Goal: Navigation & Orientation: Find specific page/section

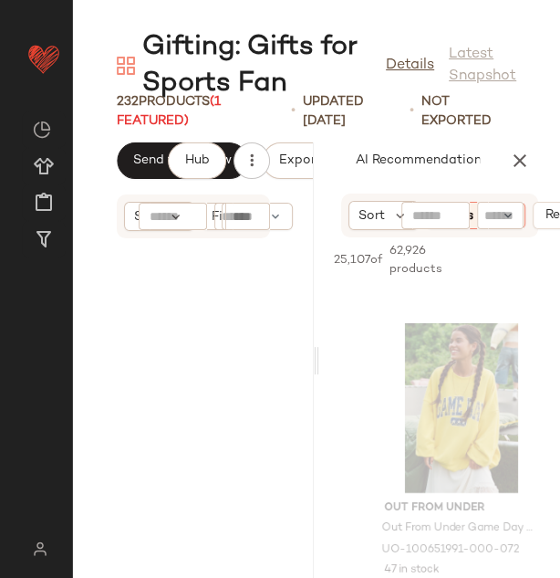
scroll to position [0, 170]
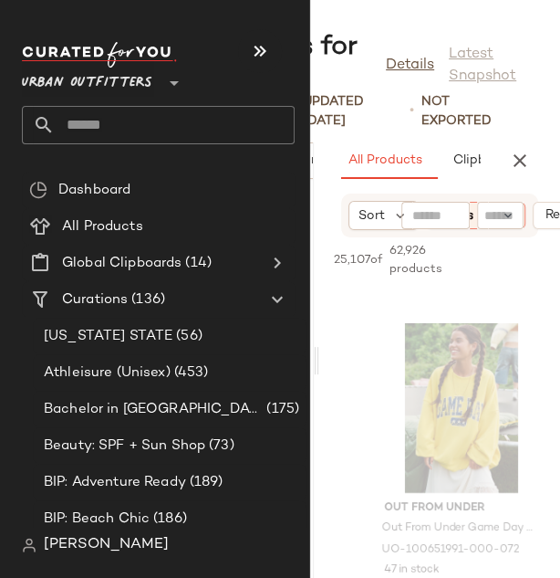
click at [63, 81] on span "Urban Outfitters" at bounding box center [87, 78] width 130 height 33
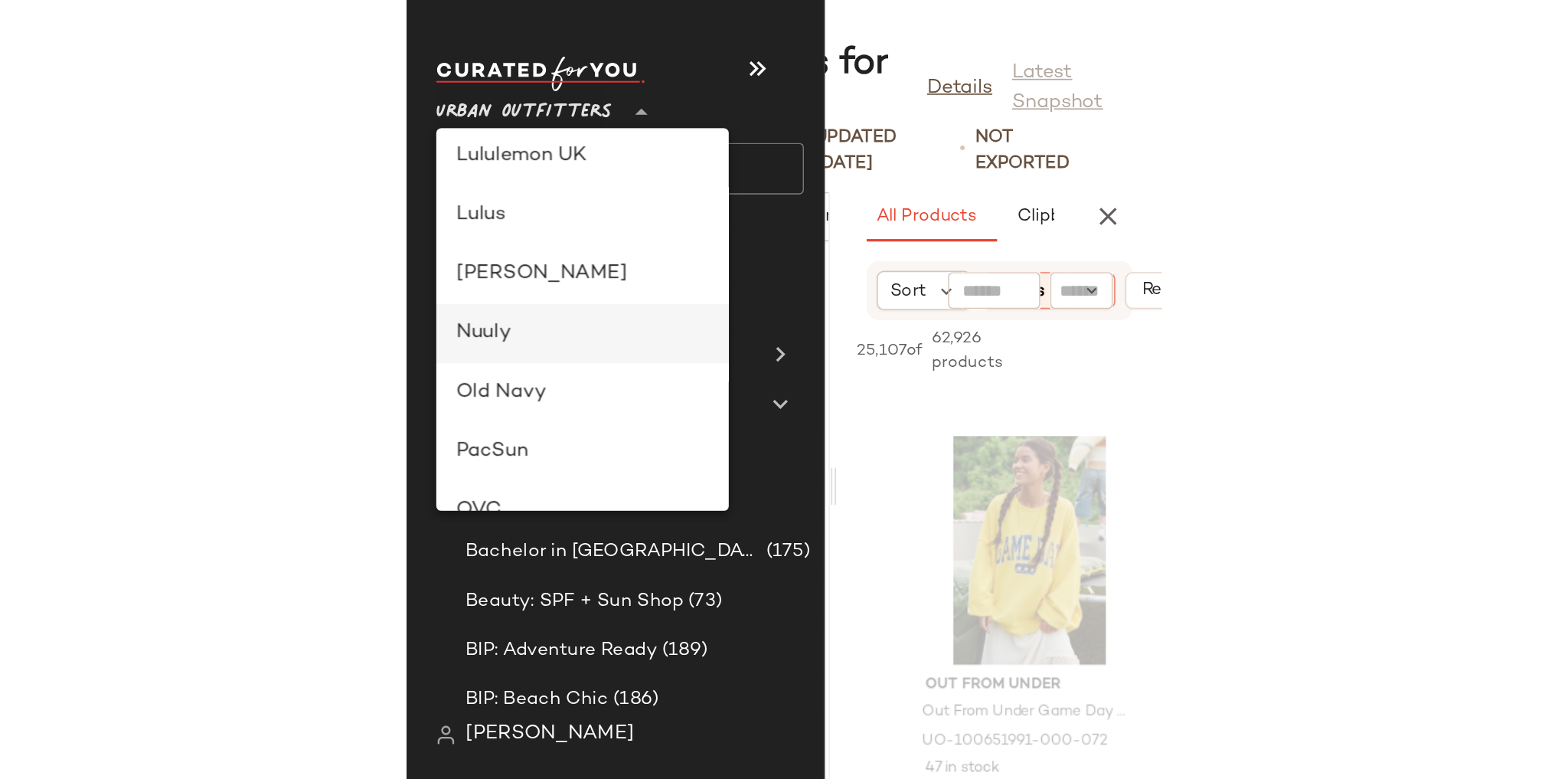
scroll to position [387, 0]
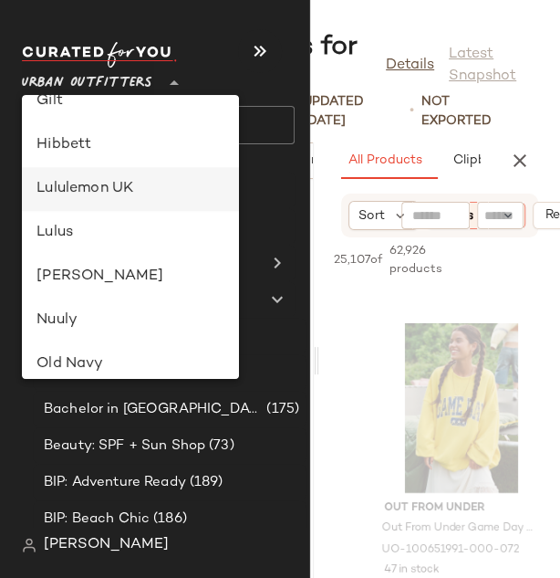
click at [104, 182] on div "Lululemon UK" at bounding box center [130, 189] width 188 height 22
type input "**"
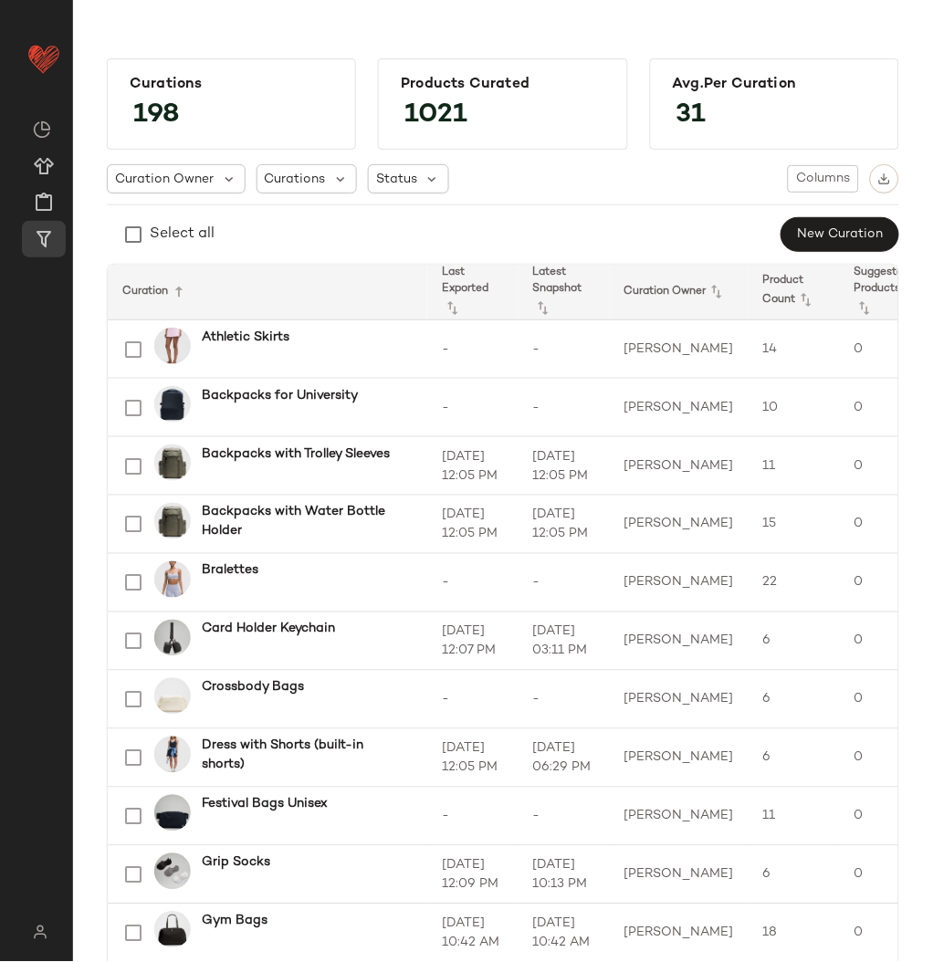
drag, startPoint x: 482, startPoint y: 7, endPoint x: 391, endPoint y: 27, distance: 93.4
click at [391, 27] on main "Curations 198 Products Curated 1021 Avg.per Curation 31 Curation Owner Curation…" at bounding box center [466, 481] width 933 height 962
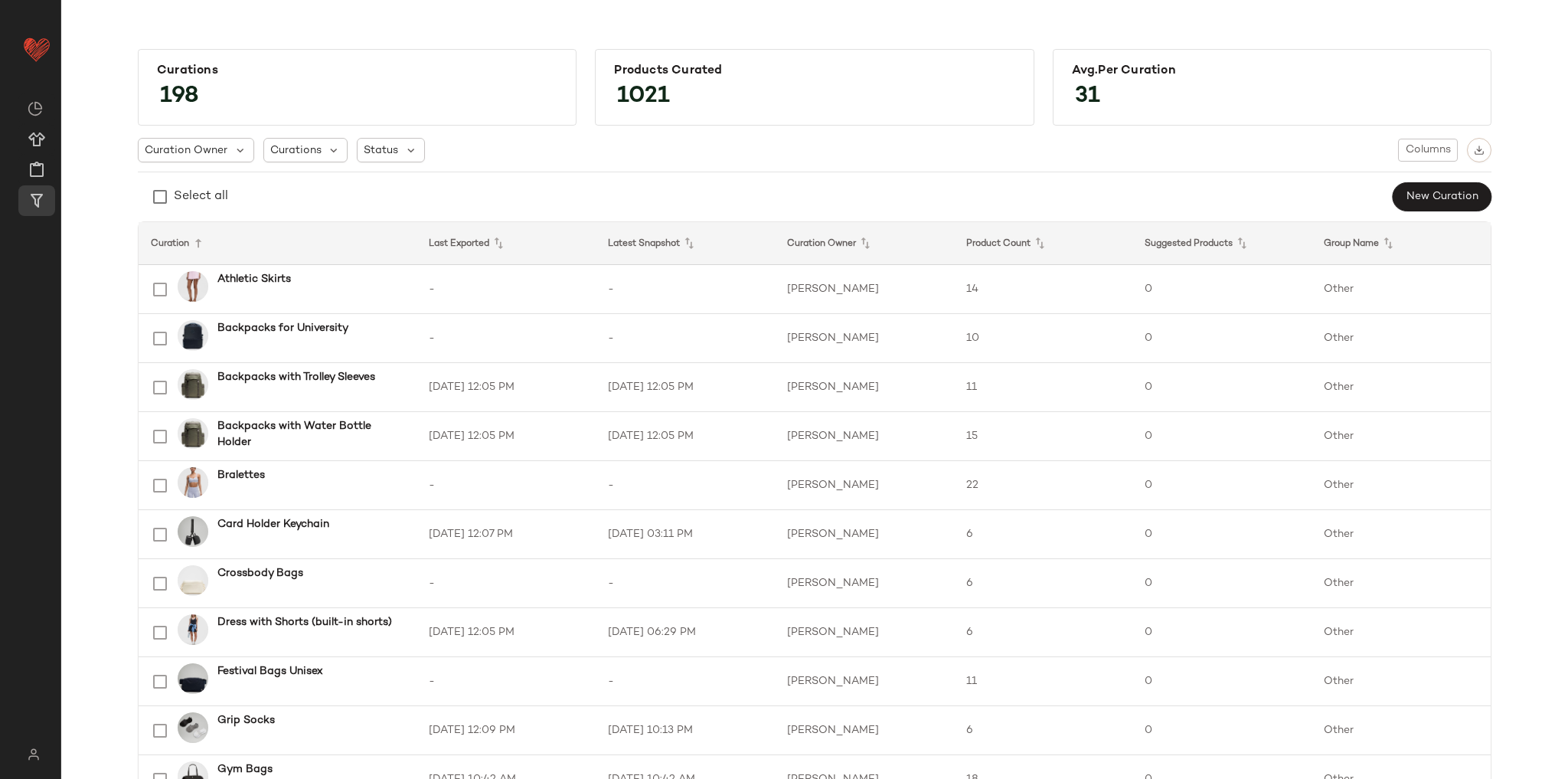
drag, startPoint x: 2110, startPoint y: 2, endPoint x: 1116, endPoint y: 194, distance: 1012.4
click at [469, 194] on div "Select all New Curation" at bounding box center [814, 196] width 1353 height 30
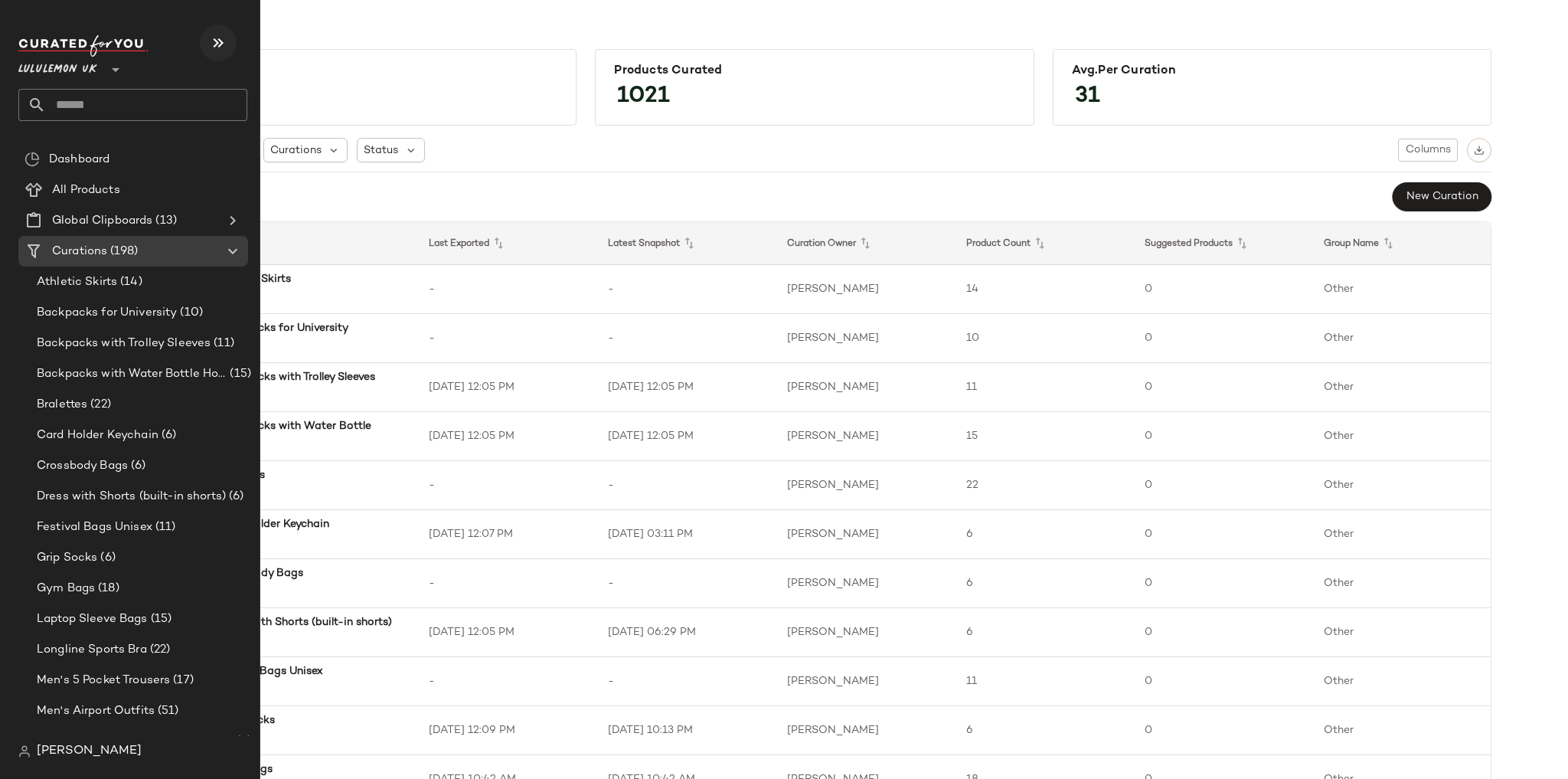
click at [214, 30] on button "button" at bounding box center [218, 43] width 37 height 37
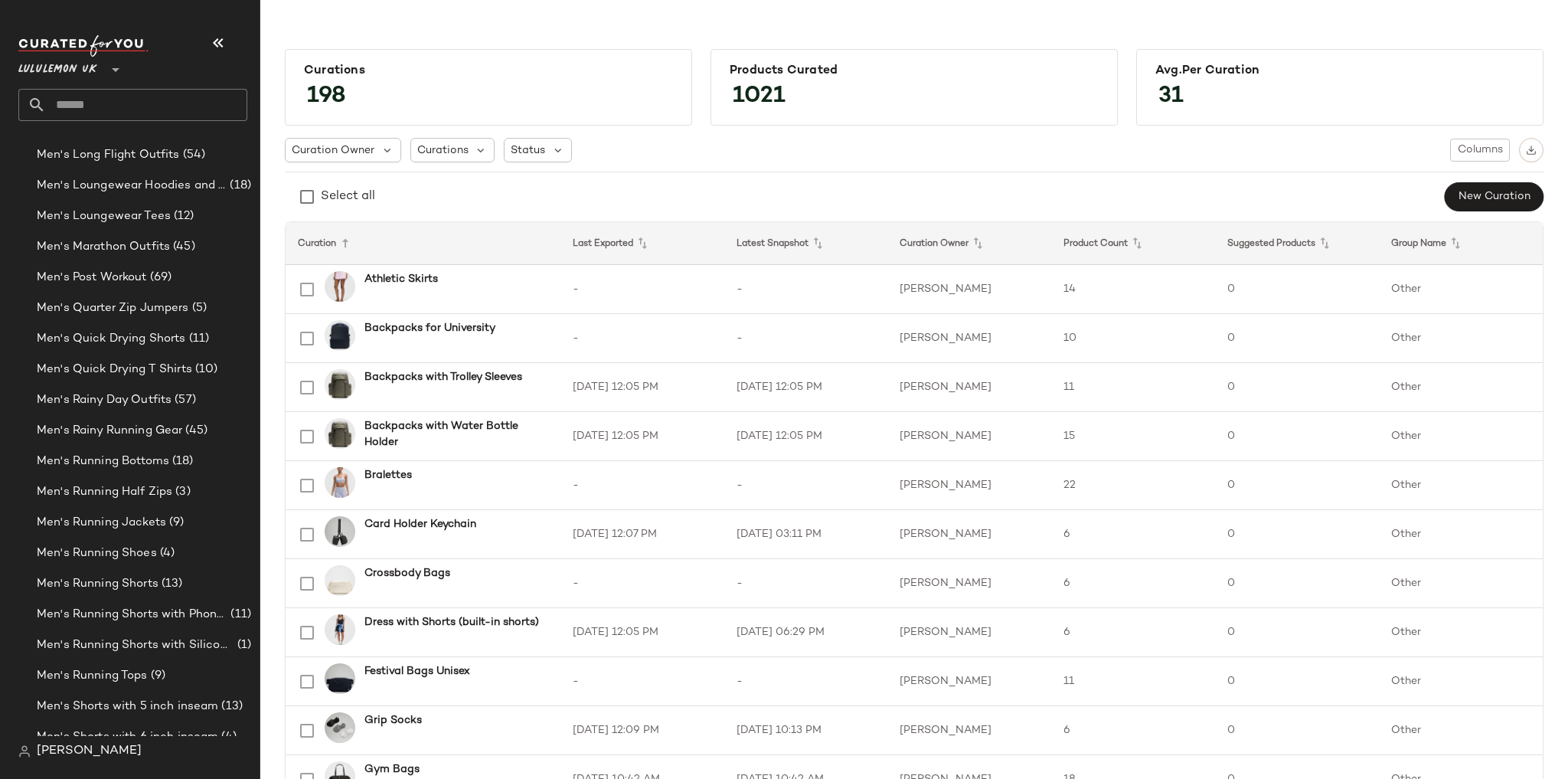
scroll to position [1659, 0]
click at [127, 484] on span "Men's Running Shoes" at bounding box center [96, 492] width 120 height 18
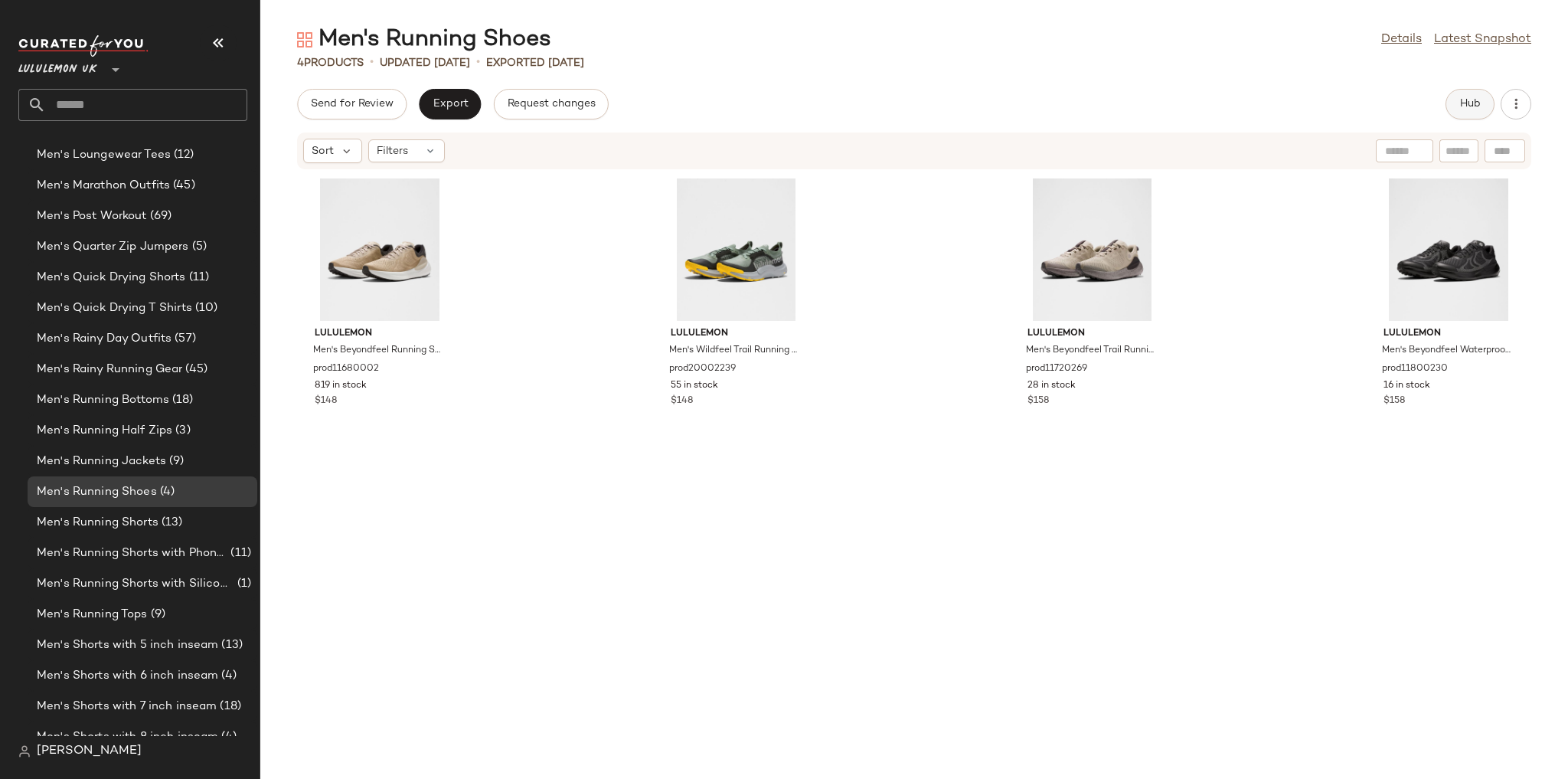
click at [469, 107] on button "Hub" at bounding box center [1470, 104] width 49 height 30
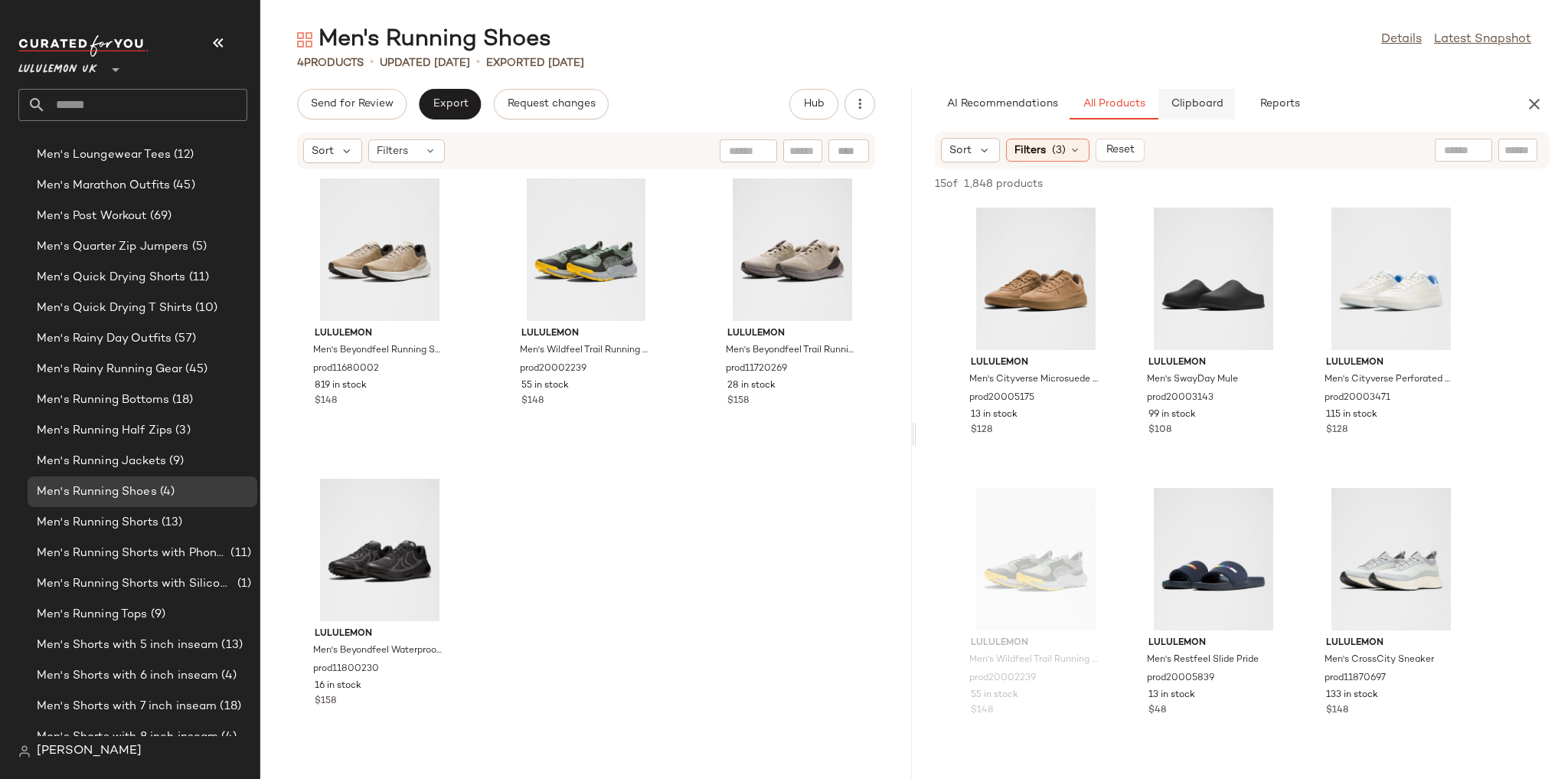
click at [469, 94] on button "Clipboard" at bounding box center [1196, 104] width 76 height 30
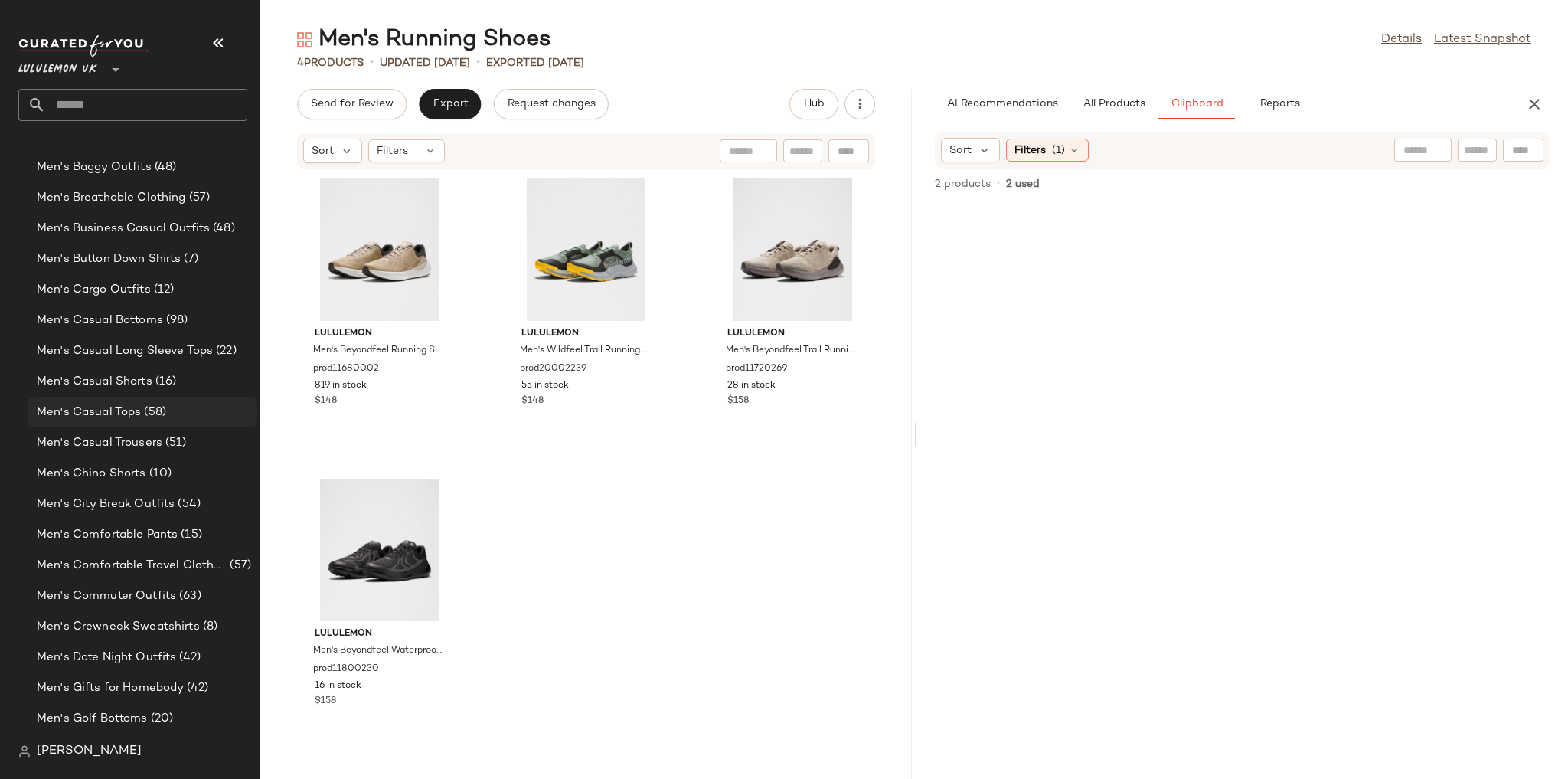
scroll to position [617, 0]
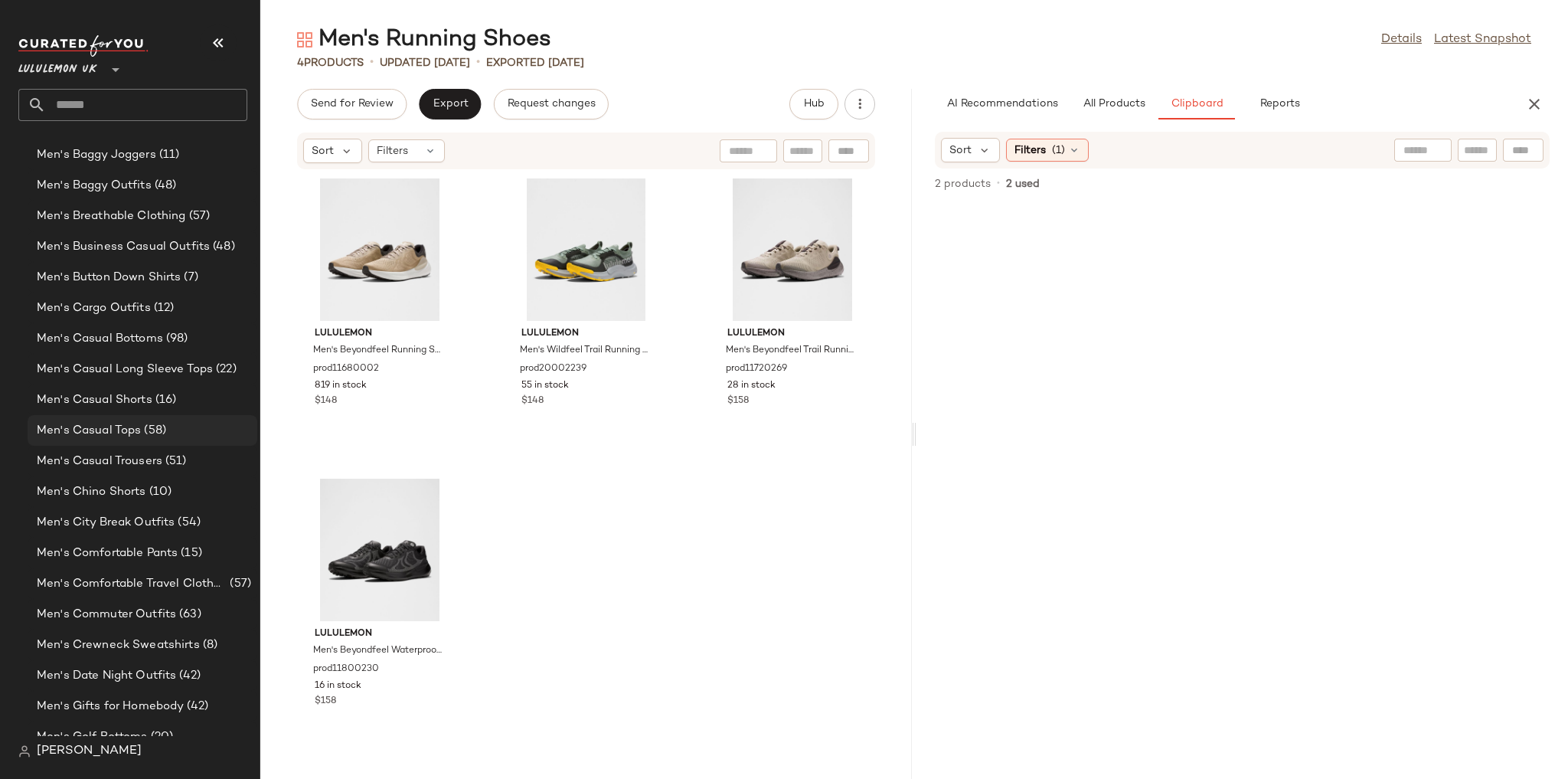
click at [161, 433] on span "(58)" at bounding box center [154, 431] width 25 height 18
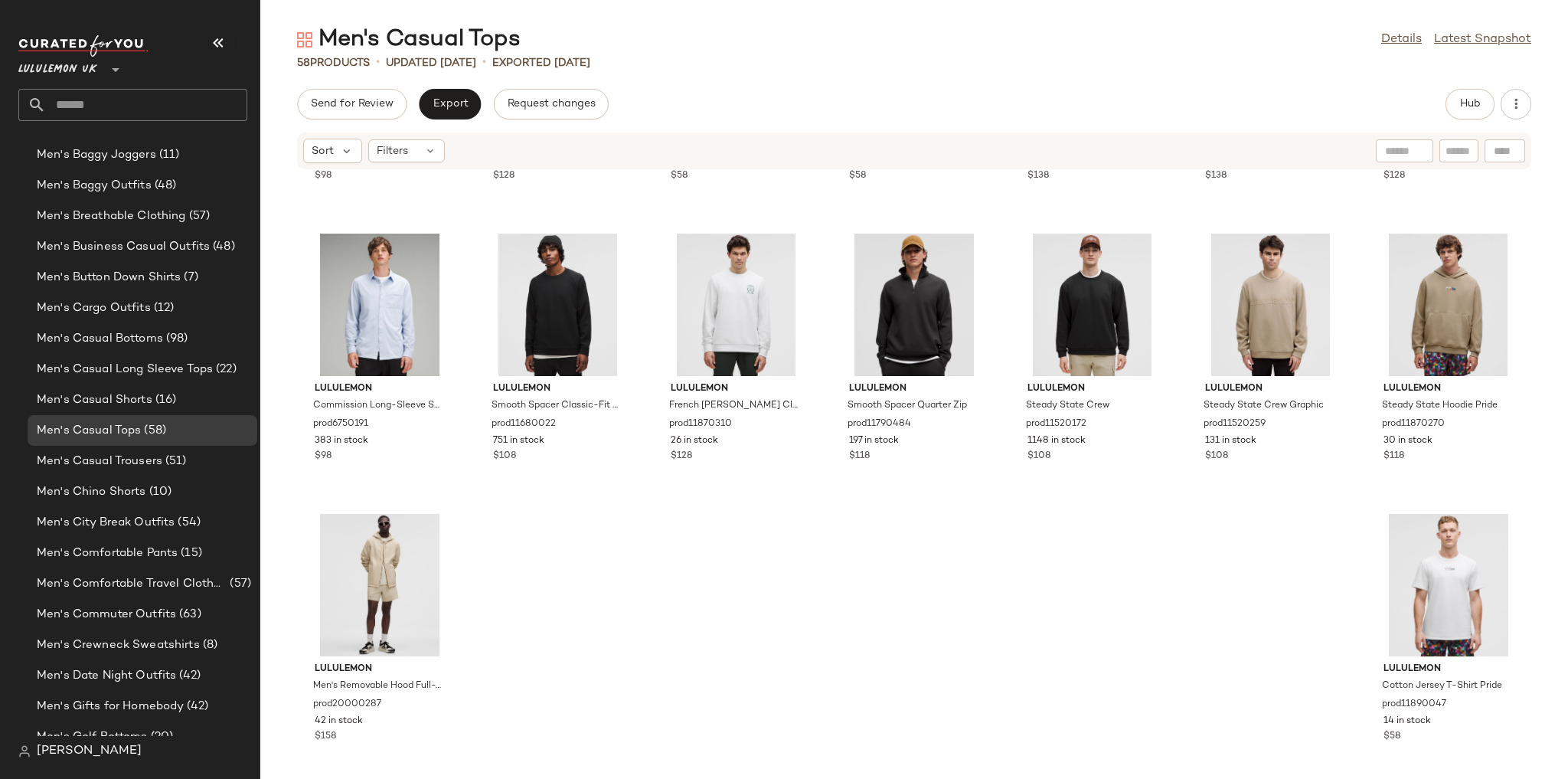
scroll to position [2215, 0]
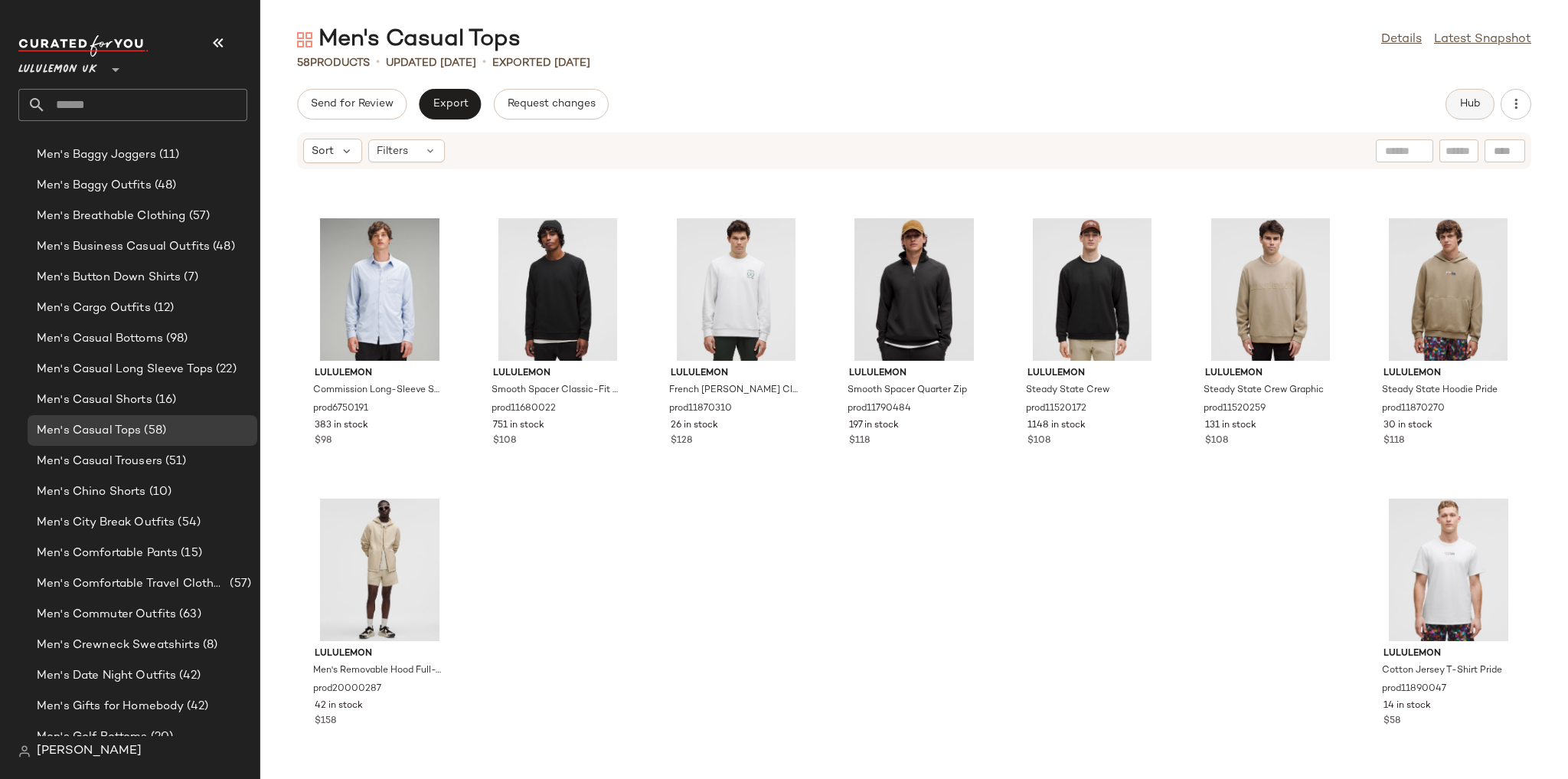
click at [469, 99] on button "Hub" at bounding box center [1470, 104] width 49 height 30
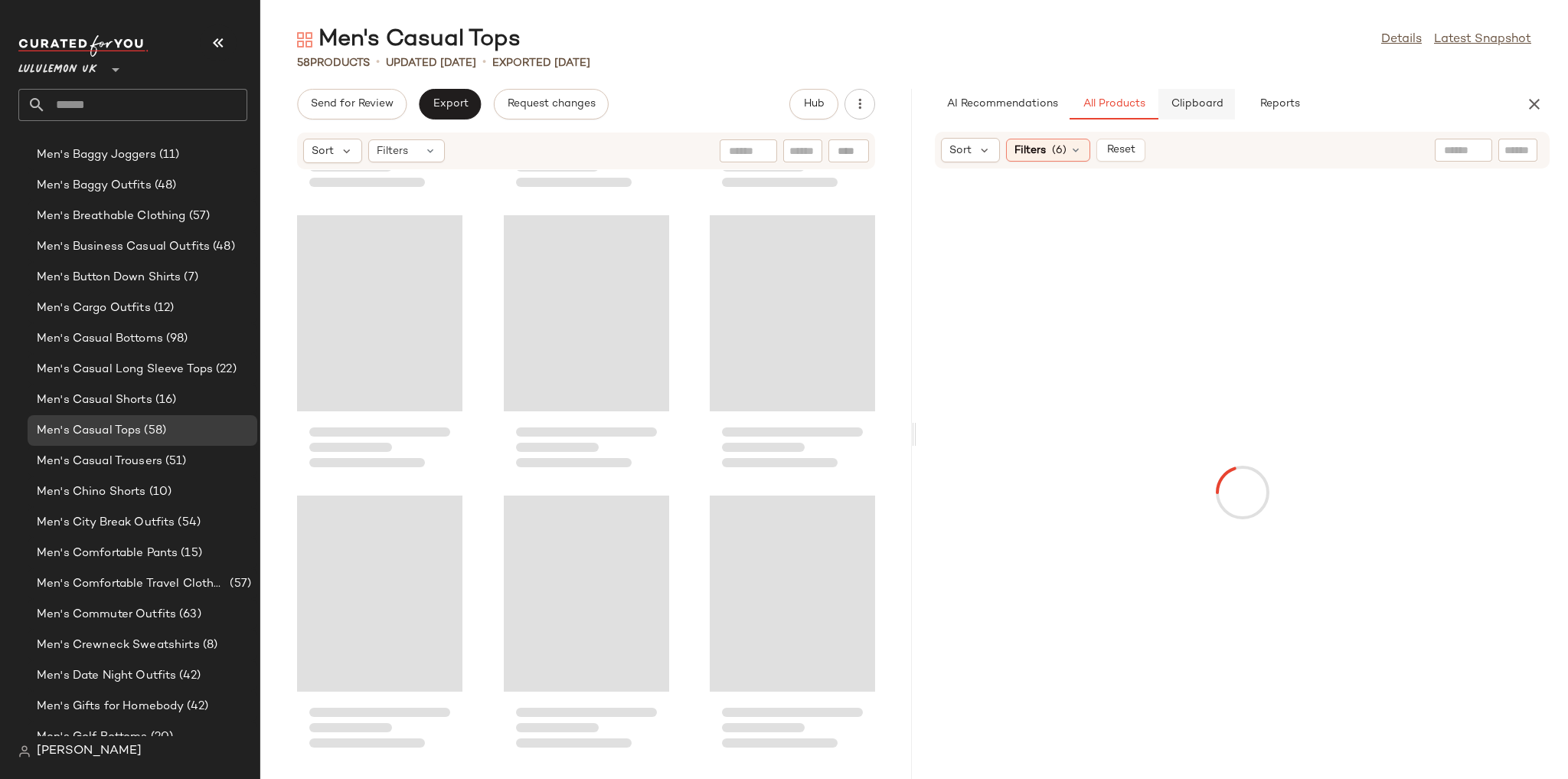
scroll to position [4205, 0]
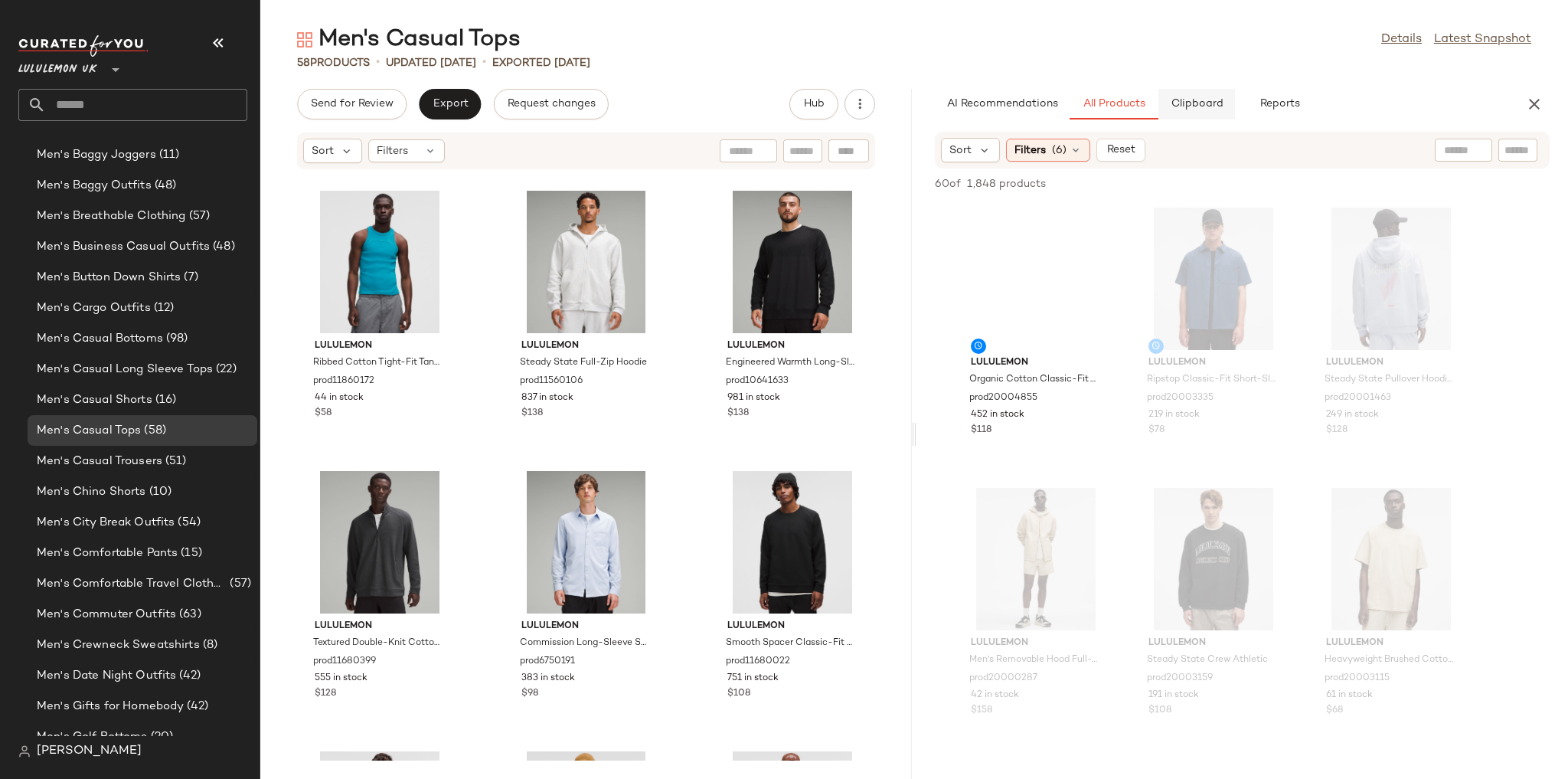
click at [469, 110] on button "Clipboard" at bounding box center [1196, 104] width 76 height 30
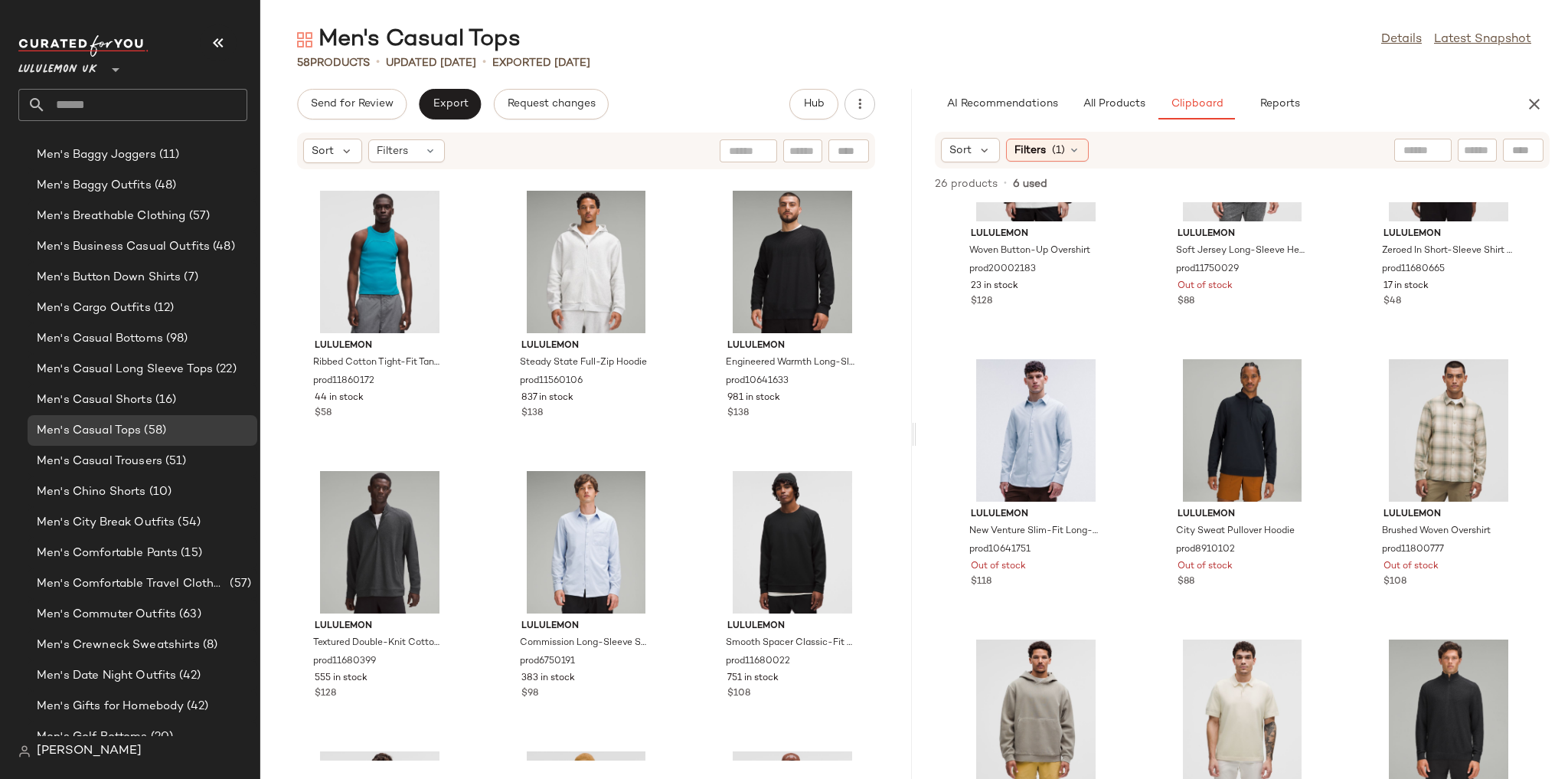
scroll to position [0, 0]
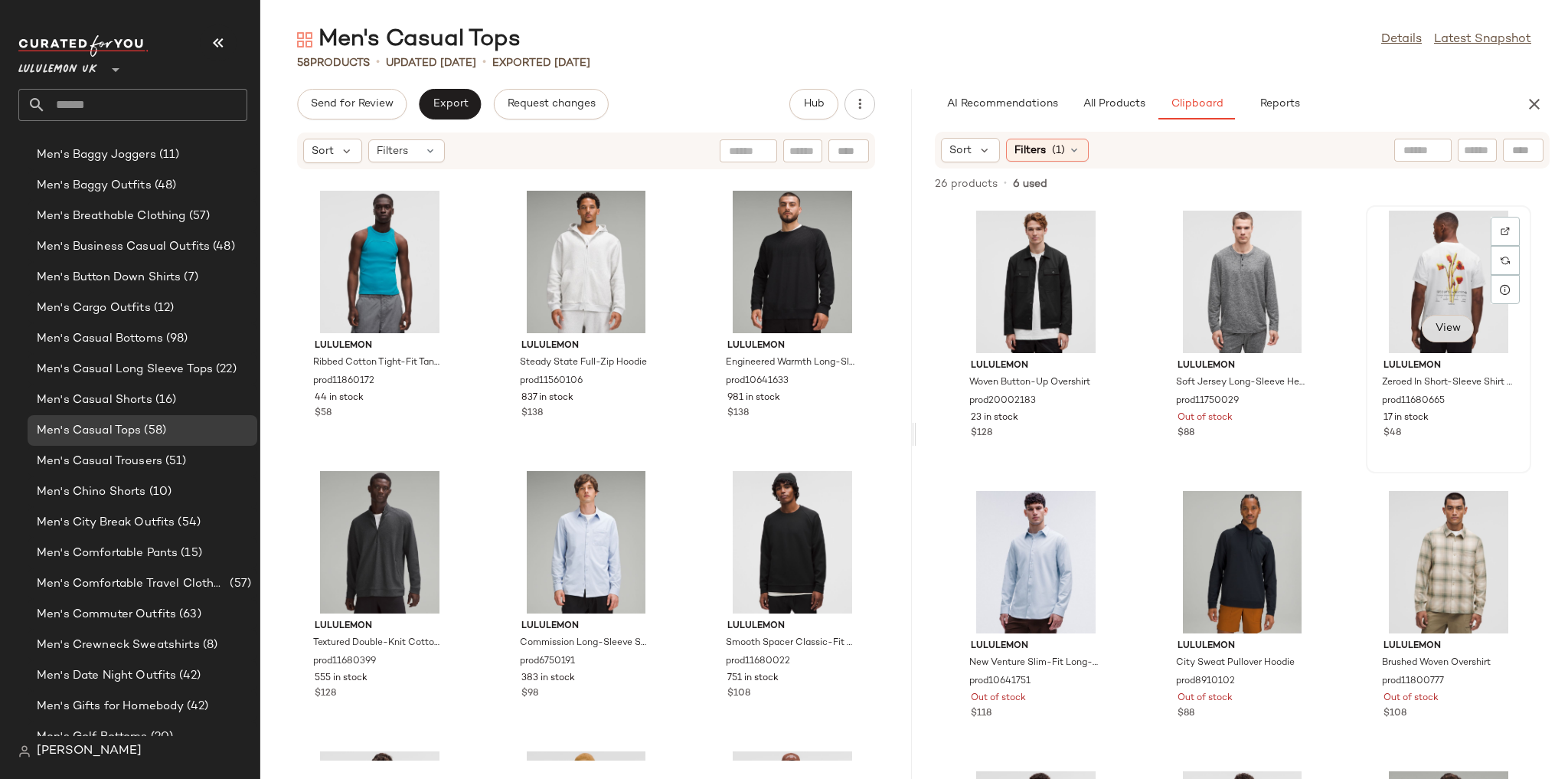
click at [469, 322] on span "View" at bounding box center [1447, 328] width 26 height 13
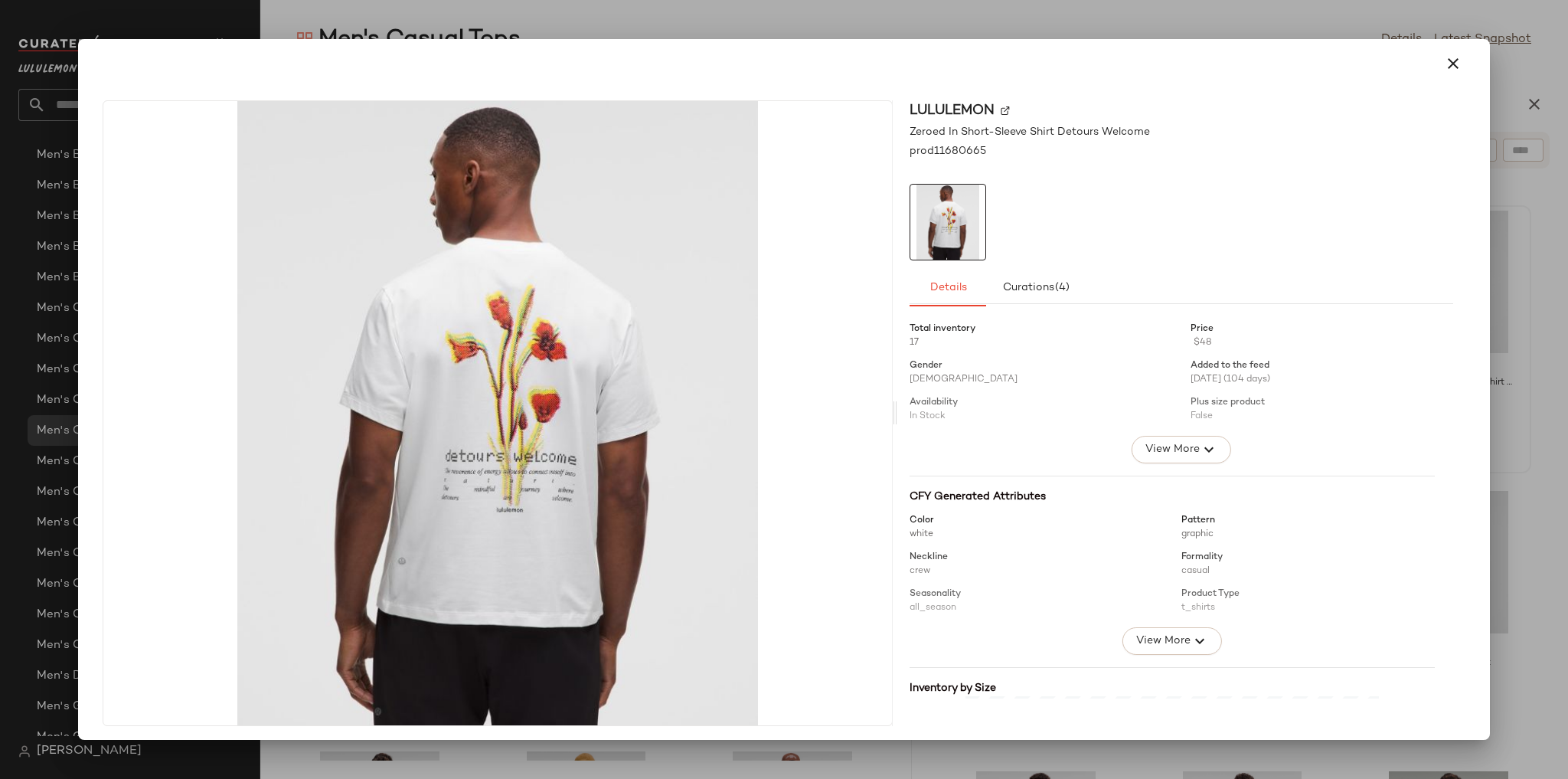
click at [469, 451] on span "View More" at bounding box center [1172, 450] width 55 height 18
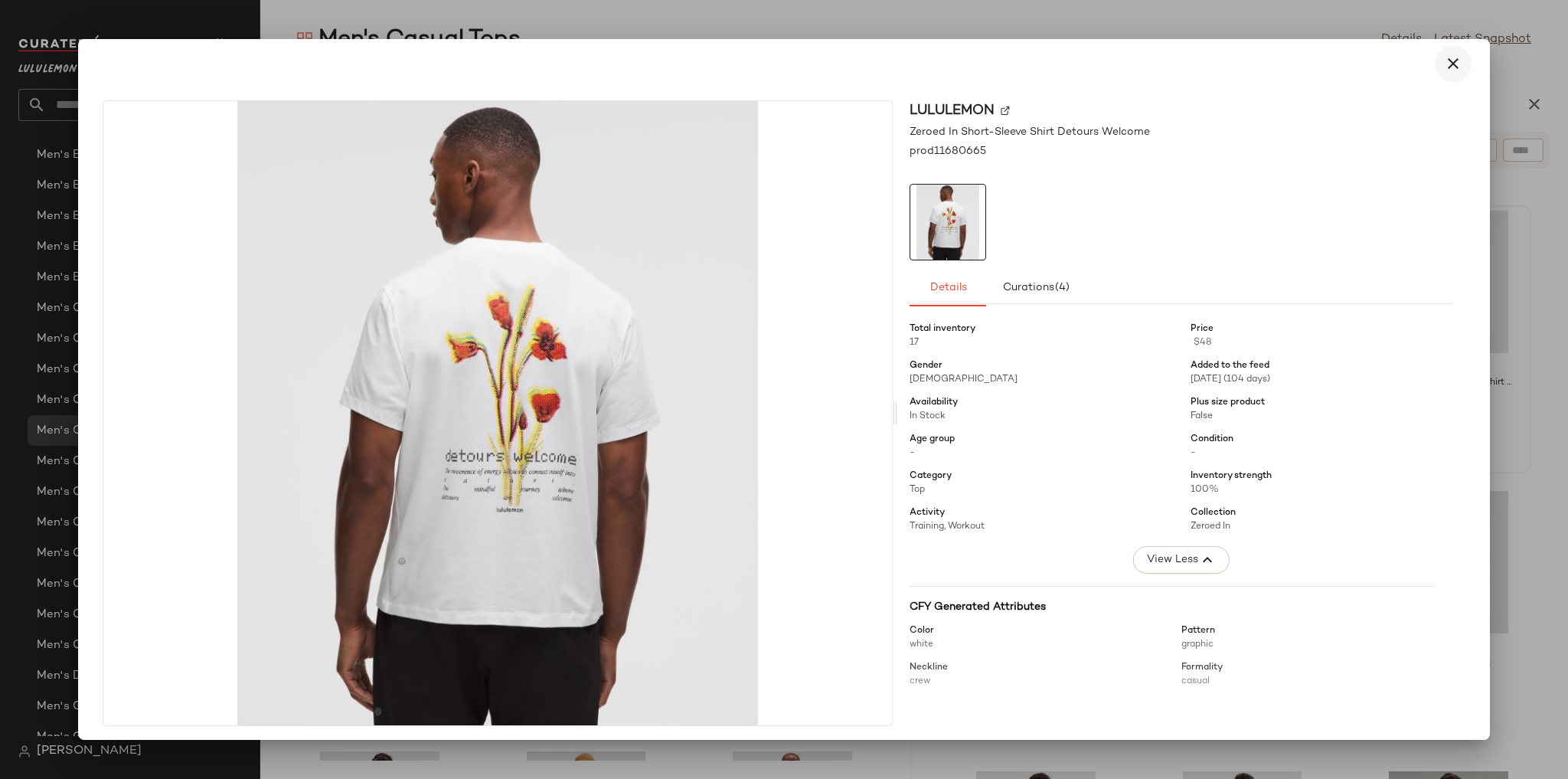
click at [469, 80] on button "button" at bounding box center [1453, 64] width 37 height 37
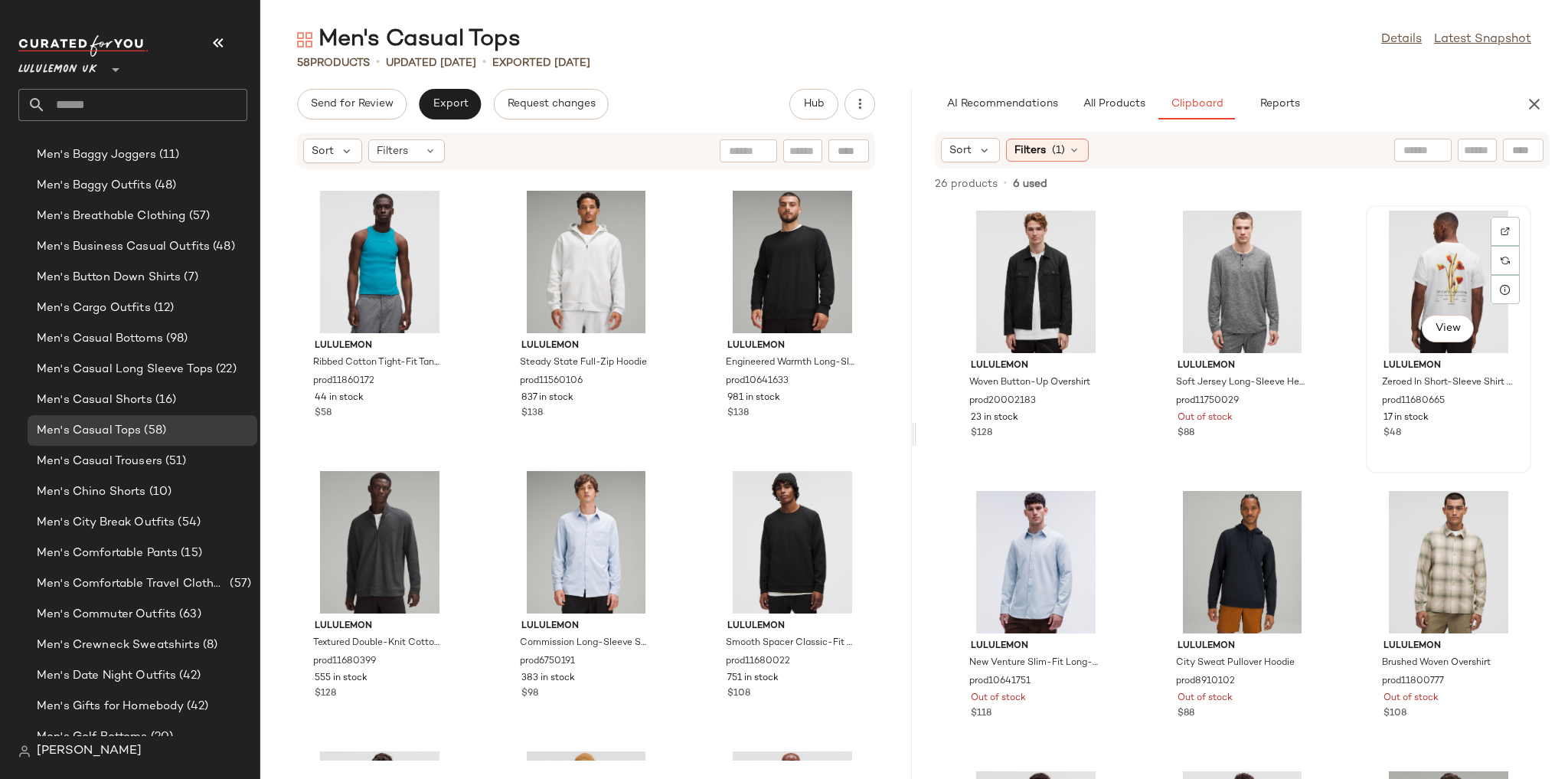
click at [469, 289] on div "View" at bounding box center [1448, 282] width 154 height 143
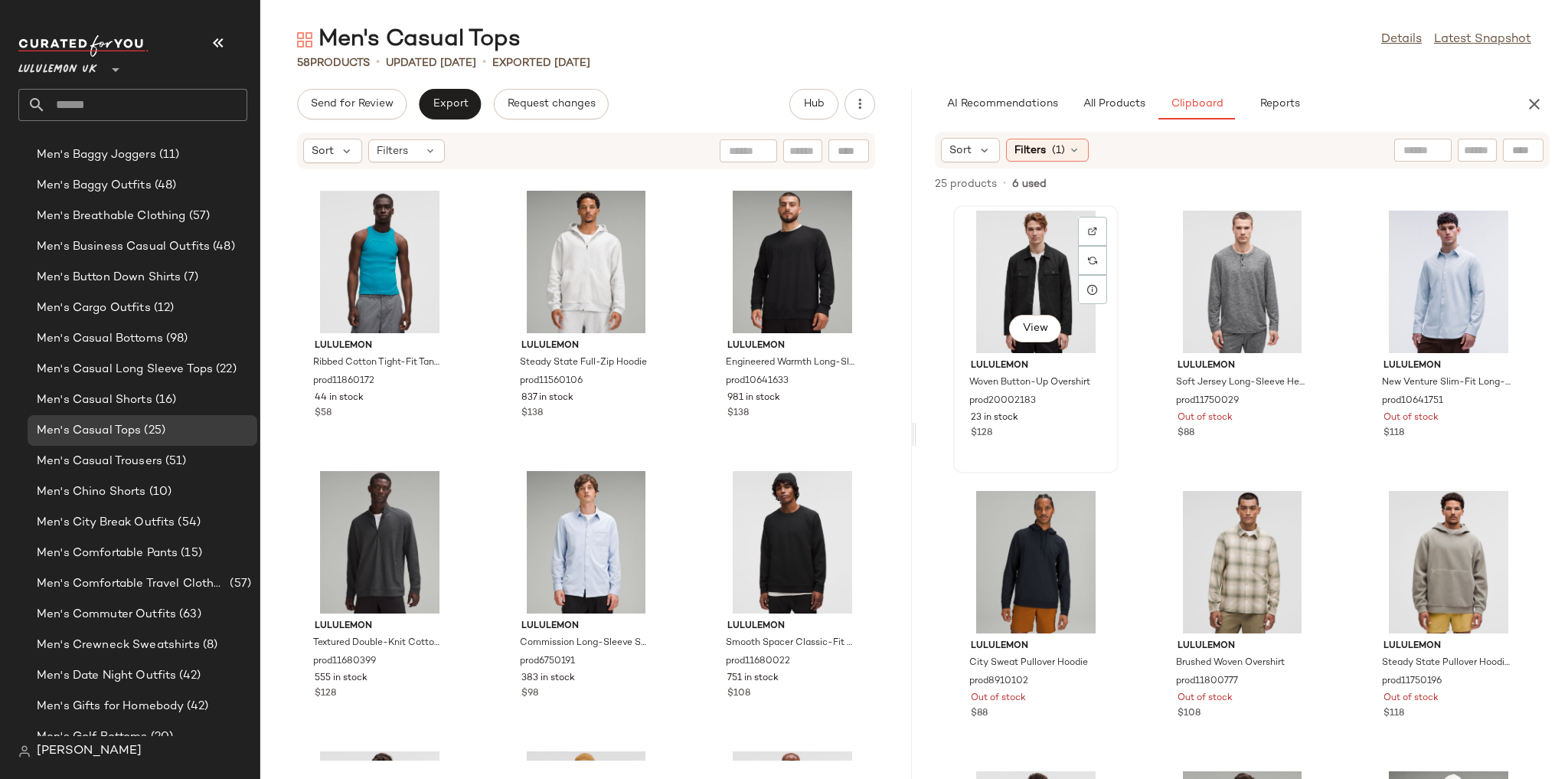
click at [469, 262] on div "View" at bounding box center [1035, 282] width 154 height 143
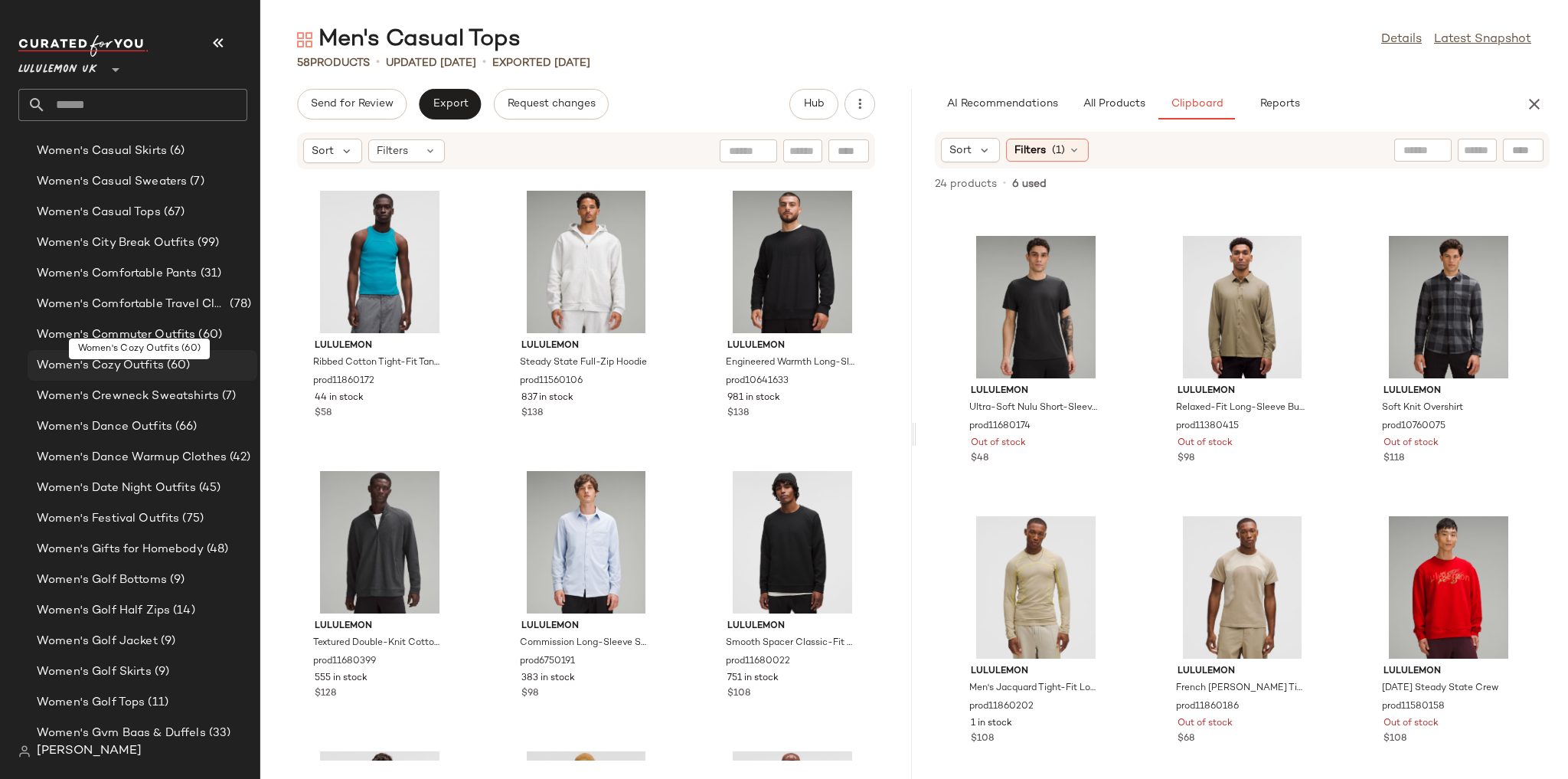
scroll to position [2092, 0]
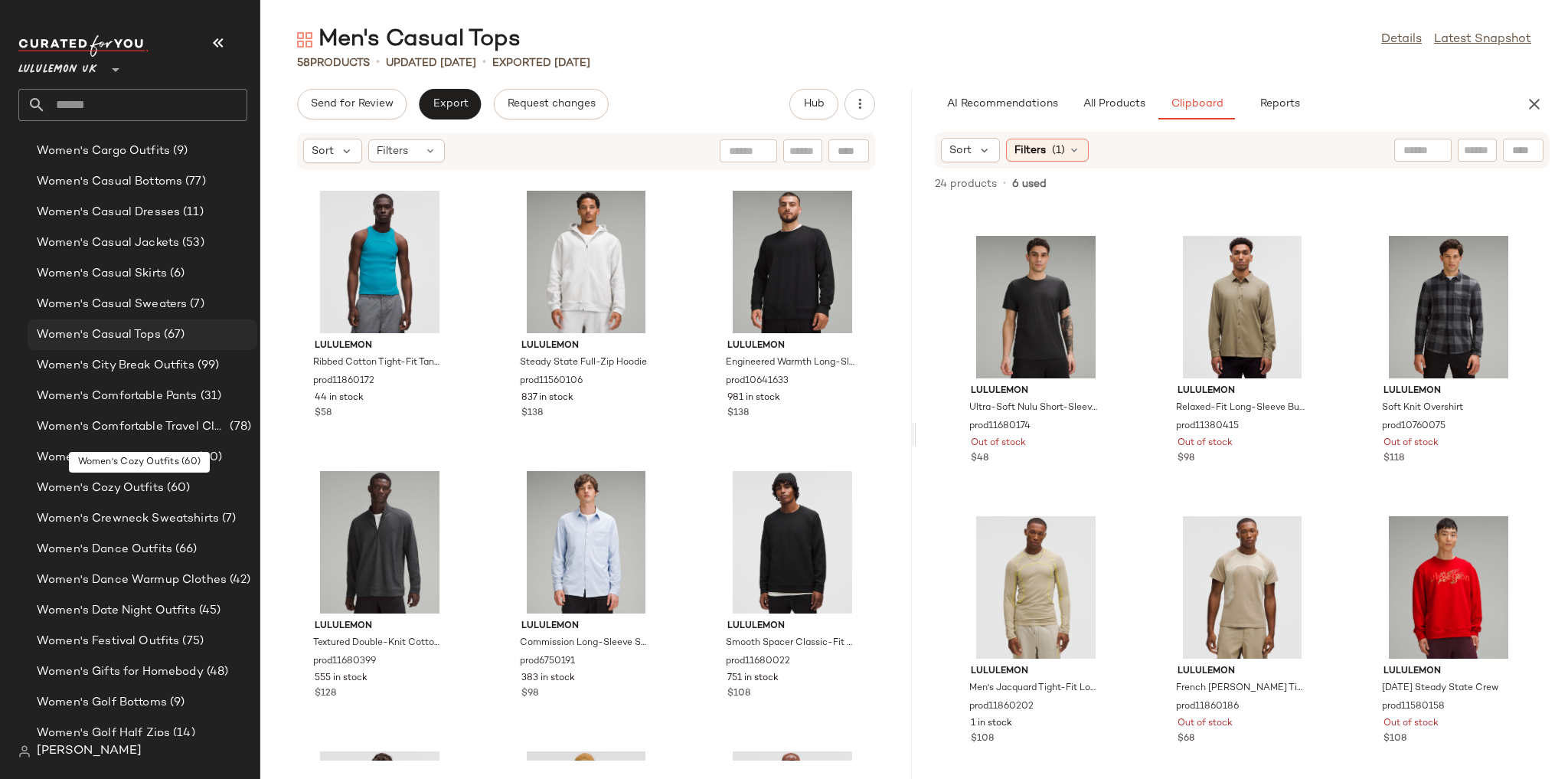
click at [144, 337] on span "Women's Casual Tops" at bounding box center [99, 335] width 124 height 18
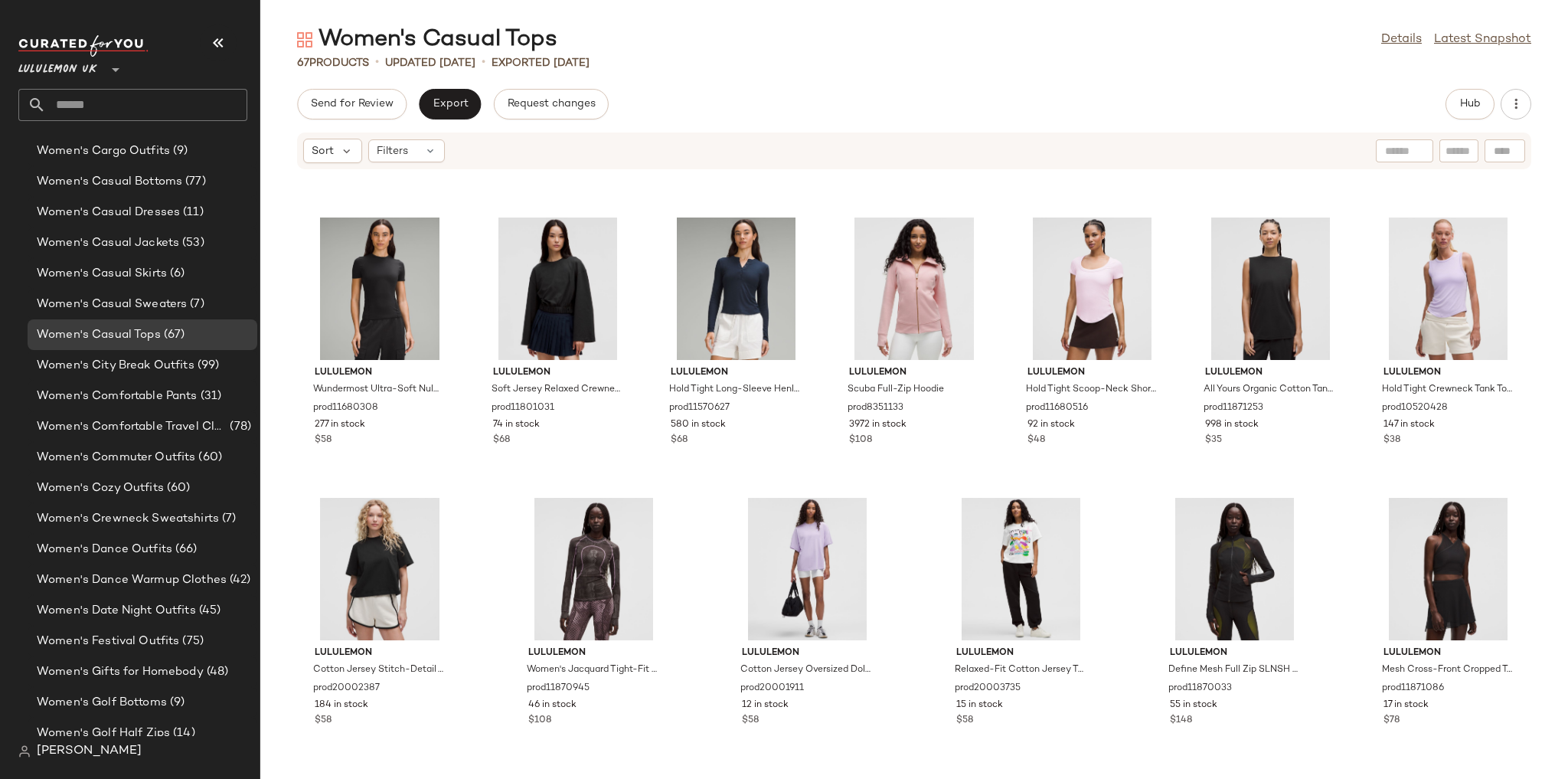
scroll to position [2776, 0]
click at [469, 98] on button "Hub" at bounding box center [1470, 104] width 49 height 30
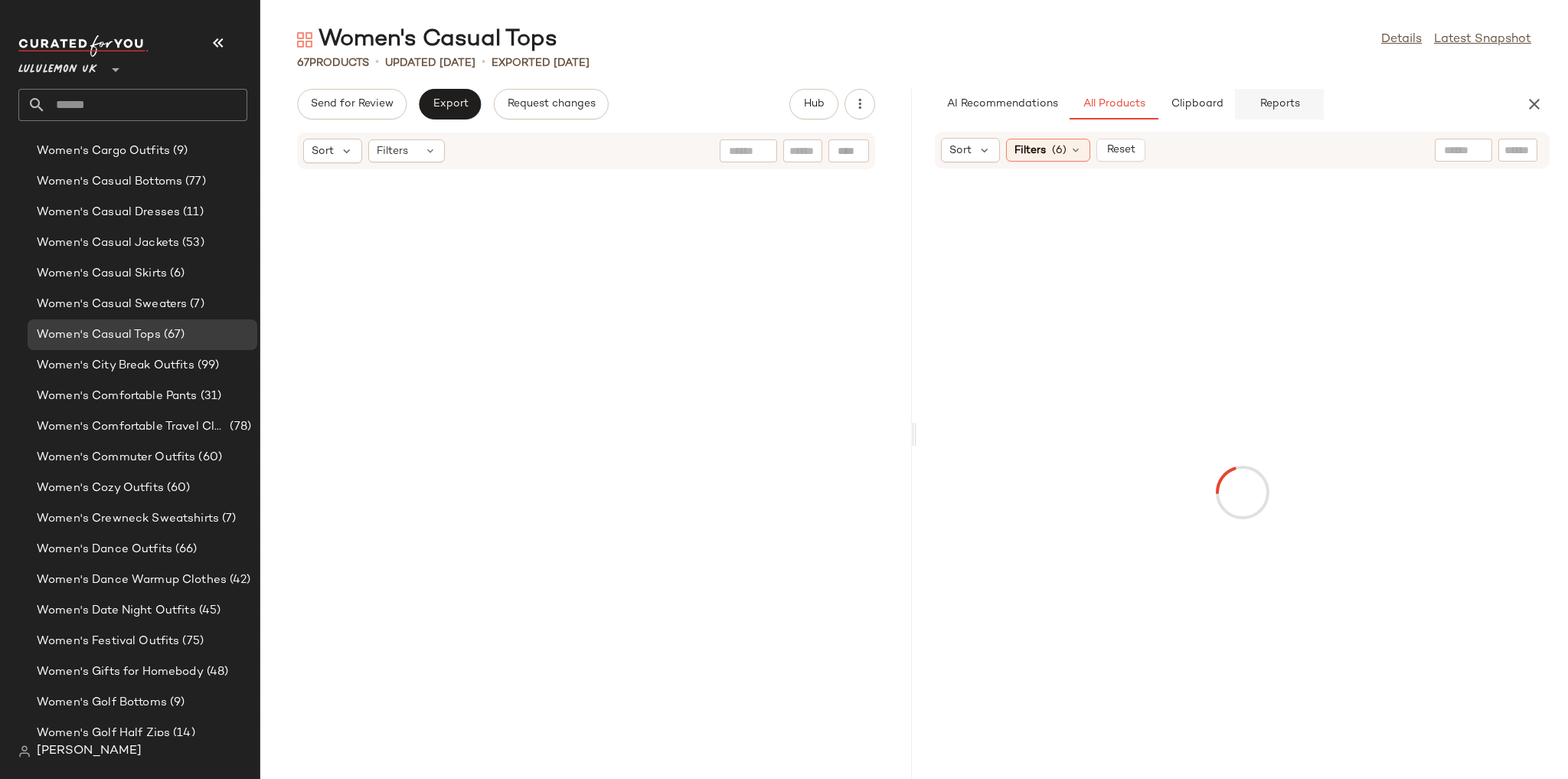
scroll to position [5326, 0]
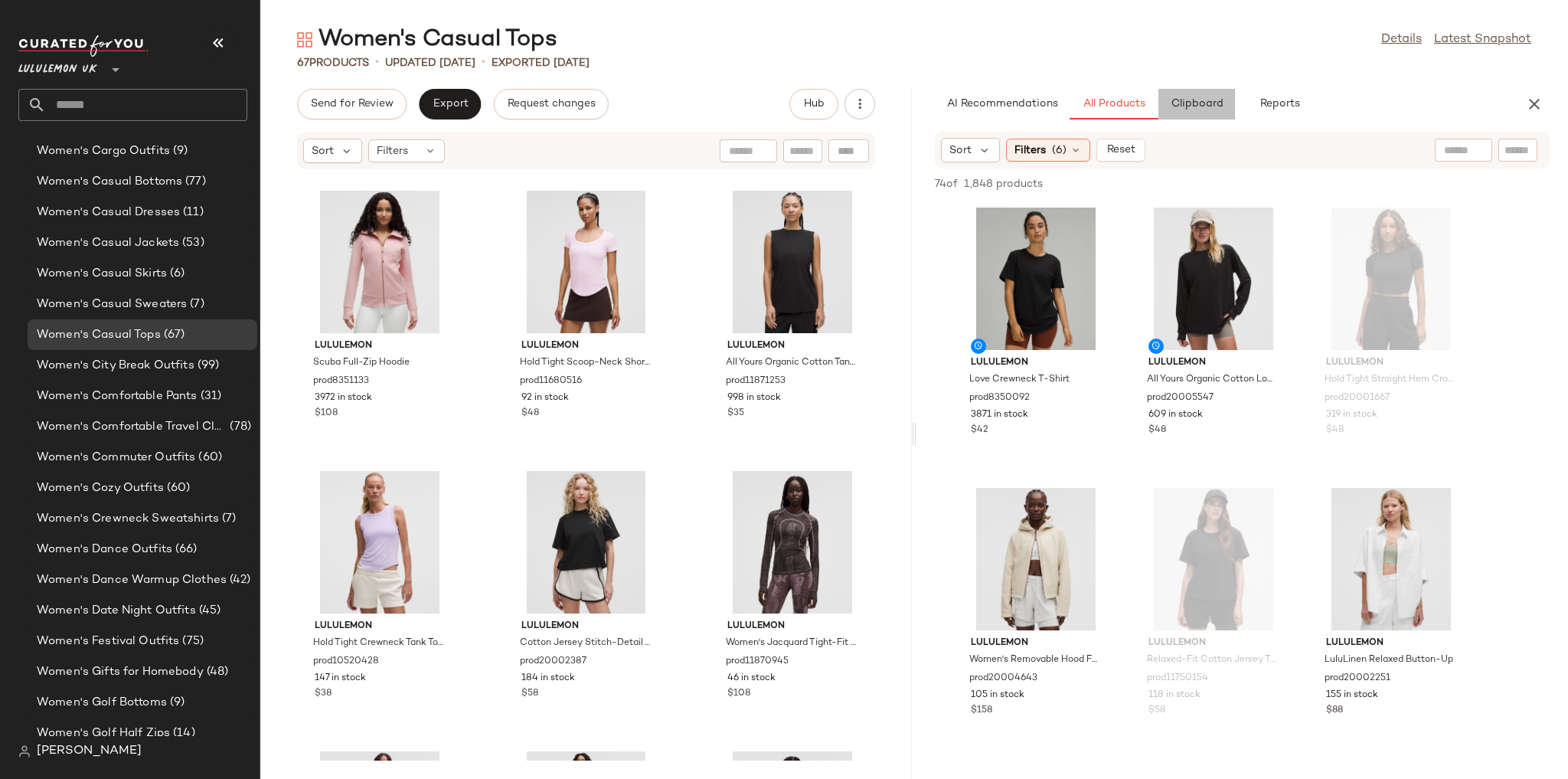
click at [469, 108] on span "Clipboard" at bounding box center [1196, 104] width 53 height 13
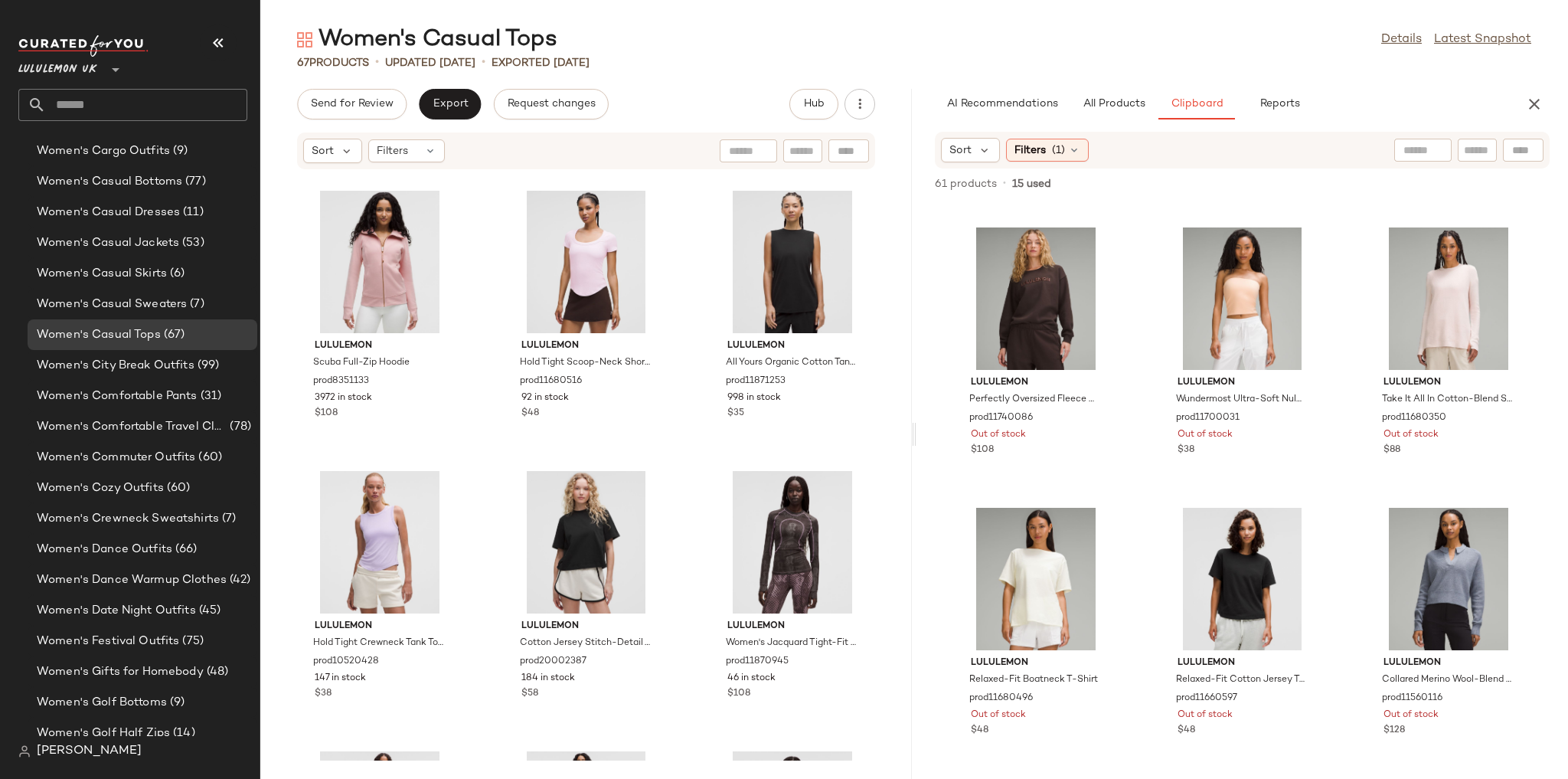
scroll to position [1973, 0]
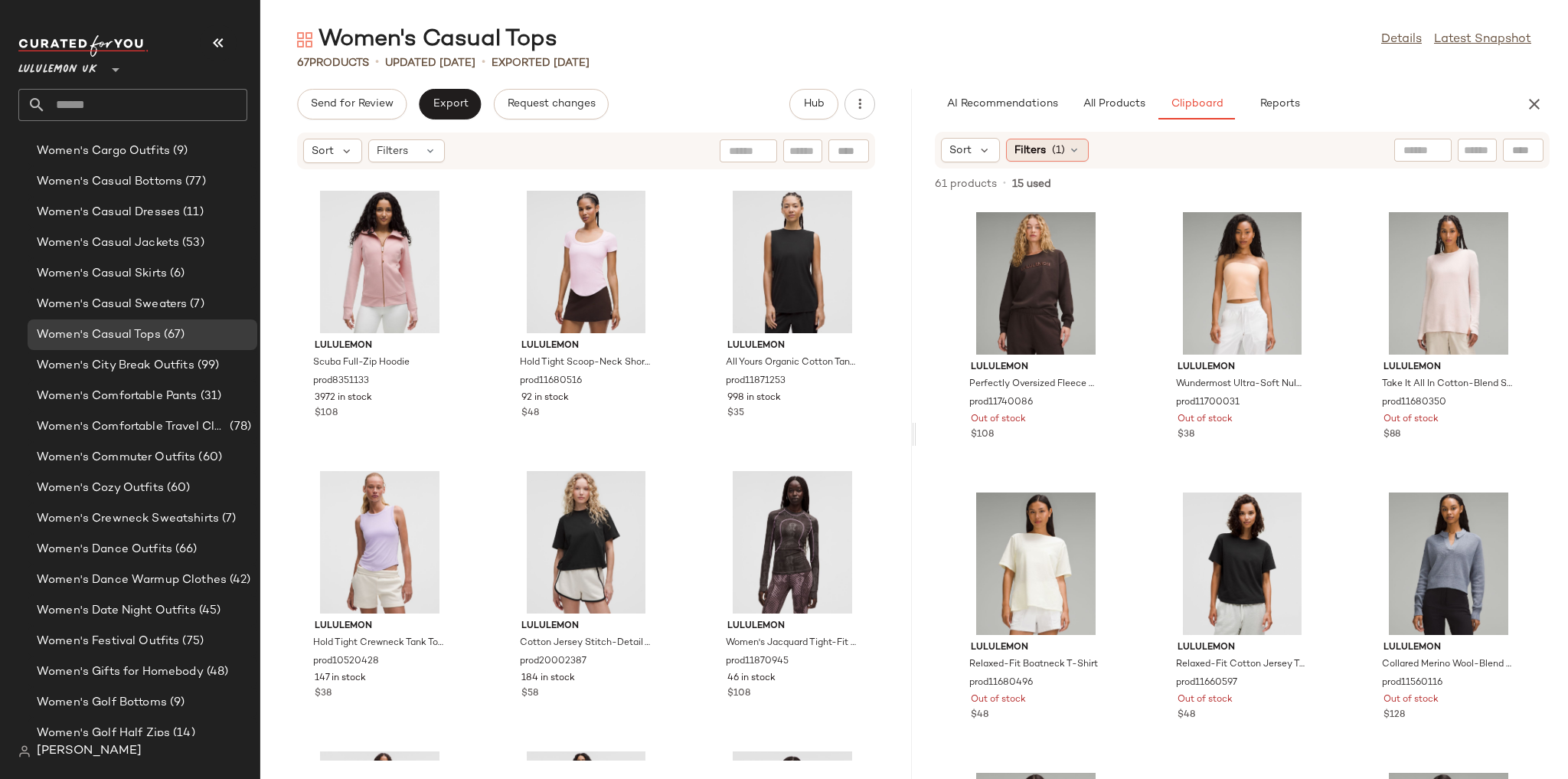
click at [469, 140] on div "Filters (1)" at bounding box center [1047, 149] width 83 height 23
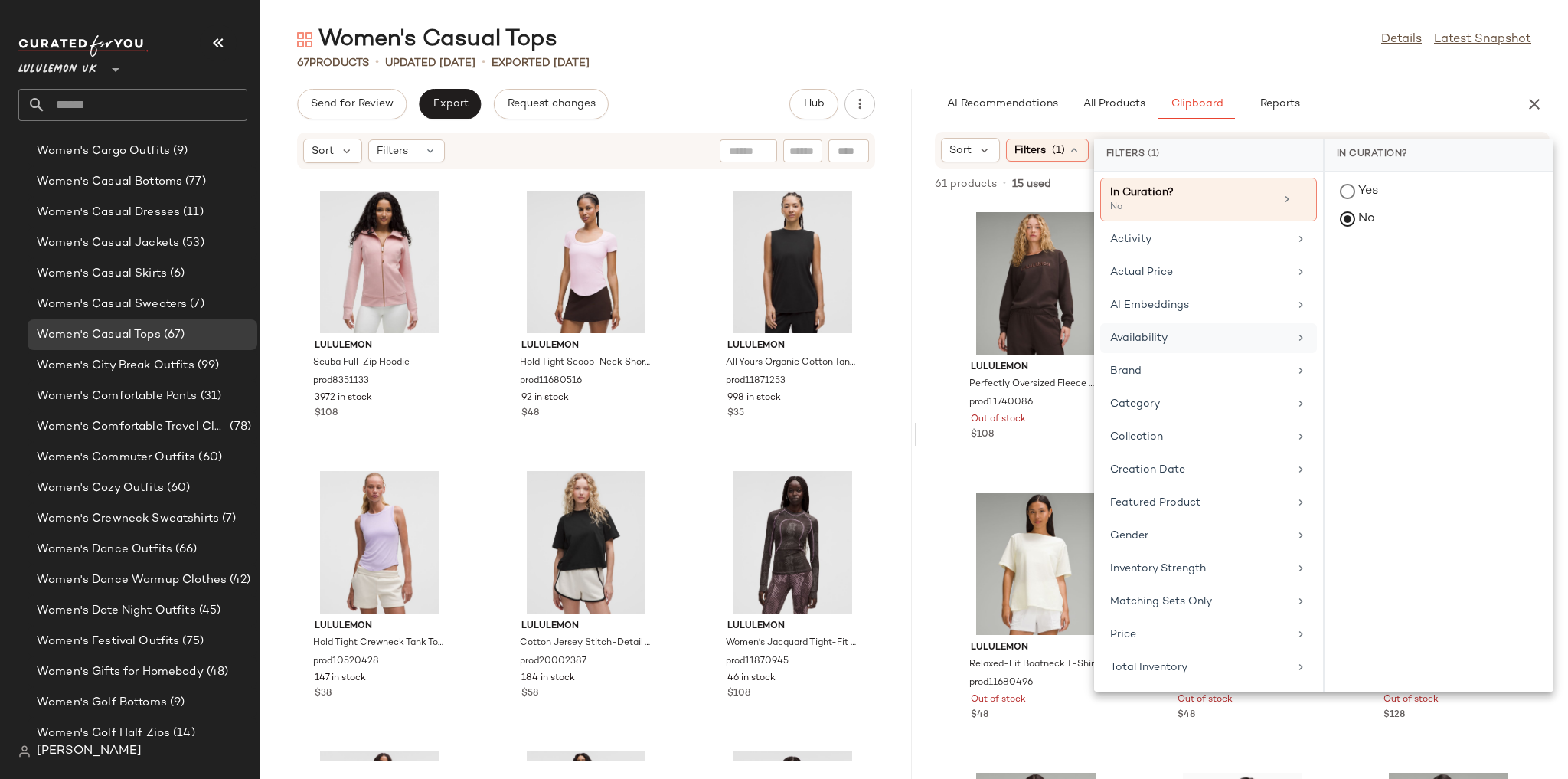
click at [469, 356] on div "Availability" at bounding box center [1208, 371] width 216 height 30
click at [469, 285] on div "in_stock" at bounding box center [1439, 304] width 228 height 37
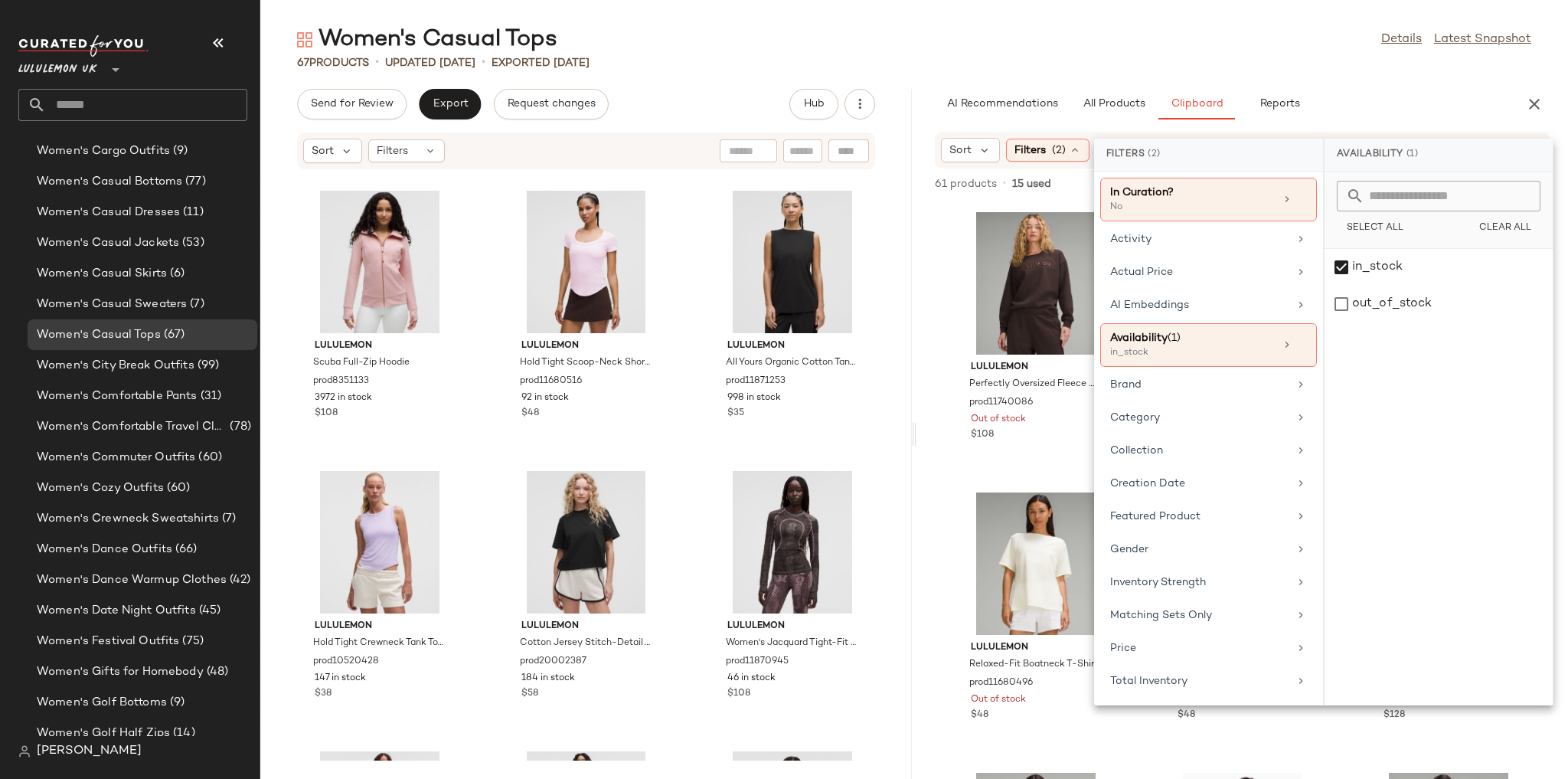
click at [469, 52] on div "Women's Casual Tops Details Latest Snapshot" at bounding box center [914, 39] width 1307 height 30
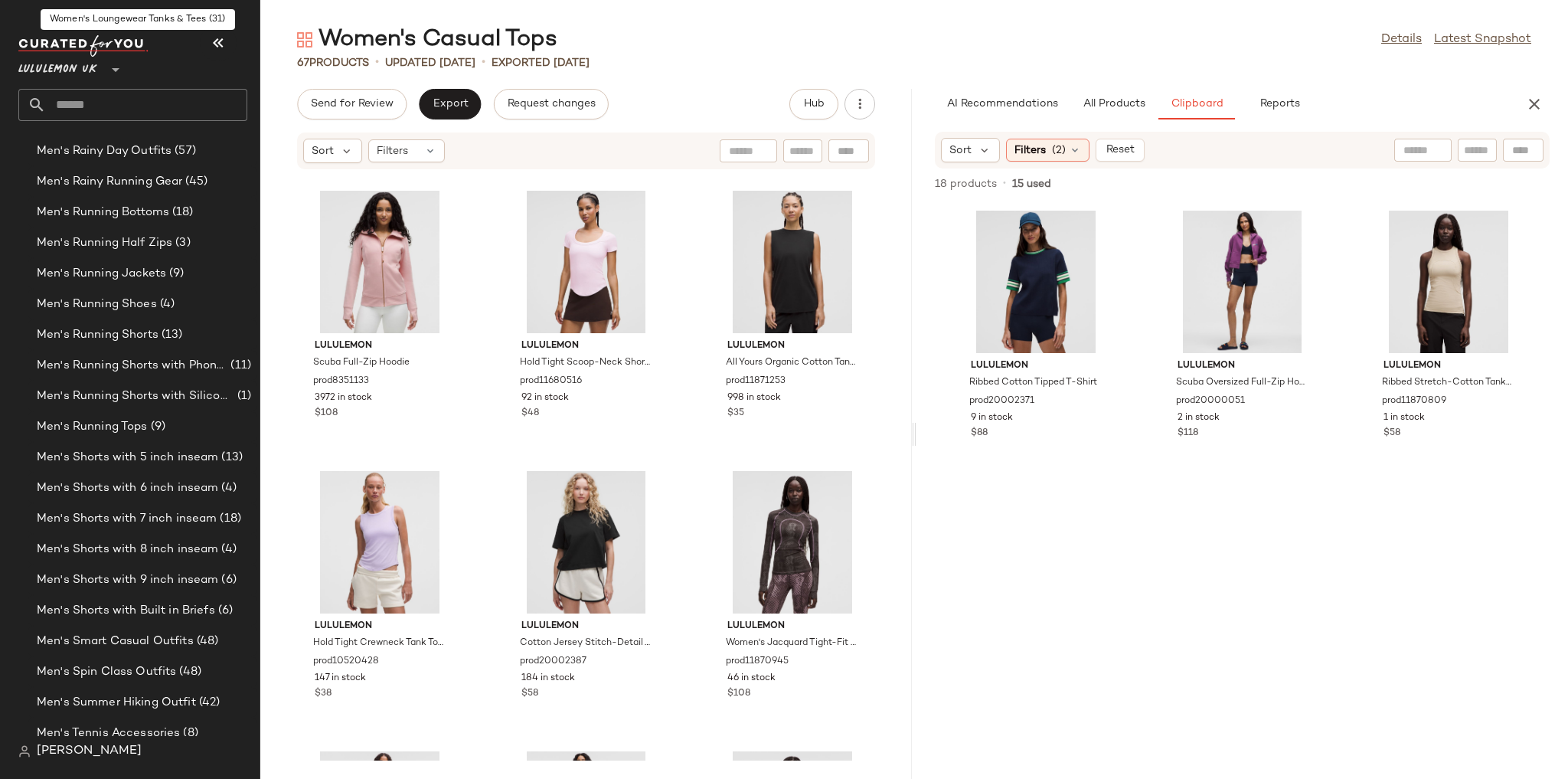
scroll to position [3440, 0]
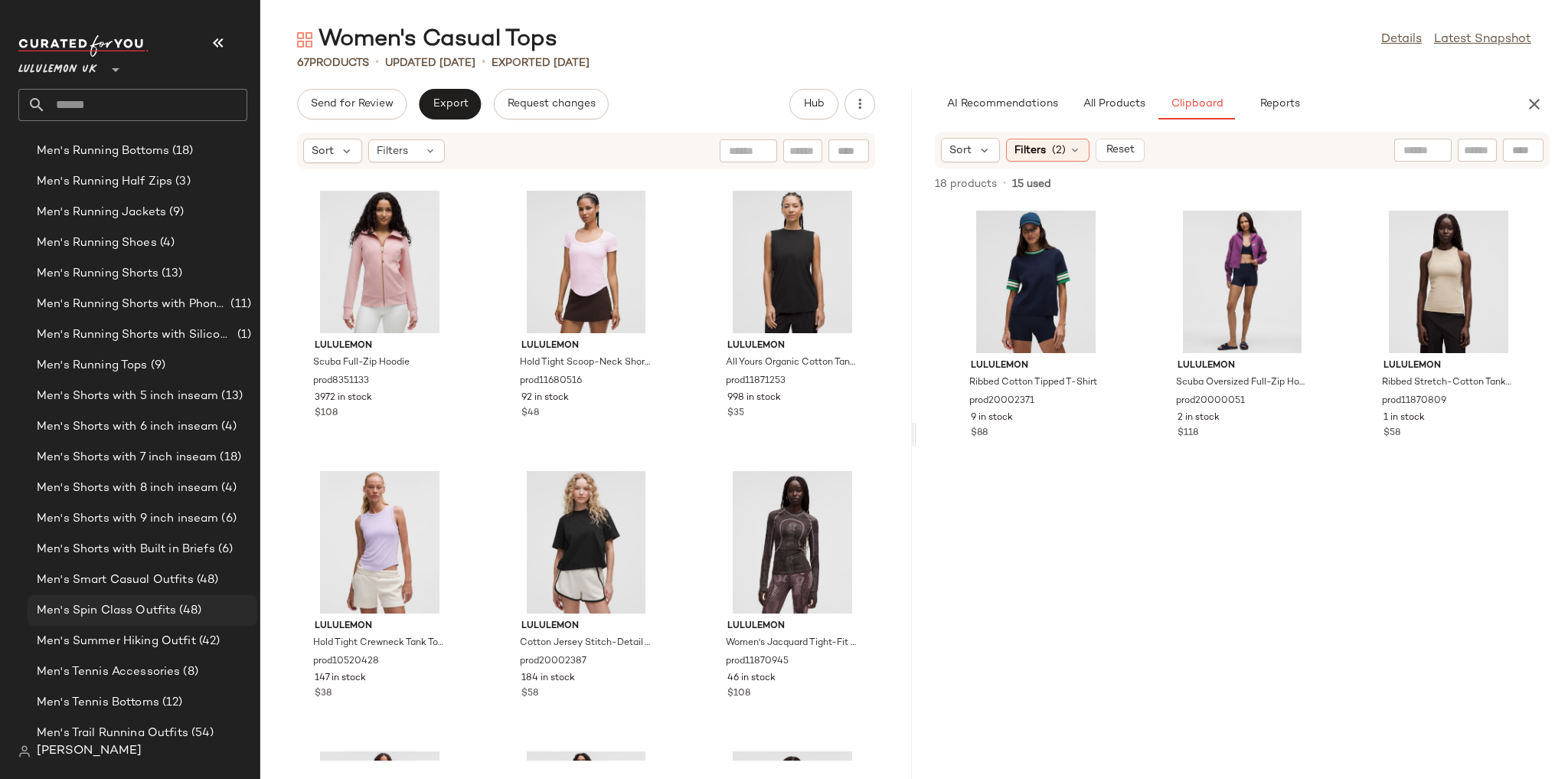
click at [137, 484] on div "Men's Spin Class Outfits (48)" at bounding box center [143, 610] width 230 height 30
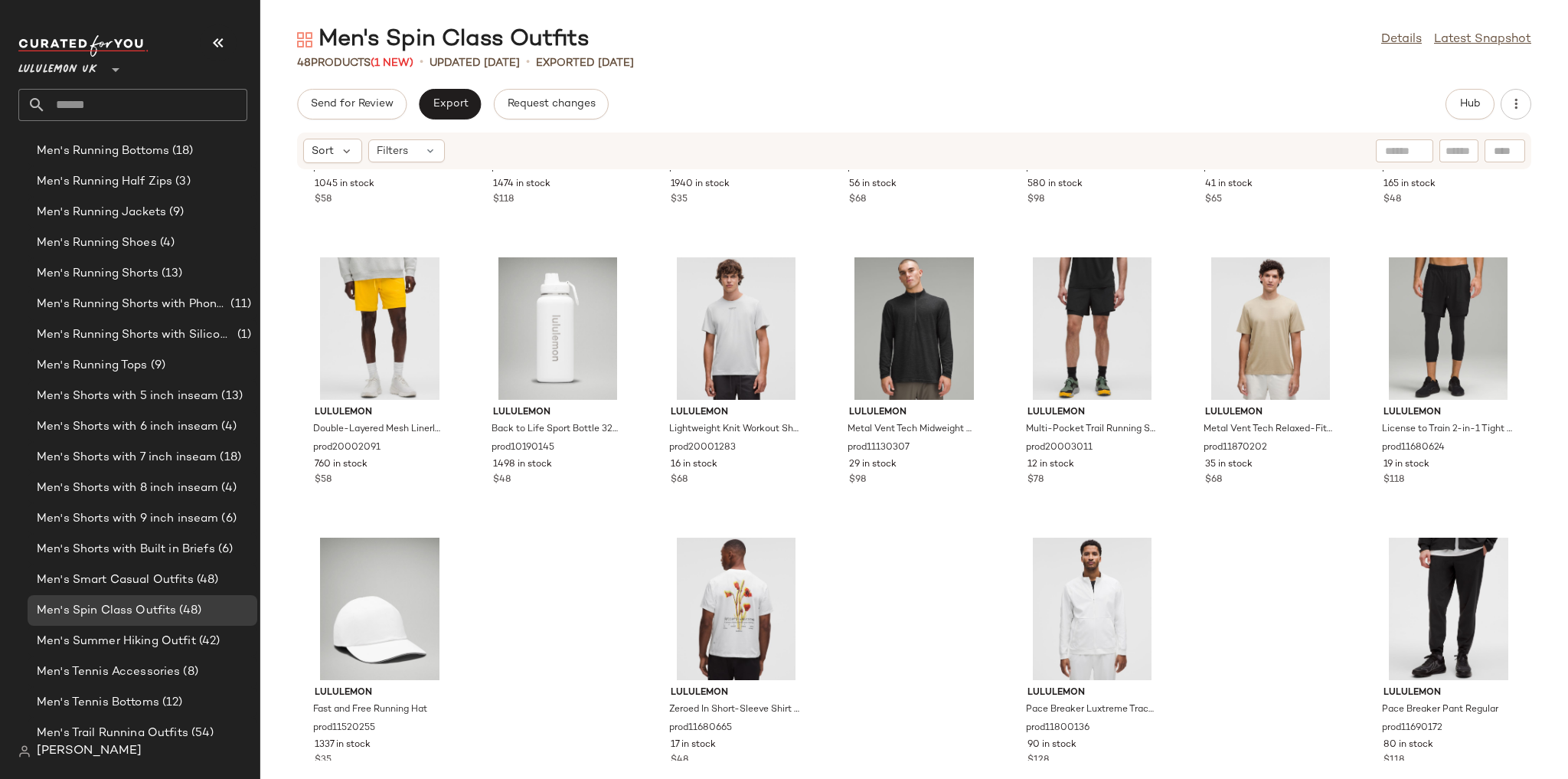
scroll to position [1655, 0]
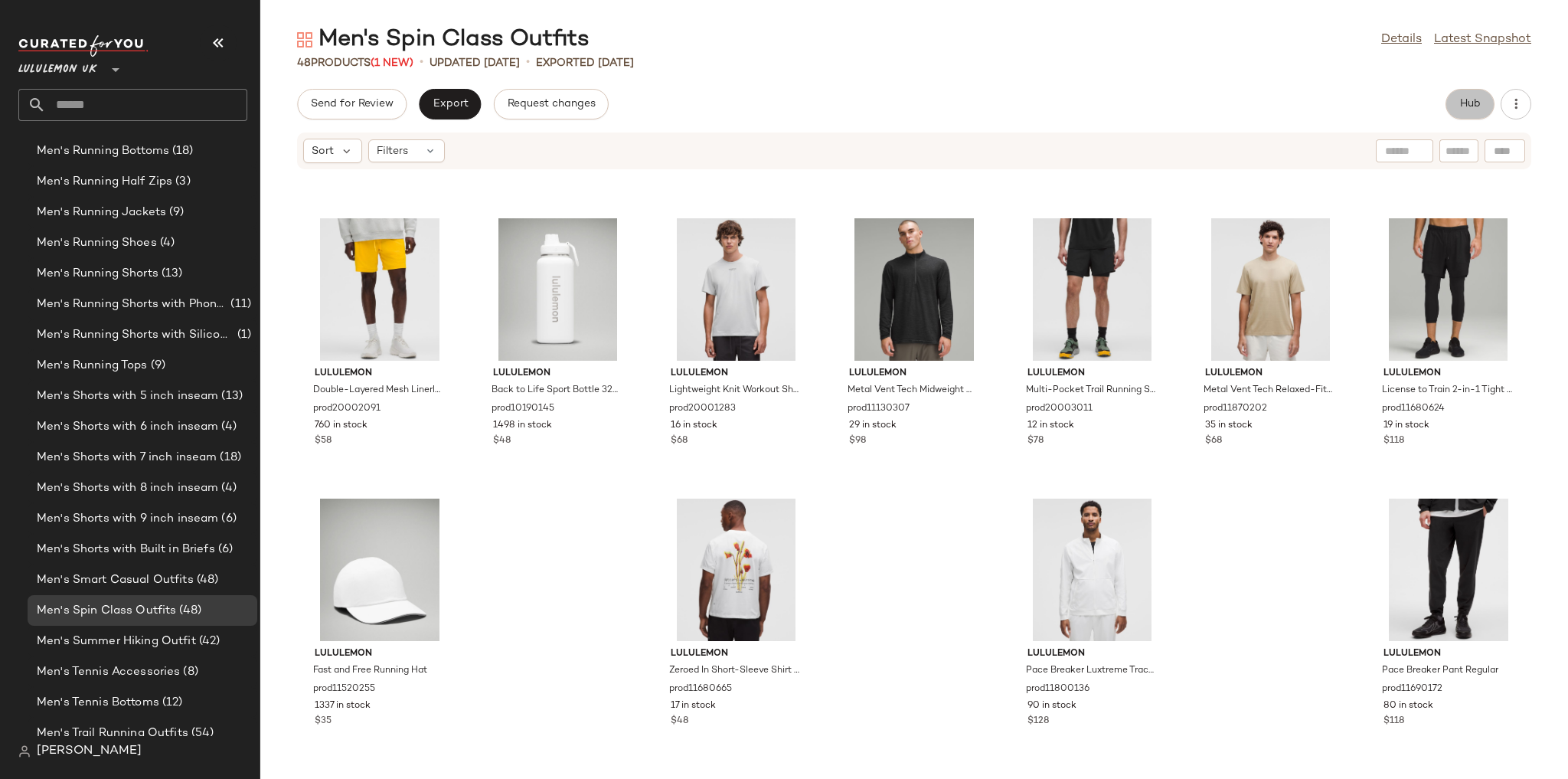
click at [469, 109] on button "Hub" at bounding box center [1470, 104] width 49 height 30
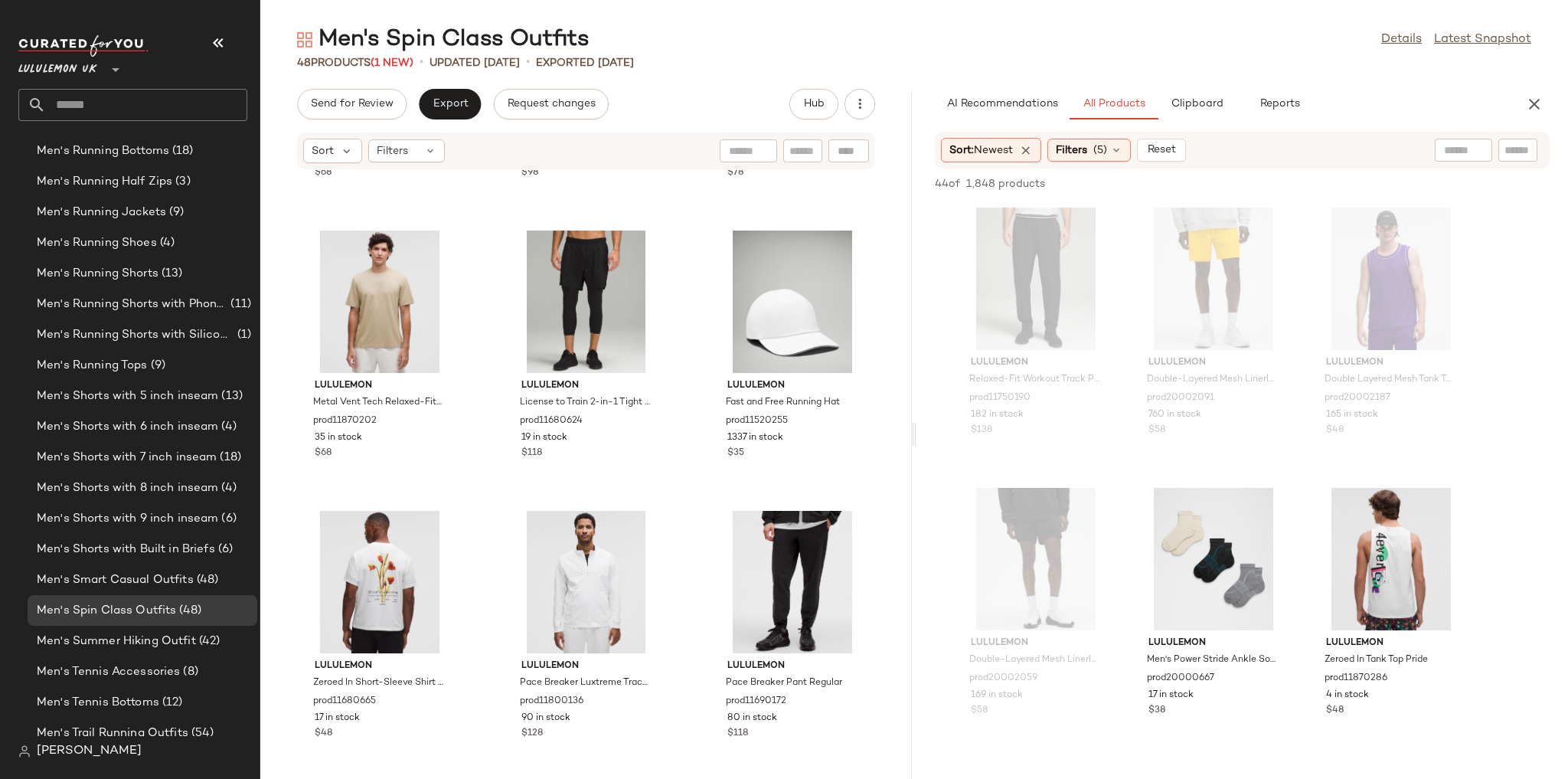
scroll to position [3897, 0]
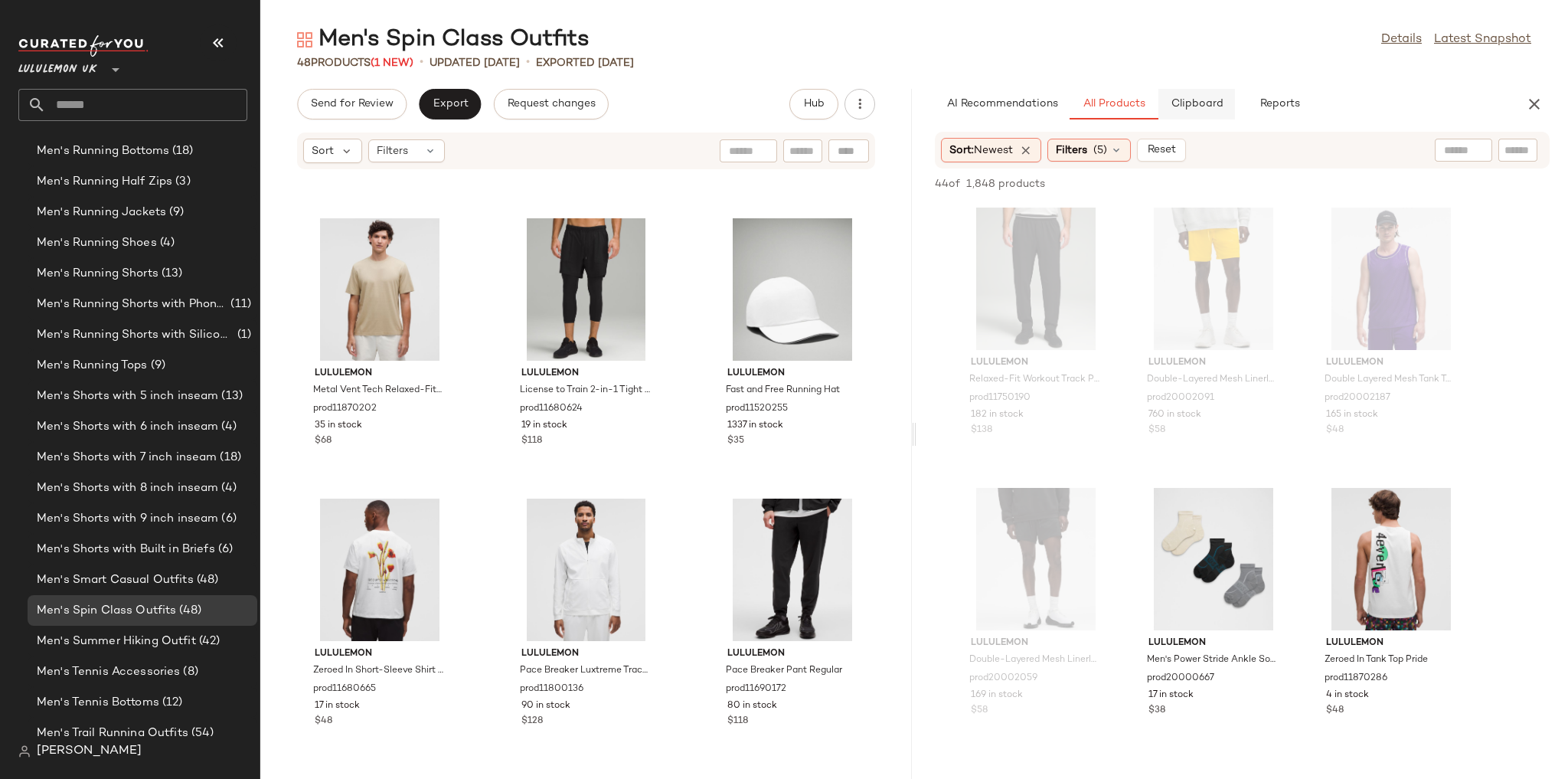
click at [469, 107] on span "Clipboard" at bounding box center [1196, 104] width 53 height 13
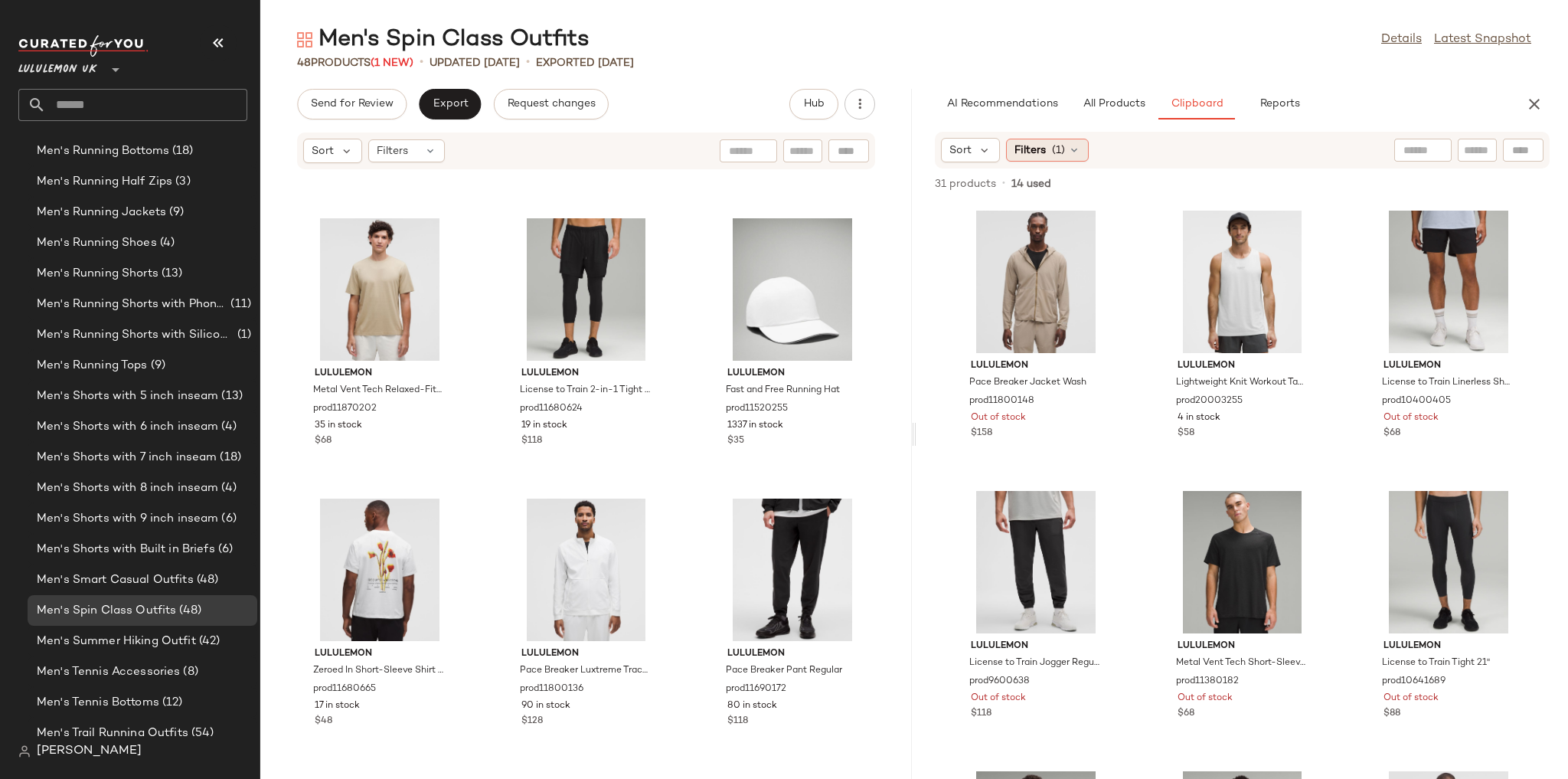
click at [469, 148] on span "(1)" at bounding box center [1059, 150] width 13 height 16
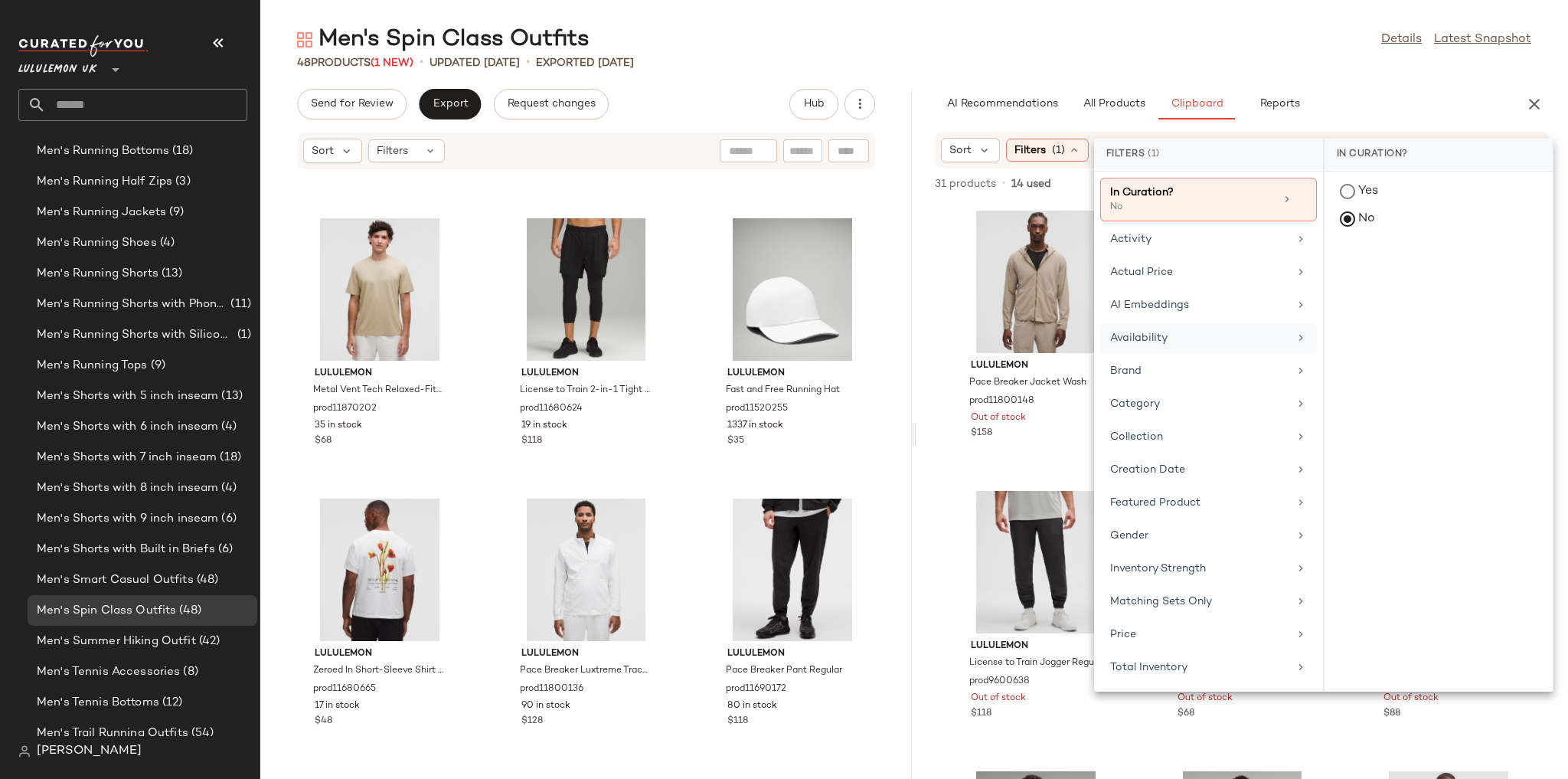
click at [469, 356] on div "Availability" at bounding box center [1208, 371] width 216 height 30
click at [469, 285] on div "in_stock" at bounding box center [1439, 304] width 228 height 37
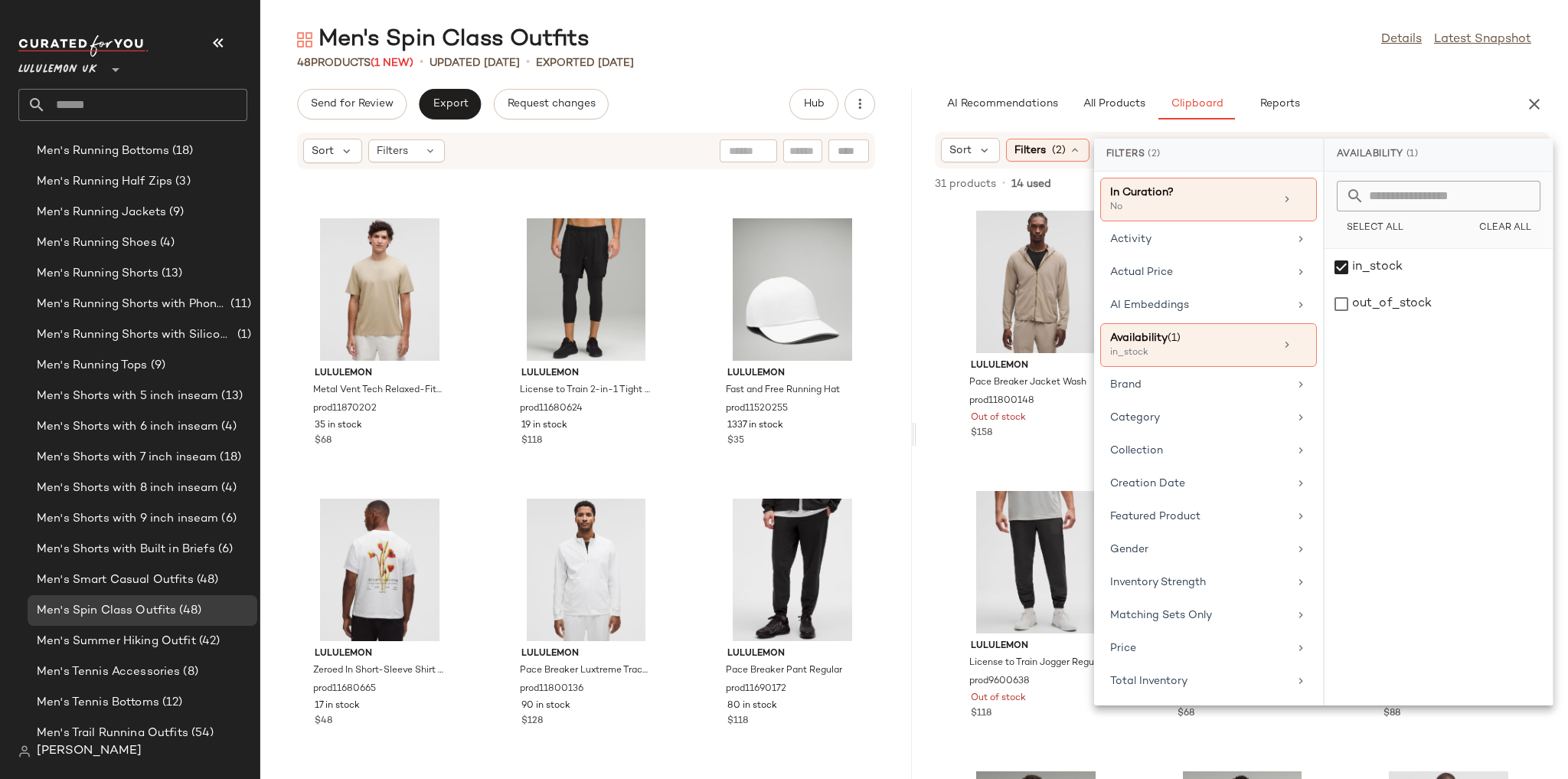
click at [469, 68] on div "48 Products (1 New) • updated Aug 14th • Exported Aug 13th" at bounding box center [914, 63] width 1307 height 15
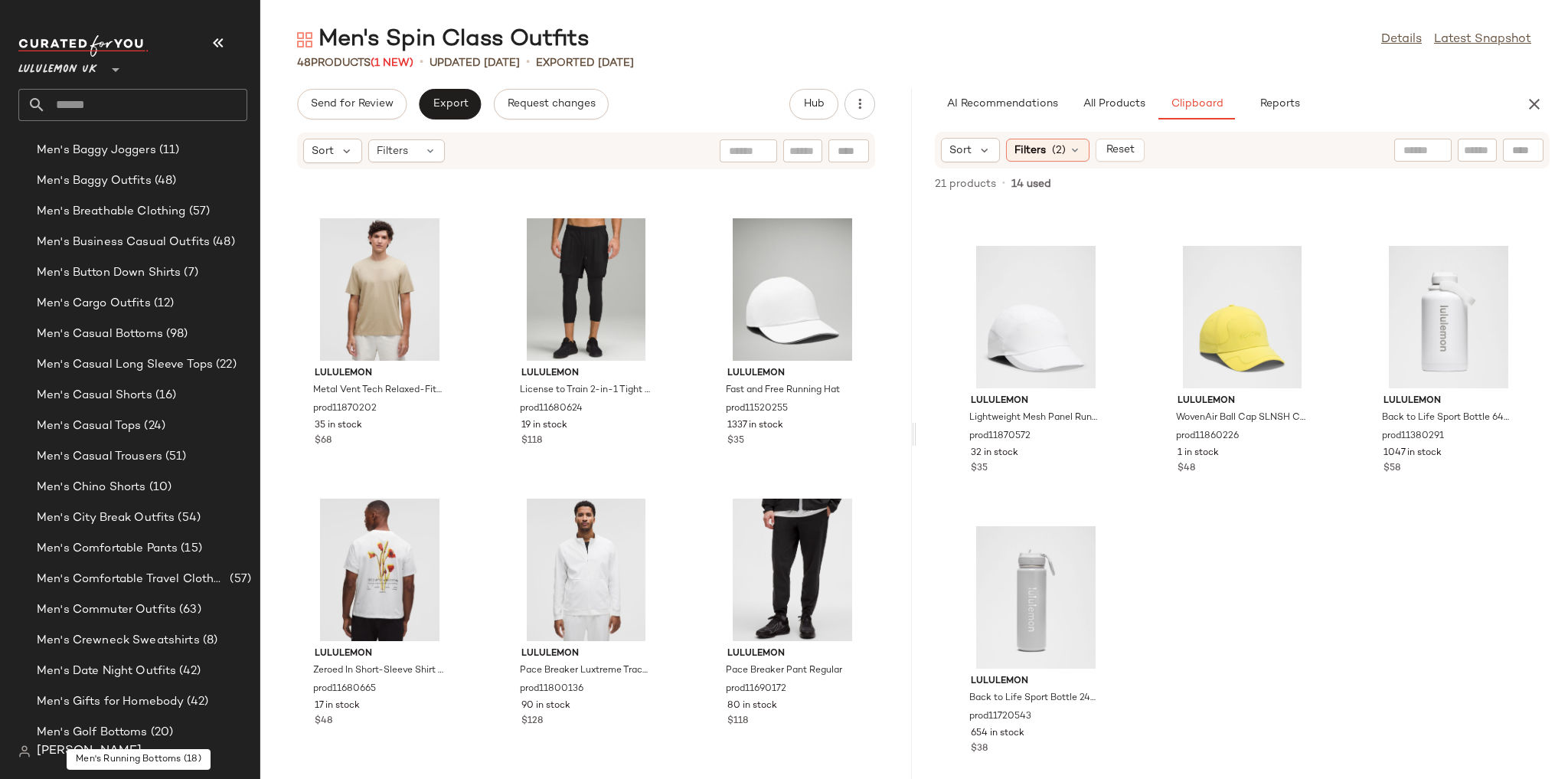
scroll to position [621, 0]
click at [153, 310] on span "(12)" at bounding box center [163, 304] width 23 height 18
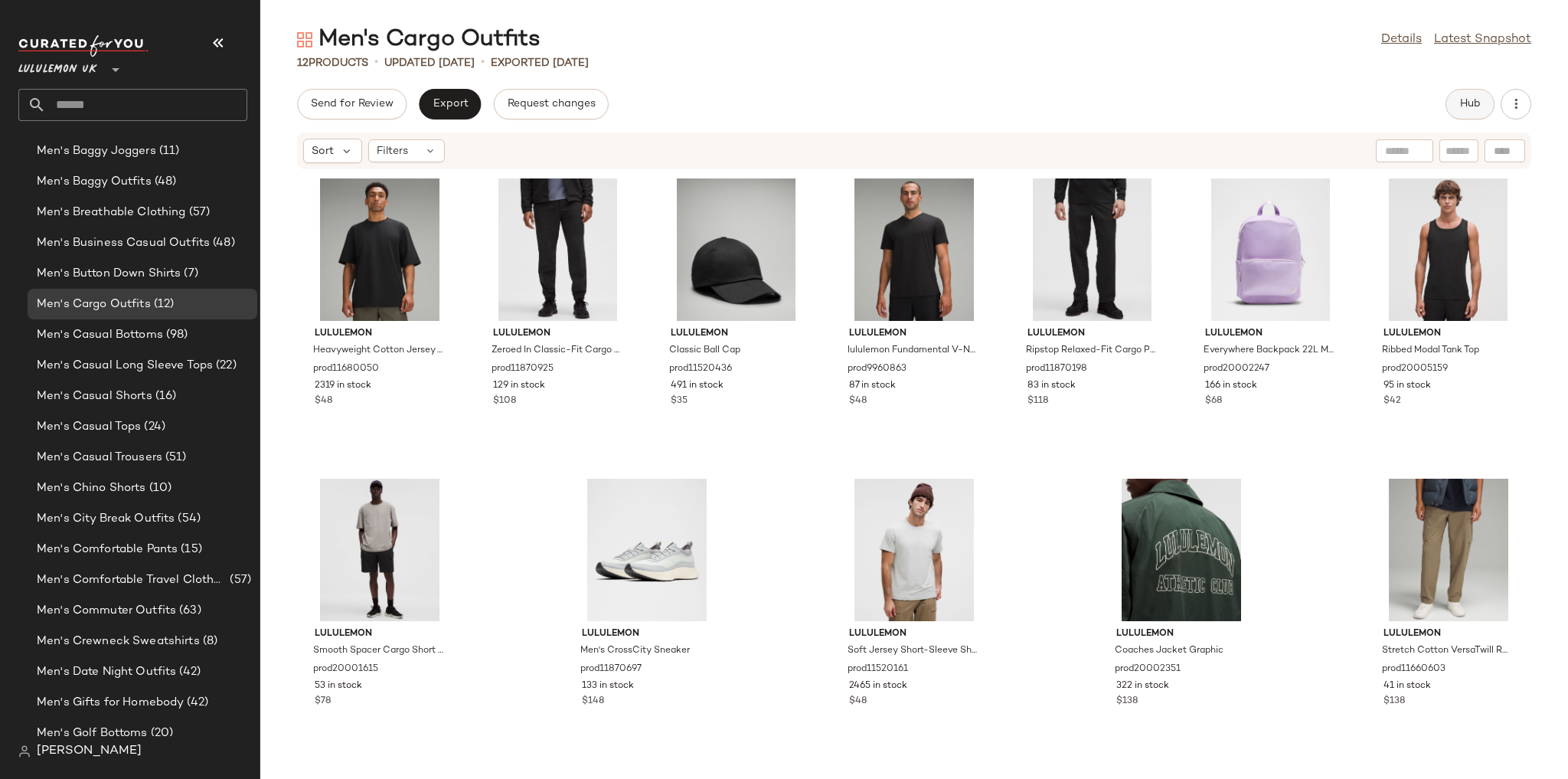
click at [469, 109] on span "Hub" at bounding box center [1470, 104] width 22 height 13
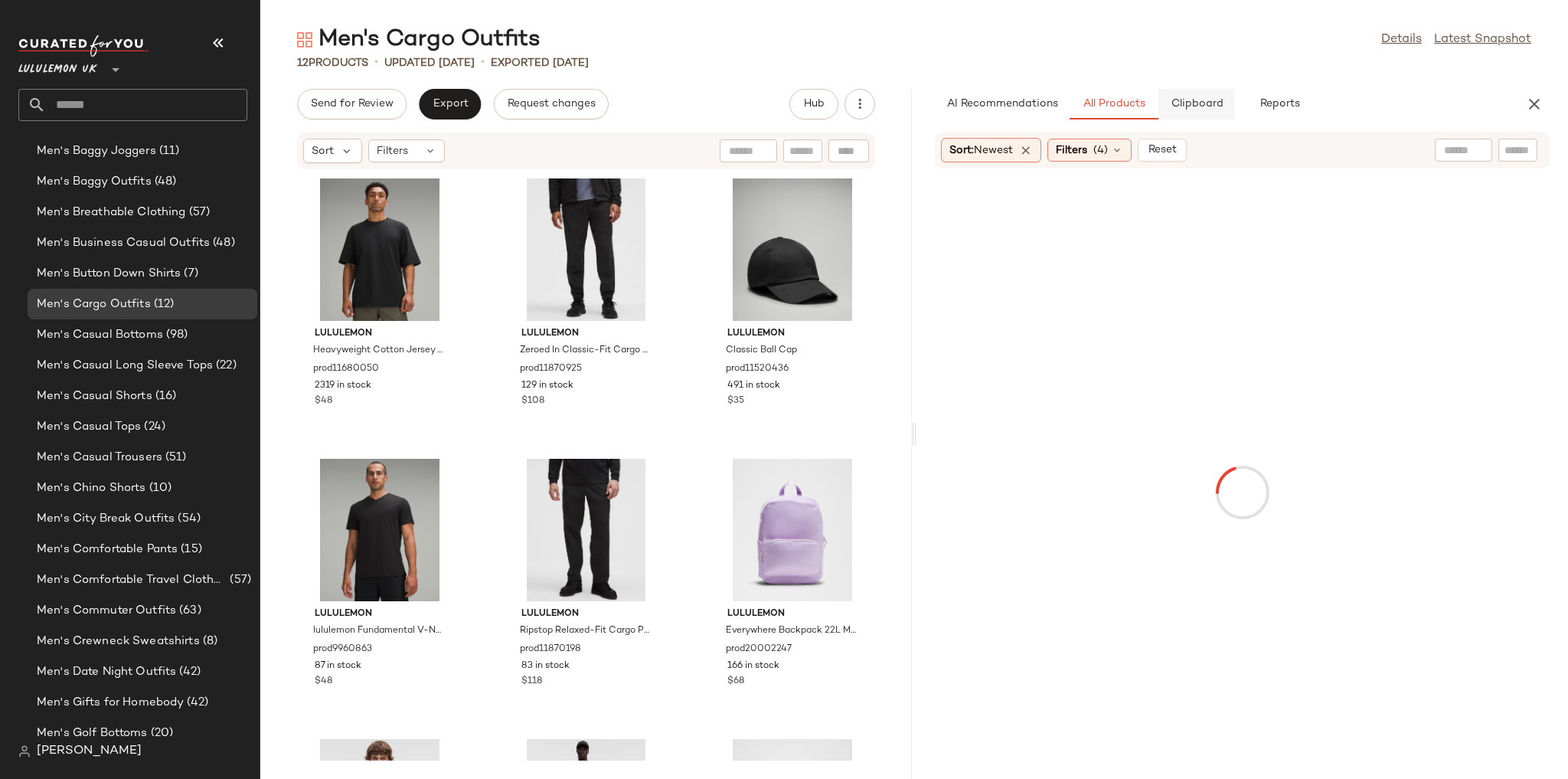
click at [469, 103] on span "Clipboard" at bounding box center [1196, 104] width 53 height 13
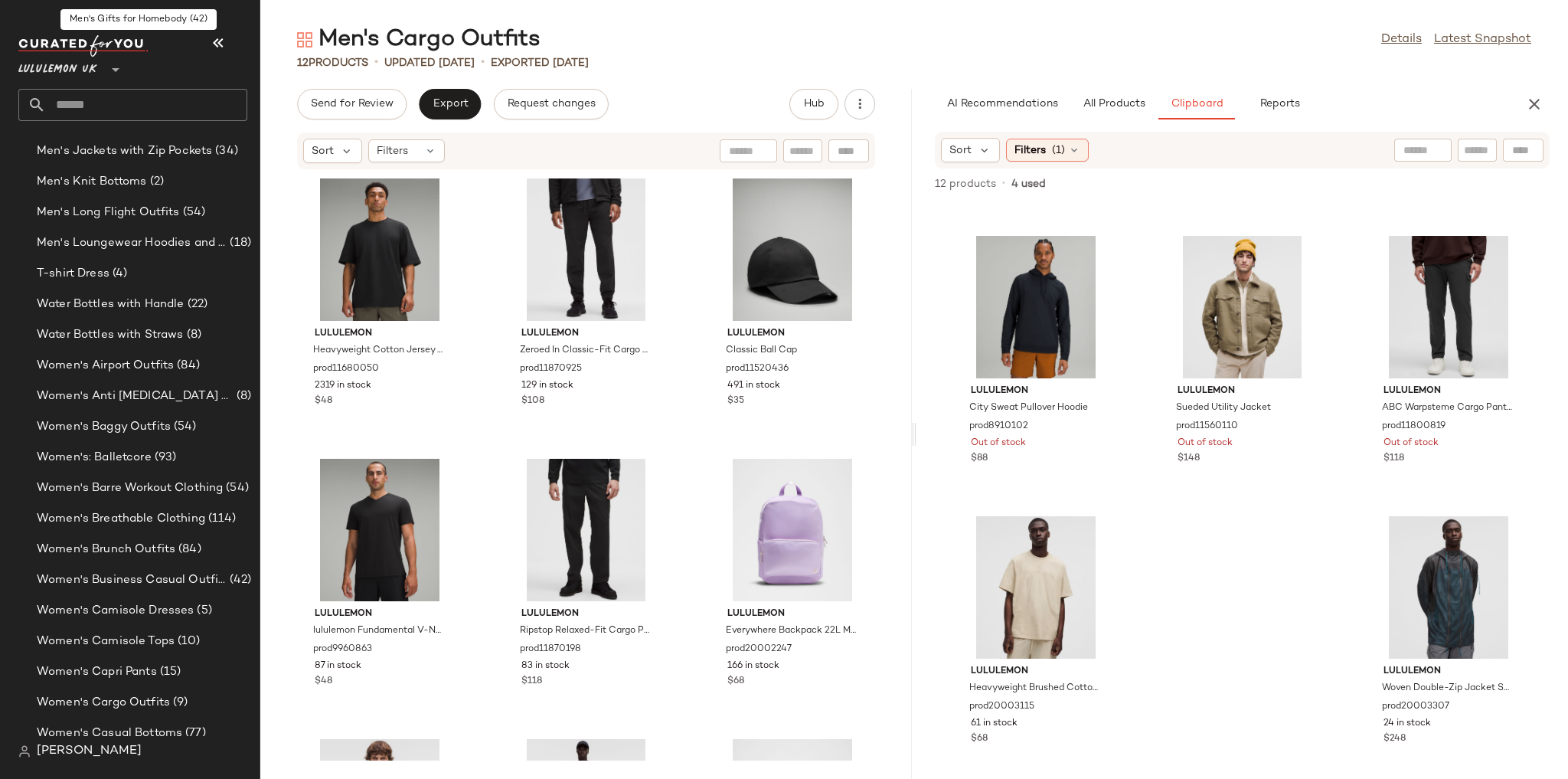
scroll to position [1785, 0]
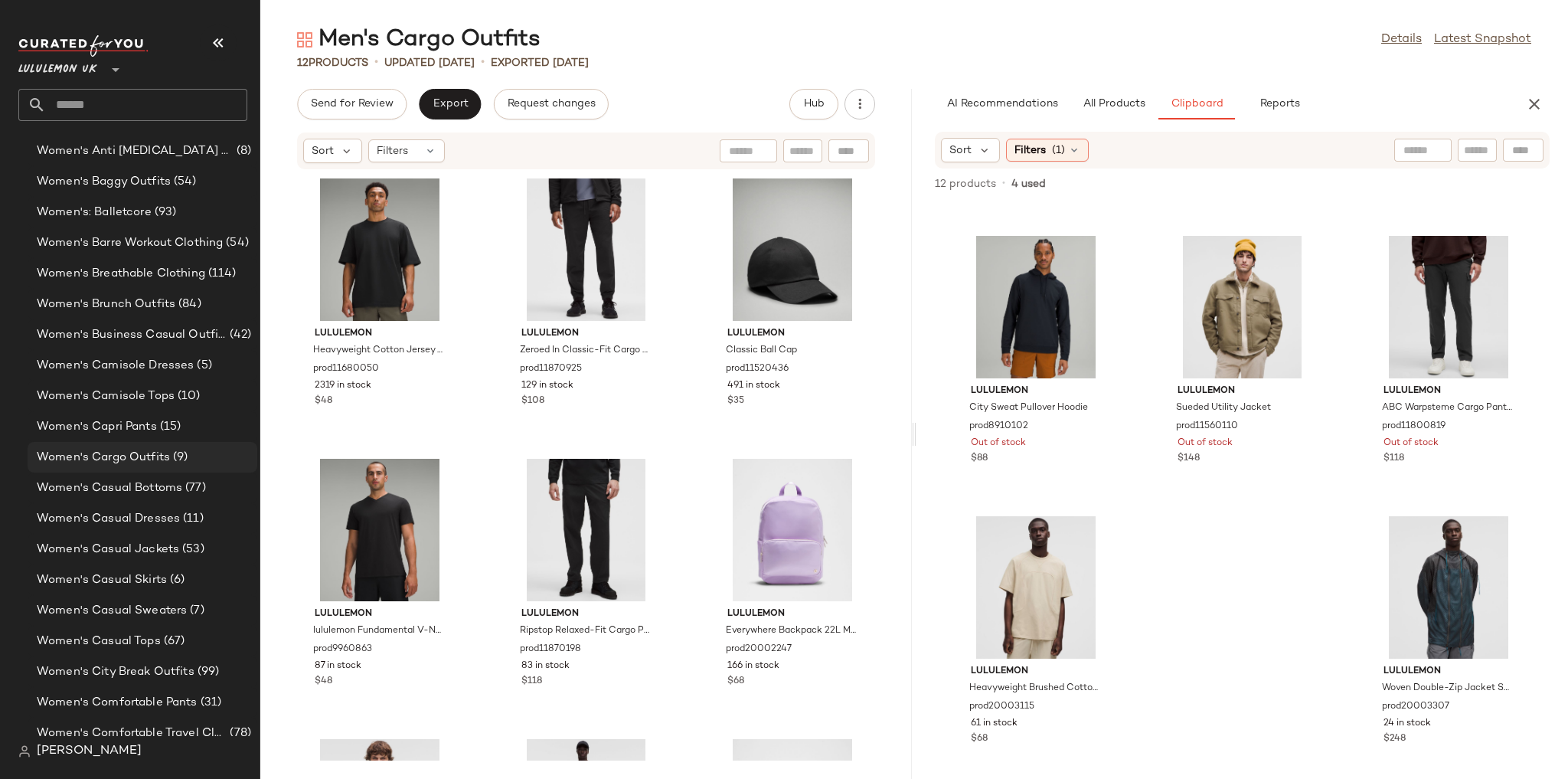
click at [162, 451] on span "Women's Cargo Outfits" at bounding box center [103, 457] width 133 height 18
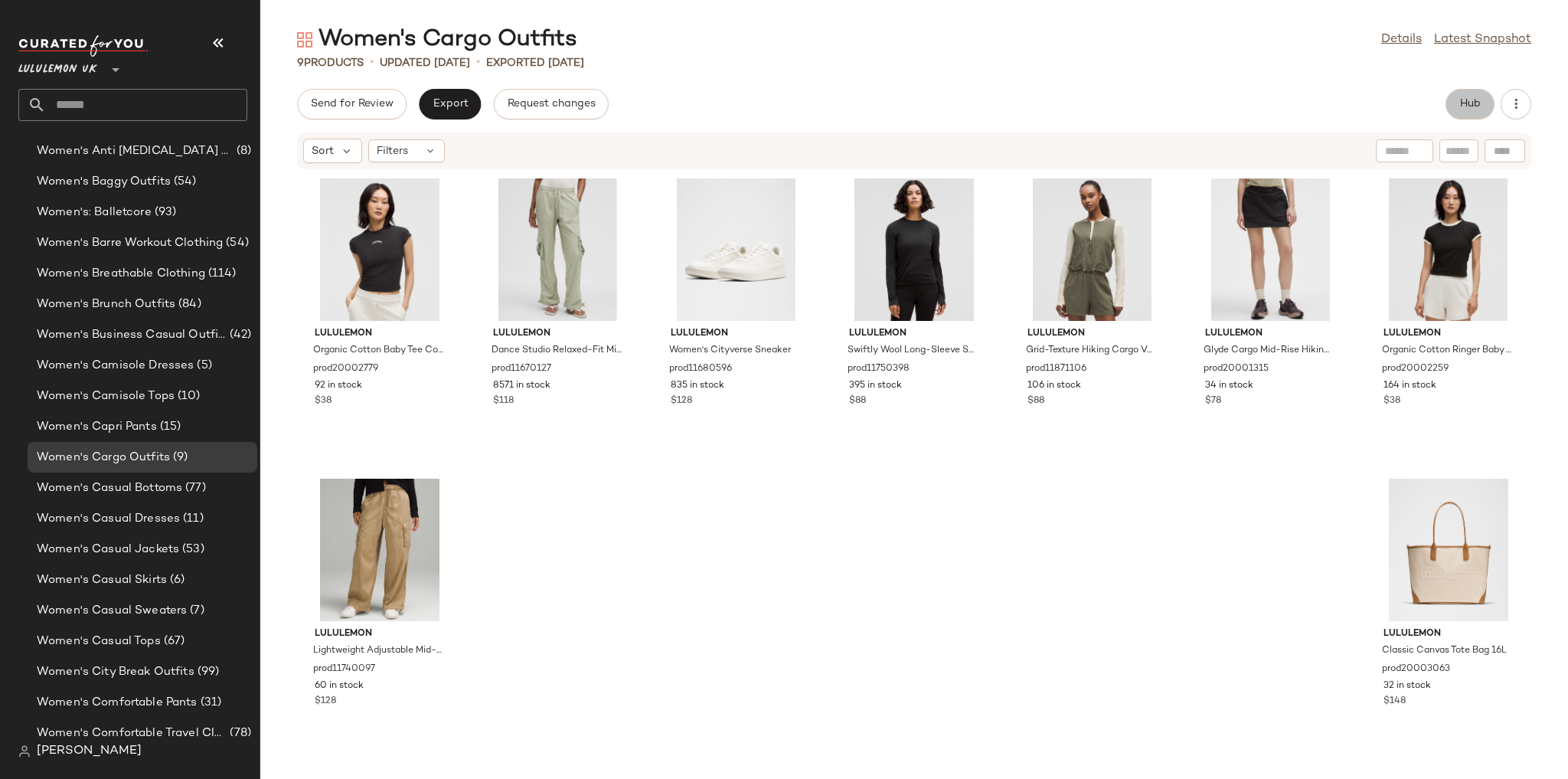
click at [469, 104] on button "Hub" at bounding box center [1470, 104] width 49 height 30
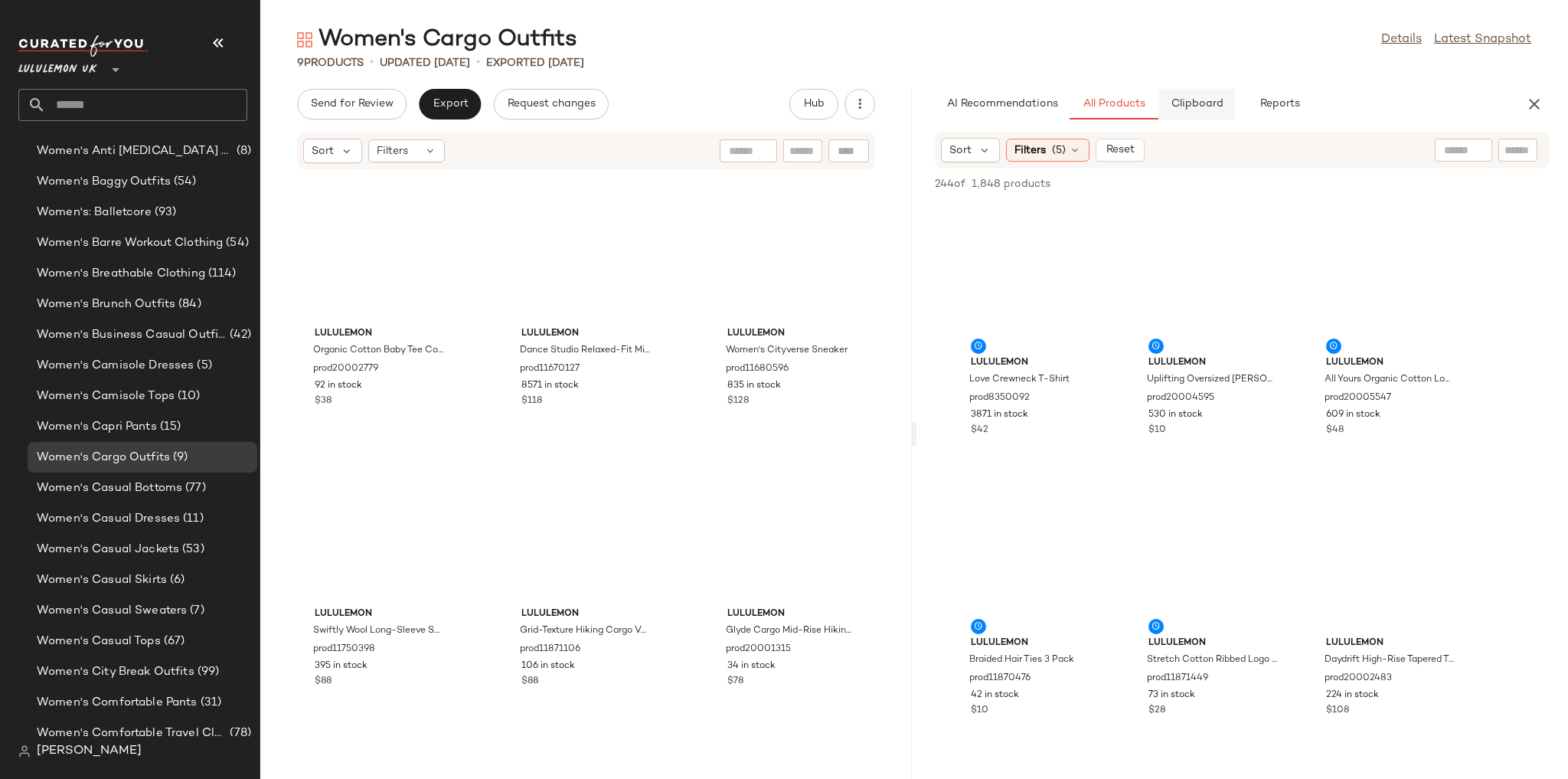
click at [469, 102] on span "Clipboard" at bounding box center [1196, 104] width 53 height 13
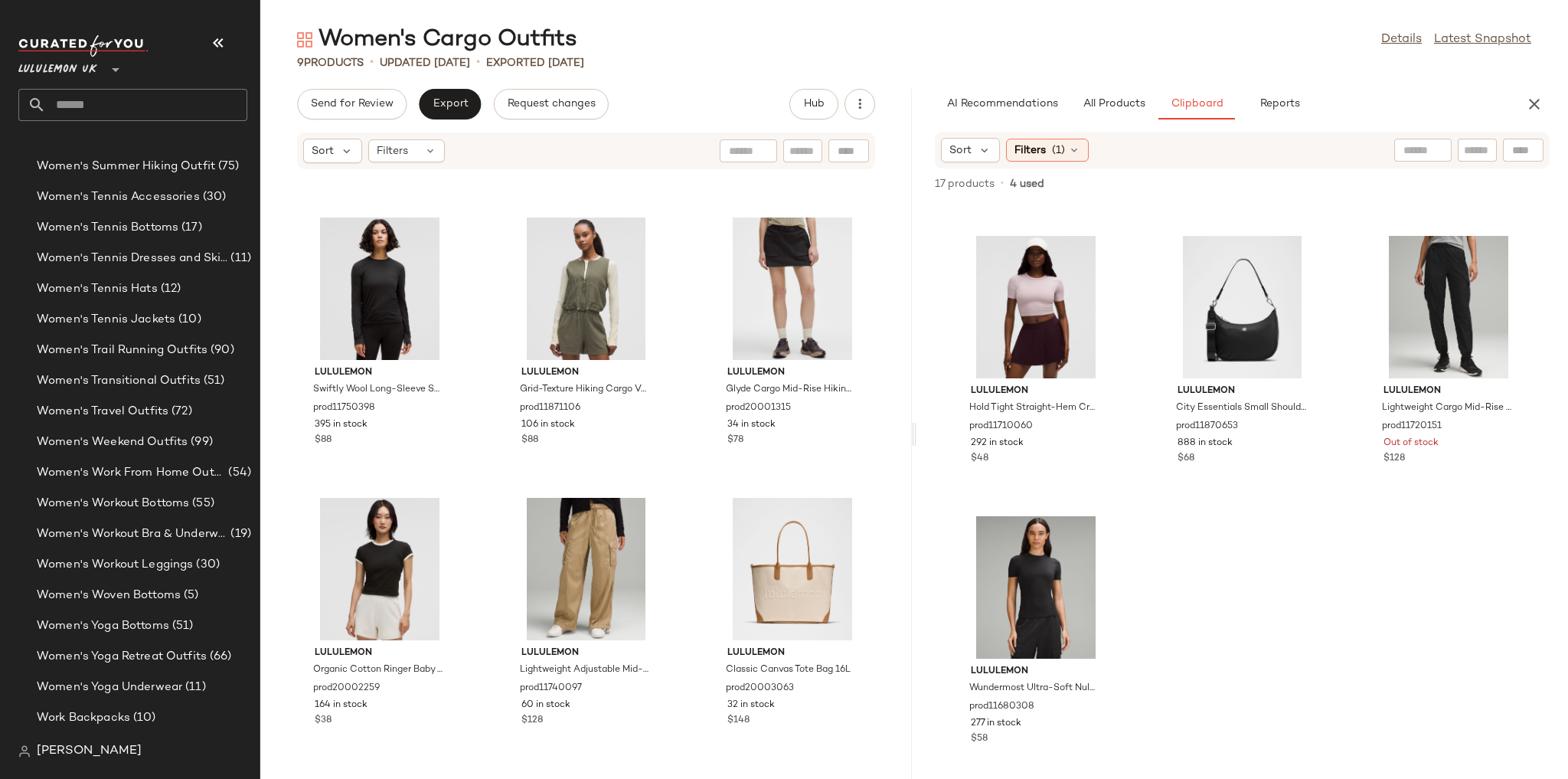
scroll to position [5585, 0]
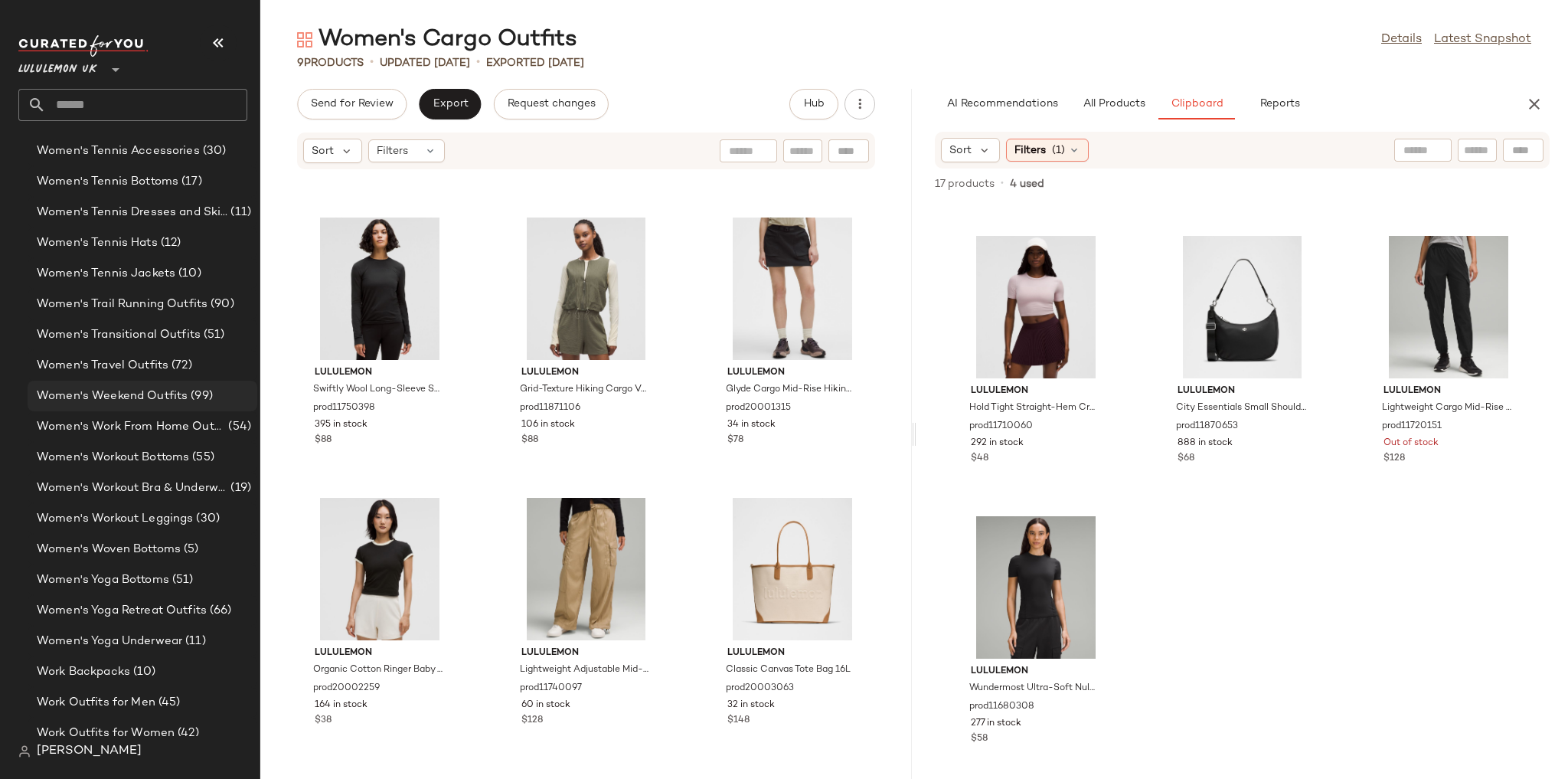
click at [175, 398] on span "Women's Weekend Outfits" at bounding box center [112, 396] width 151 height 18
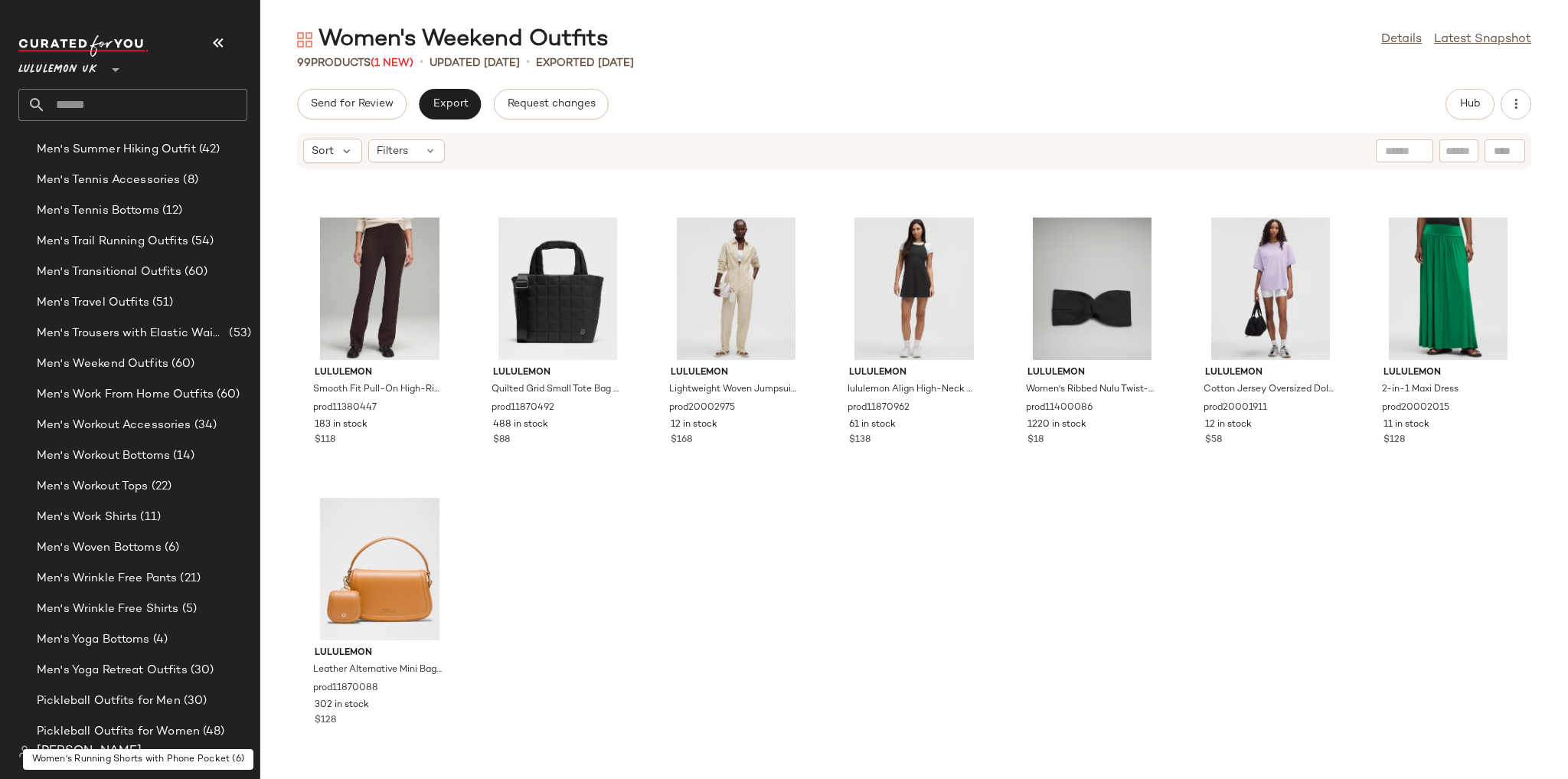
scroll to position [2398, 0]
click at [185, 357] on span "(60)" at bounding box center [182, 365] width 27 height 18
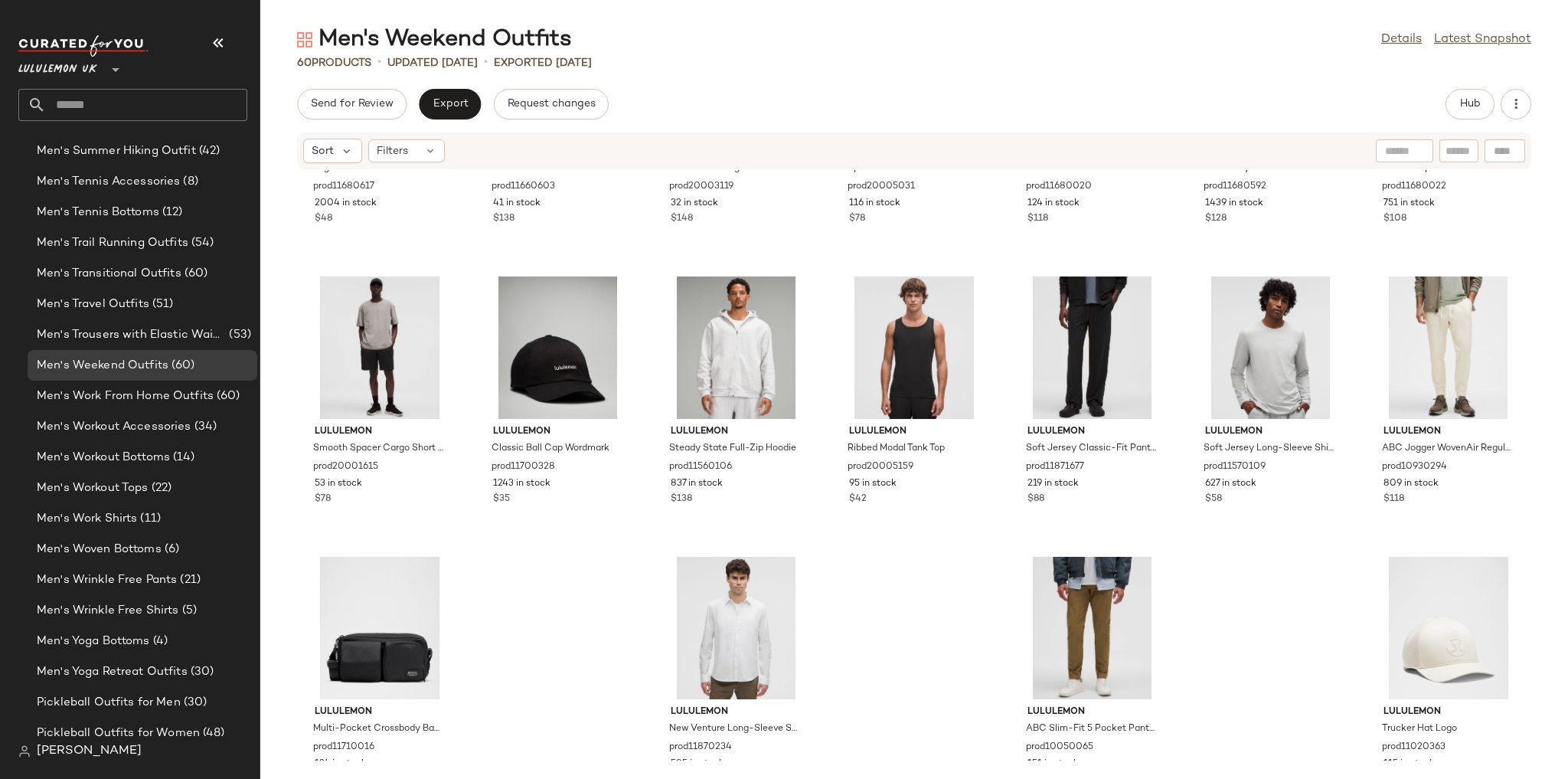
scroll to position [2215, 0]
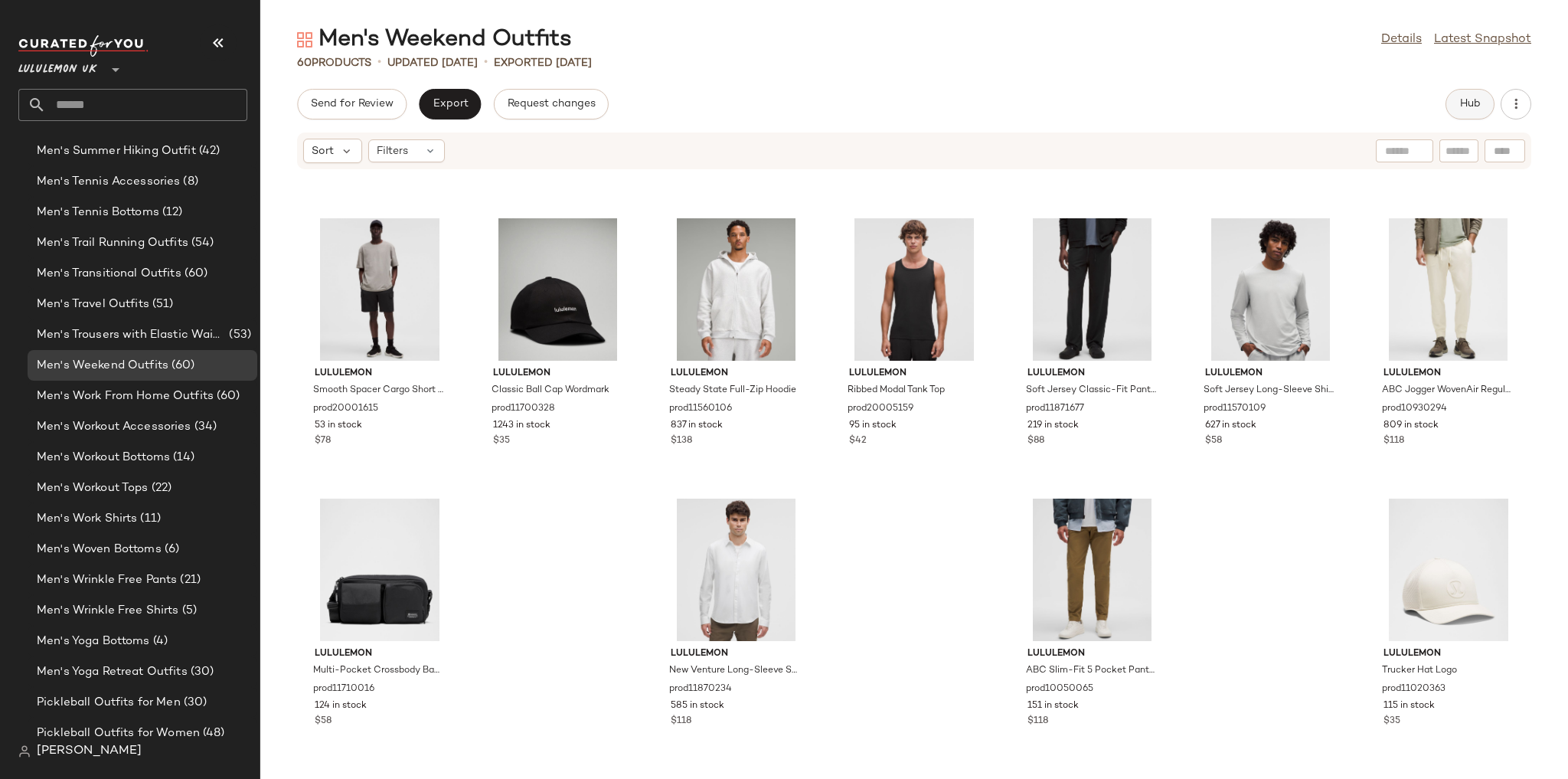
click at [469, 92] on button "Hub" at bounding box center [1470, 104] width 49 height 30
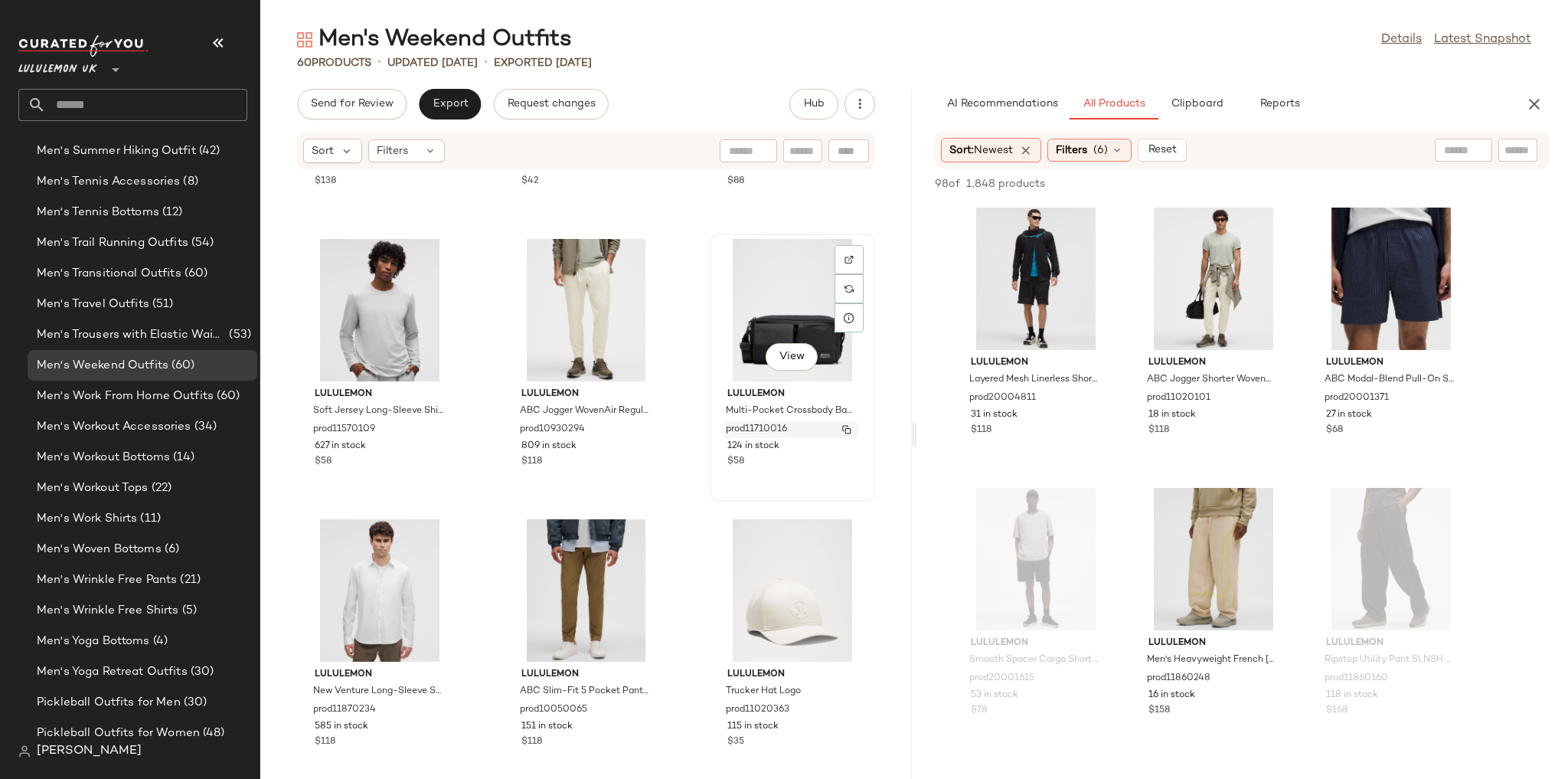
scroll to position [5018, 0]
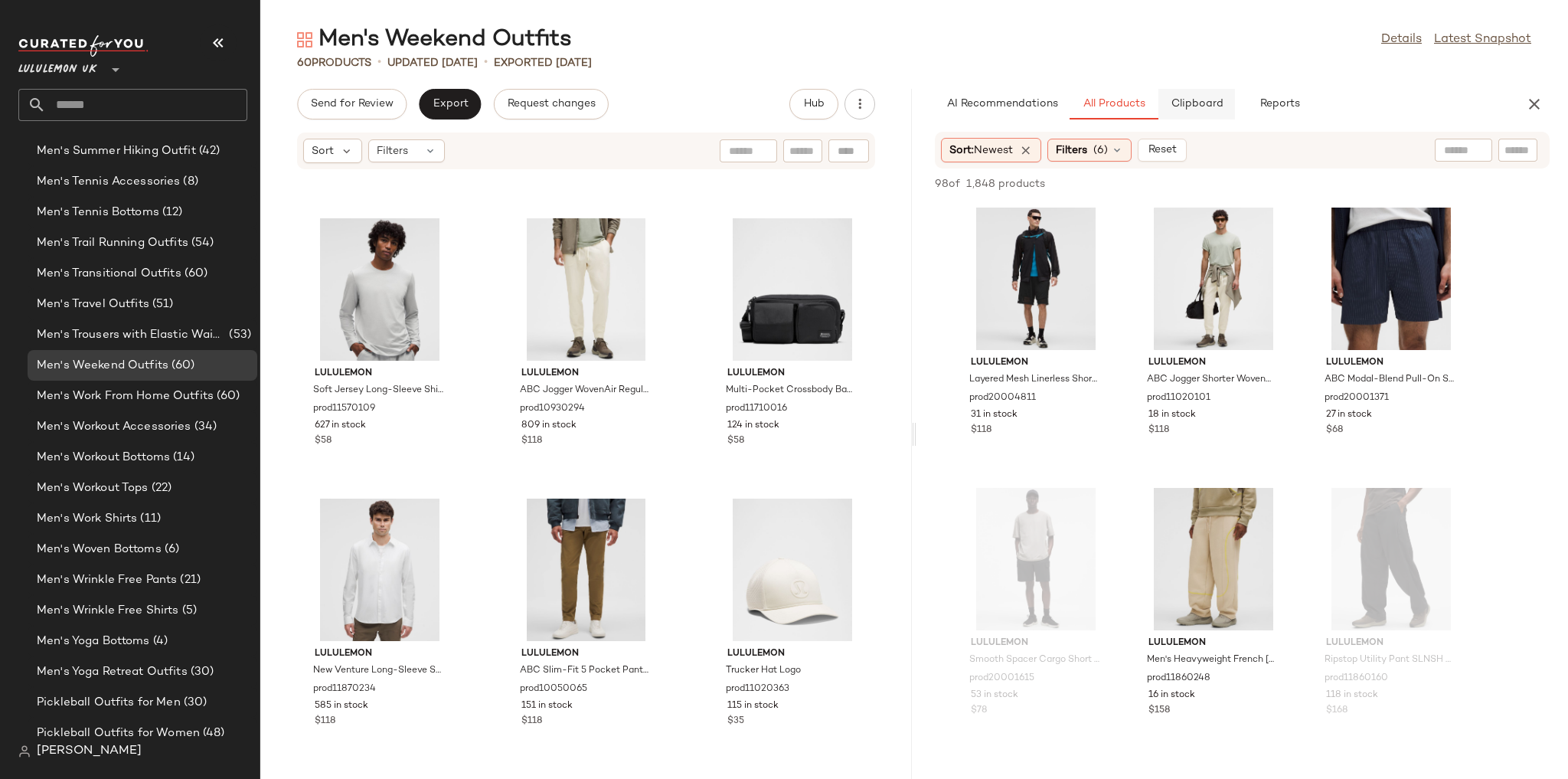
click at [469, 112] on button "Clipboard" at bounding box center [1196, 104] width 76 height 30
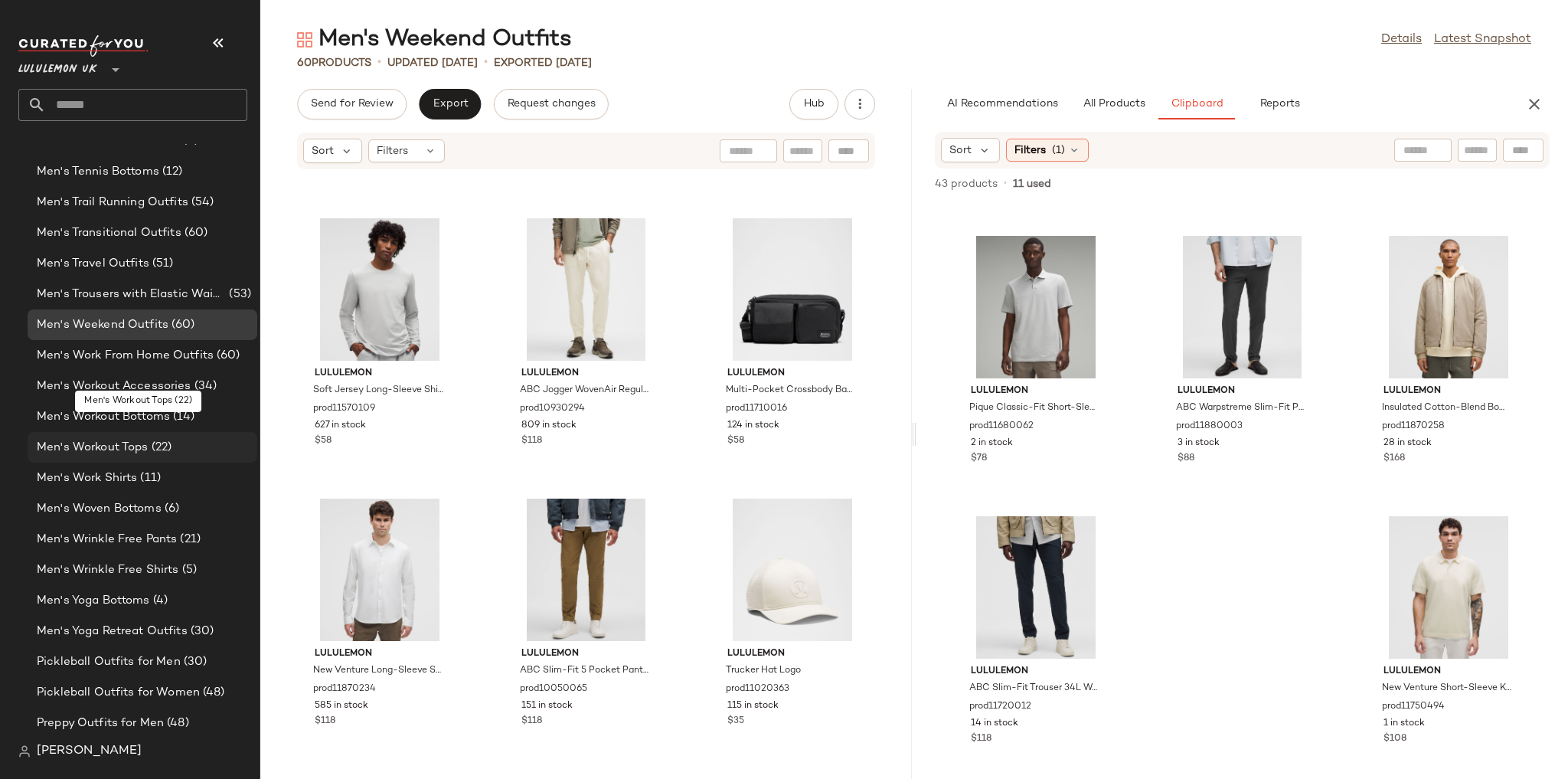
scroll to position [2460, 0]
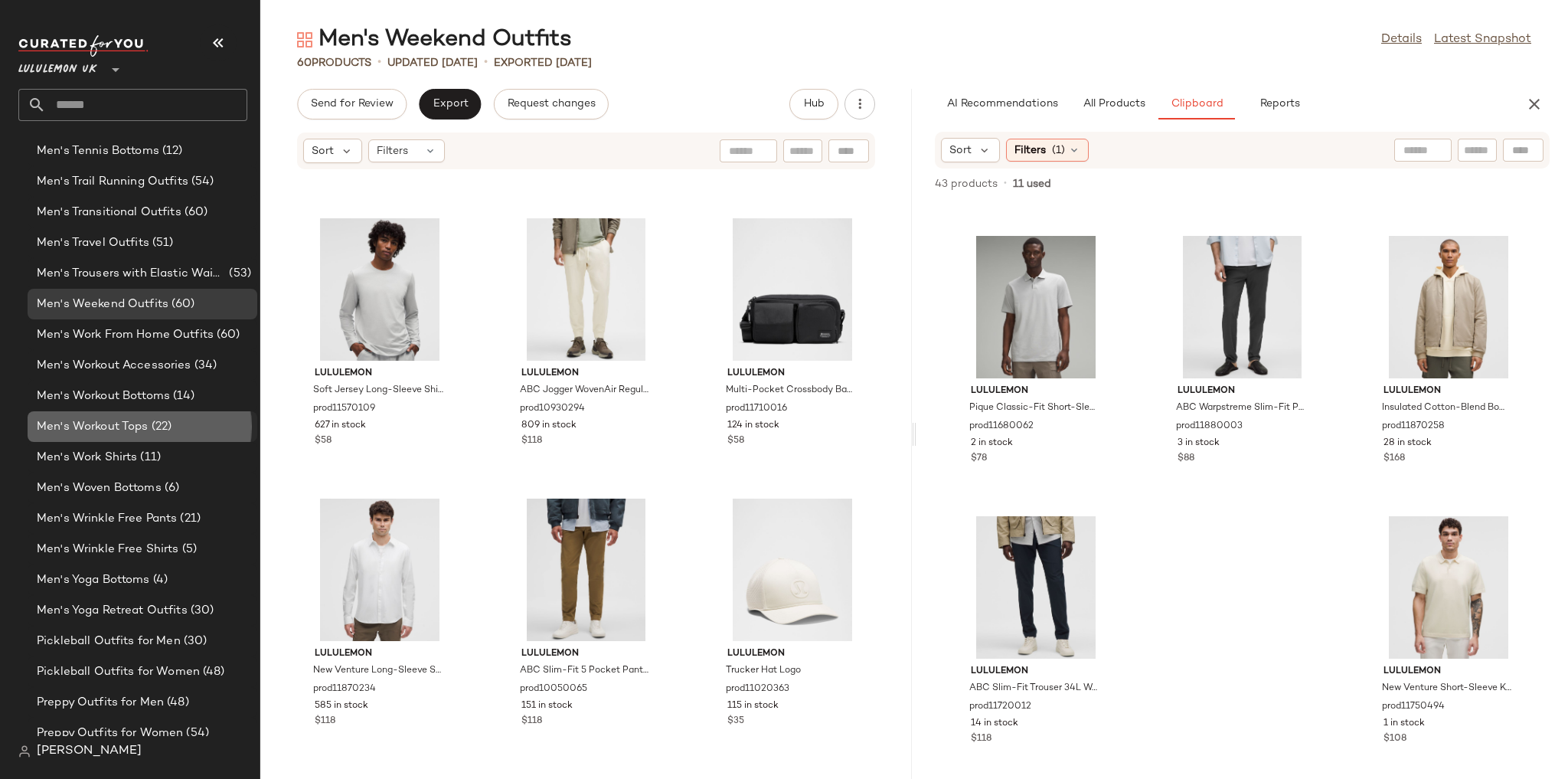
click at [202, 426] on div "Men's Workout Tops (22)" at bounding box center [141, 426] width 219 height 18
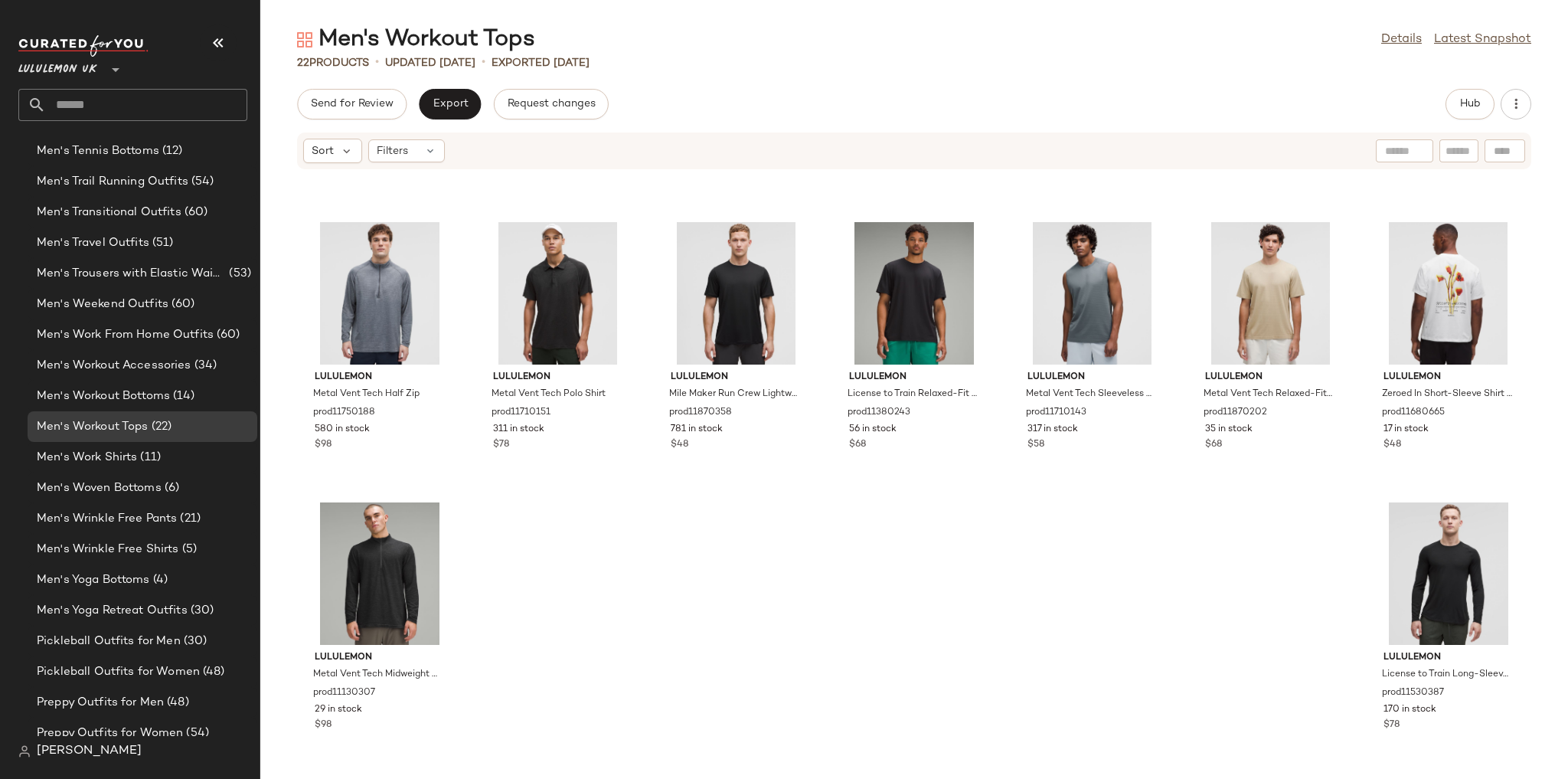
scroll to position [533, 0]
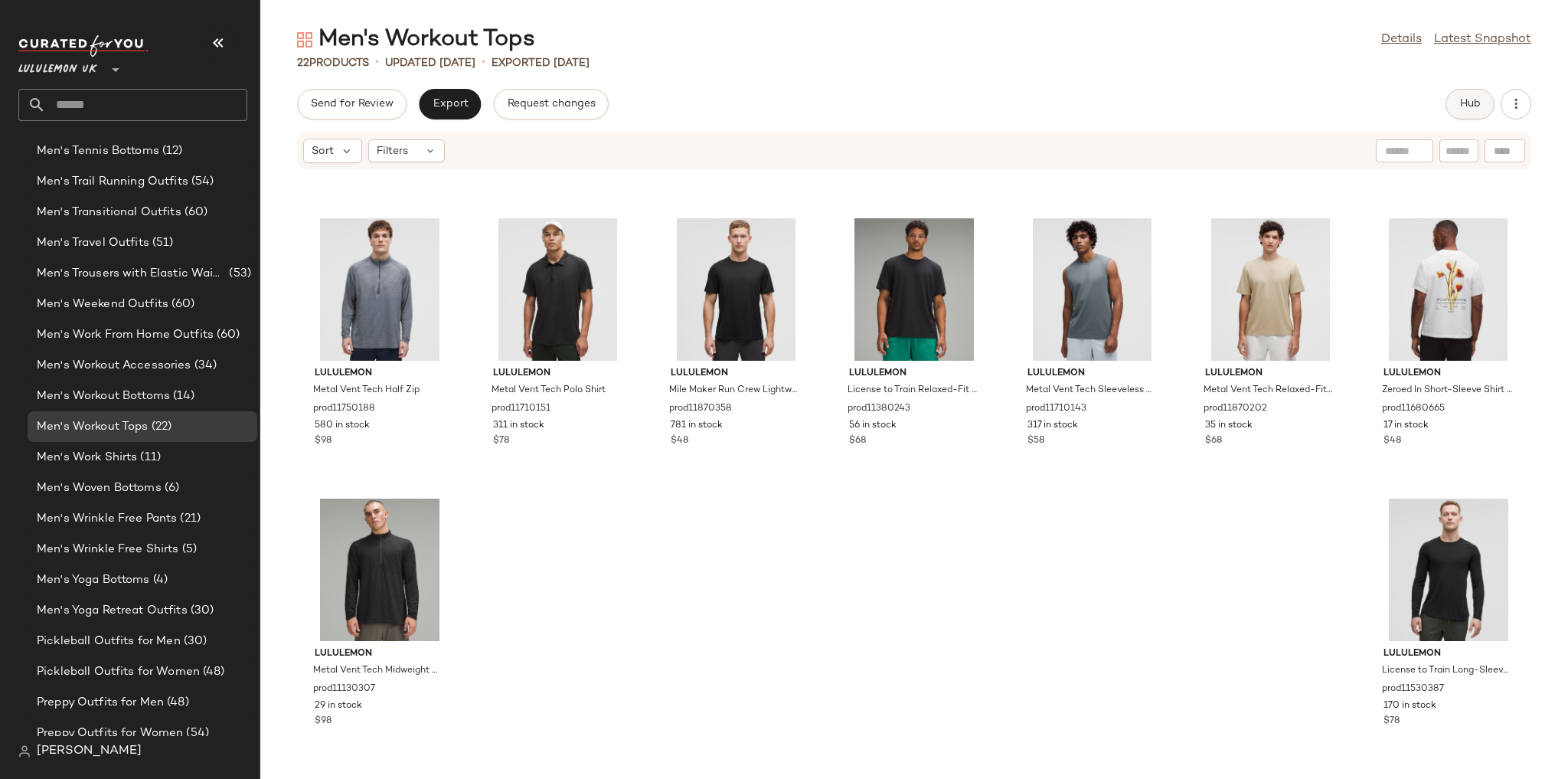
click at [469, 93] on button "Hub" at bounding box center [1470, 104] width 49 height 30
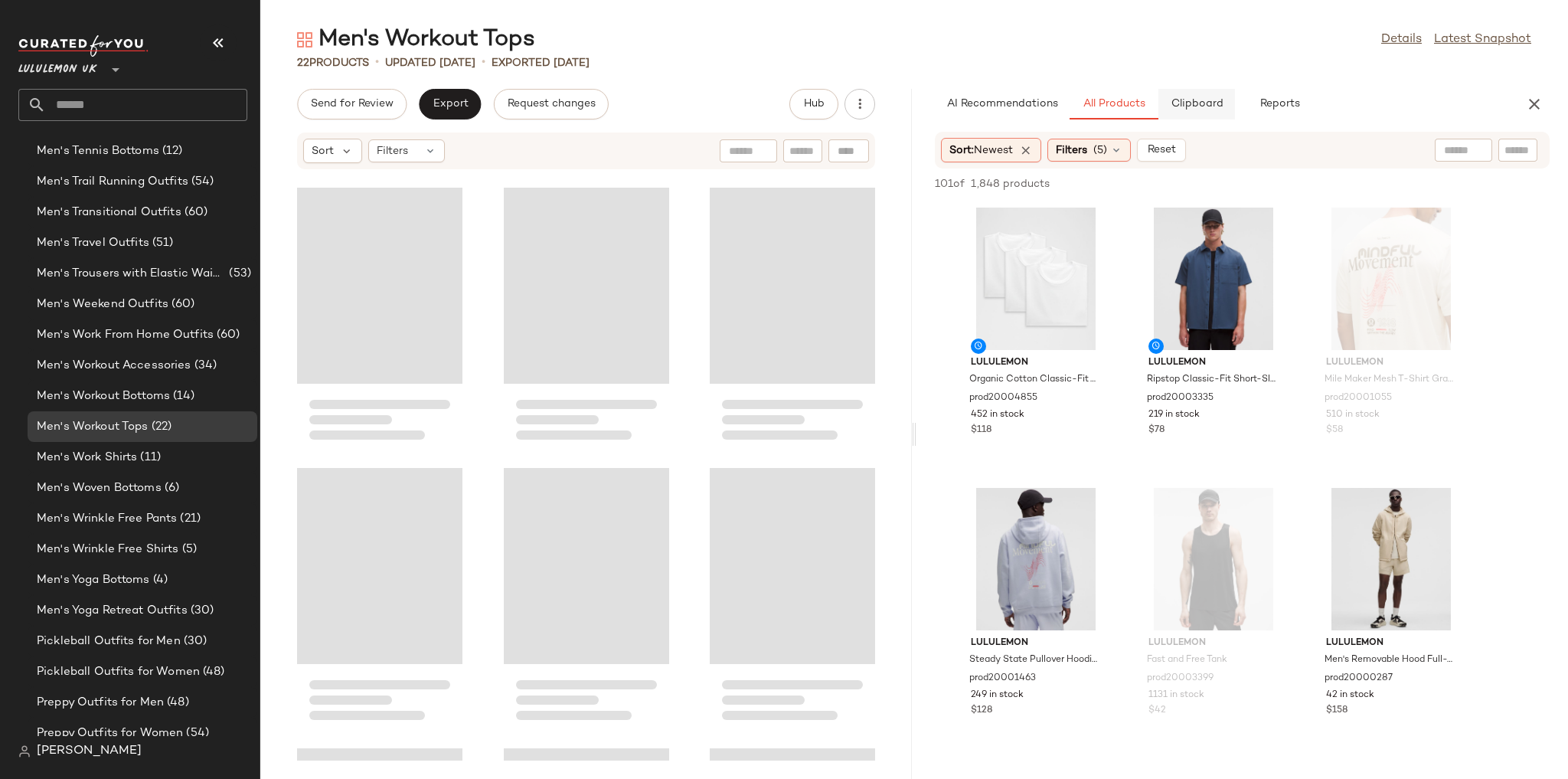
click at [469, 110] on span "Clipboard" at bounding box center [1196, 104] width 53 height 13
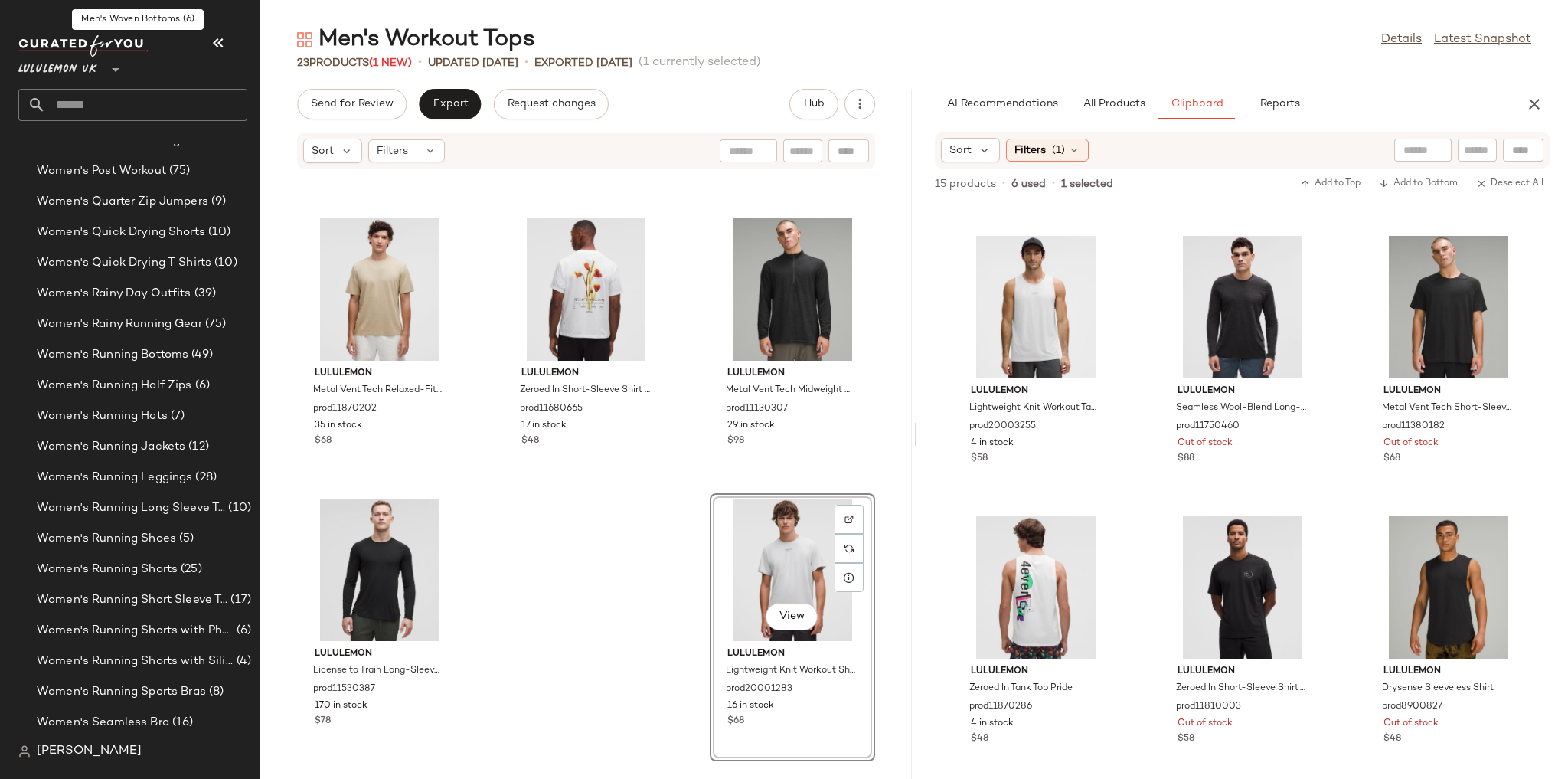
scroll to position [4833, 0]
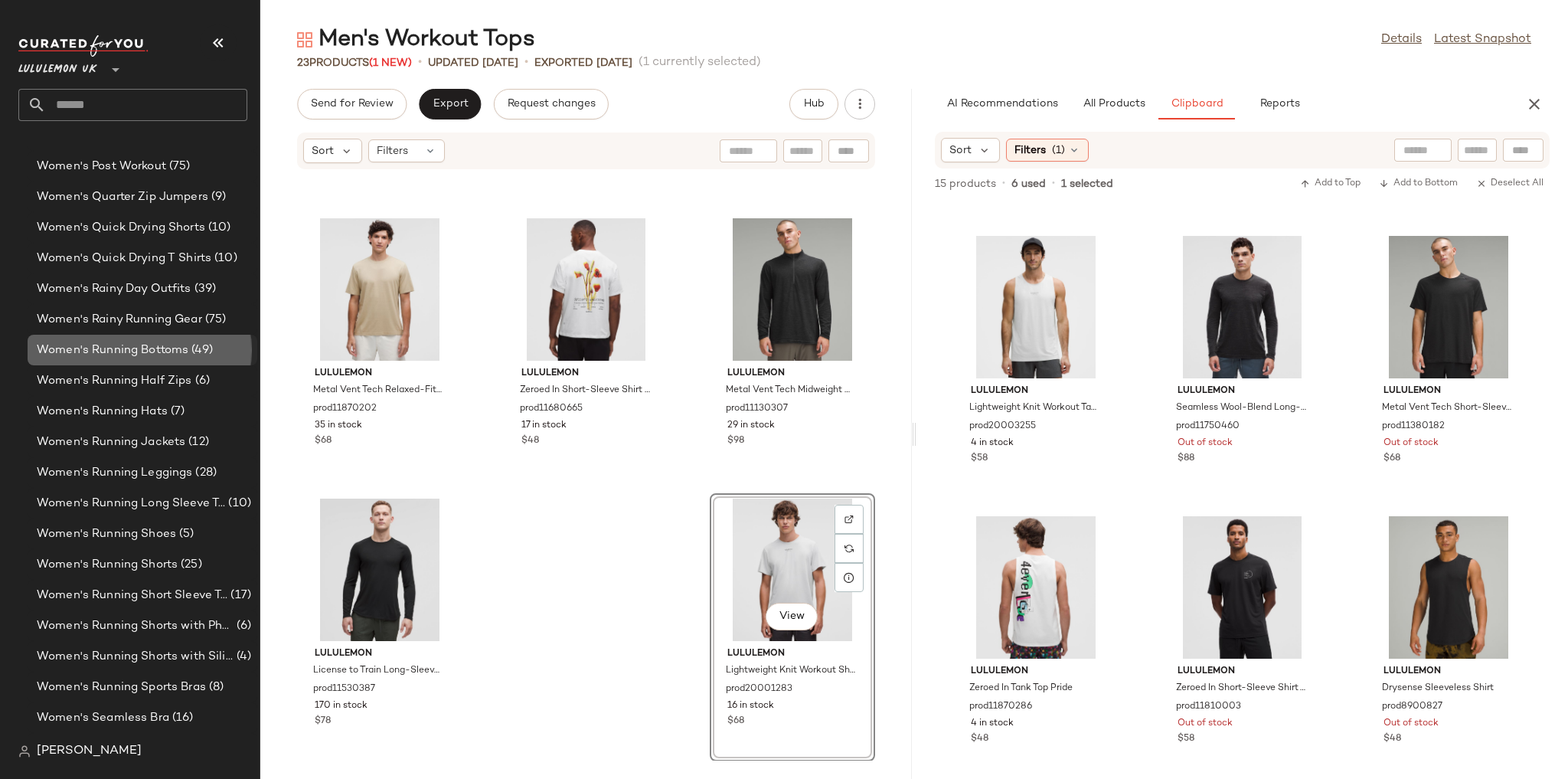
click at [164, 354] on span "Women's Running Bottoms" at bounding box center [112, 350] width 152 height 18
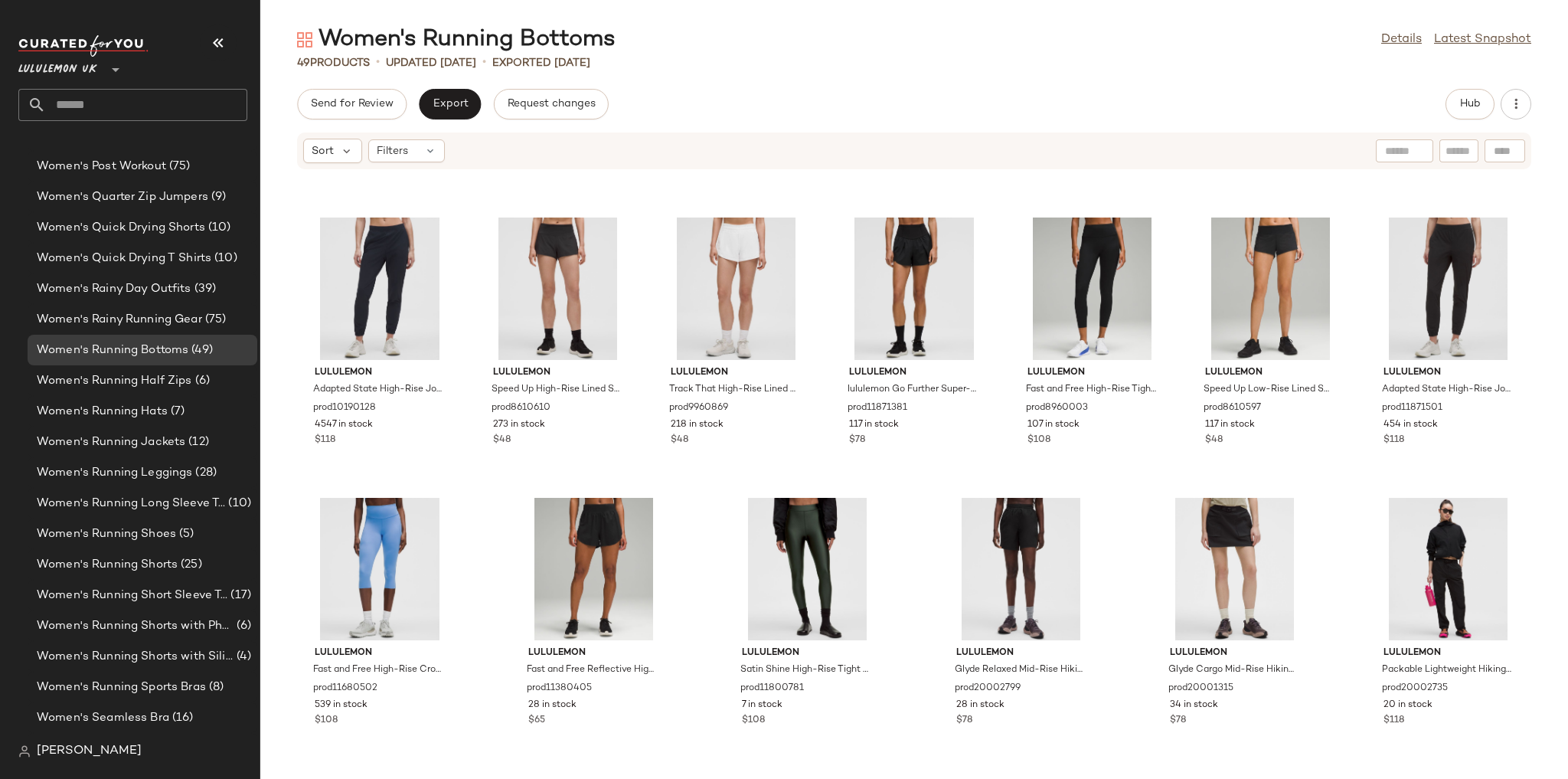
scroll to position [1936, 0]
click at [469, 113] on button "Hub" at bounding box center [1470, 104] width 49 height 30
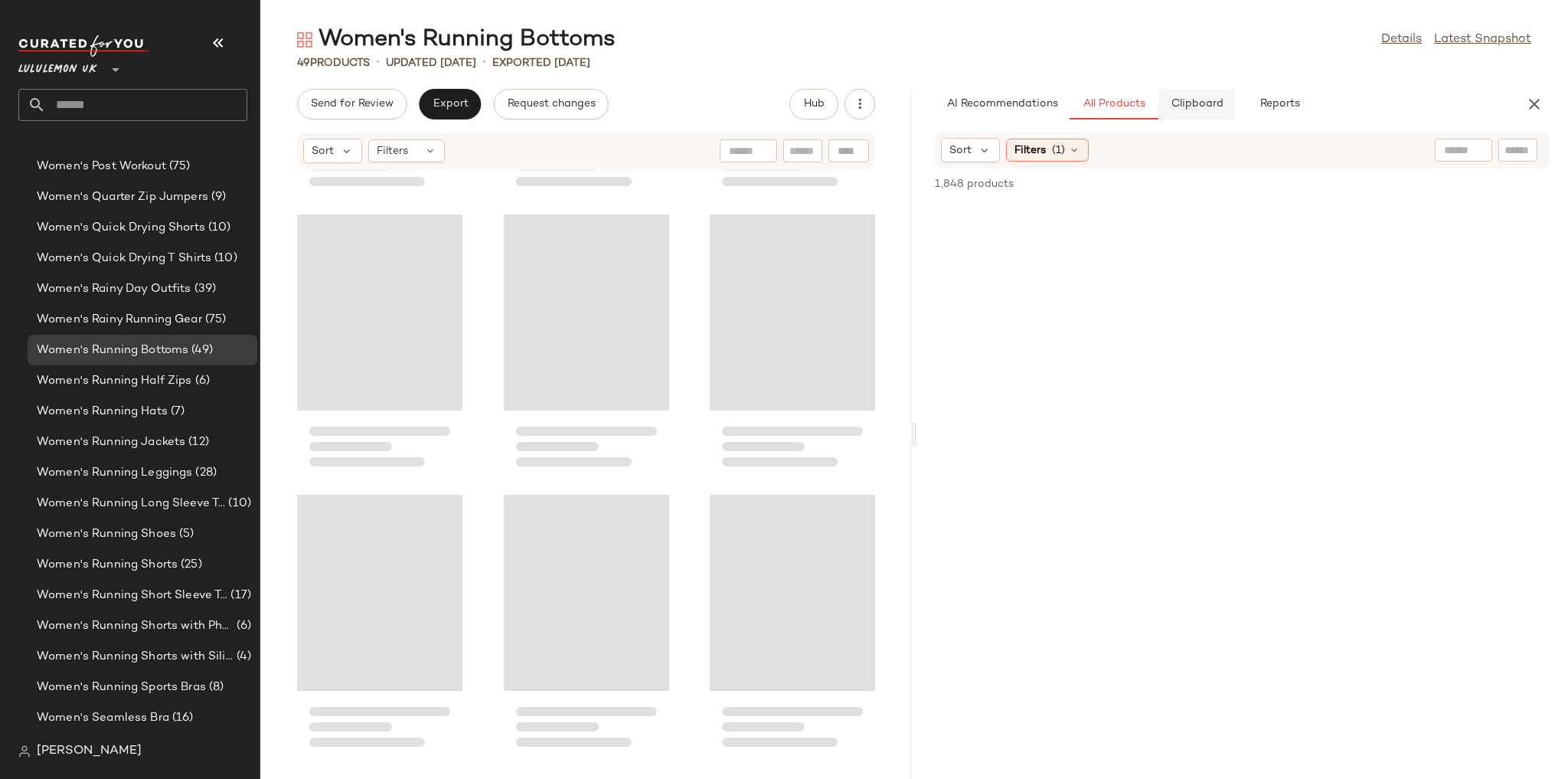
click at [469, 106] on span "Clipboard" at bounding box center [1196, 104] width 53 height 13
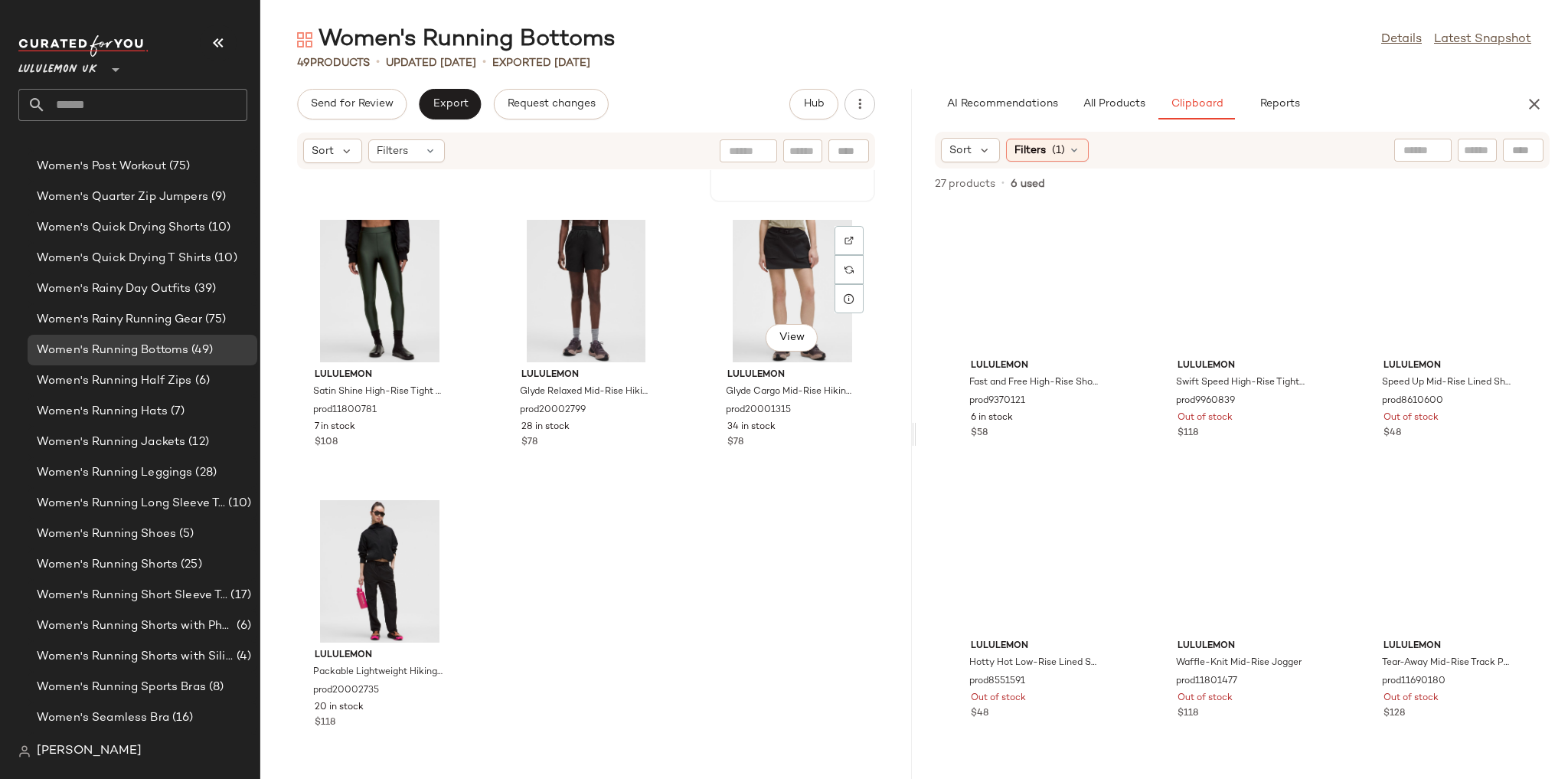
scroll to position [4178, 0]
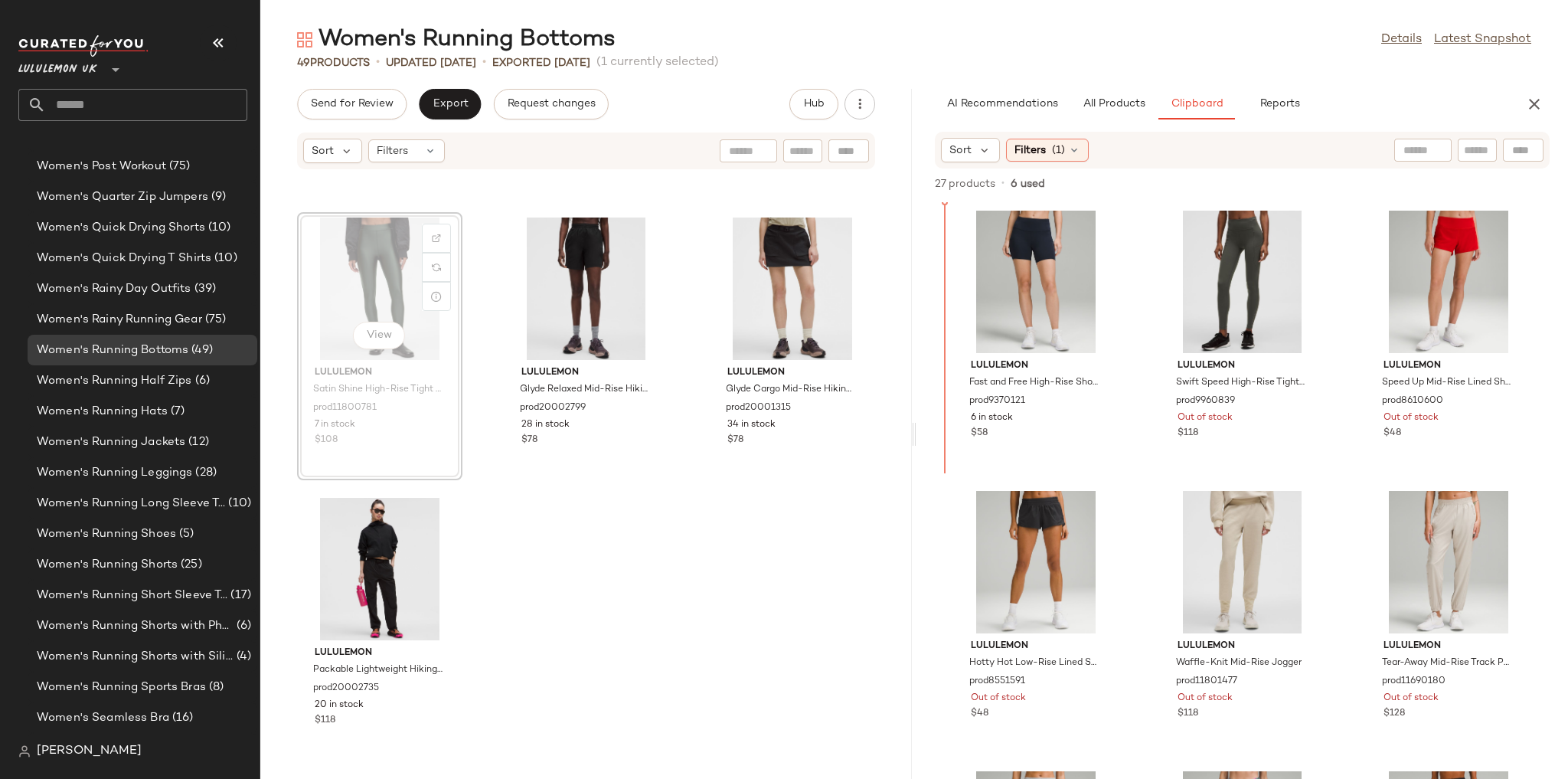
scroll to position [4176, 0]
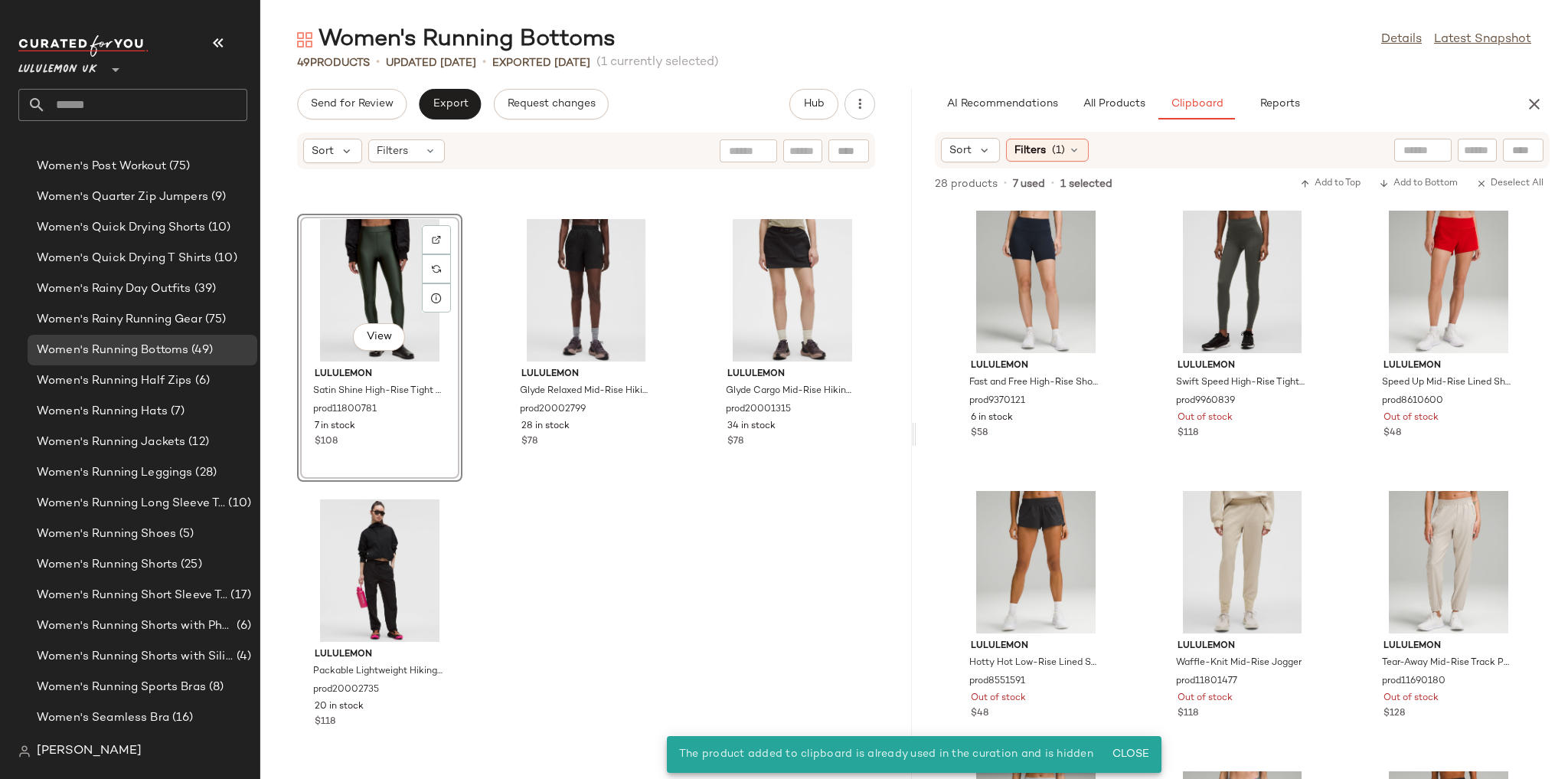
click at [469, 484] on div "lululemon Adapted State High-Rise Jogger Short prod11871501 454 in stock $118 l…" at bounding box center [586, 465] width 651 height 590
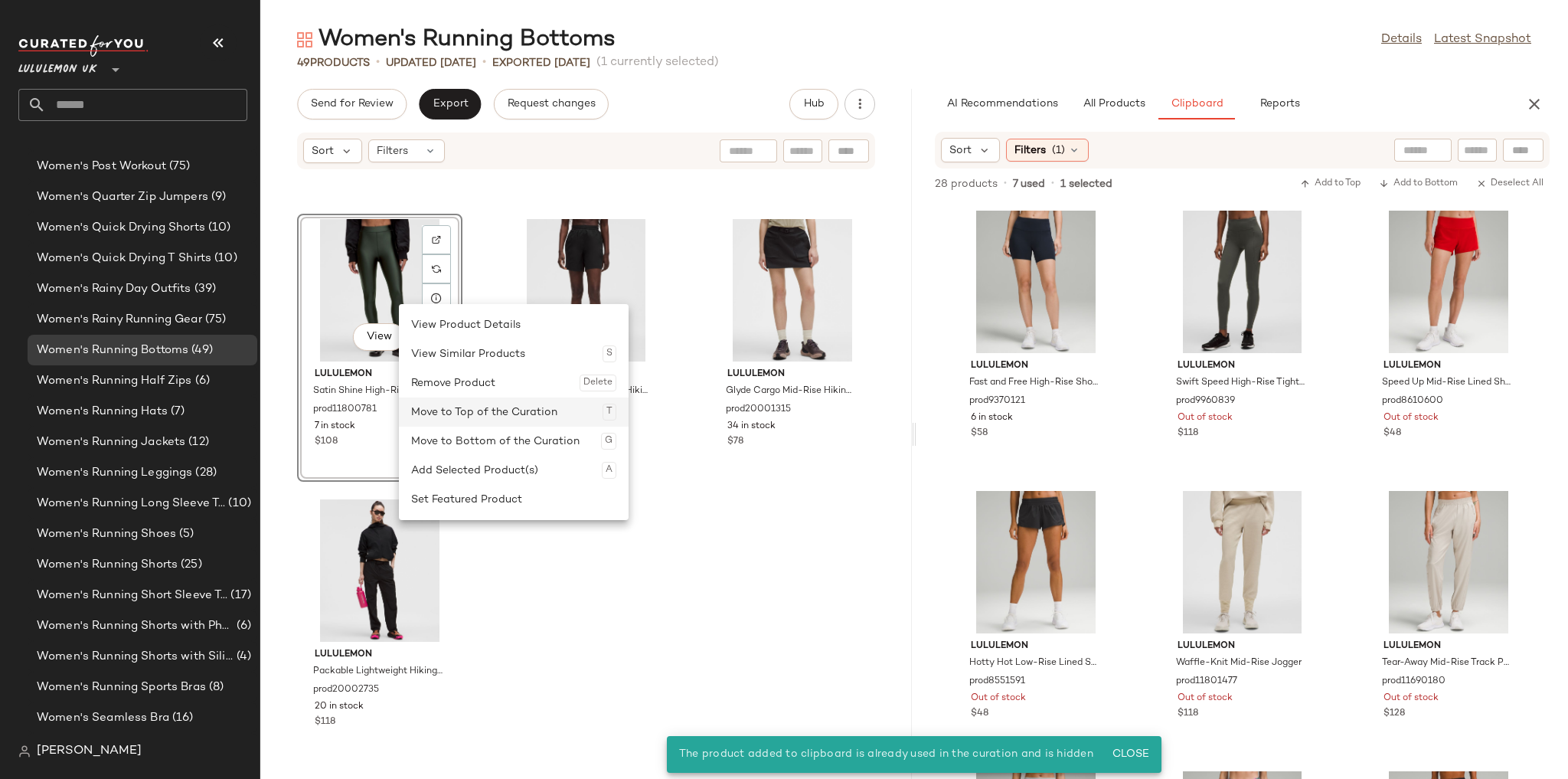
click at [461, 398] on div "Move to Top of the Curation T" at bounding box center [513, 412] width 206 height 29
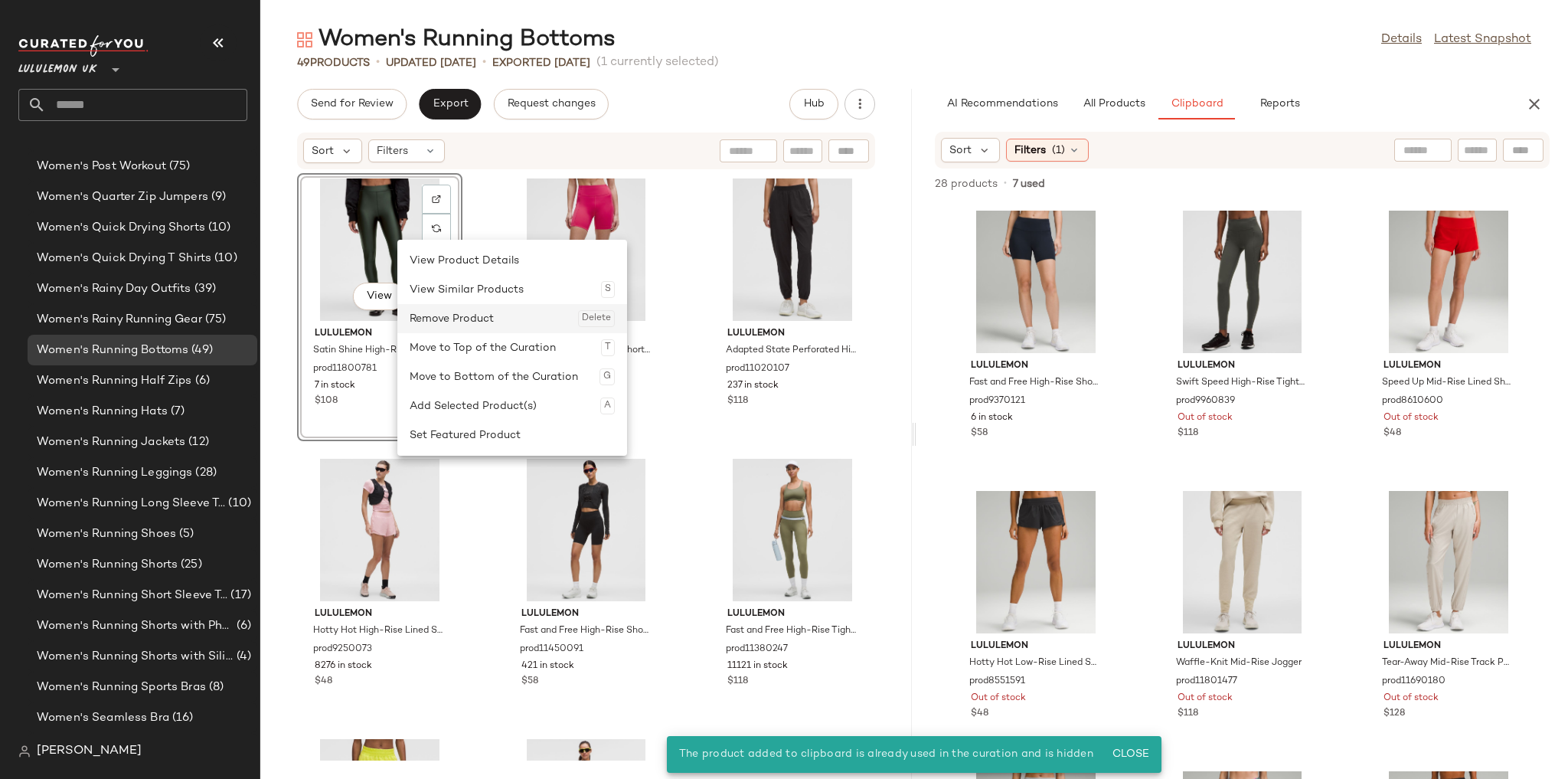
click at [442, 311] on div "Remove Product Delete" at bounding box center [512, 318] width 206 height 29
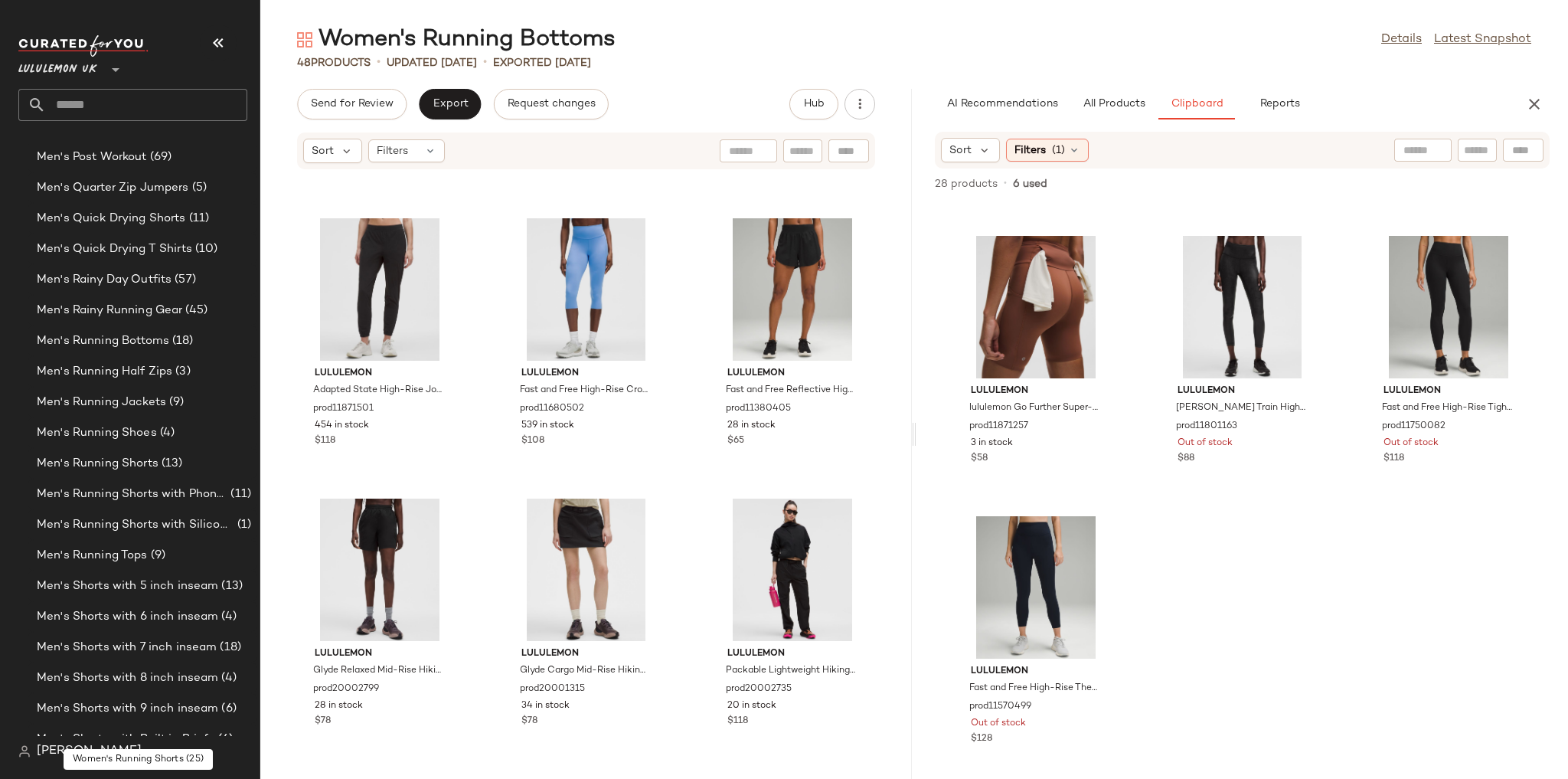
scroll to position [1697, 0]
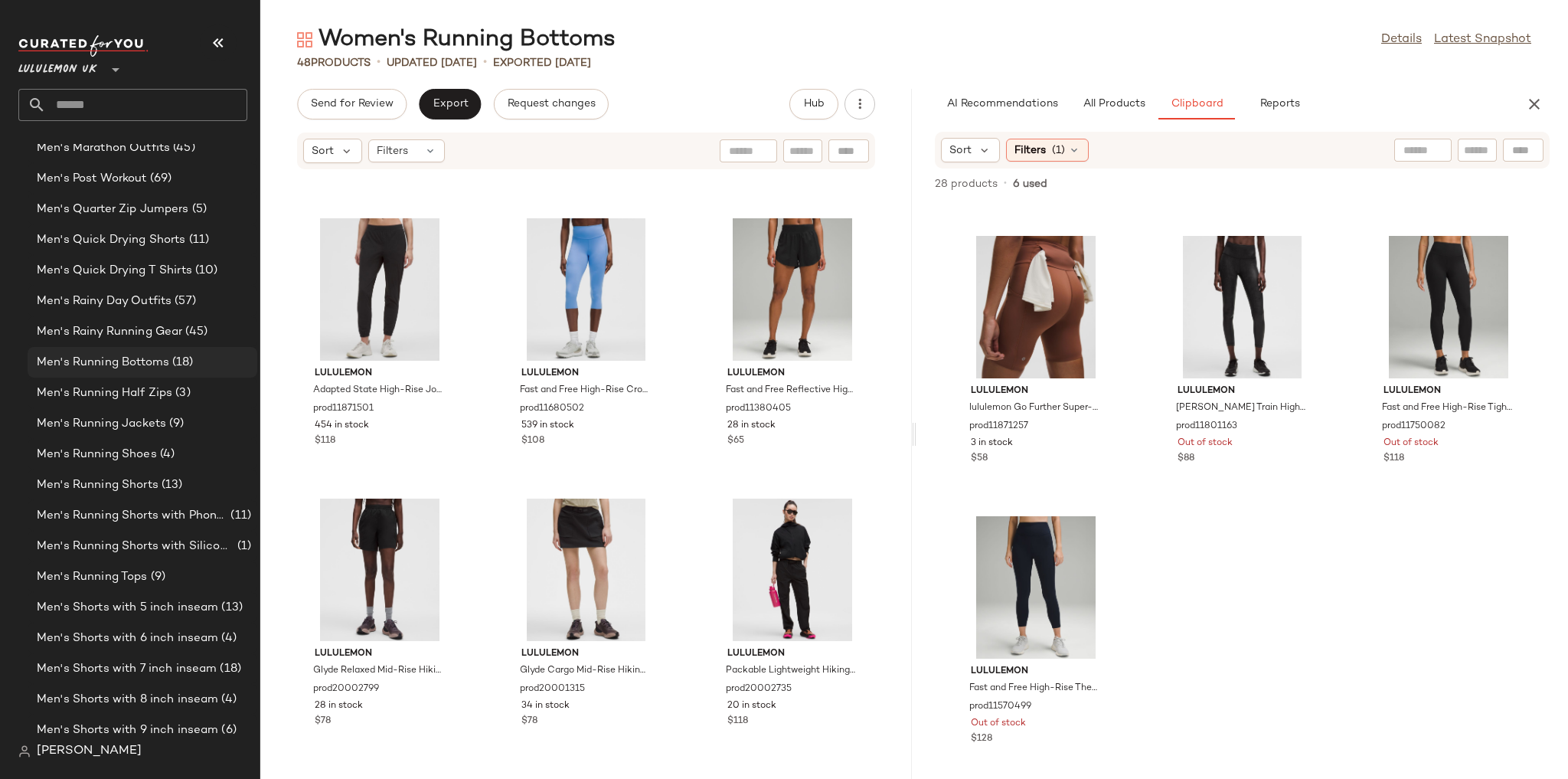
click at [196, 362] on div "Men's Running Bottoms (18)" at bounding box center [141, 363] width 219 height 18
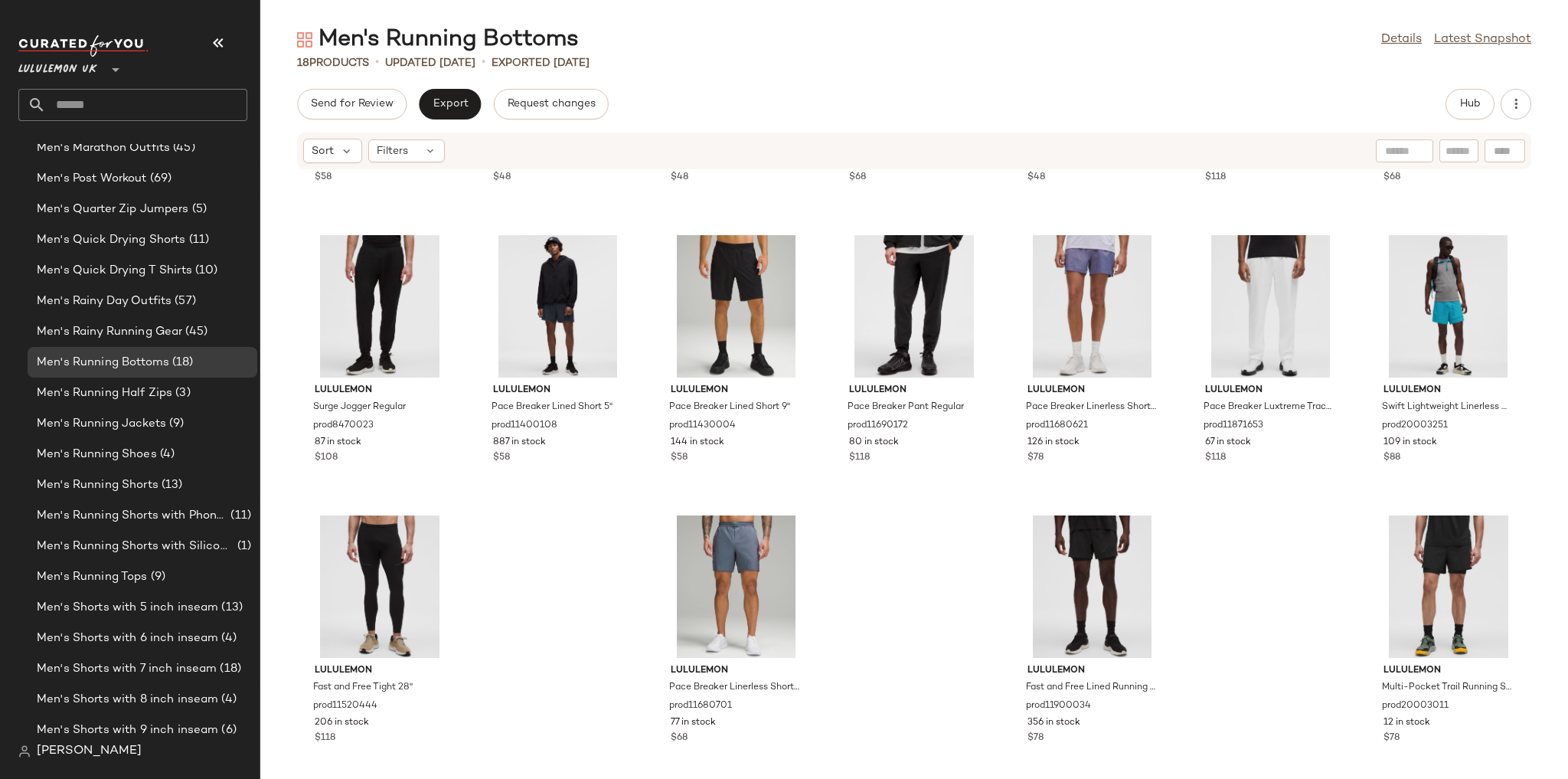
scroll to position [241, 0]
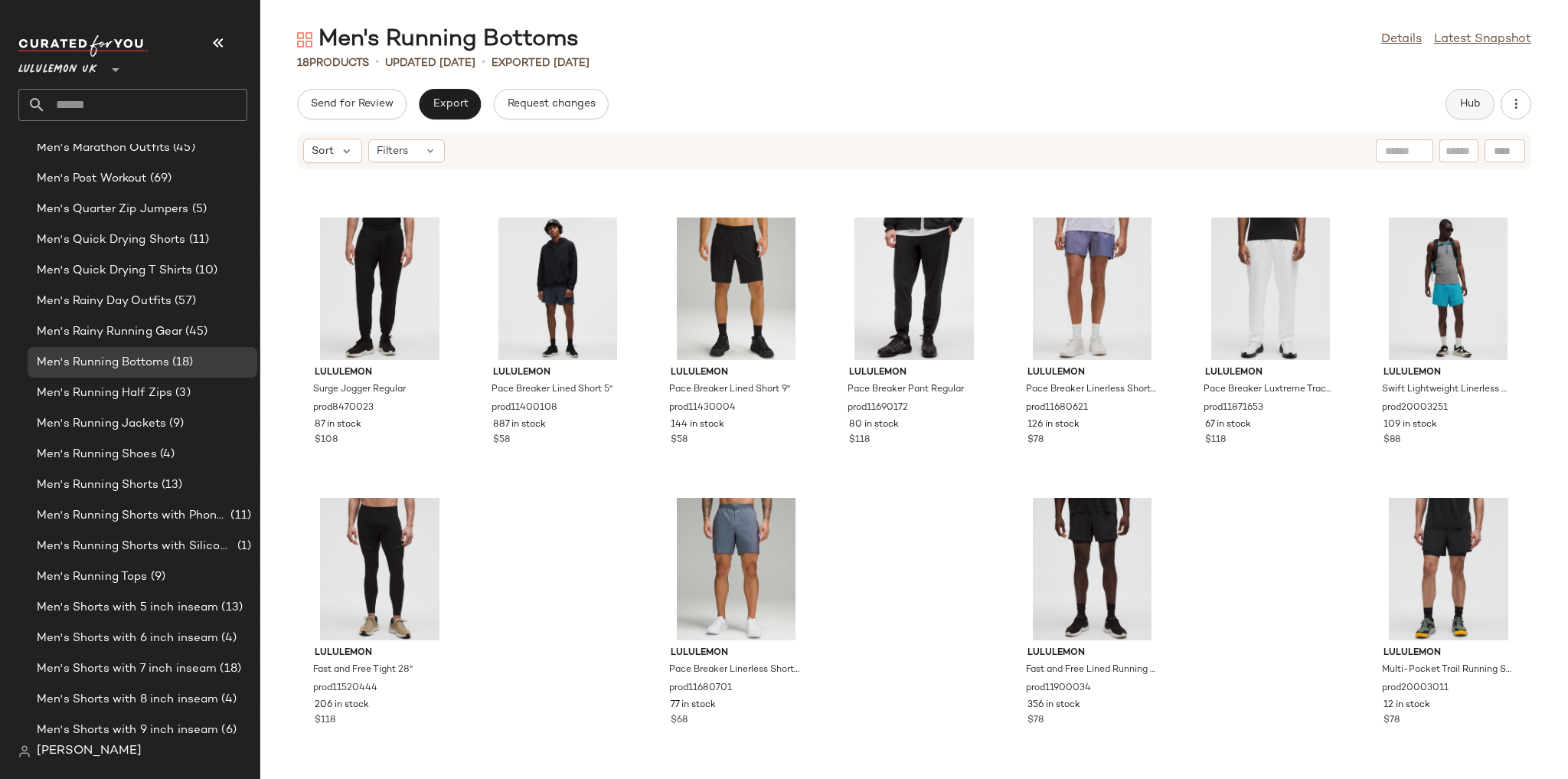
click at [469, 107] on button "Hub" at bounding box center [1470, 104] width 49 height 30
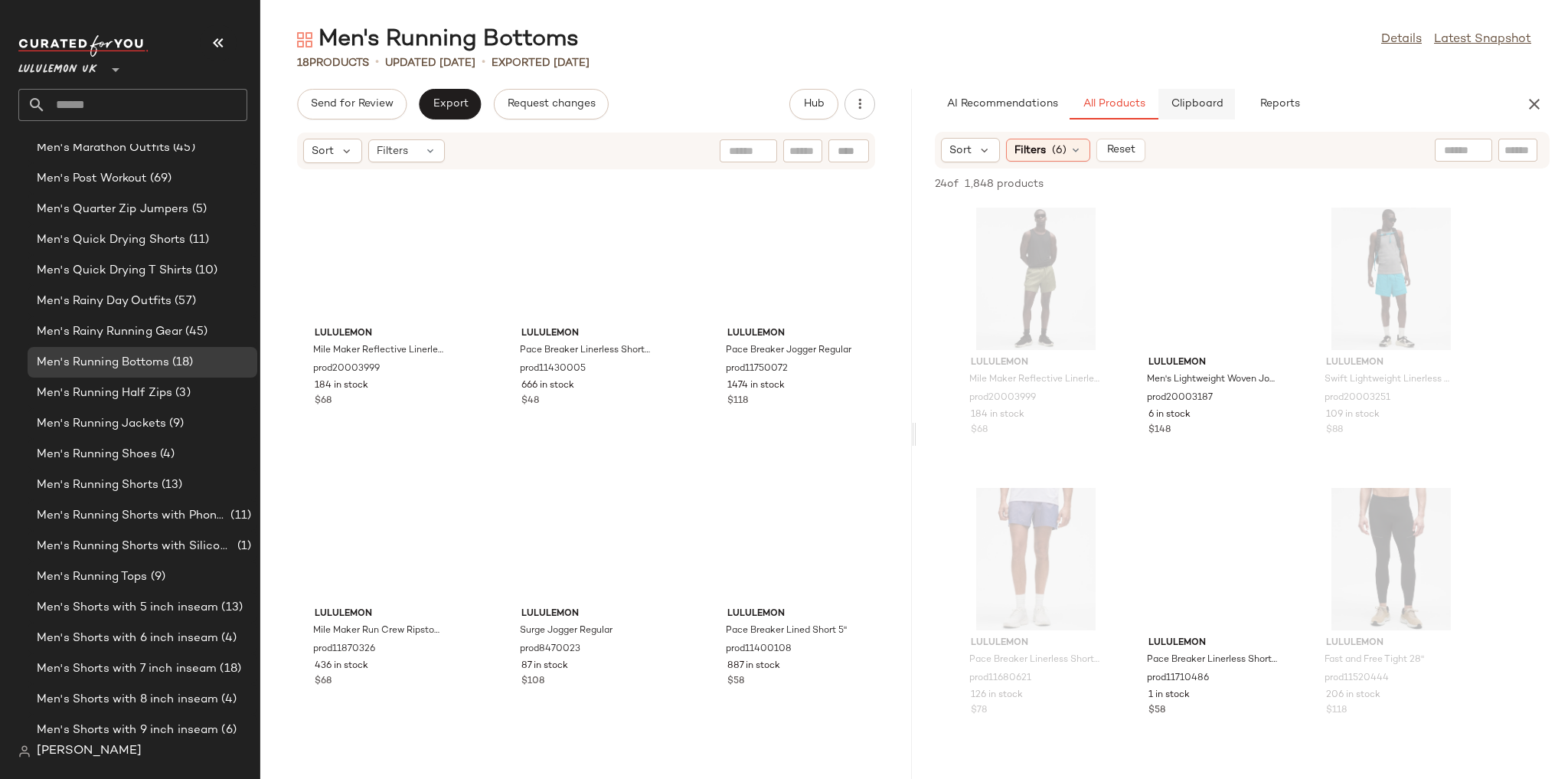
click at [469, 110] on span "Clipboard" at bounding box center [1196, 104] width 53 height 13
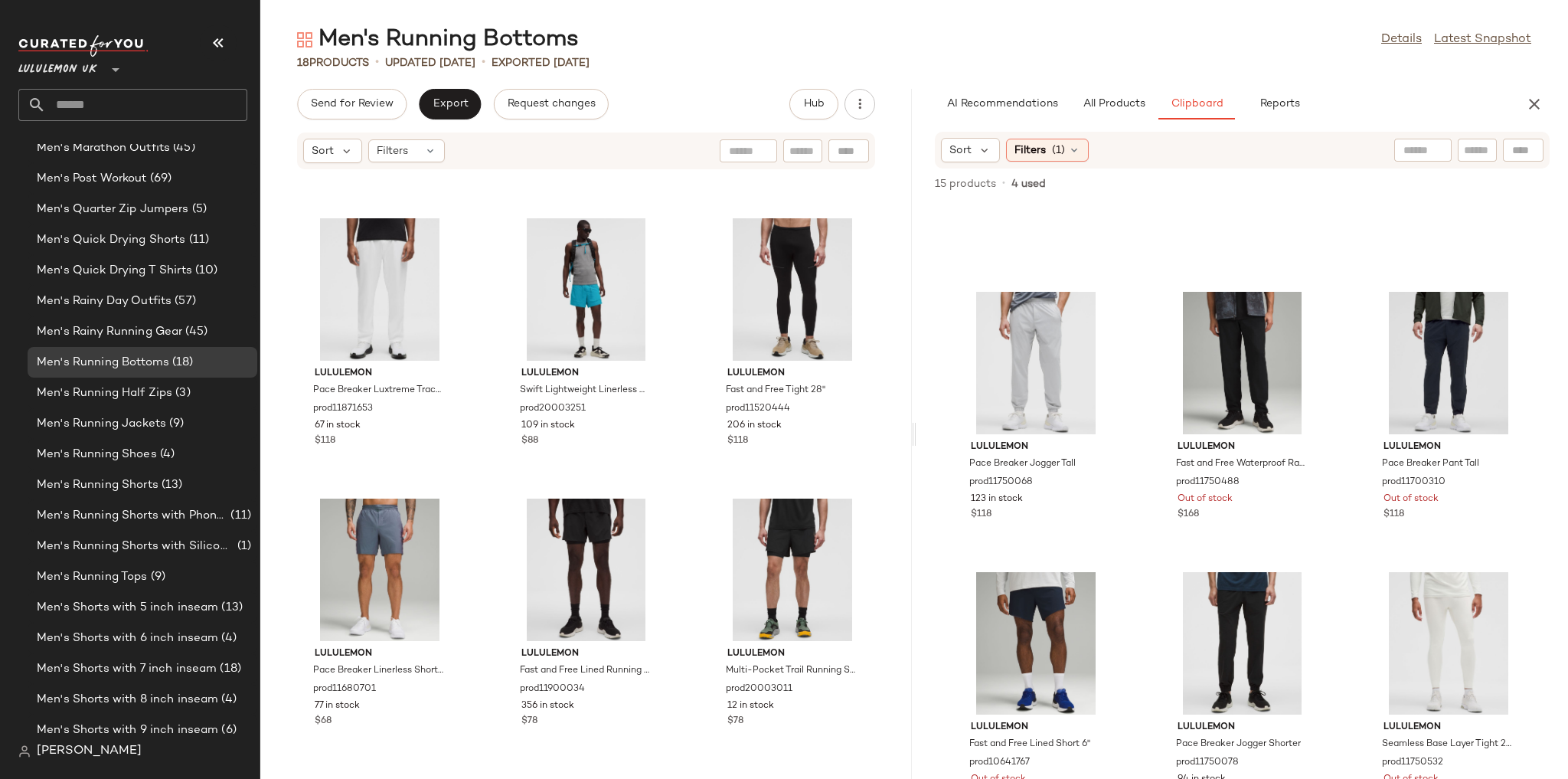
scroll to position [196, 0]
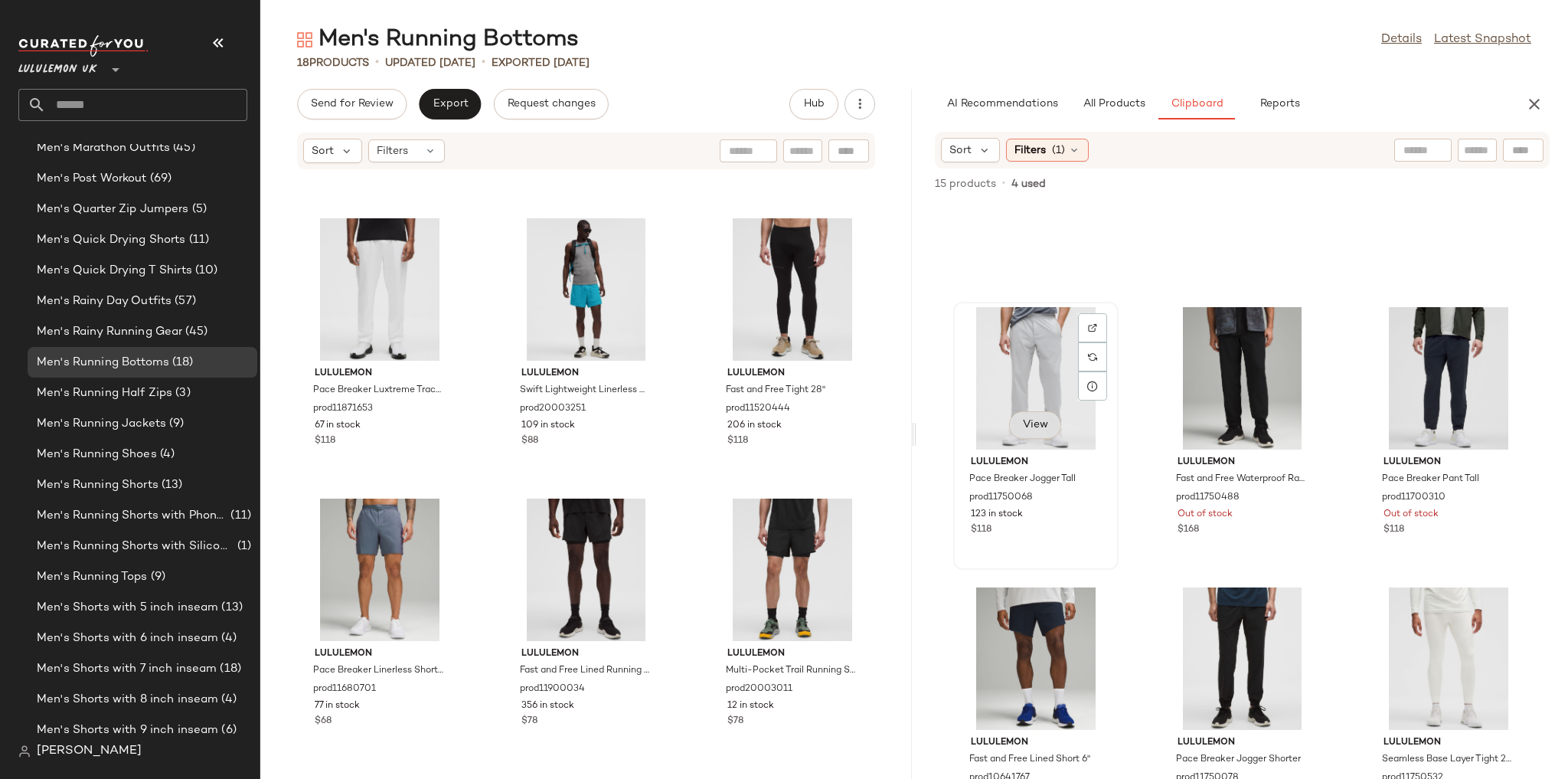
click at [469, 416] on button "View" at bounding box center [1035, 425] width 52 height 28
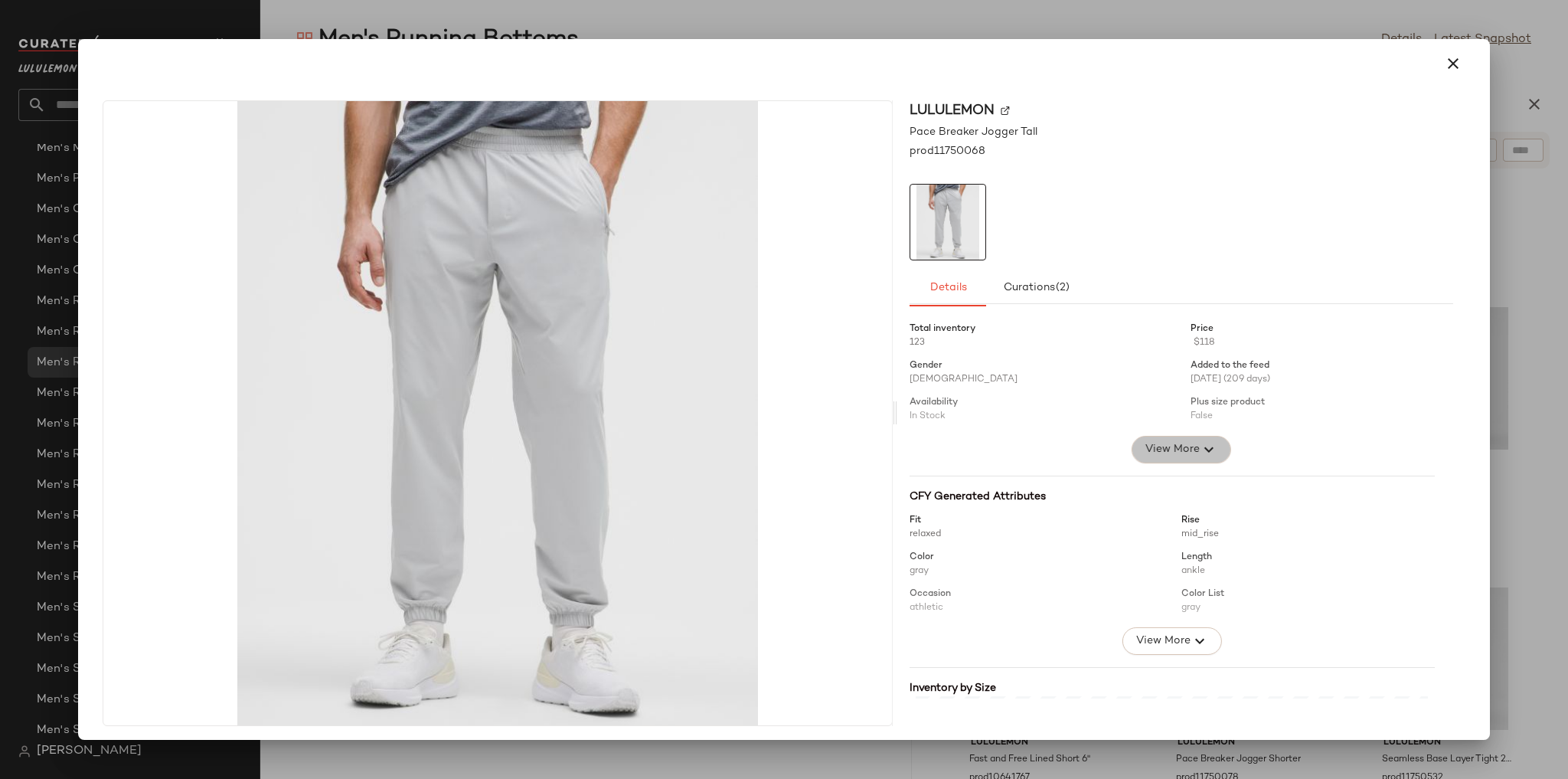
click at [469, 448] on span "View More" at bounding box center [1172, 450] width 55 height 18
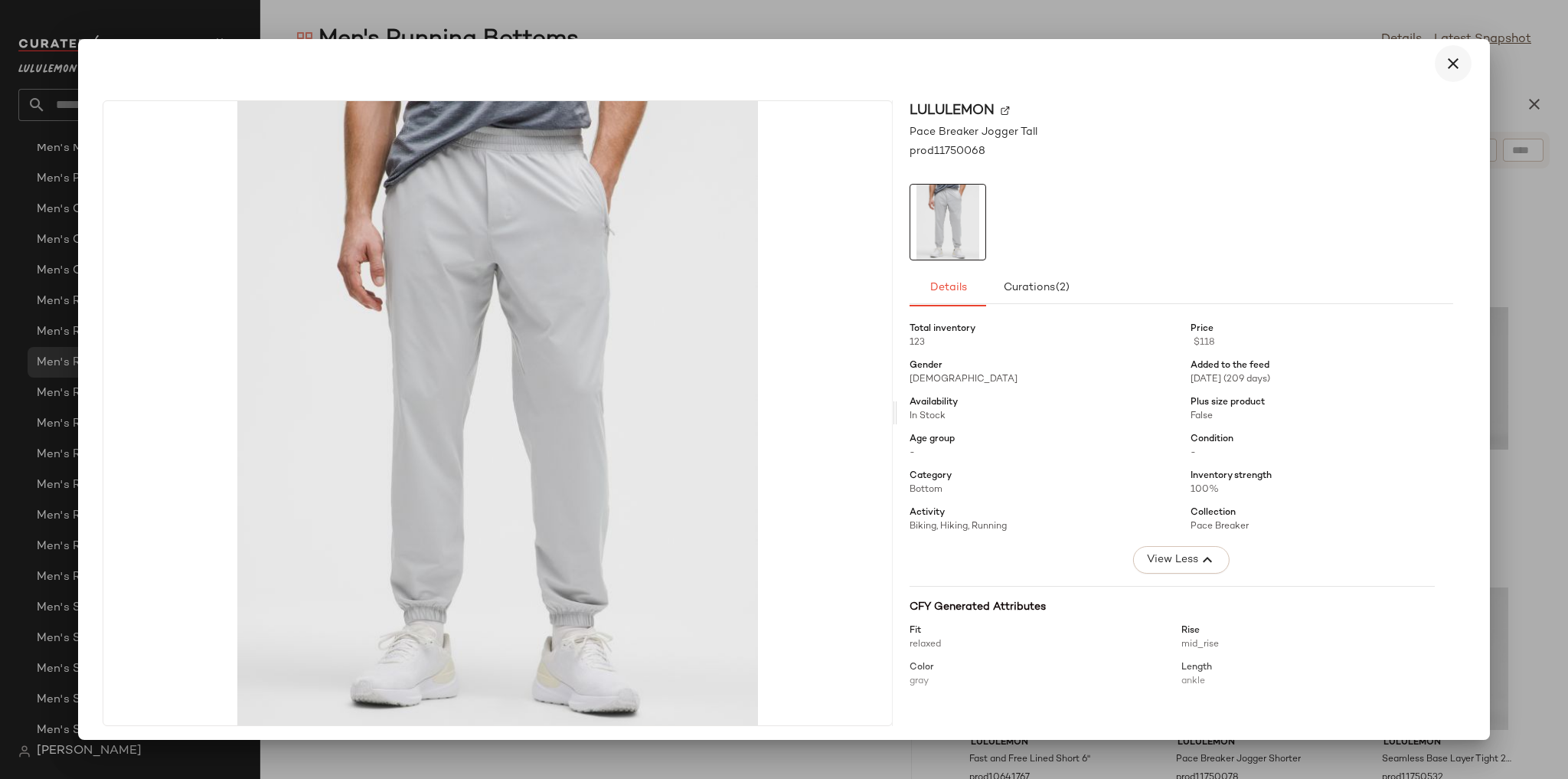
click at [469, 56] on icon "button" at bounding box center [1453, 64] width 18 height 18
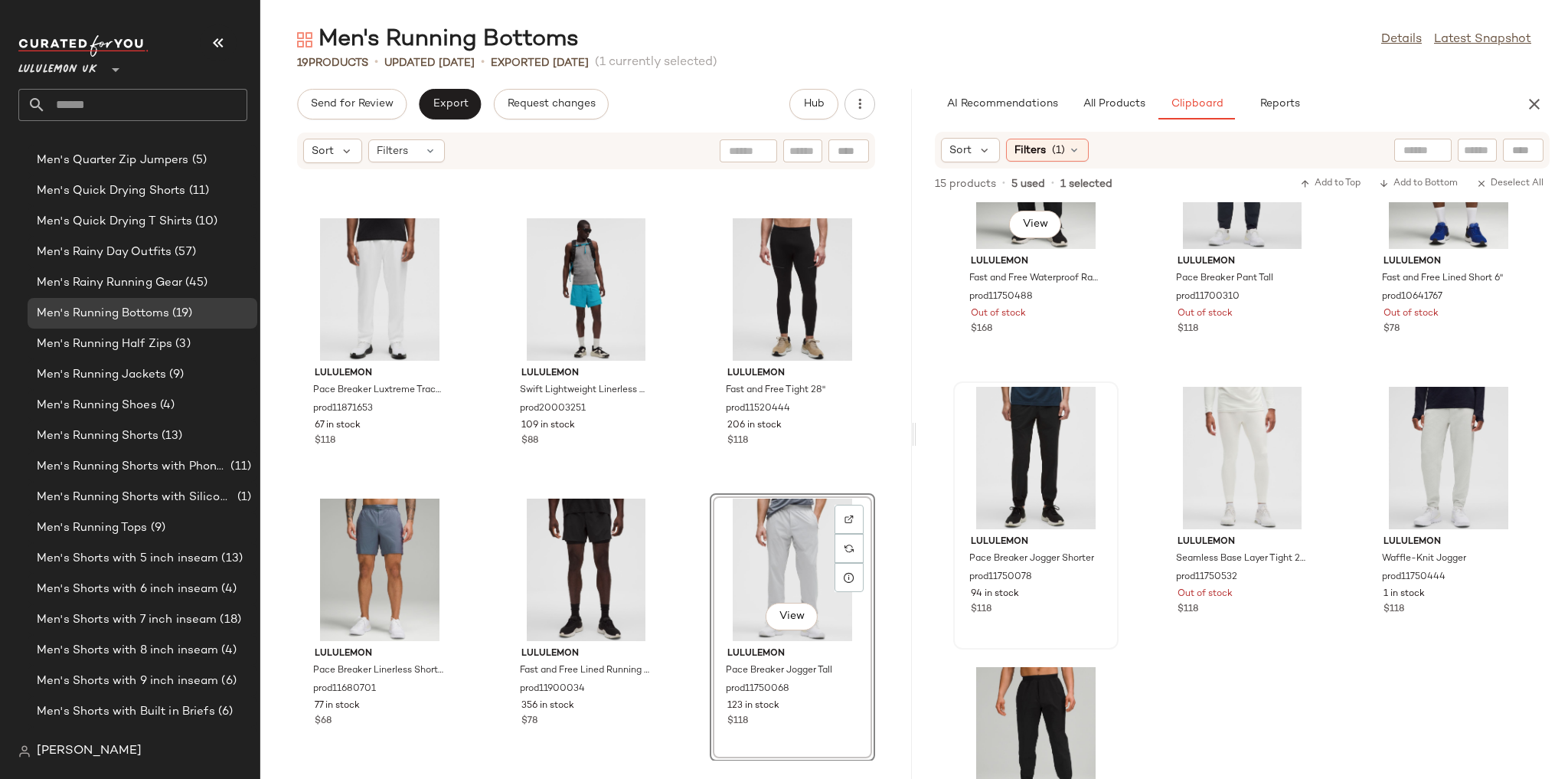
scroll to position [442, 0]
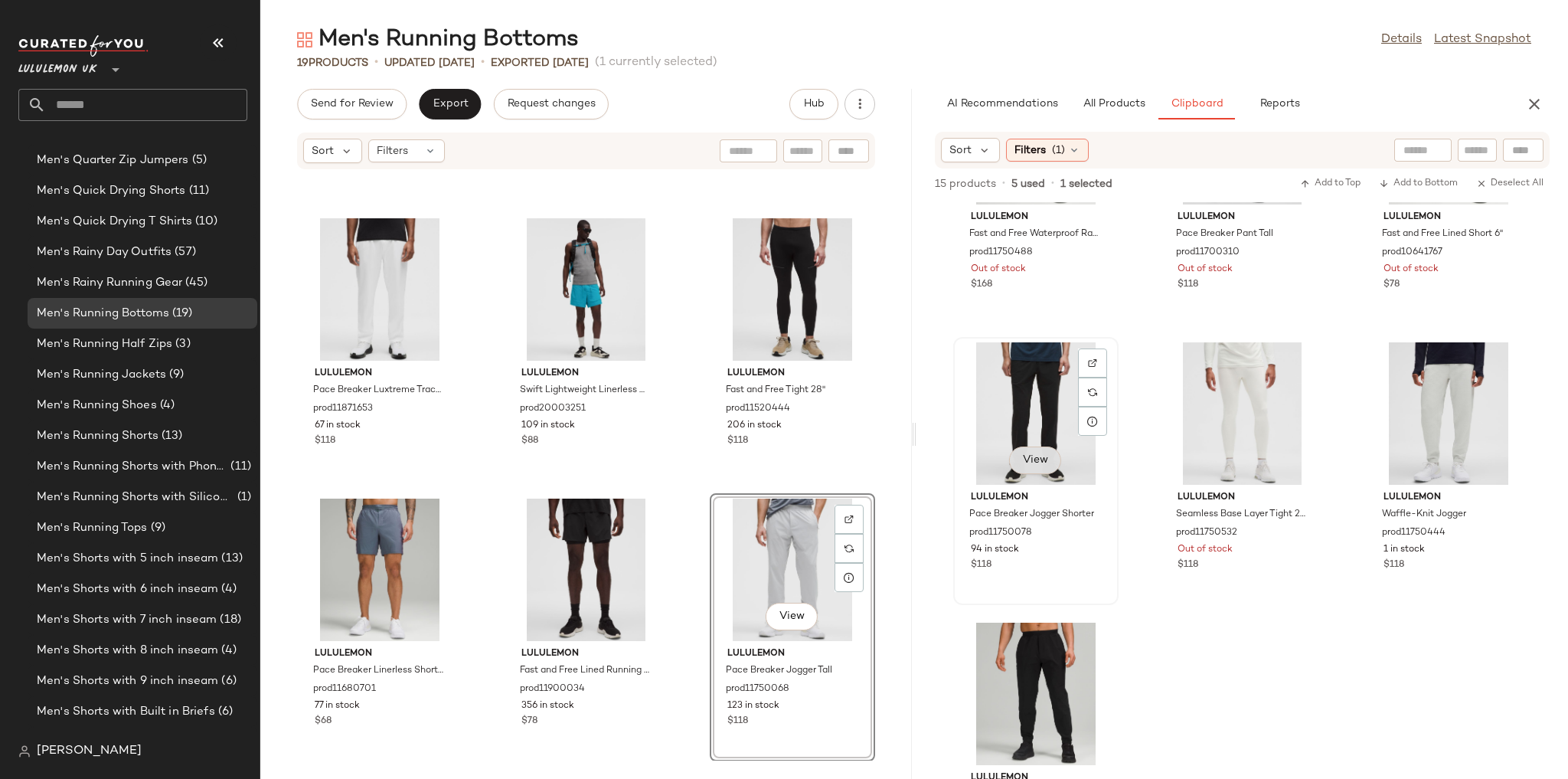
click at [469, 459] on span "View" at bounding box center [1034, 460] width 26 height 13
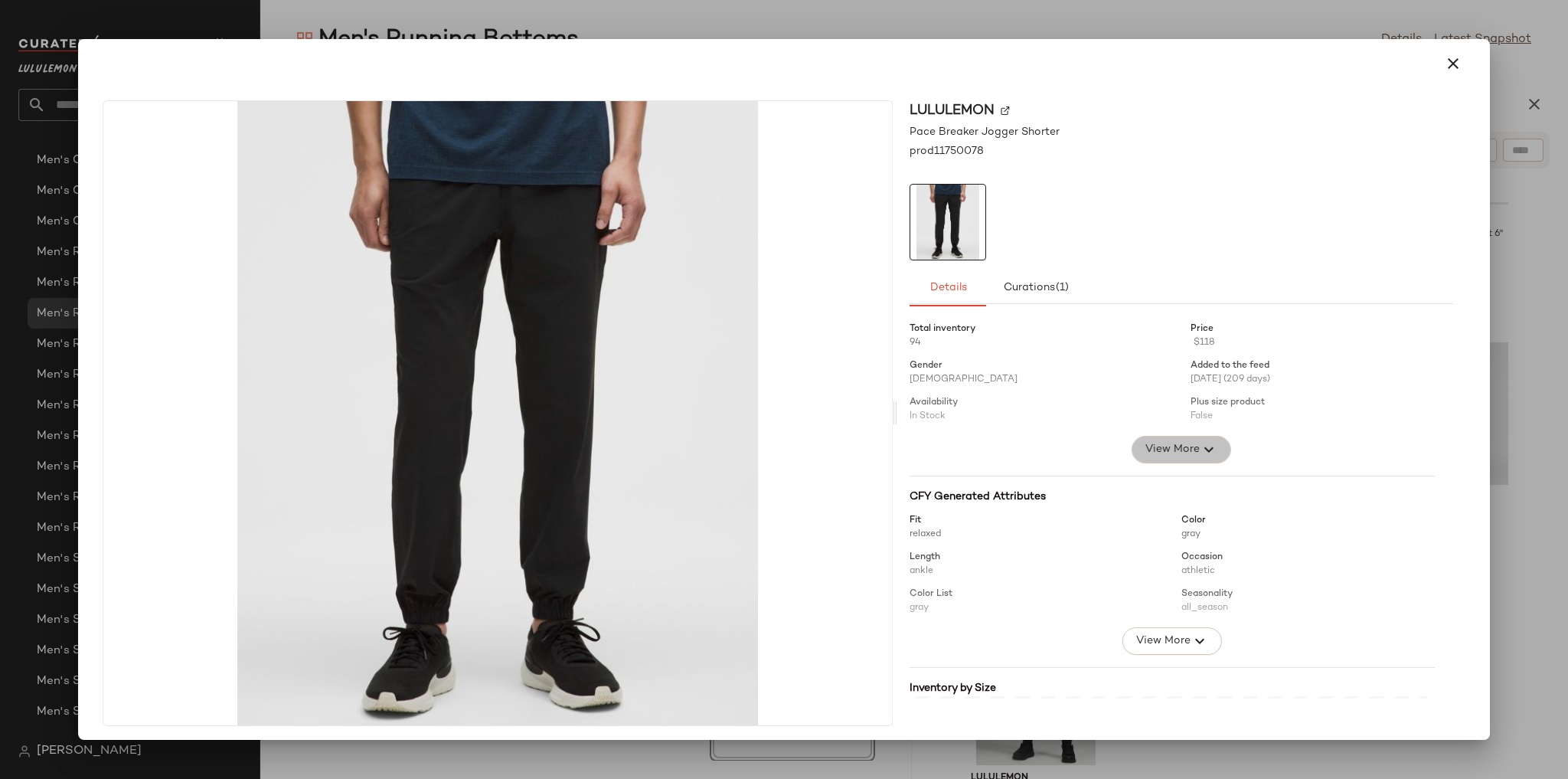
click at [469, 454] on span "View More" at bounding box center [1172, 450] width 55 height 18
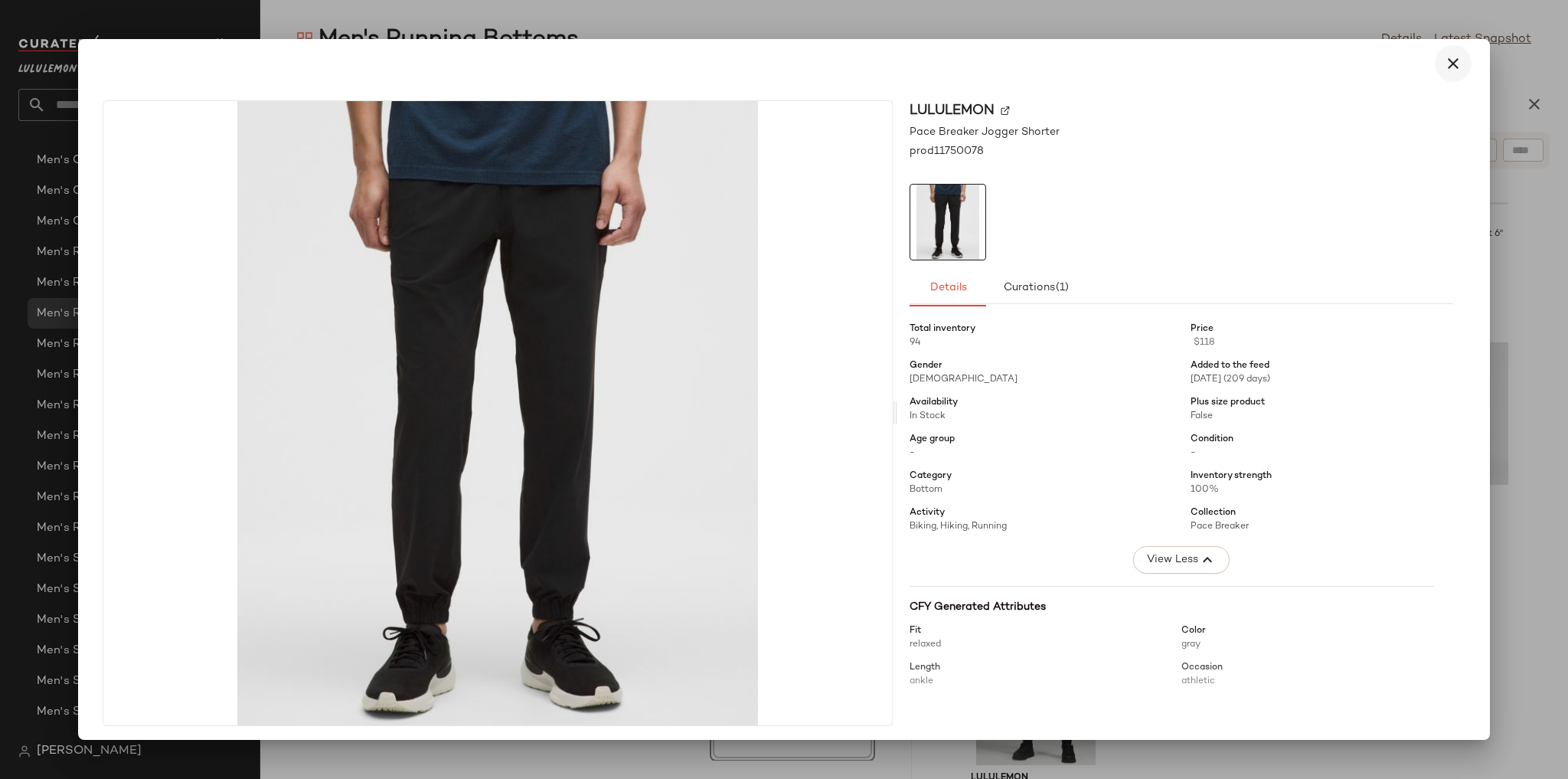
click at [469, 58] on icon "button" at bounding box center [1453, 64] width 18 height 18
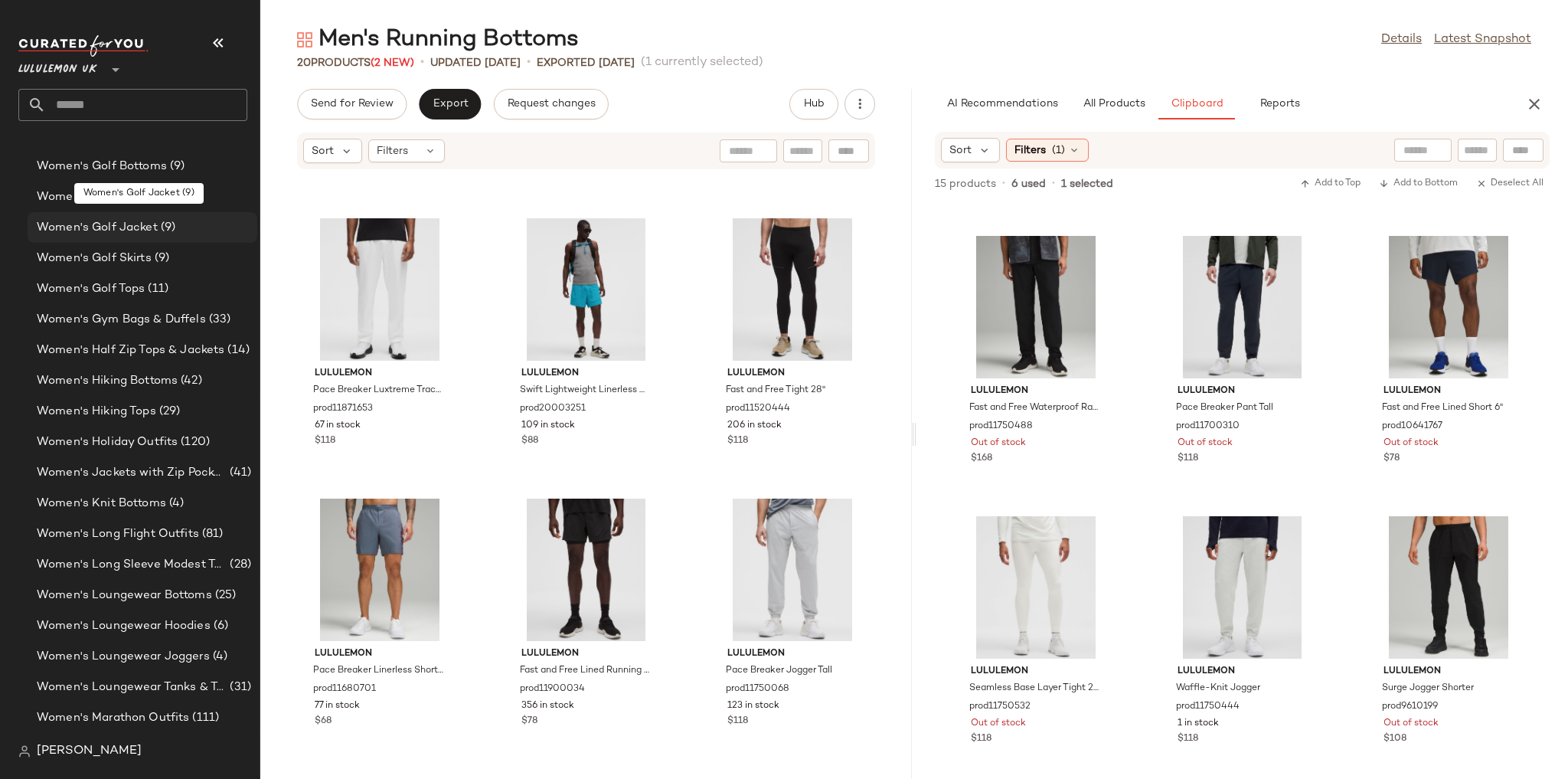
scroll to position [4221, 0]
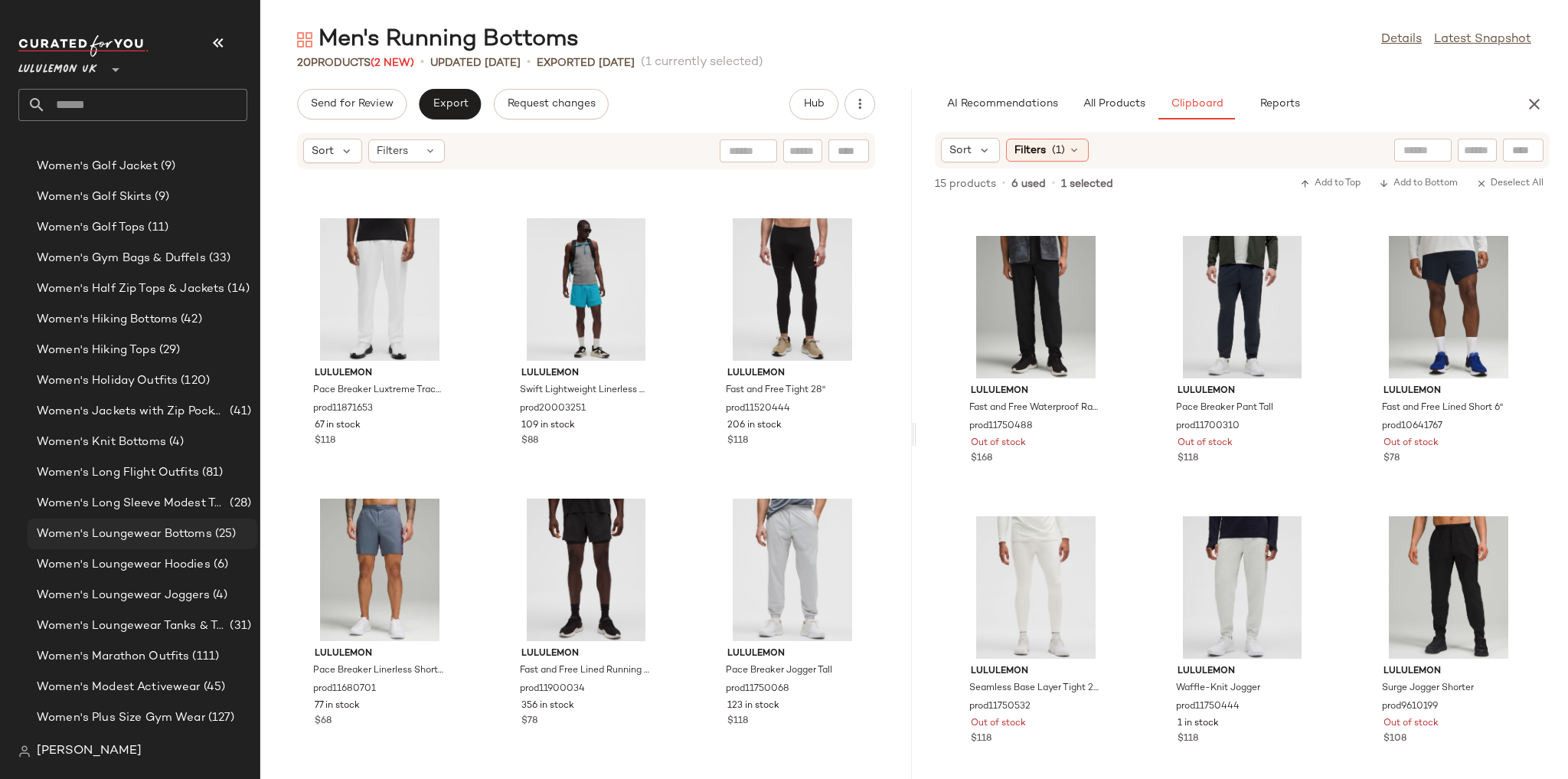
click at [183, 484] on span "Women's Loungewear Bottoms" at bounding box center [124, 534] width 175 height 18
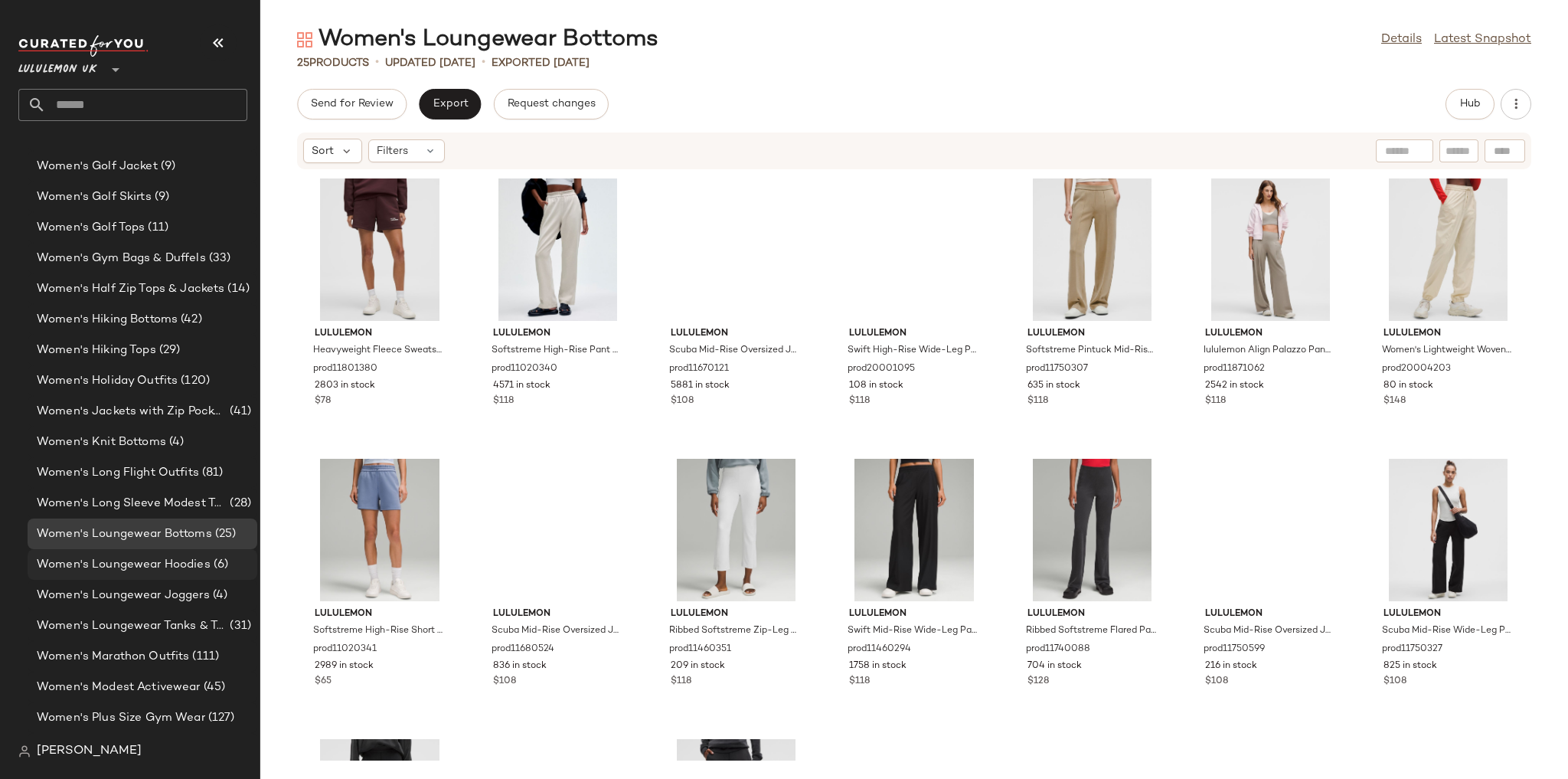
click at [175, 484] on span "Women's Loungewear Hoodies" at bounding box center [123, 564] width 174 height 18
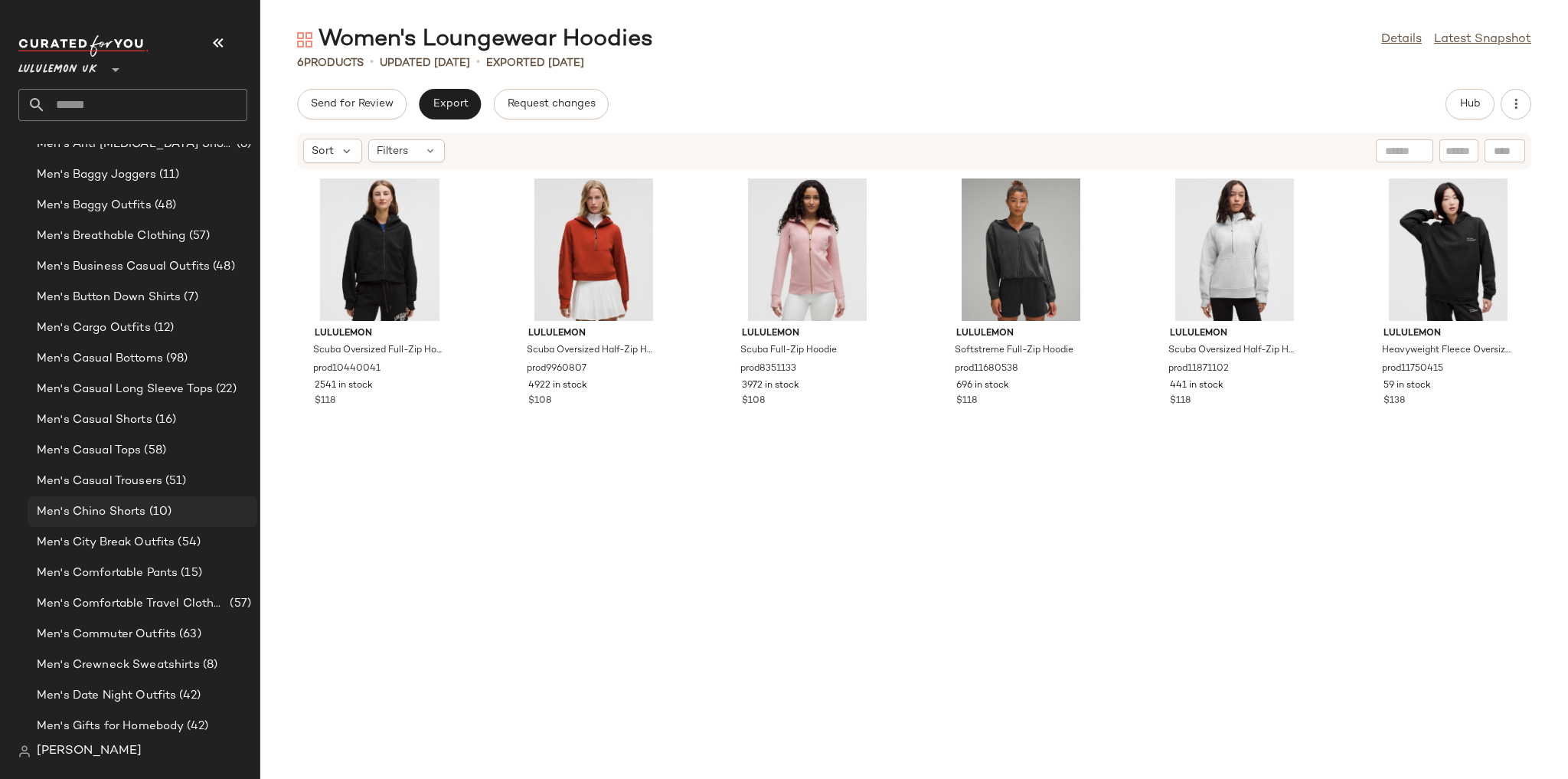
scroll to position [606, 0]
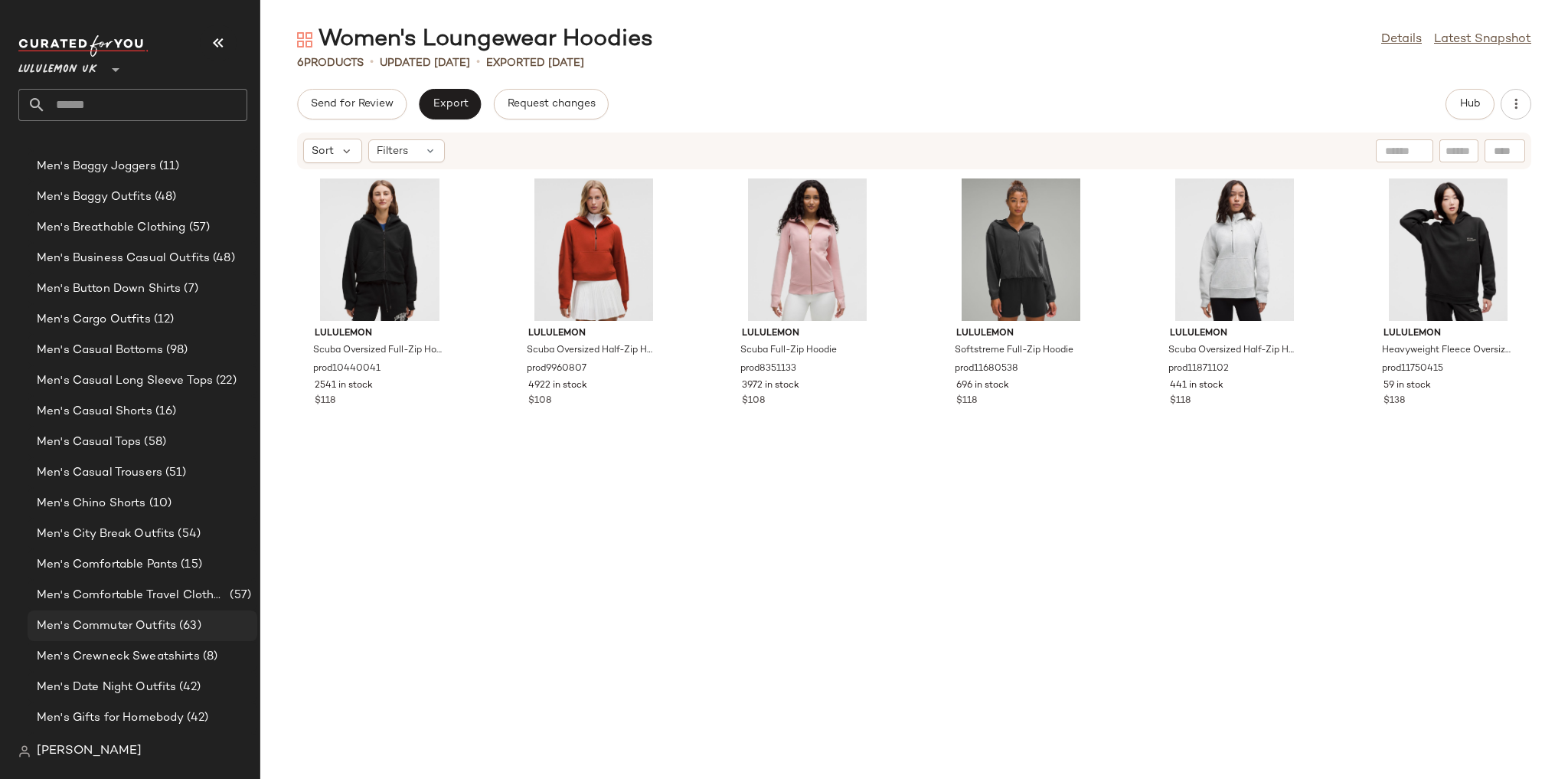
click at [138, 484] on div "Men's Commuter Outfits (63)" at bounding box center [143, 625] width 230 height 30
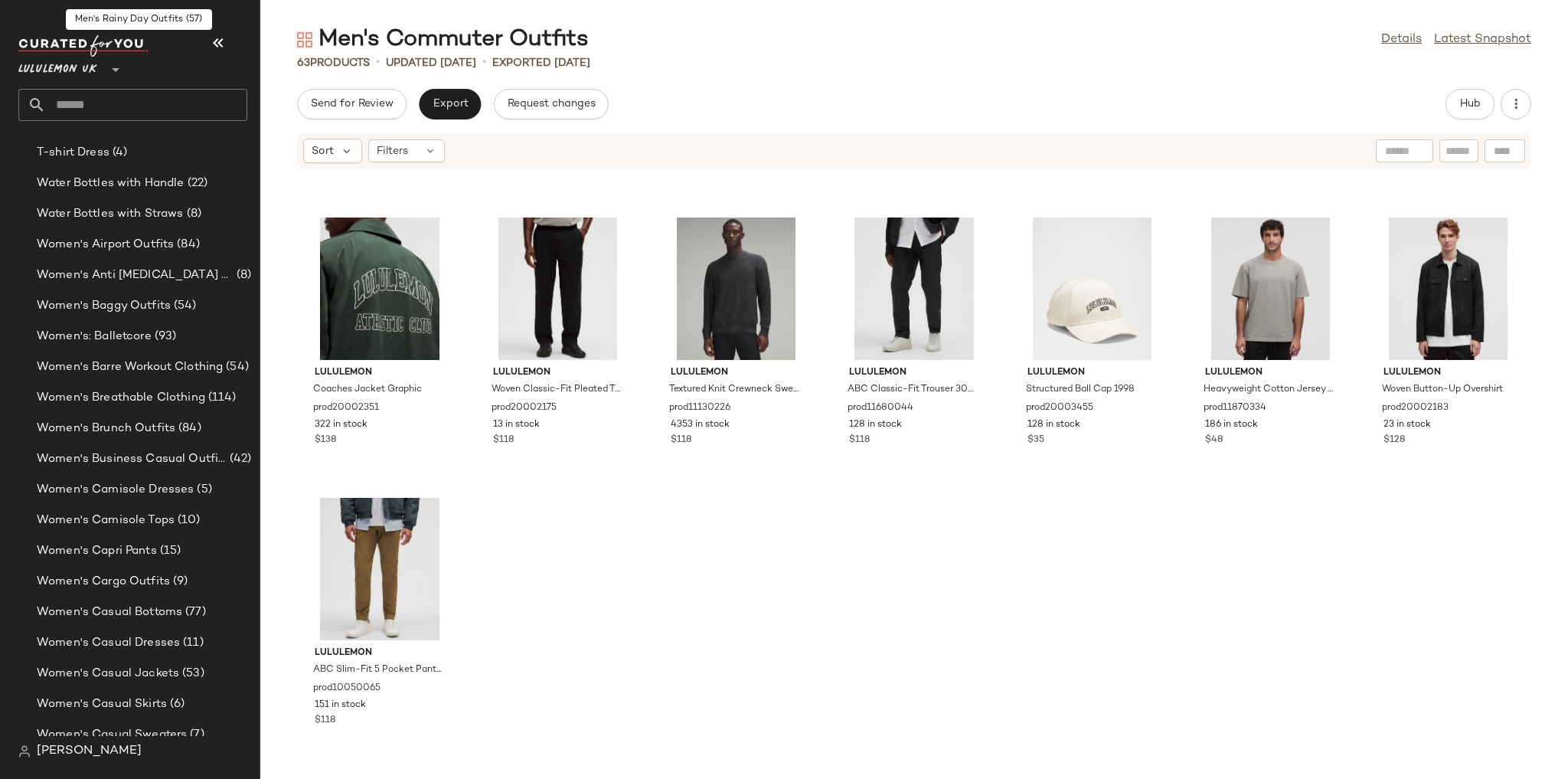
scroll to position [3179, 0]
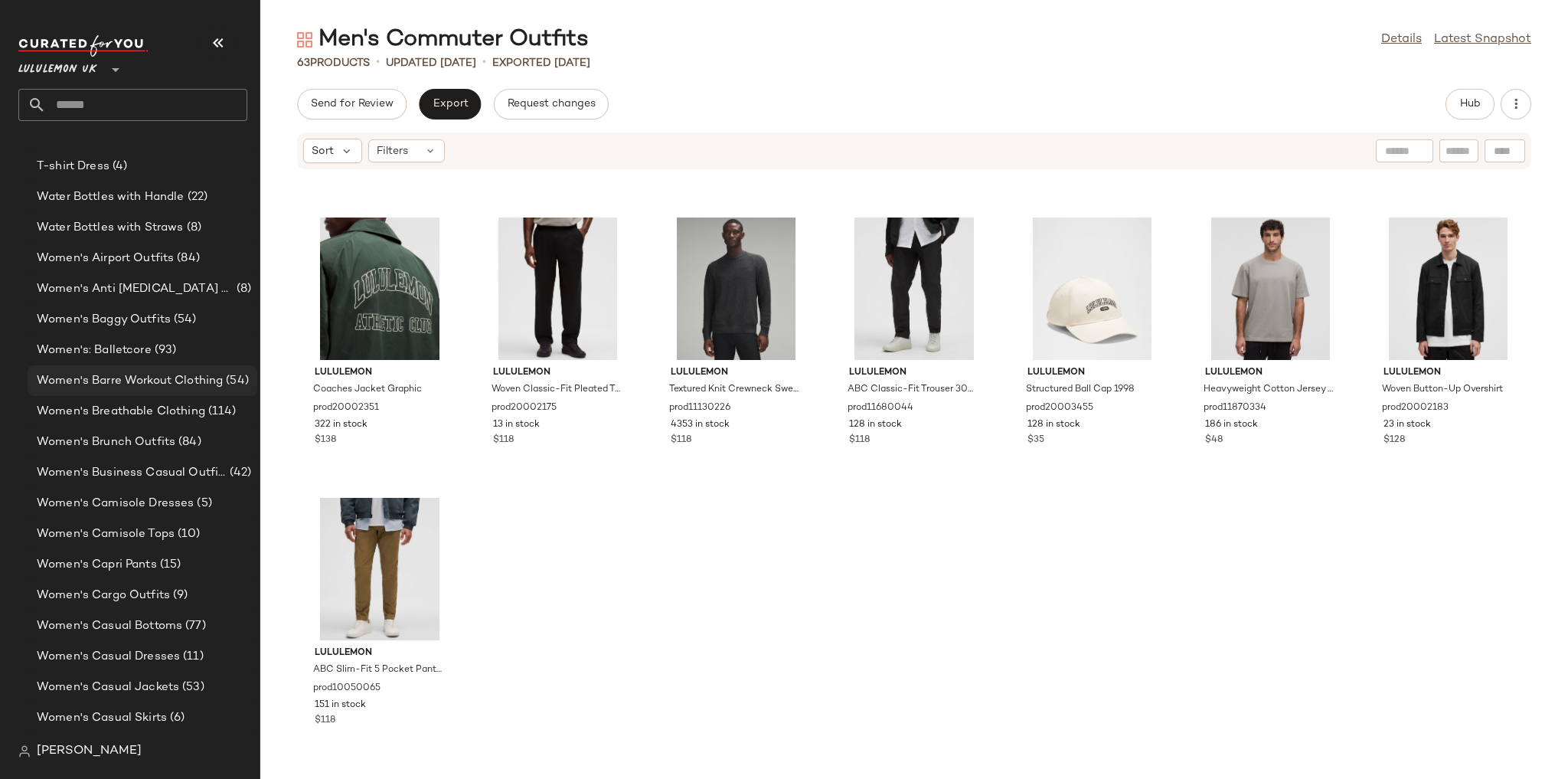
click at [203, 386] on span "Women's Barre Workout Clothing" at bounding box center [130, 380] width 186 height 18
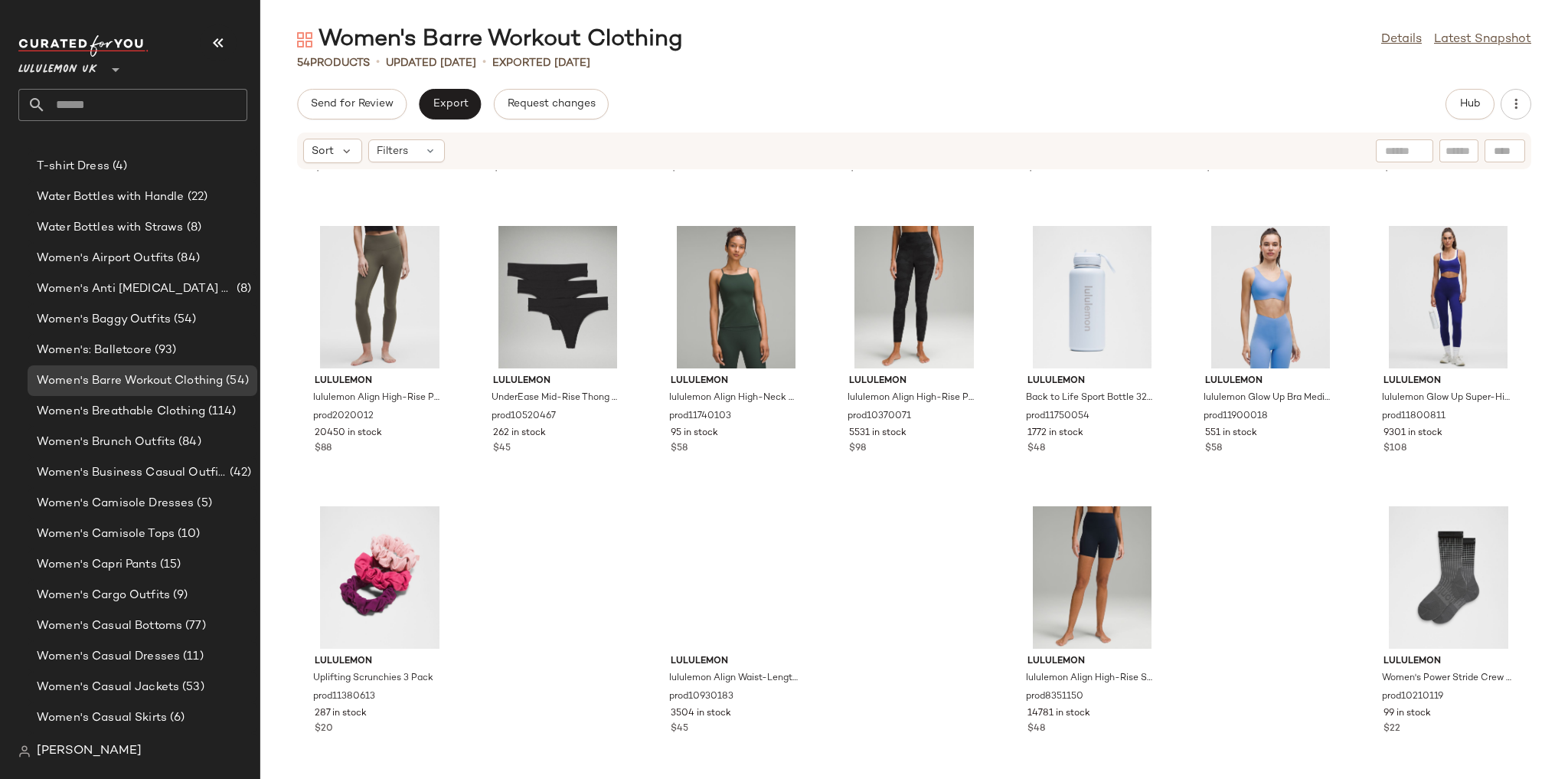
scroll to position [1936, 0]
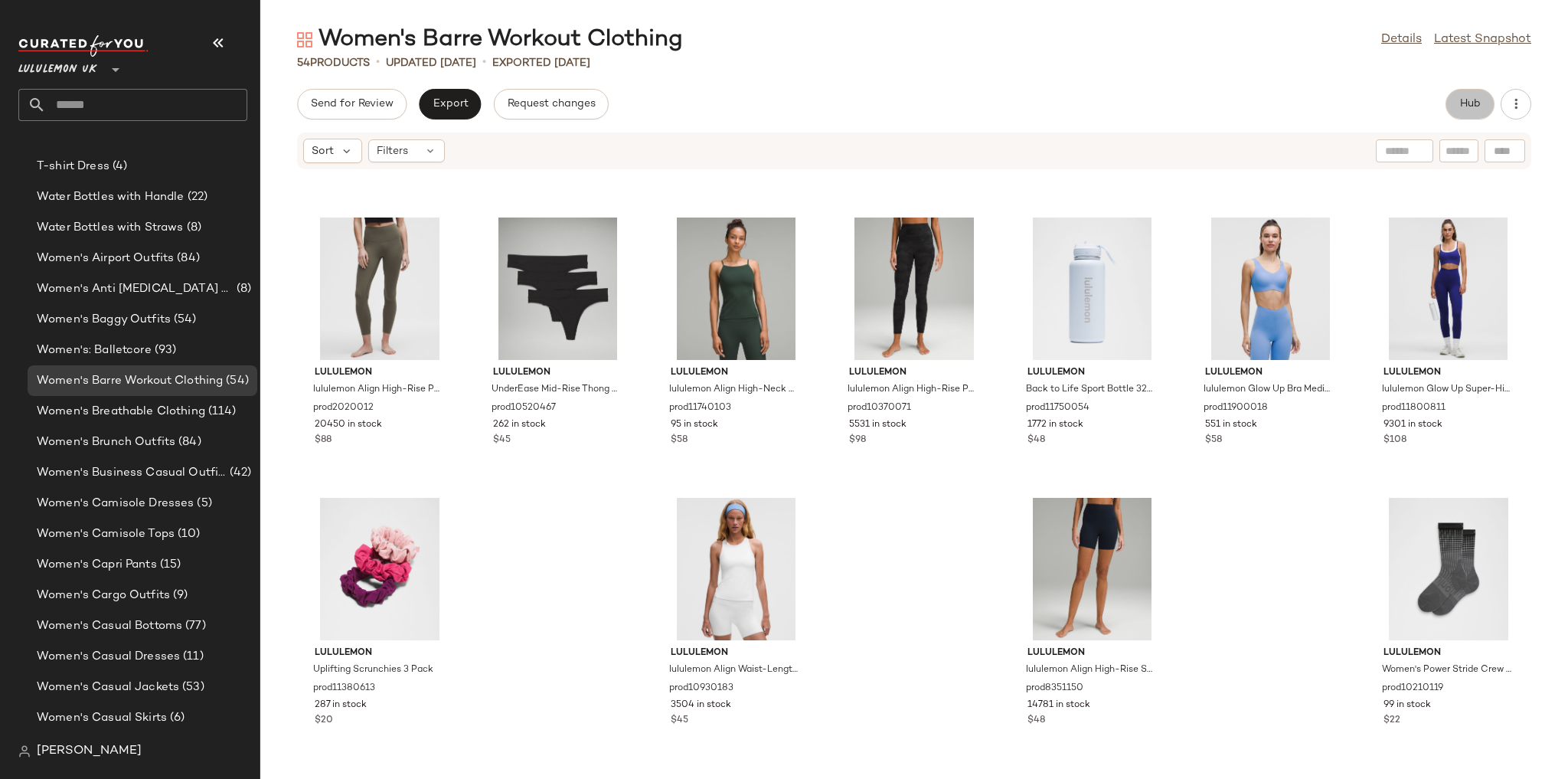
click at [469, 101] on span "Hub" at bounding box center [1470, 104] width 22 height 13
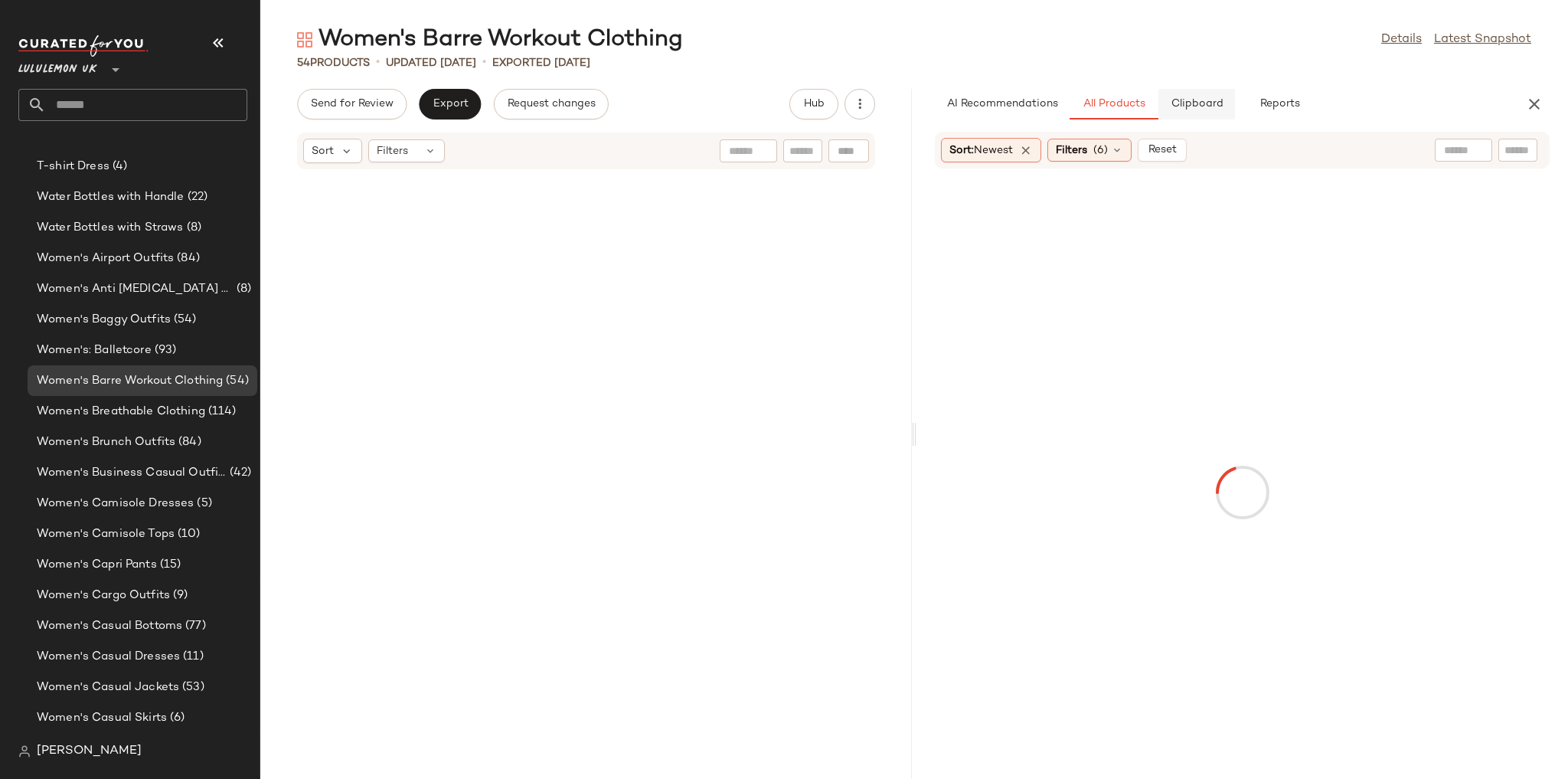
scroll to position [3644, 0]
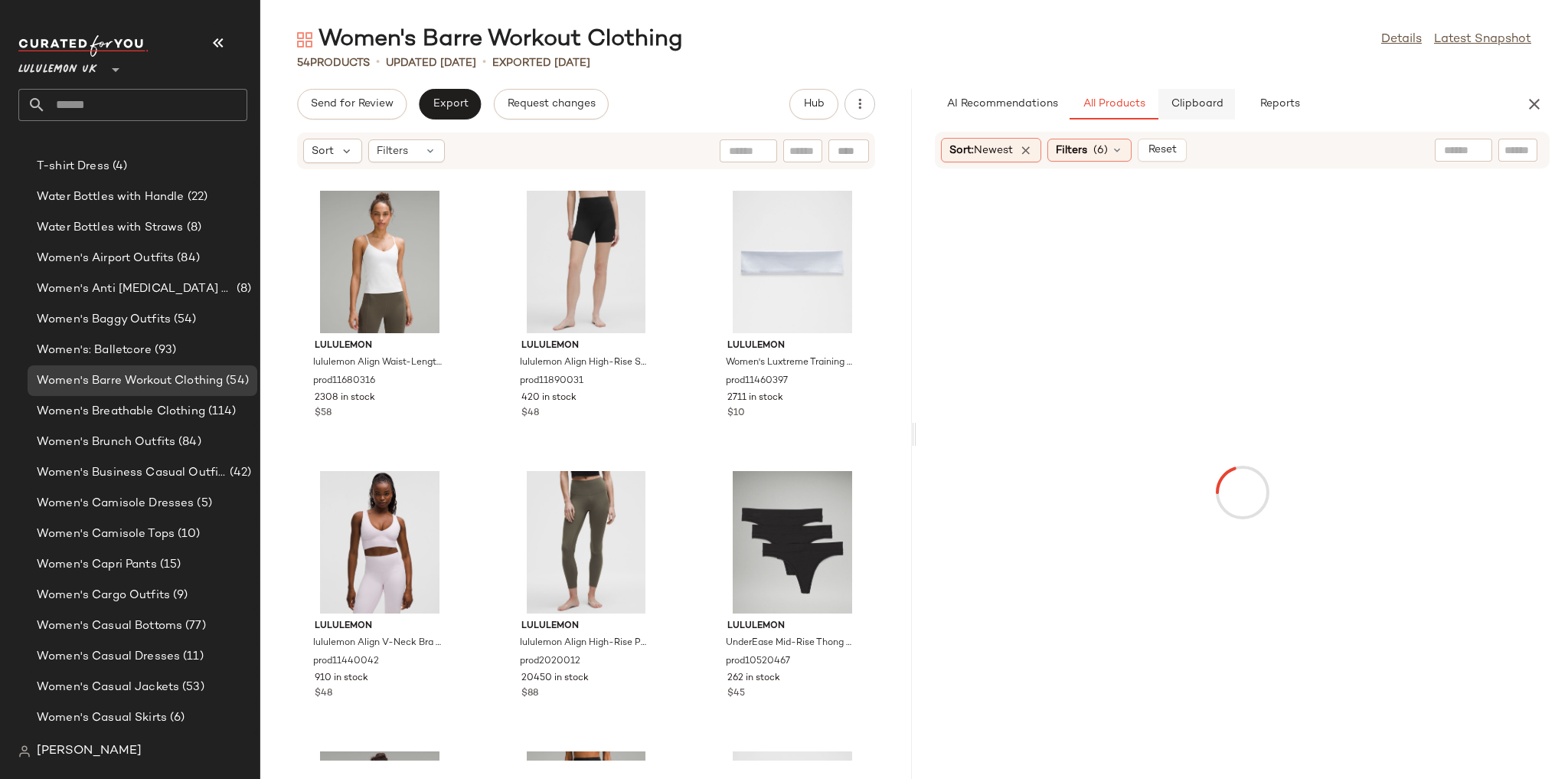
click at [469, 101] on span "Clipboard" at bounding box center [1196, 104] width 53 height 13
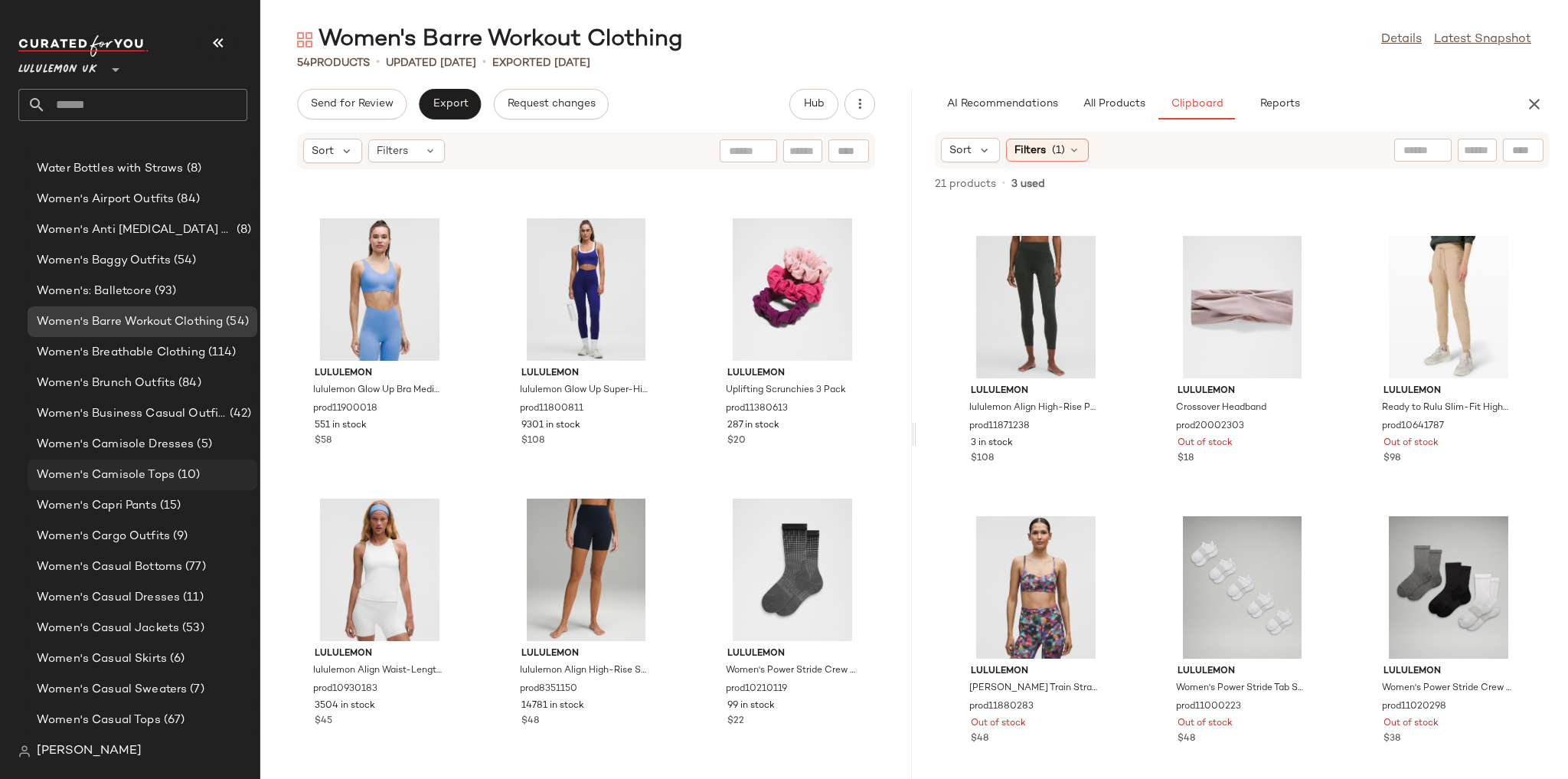
scroll to position [3240, 0]
click at [164, 484] on span "Women's Casual Bottoms" at bounding box center [109, 564] width 145 height 18
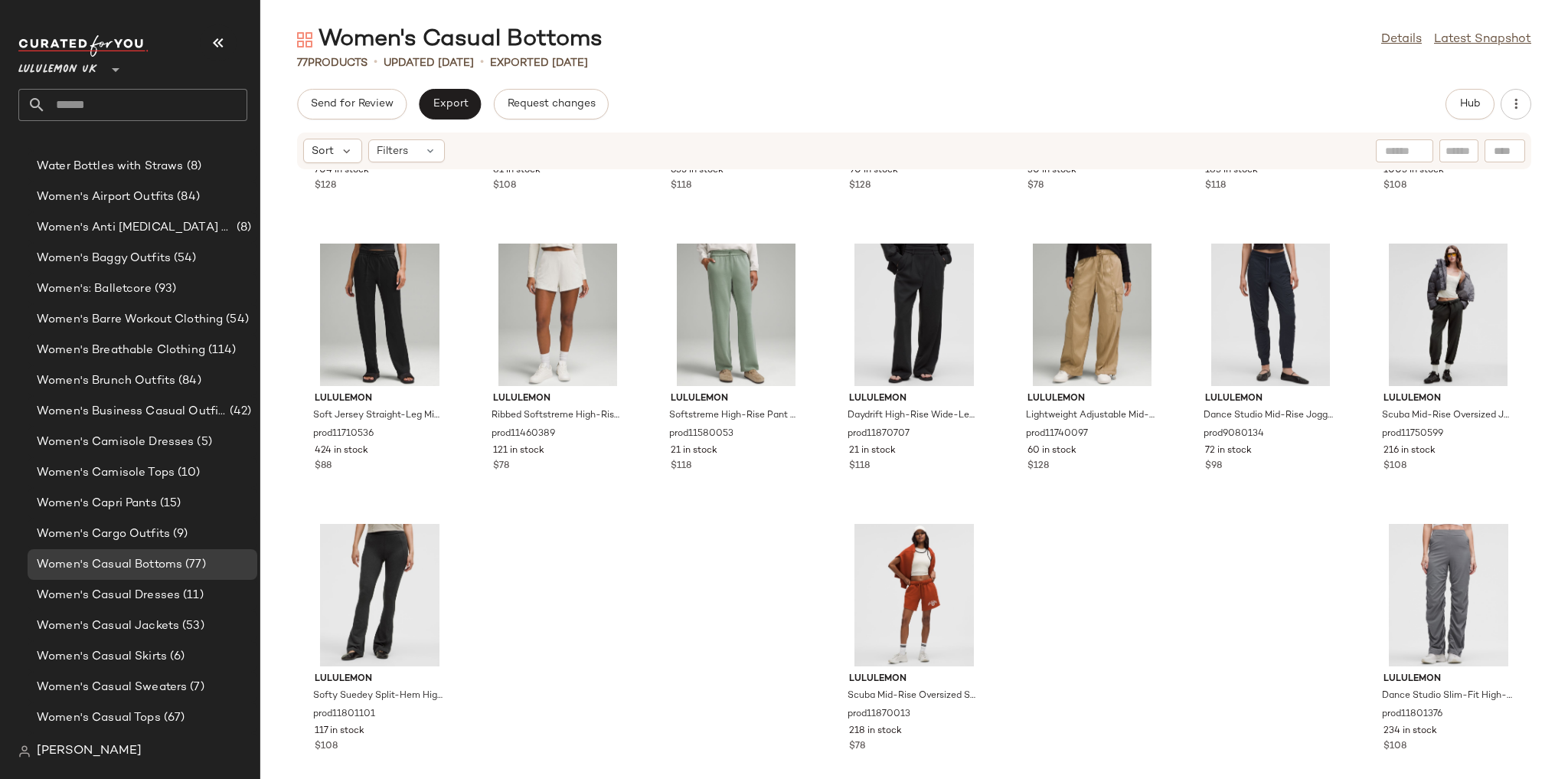
scroll to position [3056, 0]
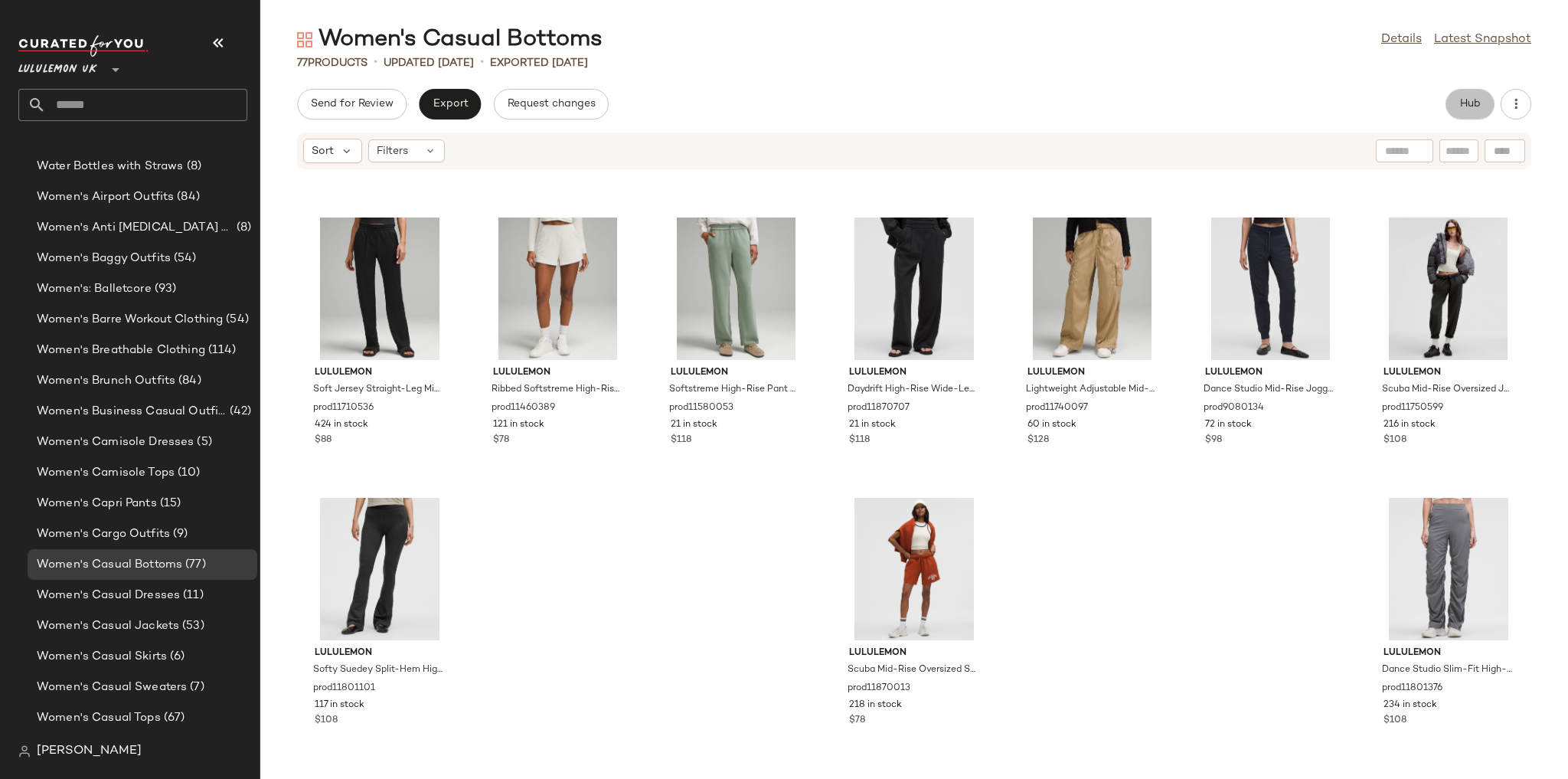
click at [469, 105] on button "Hub" at bounding box center [1470, 104] width 49 height 30
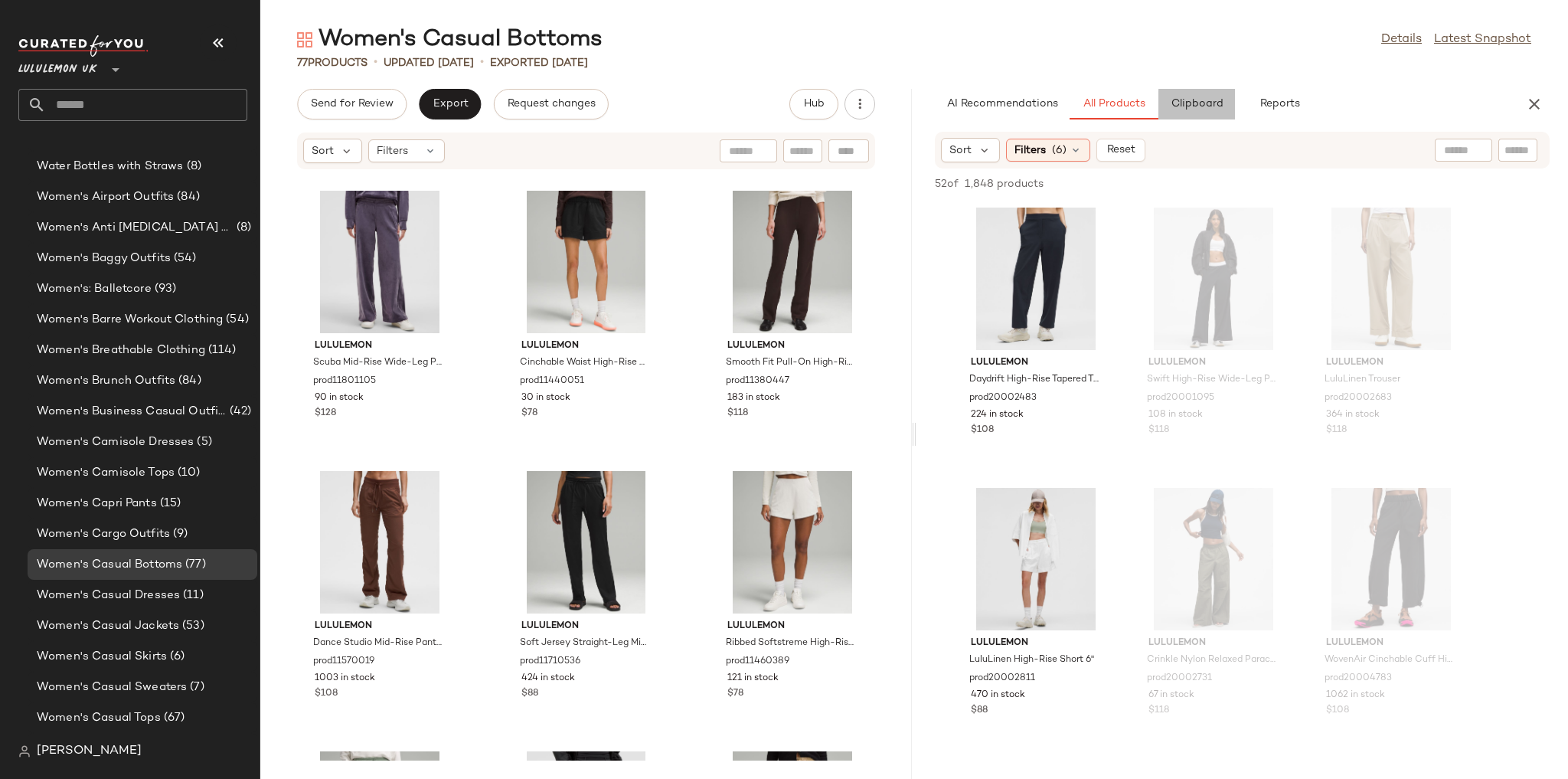
click at [469, 102] on button "Clipboard" at bounding box center [1196, 104] width 76 height 30
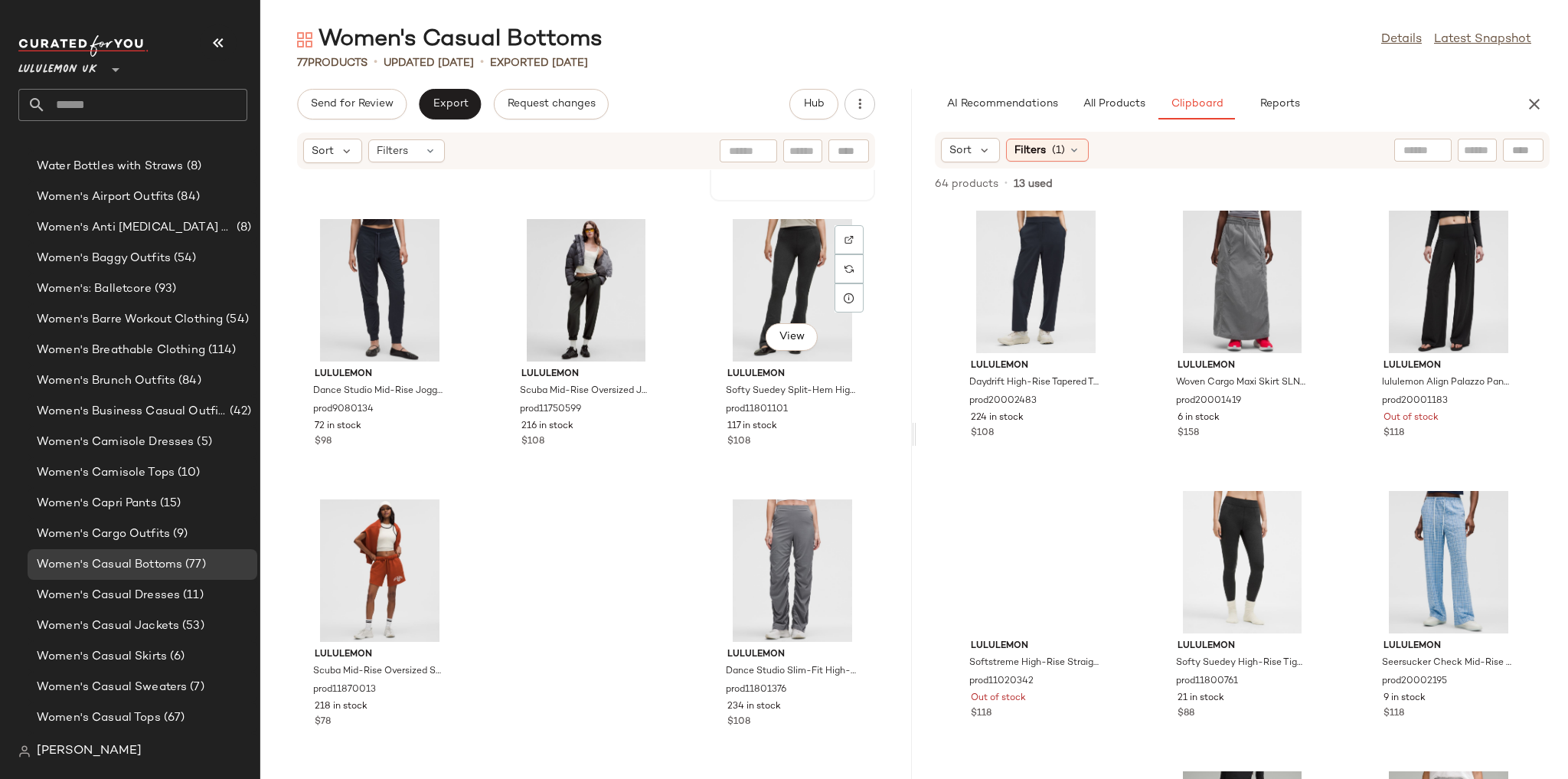
scroll to position [6700, 0]
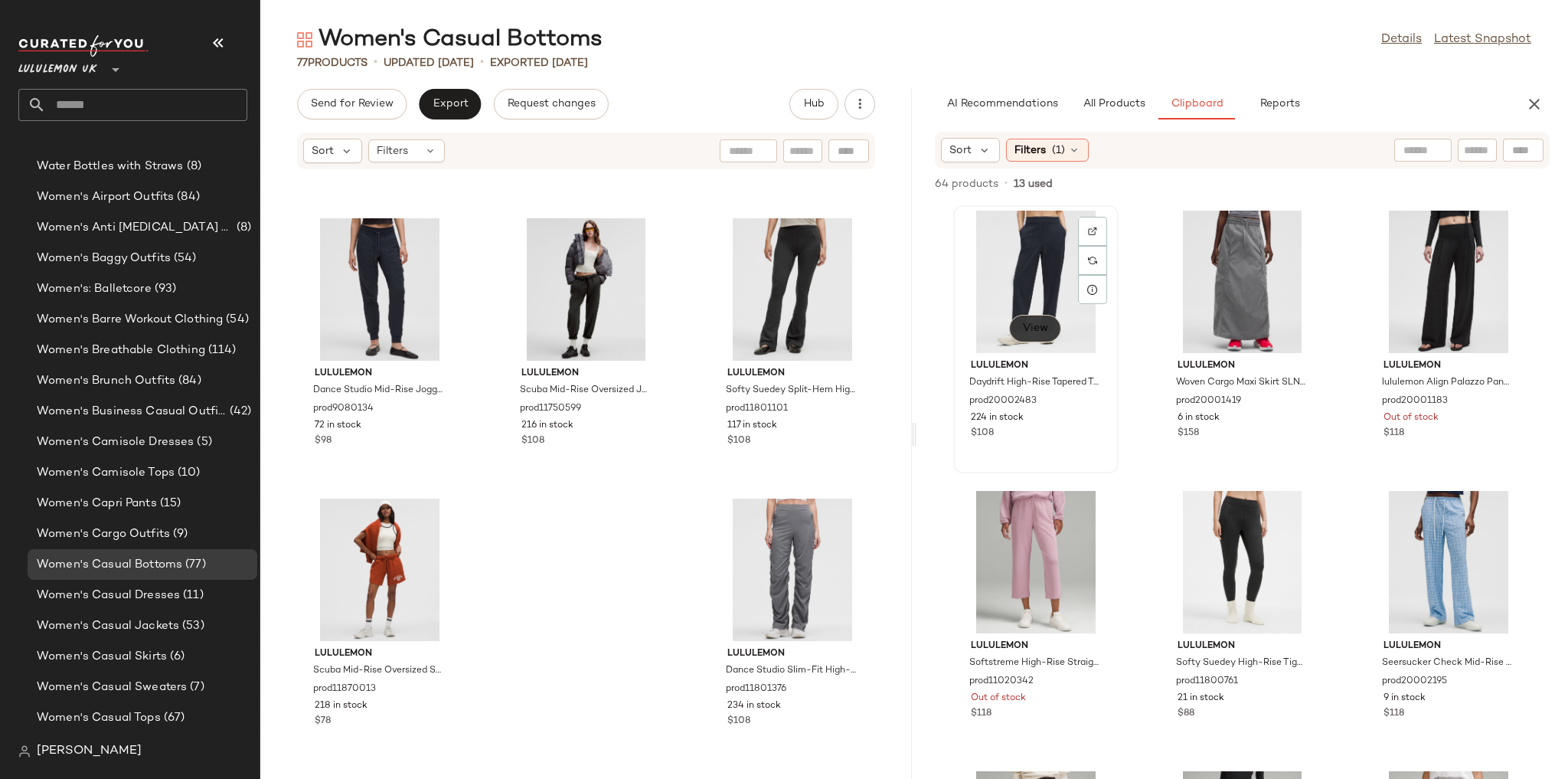
click at [469, 327] on span "View" at bounding box center [1034, 328] width 26 height 13
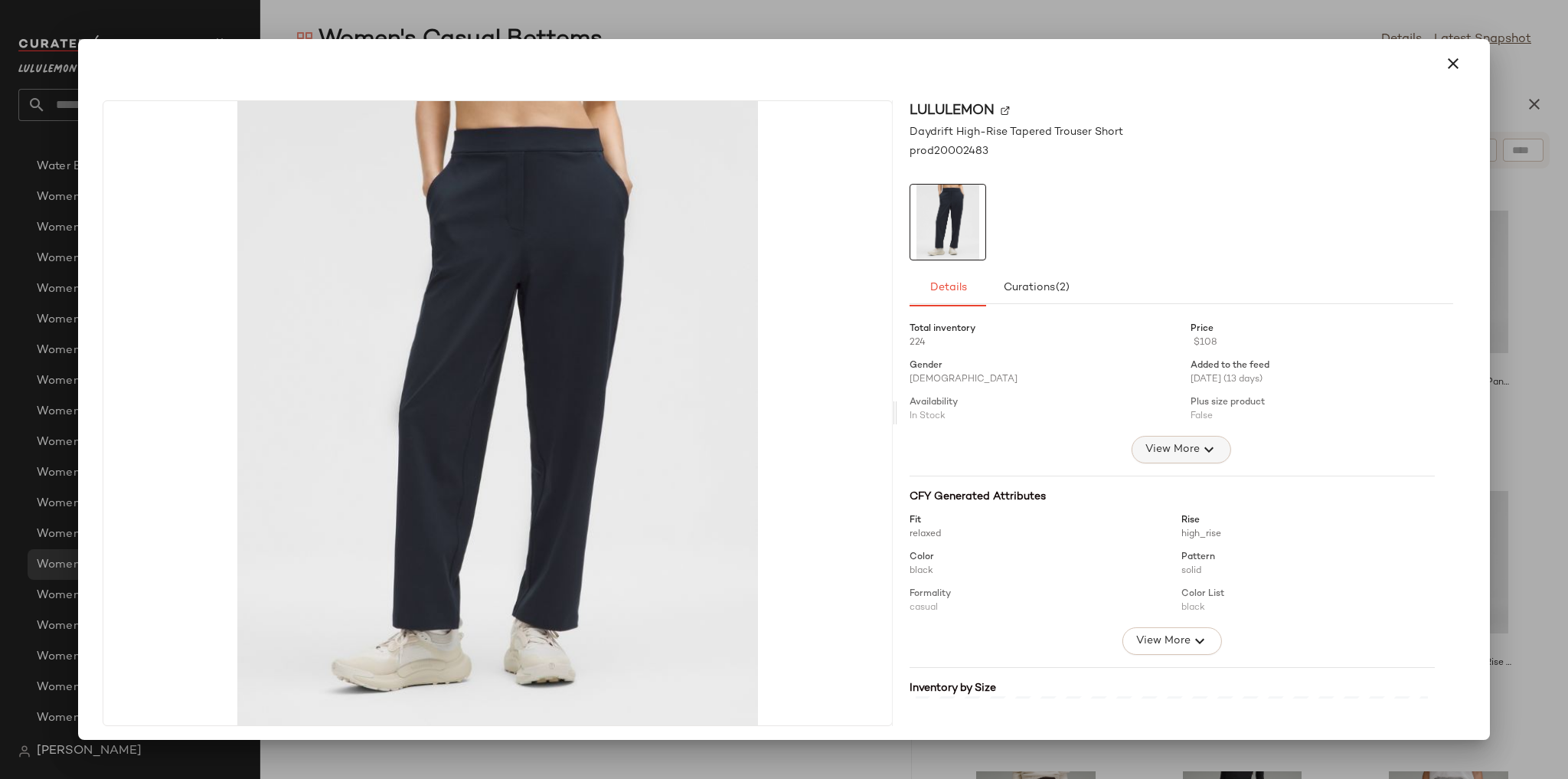
click at [469, 457] on span "View More" at bounding box center [1172, 450] width 55 height 18
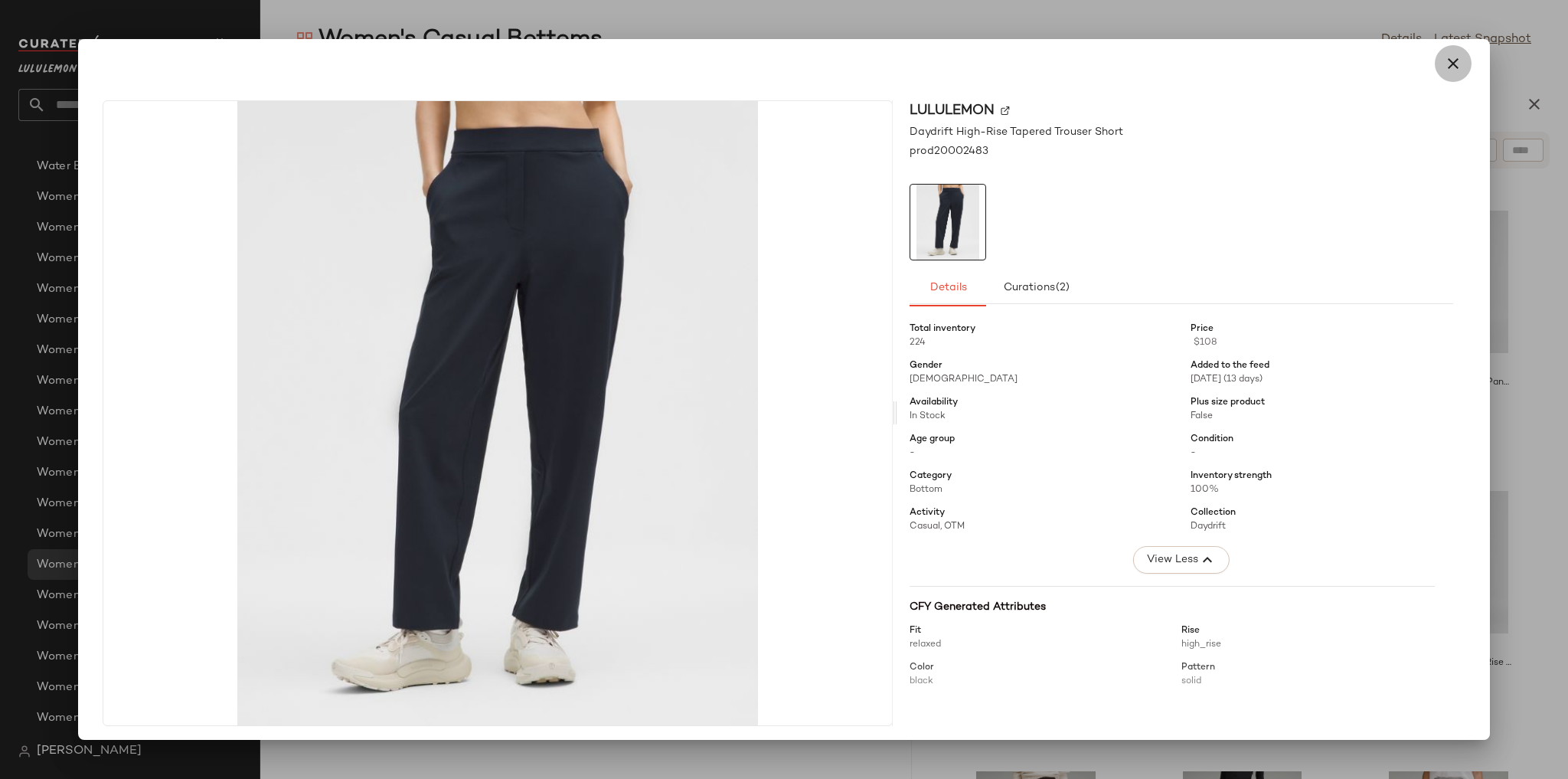
click at [469, 73] on button "button" at bounding box center [1453, 64] width 37 height 37
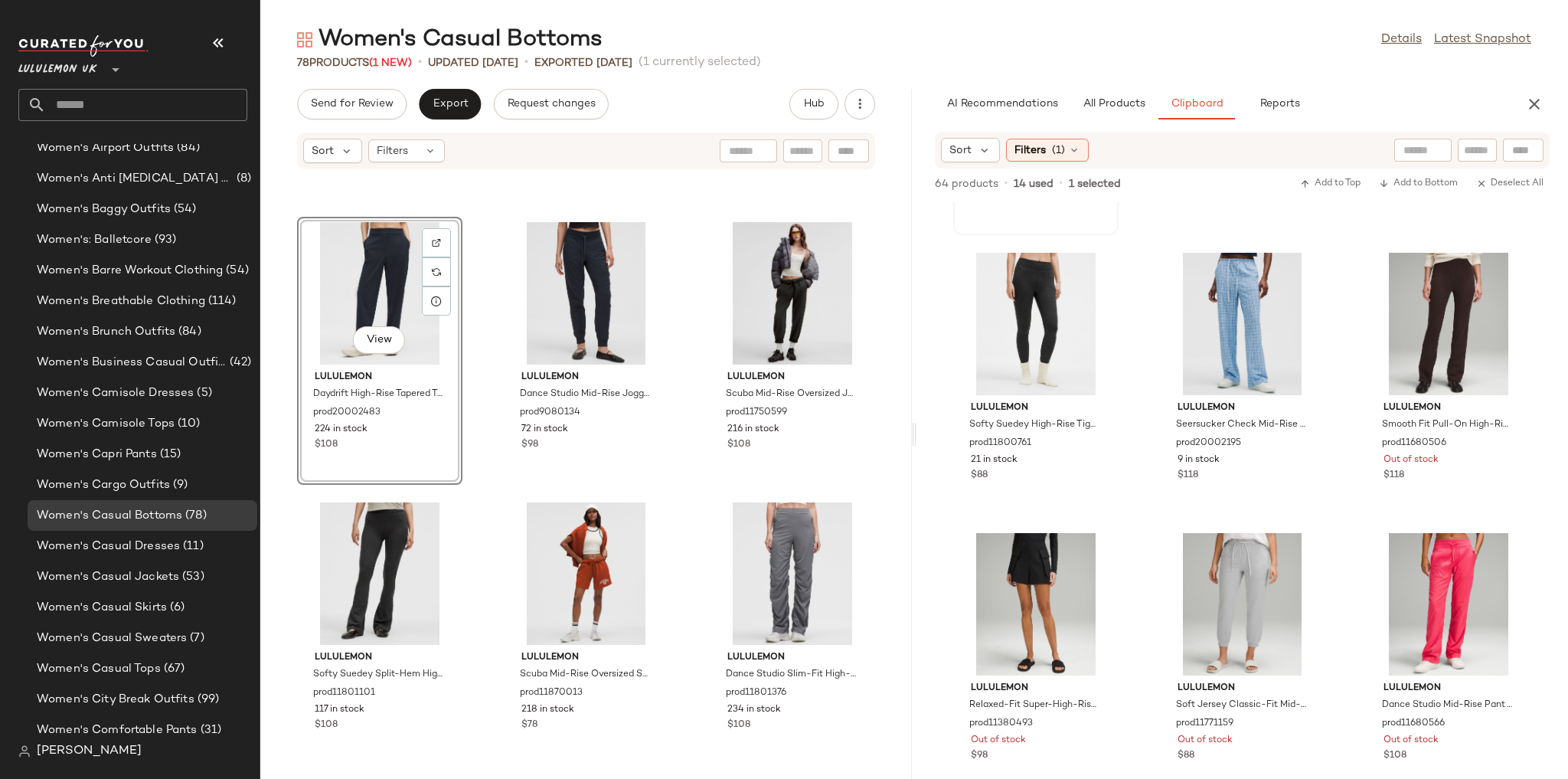
scroll to position [245, 0]
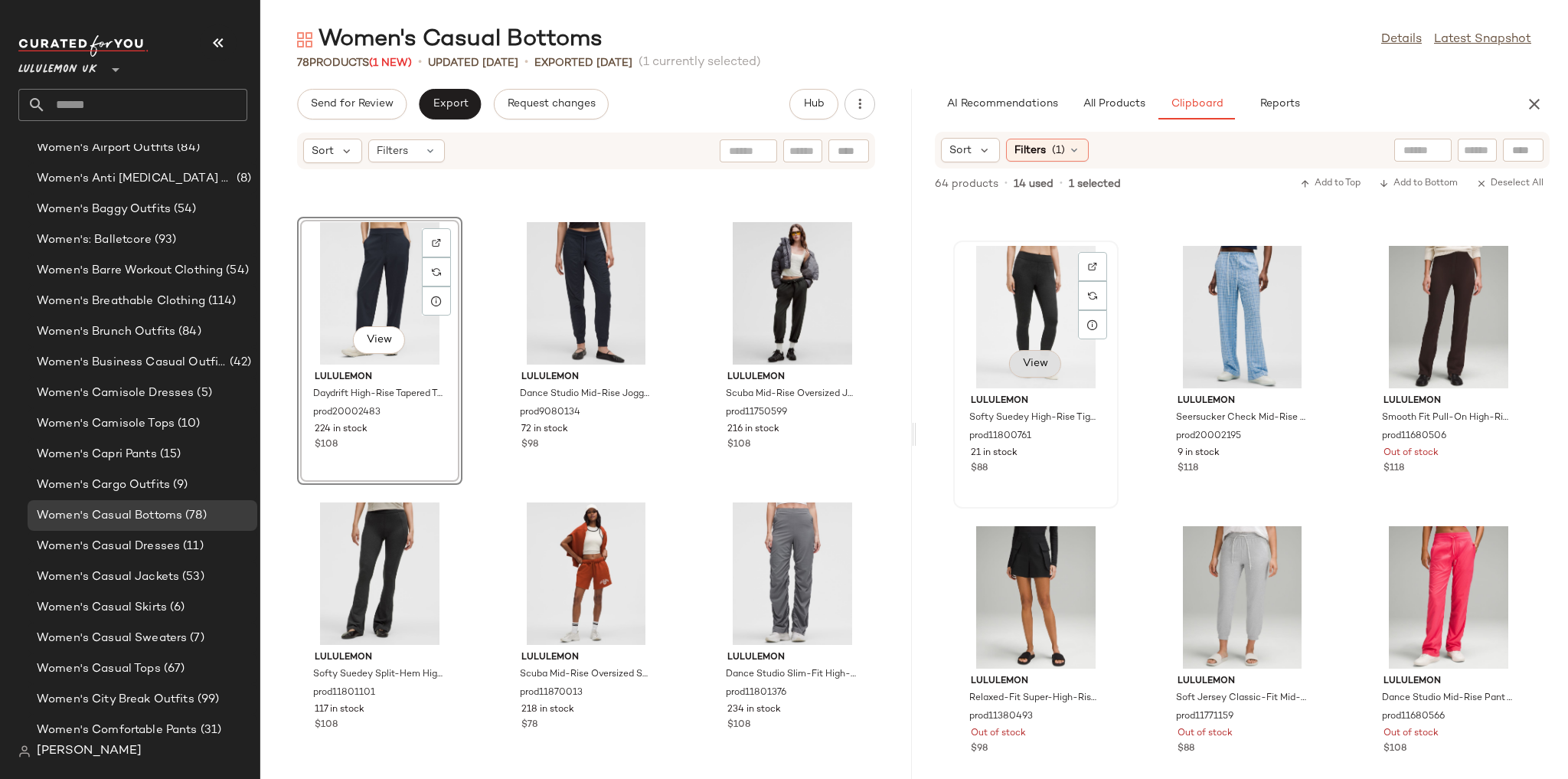
click at [469, 367] on span "View" at bounding box center [1034, 363] width 26 height 13
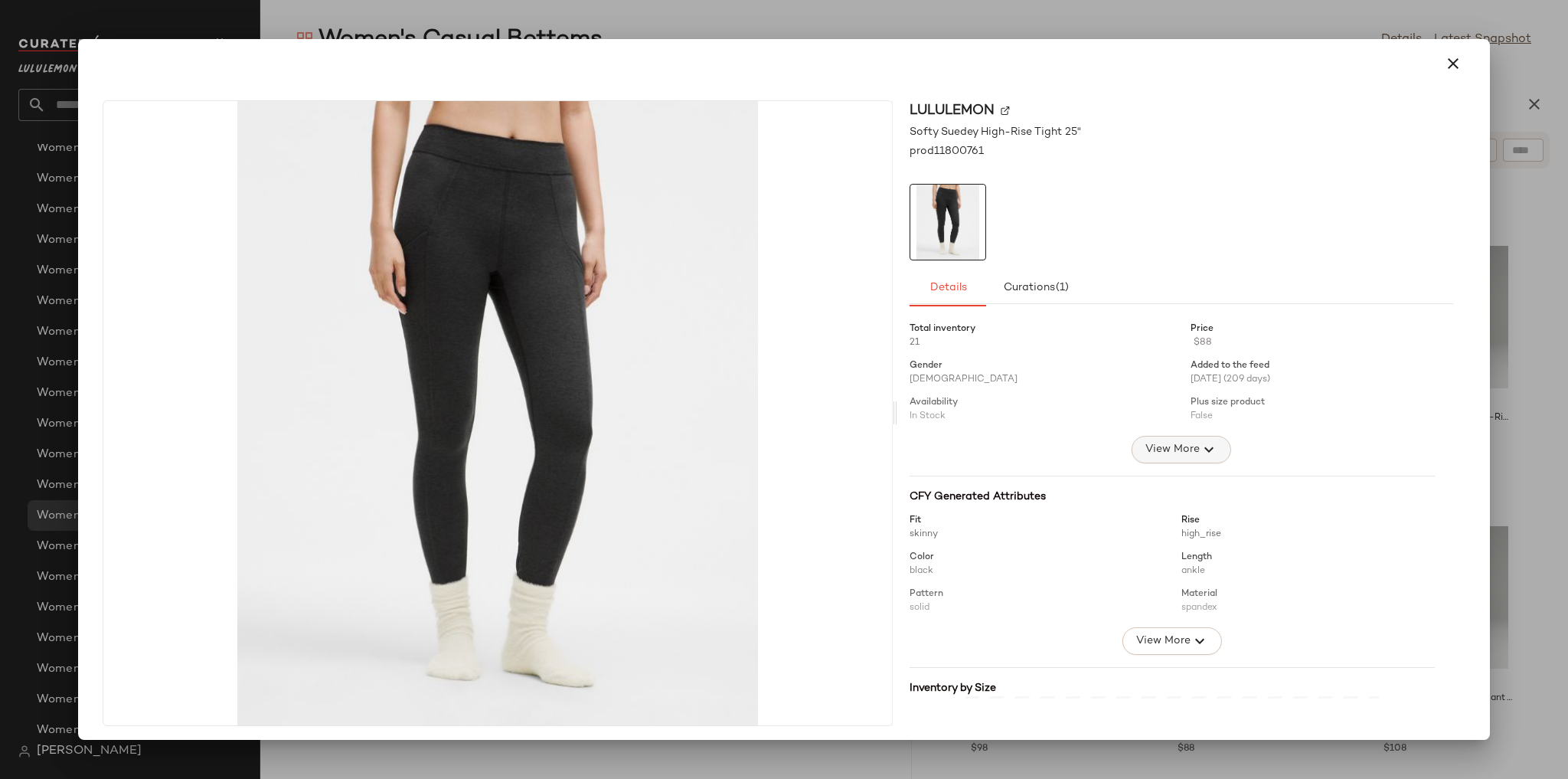
click at [469, 444] on span "View More" at bounding box center [1172, 450] width 55 height 18
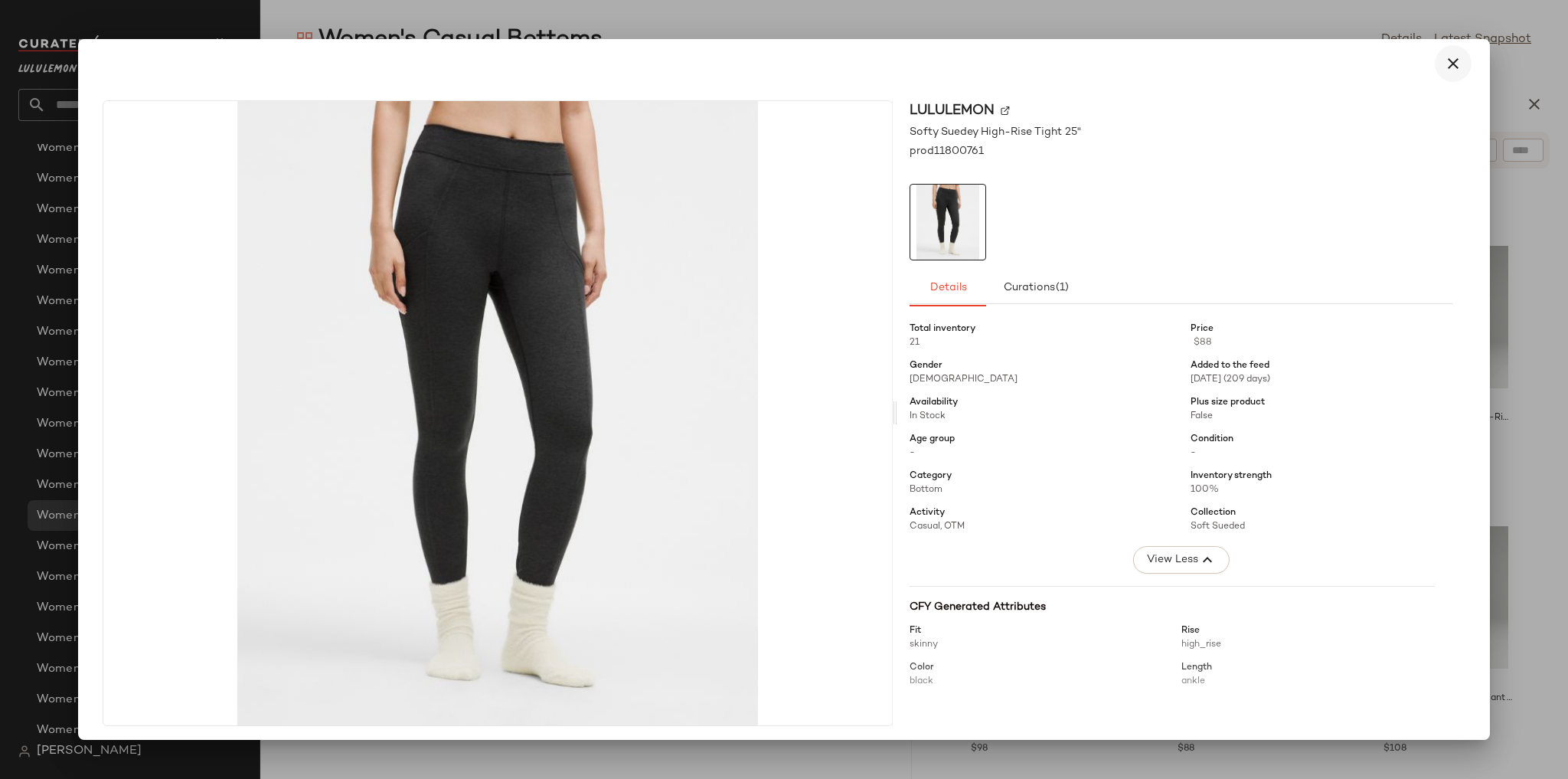
click at [469, 67] on icon "button" at bounding box center [1453, 64] width 18 height 18
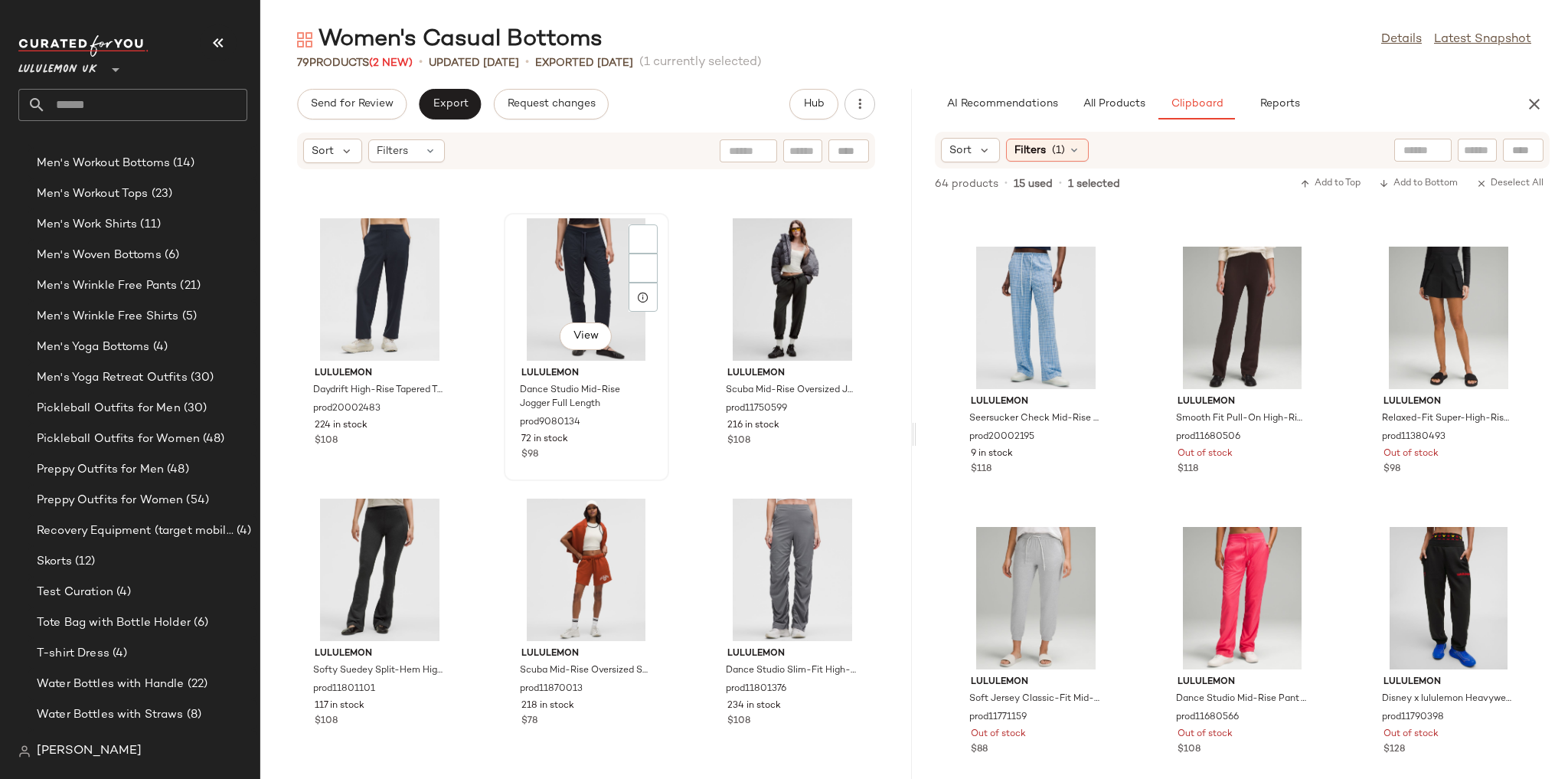
scroll to position [3290, 0]
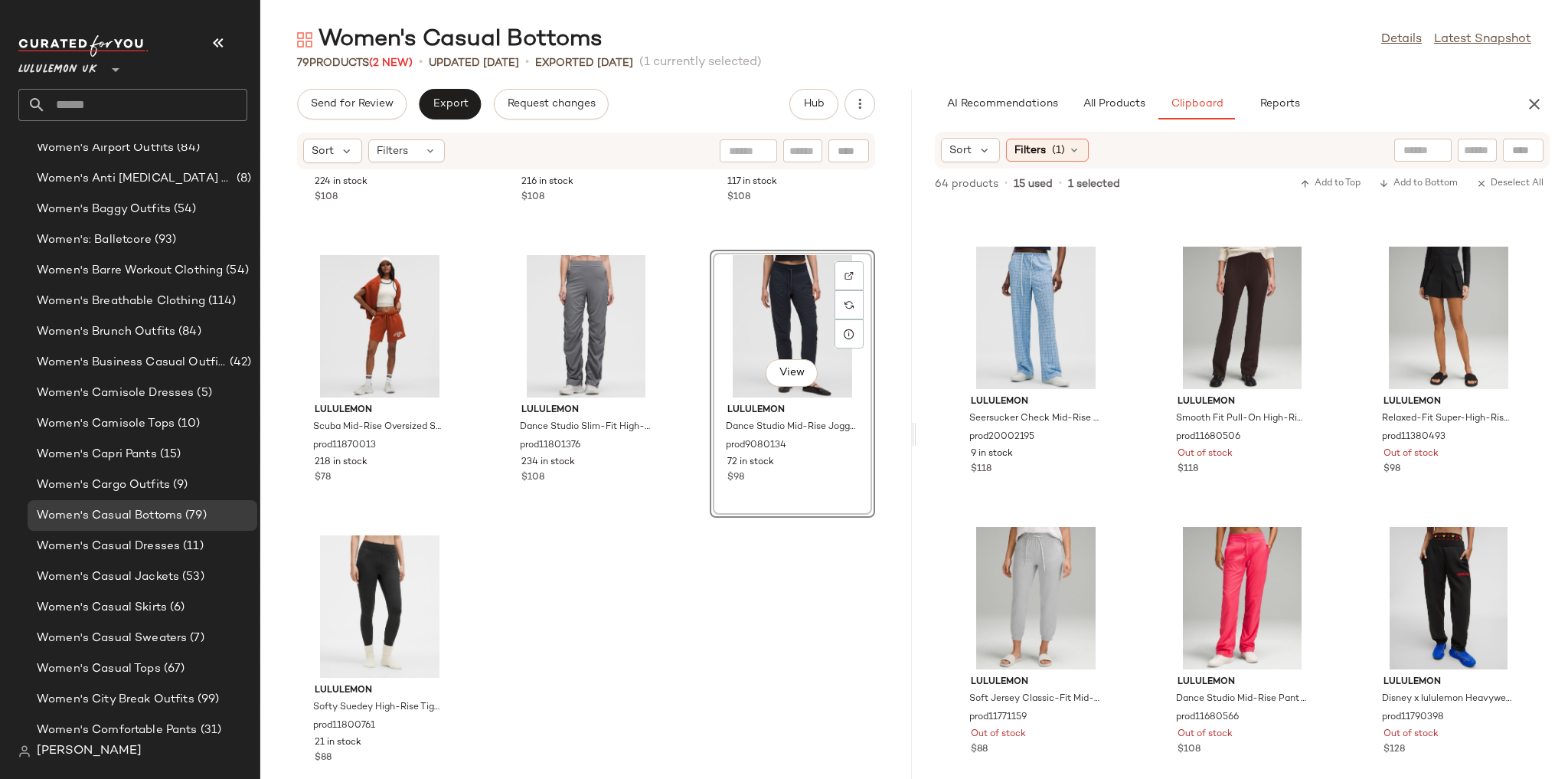
click at [469, 484] on div "lululemon Daydrift High-Rise Tapered Trouser Short prod20002483 224 in stock $1…" at bounding box center [586, 465] width 651 height 590
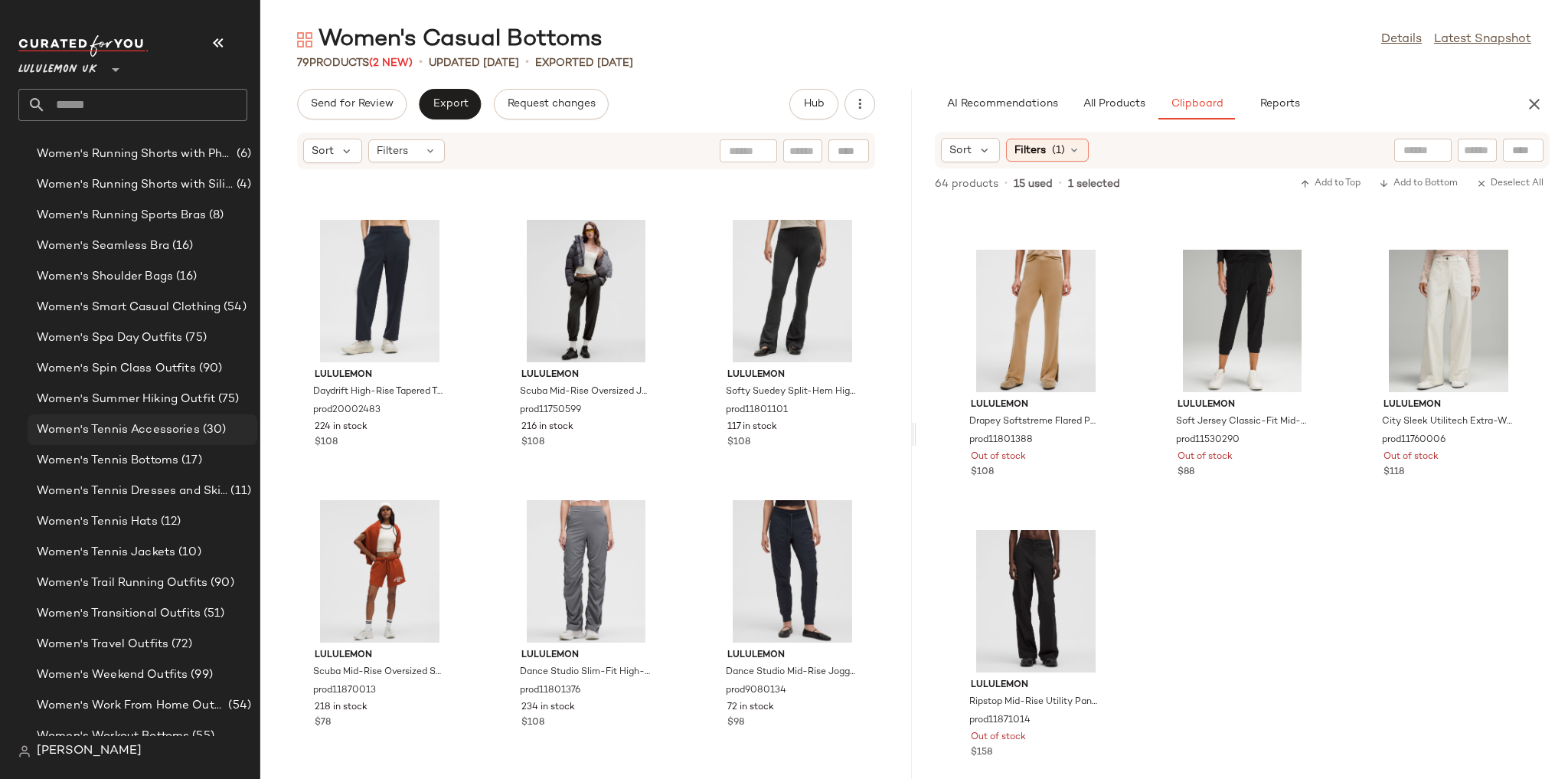
scroll to position [5324, 0]
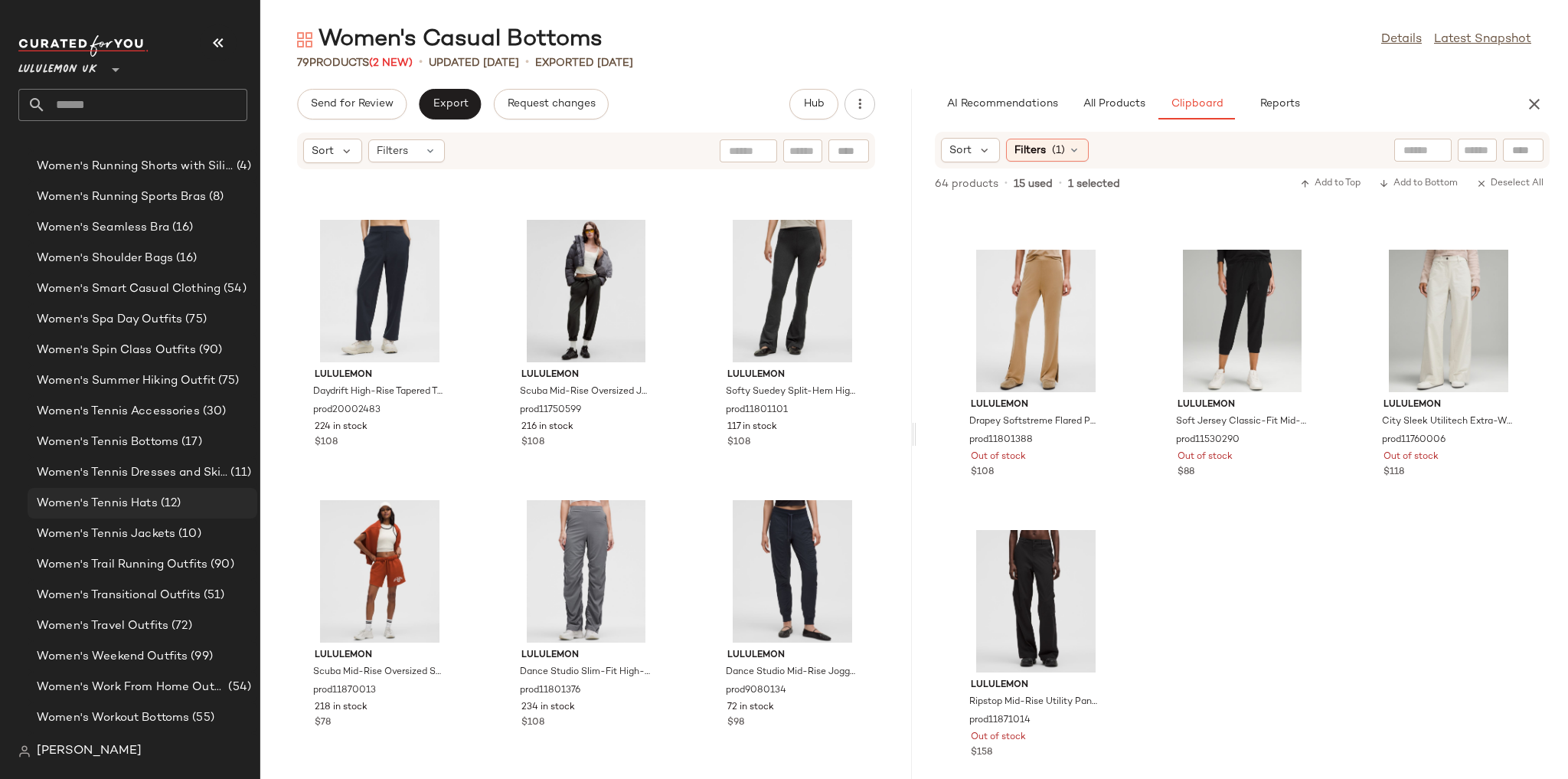
click at [150, 484] on span "Women's Tennis Hats" at bounding box center [97, 503] width 121 height 18
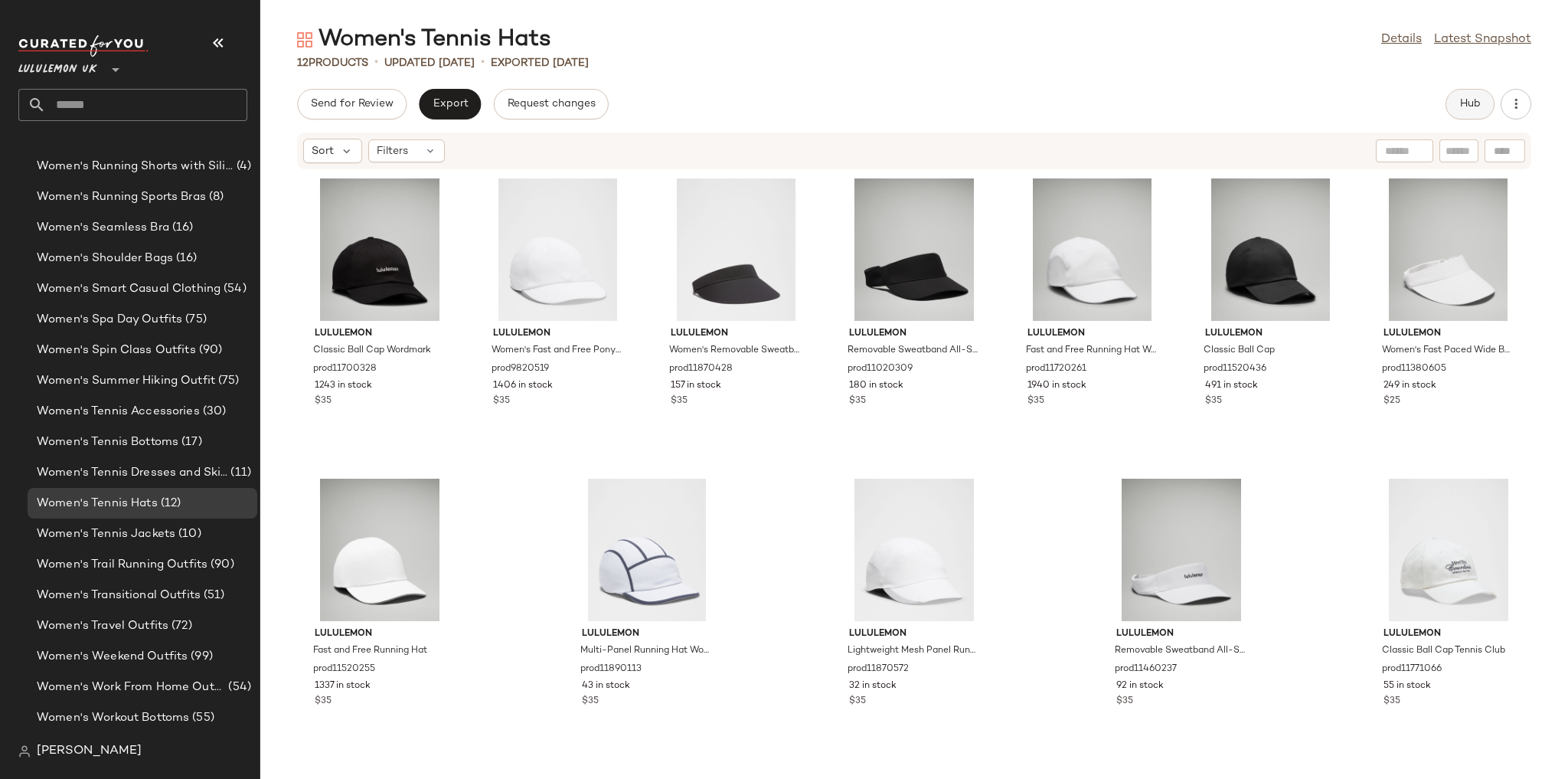
click at [469, 101] on span "Hub" at bounding box center [1470, 104] width 22 height 13
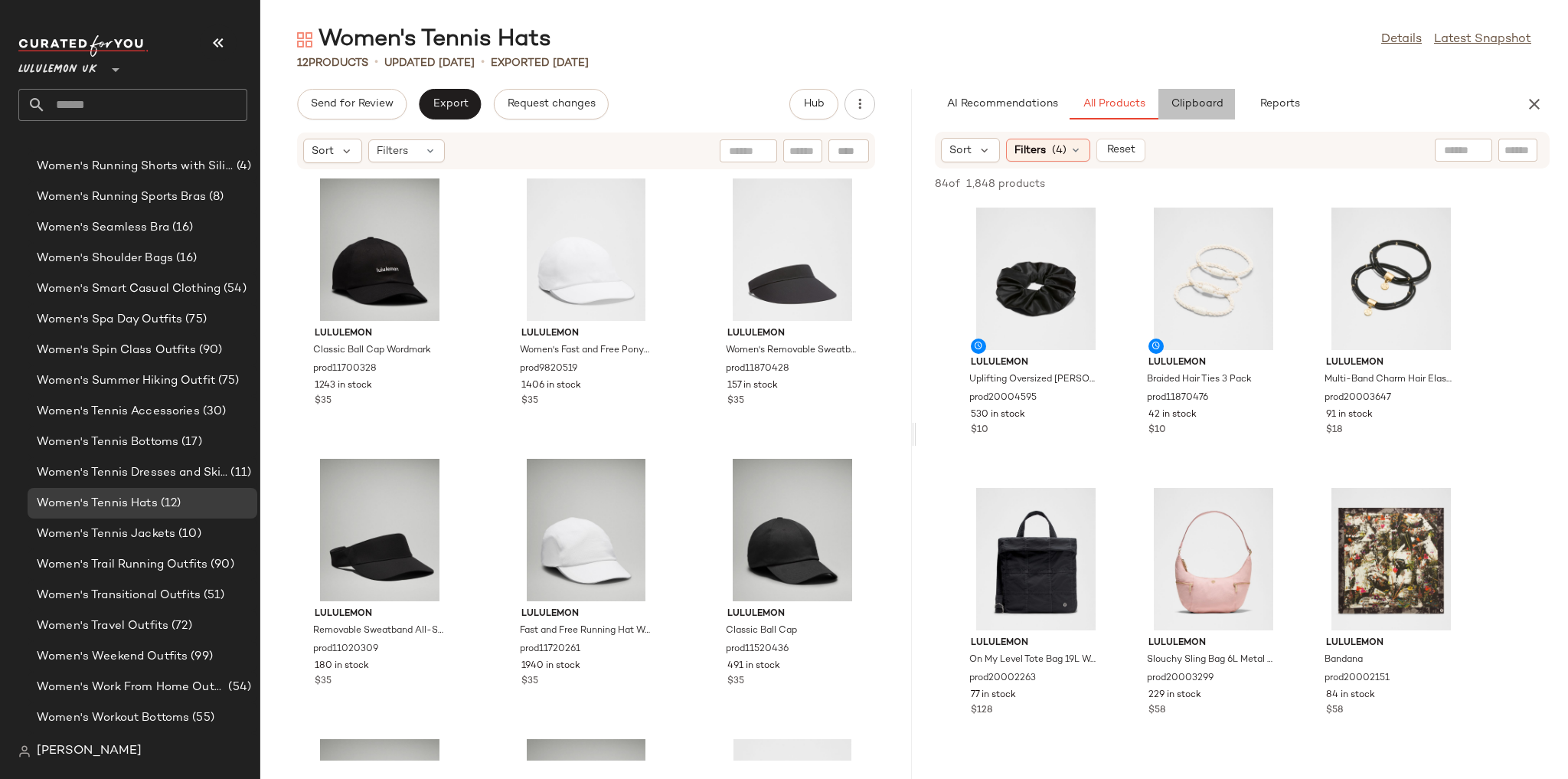
click at [469, 113] on button "Clipboard" at bounding box center [1196, 104] width 76 height 30
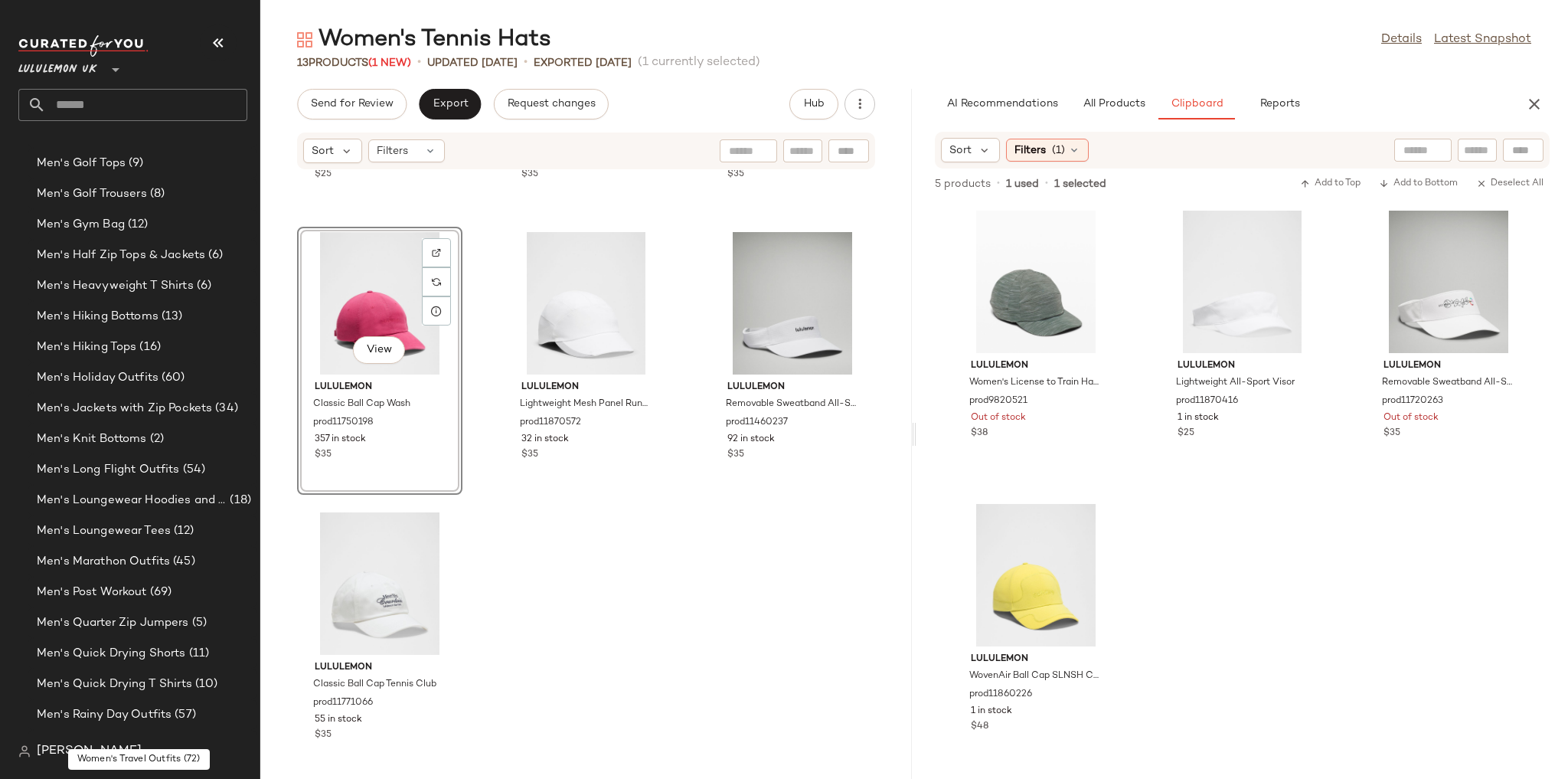
scroll to position [1268, 0]
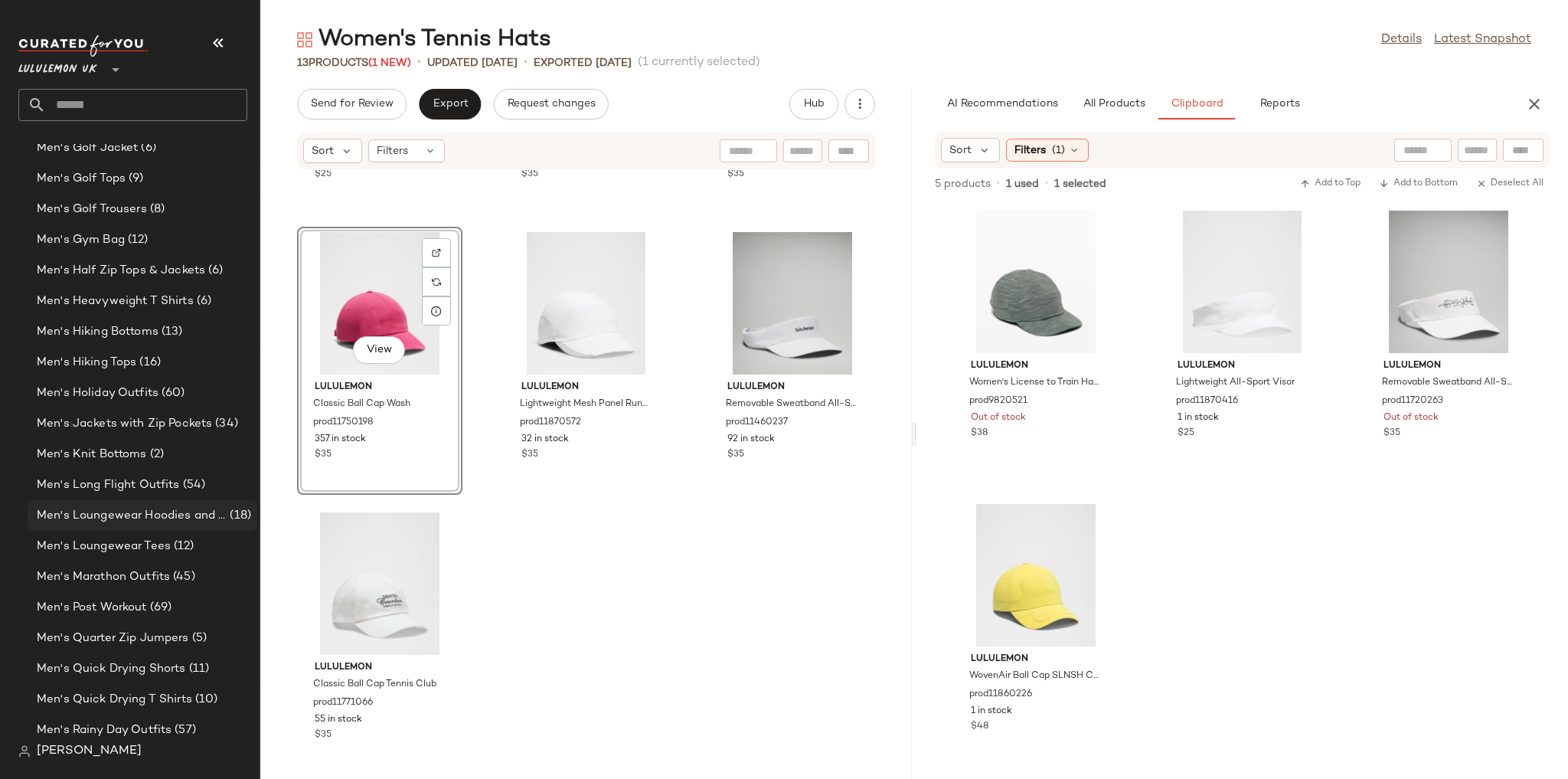
click at [200, 484] on span "Men's Loungewear Hoodies and Sweatshirts" at bounding box center [132, 515] width 190 height 18
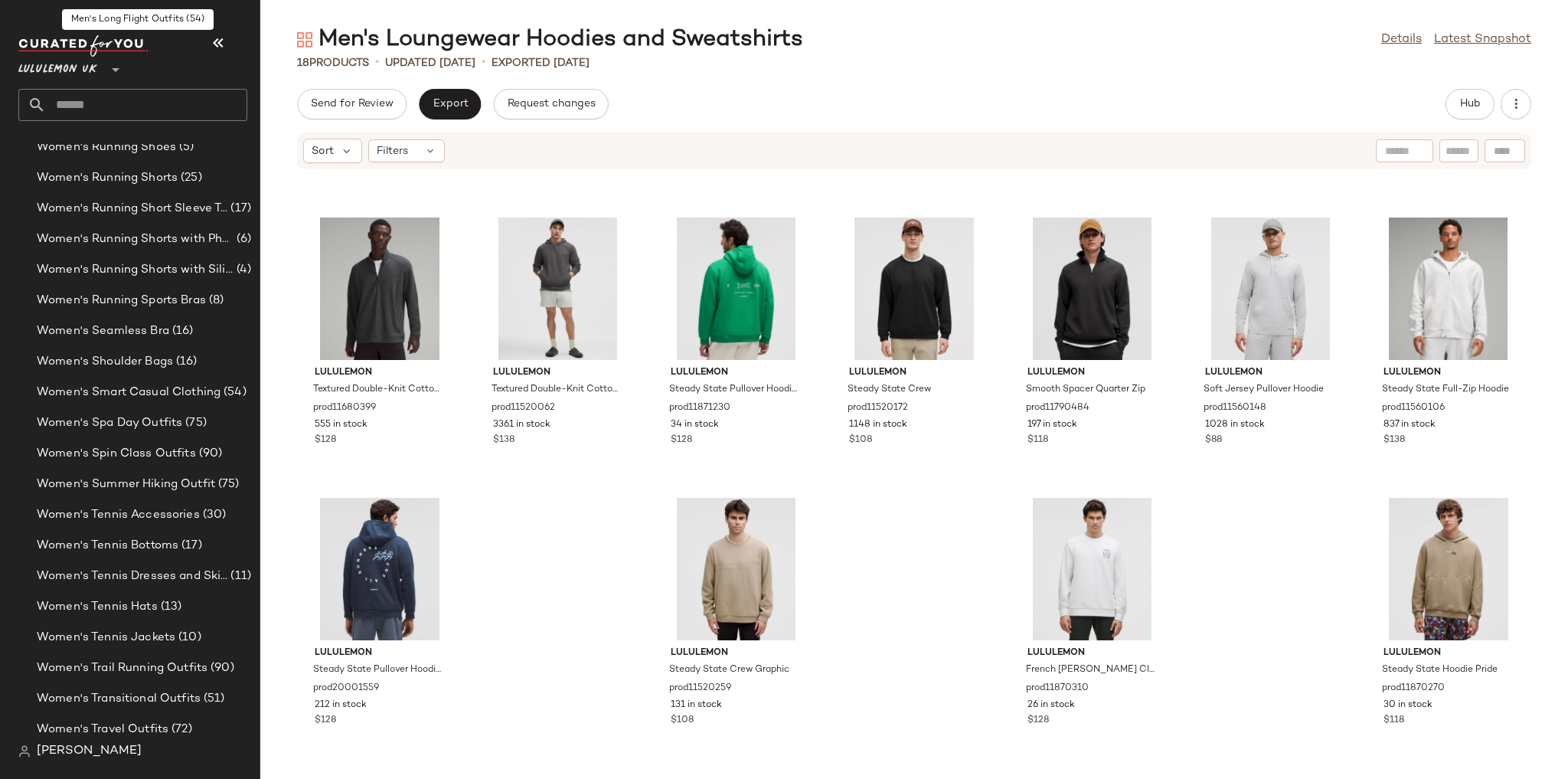
scroll to position [5251, 0]
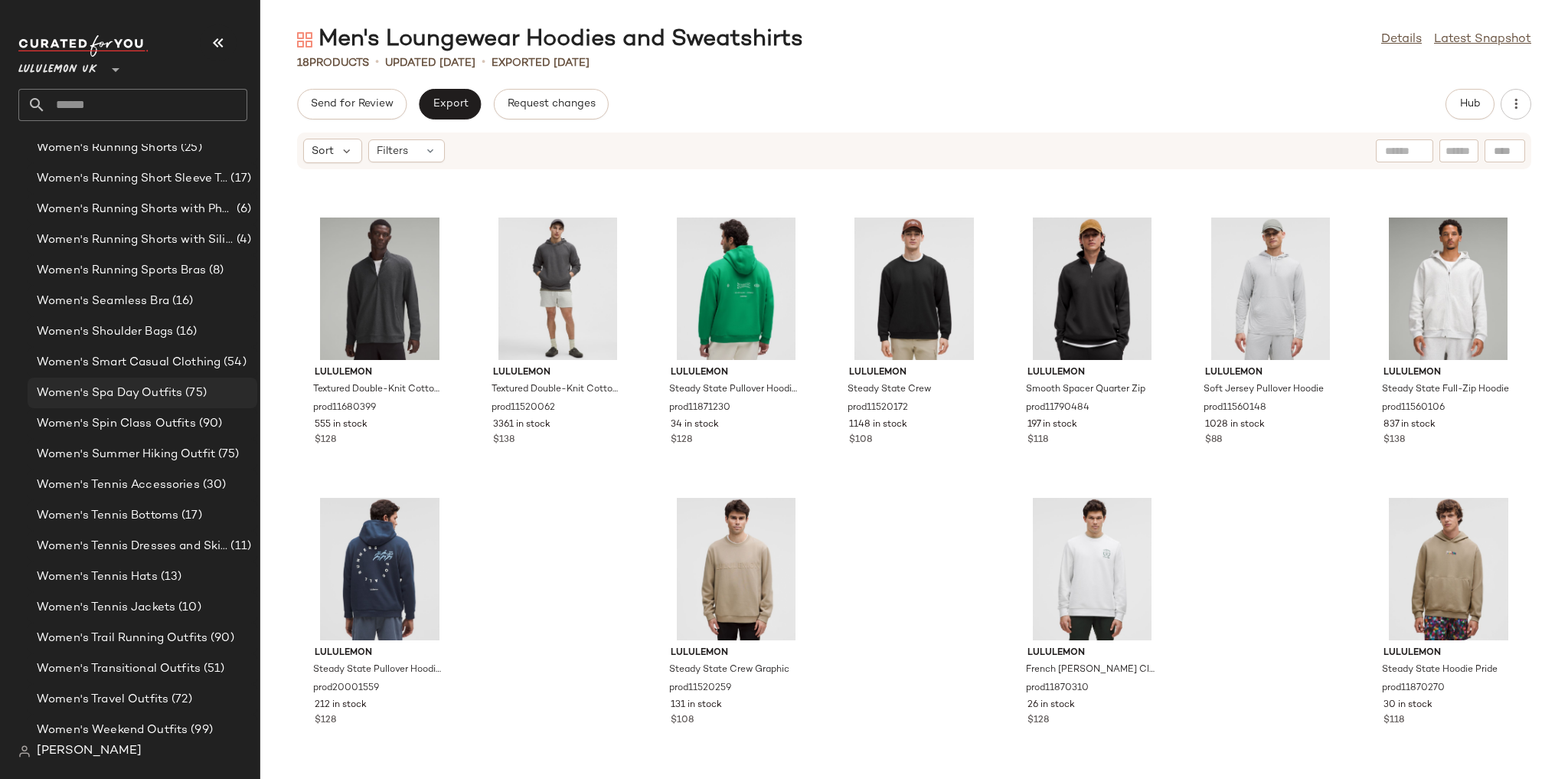
click at [184, 392] on span "(75)" at bounding box center [194, 393] width 24 height 18
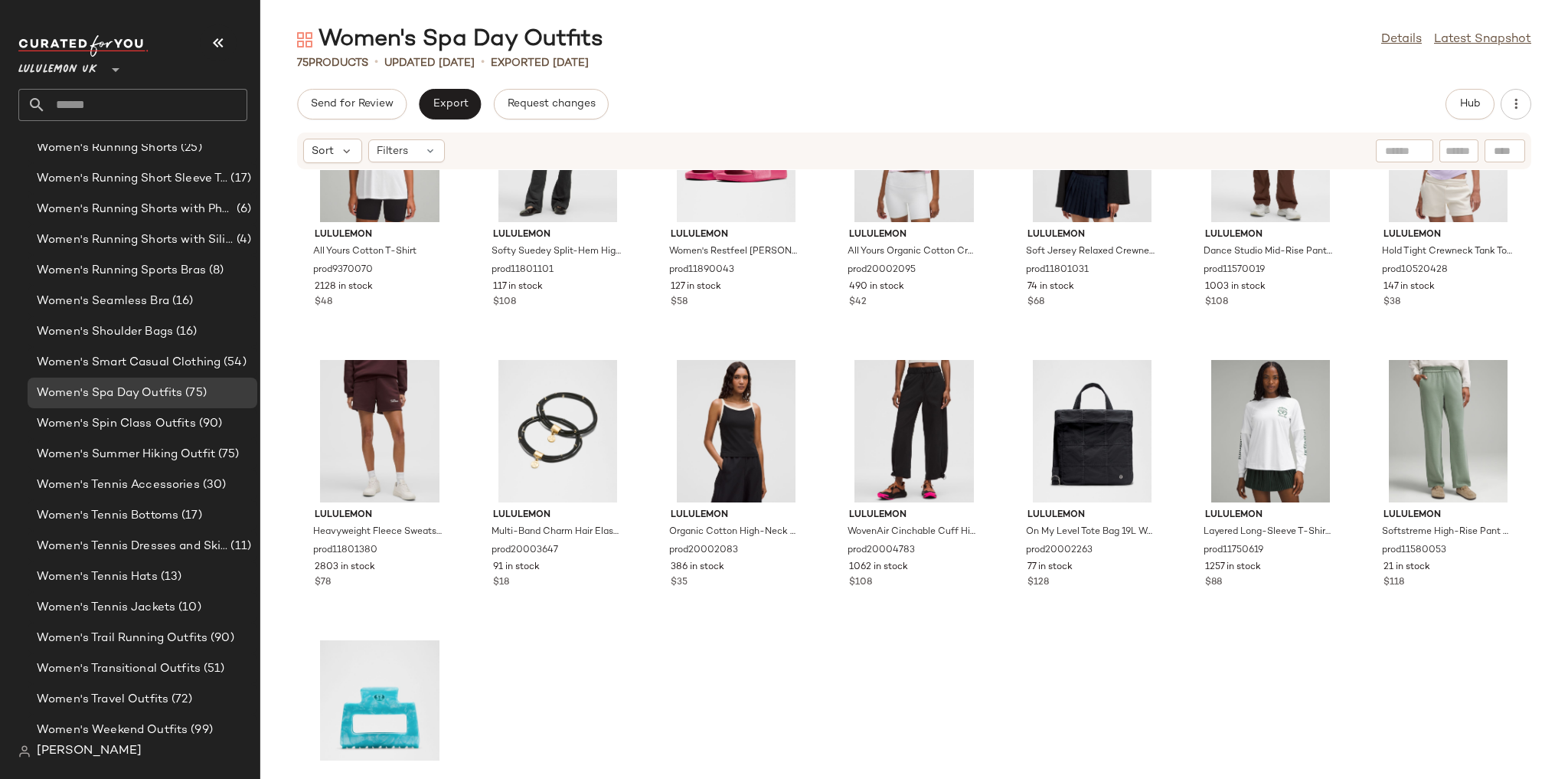
scroll to position [3056, 0]
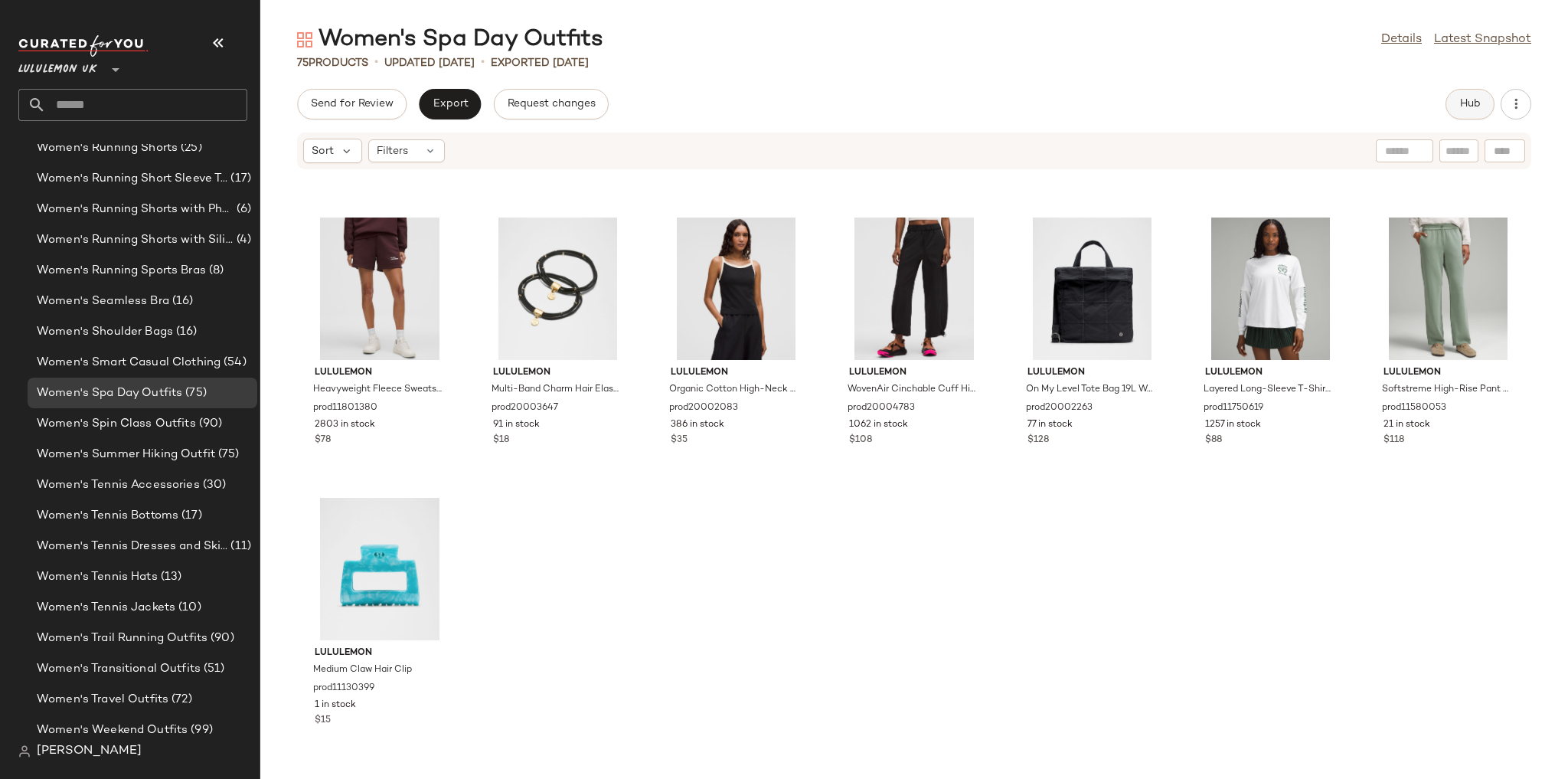
click at [469, 105] on span "Hub" at bounding box center [1470, 104] width 22 height 13
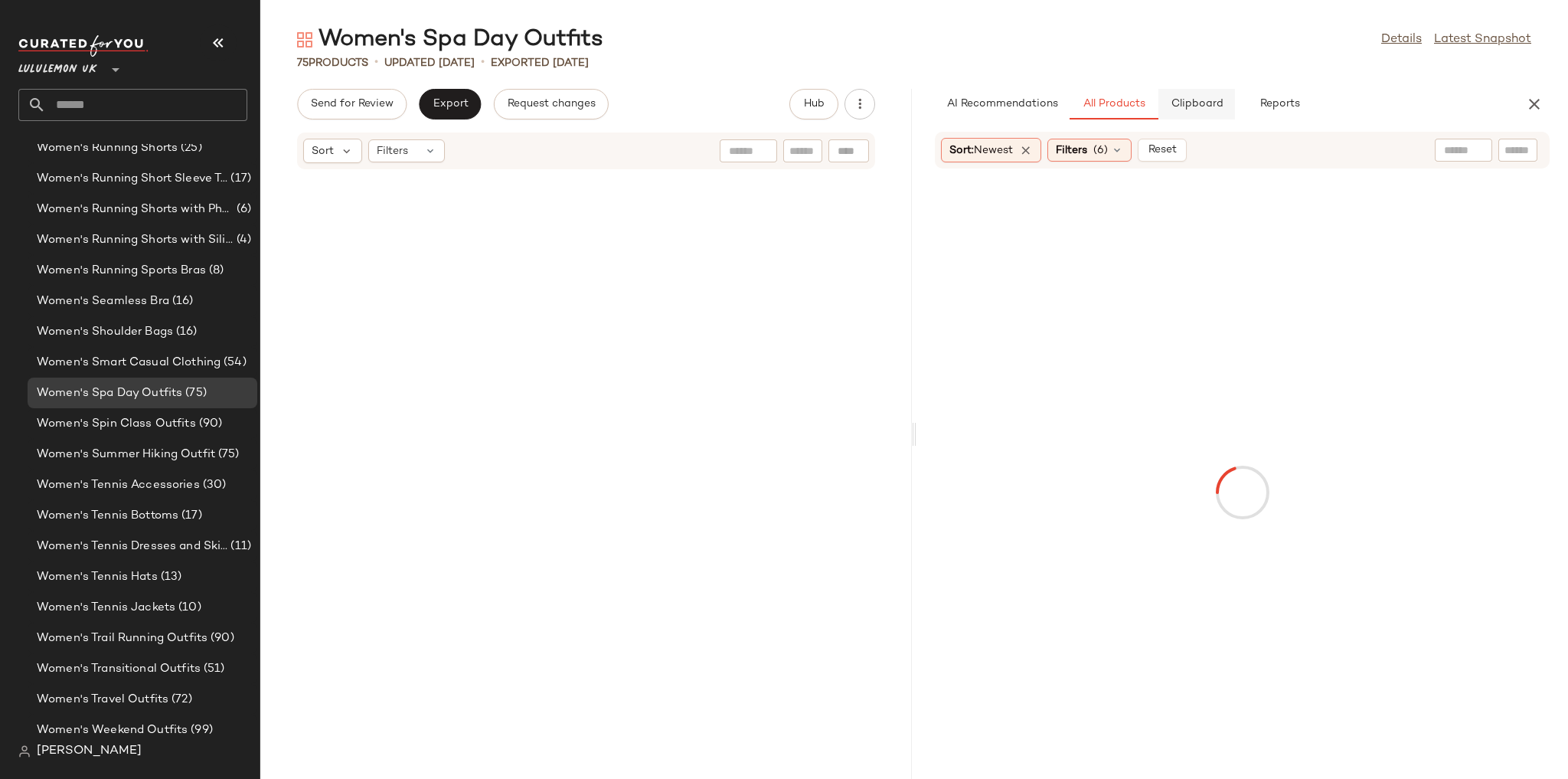
click at [469, 100] on span "Clipboard" at bounding box center [1196, 104] width 53 height 13
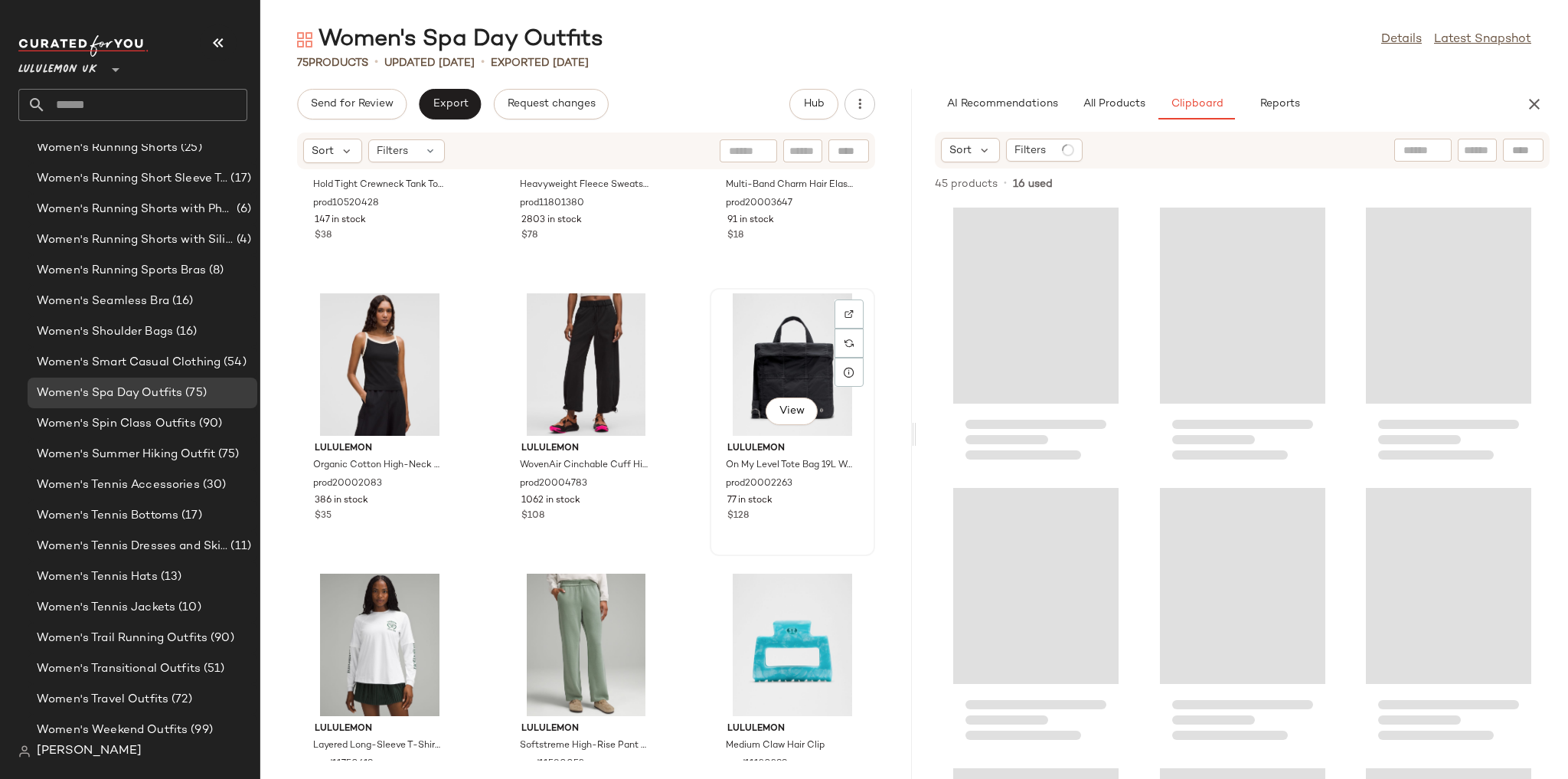
scroll to position [6421, 0]
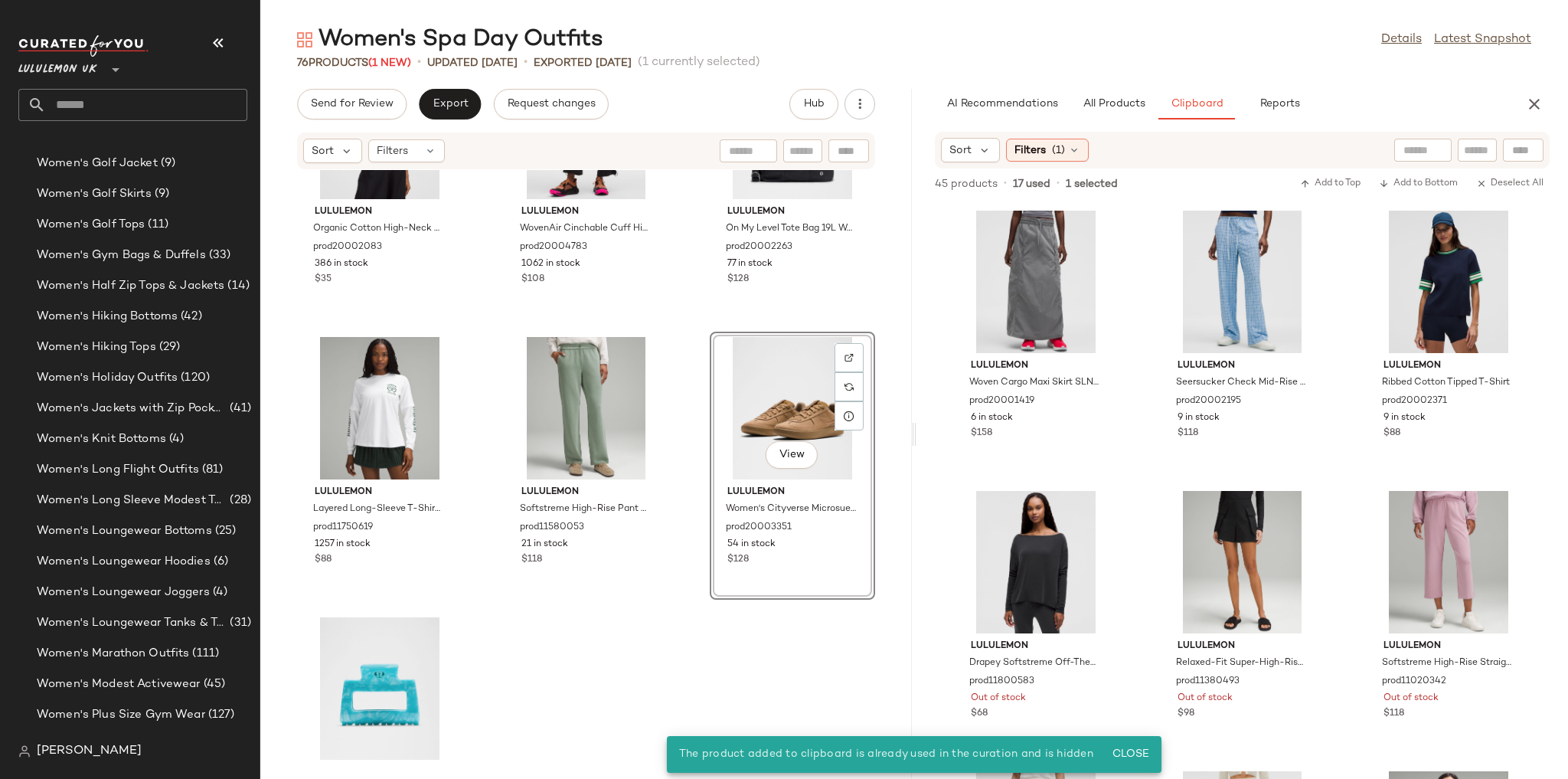
scroll to position [6700, 0]
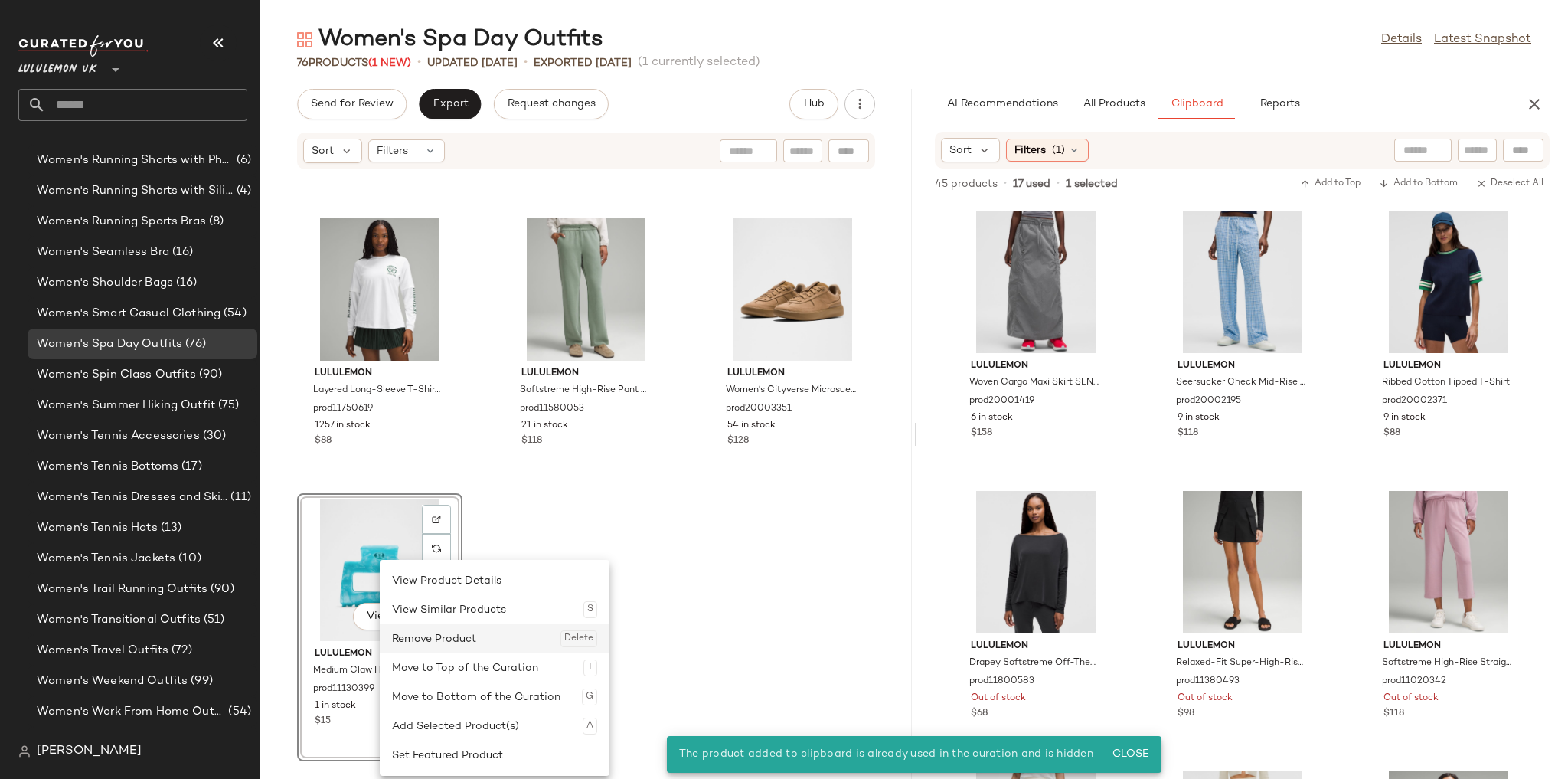
click at [431, 484] on div "Remove Product Delete" at bounding box center [494, 639] width 206 height 29
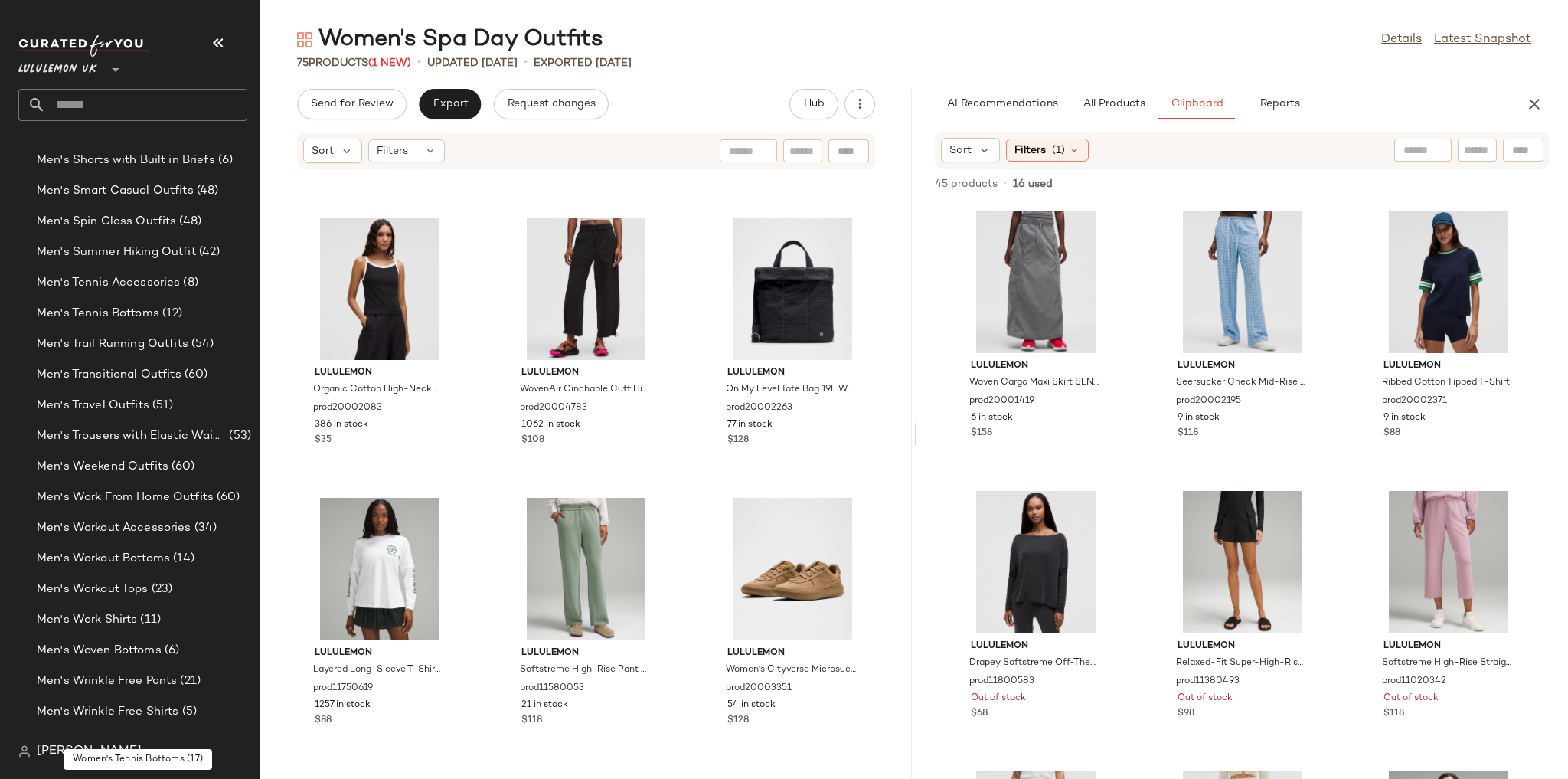
scroll to position [2235, 0]
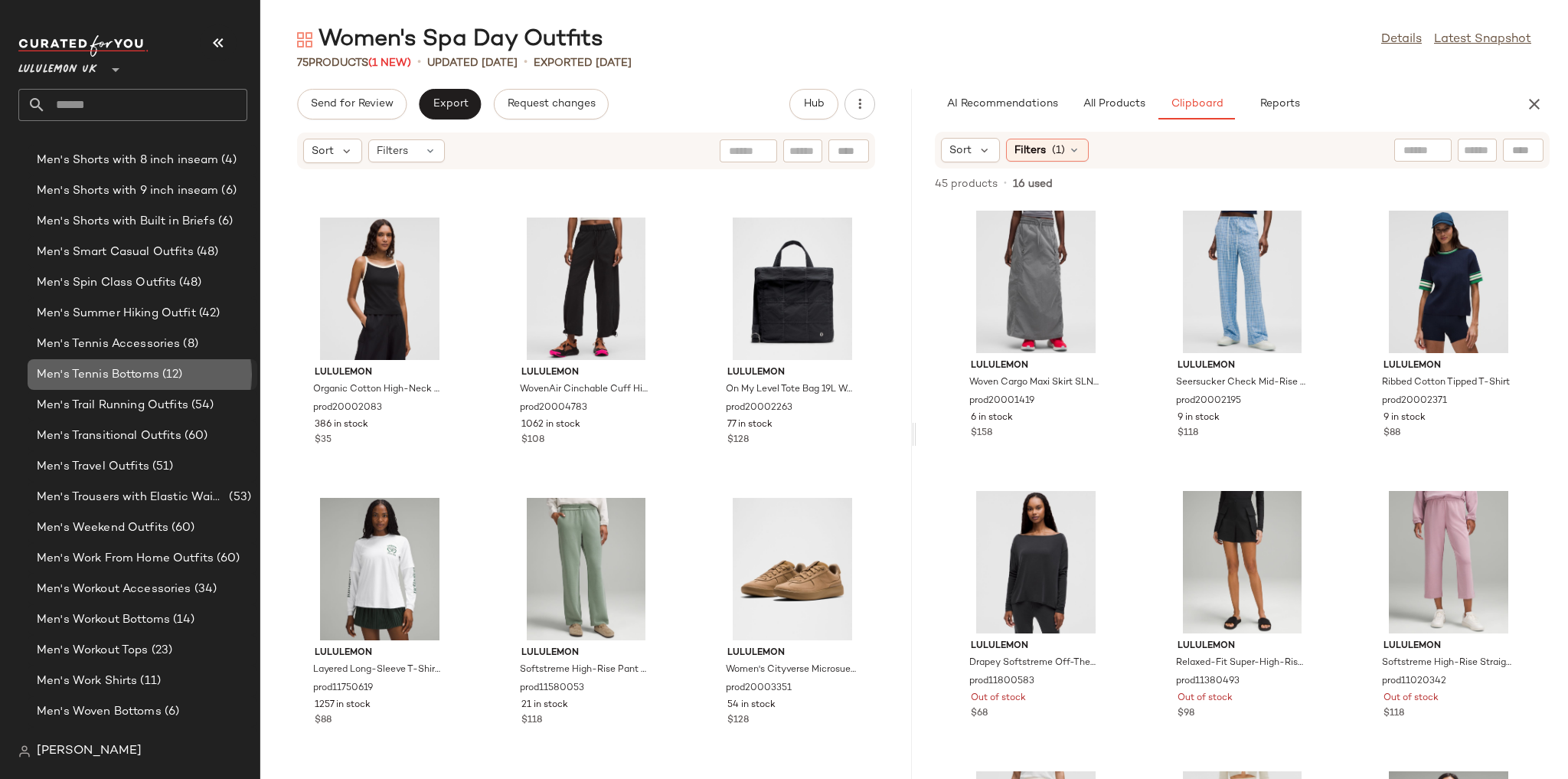
click at [185, 374] on div "Men's Tennis Bottoms (12)" at bounding box center [141, 374] width 219 height 18
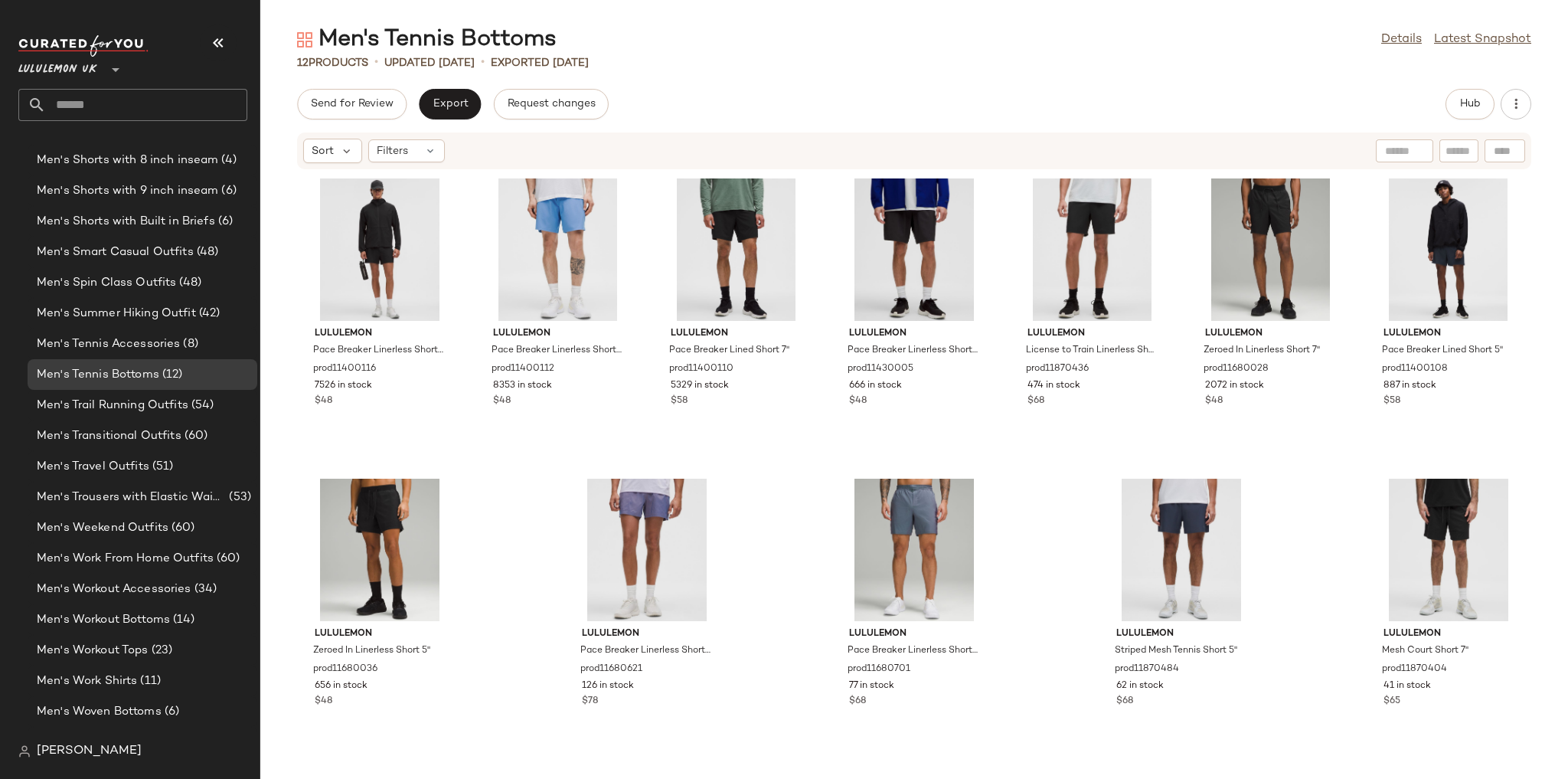
click at [469, 122] on div "Send for Review Export Request changes Hub Sort Filters lululemon Pace Breaker …" at bounding box center [914, 434] width 1307 height 690
click at [469, 107] on span "Hub" at bounding box center [1470, 104] width 22 height 13
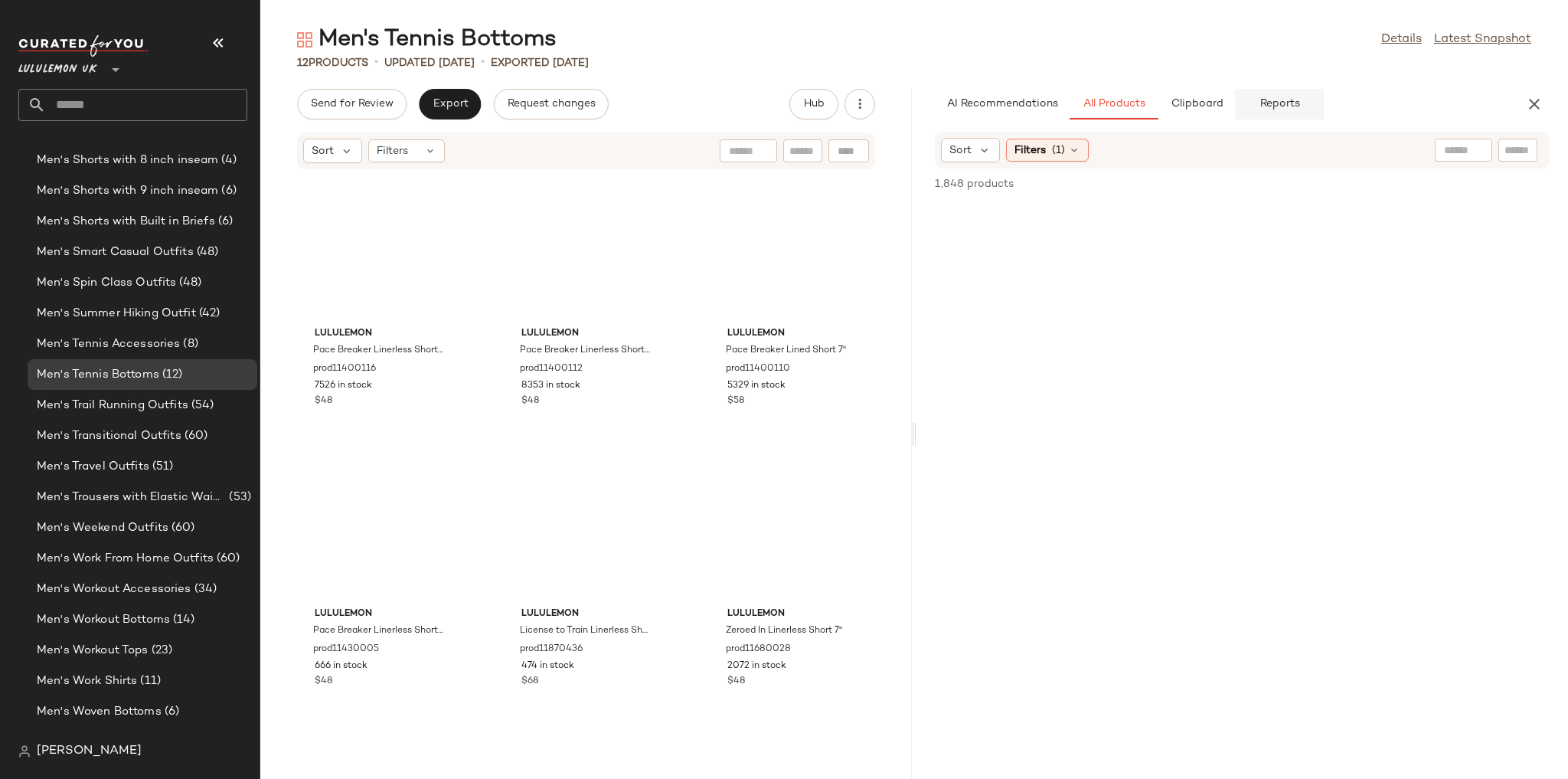
click at [469, 109] on button "Reports" at bounding box center [1279, 104] width 89 height 30
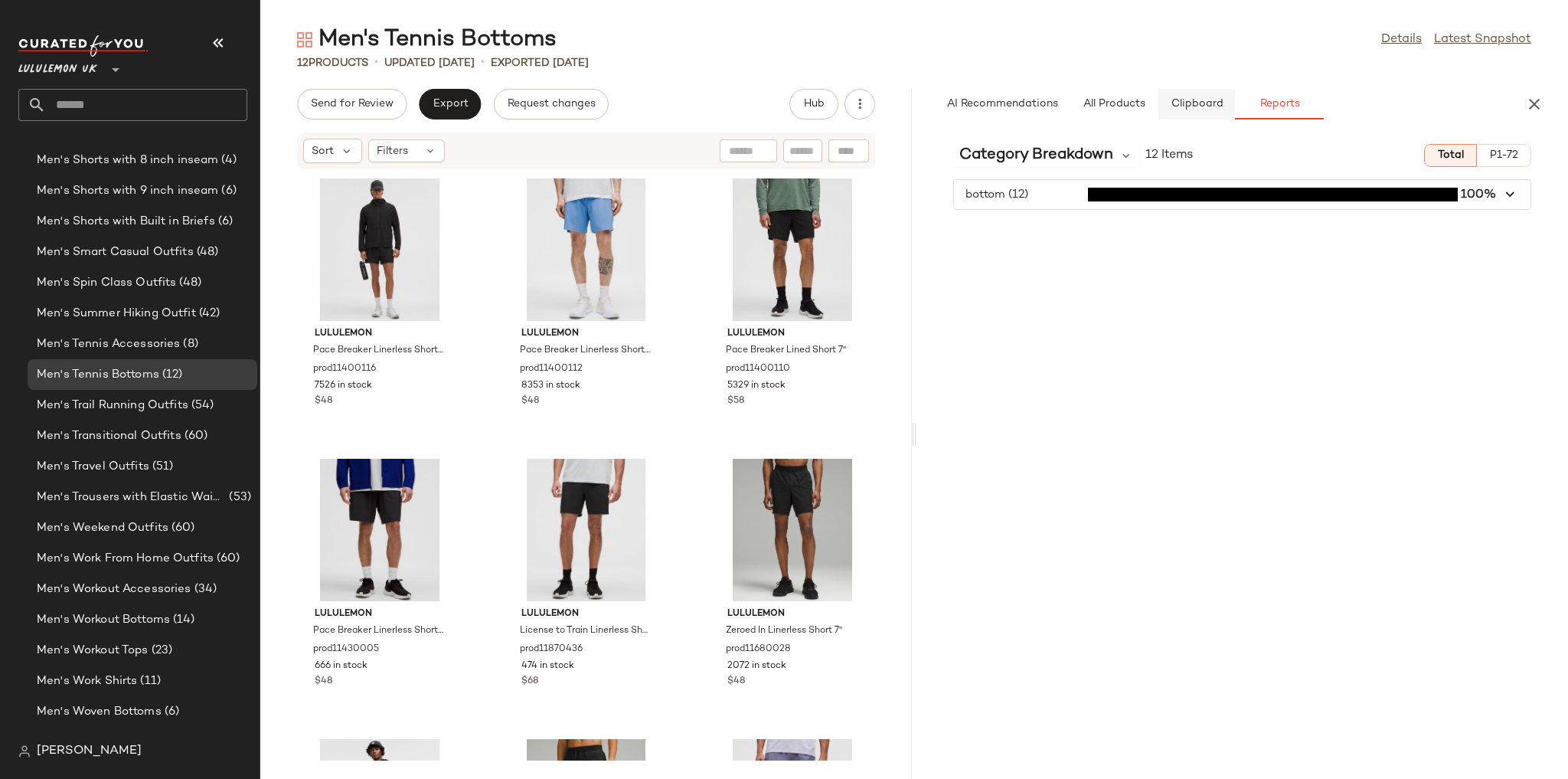
click at [469, 110] on button "Clipboard" at bounding box center [1196, 104] width 76 height 30
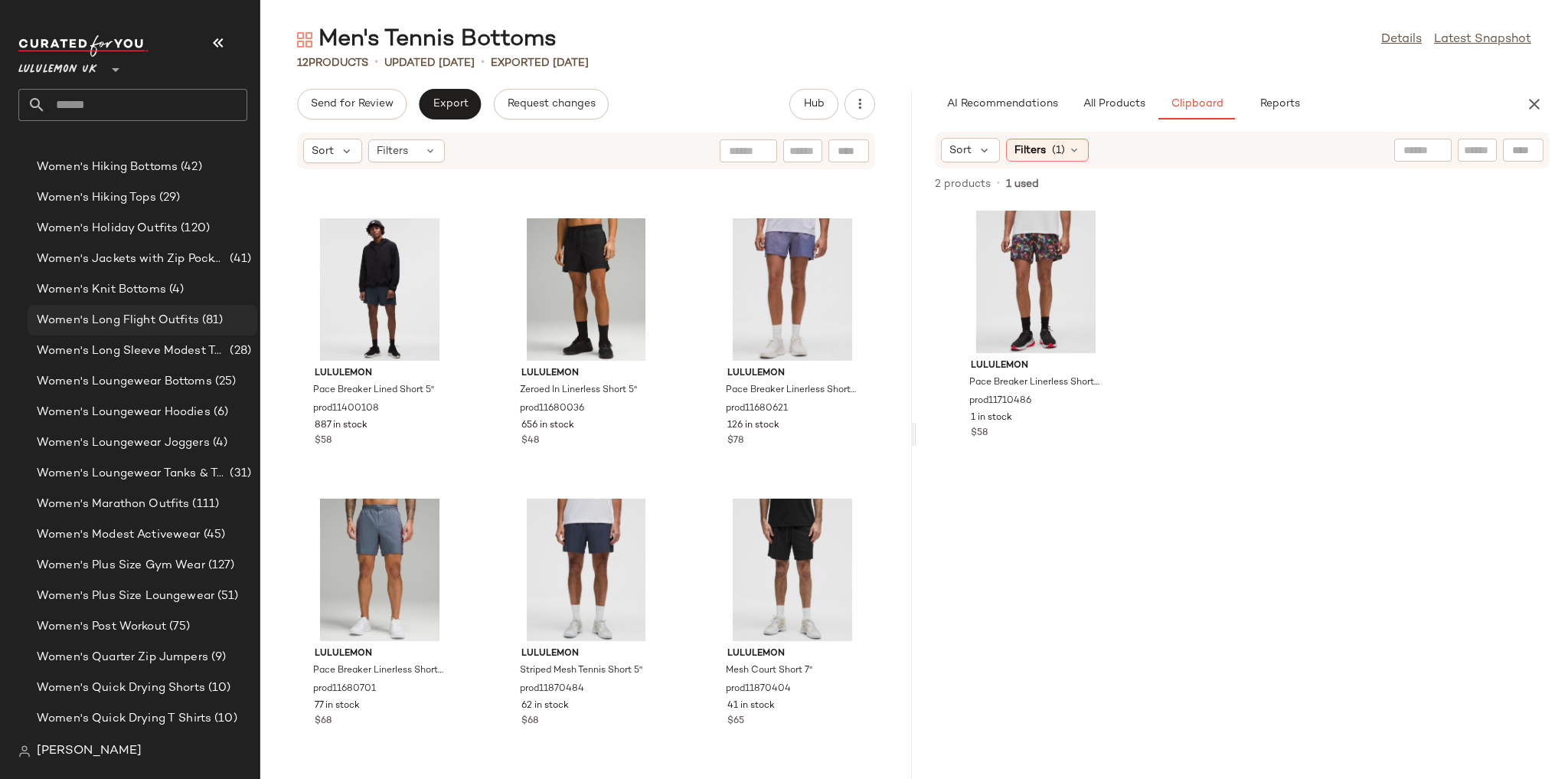
scroll to position [4380, 0]
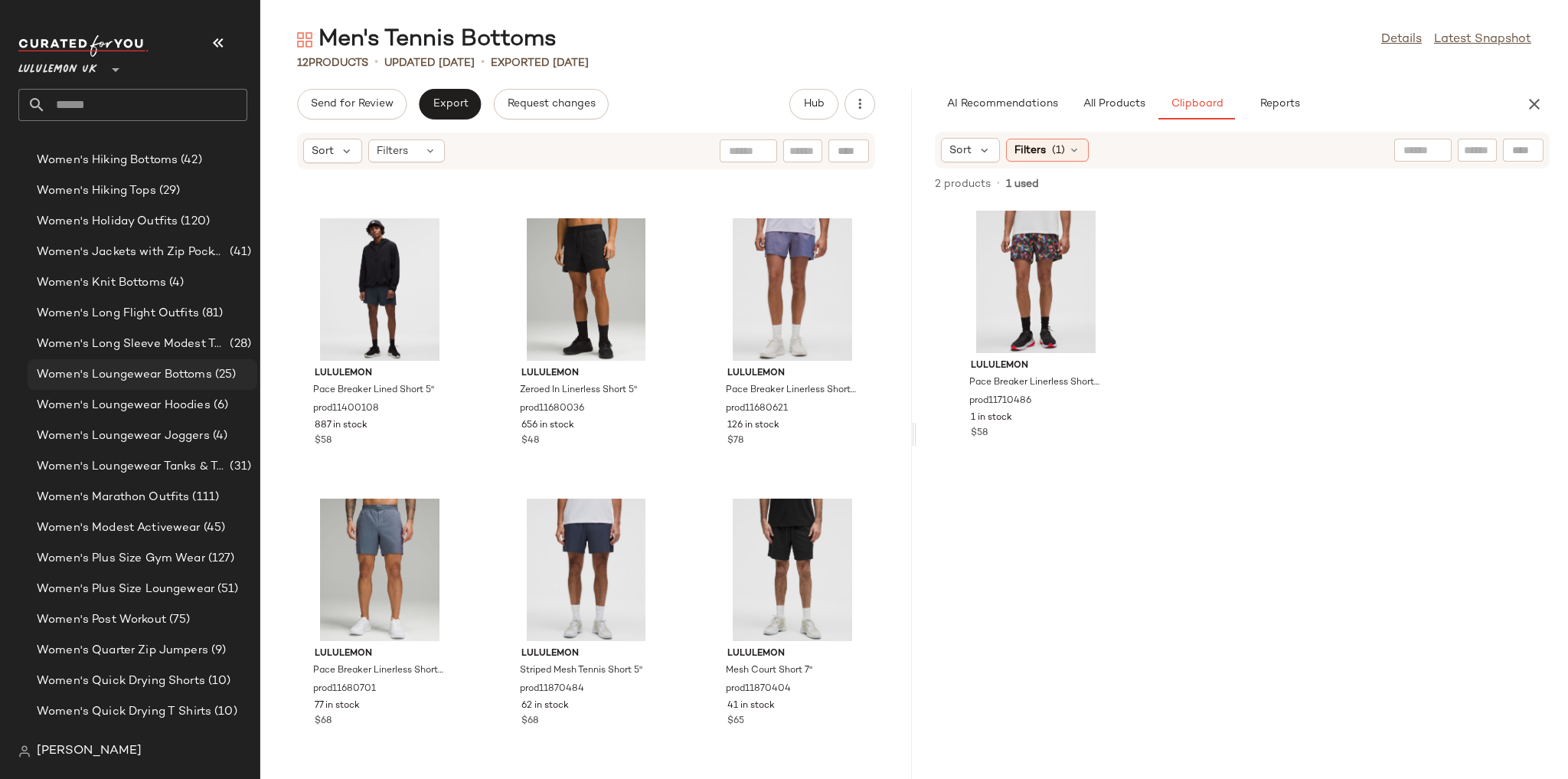
click at [197, 380] on span "Women's Loungewear Bottoms" at bounding box center [124, 374] width 175 height 18
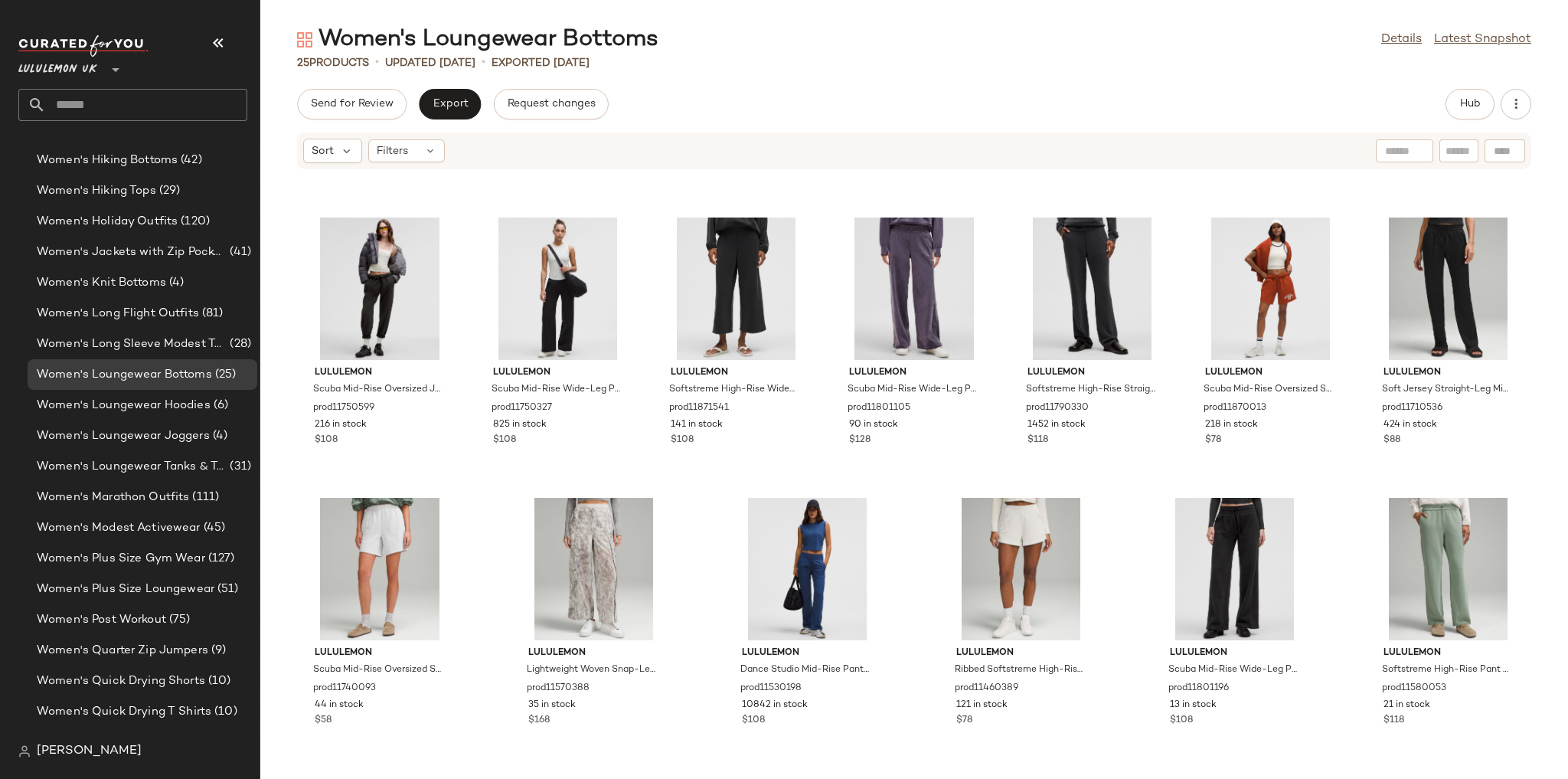
scroll to position [814, 0]
click at [469, 95] on button "Hub" at bounding box center [1470, 104] width 49 height 30
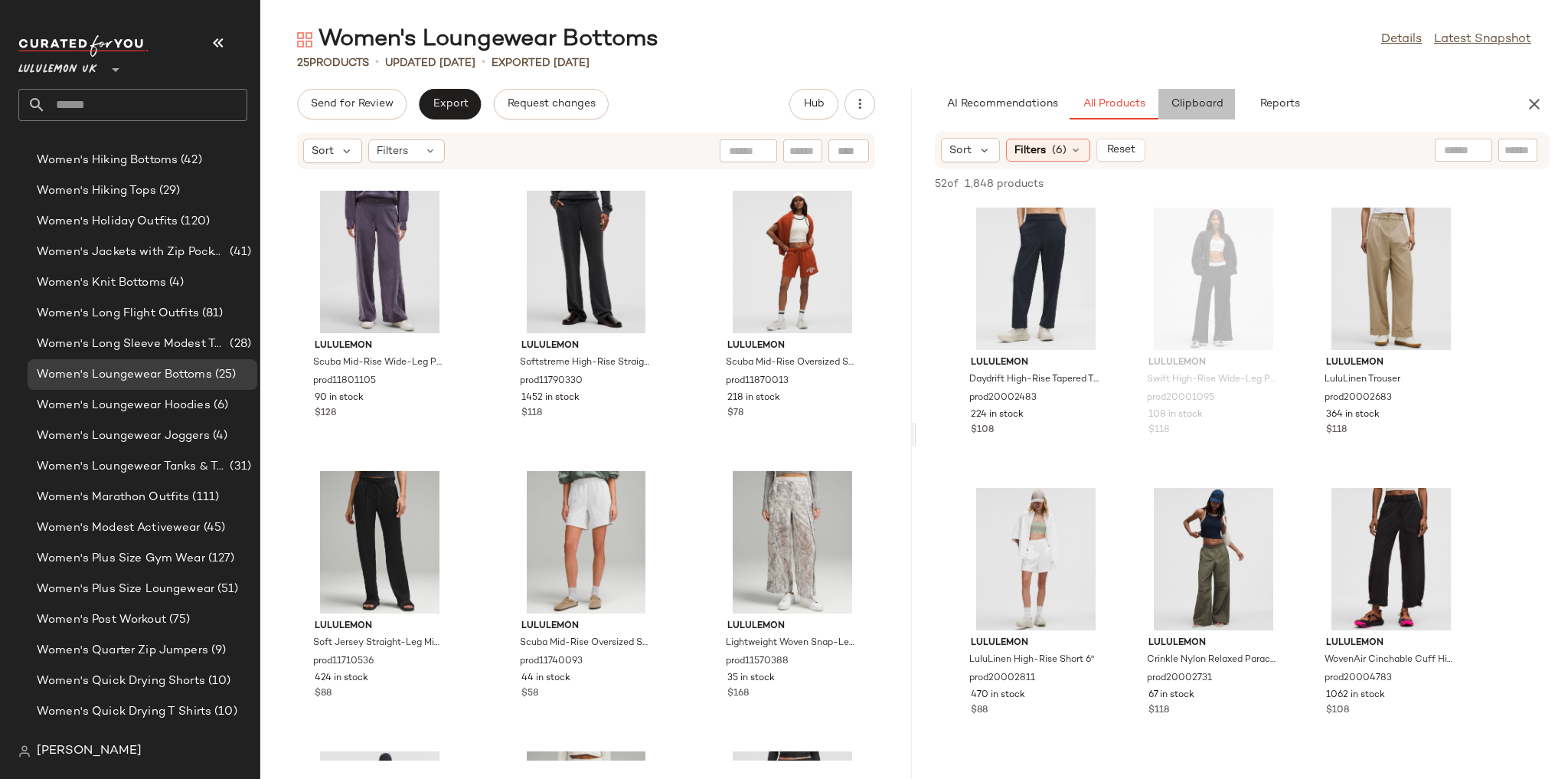
click at [469, 107] on span "Clipboard" at bounding box center [1196, 104] width 53 height 13
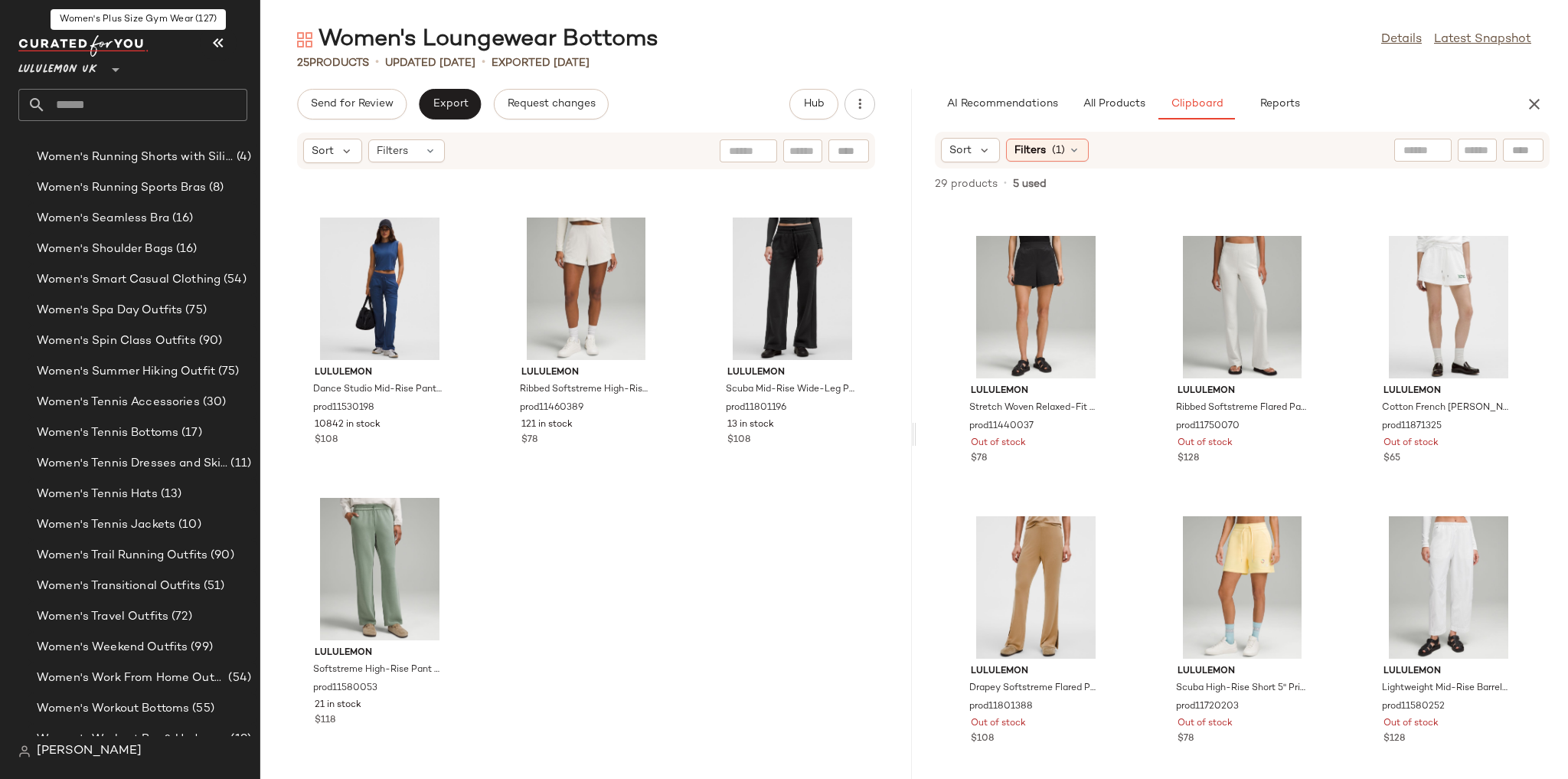
scroll to position [5361, 0]
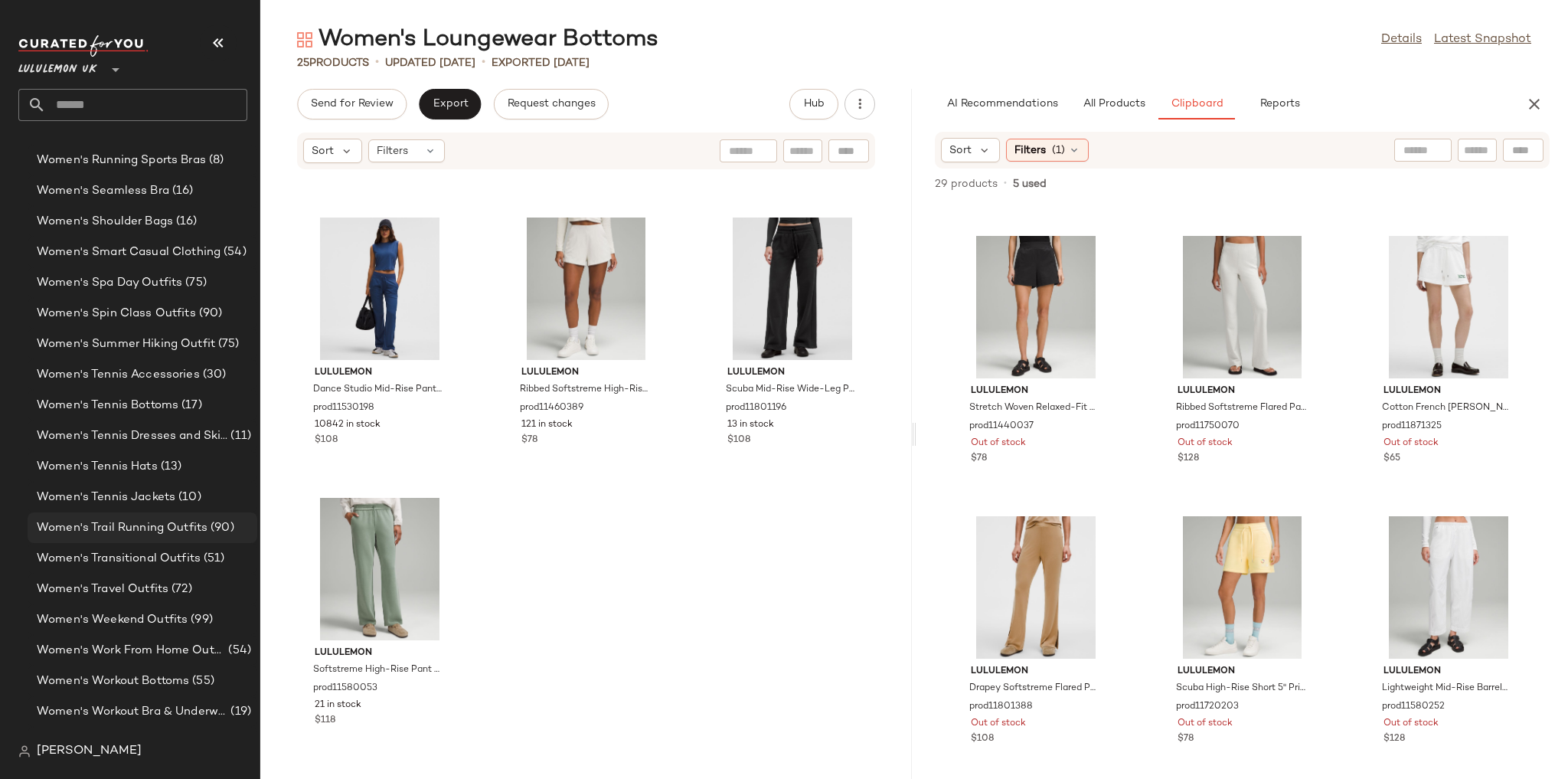
click at [154, 484] on span "Women's Trail Running Outfits" at bounding box center [122, 528] width 170 height 18
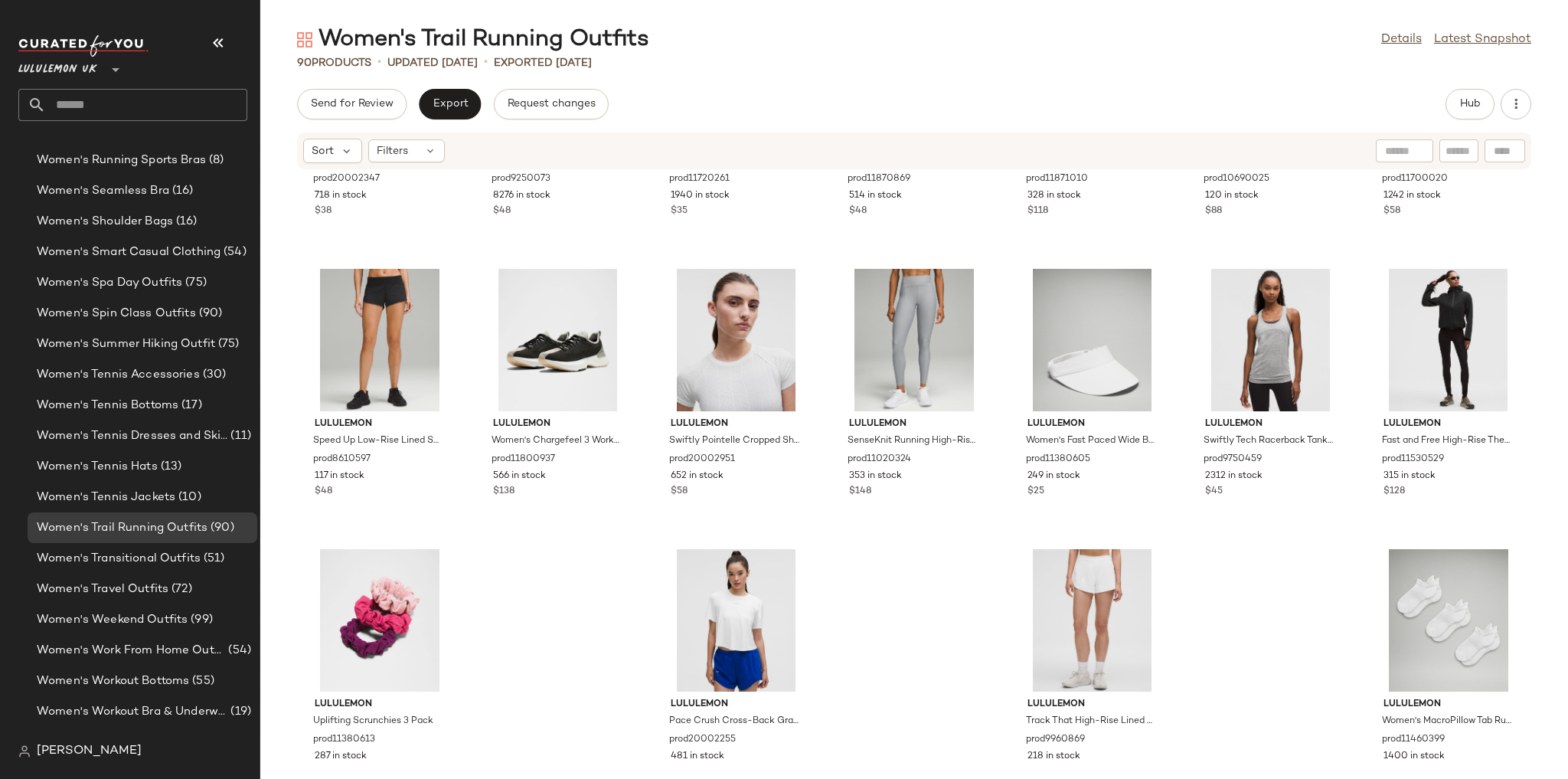
scroll to position [3617, 0]
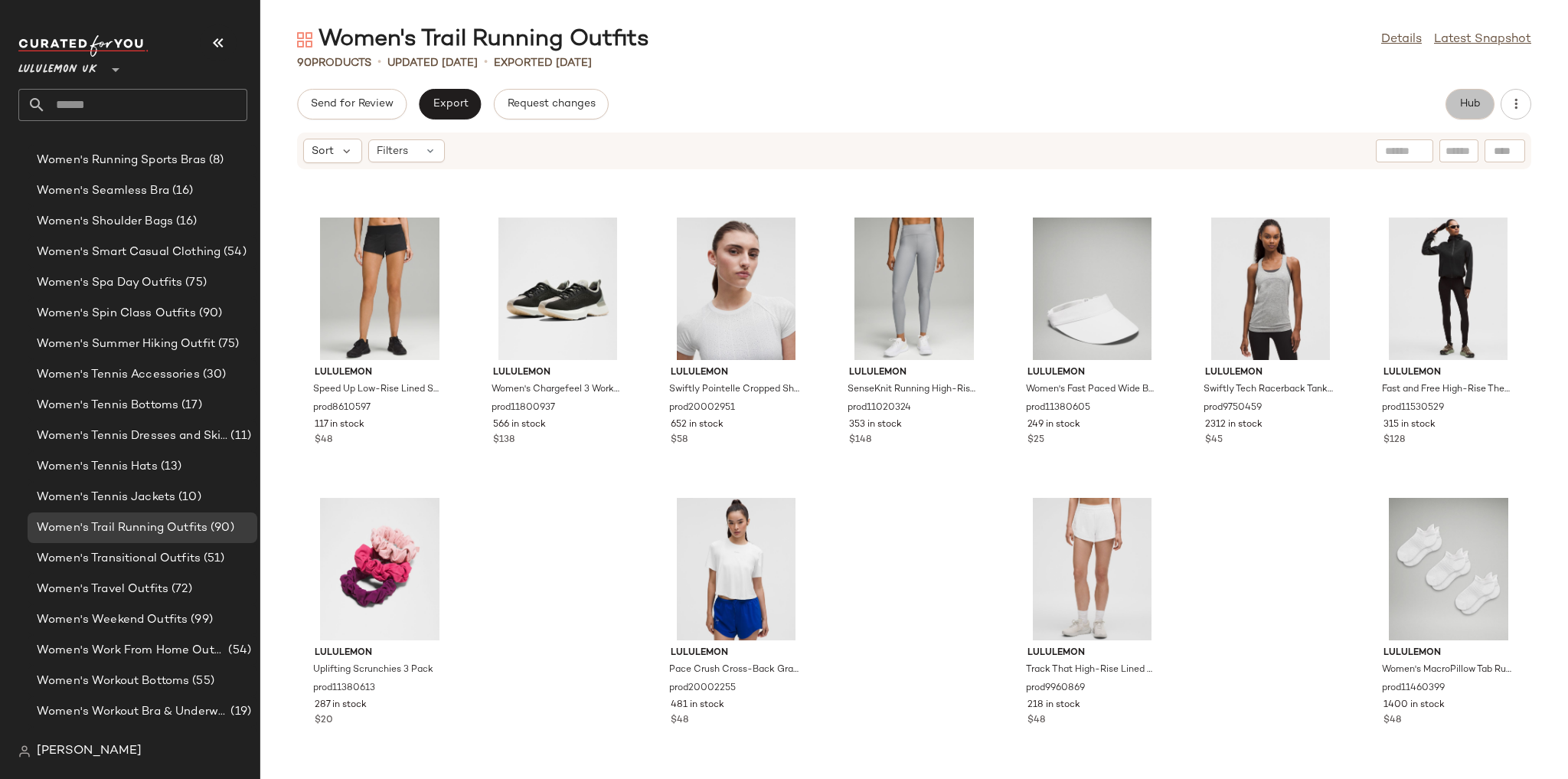
click at [469, 103] on span "Hub" at bounding box center [1470, 104] width 22 height 13
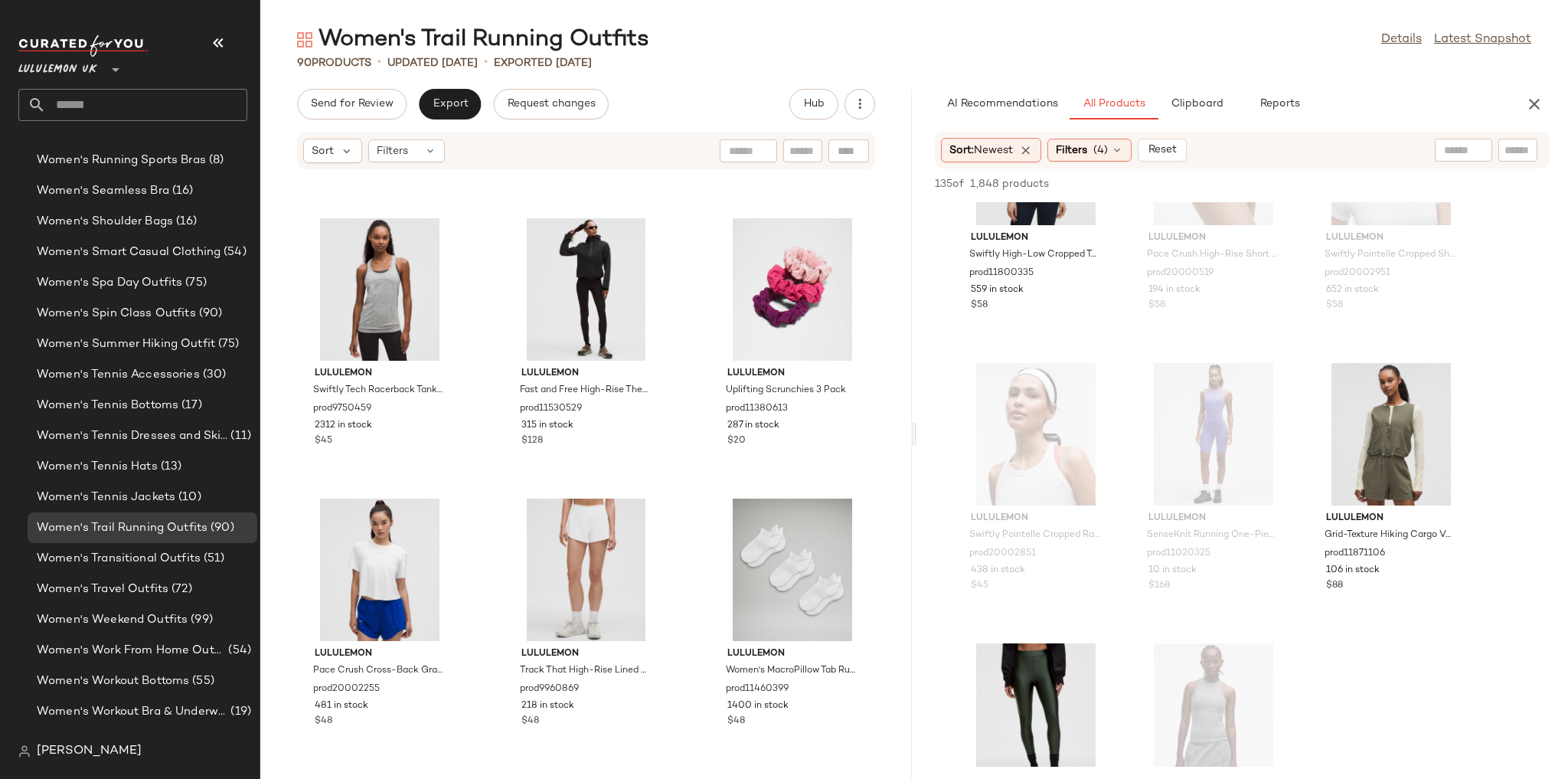
scroll to position [490, 0]
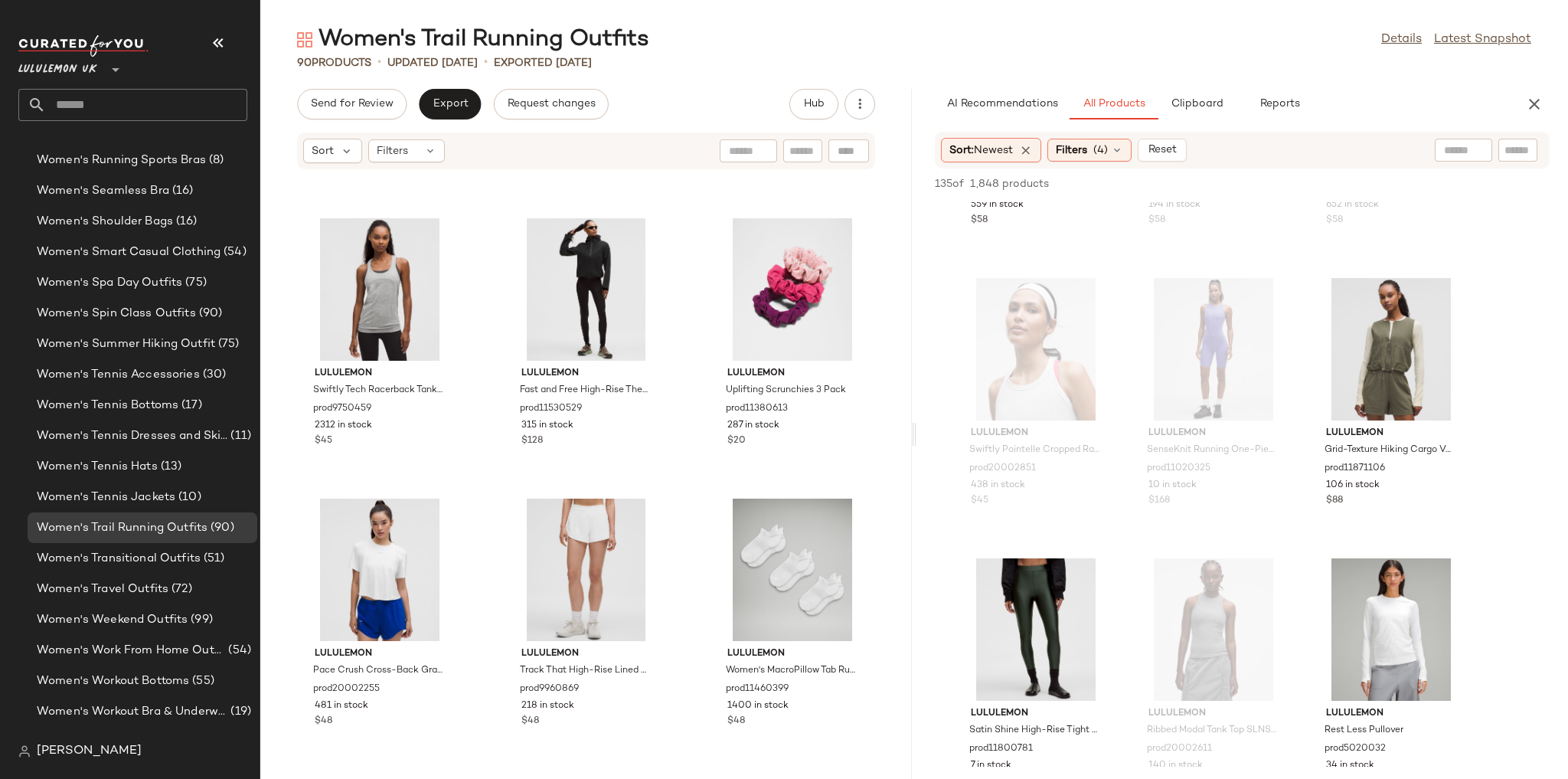
click at [469, 86] on div "Women's Trail Running Outfits Details Latest Snapshot 90 Products • updated Aug…" at bounding box center [914, 401] width 1307 height 755
click at [469, 91] on button "Clipboard" at bounding box center [1196, 104] width 76 height 30
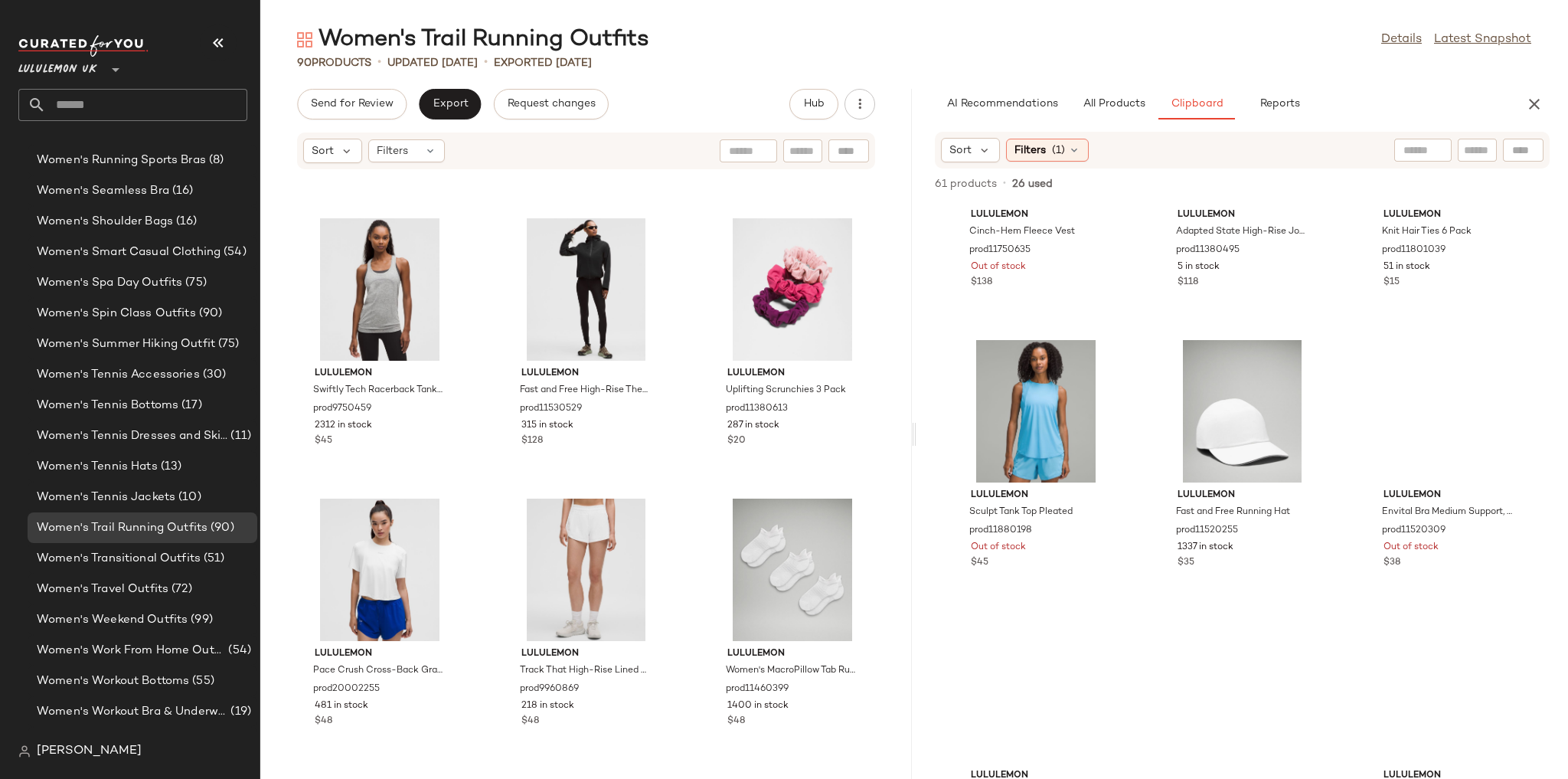
scroll to position [2708, 0]
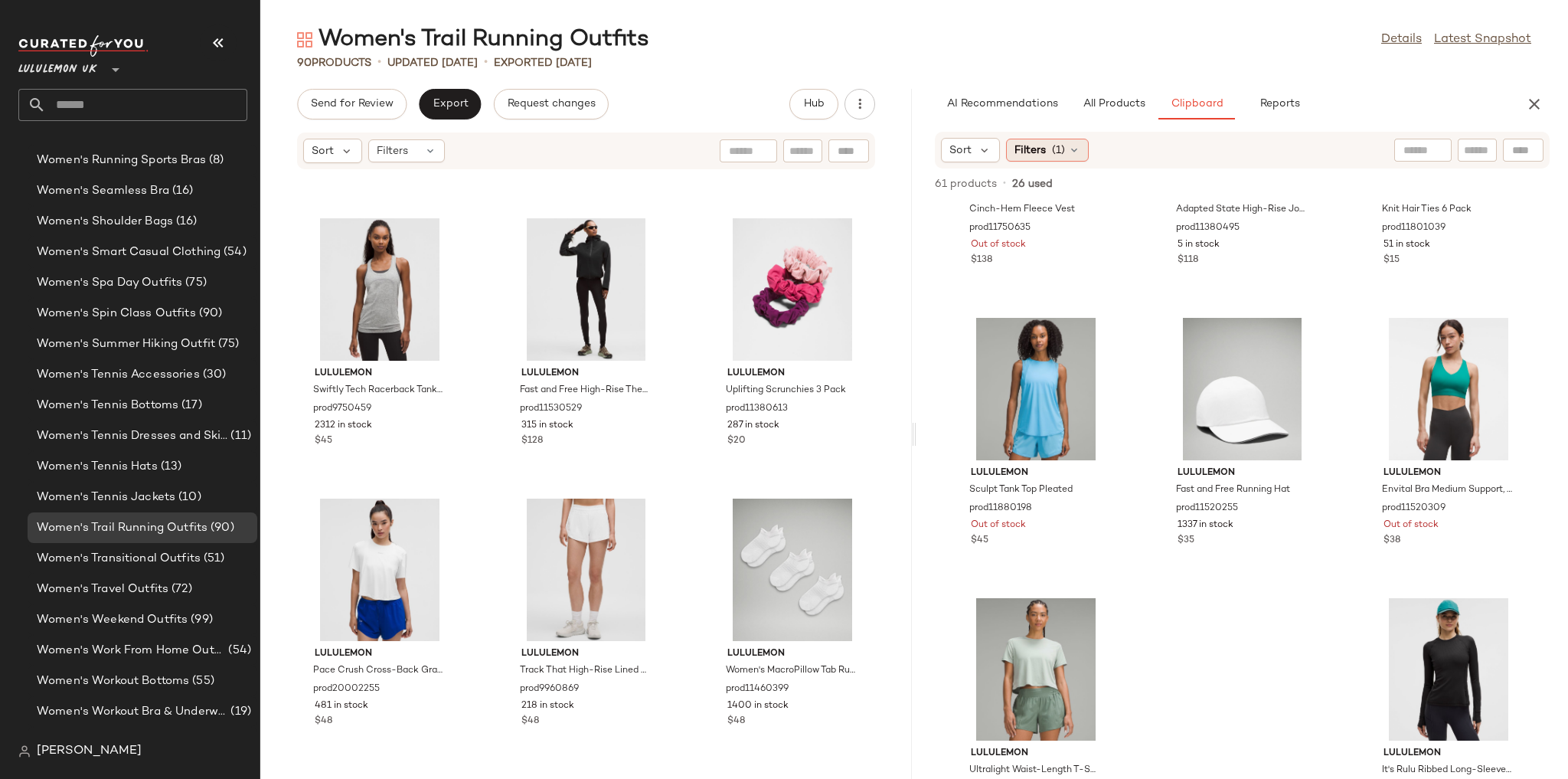
click at [469, 158] on div "Filters (1)" at bounding box center [1047, 149] width 83 height 23
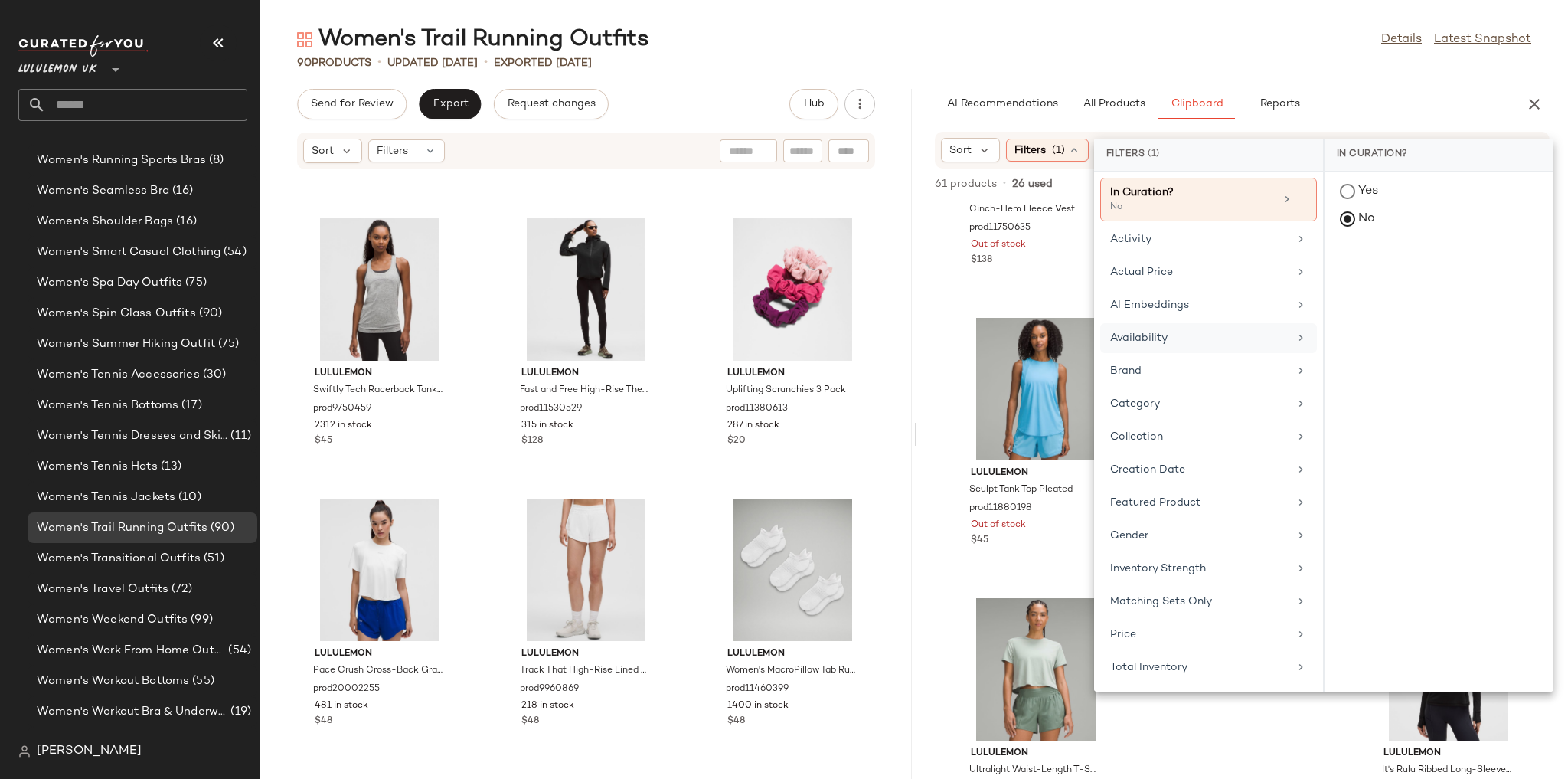
click at [469, 331] on div "Availability" at bounding box center [1199, 337] width 179 height 16
click at [469, 285] on div "in_stock" at bounding box center [1439, 304] width 228 height 37
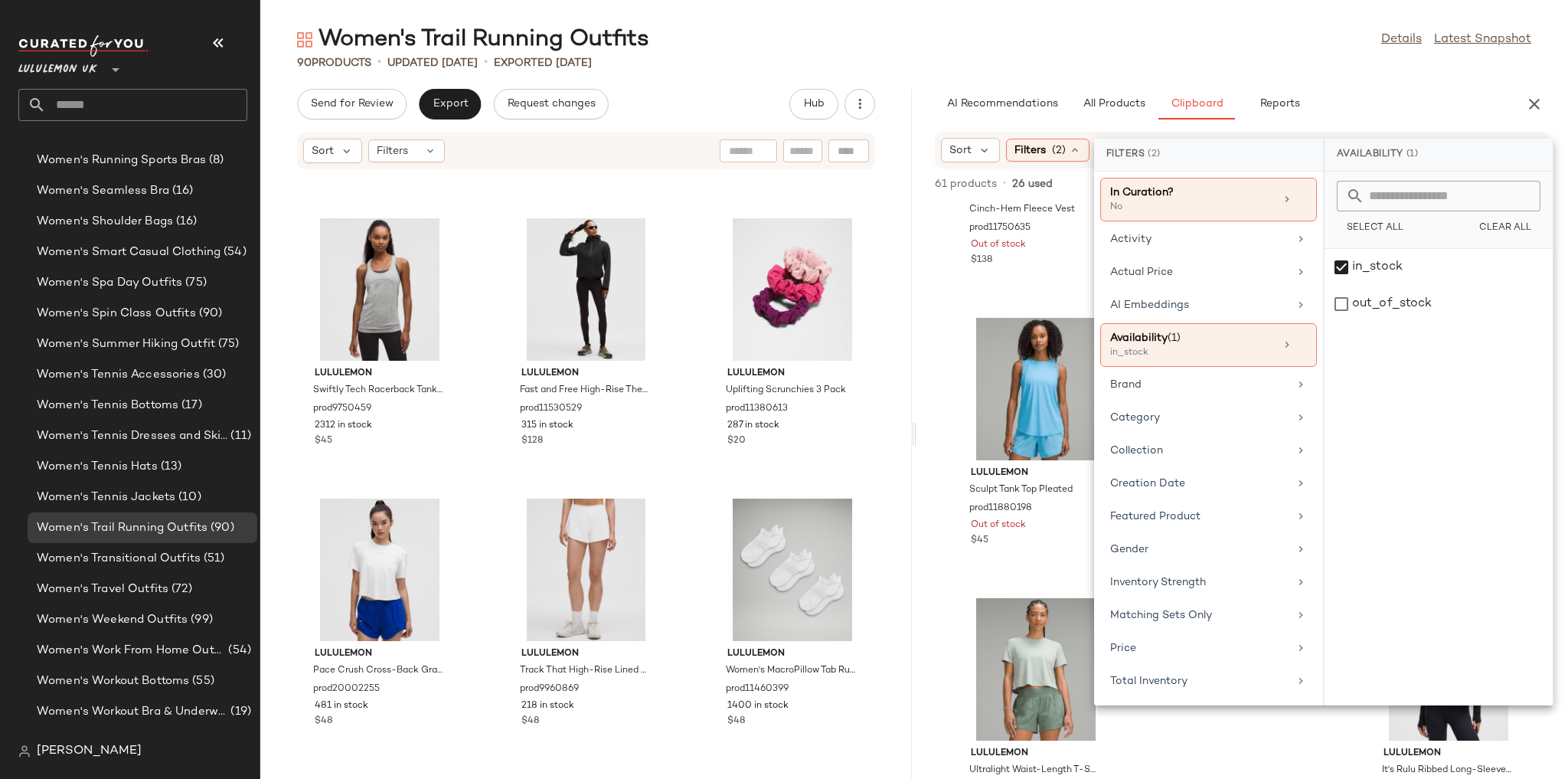
click at [469, 37] on div "Women's Trail Running Outfits Details Latest Snapshot" at bounding box center [914, 39] width 1307 height 30
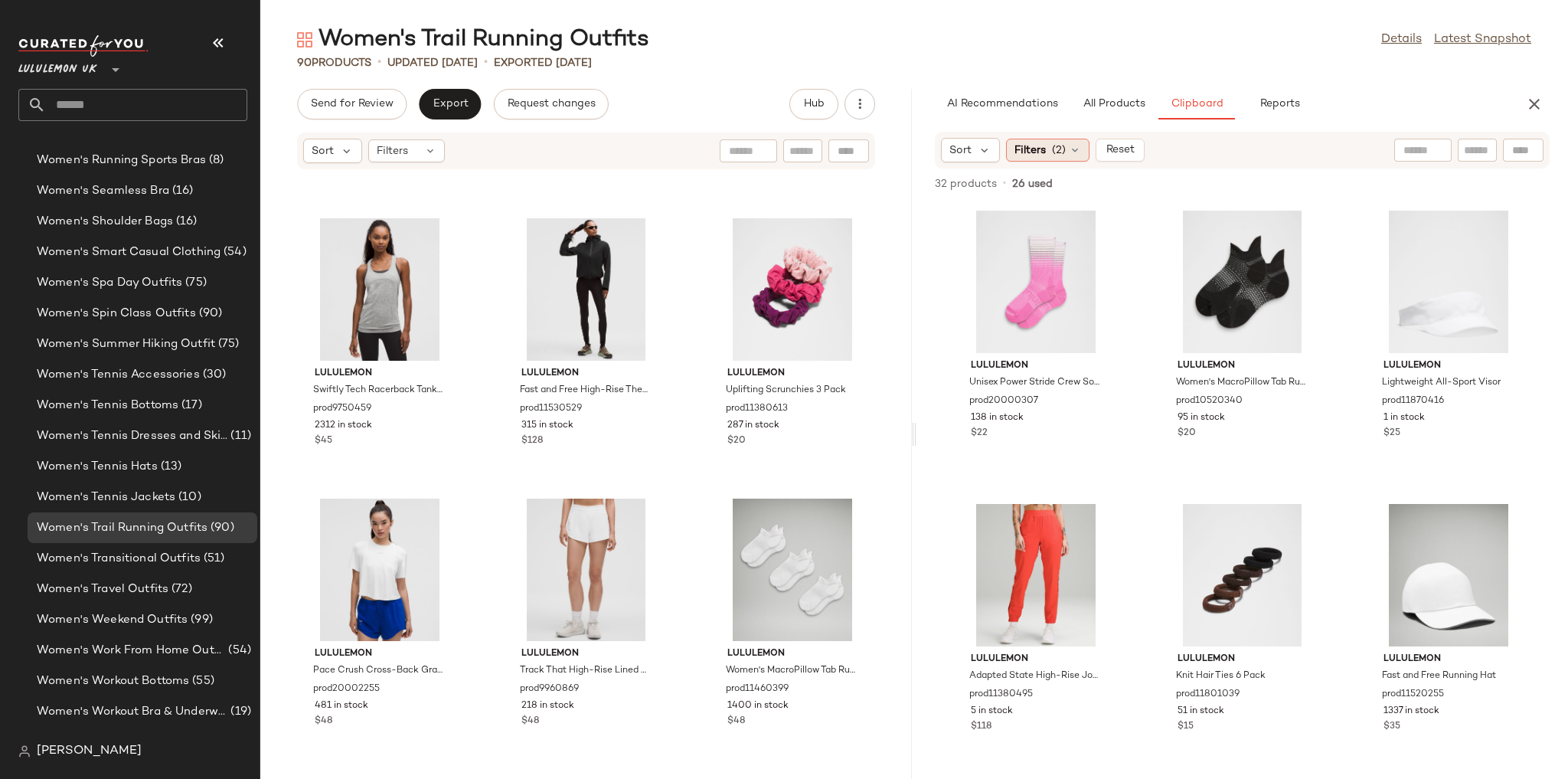
click at [469, 157] on span "(2)" at bounding box center [1059, 150] width 13 height 16
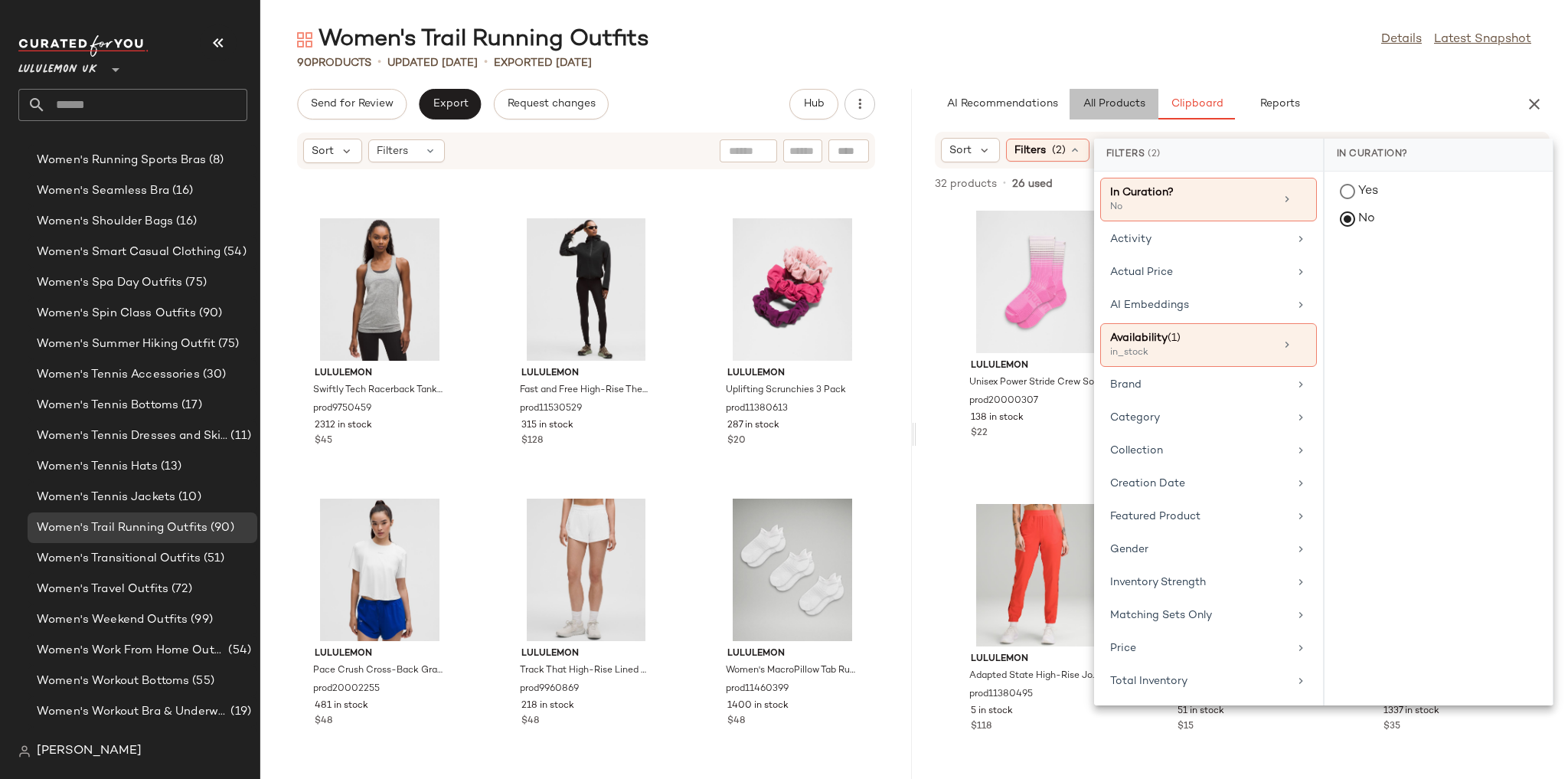
click at [469, 94] on button "All Products" at bounding box center [1114, 104] width 89 height 30
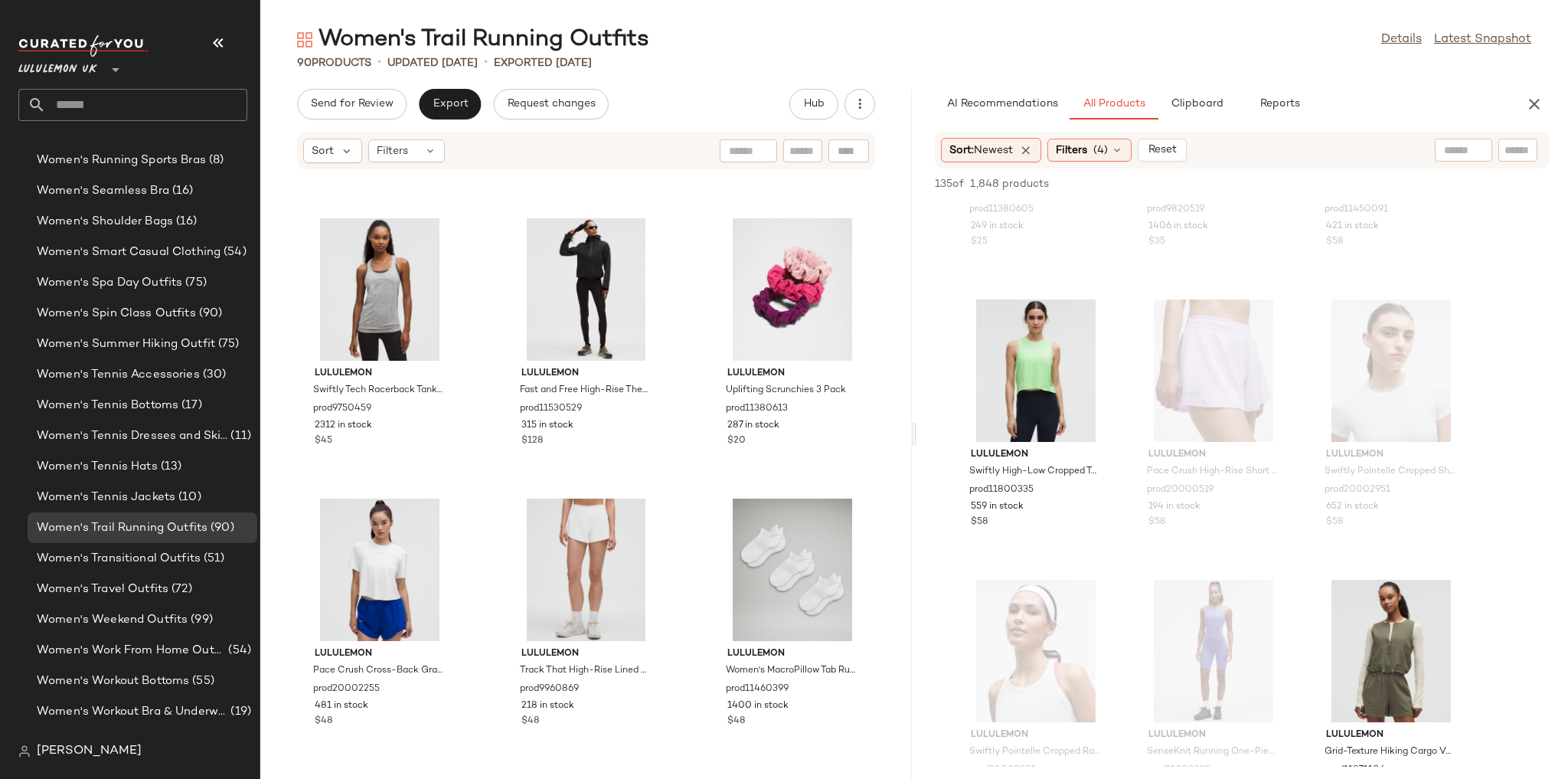
scroll to position [184, 0]
click at [469, 140] on div "Filters (4)" at bounding box center [1089, 149] width 84 height 23
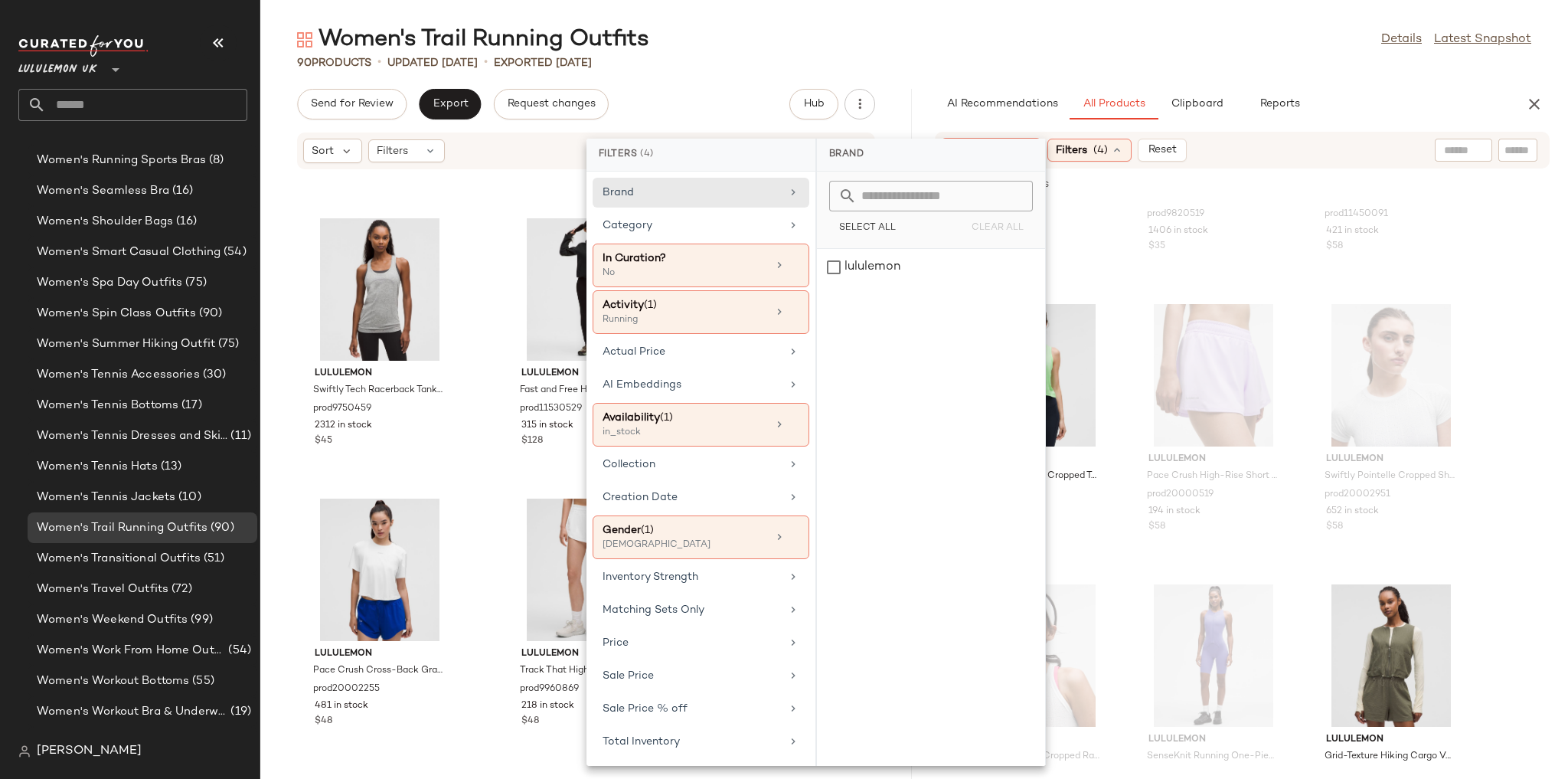
click at [469, 65] on div "90 Products • updated Aug 13th • Exported Aug 13th" at bounding box center [914, 63] width 1307 height 15
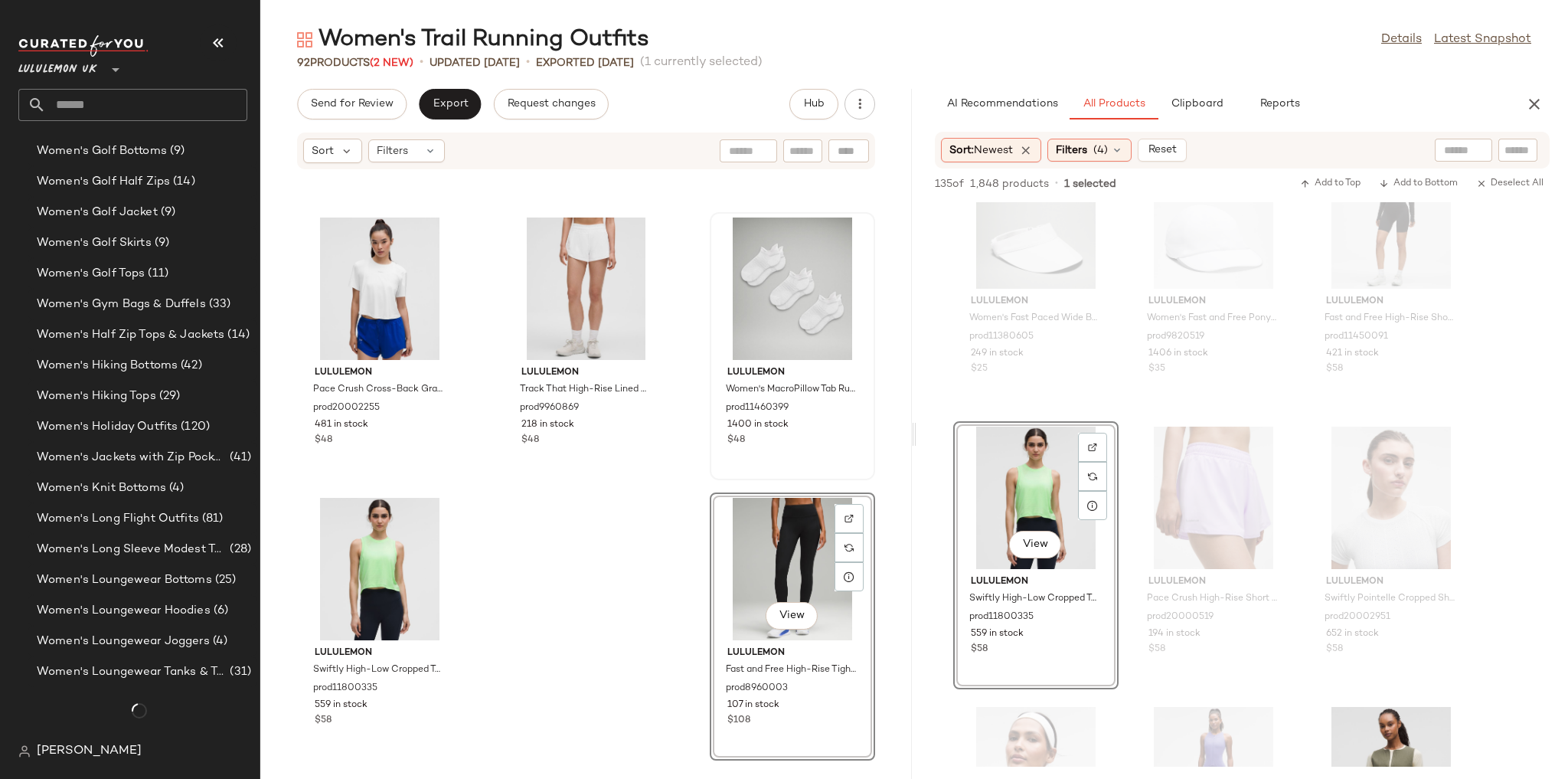
scroll to position [5409, 0]
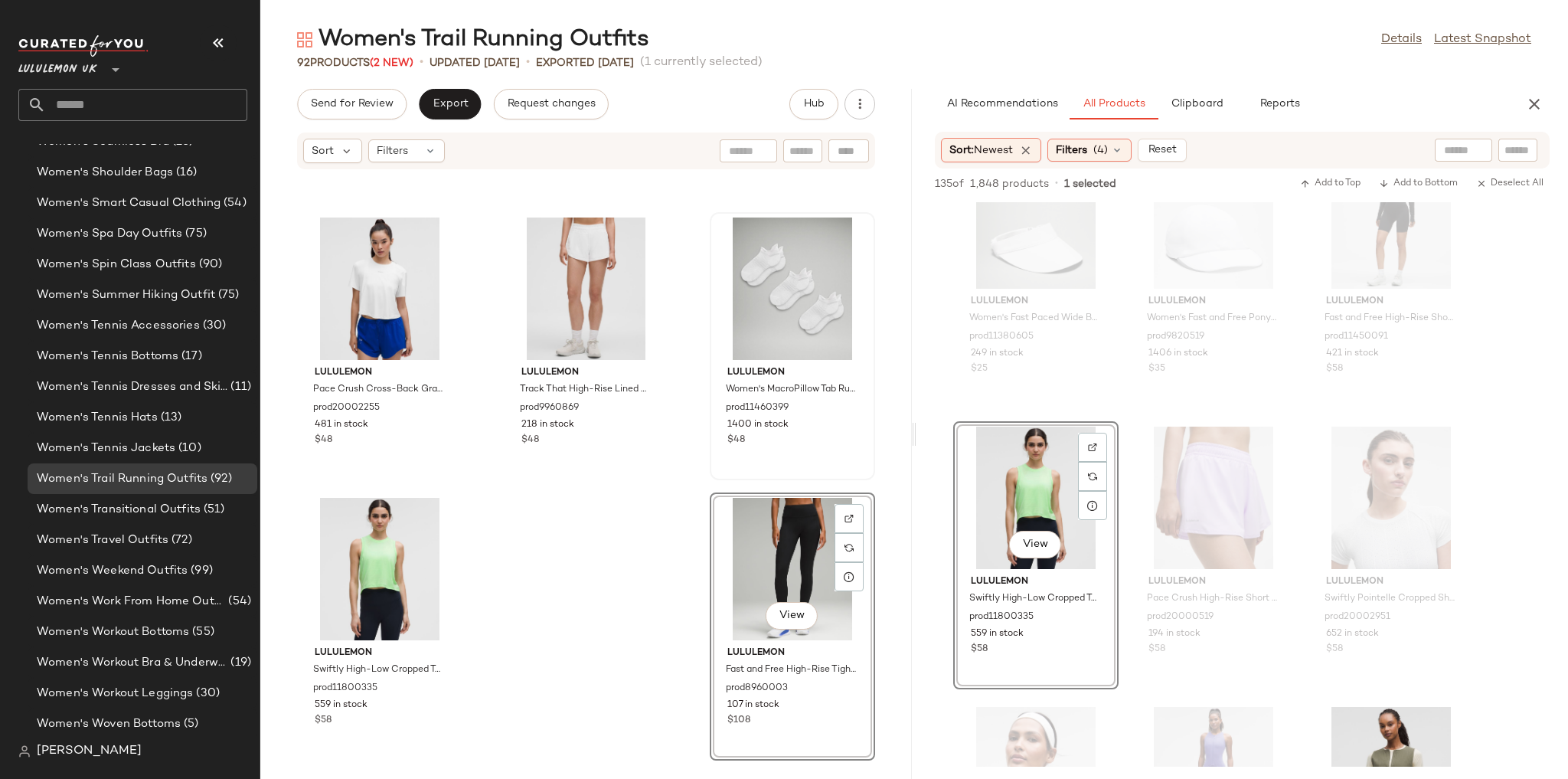
click at [469, 469] on div "lululemon Swiftly Tech Racerback Tank Top 2.0 Hip Length prod9750459 2312 in st…" at bounding box center [586, 465] width 651 height 590
click at [469, 107] on span "Clipboard" at bounding box center [1196, 104] width 53 height 13
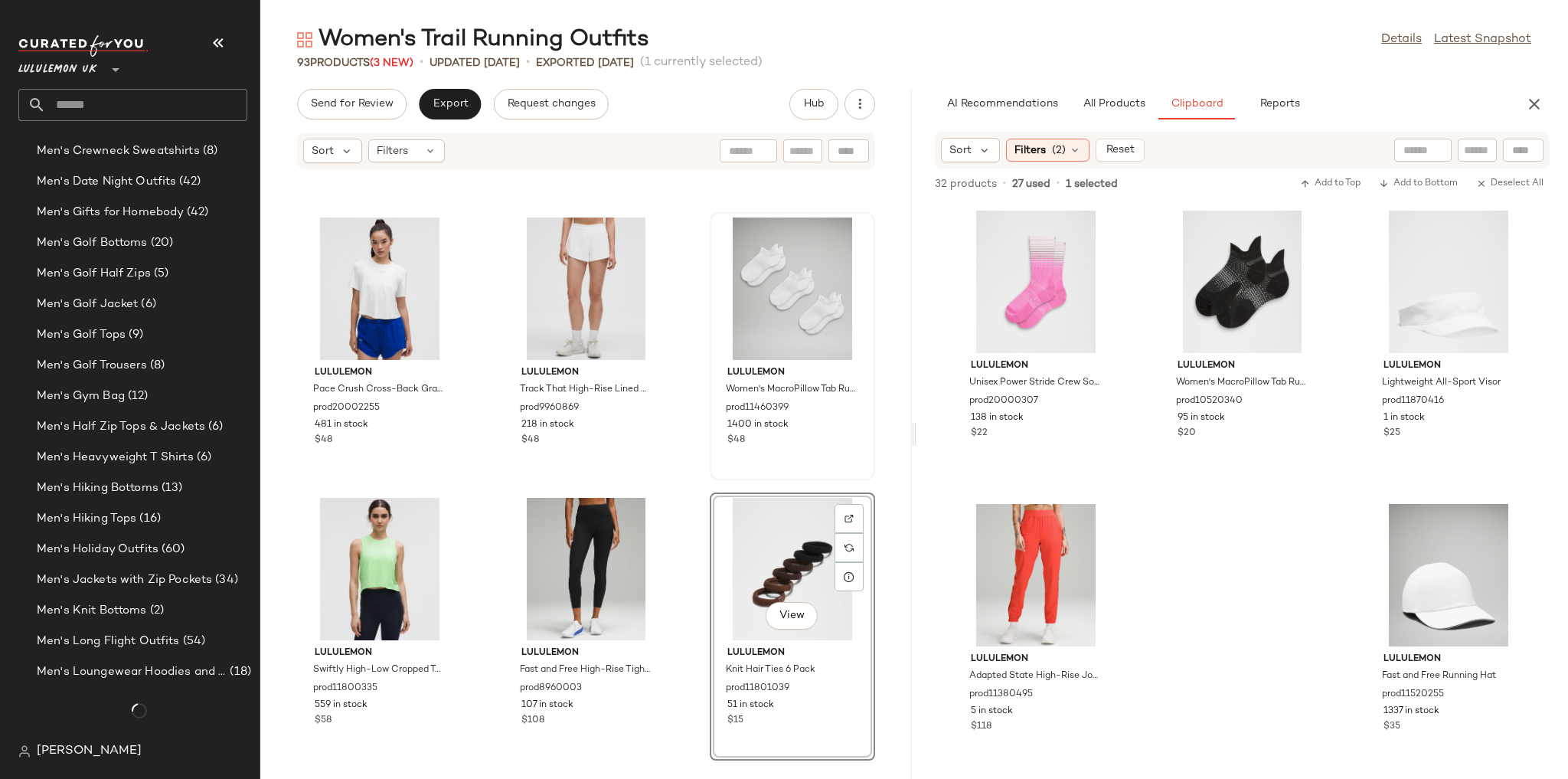
click at [469, 470] on div "lululemon Swiftly Tech Racerback Tank Top 2.0 Hip Length prod9750459 2312 in st…" at bounding box center [586, 465] width 651 height 590
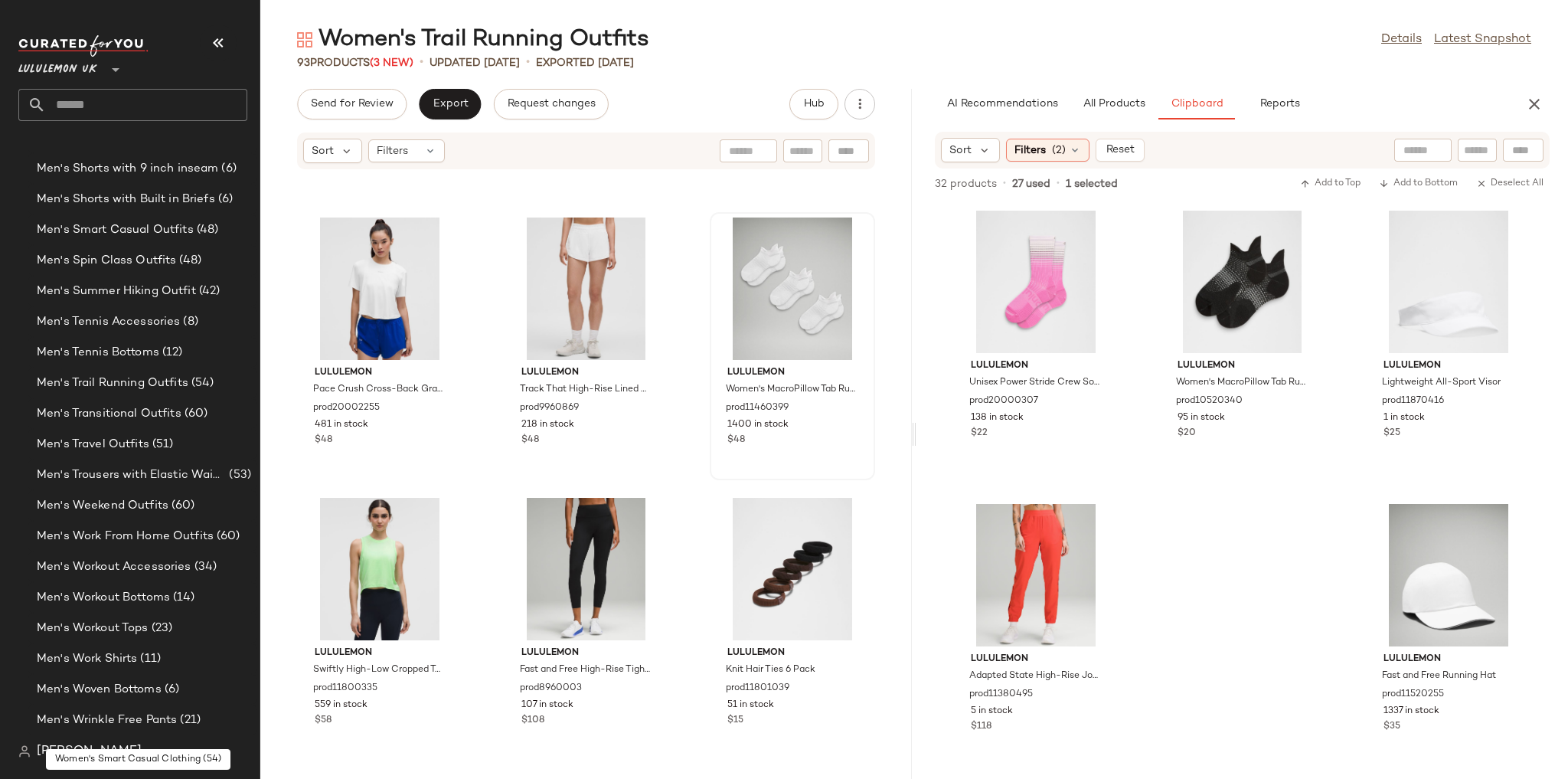
scroll to position [2224, 0]
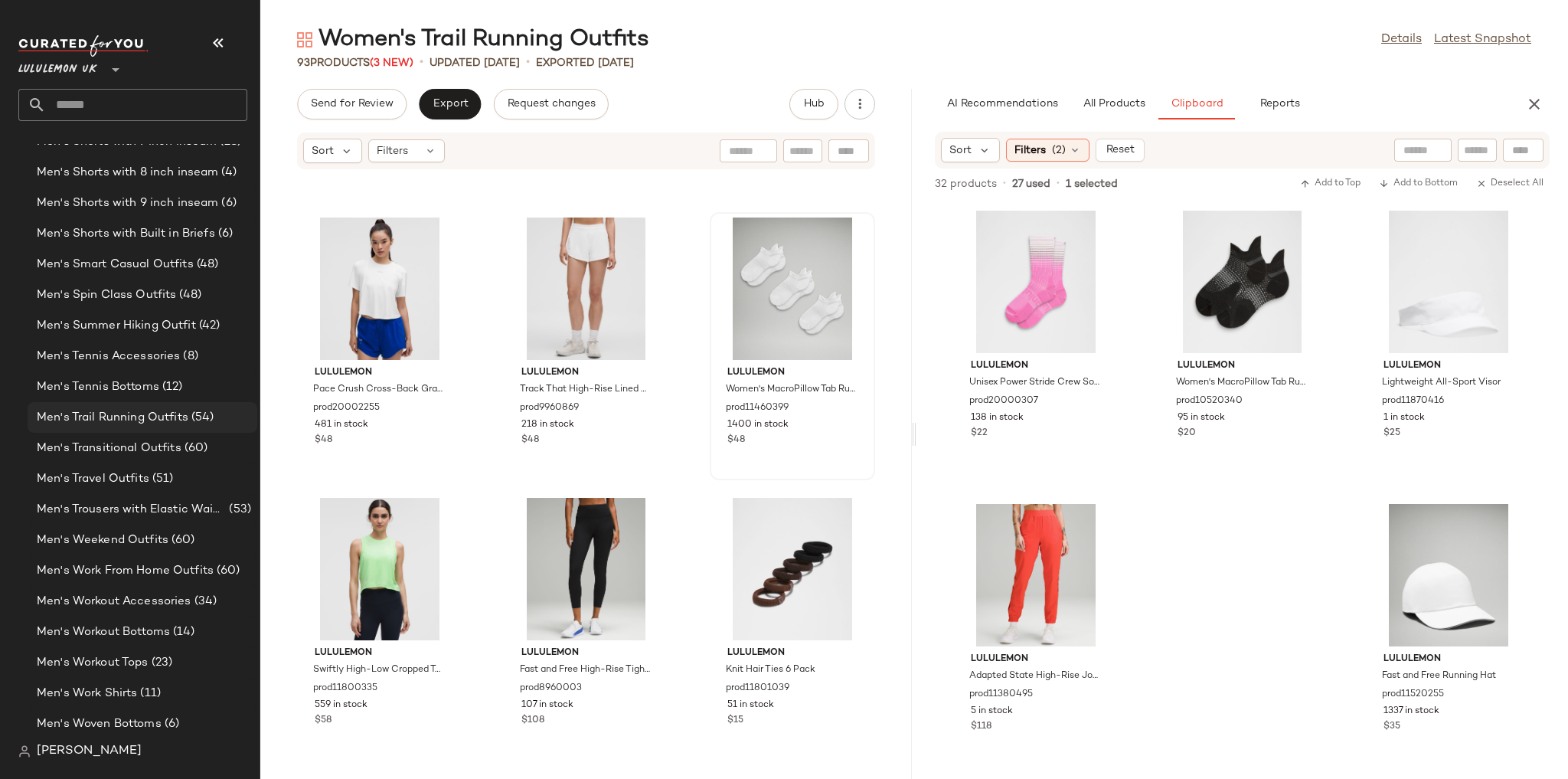
click at [118, 416] on span "Men's Trail Running Outfits" at bounding box center [112, 417] width 152 height 18
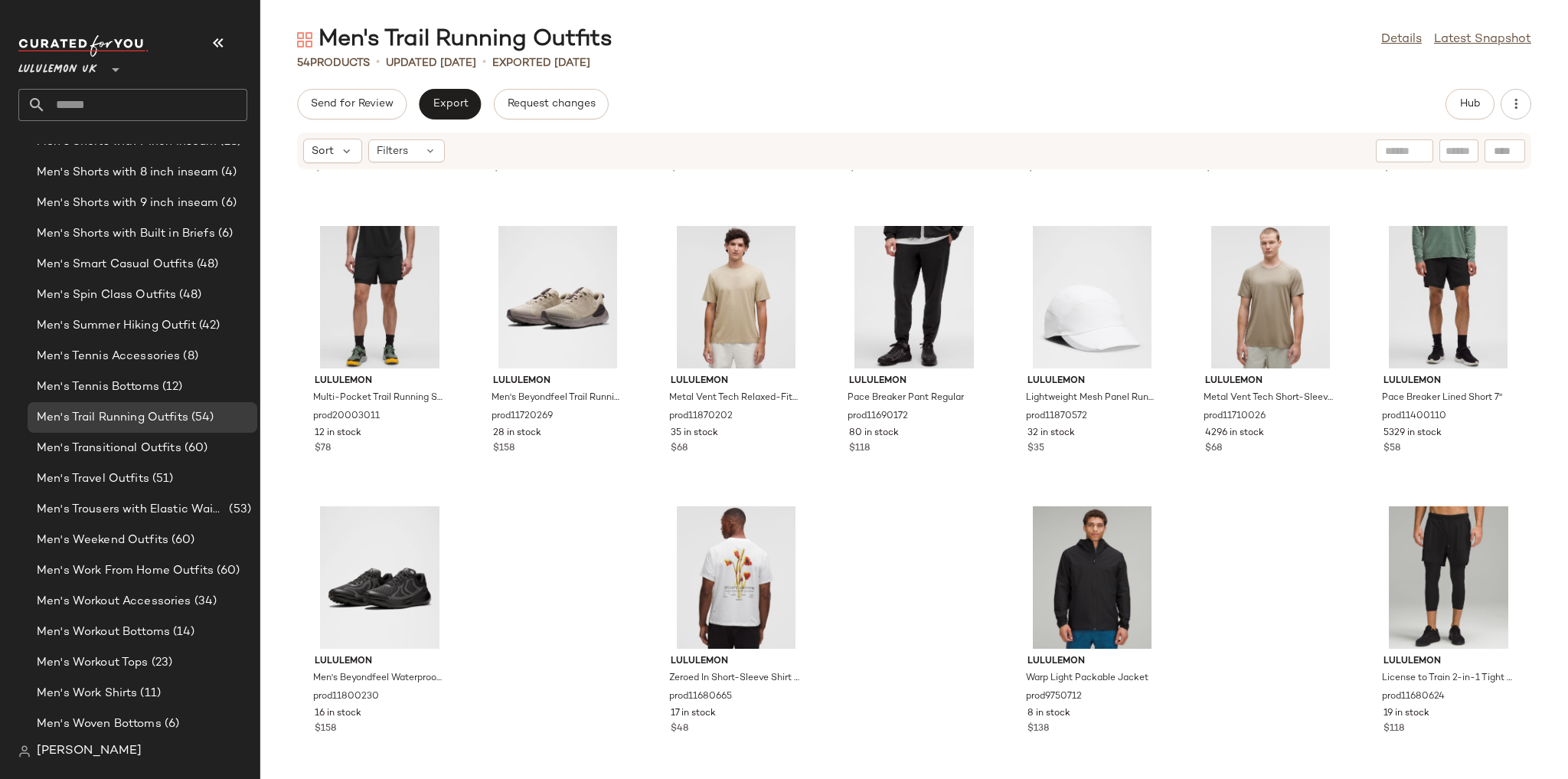
scroll to position [1936, 0]
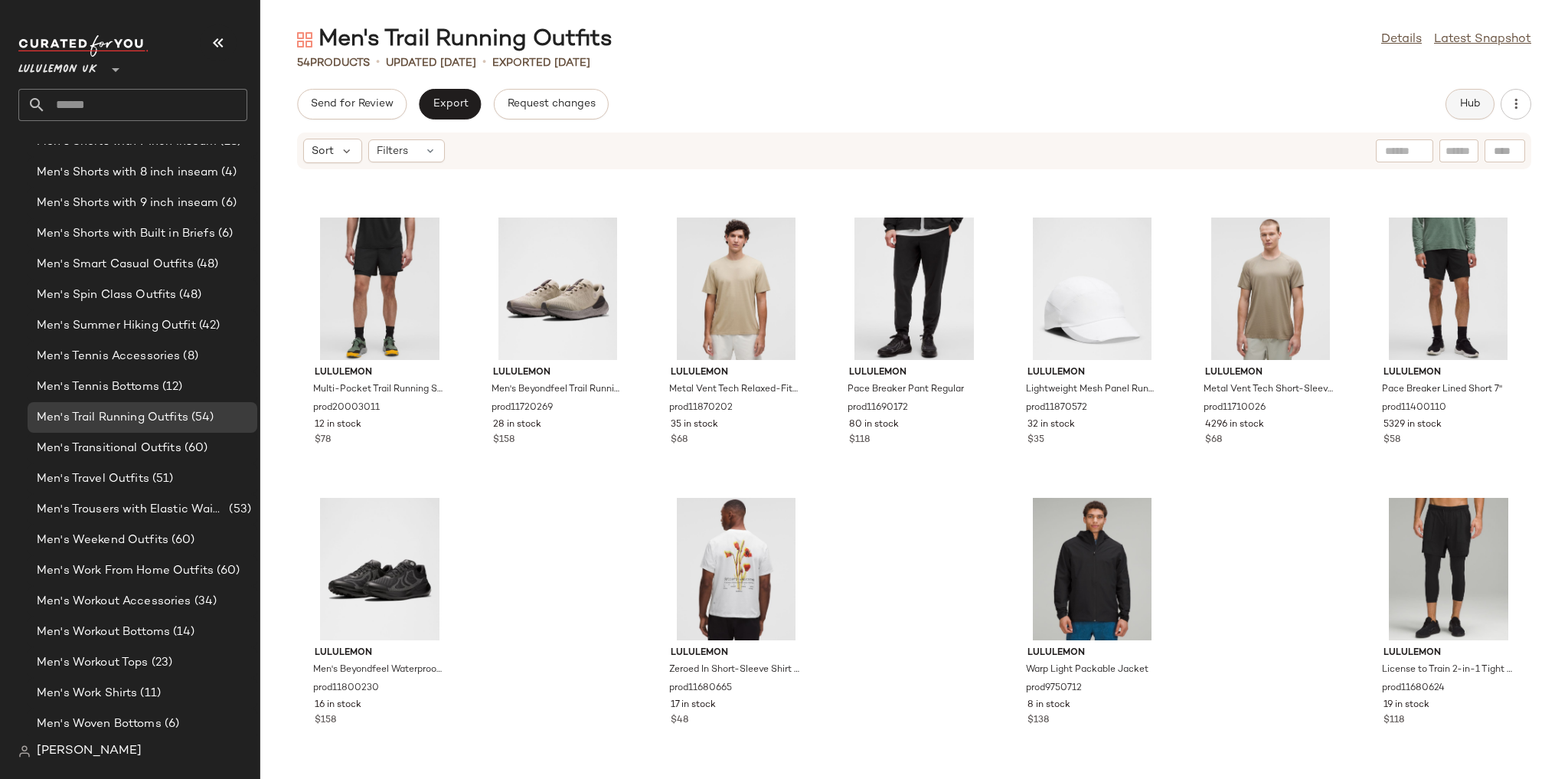
drag, startPoint x: 1476, startPoint y: 78, endPoint x: 1476, endPoint y: 91, distance: 13.0
click at [469, 83] on div "Men's Trail Running Outfits Details Latest Snapshot 54 Products • updated Aug 1…" at bounding box center [914, 401] width 1307 height 755
click at [469, 91] on button "Hub" at bounding box center [1470, 104] width 49 height 30
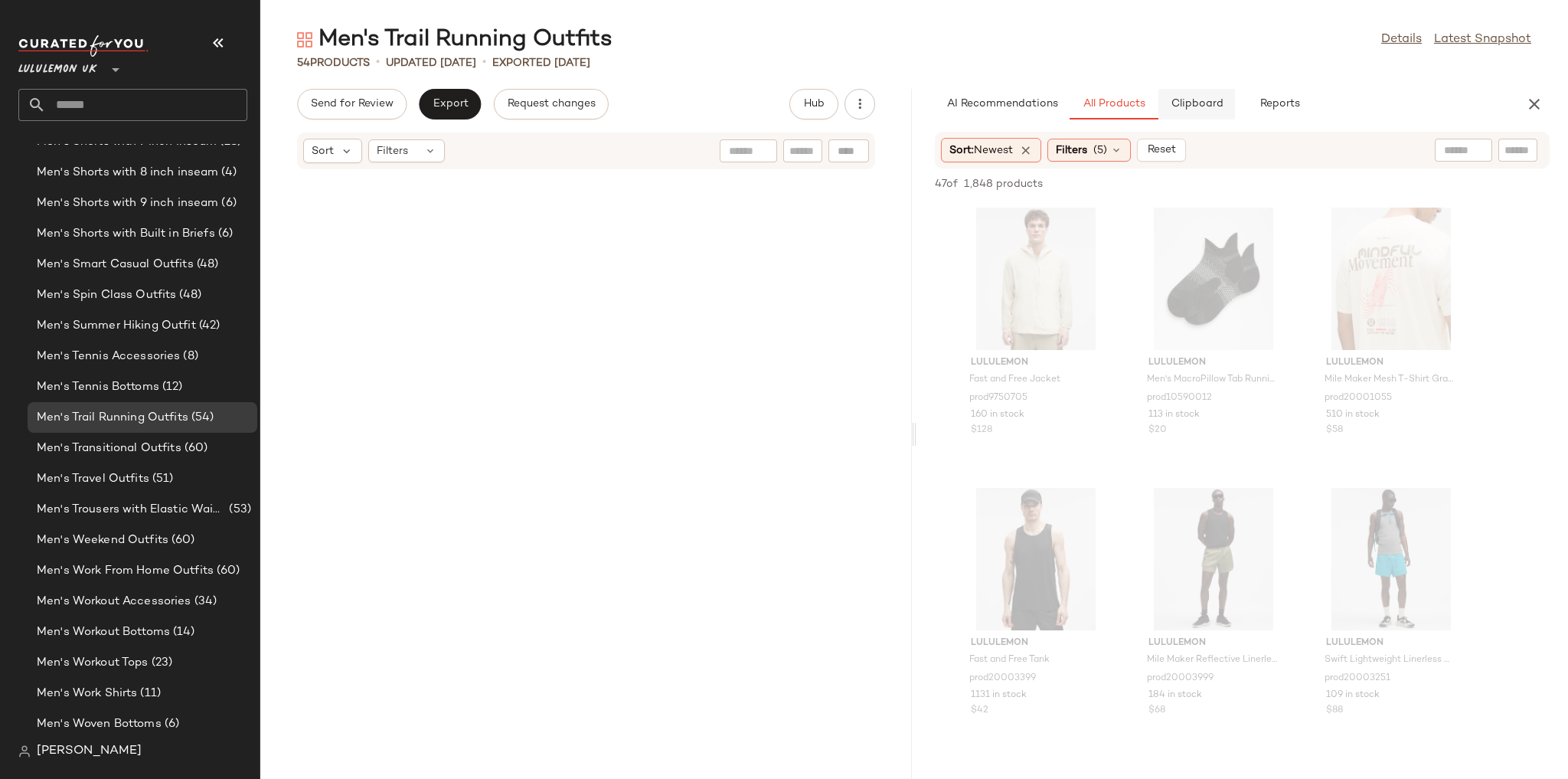
click at [469, 107] on span "Clipboard" at bounding box center [1196, 104] width 53 height 13
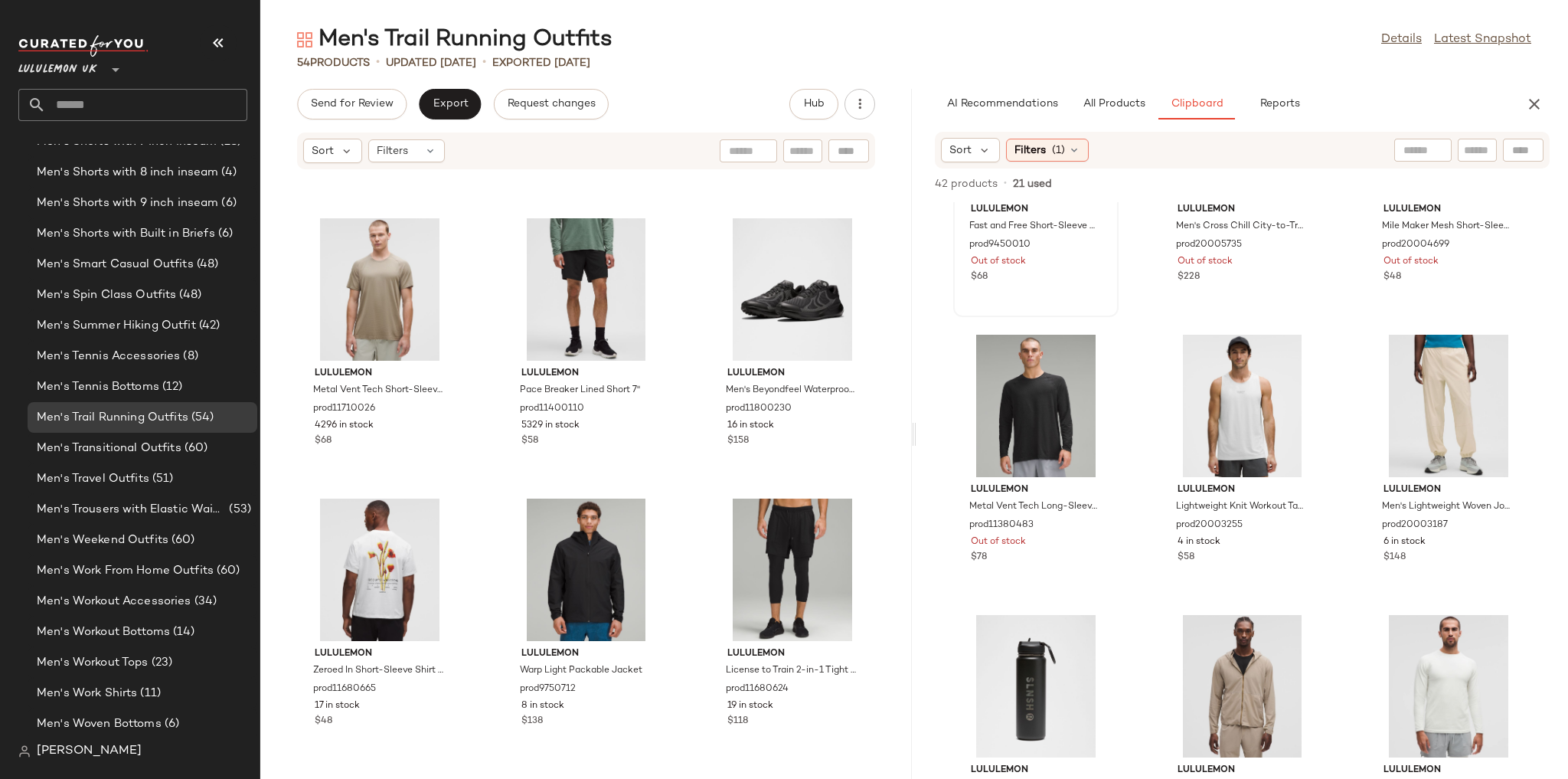
scroll to position [184, 0]
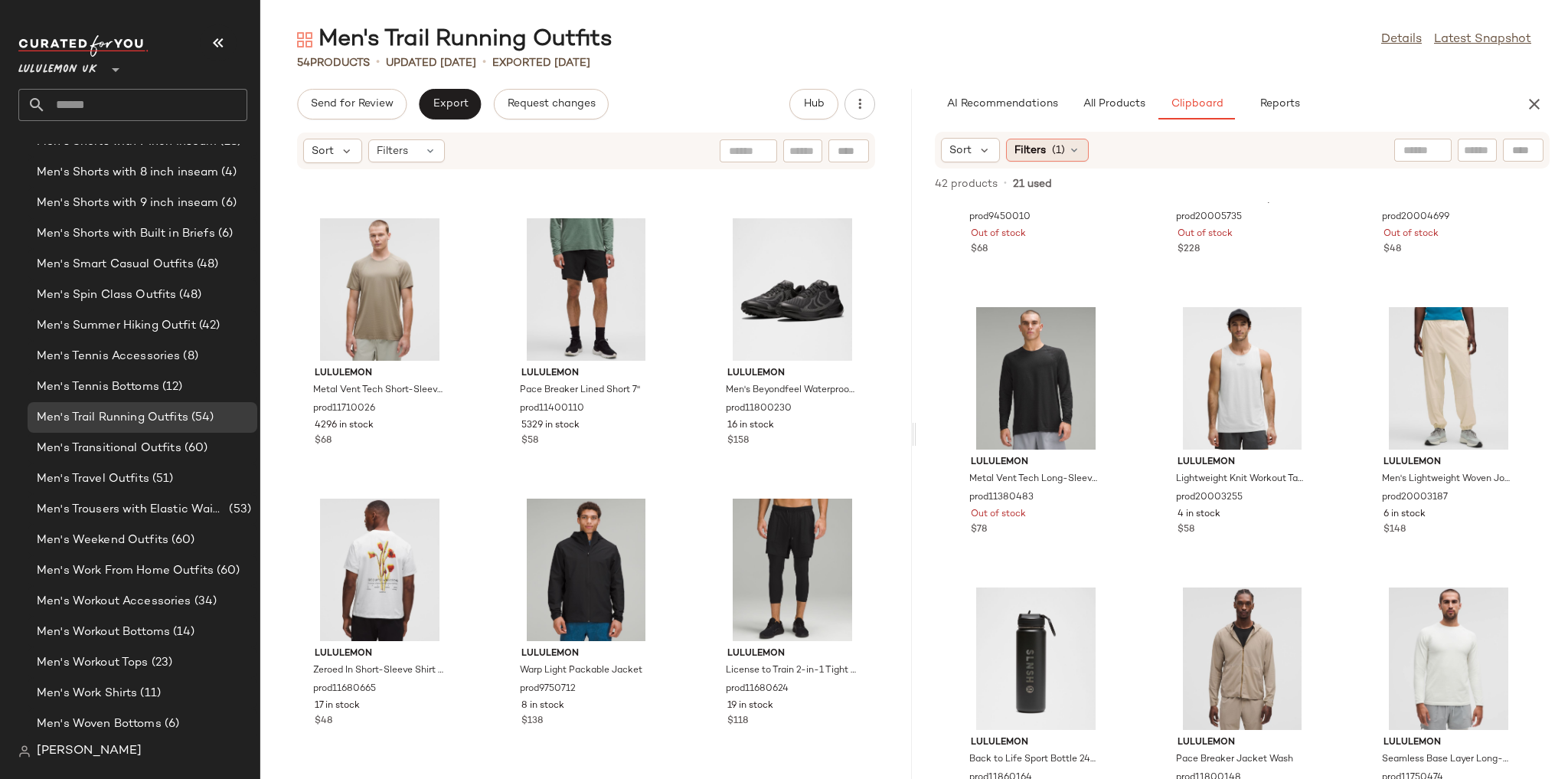
click at [469, 145] on span "(1)" at bounding box center [1059, 150] width 13 height 16
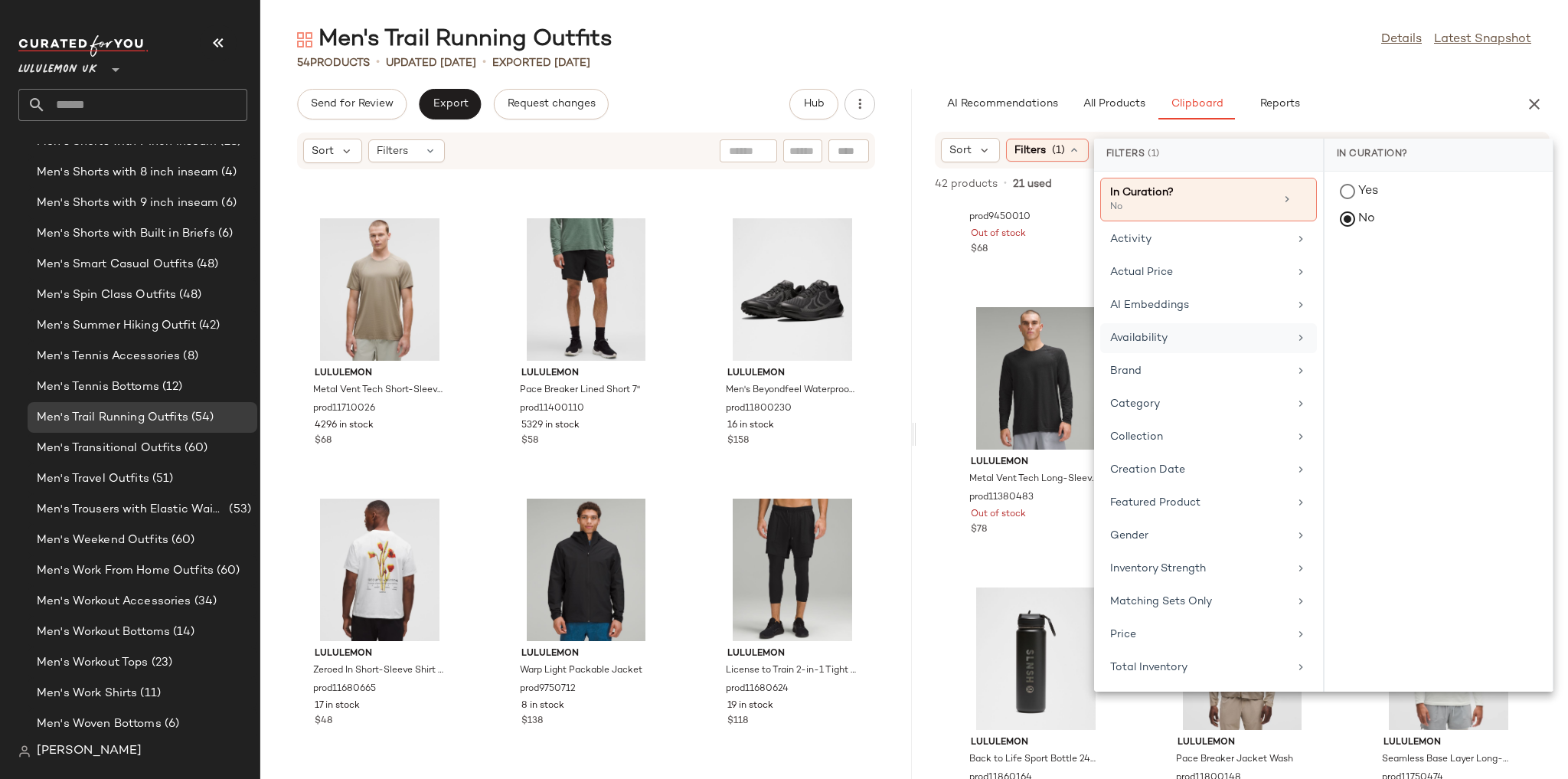
click at [469, 356] on div "Availability" at bounding box center [1208, 371] width 216 height 30
click at [469, 285] on div "in_stock" at bounding box center [1439, 304] width 228 height 37
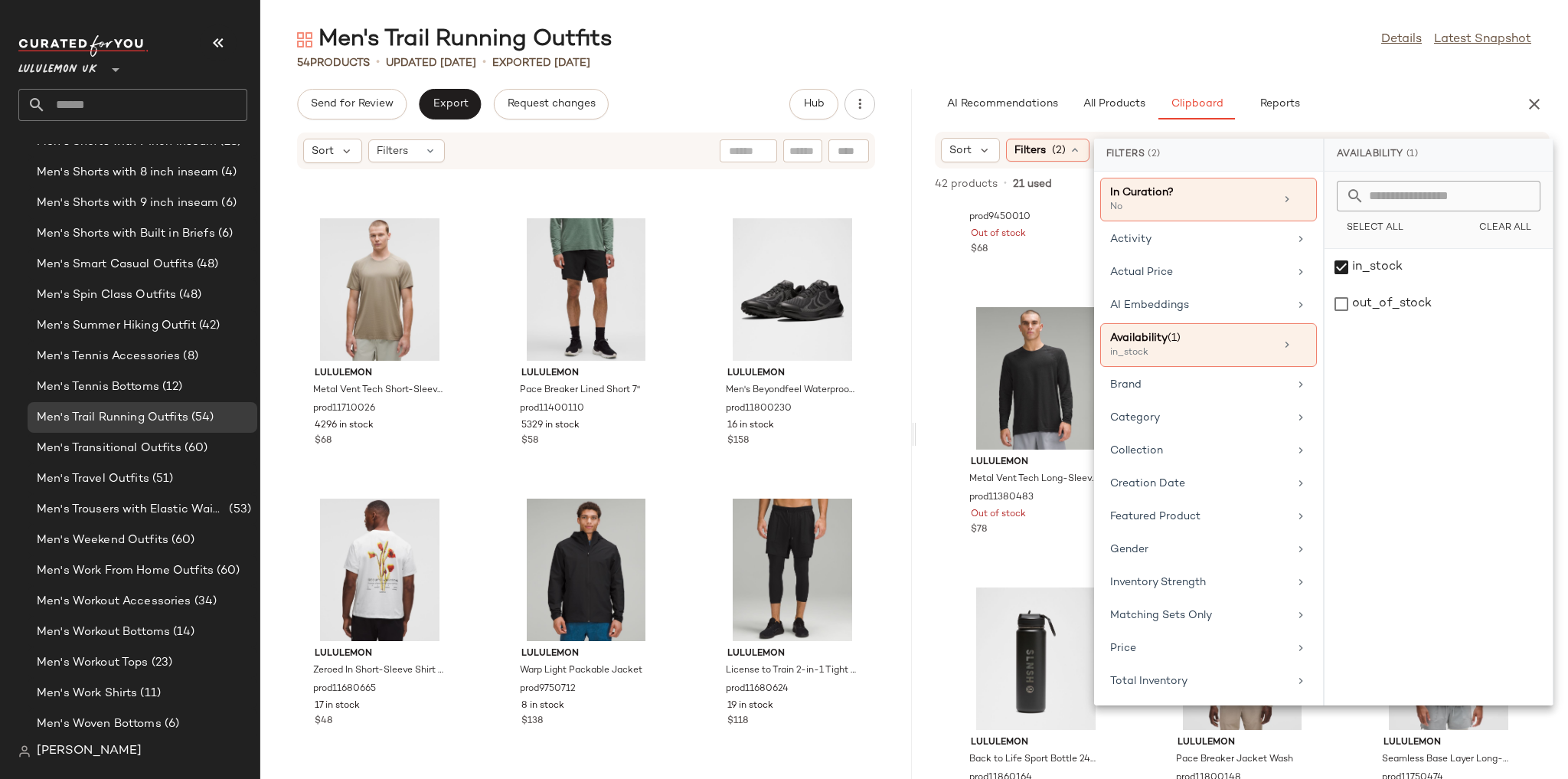
click at [469, 38] on div "Men's Trail Running Outfits Details Latest Snapshot" at bounding box center [914, 39] width 1307 height 30
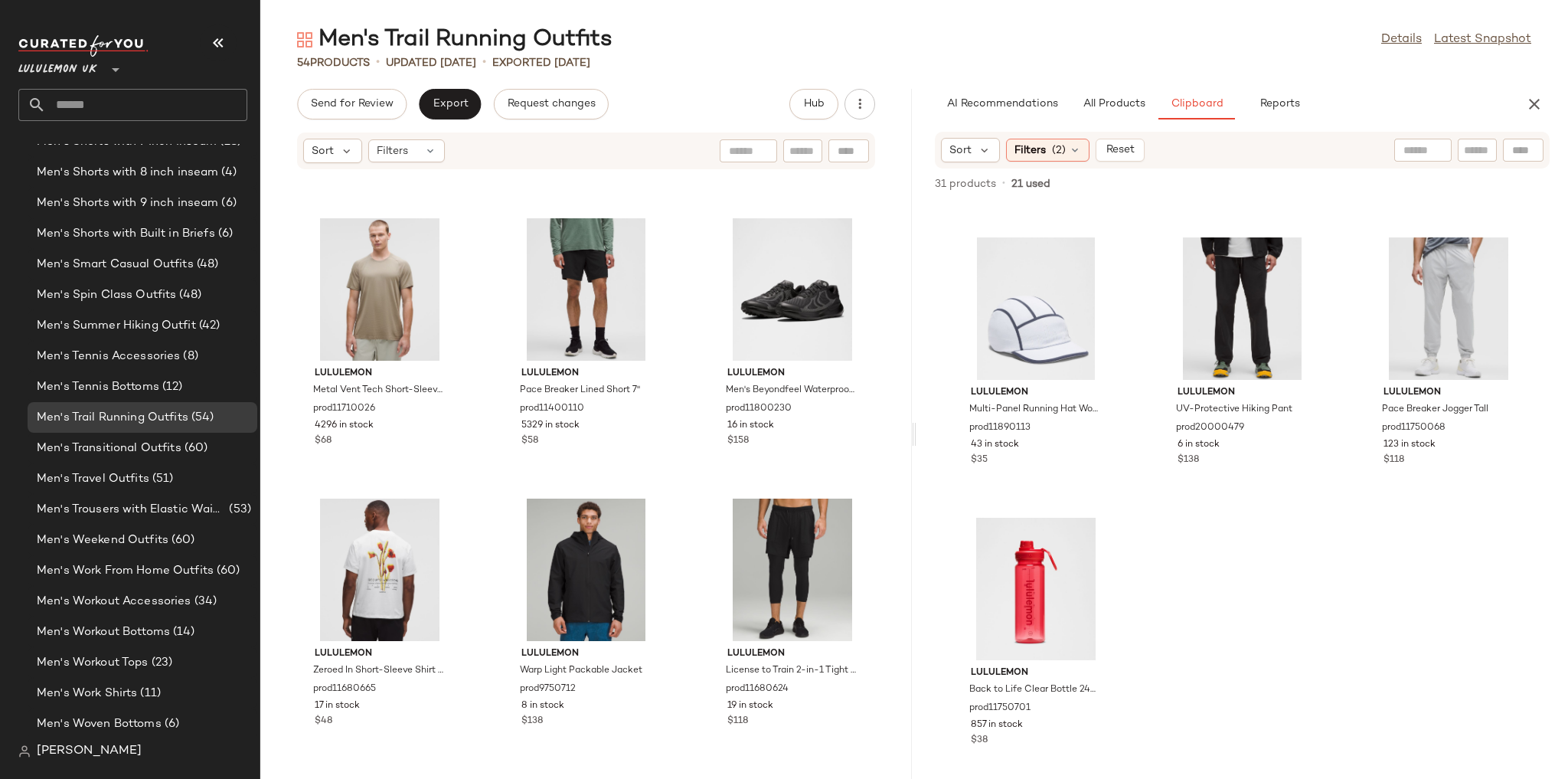
scroll to position [547, 0]
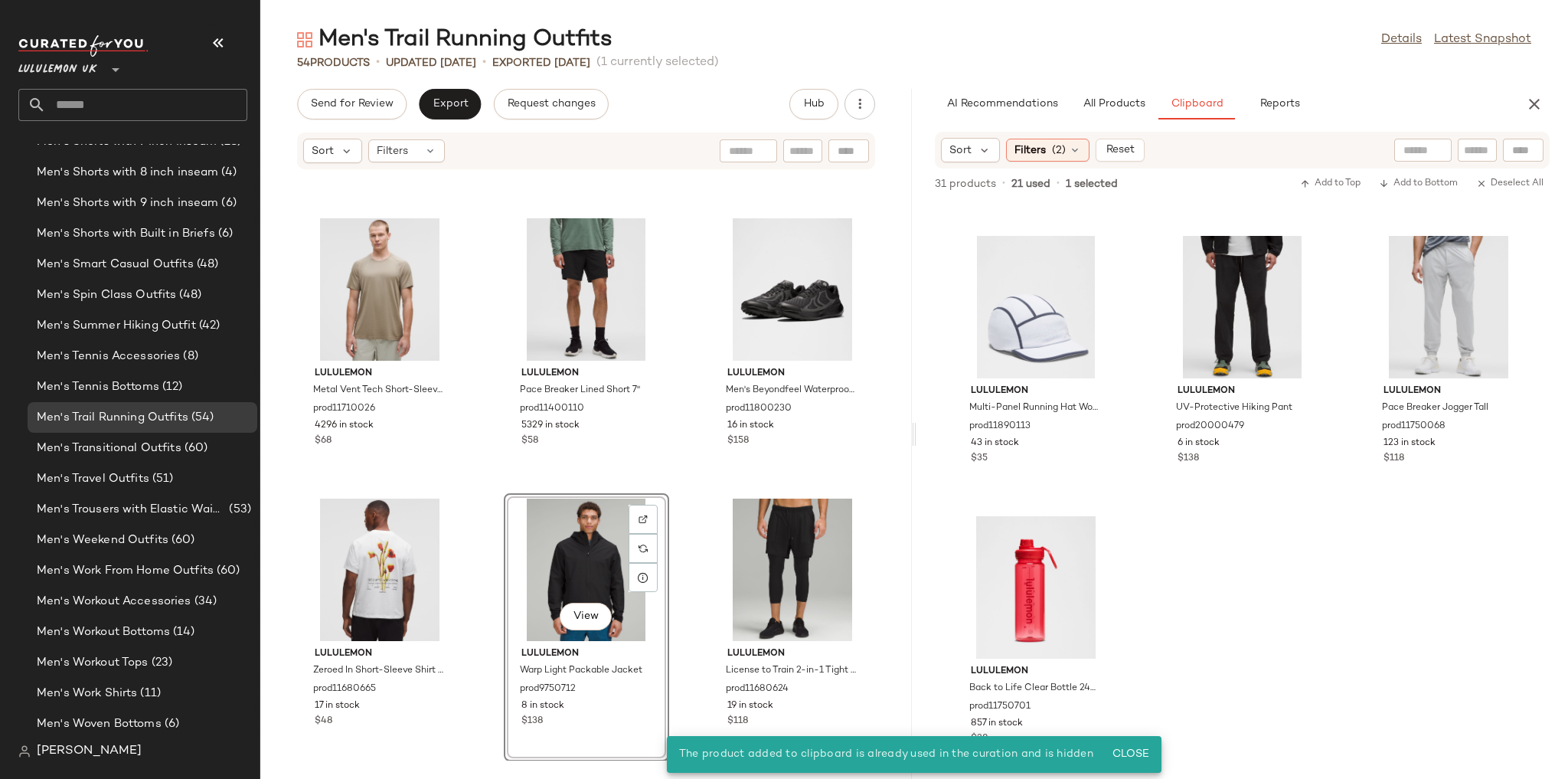
click at [469, 455] on div "lululemon Metal Vent Tech Relaxed-Fit Short-Sleeve Shirt prod11870202 35 in sto…" at bounding box center [586, 465] width 651 height 590
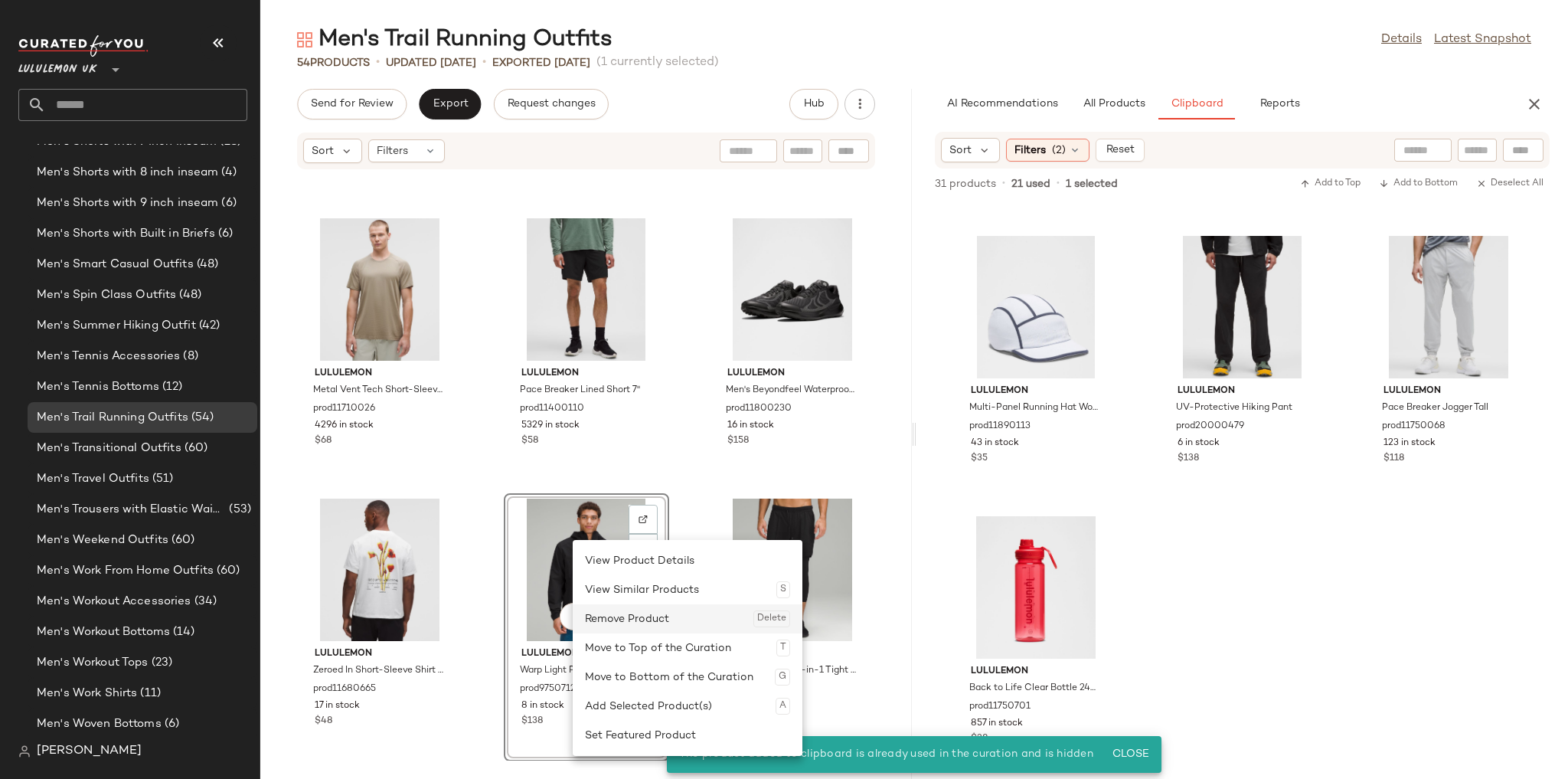
click at [469, 484] on div "Remove Product Delete" at bounding box center [687, 619] width 206 height 29
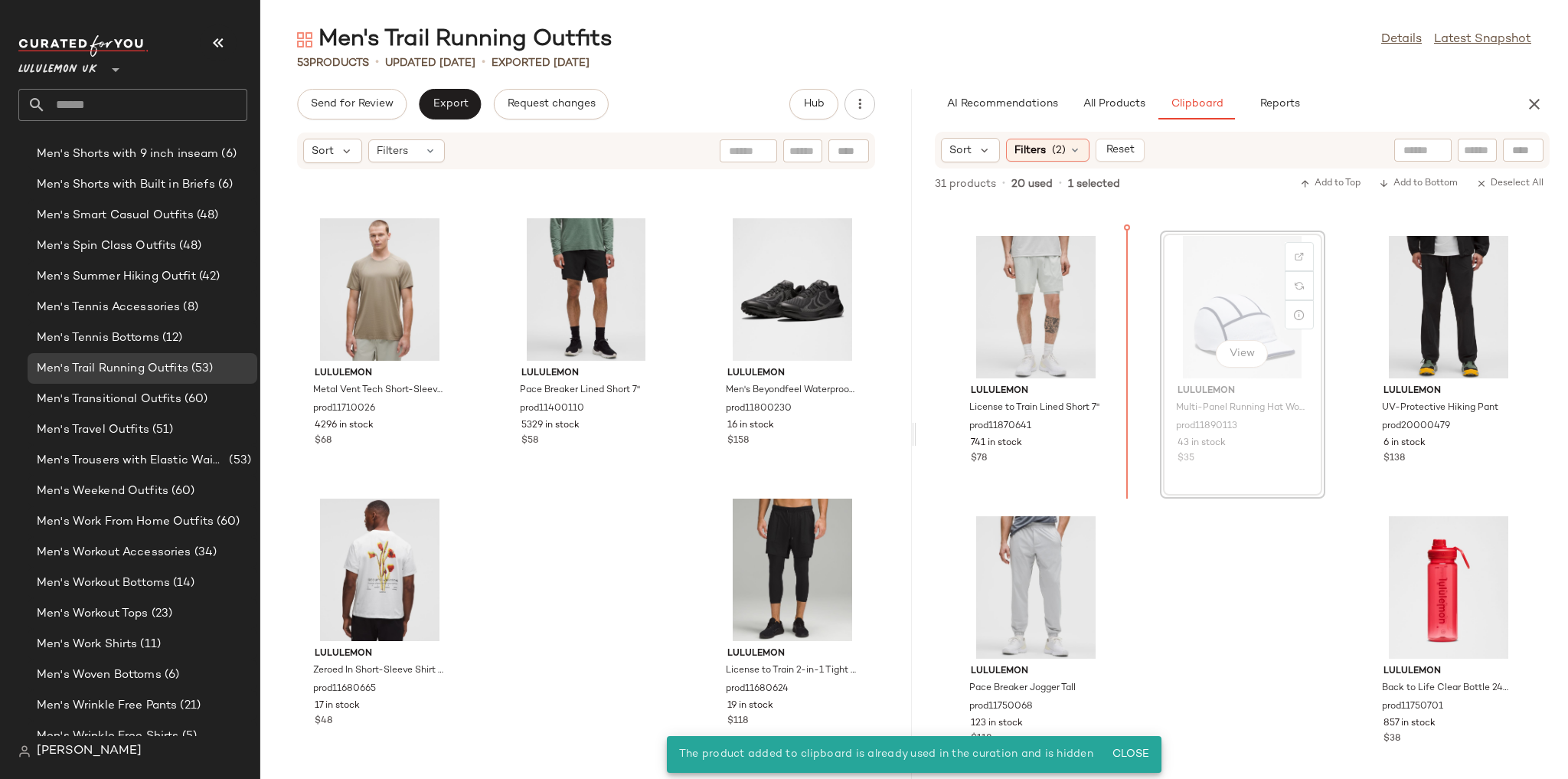
scroll to position [546, 0]
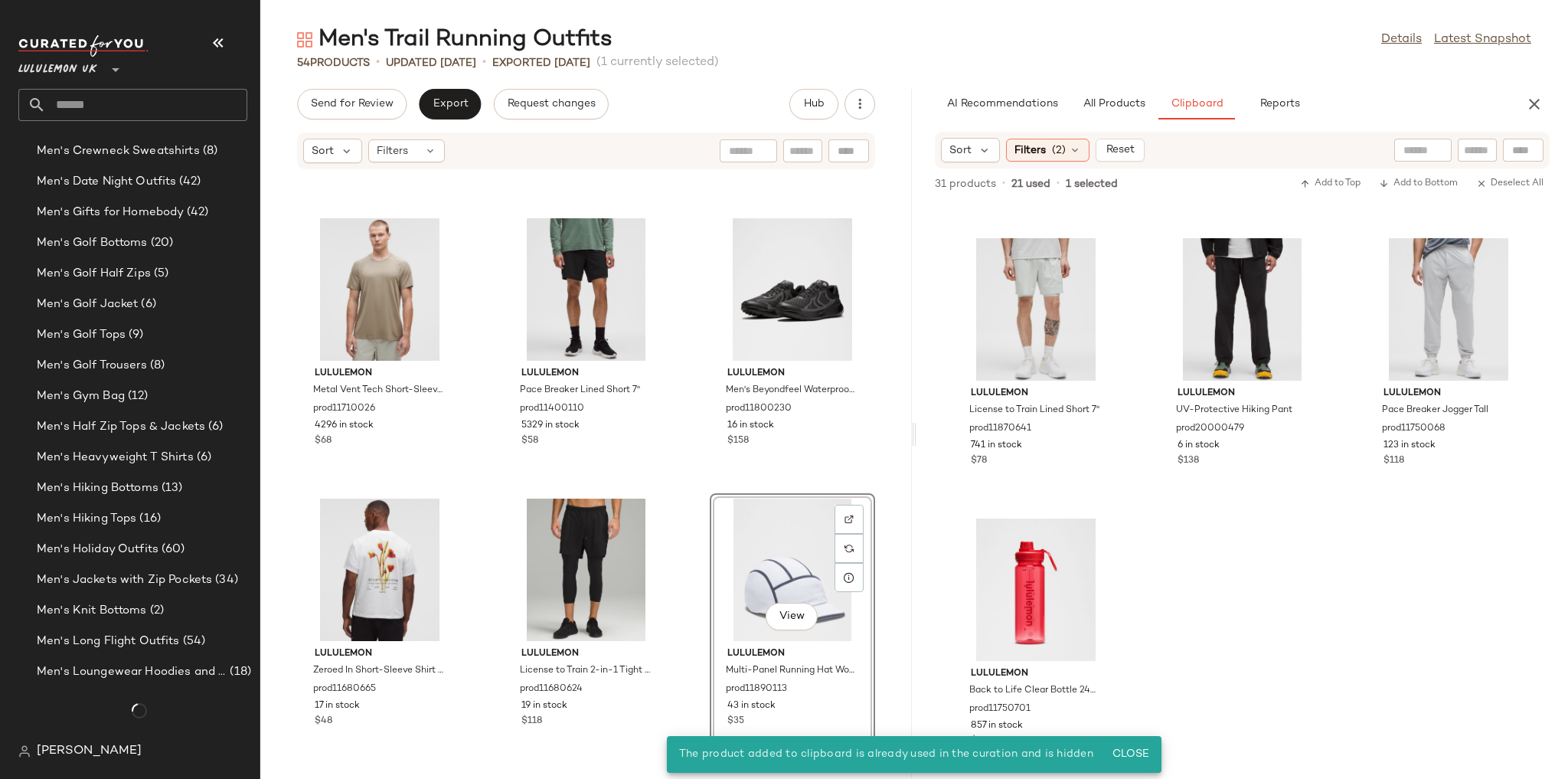
click at [469, 471] on div "lululemon Metal Vent Tech Relaxed-Fit Short-Sleeve Shirt prod11870202 35 in sto…" at bounding box center [586, 465] width 651 height 590
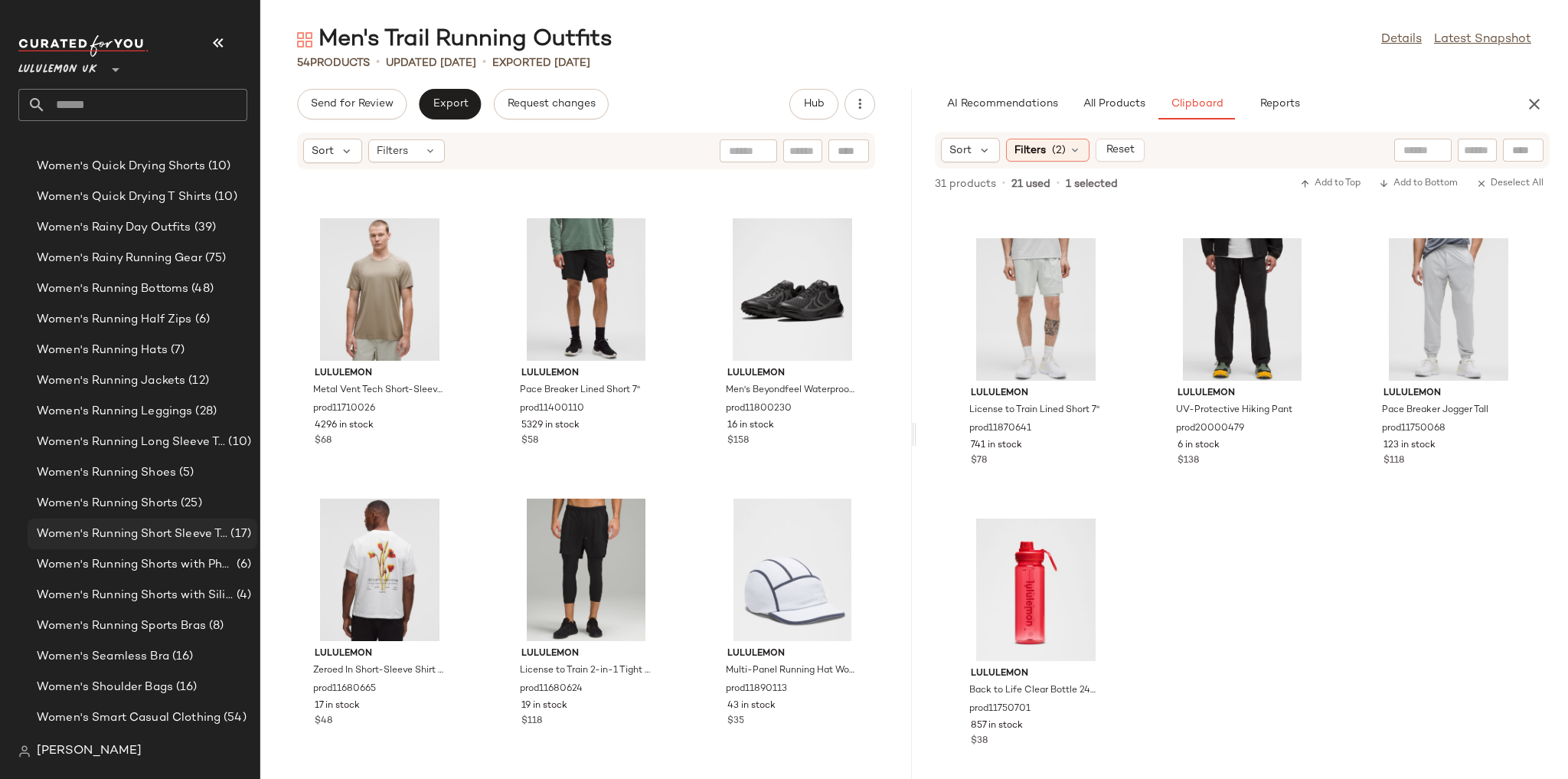
scroll to position [4956, 0]
click at [190, 484] on span "Women's Running Sports Bras" at bounding box center [122, 564] width 169 height 18
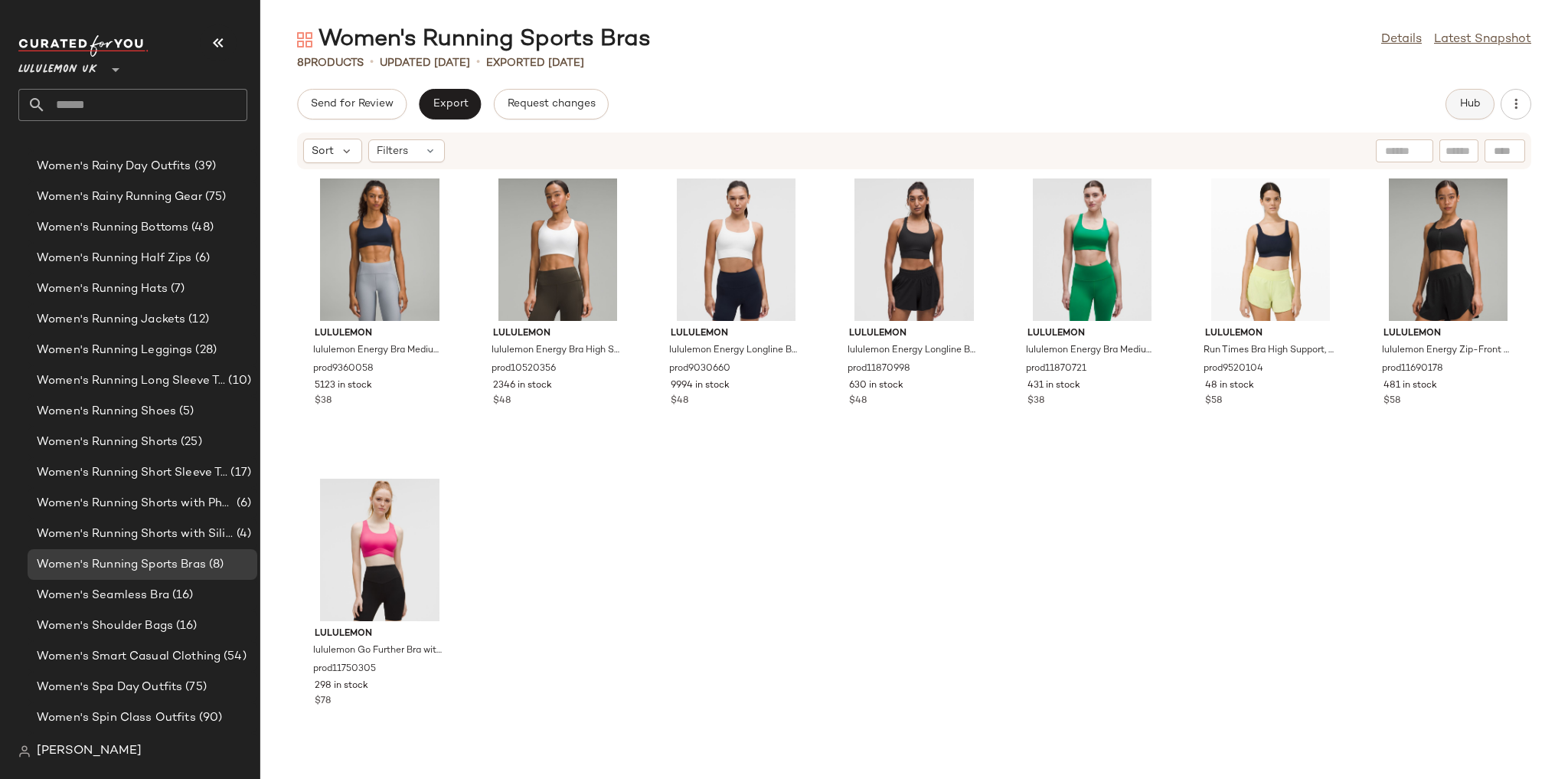
click at [469, 97] on button "Hub" at bounding box center [1470, 104] width 49 height 30
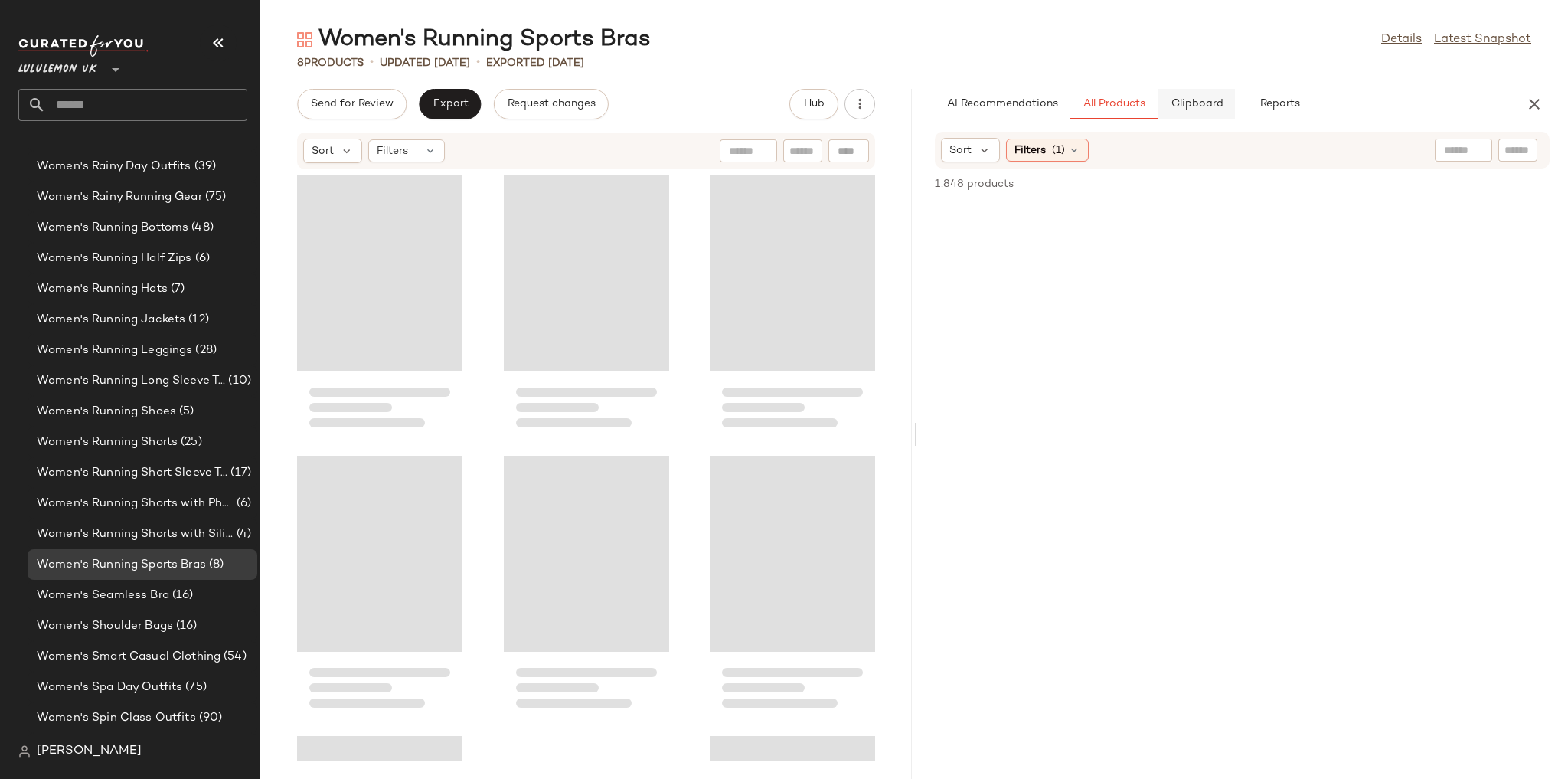
click at [469, 108] on span "Clipboard" at bounding box center [1196, 104] width 53 height 13
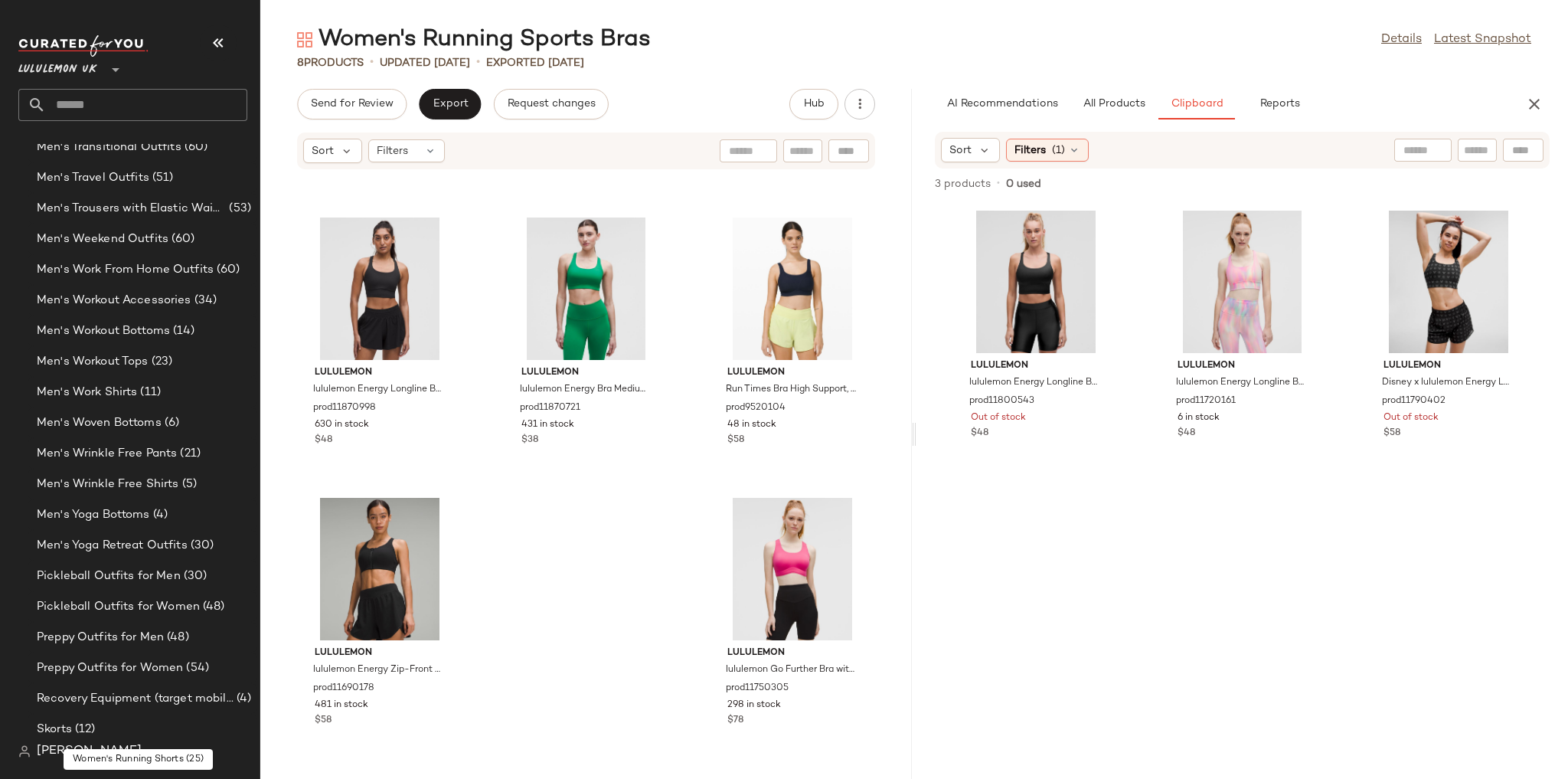
scroll to position [2506, 0]
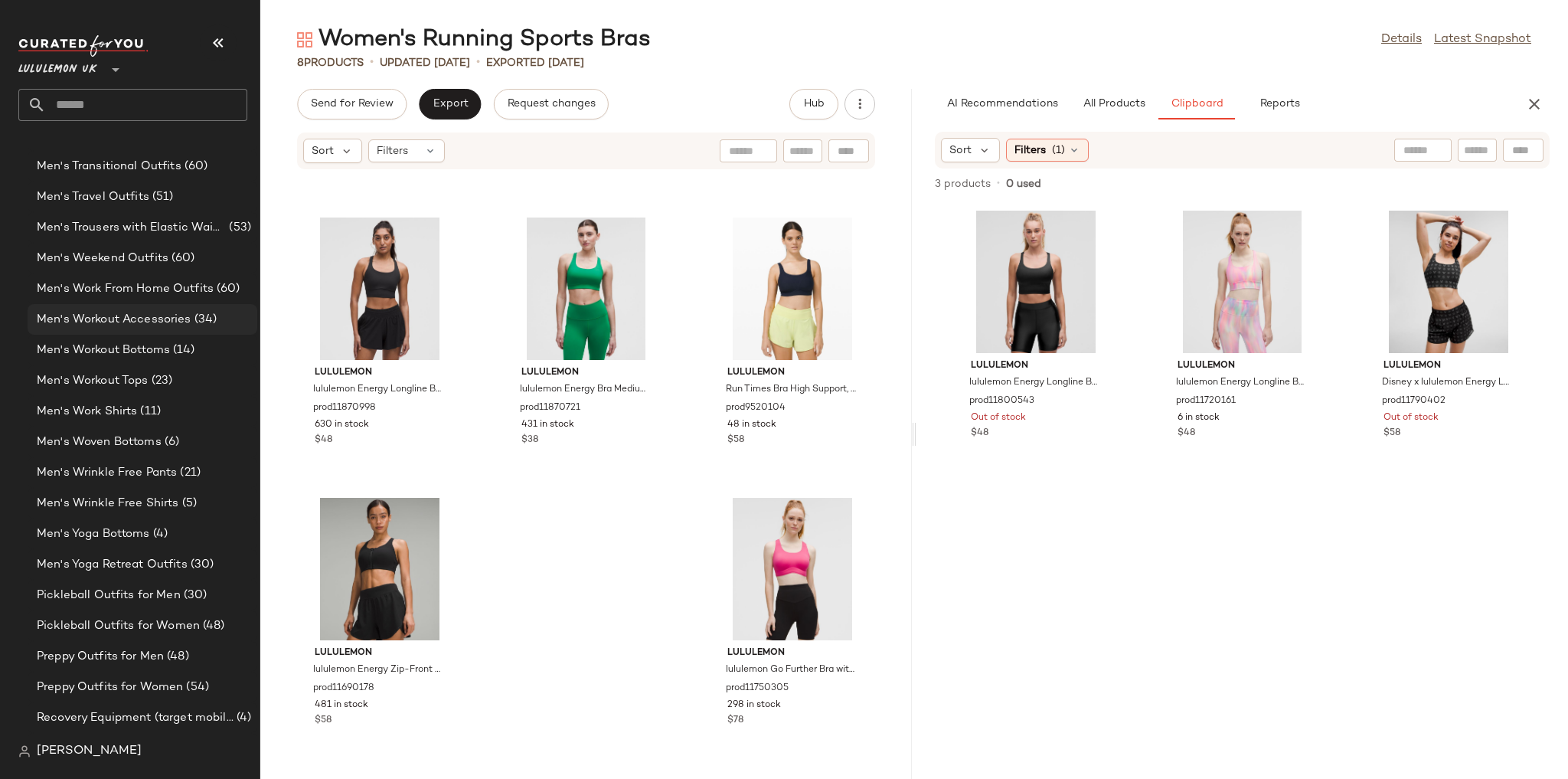
click at [203, 316] on span "(34)" at bounding box center [204, 319] width 26 height 18
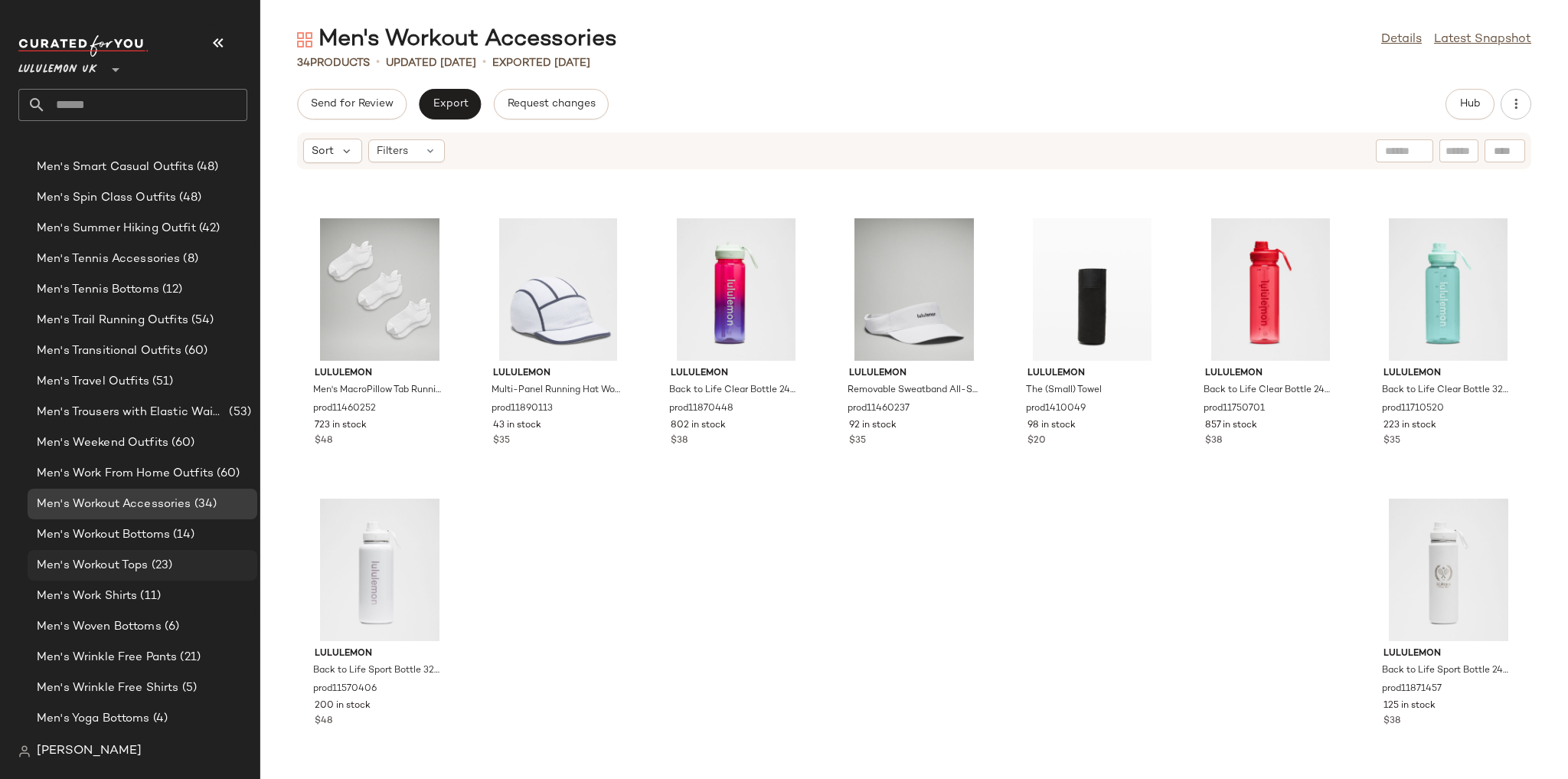
scroll to position [2261, 0]
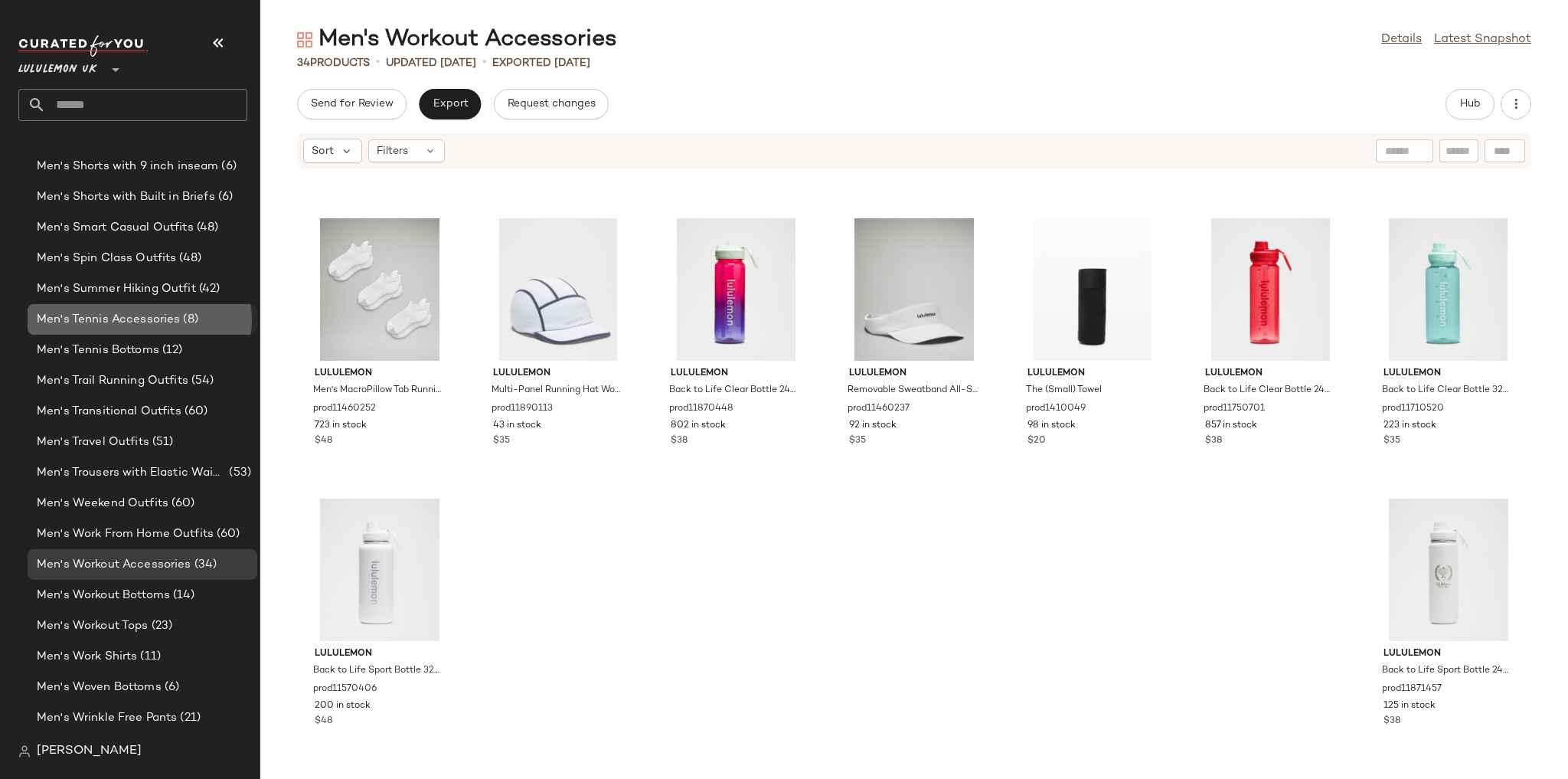
click at [148, 327] on span "Men's Tennis Accessories" at bounding box center [108, 319] width 143 height 18
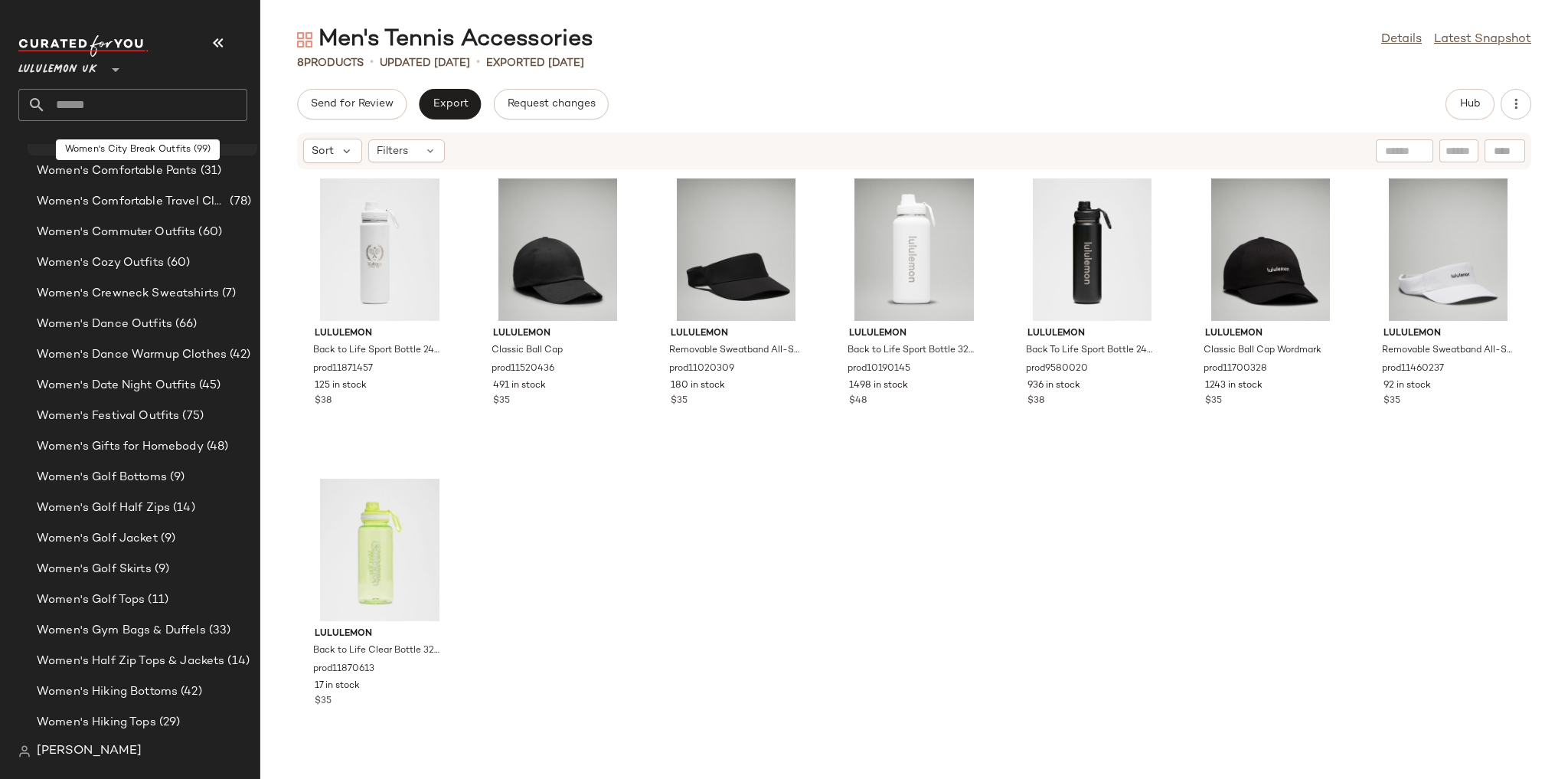
scroll to position [3853, 0]
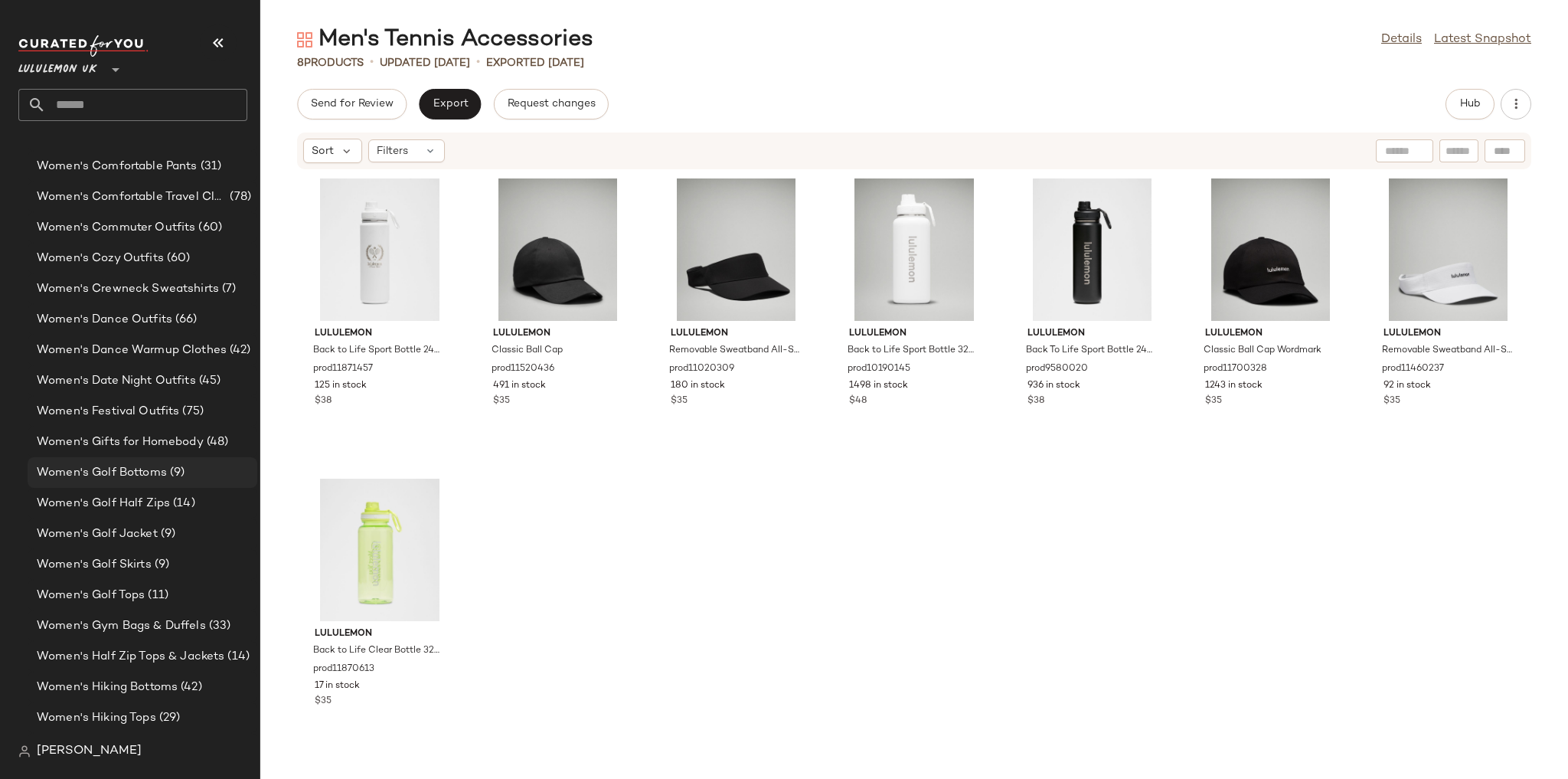
click at [171, 472] on span "(9)" at bounding box center [175, 473] width 18 height 18
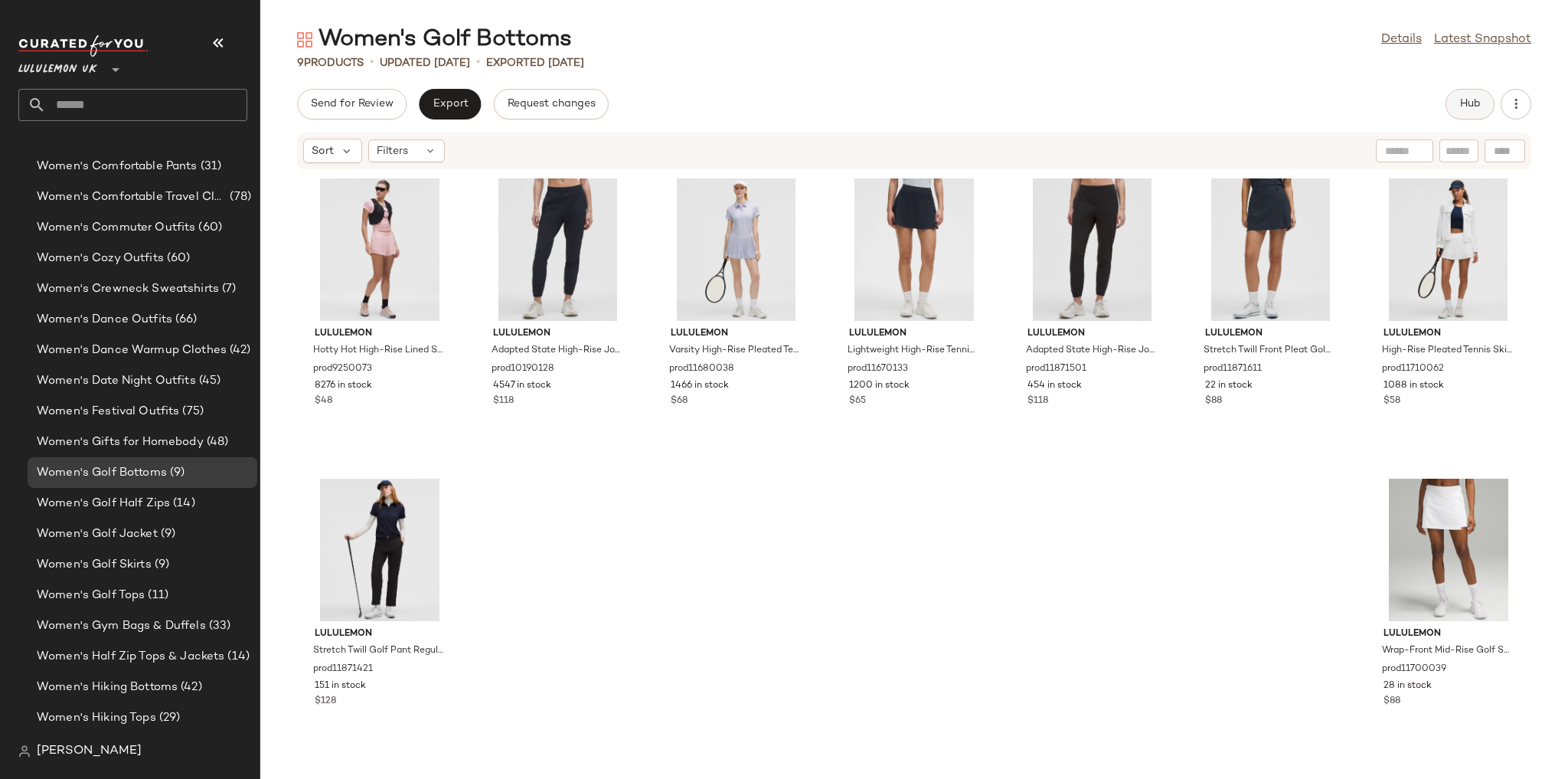
click at [469, 101] on span "Hub" at bounding box center [1470, 104] width 22 height 13
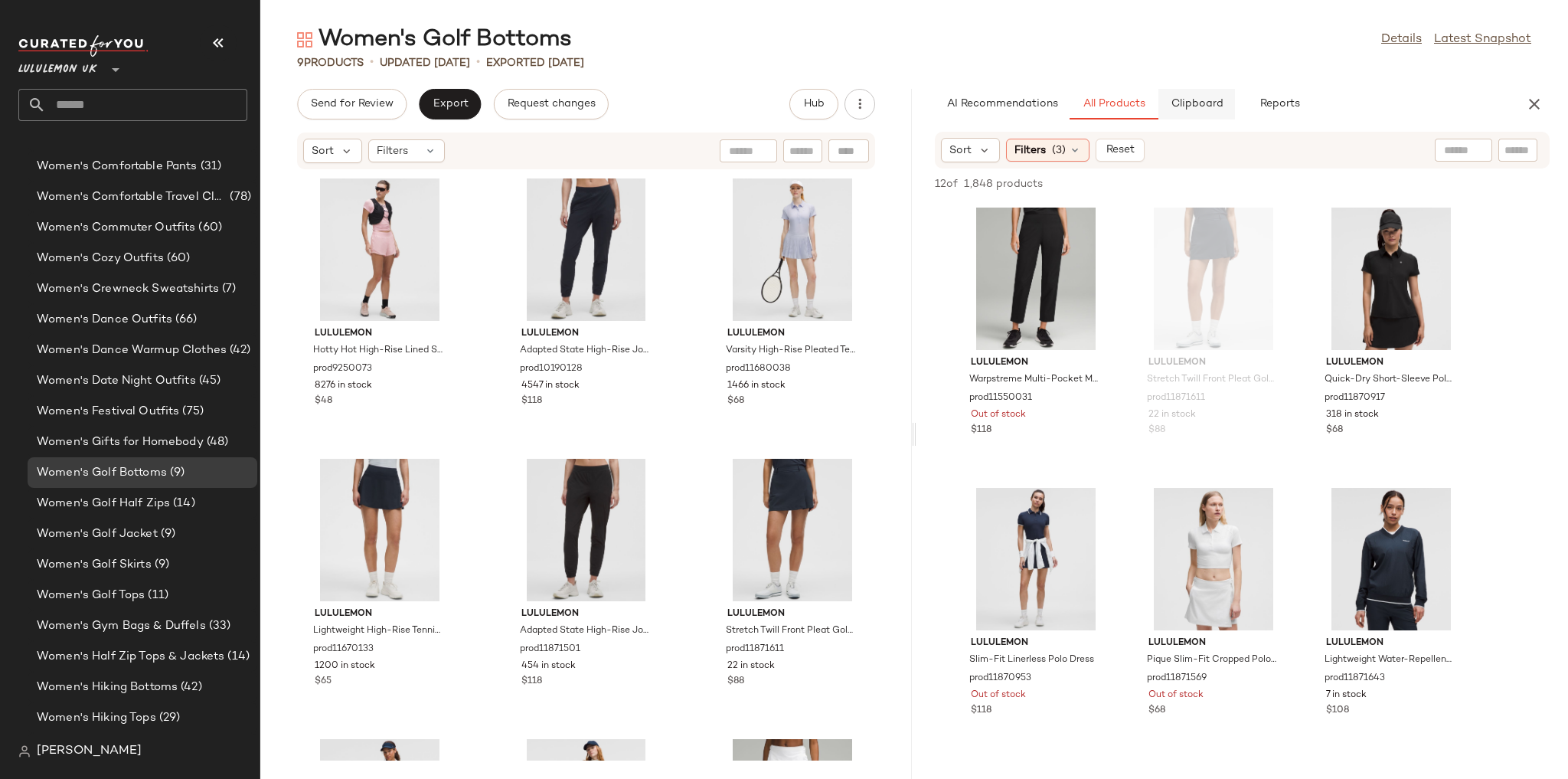
click at [469, 117] on button "Clipboard" at bounding box center [1196, 104] width 76 height 30
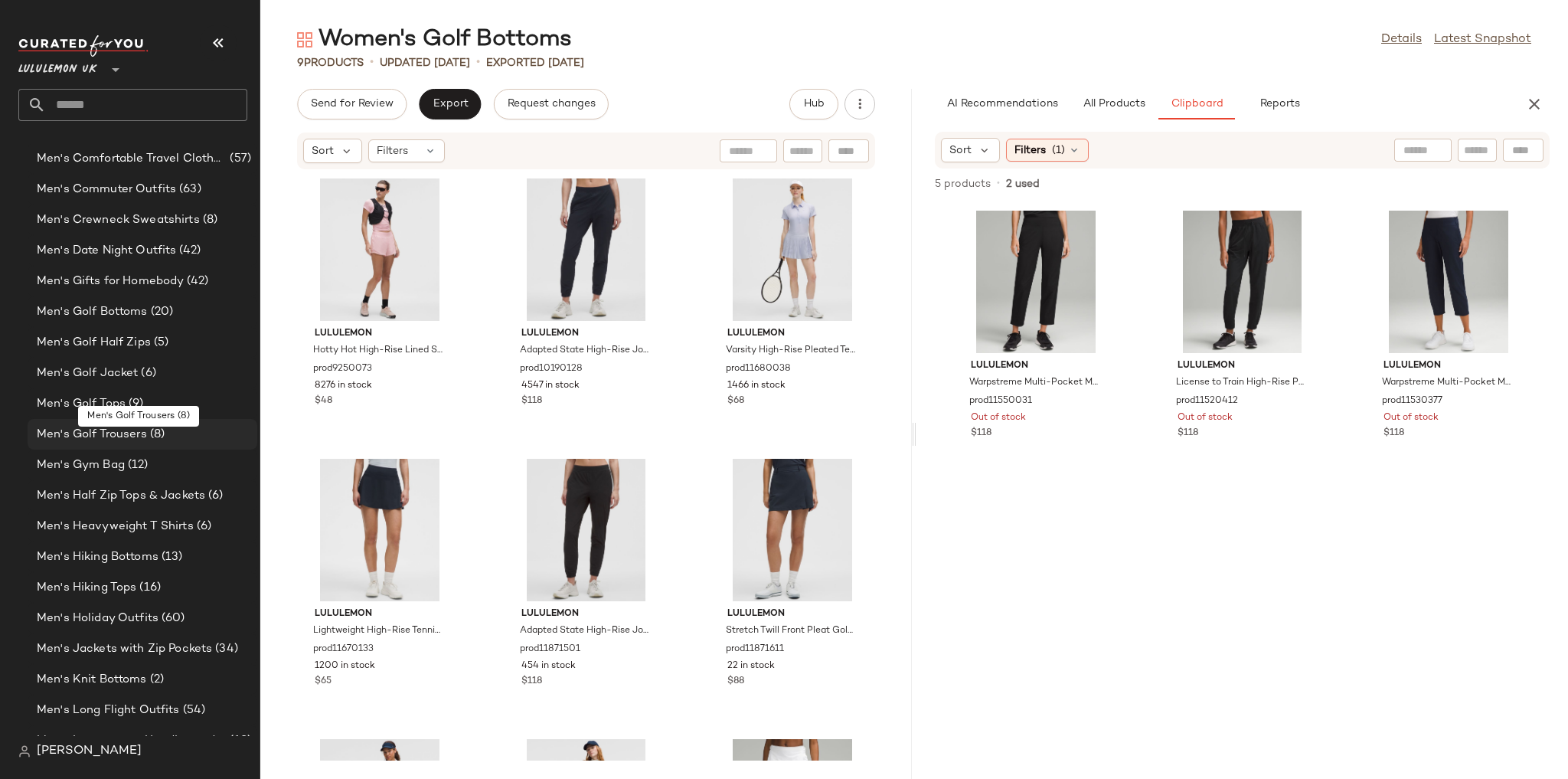
scroll to position [1035, 0]
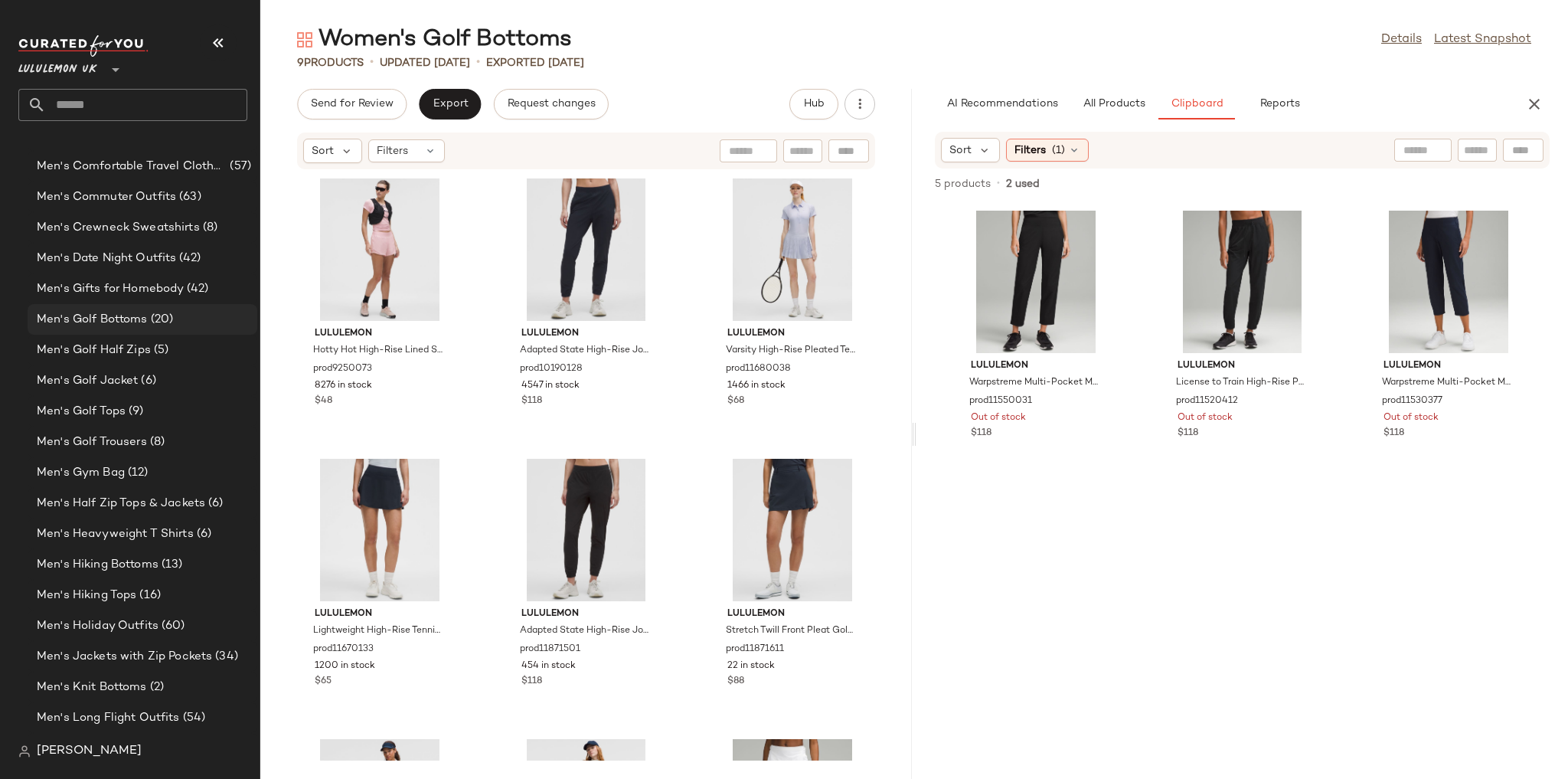
click at [145, 316] on span "Men's Golf Bottoms" at bounding box center [92, 319] width 111 height 18
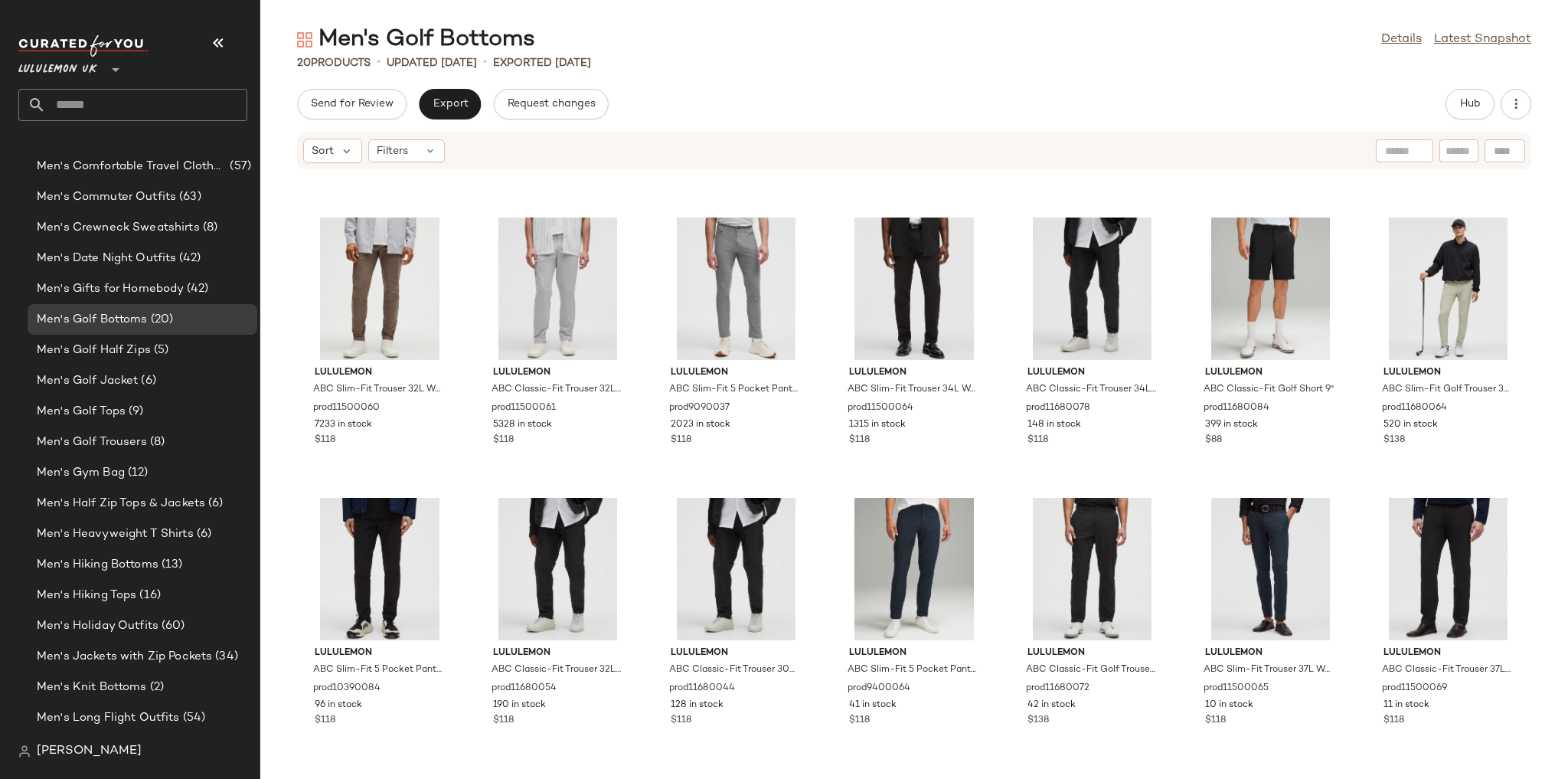
scroll to position [533, 0]
click at [469, 95] on button "Hub" at bounding box center [1470, 104] width 49 height 30
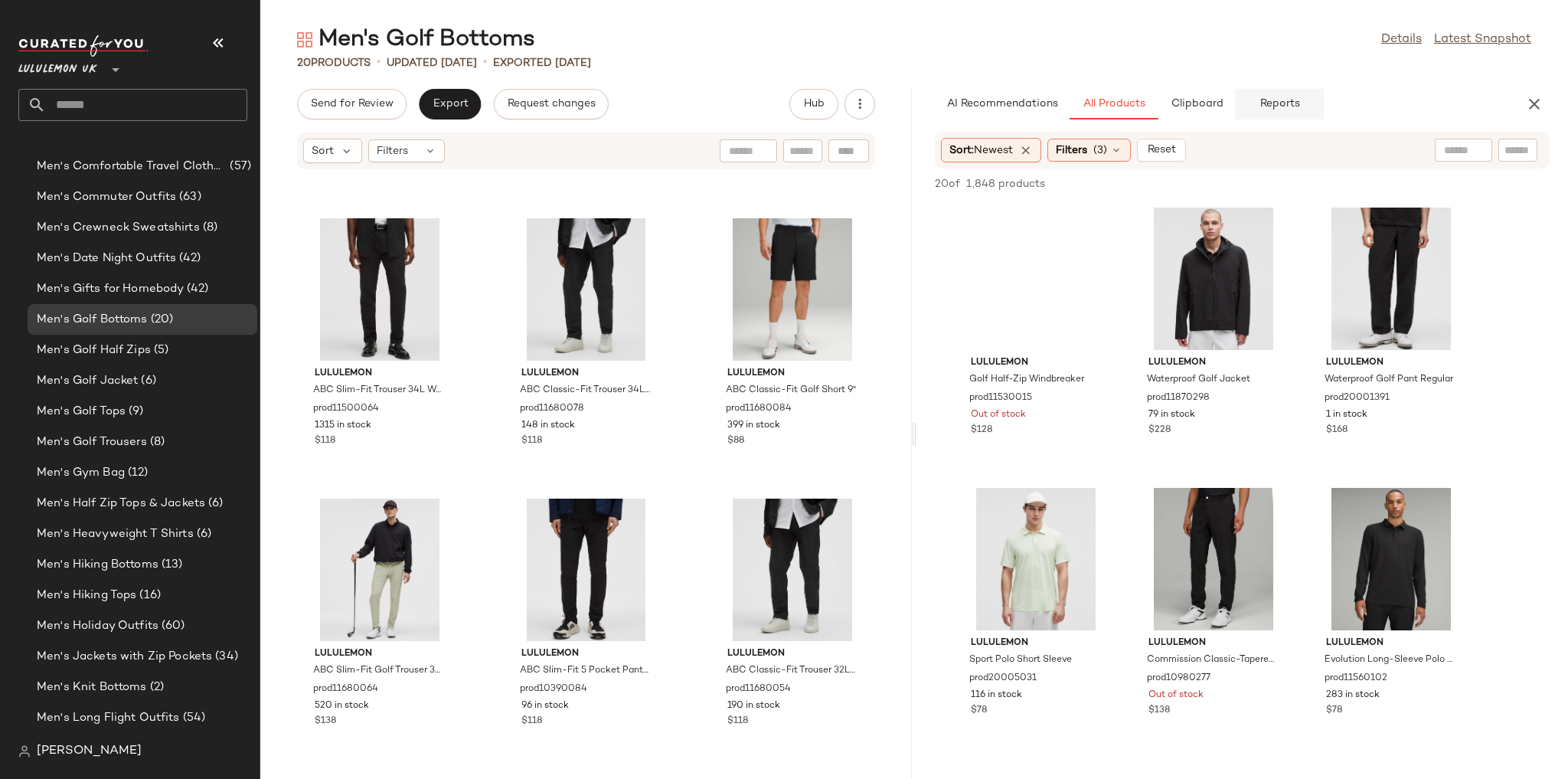
scroll to position [841, 0]
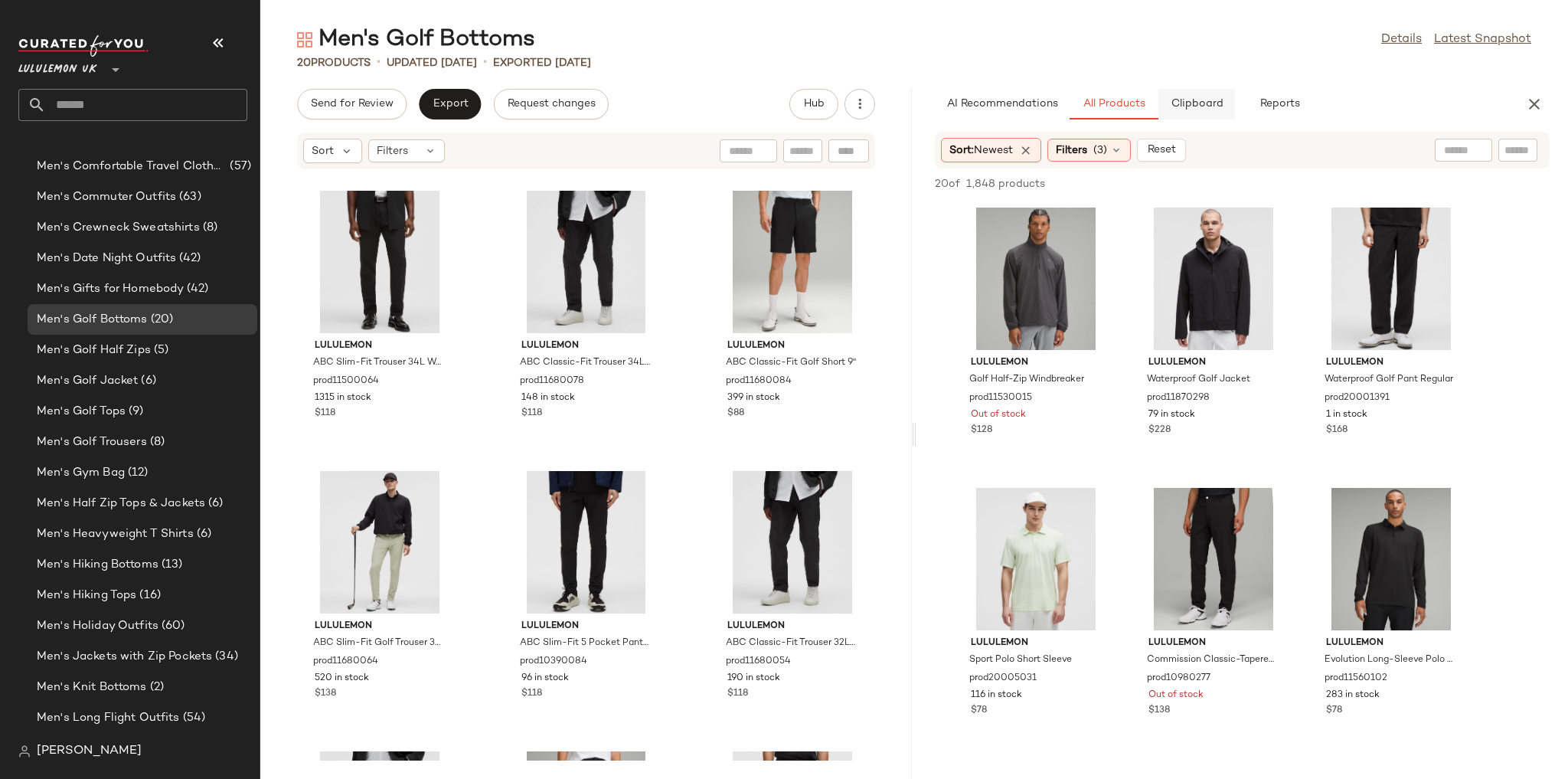
click at [469, 100] on span "Clipboard" at bounding box center [1196, 104] width 53 height 13
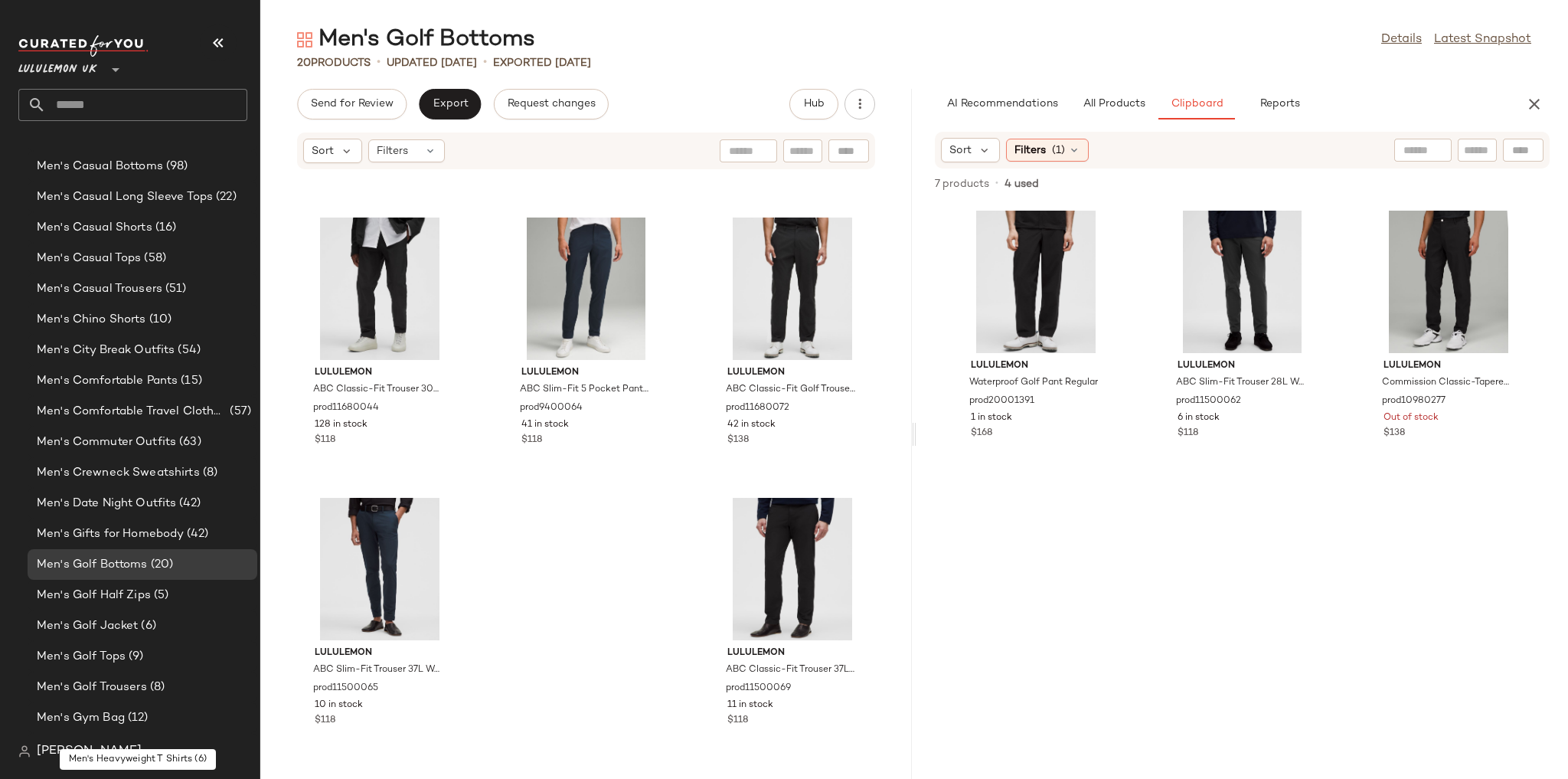
scroll to position [667, 0]
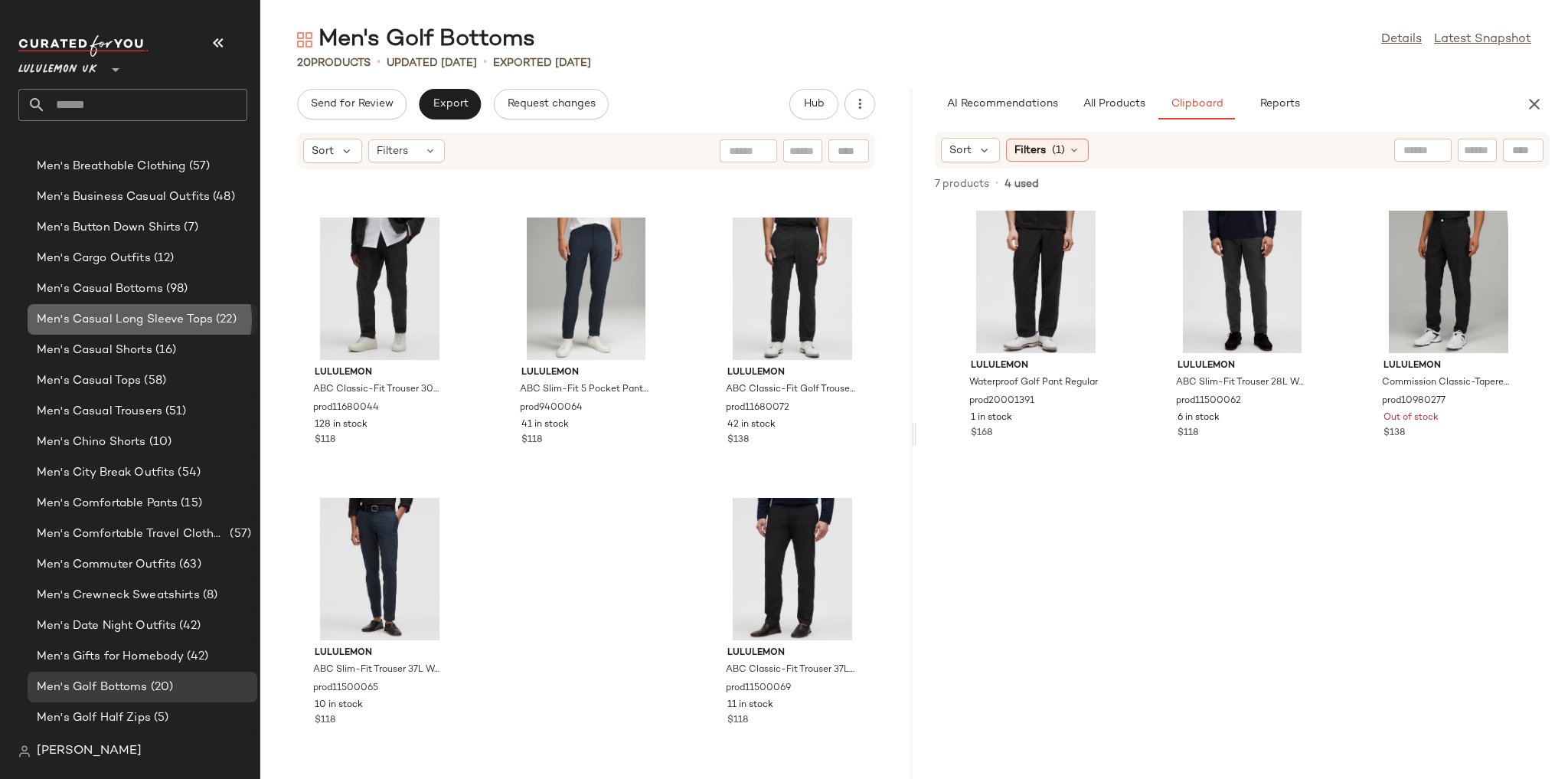
click at [153, 324] on span "Men's Casual Long Sleeve Tops" at bounding box center [125, 319] width 176 height 18
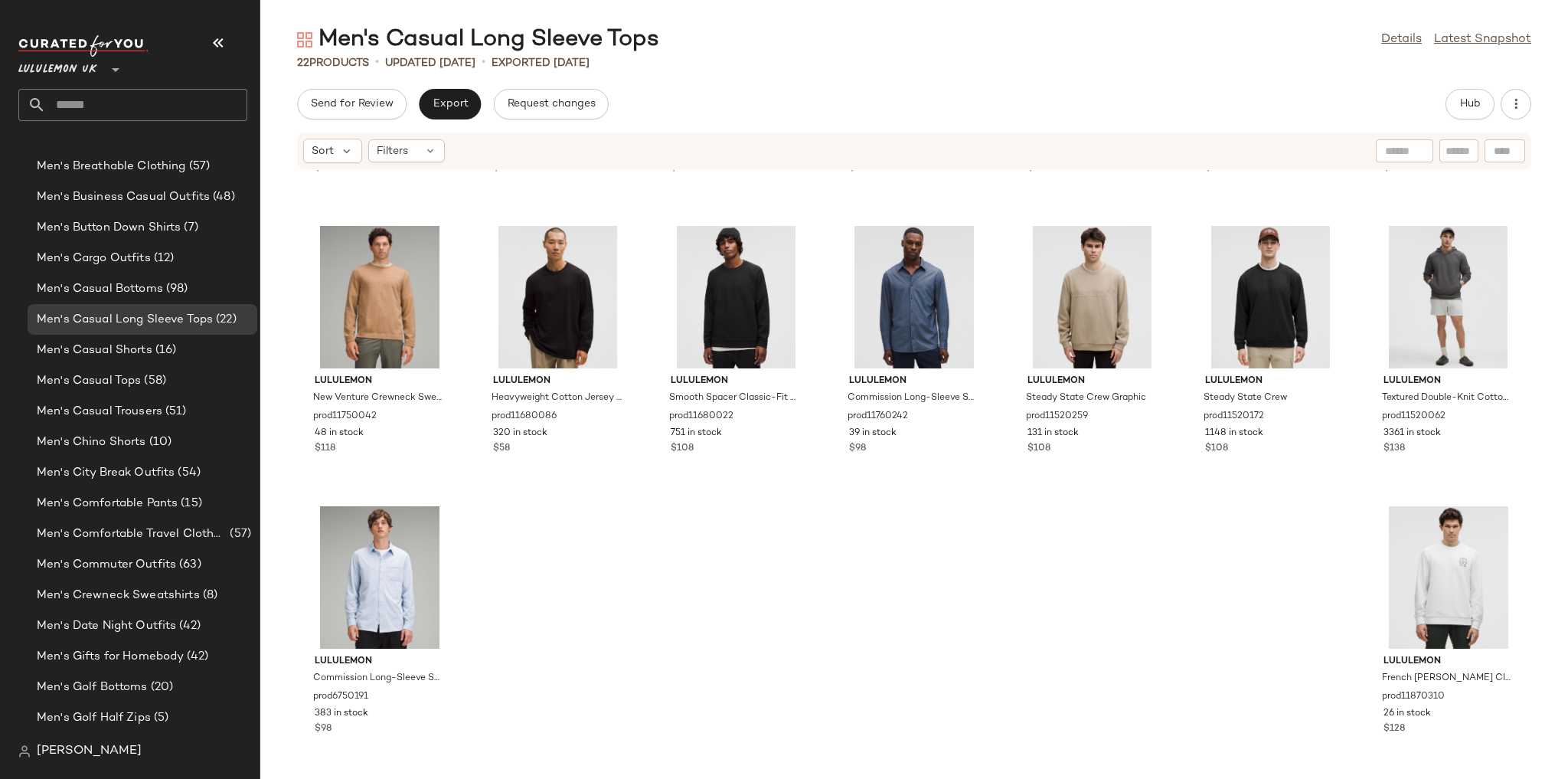
scroll to position [533, 0]
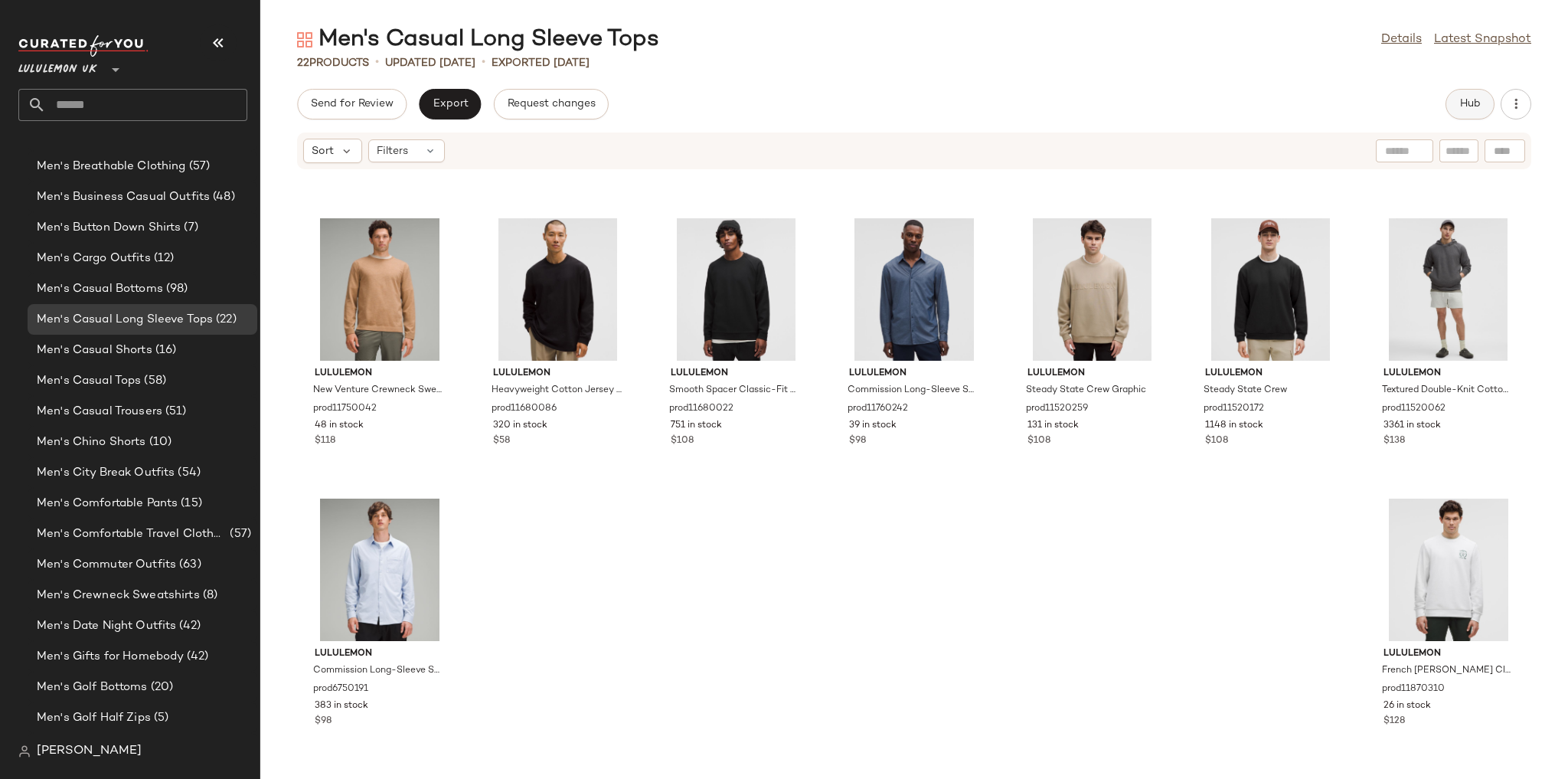
click at [469, 104] on span "Hub" at bounding box center [1470, 104] width 22 height 13
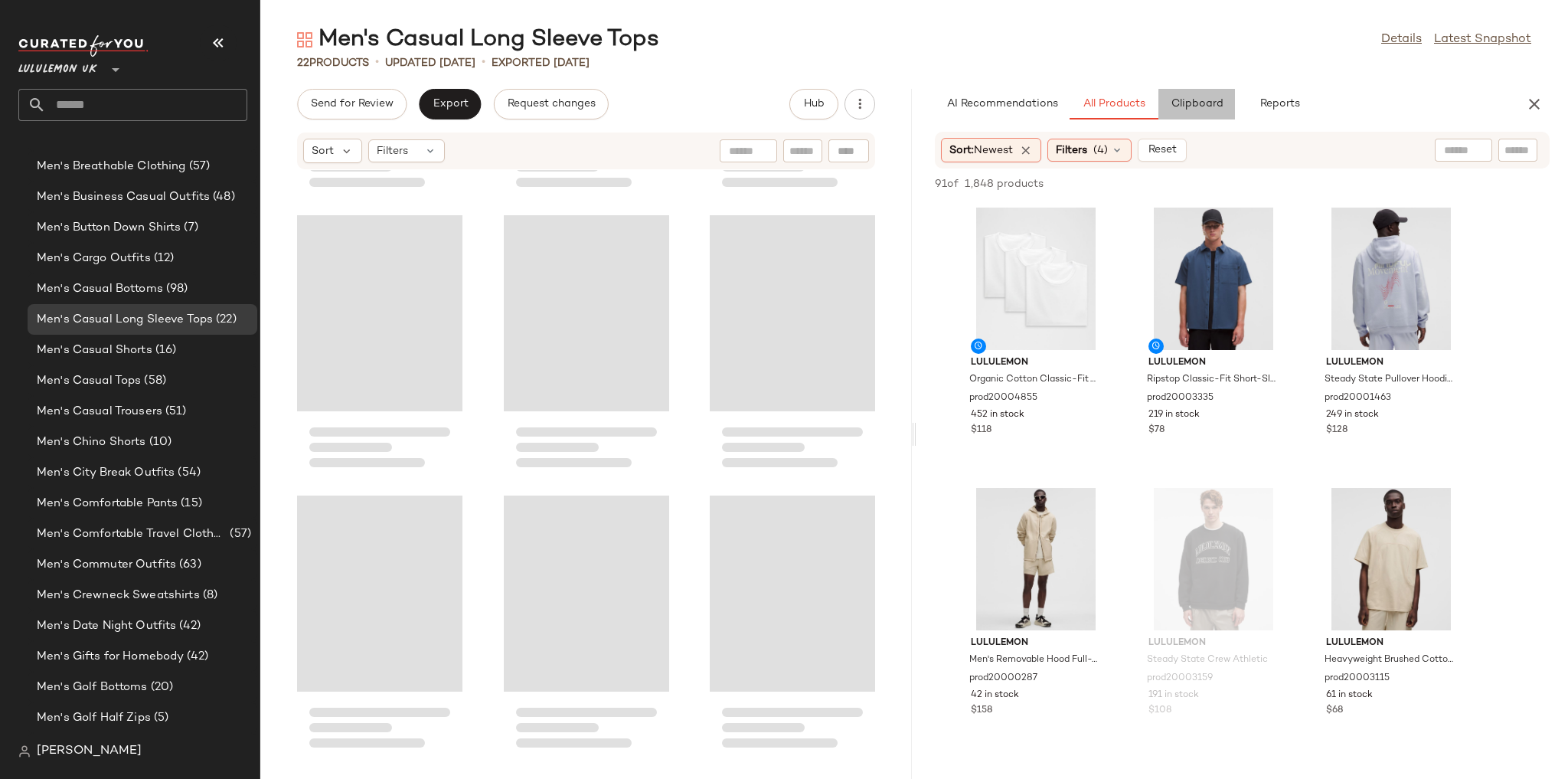
click at [469, 110] on button "Clipboard" at bounding box center [1196, 104] width 76 height 30
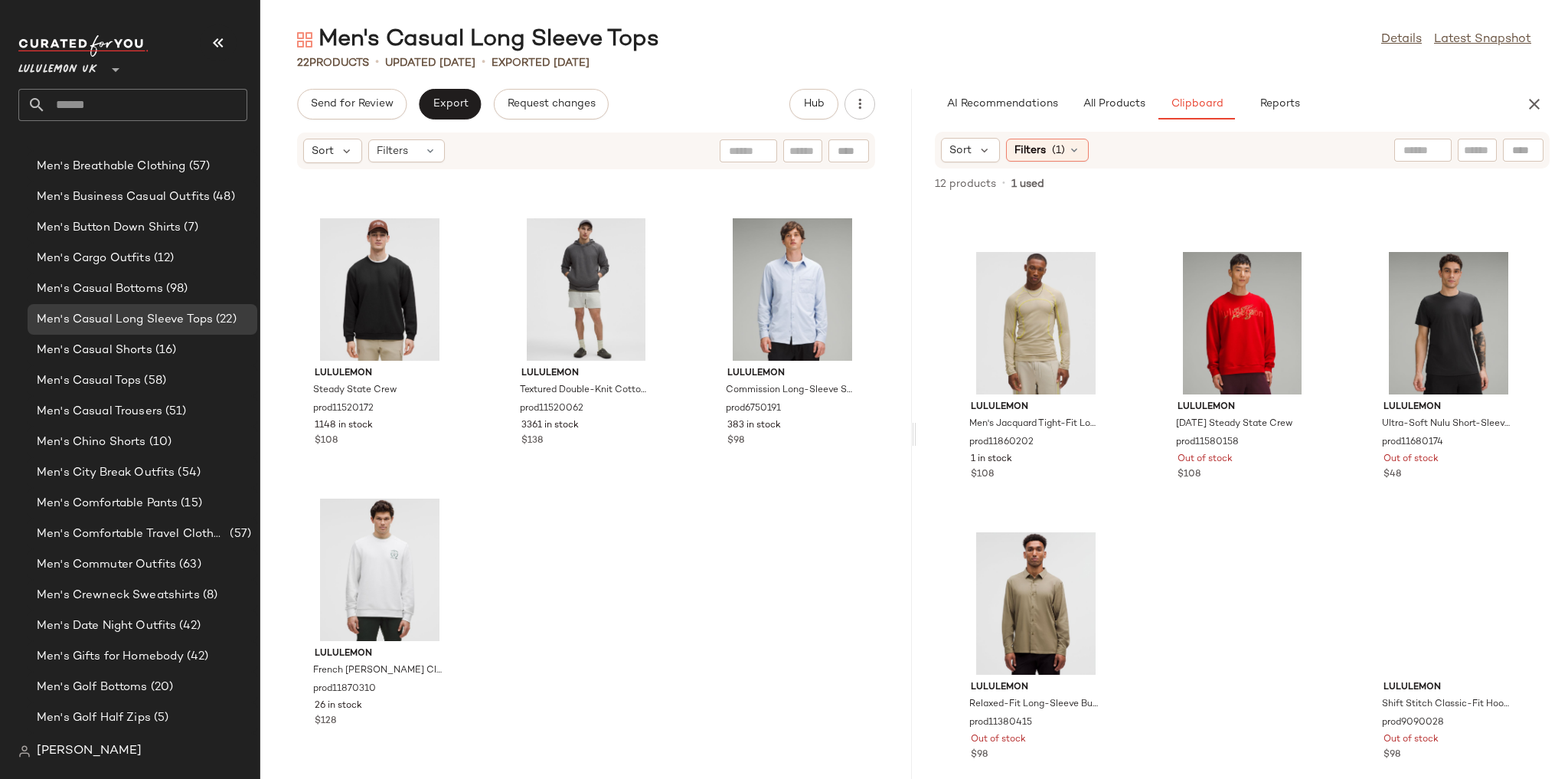
scroll to position [547, 0]
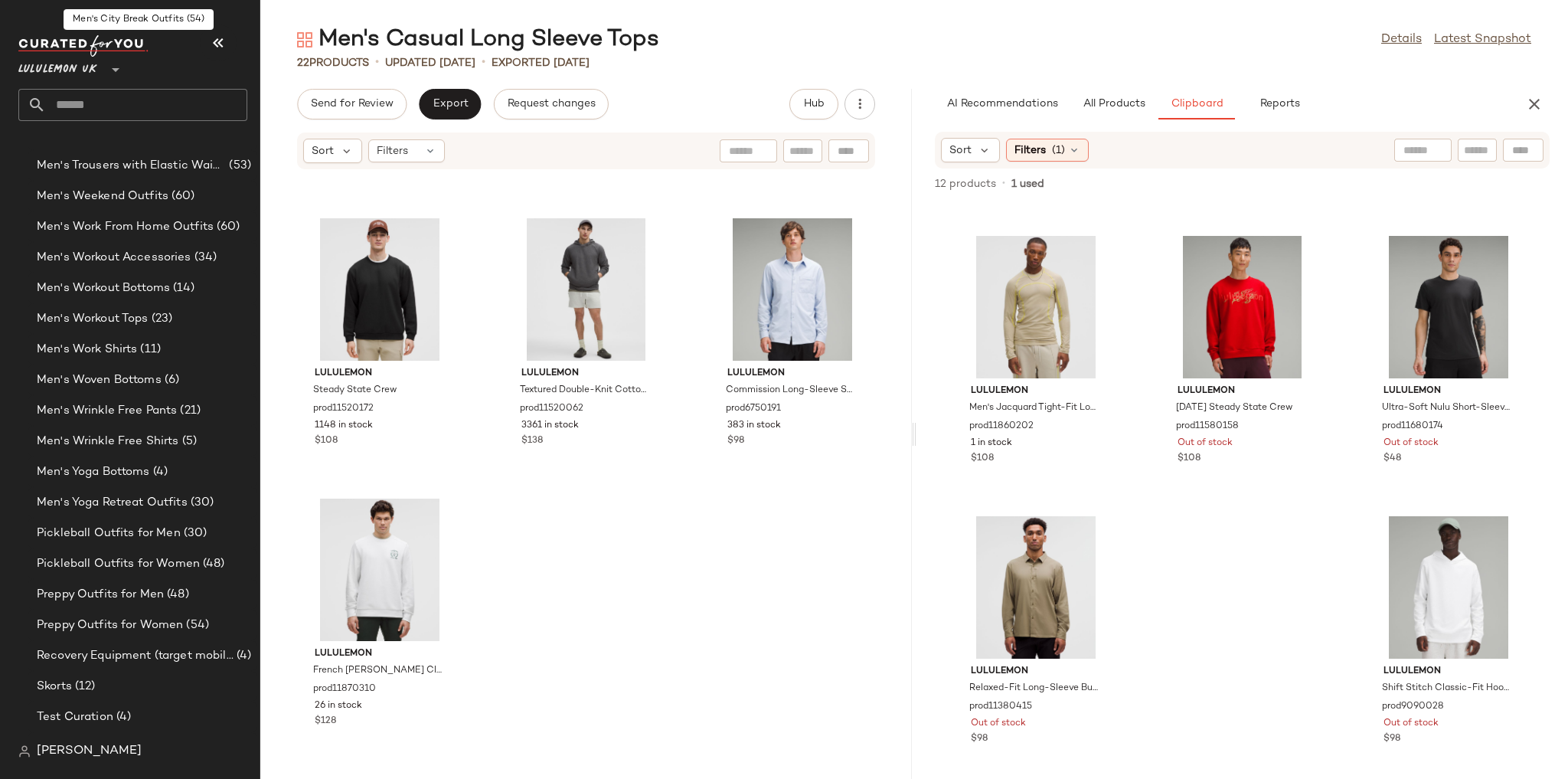
scroll to position [2567, 0]
click at [128, 466] on span "Men's Yoga Bottoms" at bounding box center [93, 473] width 113 height 18
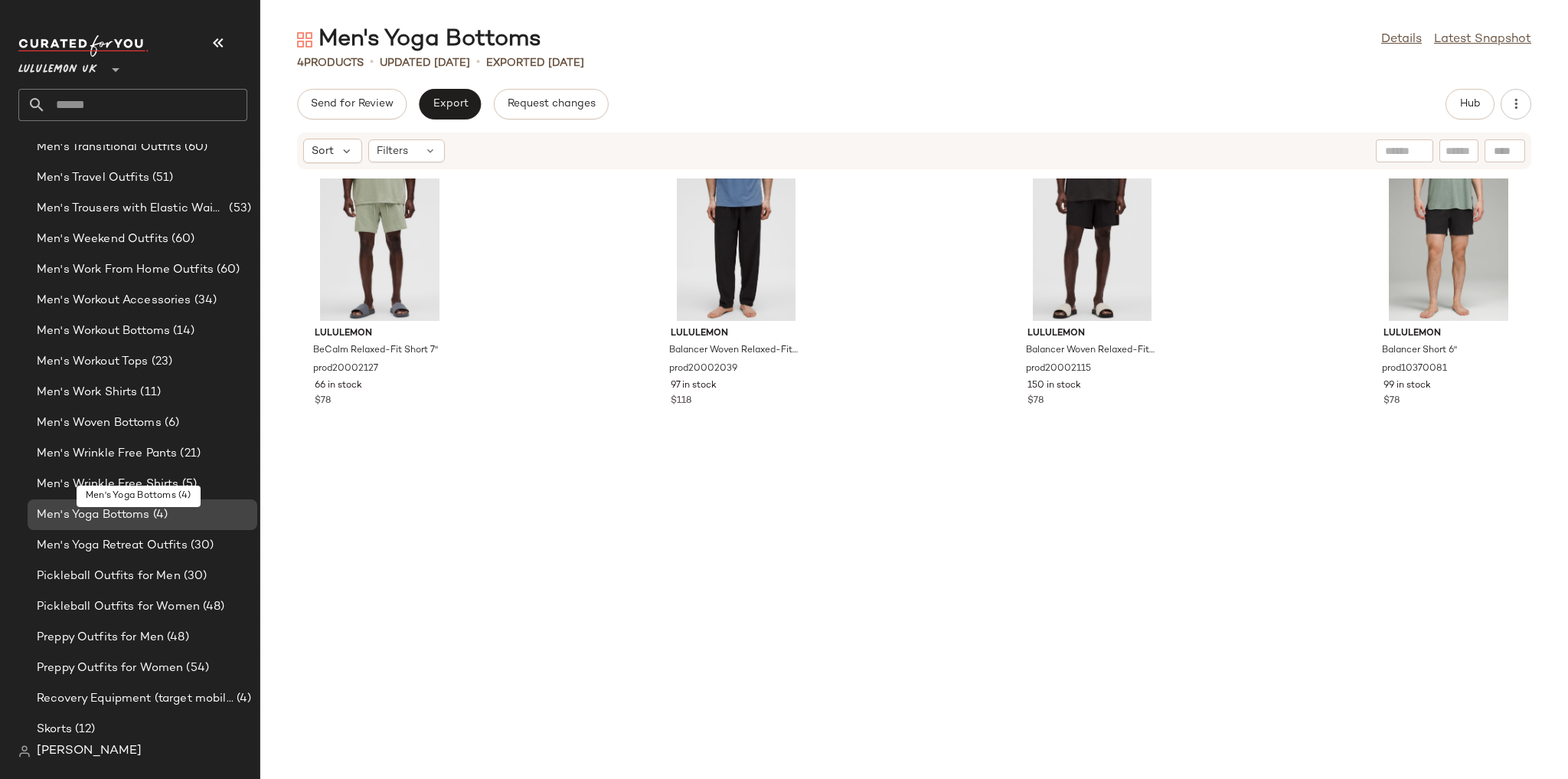
scroll to position [2506, 0]
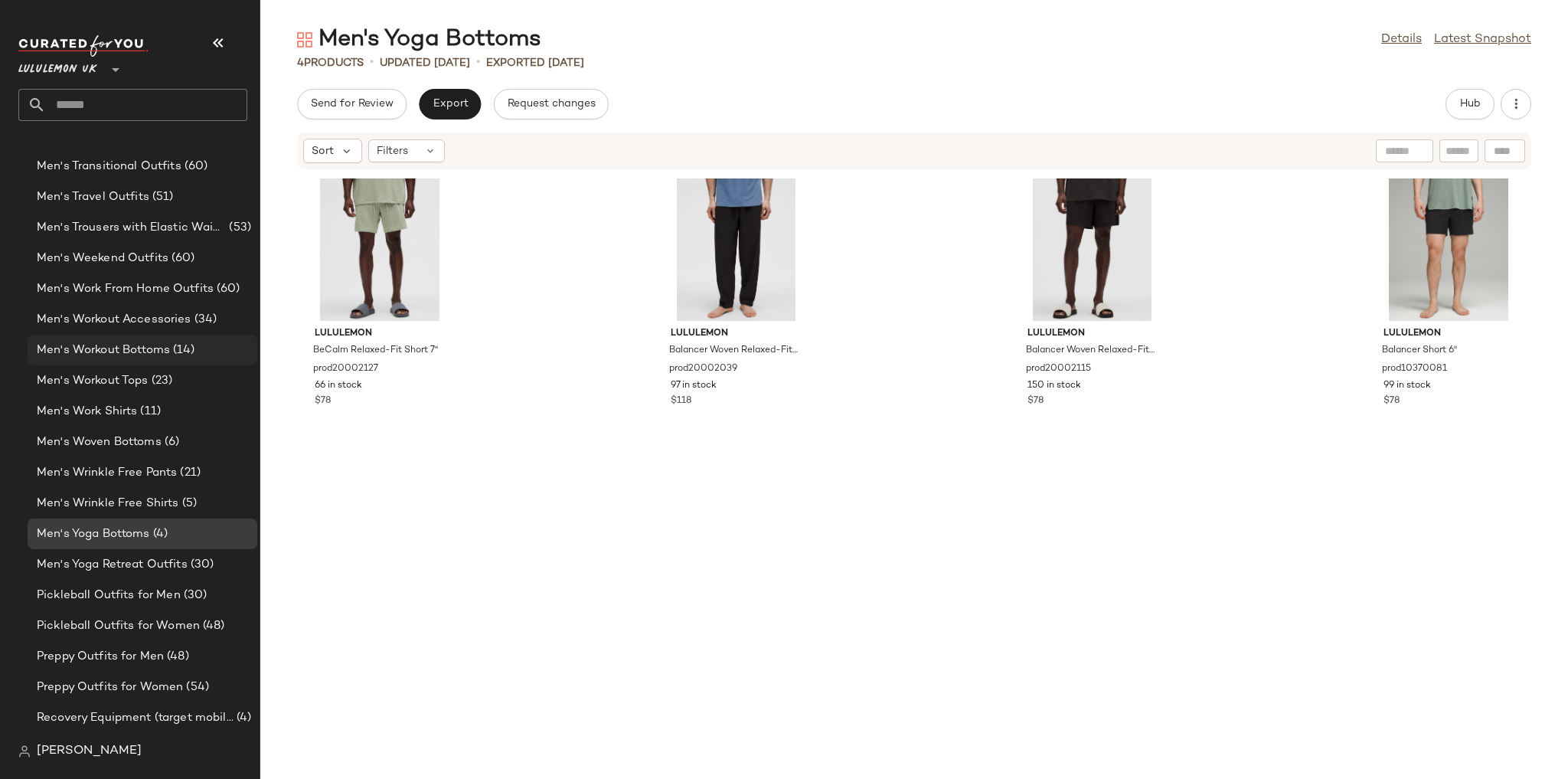
click at [160, 353] on span "Men's Workout Bottoms" at bounding box center [103, 350] width 133 height 18
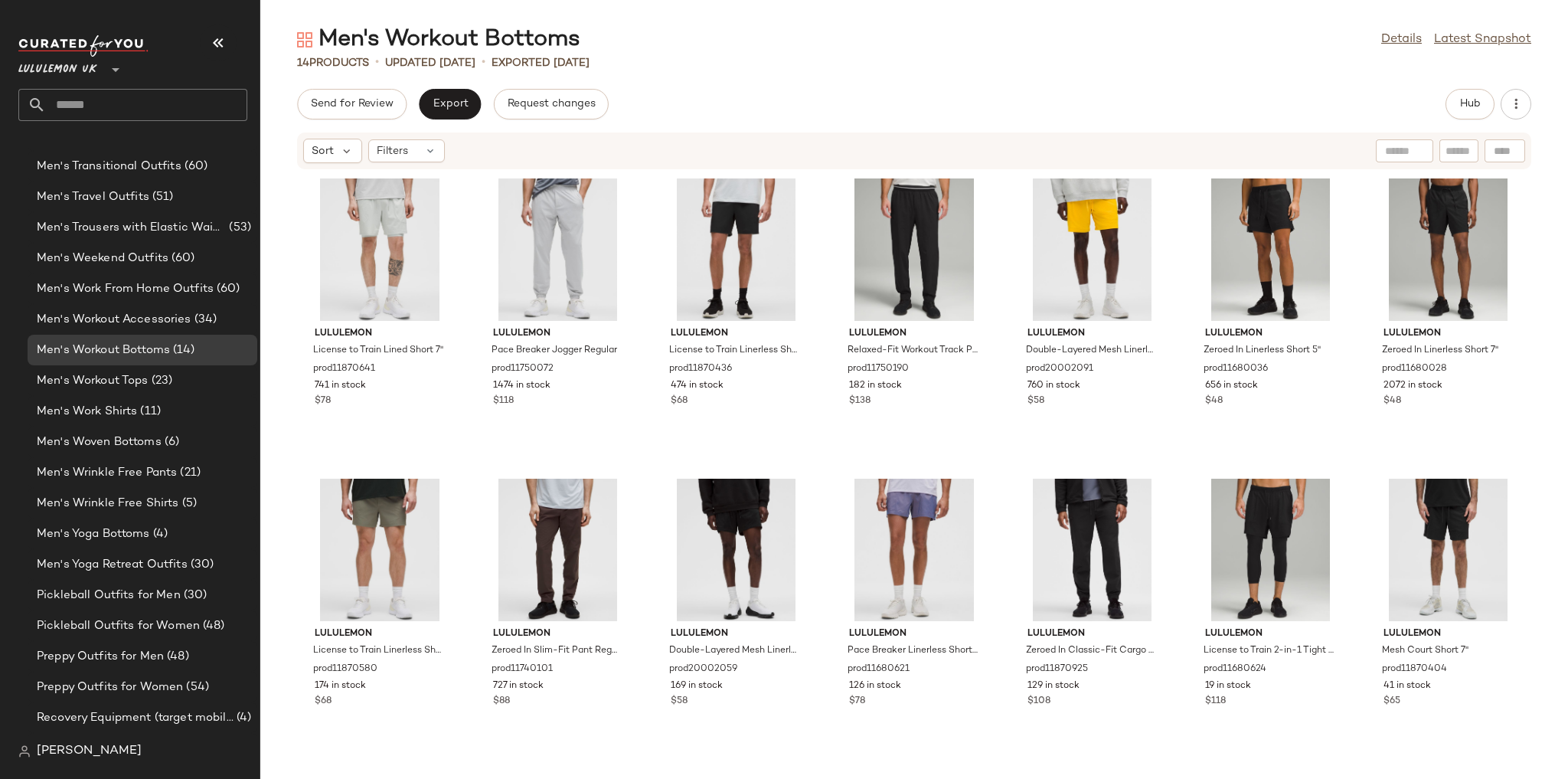
scroll to position [241, 0]
click at [1489, 101] on button "Hub" at bounding box center [1470, 104] width 49 height 30
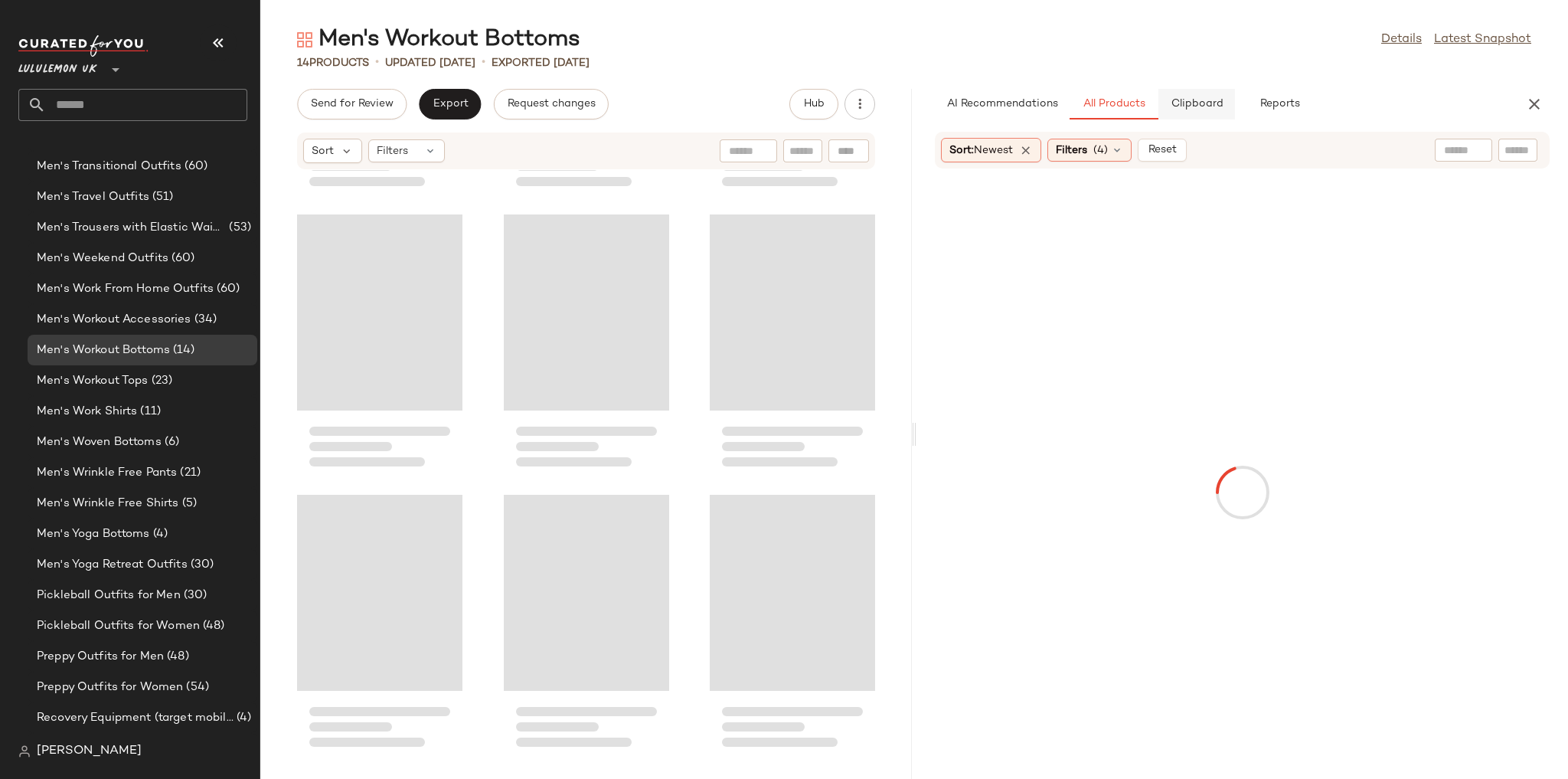
scroll to position [293, 0]
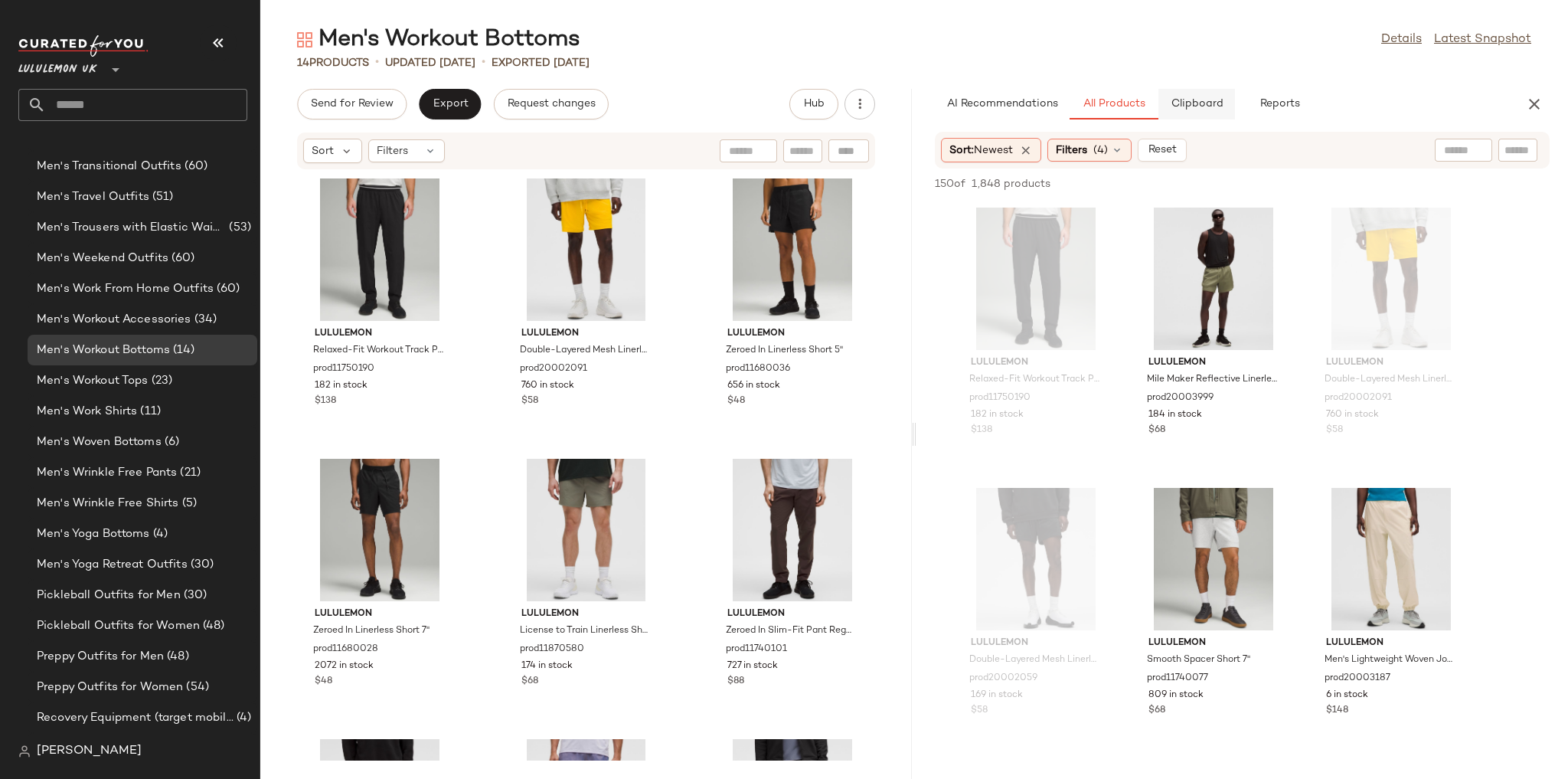
click at [1222, 109] on button "Clipboard" at bounding box center [1196, 104] width 76 height 30
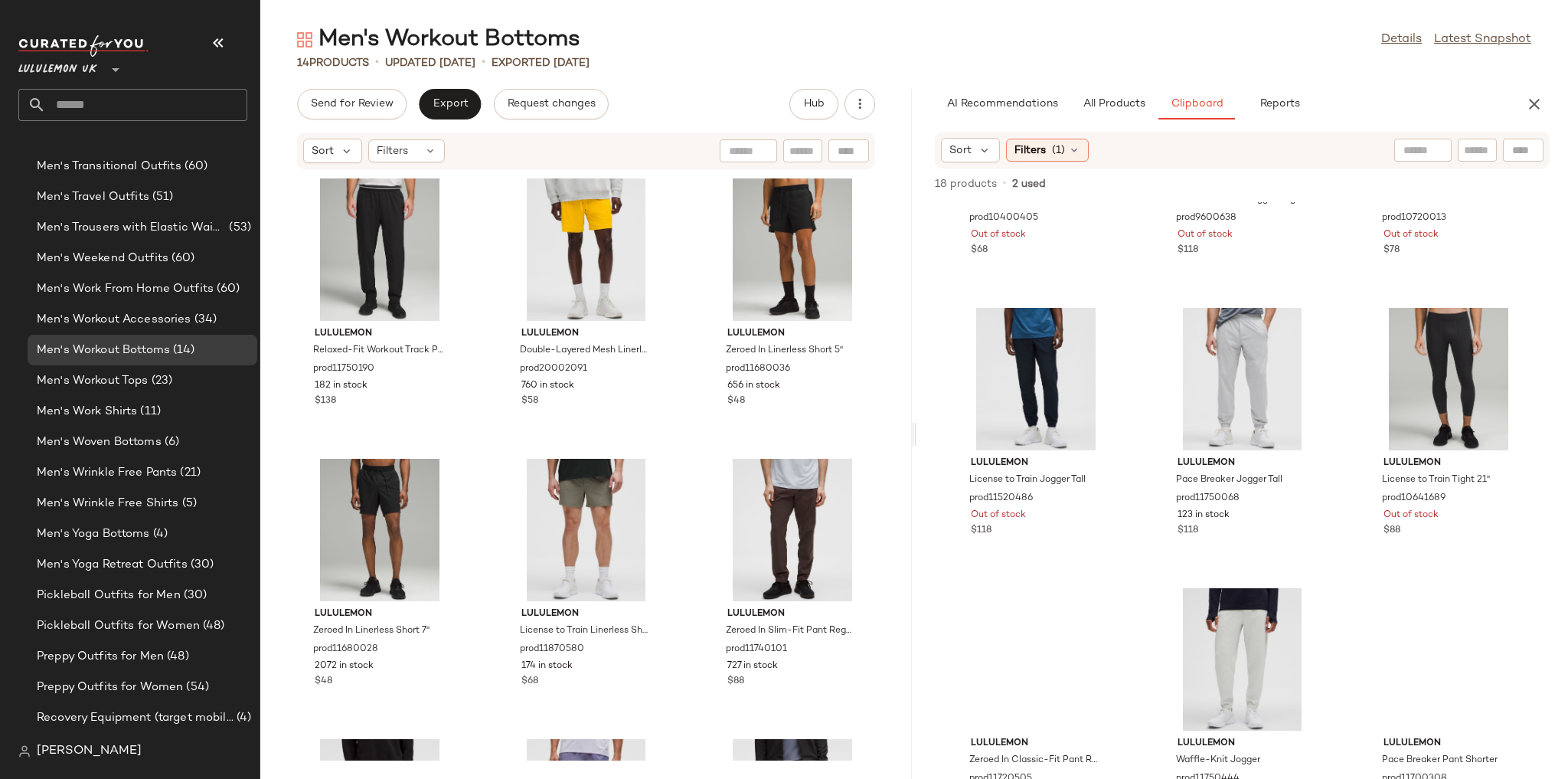
scroll to position [503, 0]
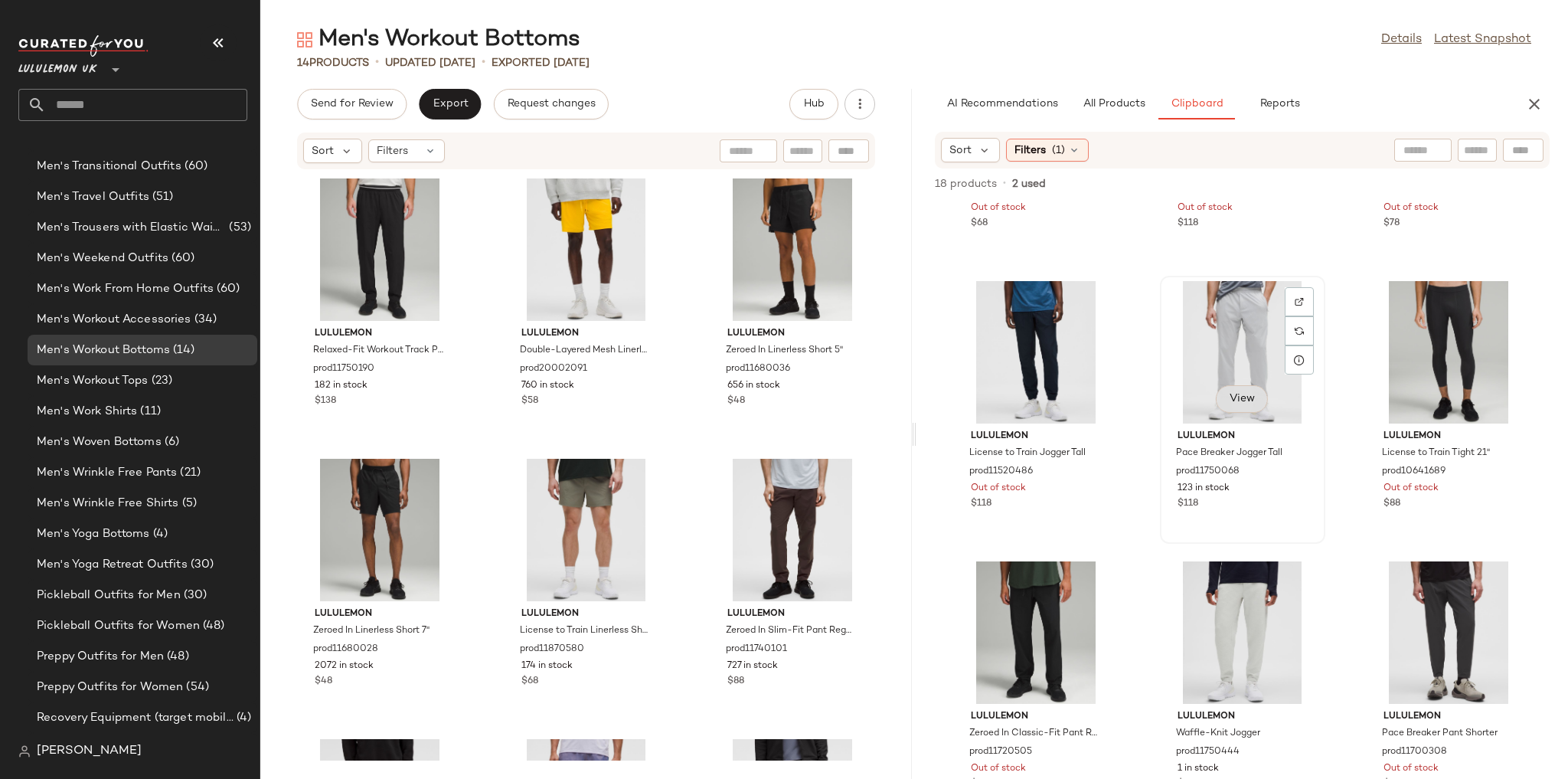
click at [1228, 398] on span "View" at bounding box center [1241, 399] width 26 height 13
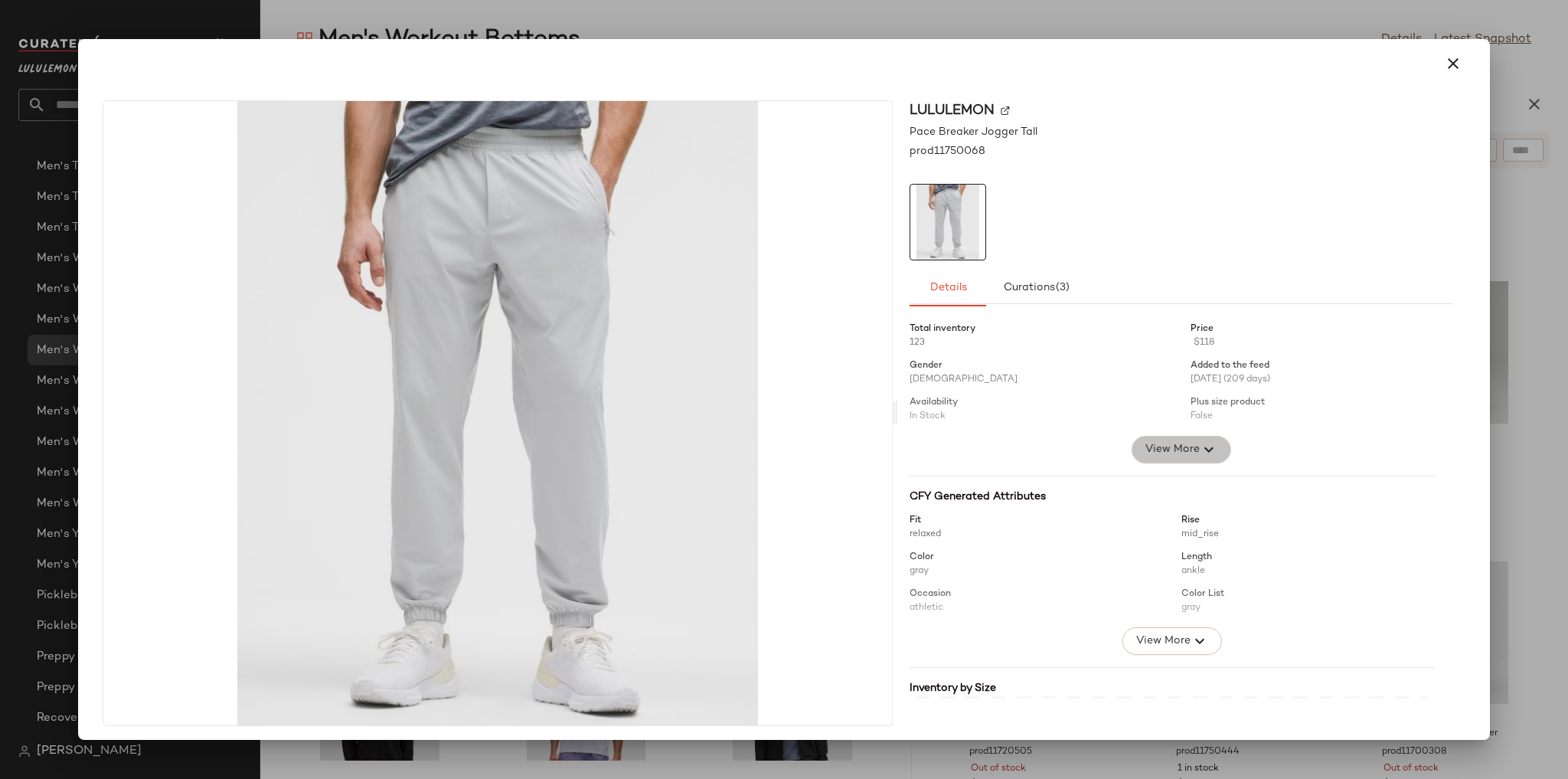
drag, startPoint x: 1200, startPoint y: 462, endPoint x: 1197, endPoint y: 453, distance: 9.5
click at [1197, 453] on button "View More" at bounding box center [1181, 449] width 100 height 28
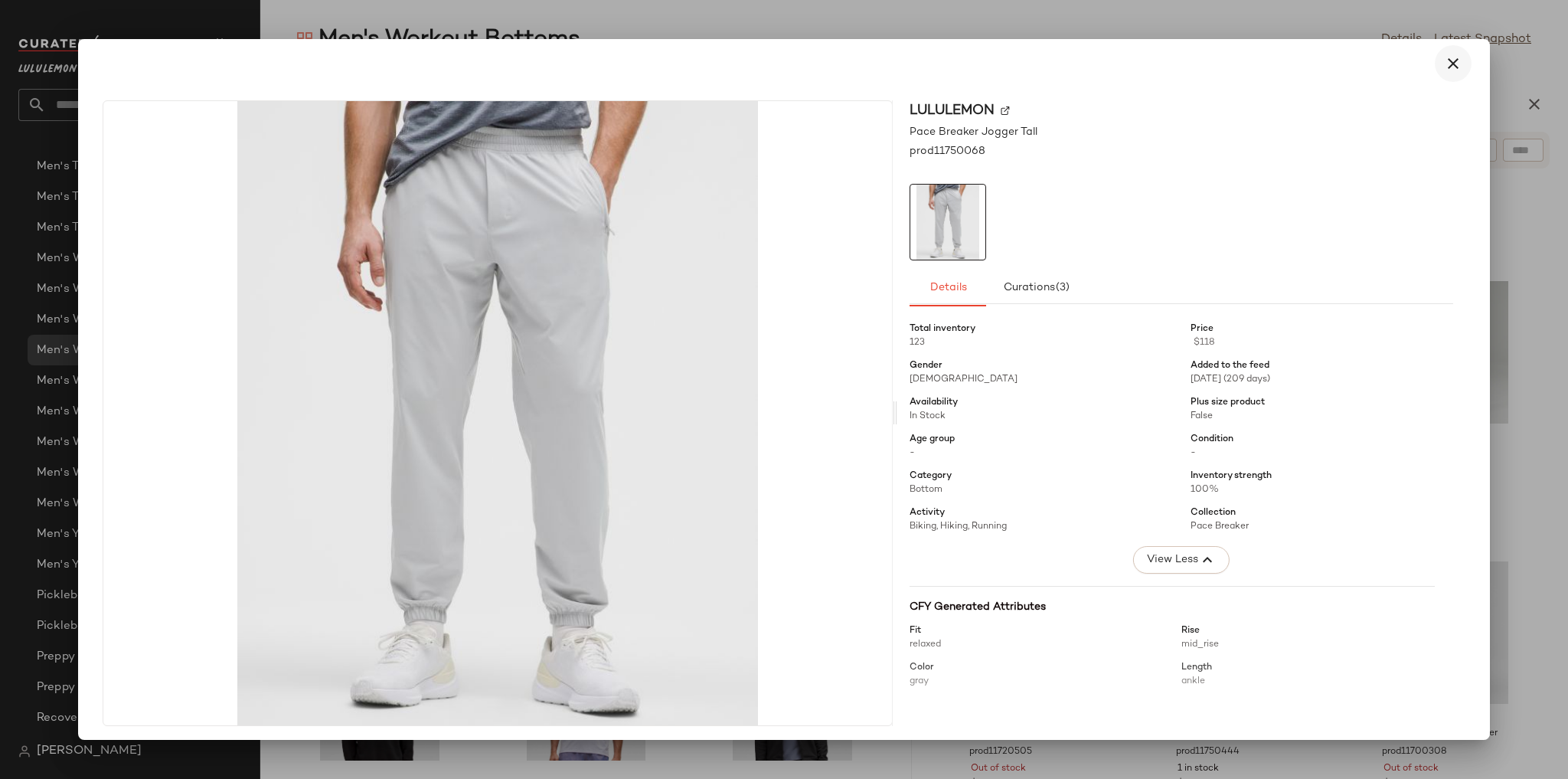
click at [1444, 63] on icon "button" at bounding box center [1453, 64] width 18 height 18
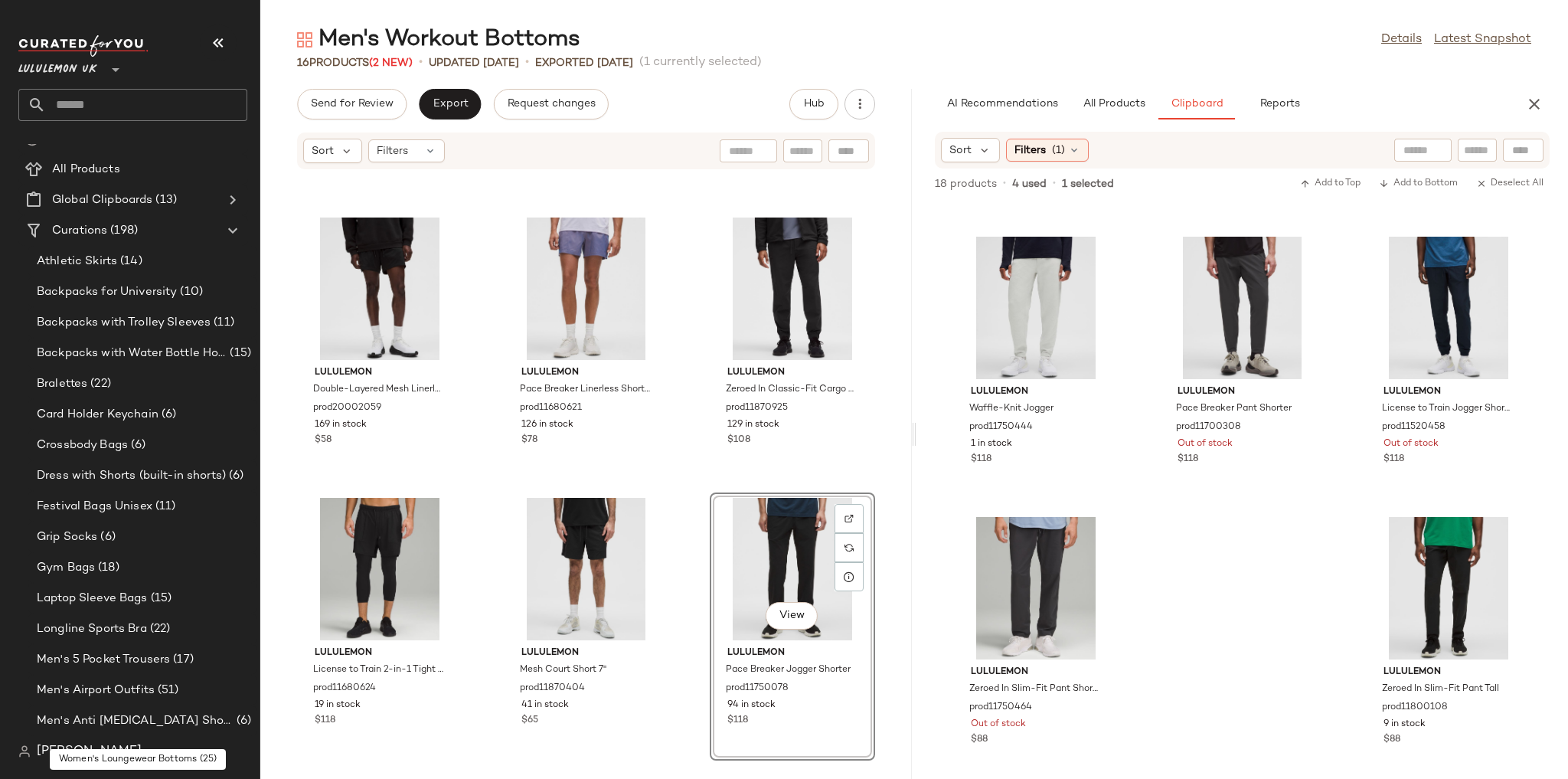
scroll to position [0, 0]
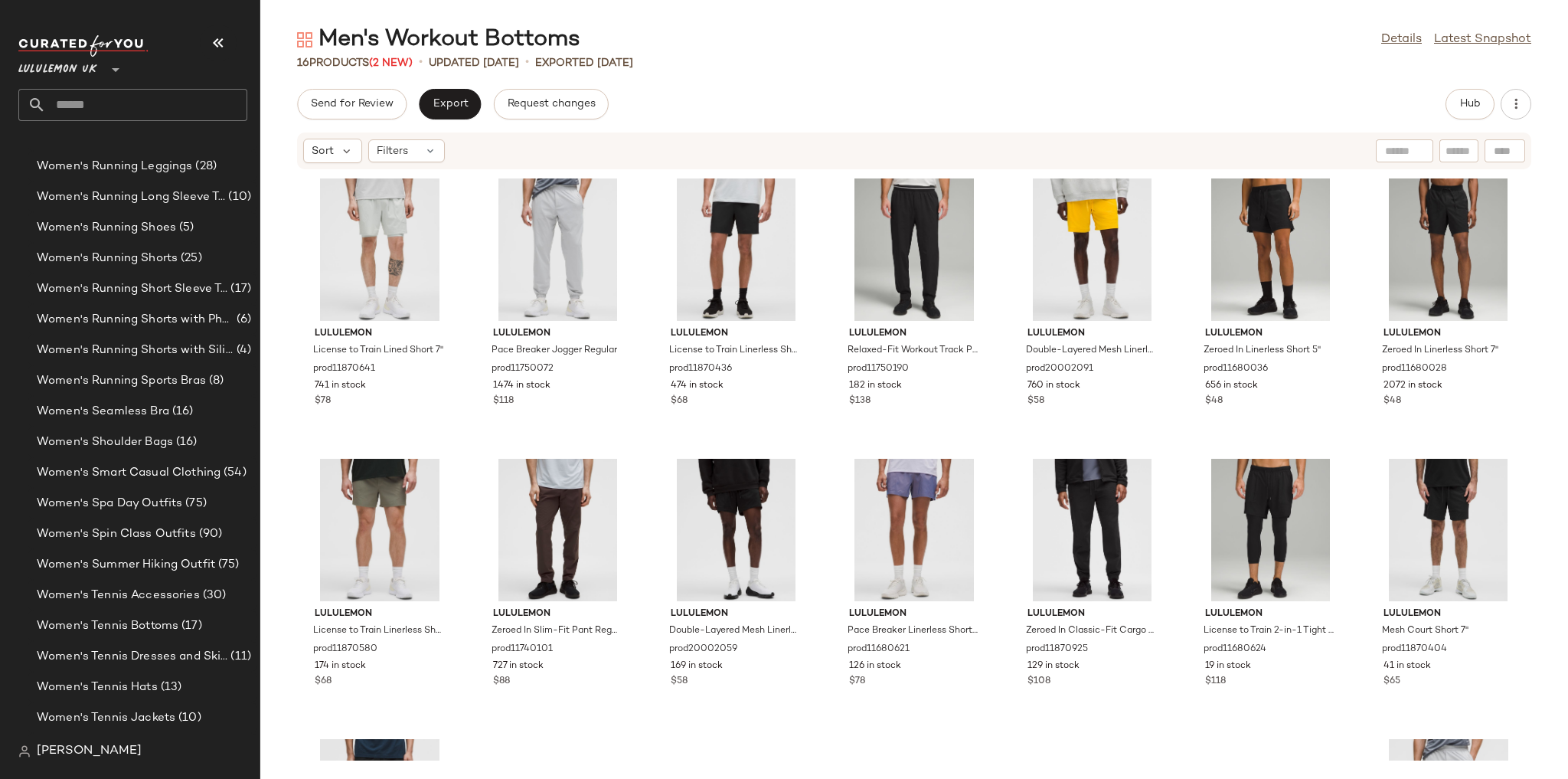
scroll to position [5446, 0]
click at [167, 603] on span "Women's Workout Bottoms" at bounding box center [113, 595] width 153 height 18
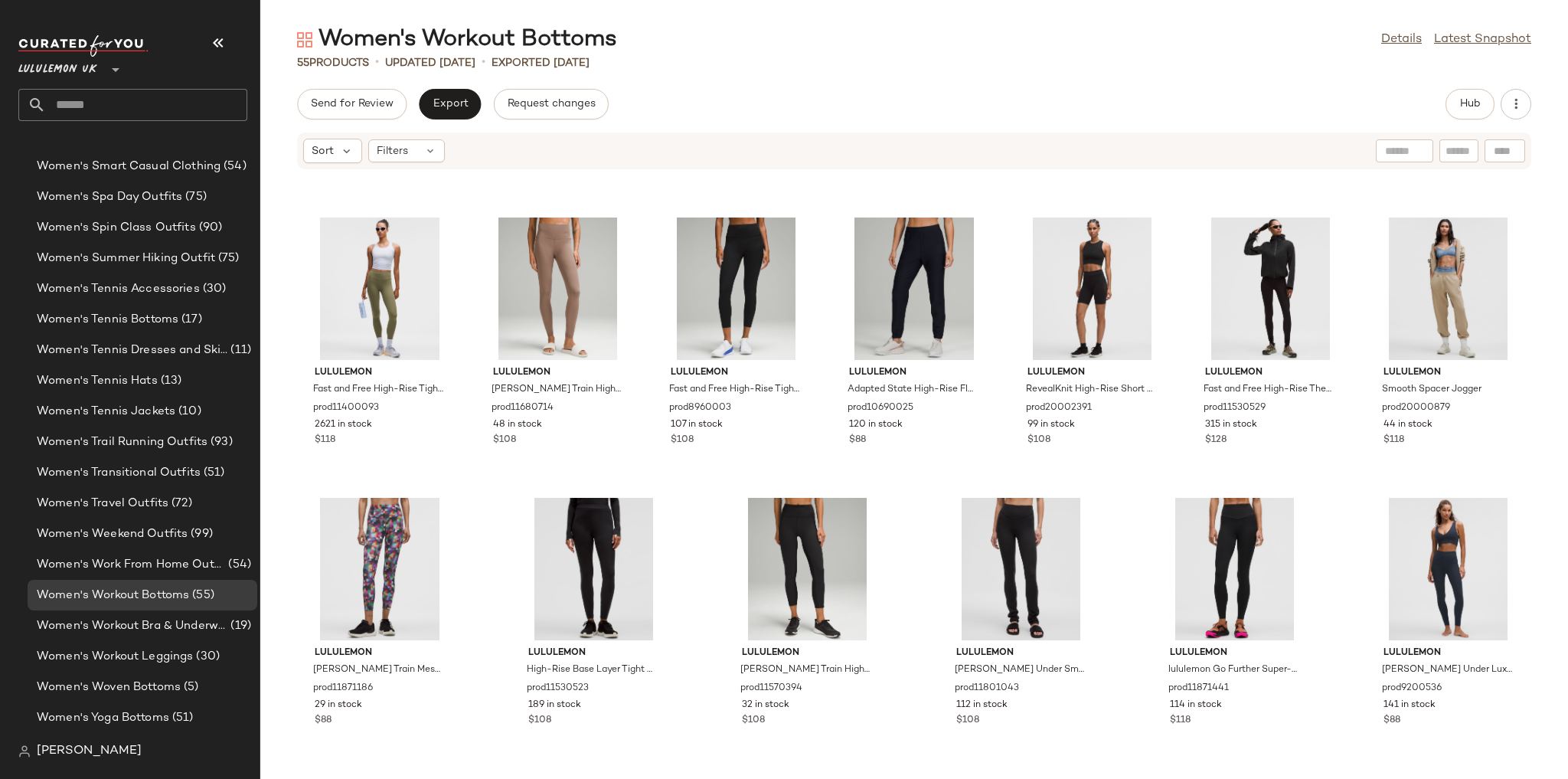
scroll to position [2215, 0]
click at [1466, 107] on span "Hub" at bounding box center [1470, 104] width 22 height 13
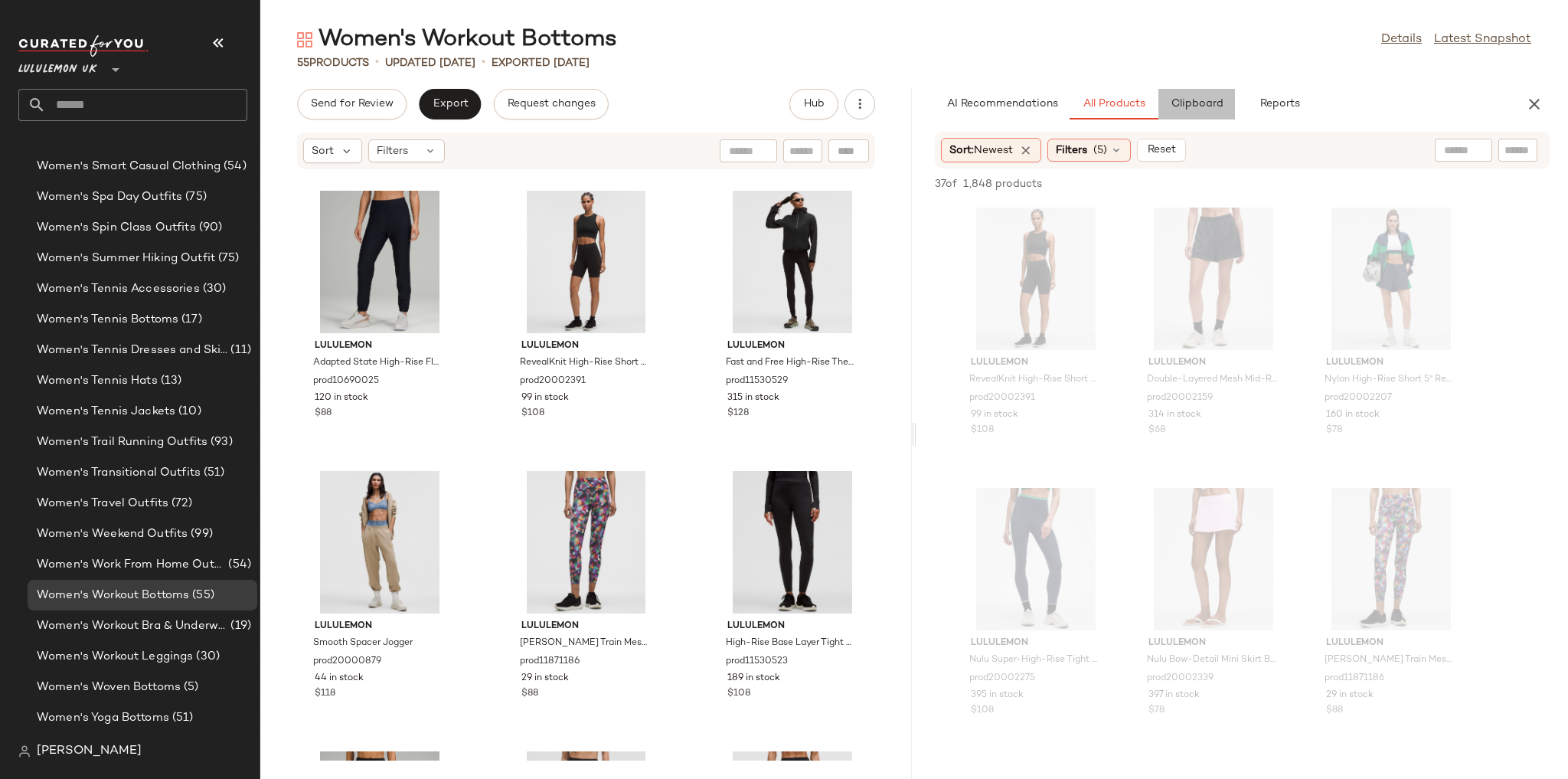
click at [1211, 96] on button "Clipboard" at bounding box center [1196, 104] width 76 height 30
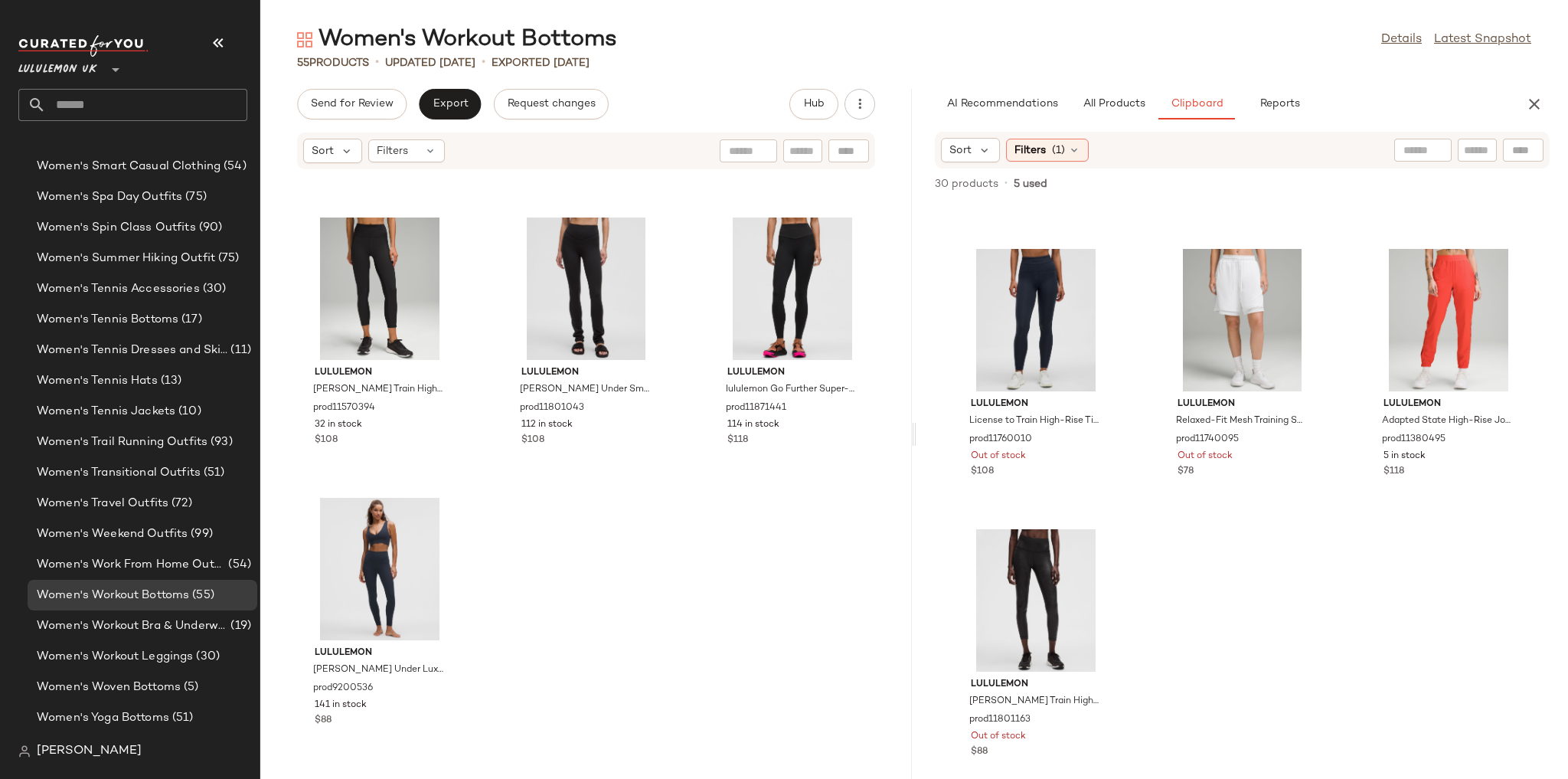
scroll to position [1949, 0]
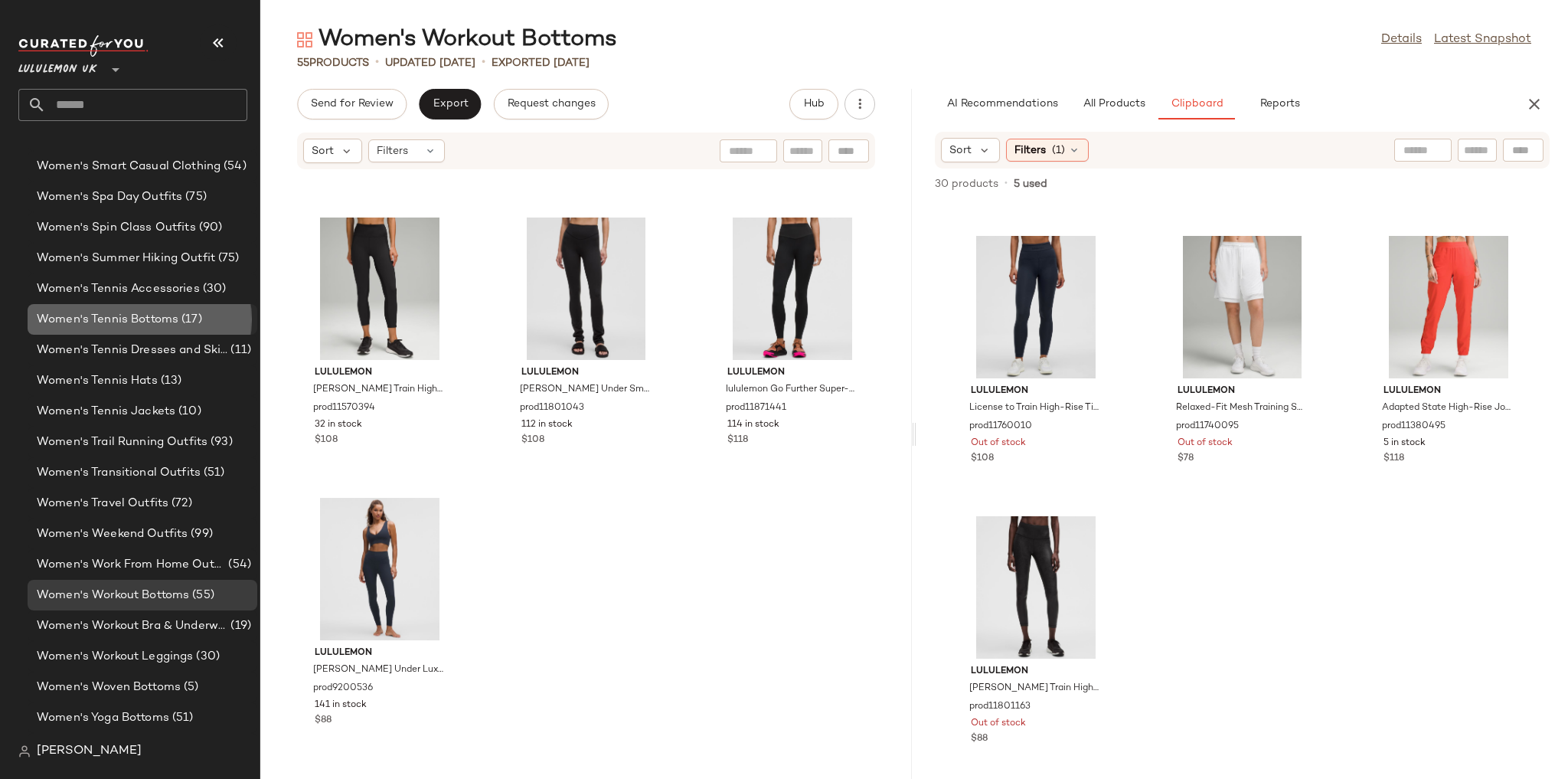
click at [188, 322] on span "(17)" at bounding box center [190, 319] width 23 height 18
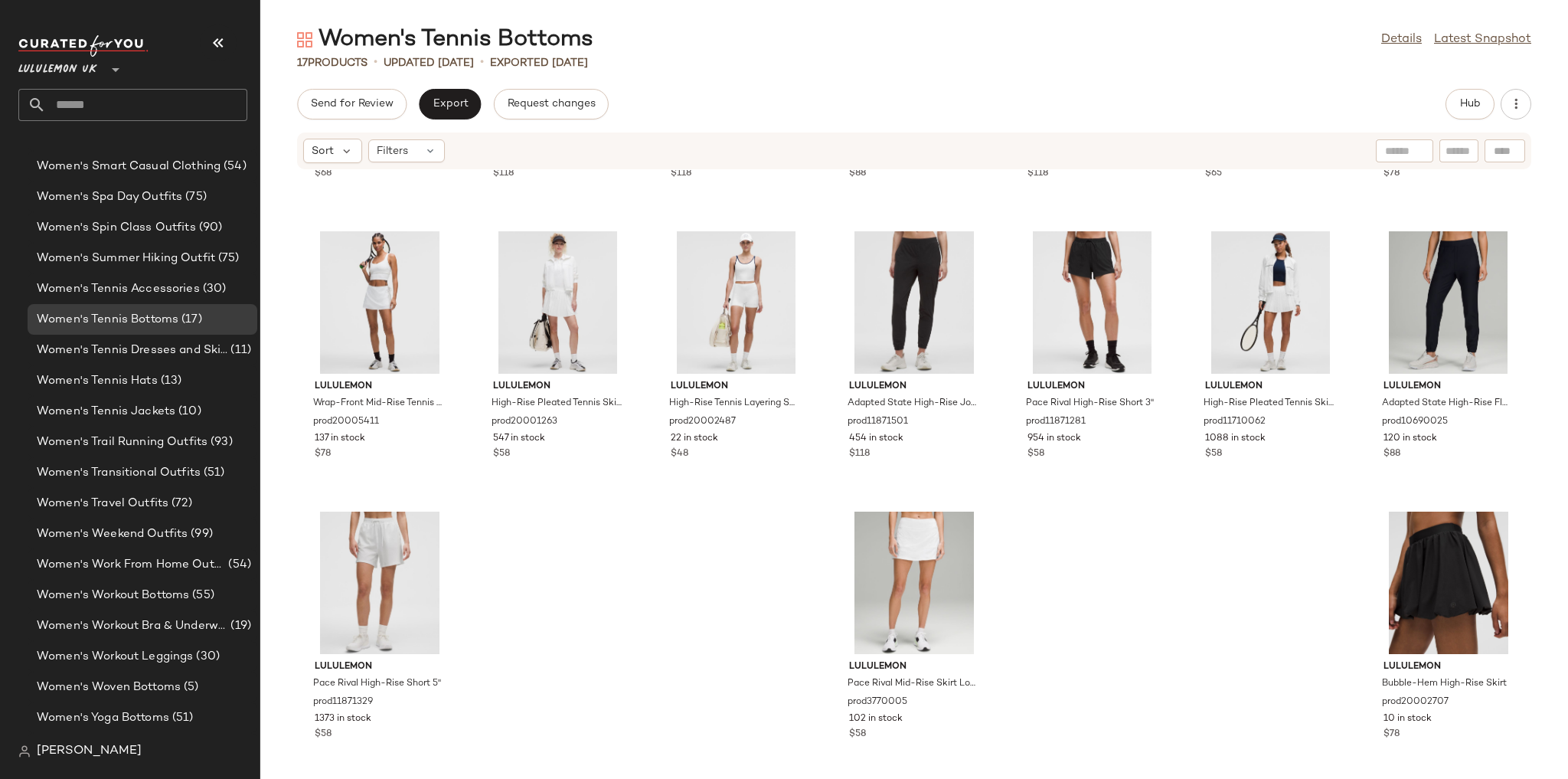
scroll to position [241, 0]
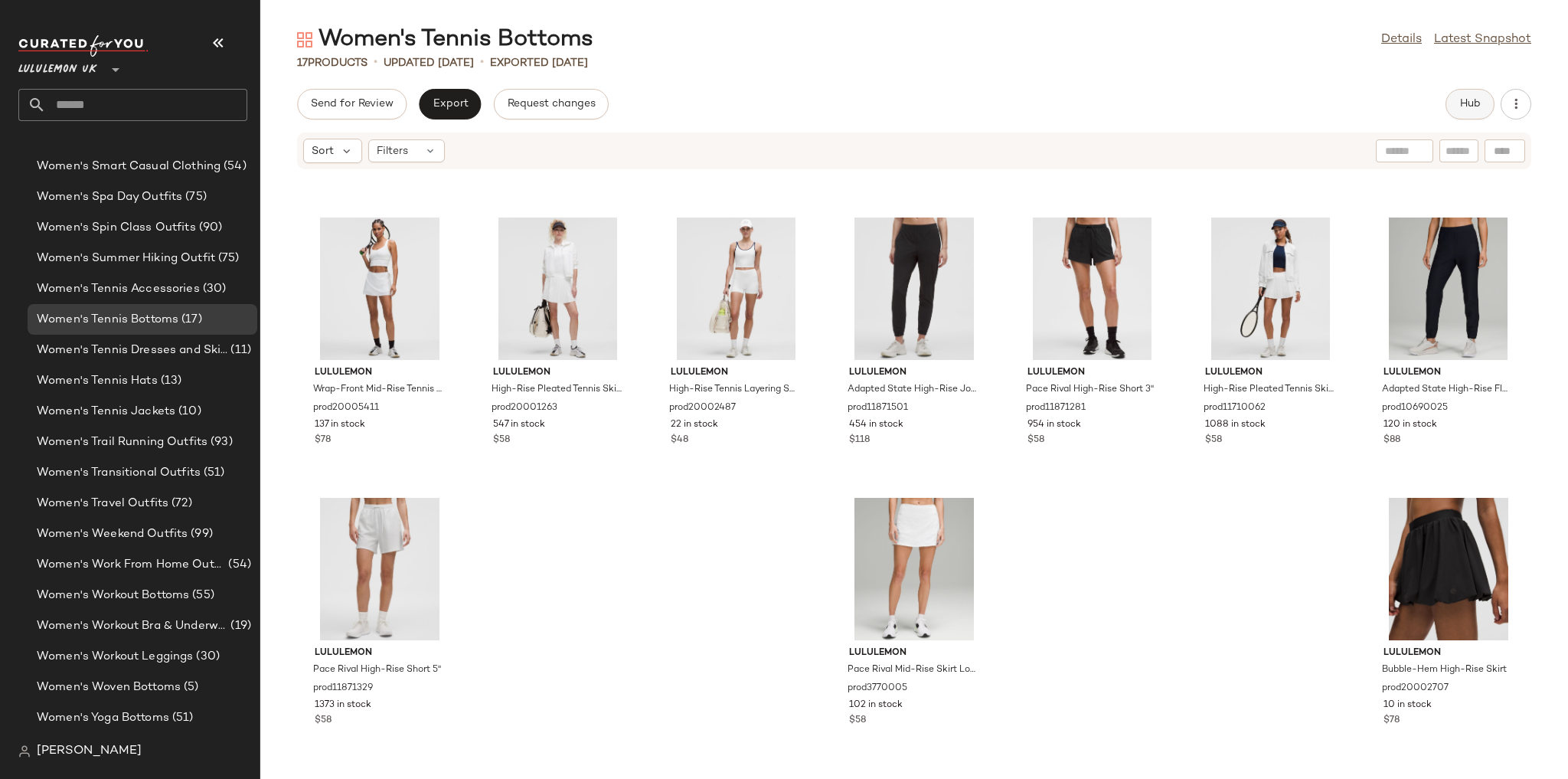
click at [1473, 107] on span "Hub" at bounding box center [1470, 104] width 22 height 13
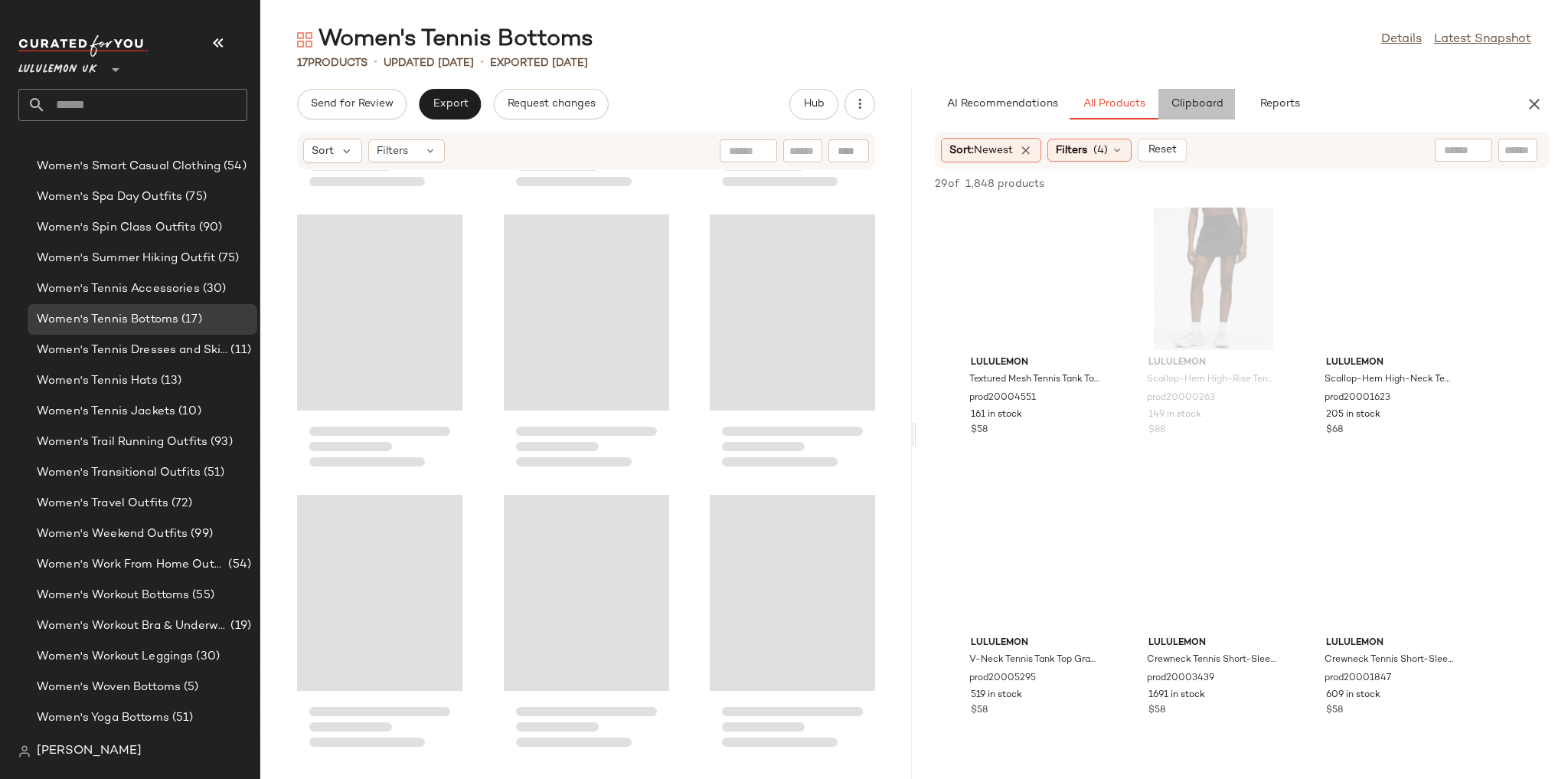
click at [1212, 109] on span "Clipboard" at bounding box center [1196, 104] width 53 height 13
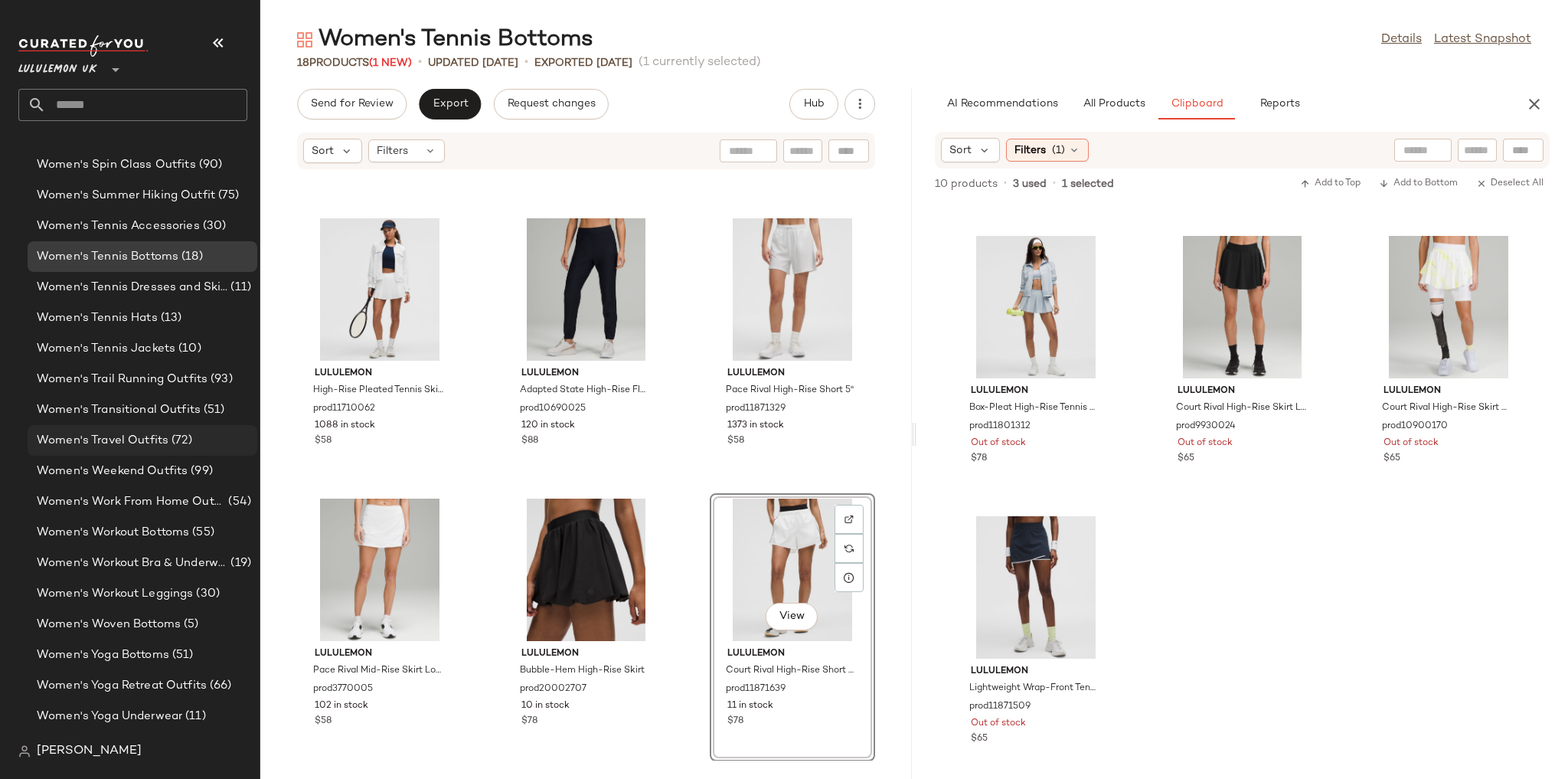
scroll to position [5597, 0]
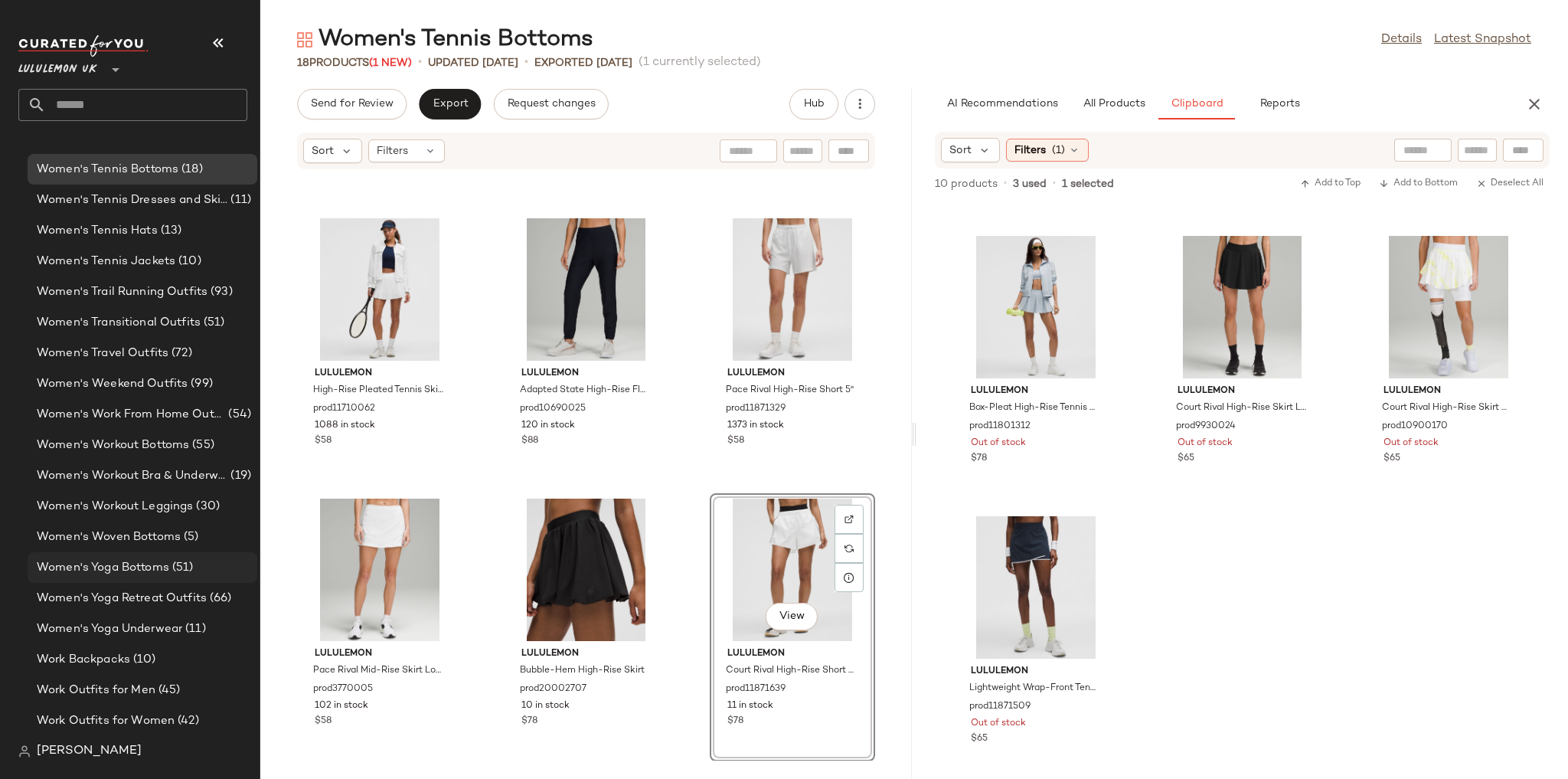
click at [147, 572] on span "Women's Yoga Bottoms" at bounding box center [103, 567] width 133 height 18
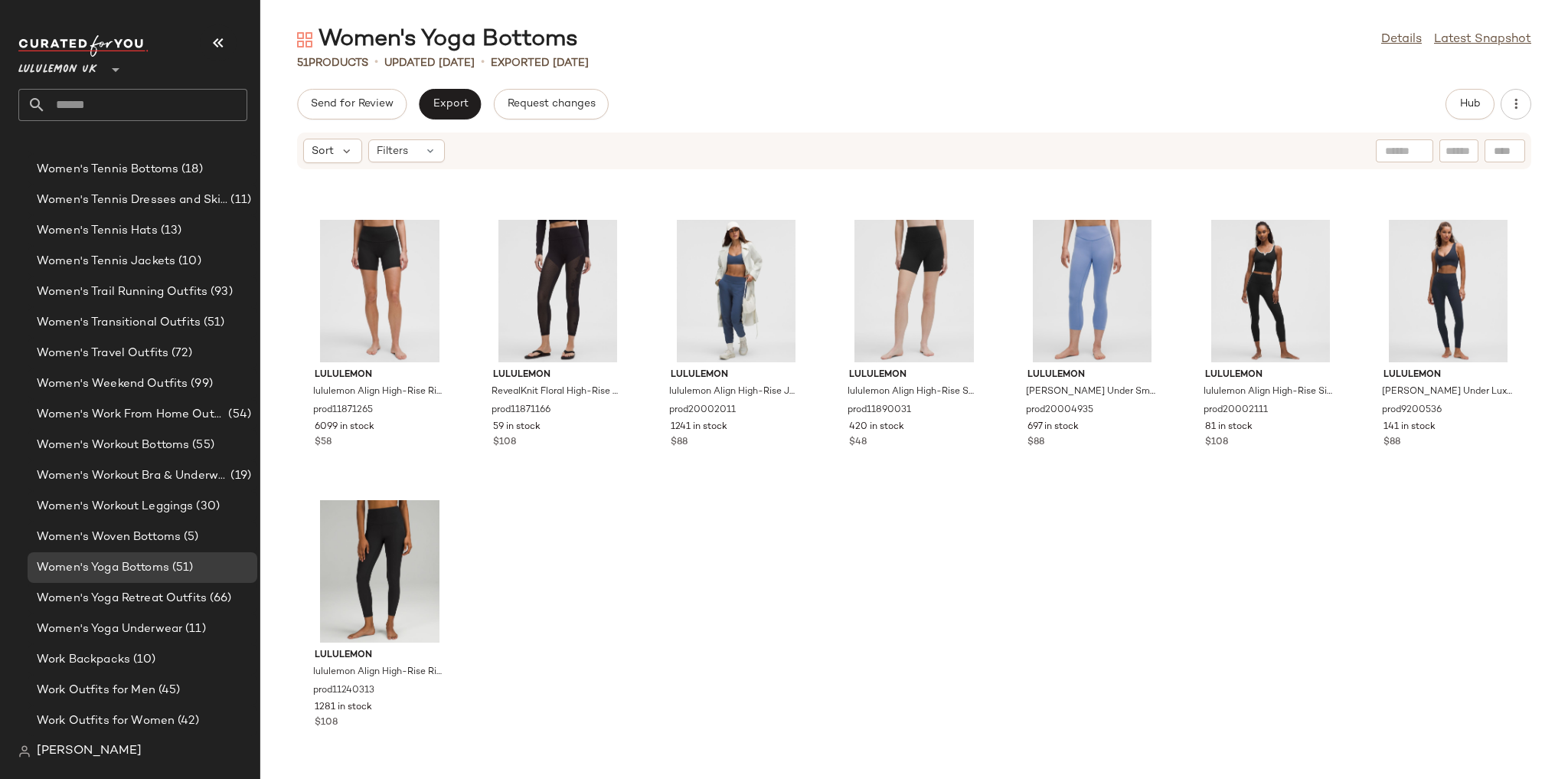
scroll to position [1936, 0]
click at [1466, 102] on span "Hub" at bounding box center [1470, 104] width 22 height 13
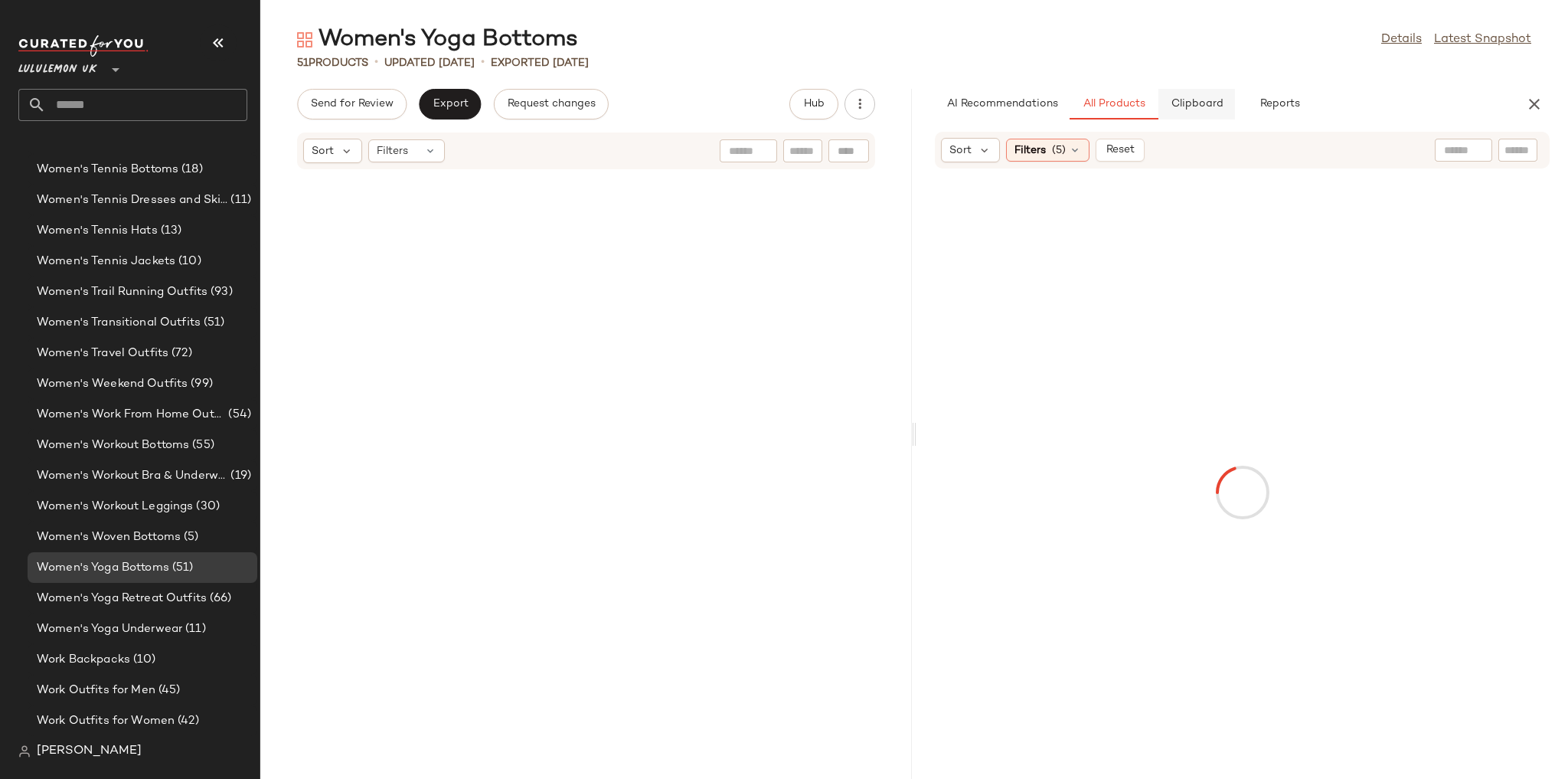
click at [1161, 110] on button "Clipboard" at bounding box center [1196, 104] width 76 height 30
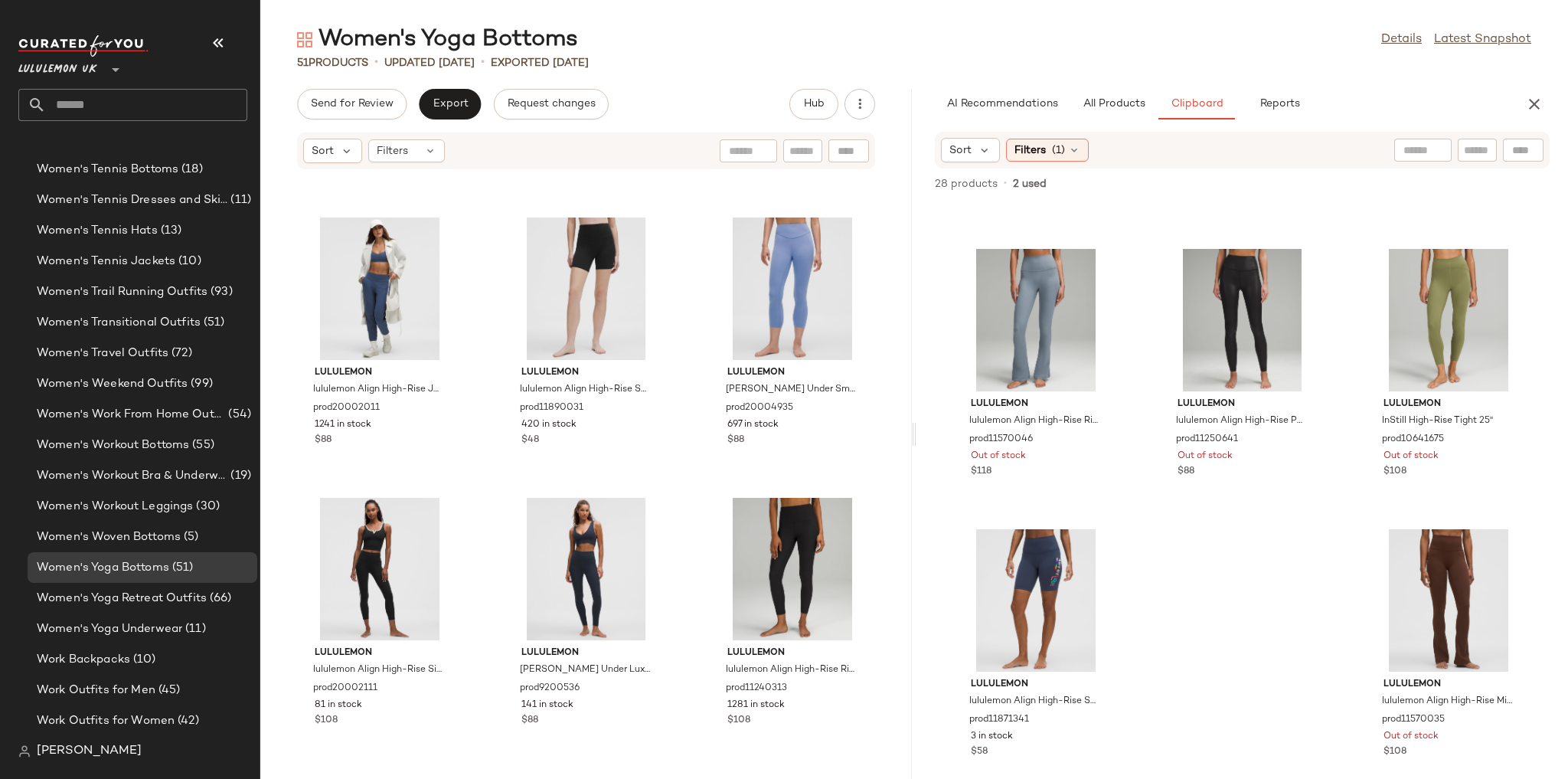
scroll to position [1949, 0]
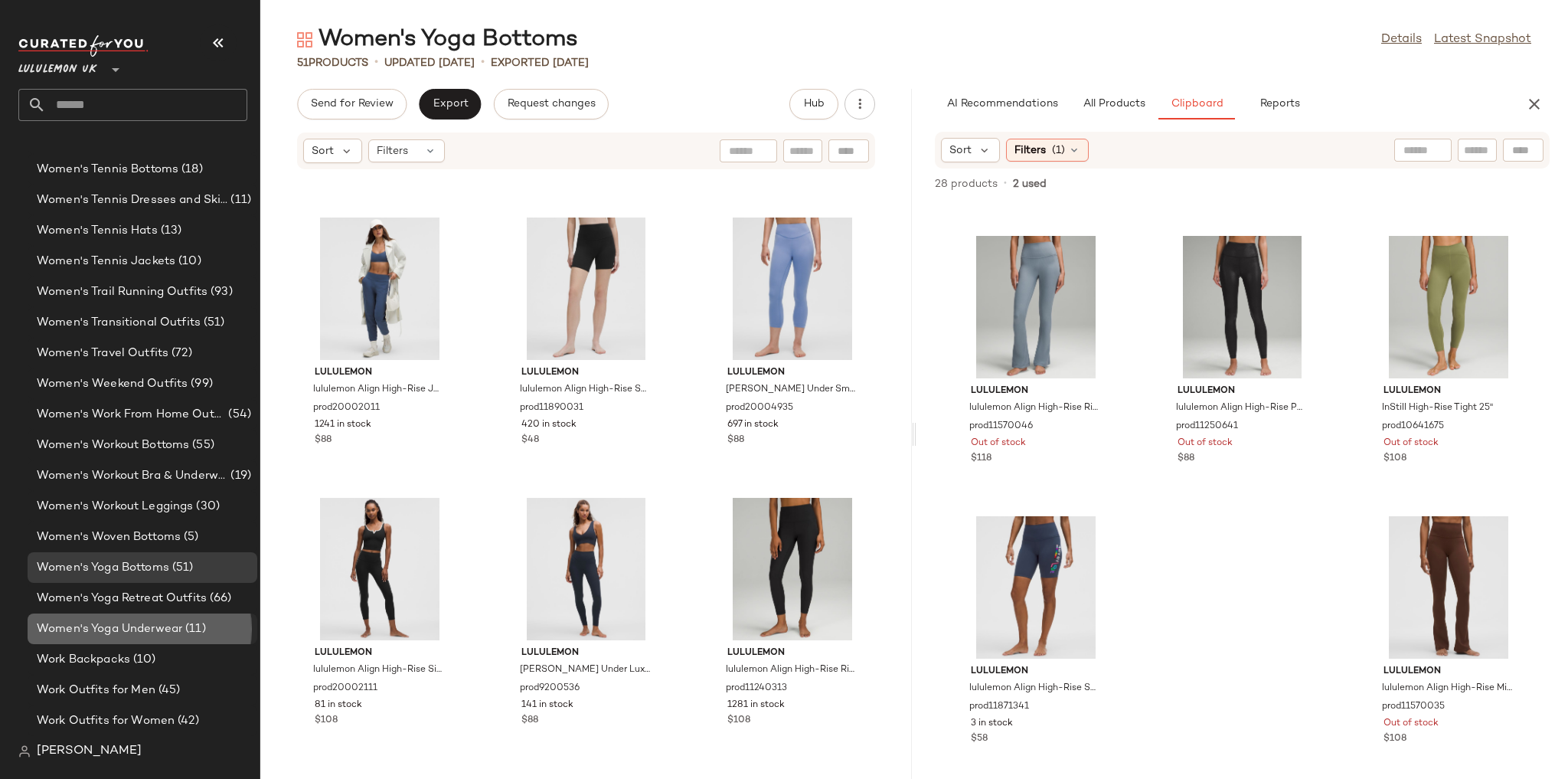
click at [209, 616] on div "Women's Yoga Underwear (11)" at bounding box center [143, 629] width 230 height 30
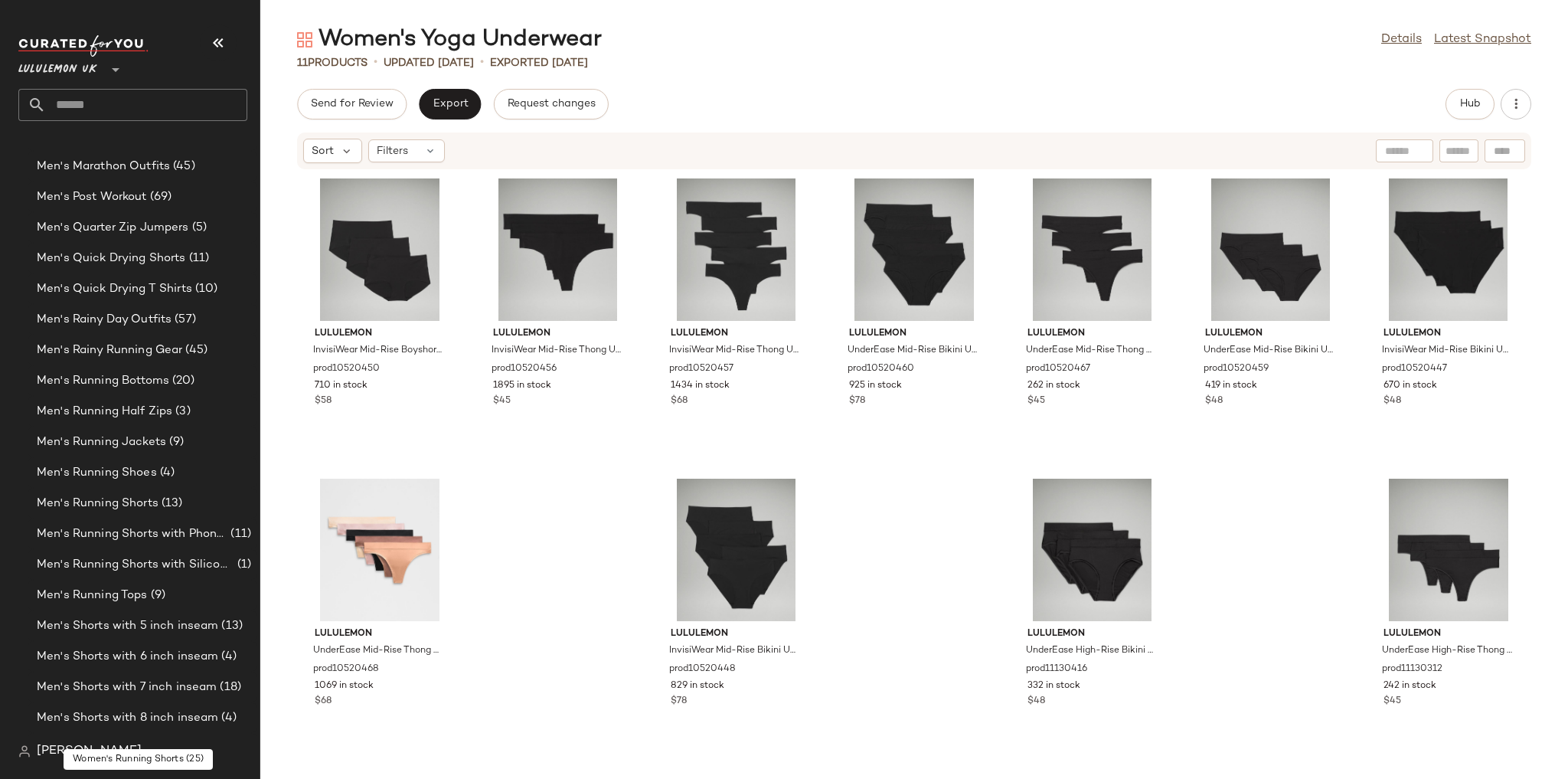
scroll to position [1675, 0]
click at [176, 362] on div "Men's Rainy Running Gear (45)" at bounding box center [143, 353] width 230 height 30
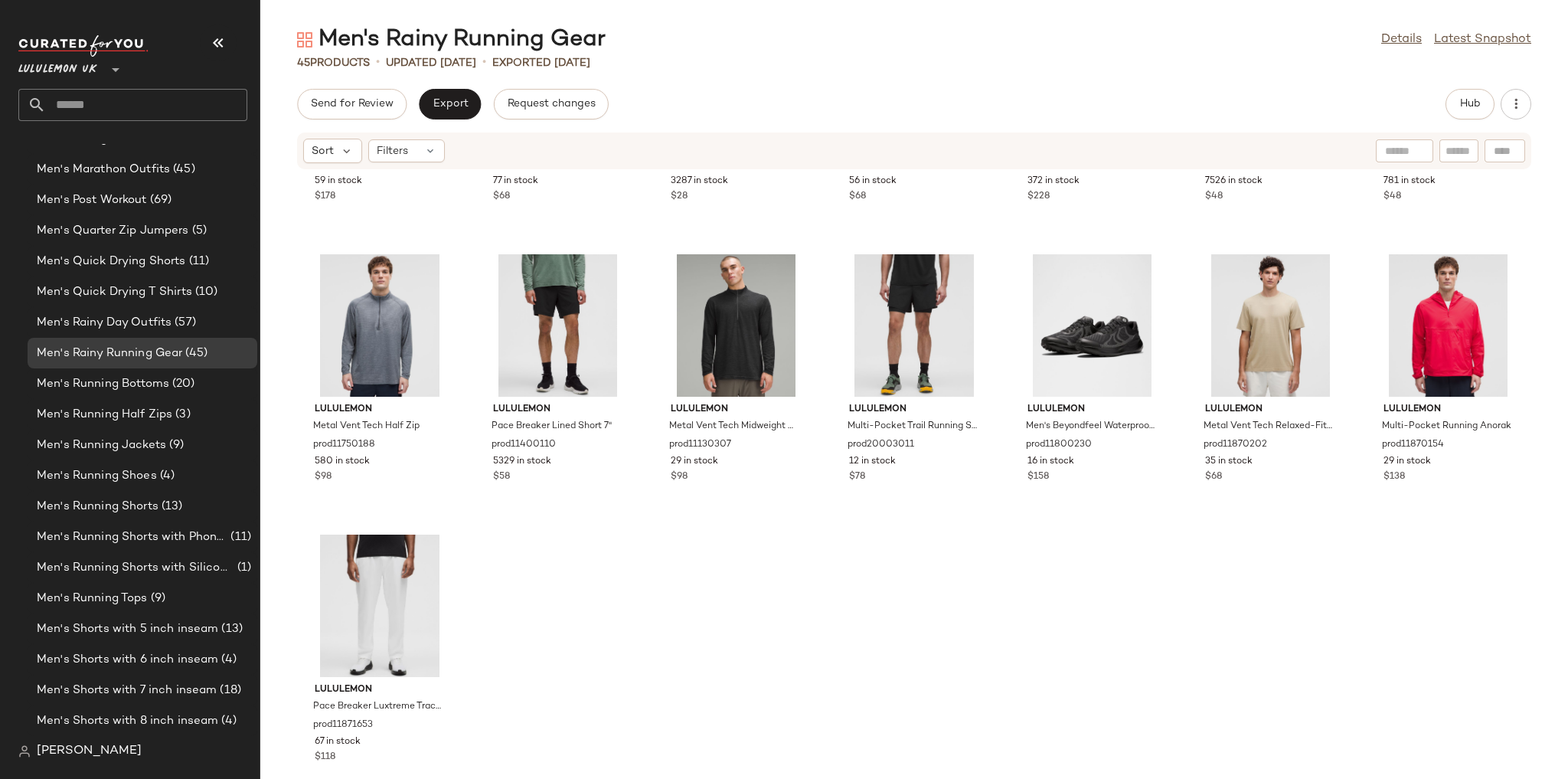
scroll to position [1655, 0]
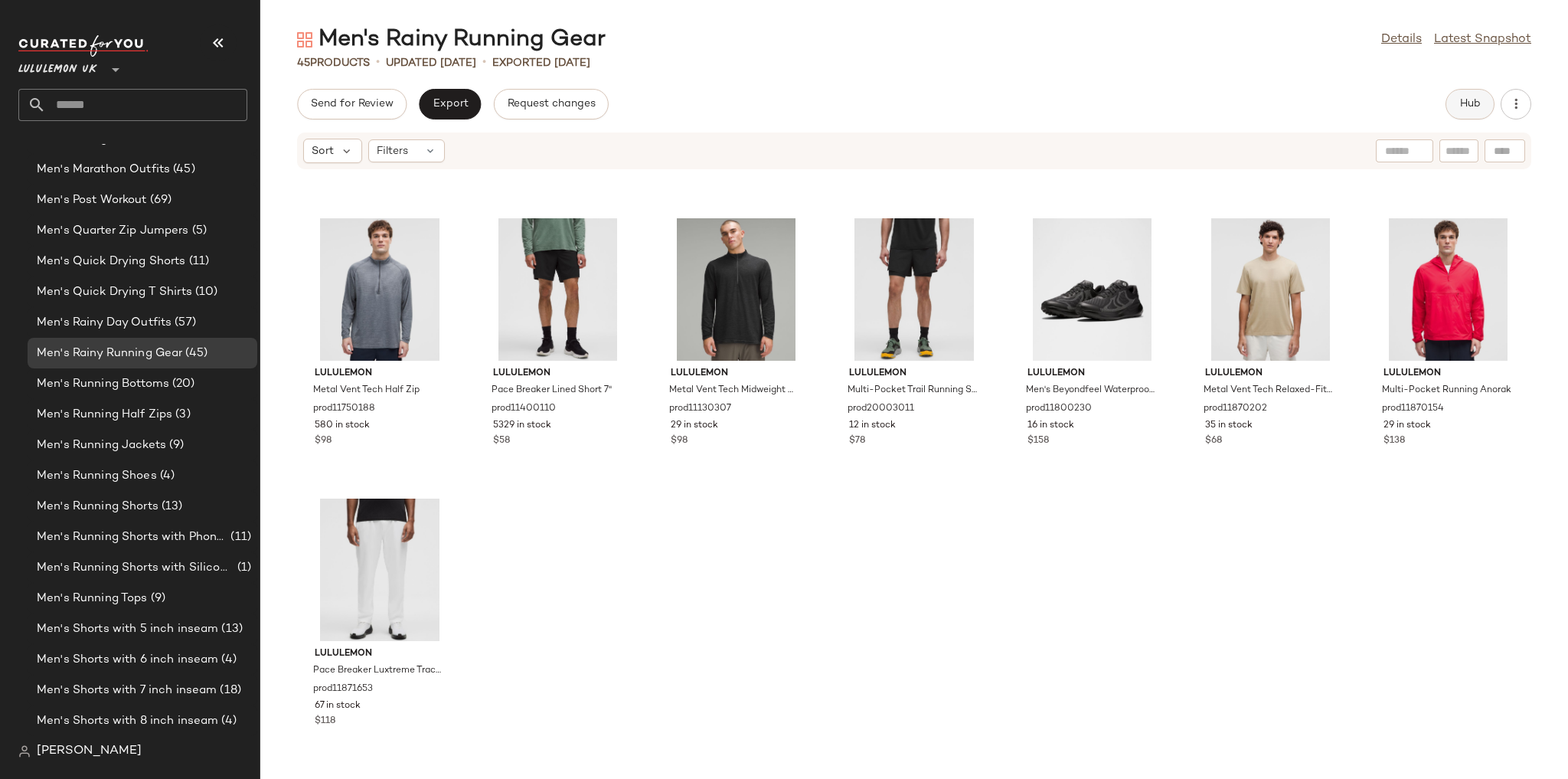
click at [1479, 109] on span "Hub" at bounding box center [1470, 104] width 22 height 13
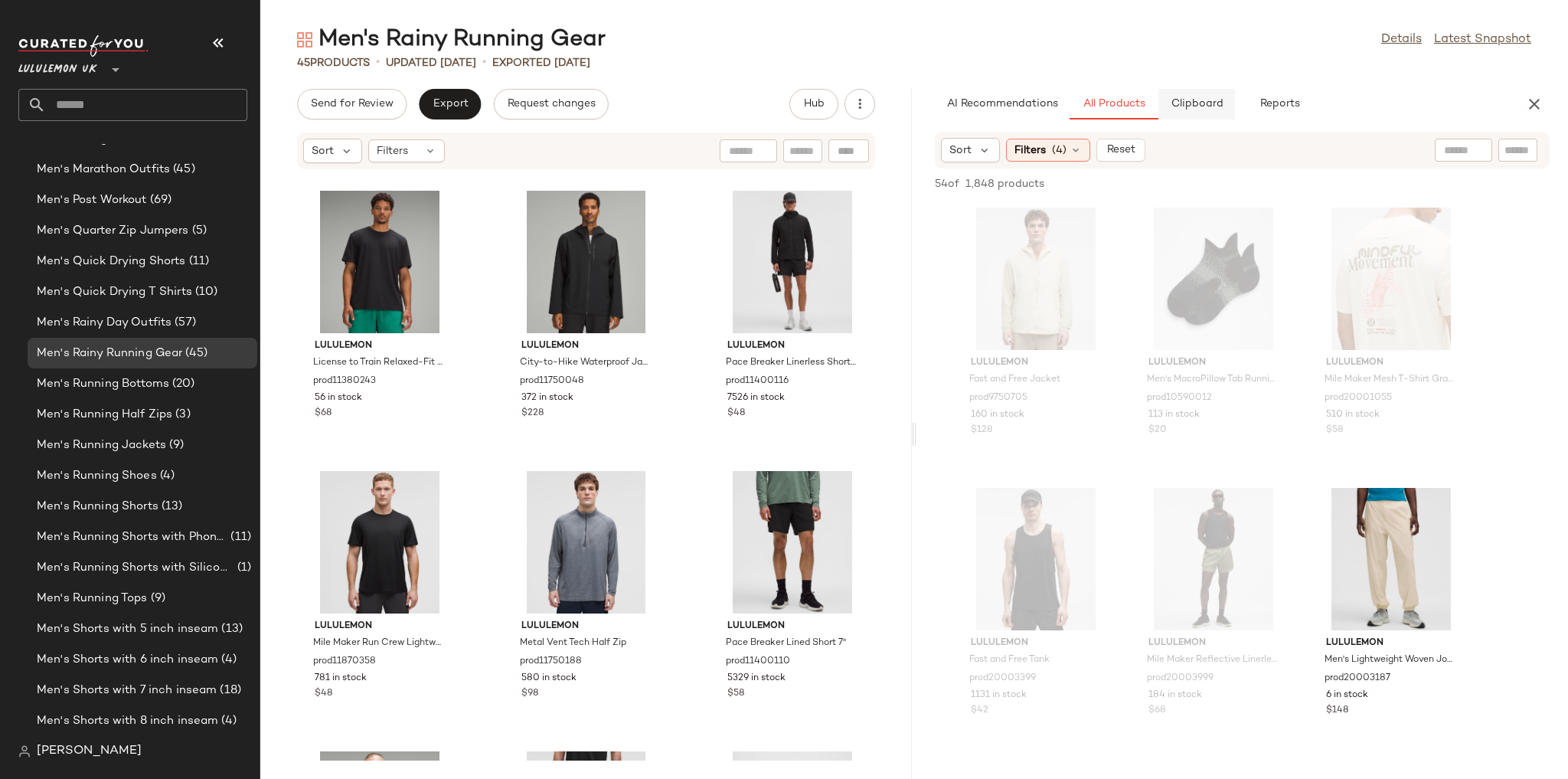
click at [1212, 117] on button "Clipboard" at bounding box center [1196, 104] width 76 height 30
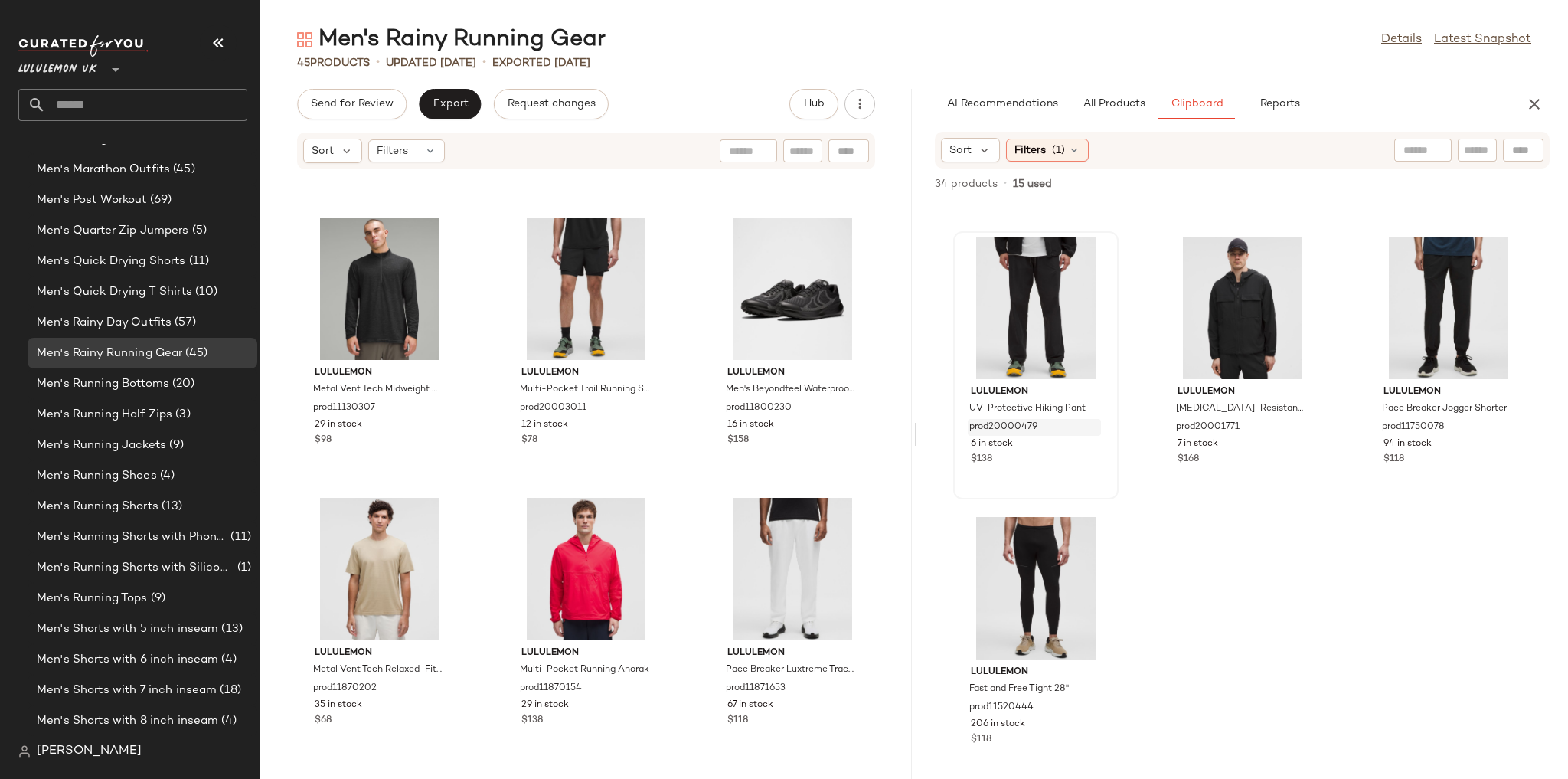
scroll to position [1388, 0]
click at [1034, 162] on div "Sort Filters (1)" at bounding box center [1242, 150] width 615 height 37
click at [1034, 154] on span "Filters" at bounding box center [1029, 150] width 31 height 16
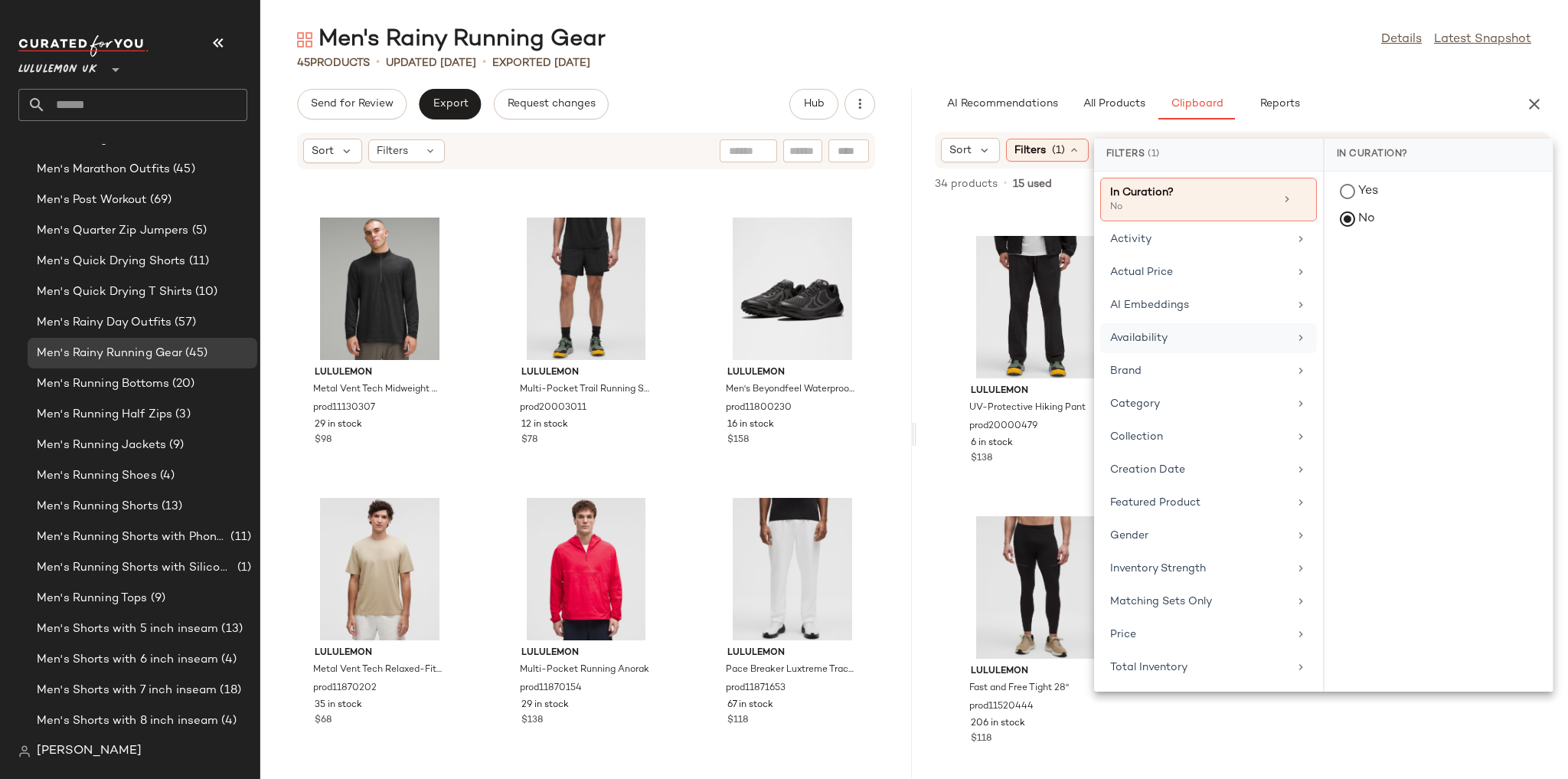
click at [1186, 332] on div "Availability" at bounding box center [1199, 337] width 179 height 16
click at [1350, 285] on div "in_stock" at bounding box center [1439, 304] width 228 height 37
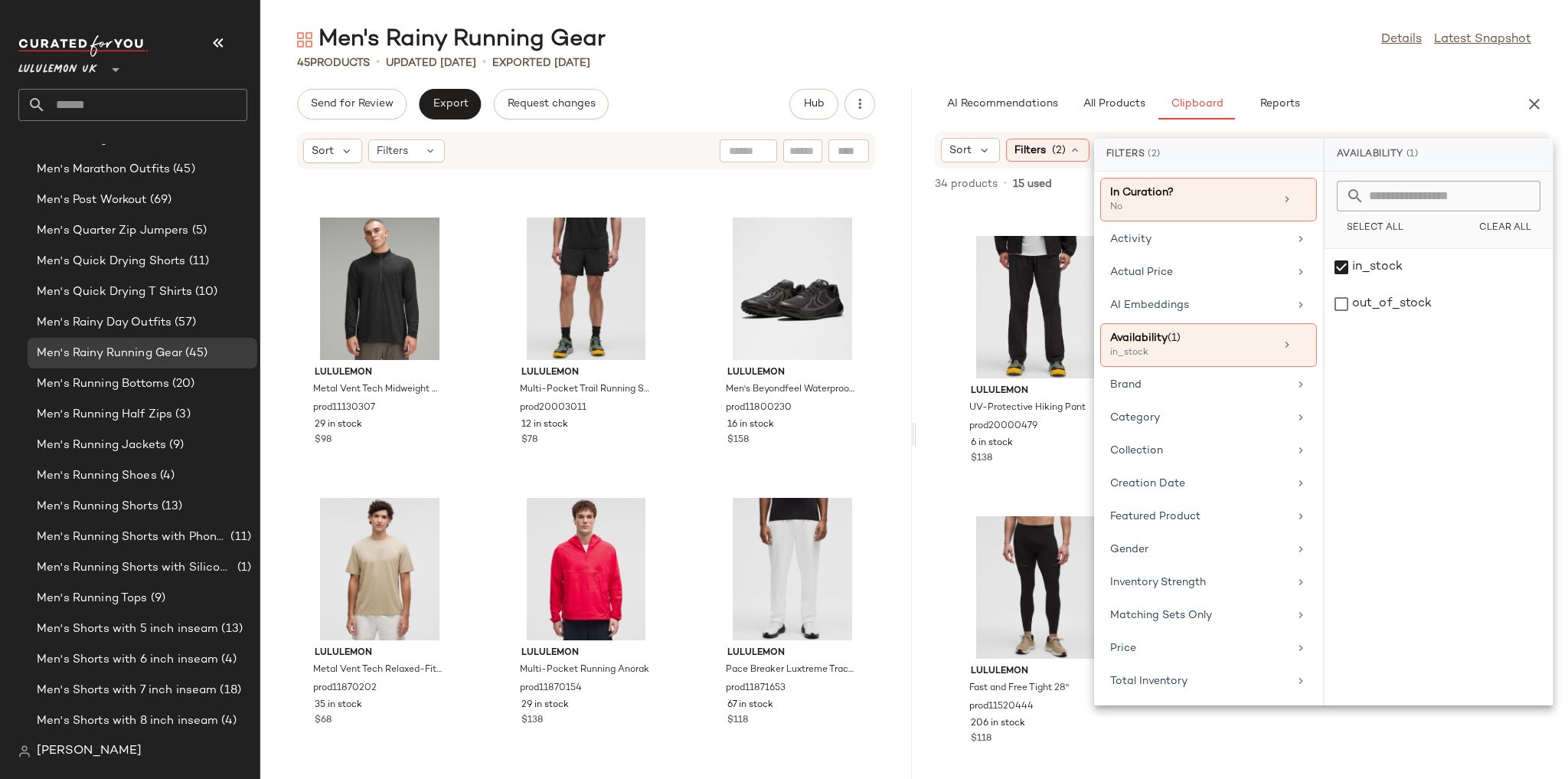
click at [1302, 60] on div "45 Products • updated Aug 13th • Exported Aug 13th" at bounding box center [914, 63] width 1307 height 15
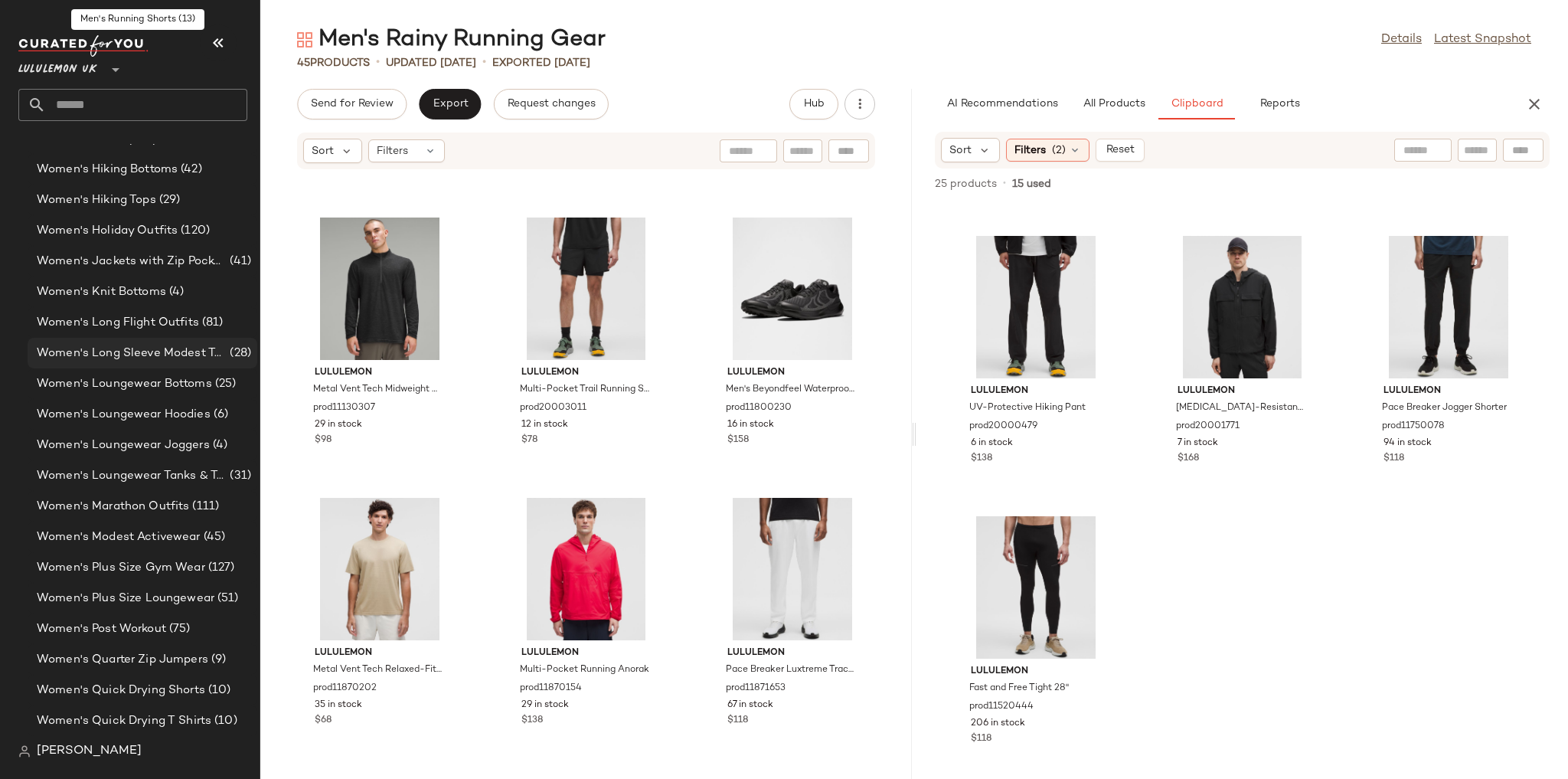
scroll to position [4310, 0]
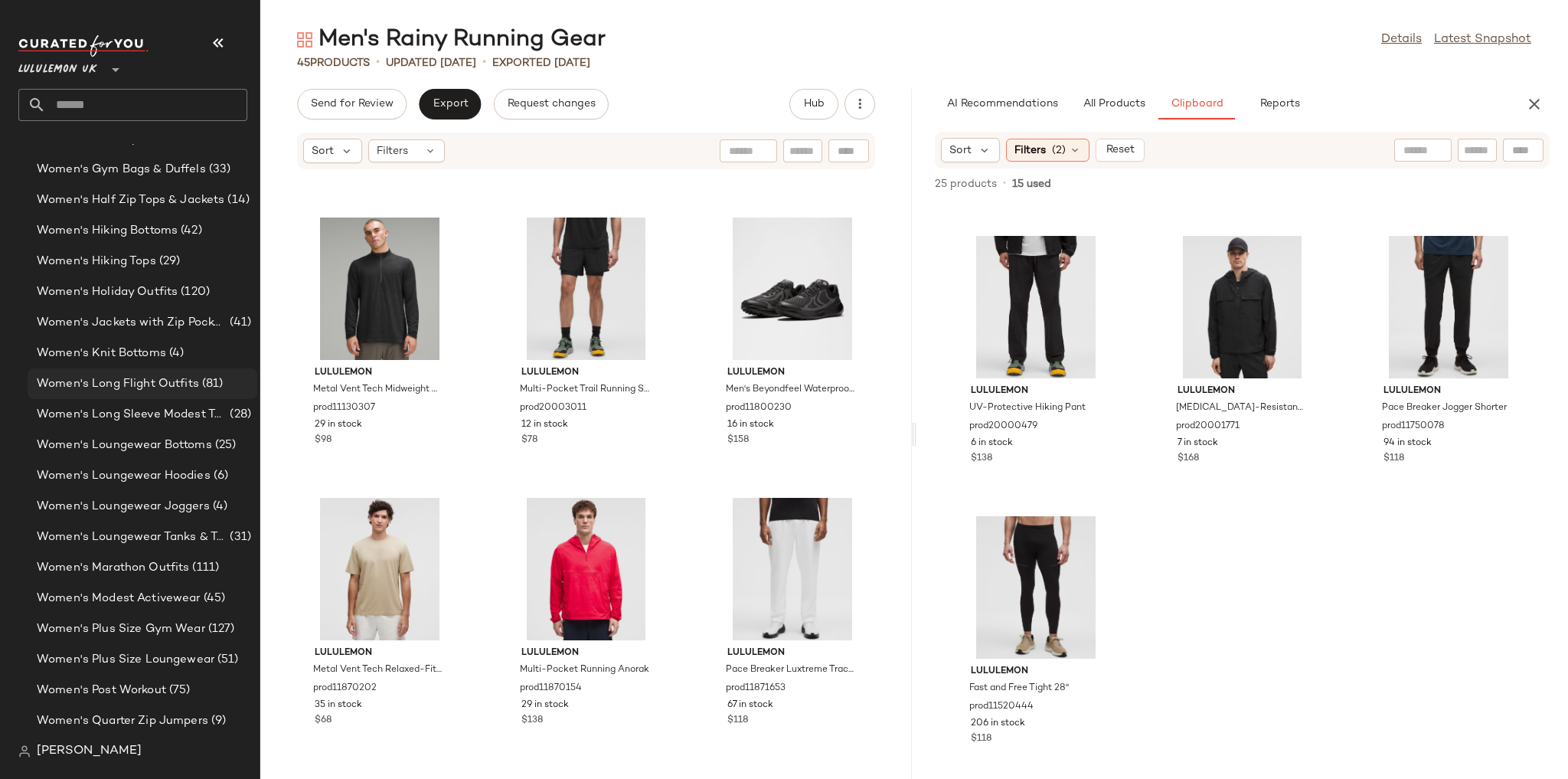
click at [170, 390] on span "Women's Long Flight Outfits" at bounding box center [117, 384] width 162 height 18
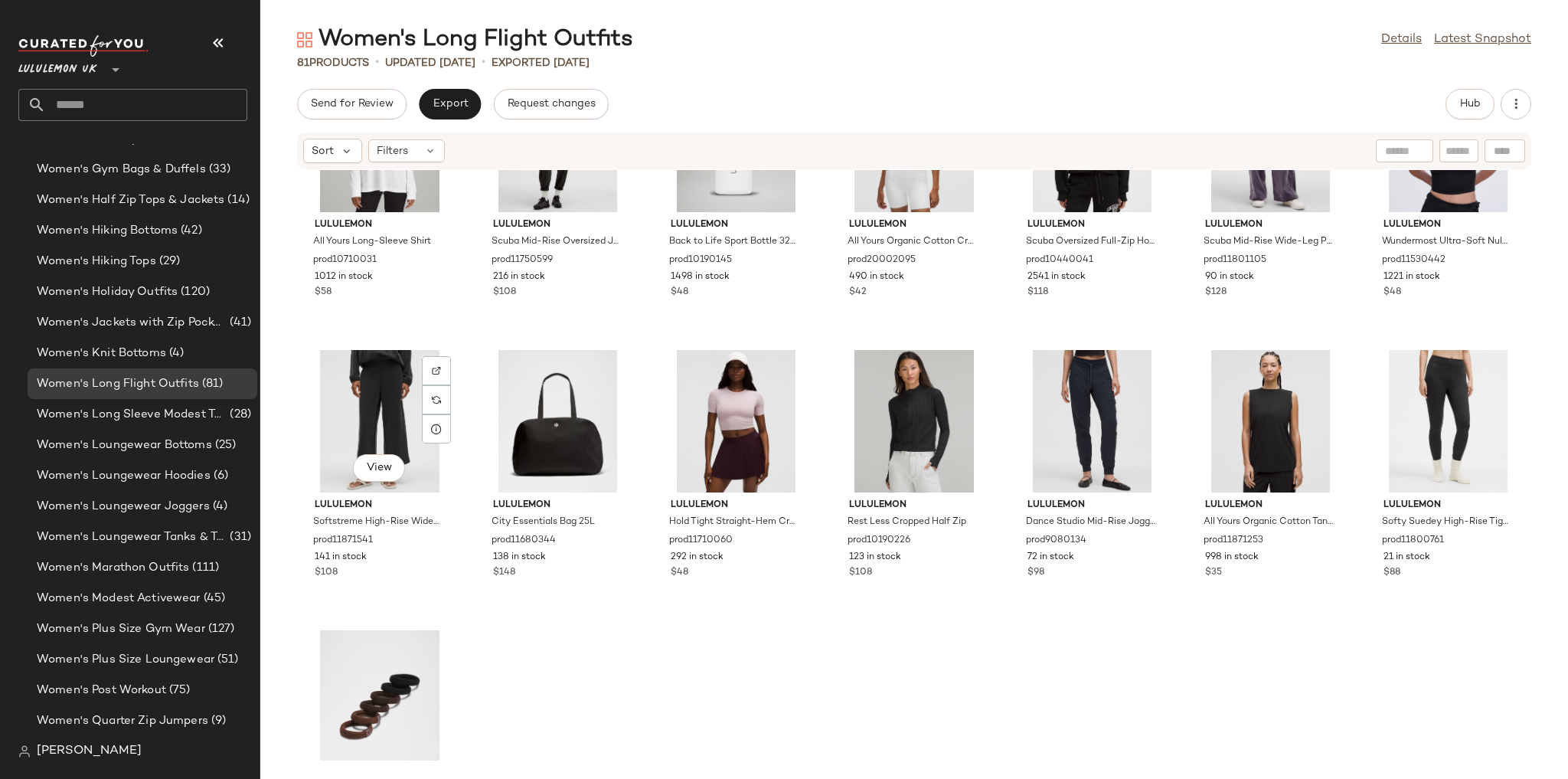
scroll to position [3337, 0]
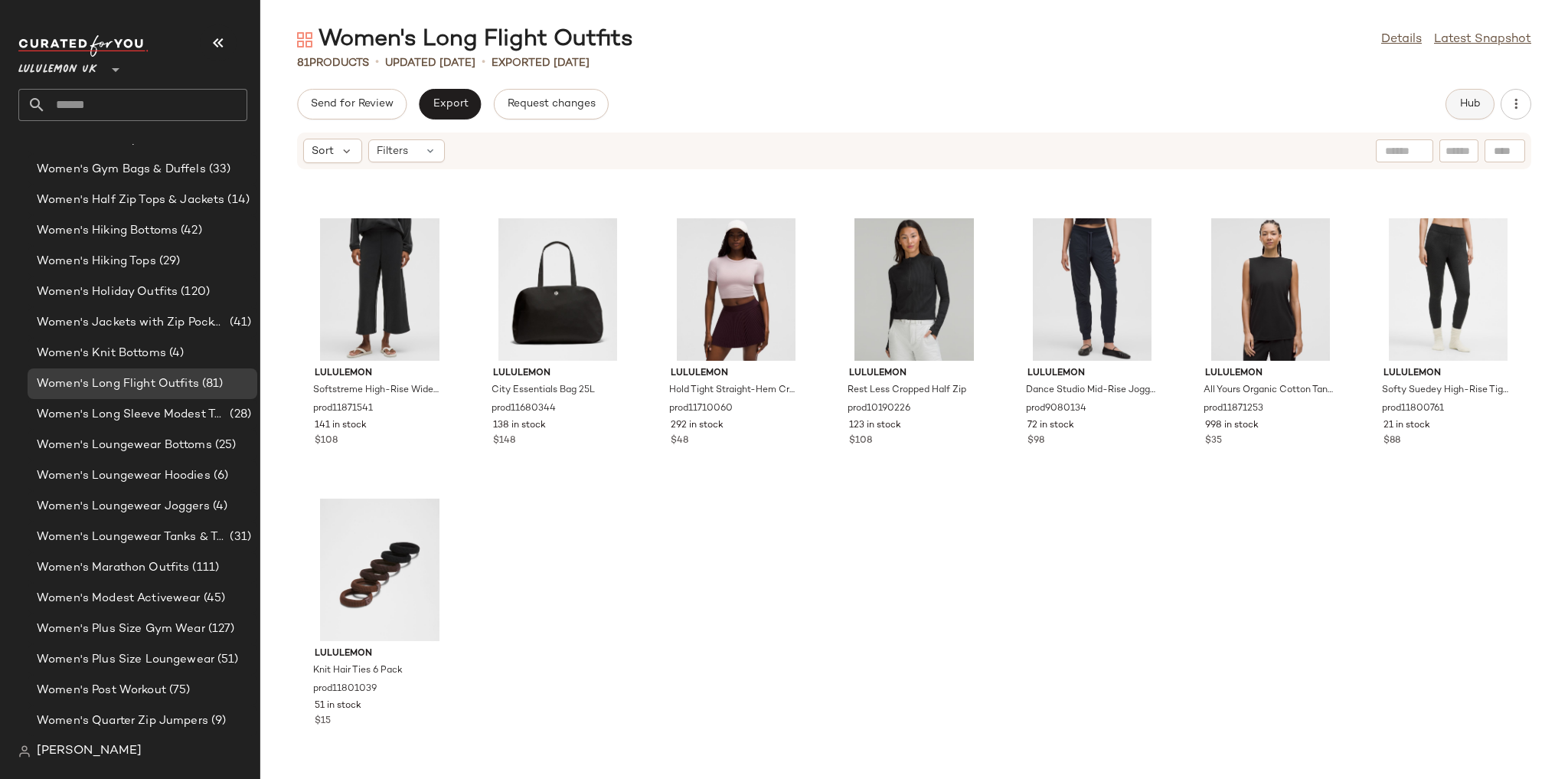
click at [1474, 98] on span "Hub" at bounding box center [1470, 104] width 22 height 13
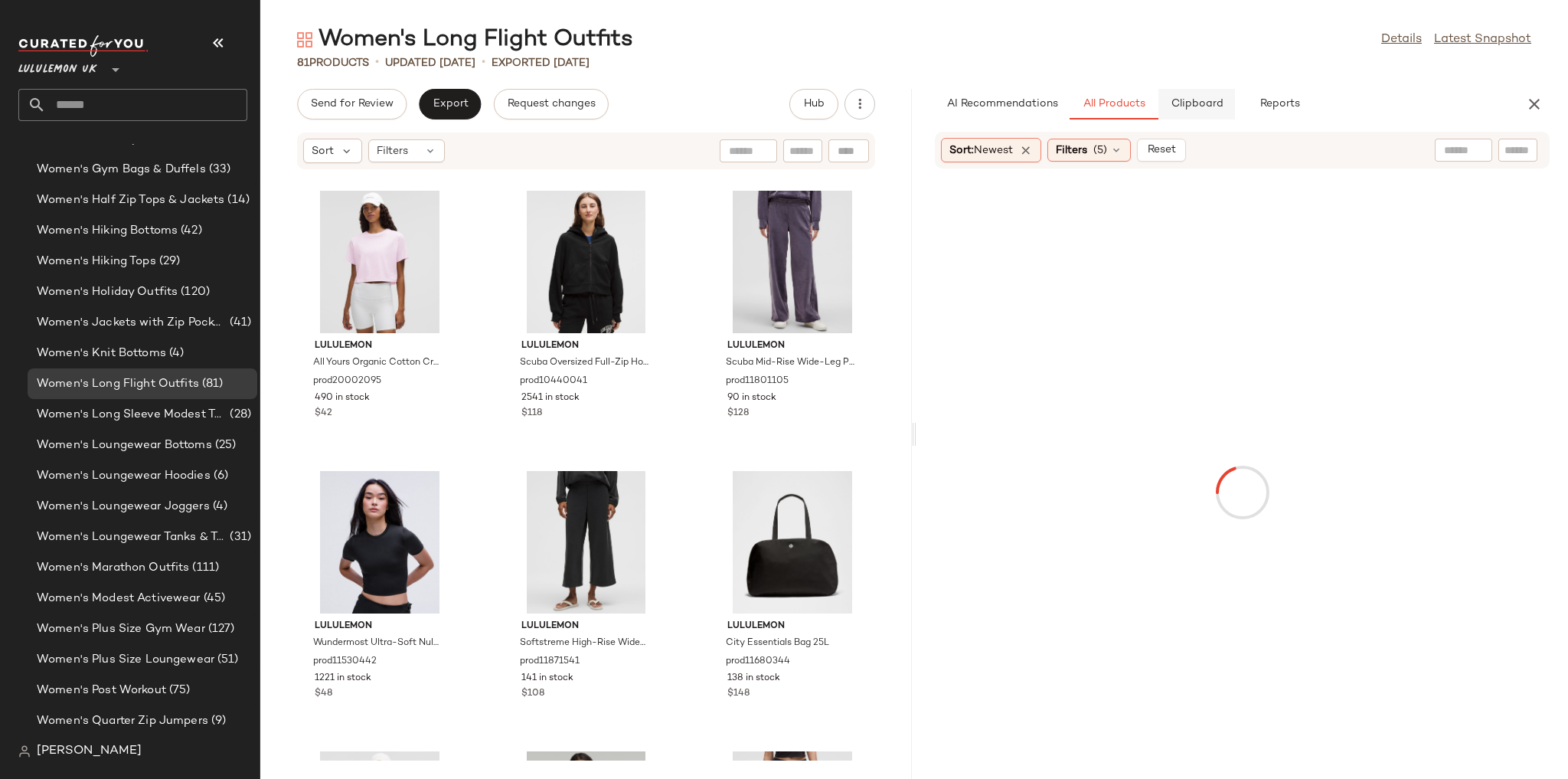
click at [1206, 104] on span "Clipboard" at bounding box center [1196, 104] width 53 height 13
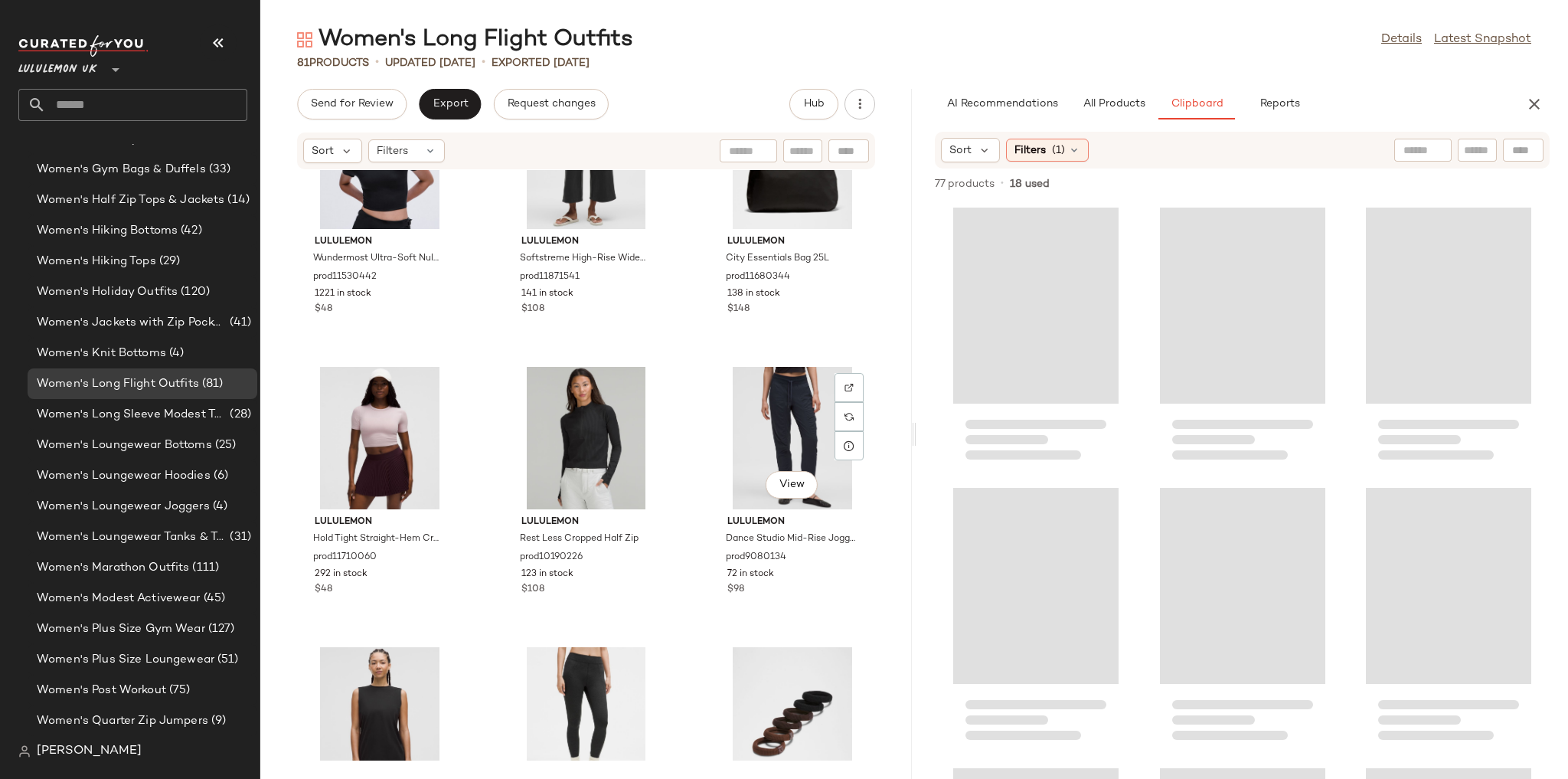
scroll to position [6982, 0]
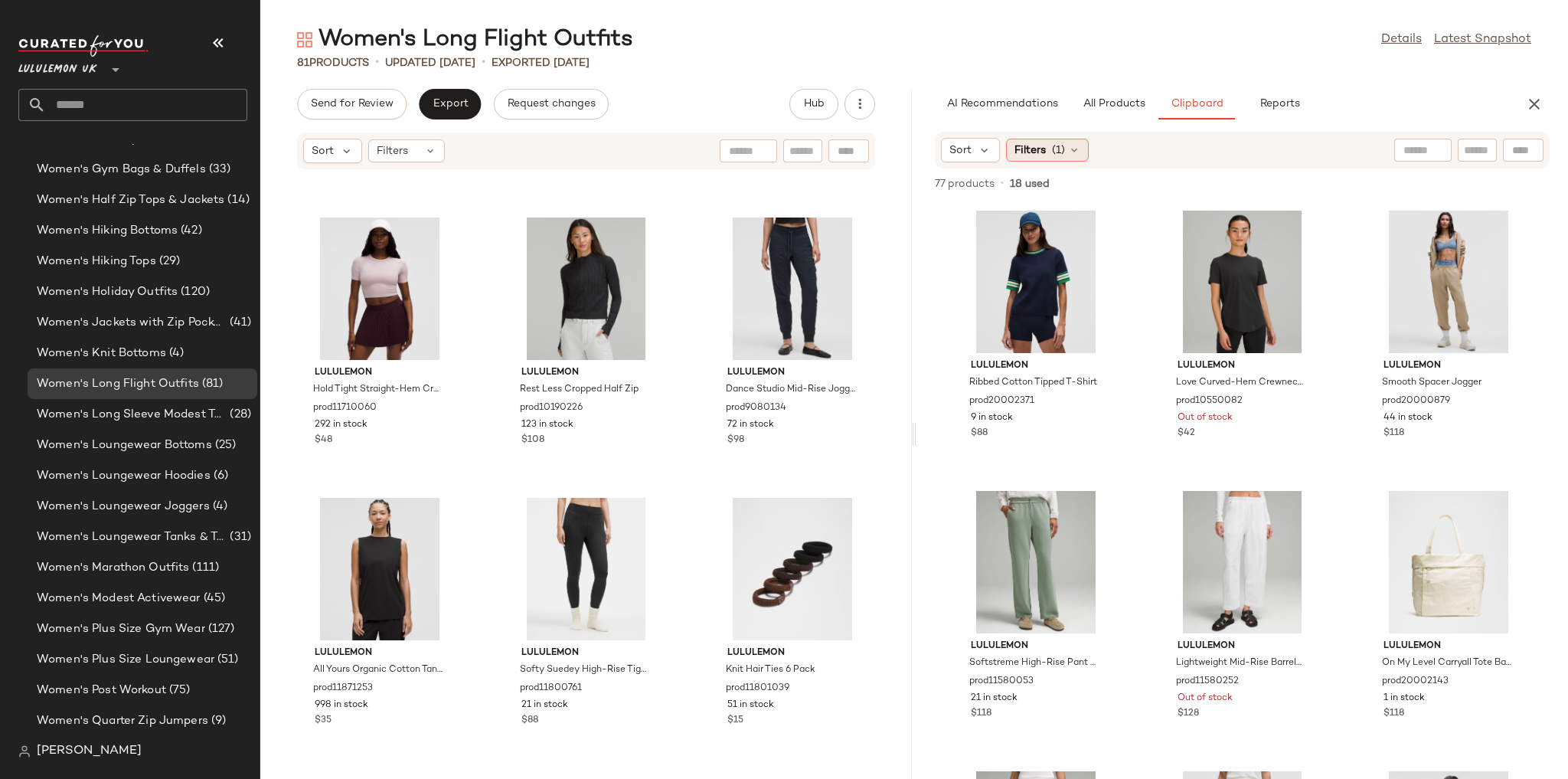
click at [1072, 144] on icon at bounding box center [1074, 150] width 13 height 13
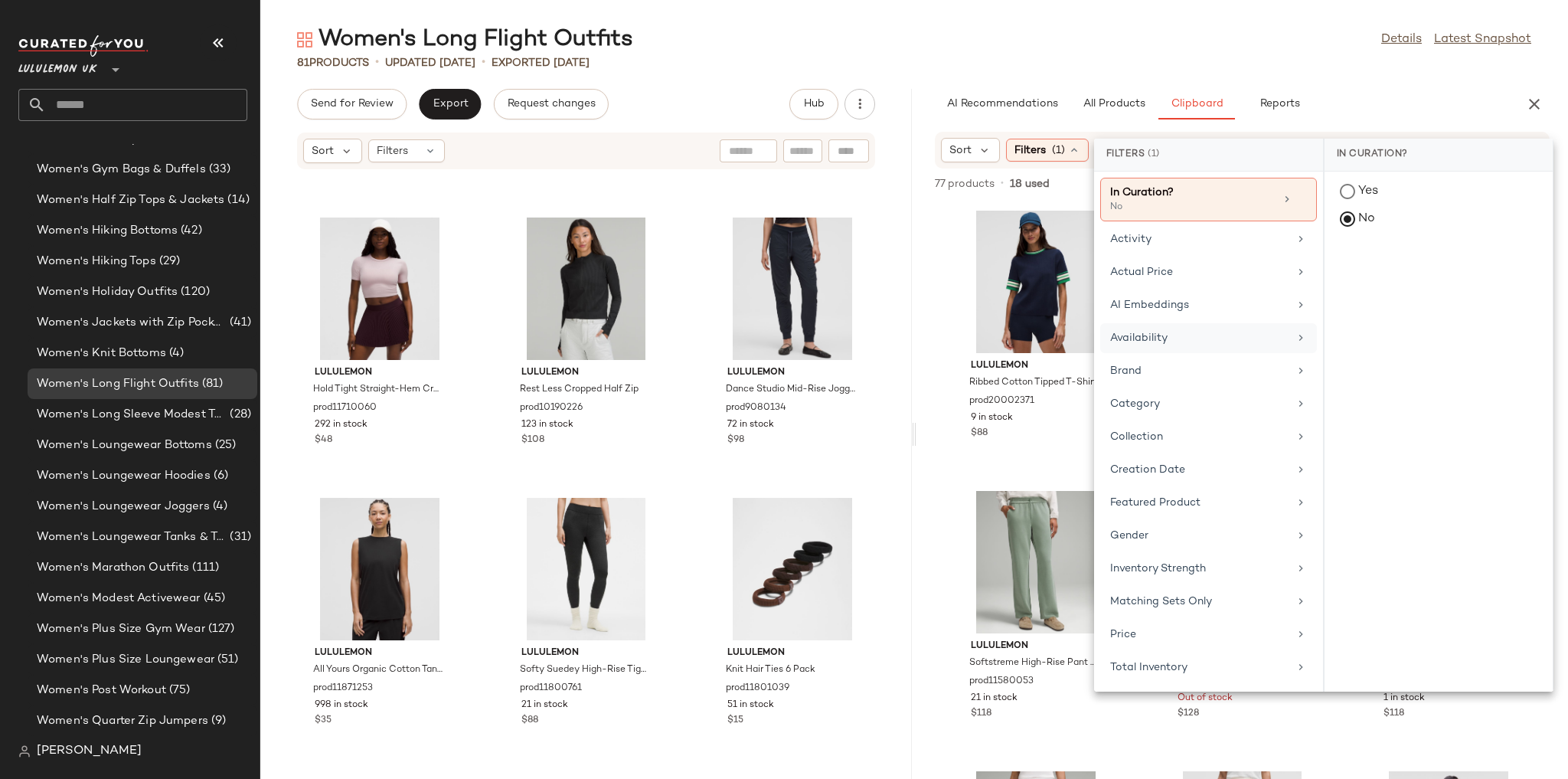
click at [1151, 334] on div "Availability" at bounding box center [1199, 337] width 179 height 16
click at [1339, 285] on div "in_stock" at bounding box center [1439, 304] width 228 height 37
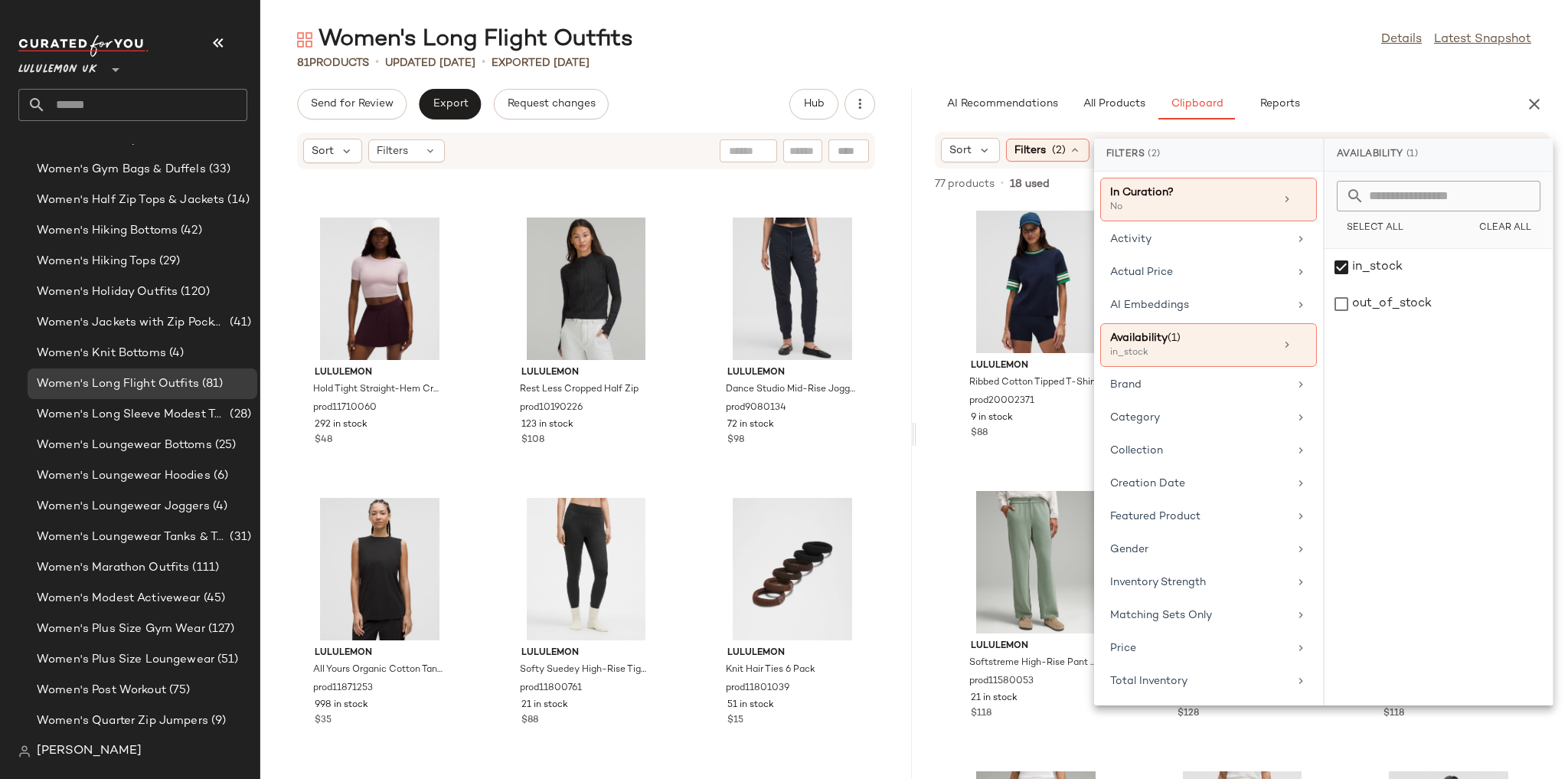
click at [1295, 73] on div "Women's Long Flight Outfits Details Latest Snapshot 81 Products • updated Aug 1…" at bounding box center [914, 401] width 1307 height 755
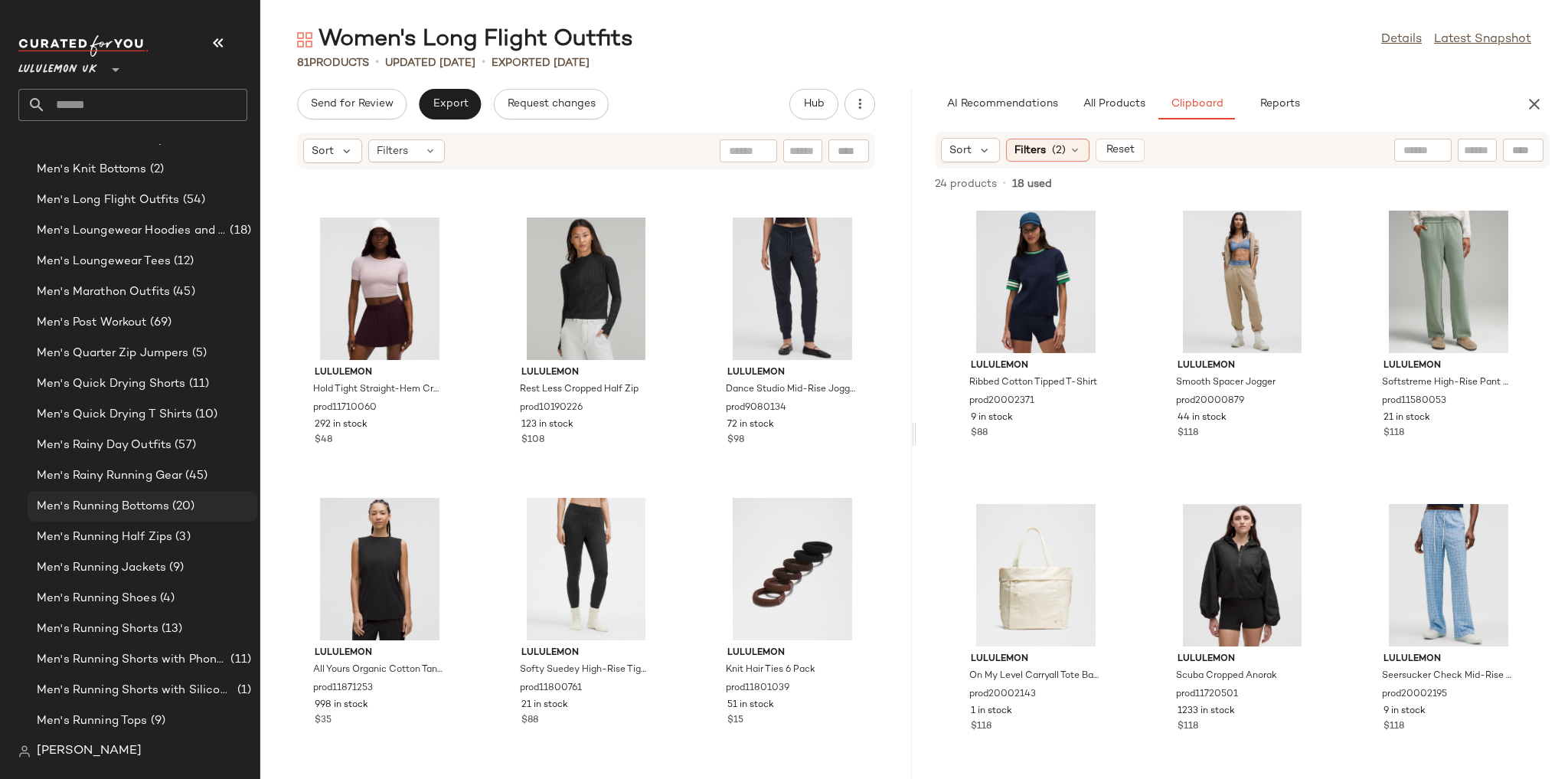
scroll to position [1247, 0]
click at [156, 504] on span "Men's Long Flight Outfits" at bounding box center [108, 506] width 143 height 18
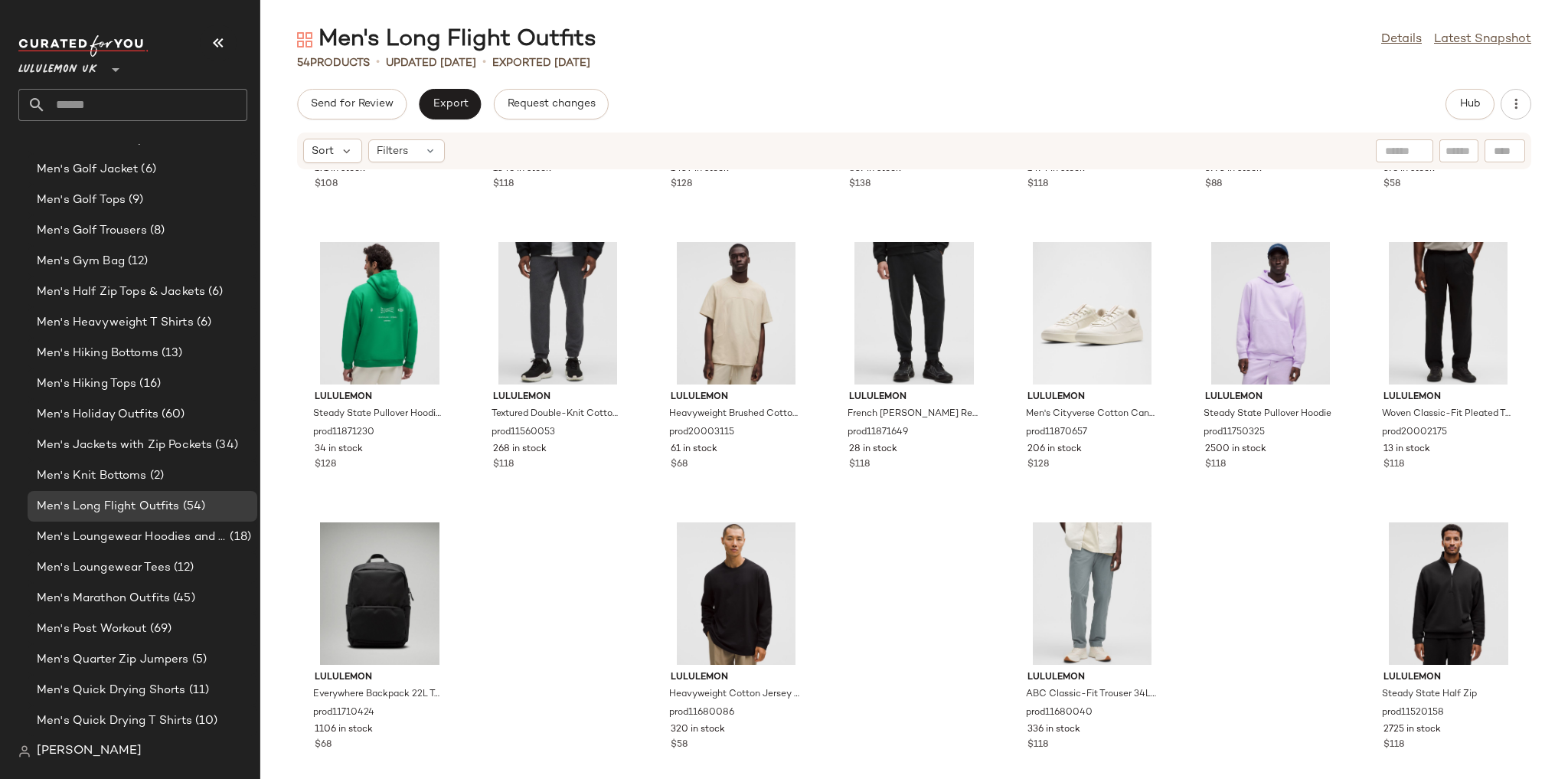
scroll to position [1936, 0]
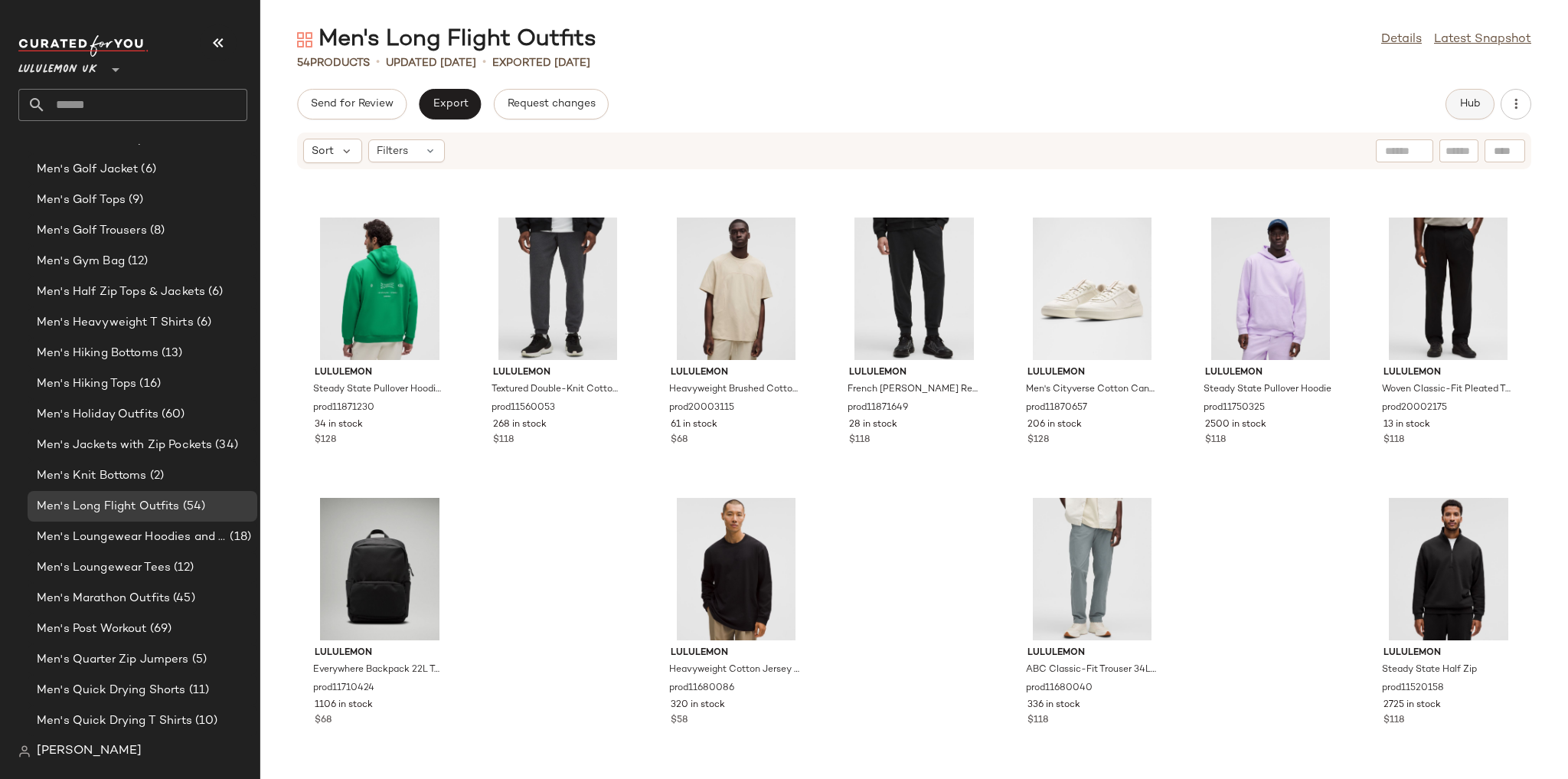
click at [1461, 98] on span "Hub" at bounding box center [1470, 104] width 22 height 13
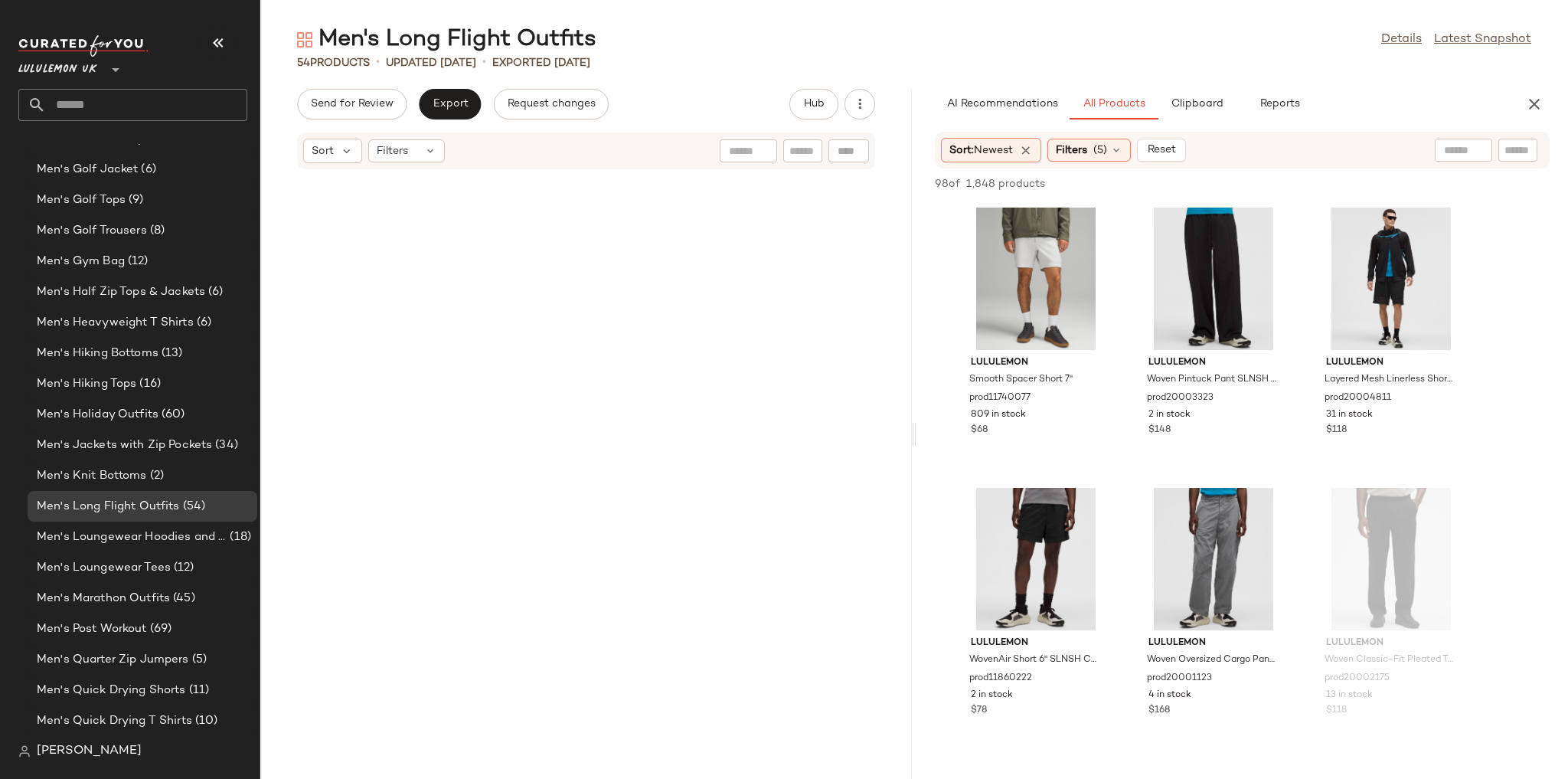
scroll to position [3644, 0]
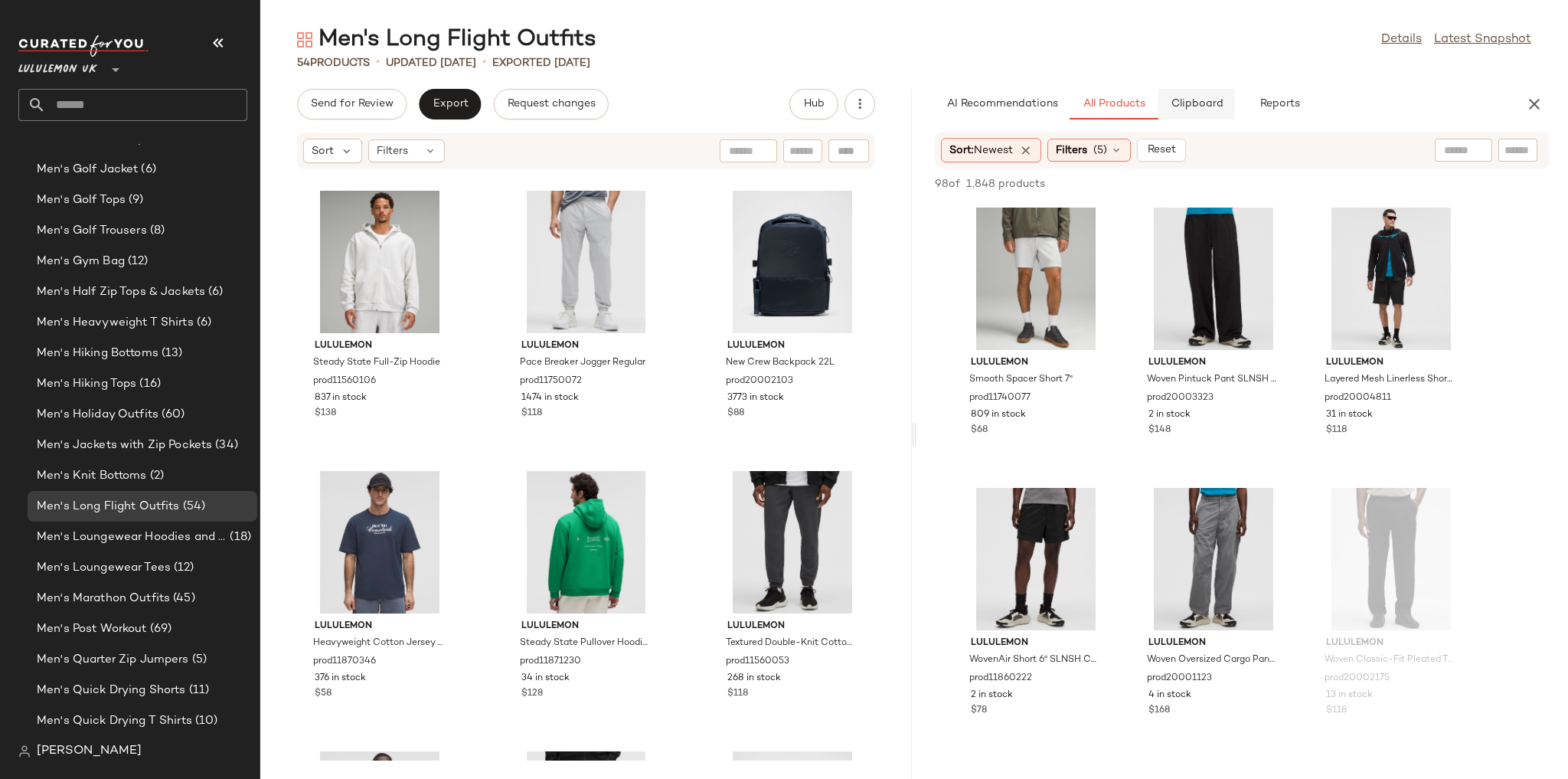
click at [1183, 104] on span "Clipboard" at bounding box center [1196, 104] width 53 height 13
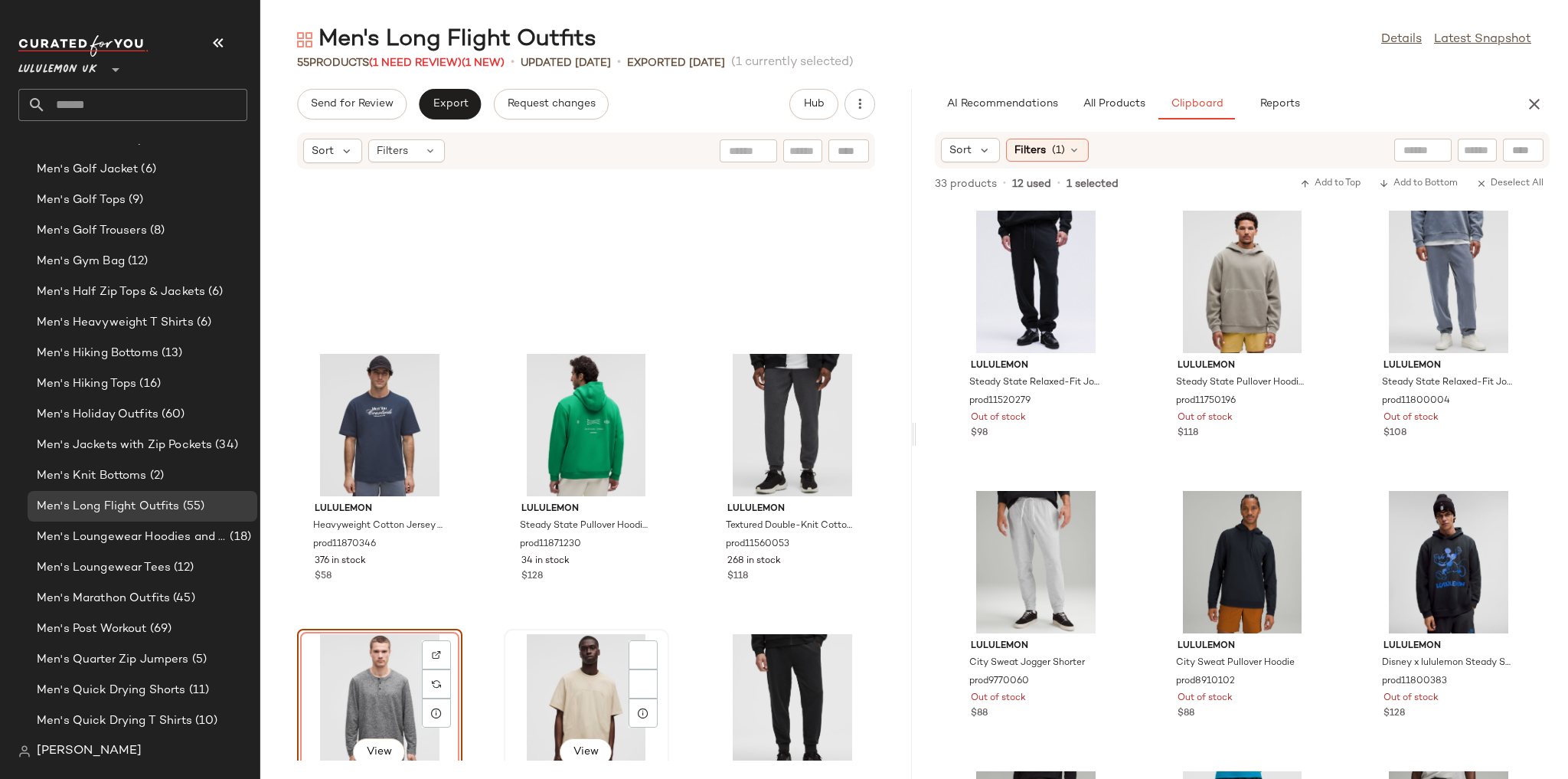
scroll to position [3950, 0]
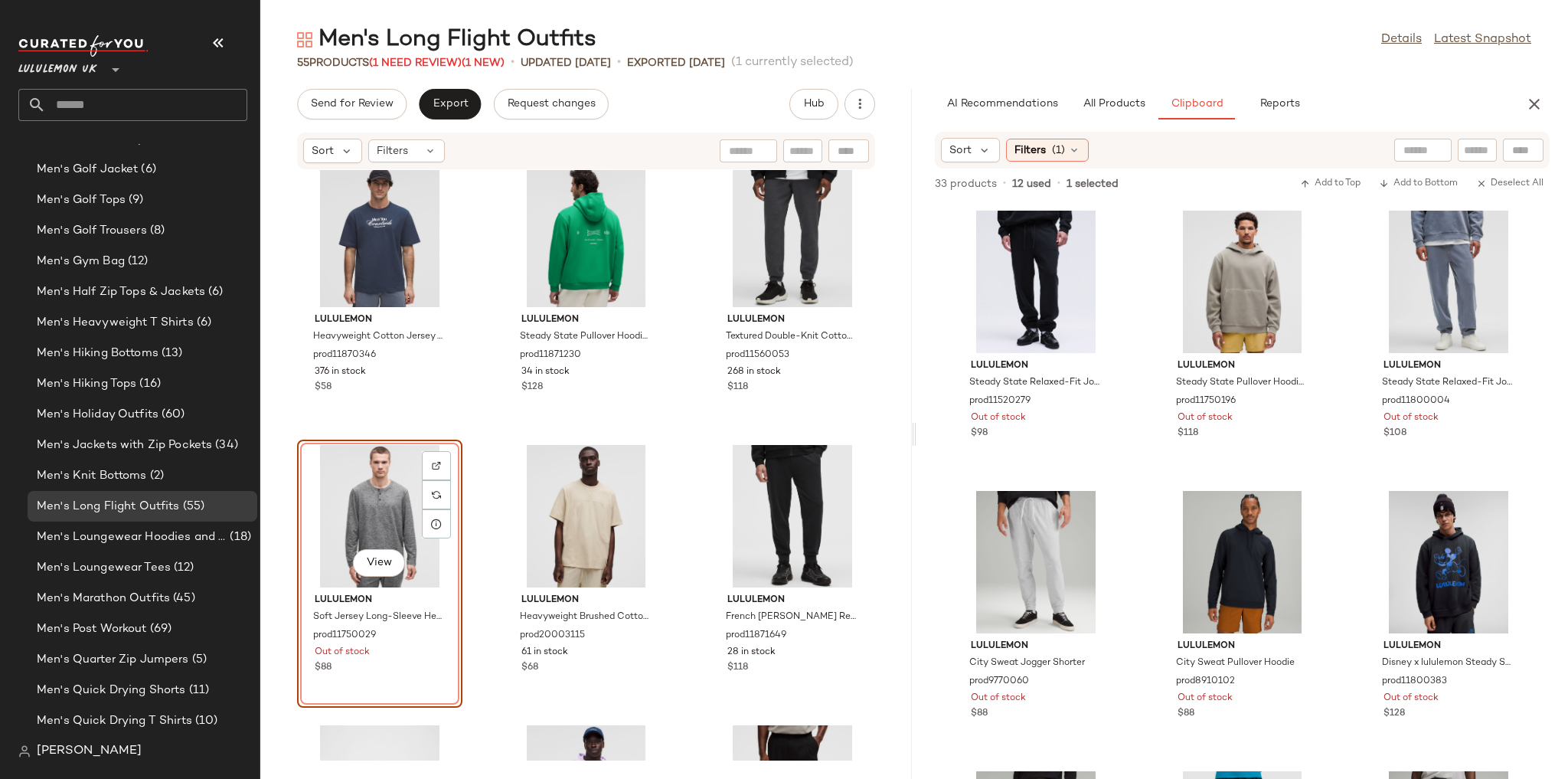
click at [685, 466] on div "lululemon Heavyweight Cotton Jersey T-Shirt Tennis Club prod11870346 376 in sto…" at bounding box center [586, 465] width 651 height 590
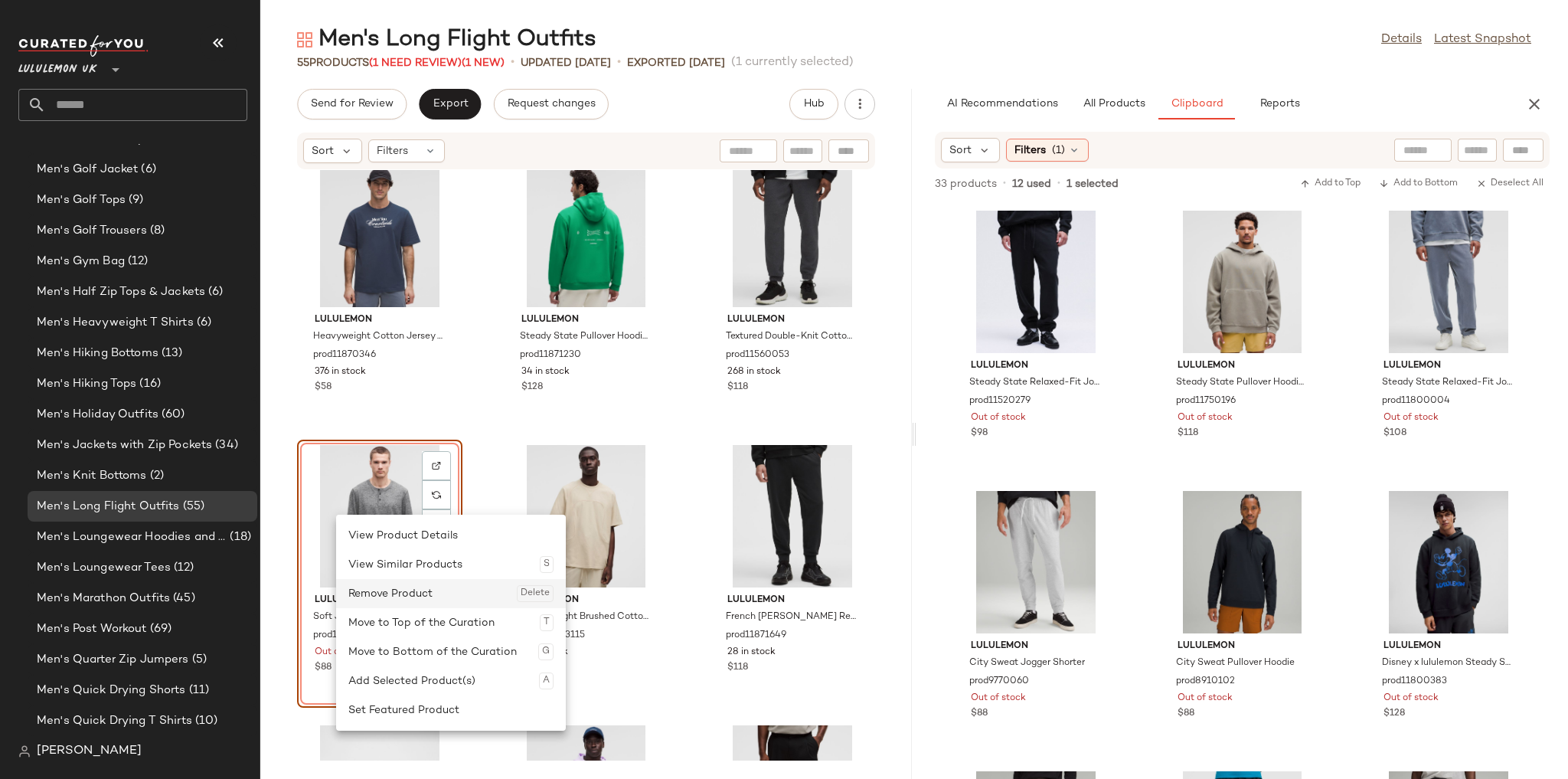
click at [424, 589] on div "Remove Product Delete" at bounding box center [451, 593] width 206 height 29
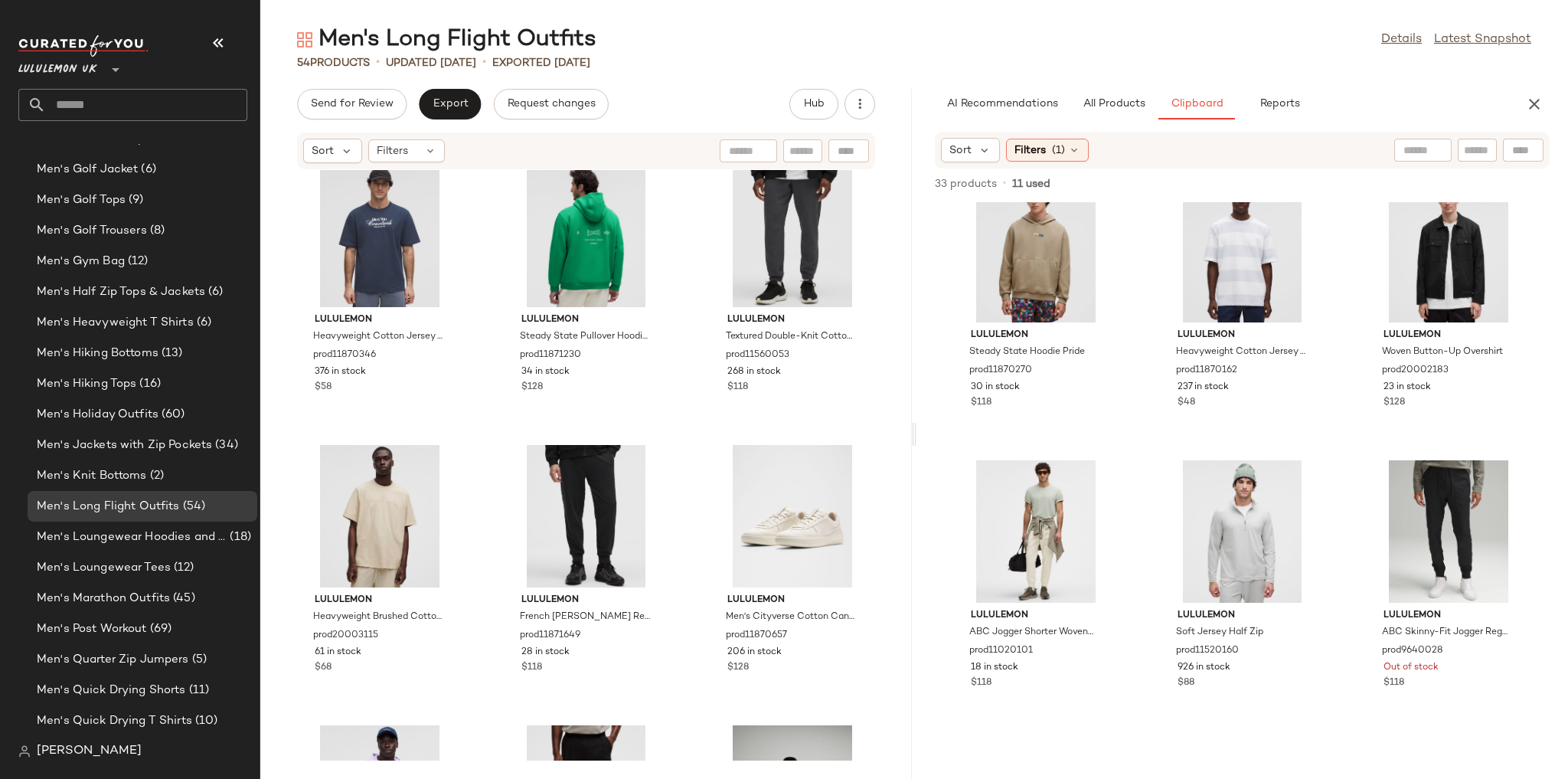
scroll to position [1176, 0]
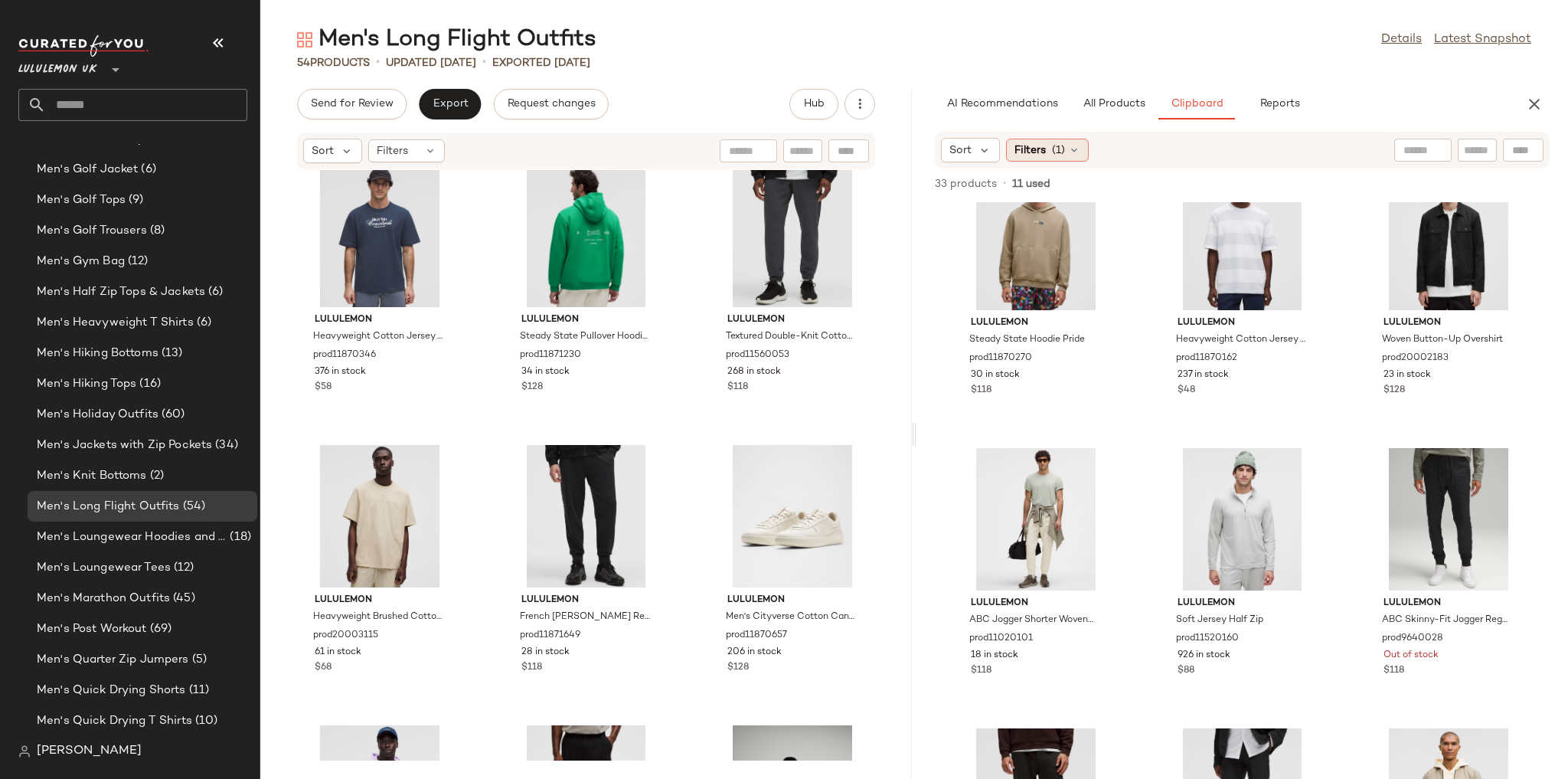
click at [1076, 146] on icon at bounding box center [1074, 150] width 13 height 13
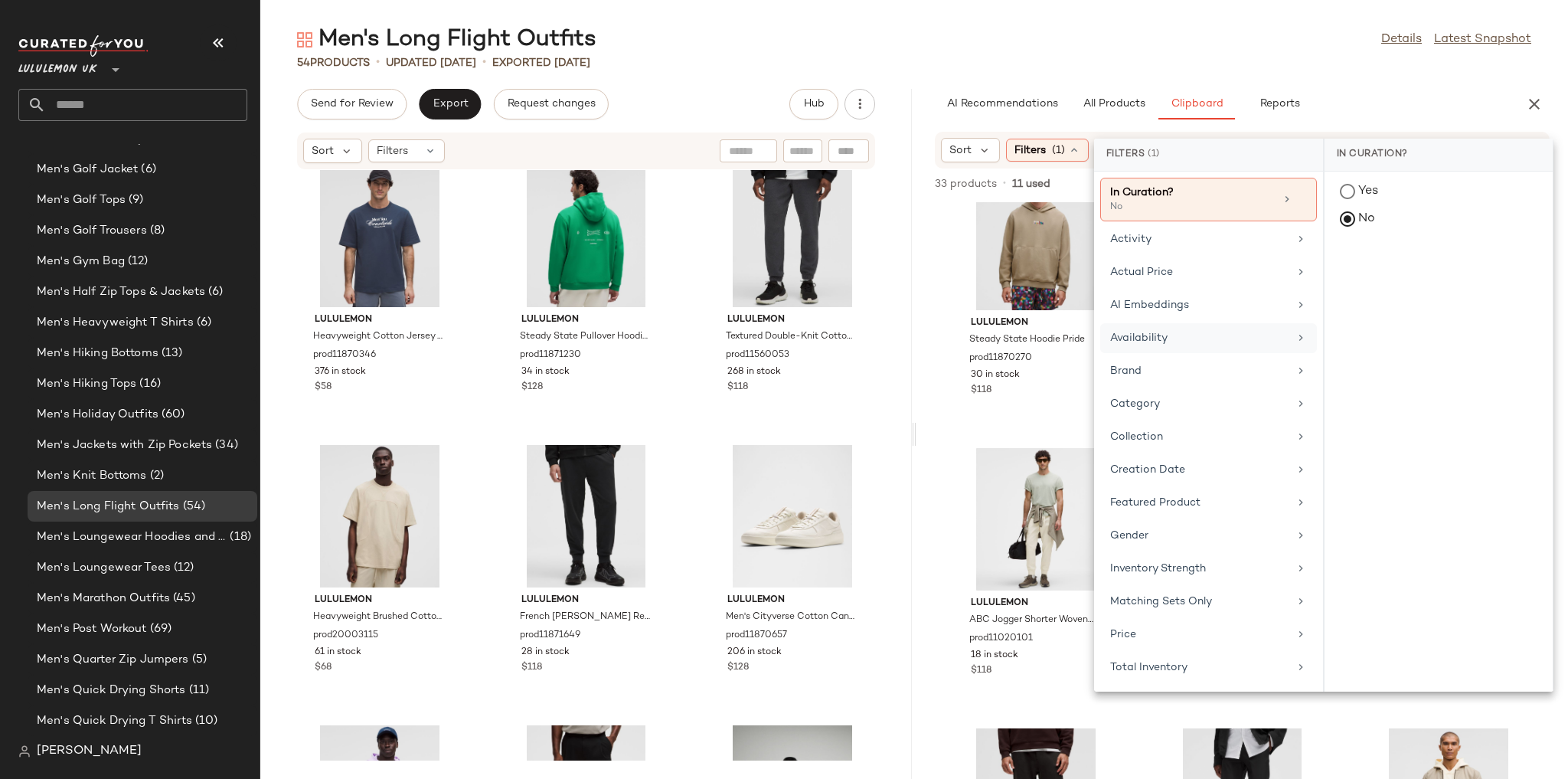
click at [1177, 330] on div "Availability" at bounding box center [1199, 337] width 179 height 16
click at [1401, 285] on div "in_stock" at bounding box center [1439, 304] width 228 height 37
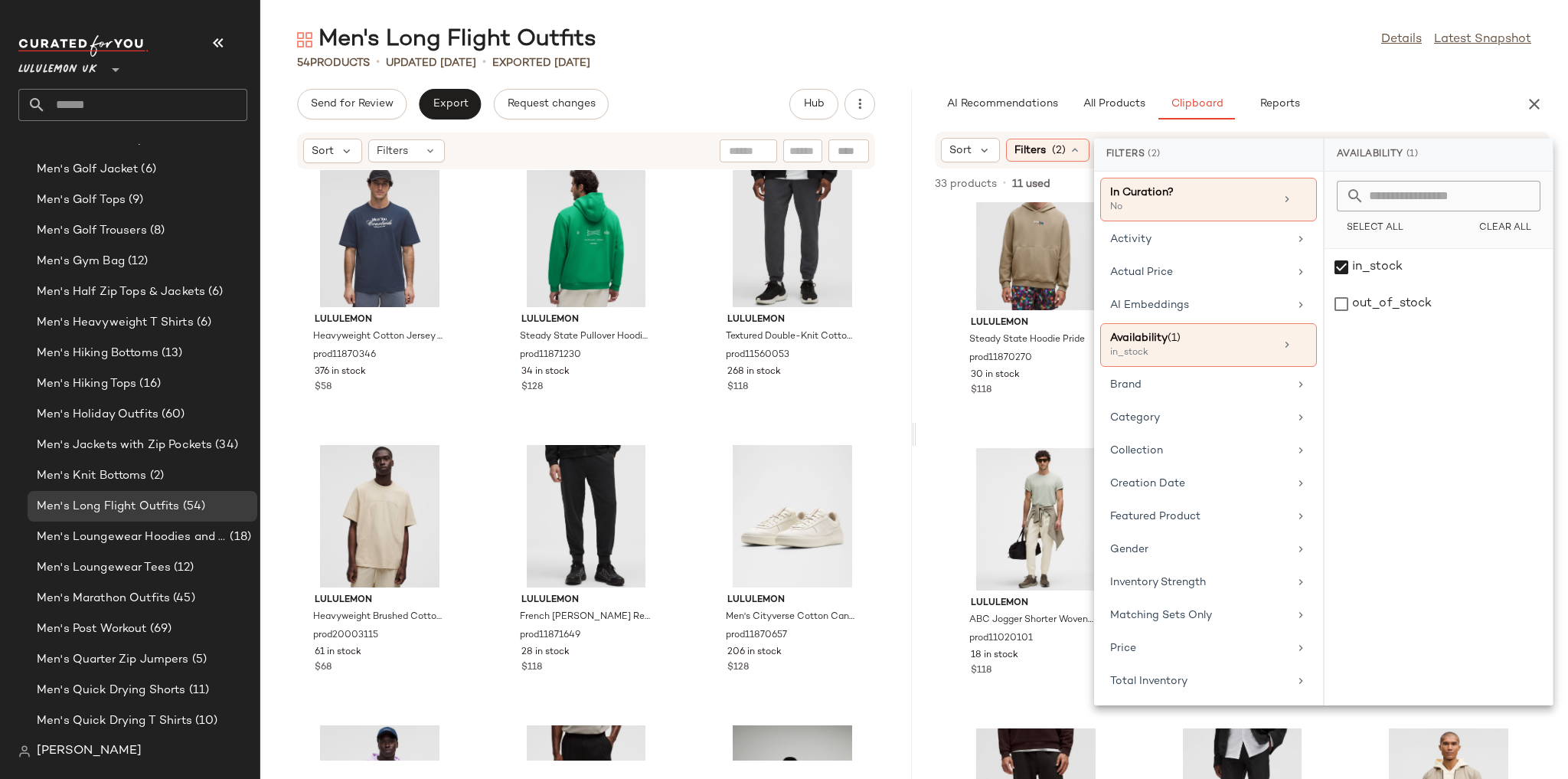
click at [1385, 83] on div "Men's Long Flight Outfits Details Latest Snapshot 54 Products • updated Aug 19t…" at bounding box center [914, 401] width 1307 height 755
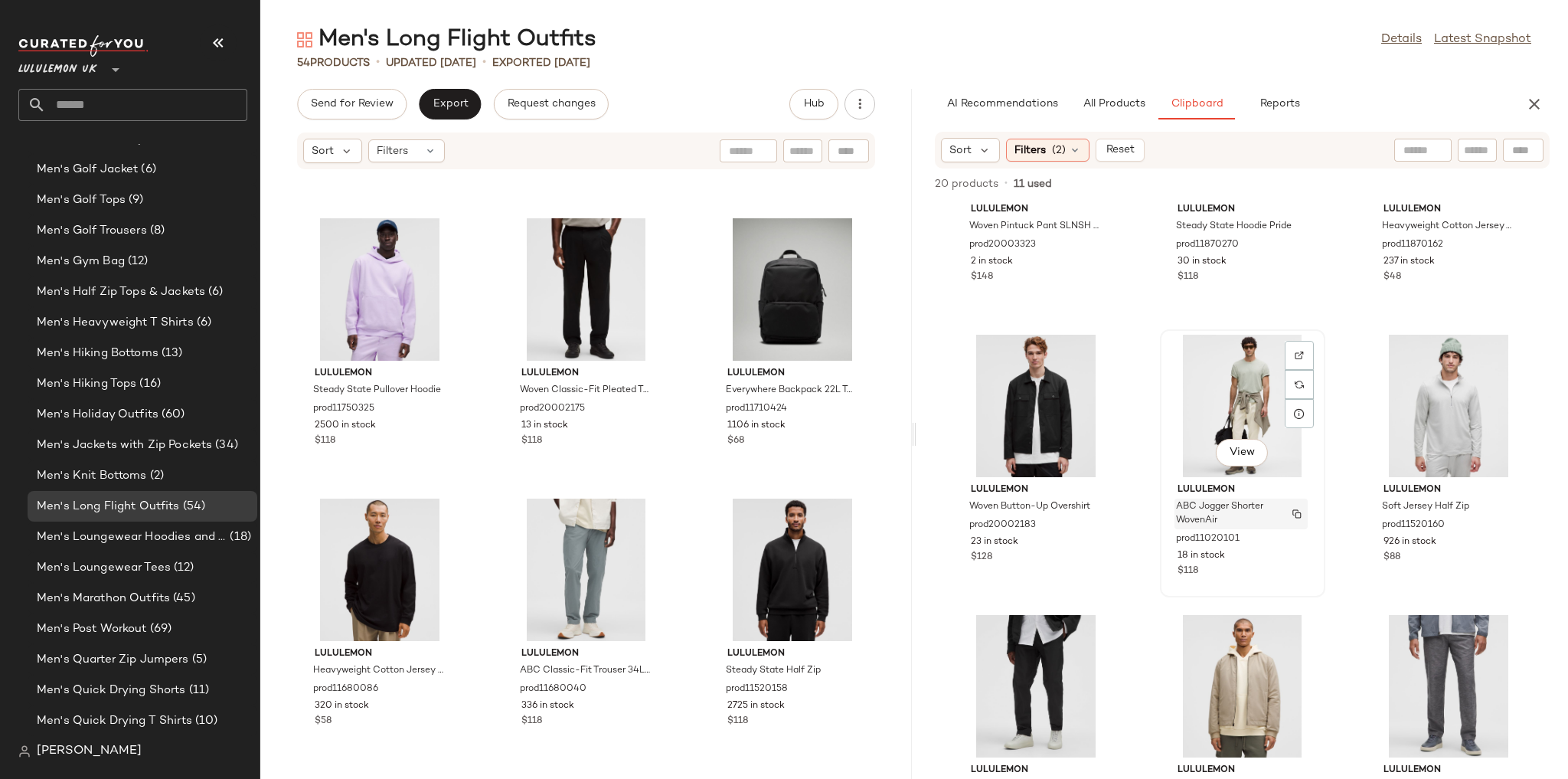
scroll to position [0, 0]
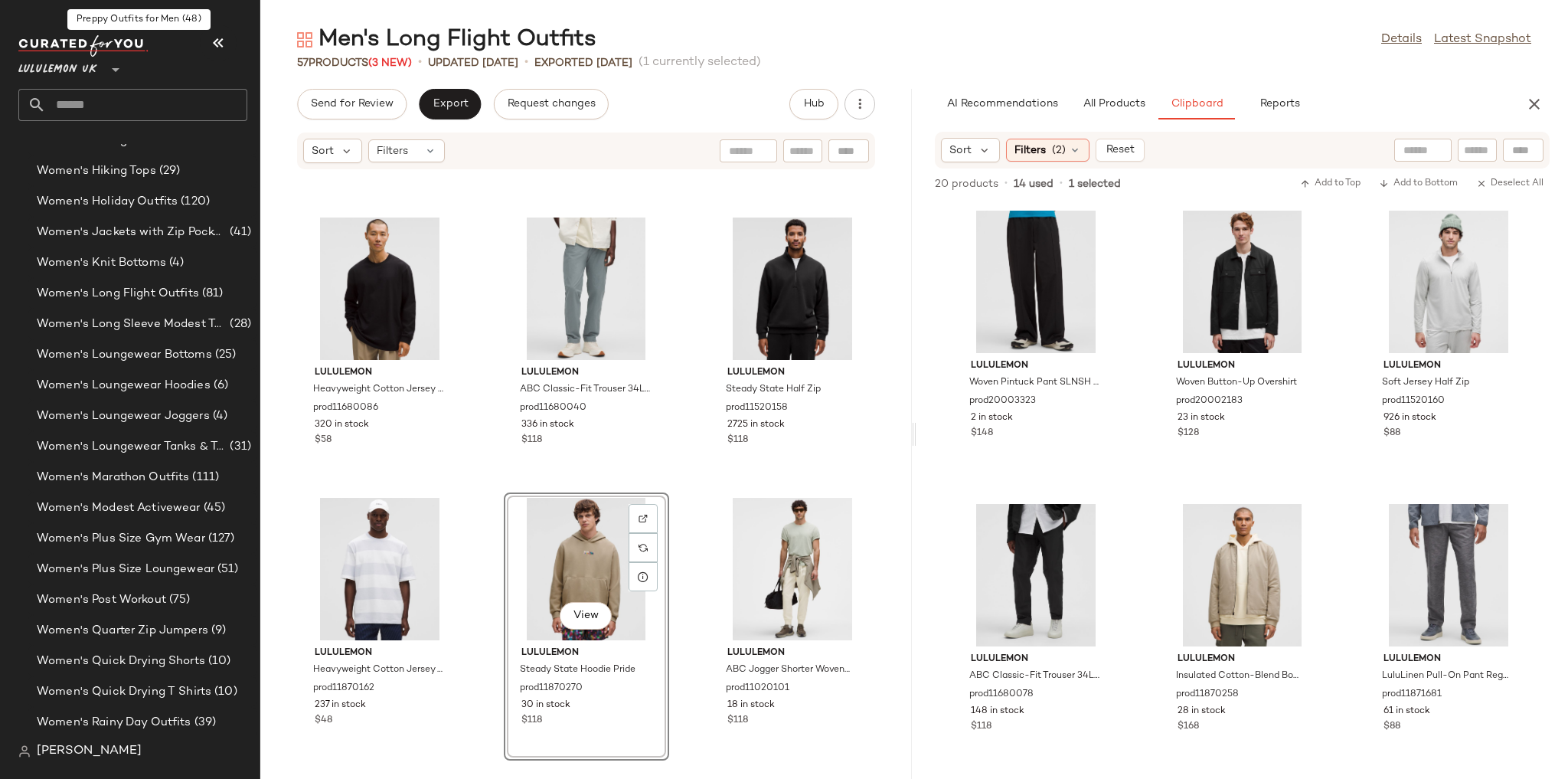
scroll to position [4420, 0]
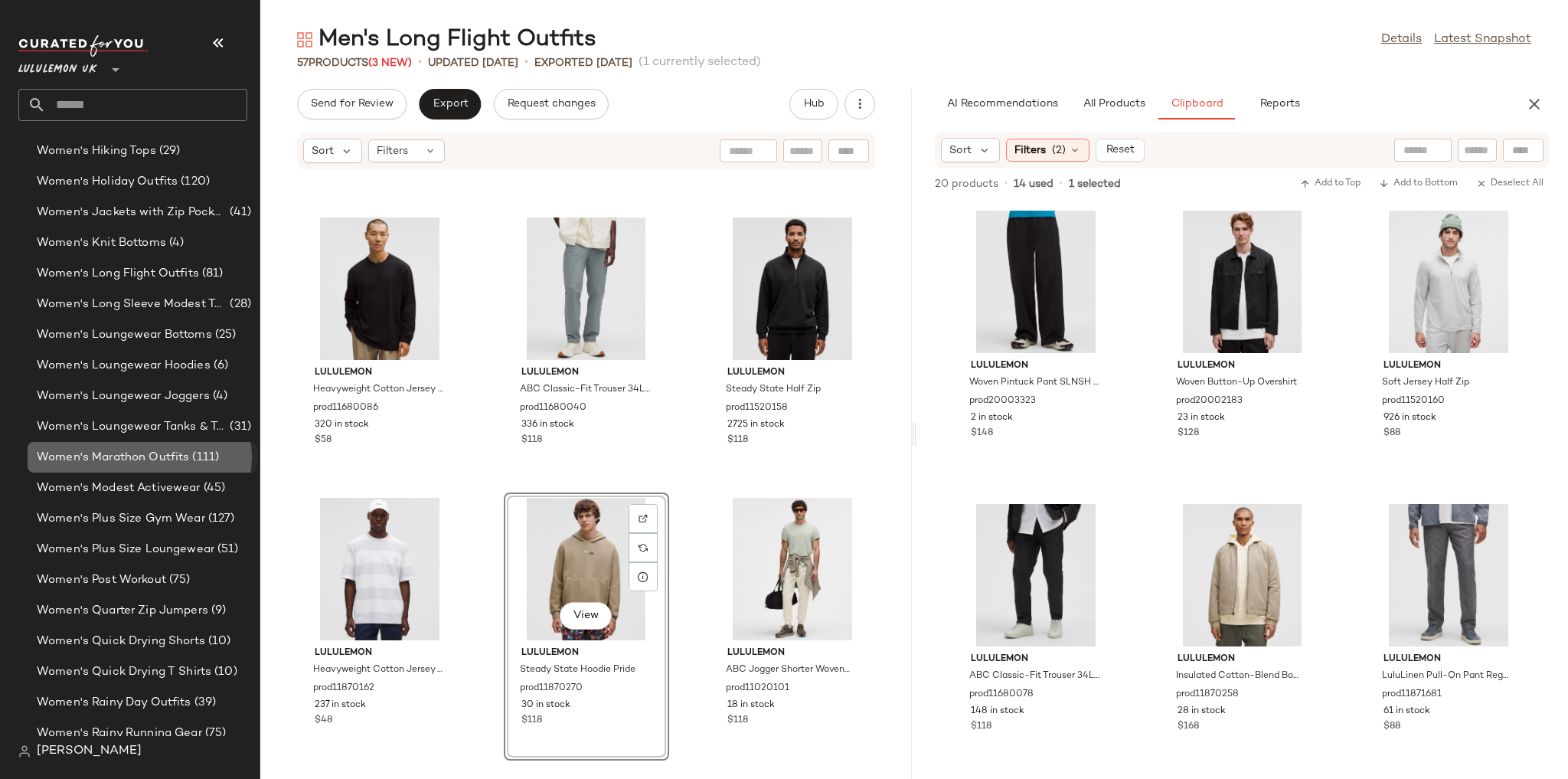
click at [178, 457] on span "Women's Marathon Outfits" at bounding box center [113, 457] width 153 height 18
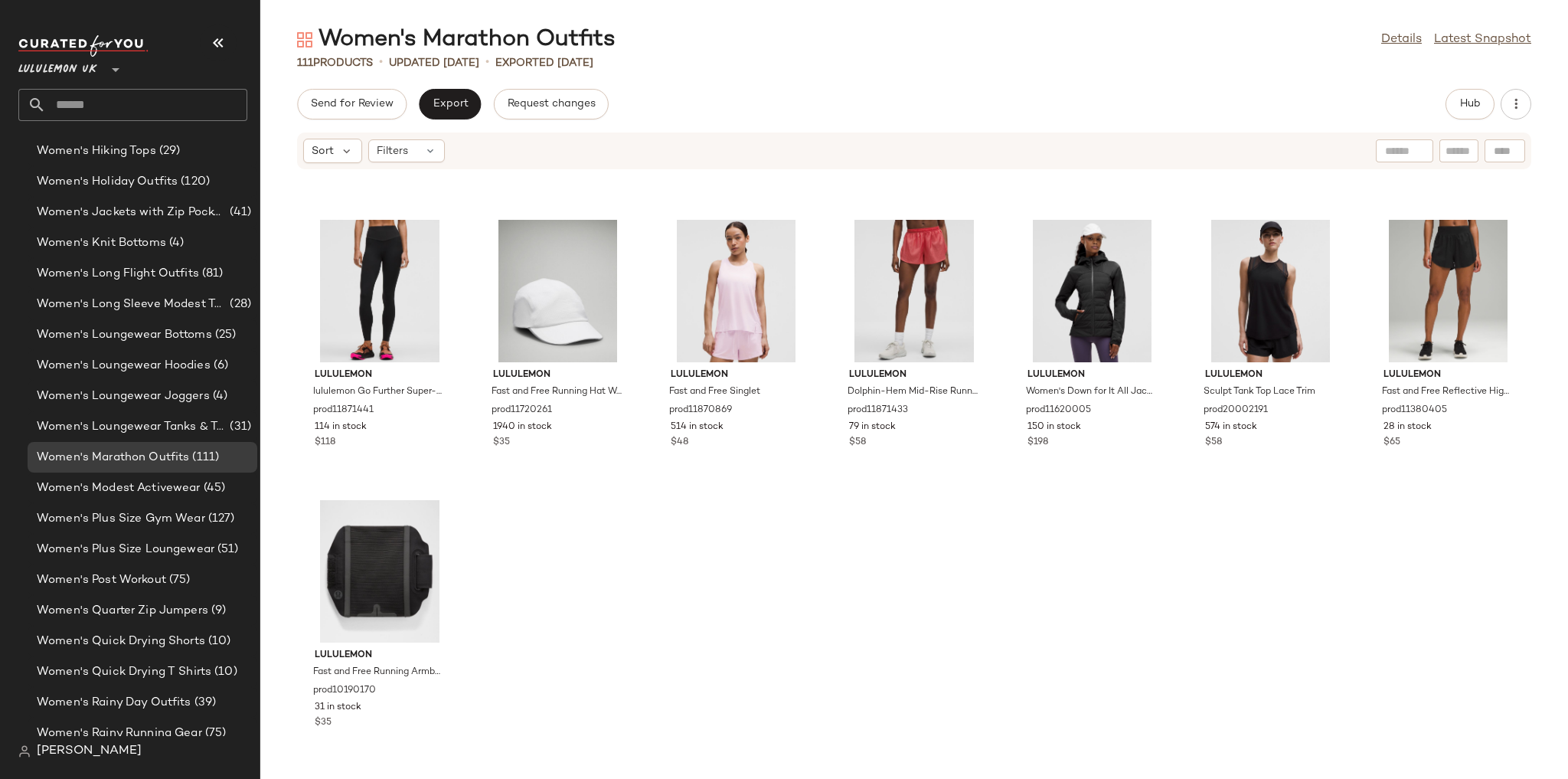
scroll to position [4739, 0]
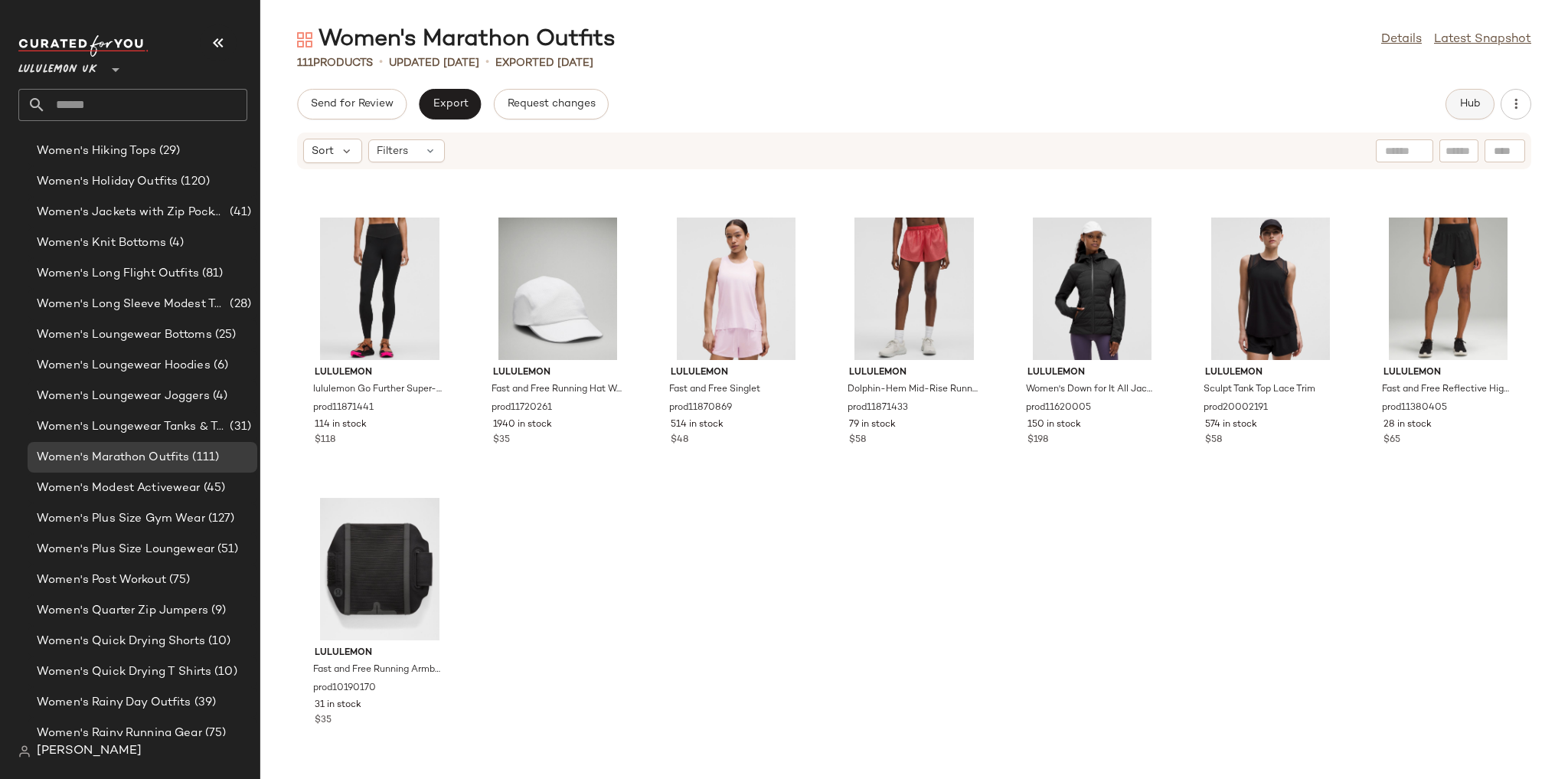
click at [1465, 98] on span "Hub" at bounding box center [1470, 104] width 22 height 13
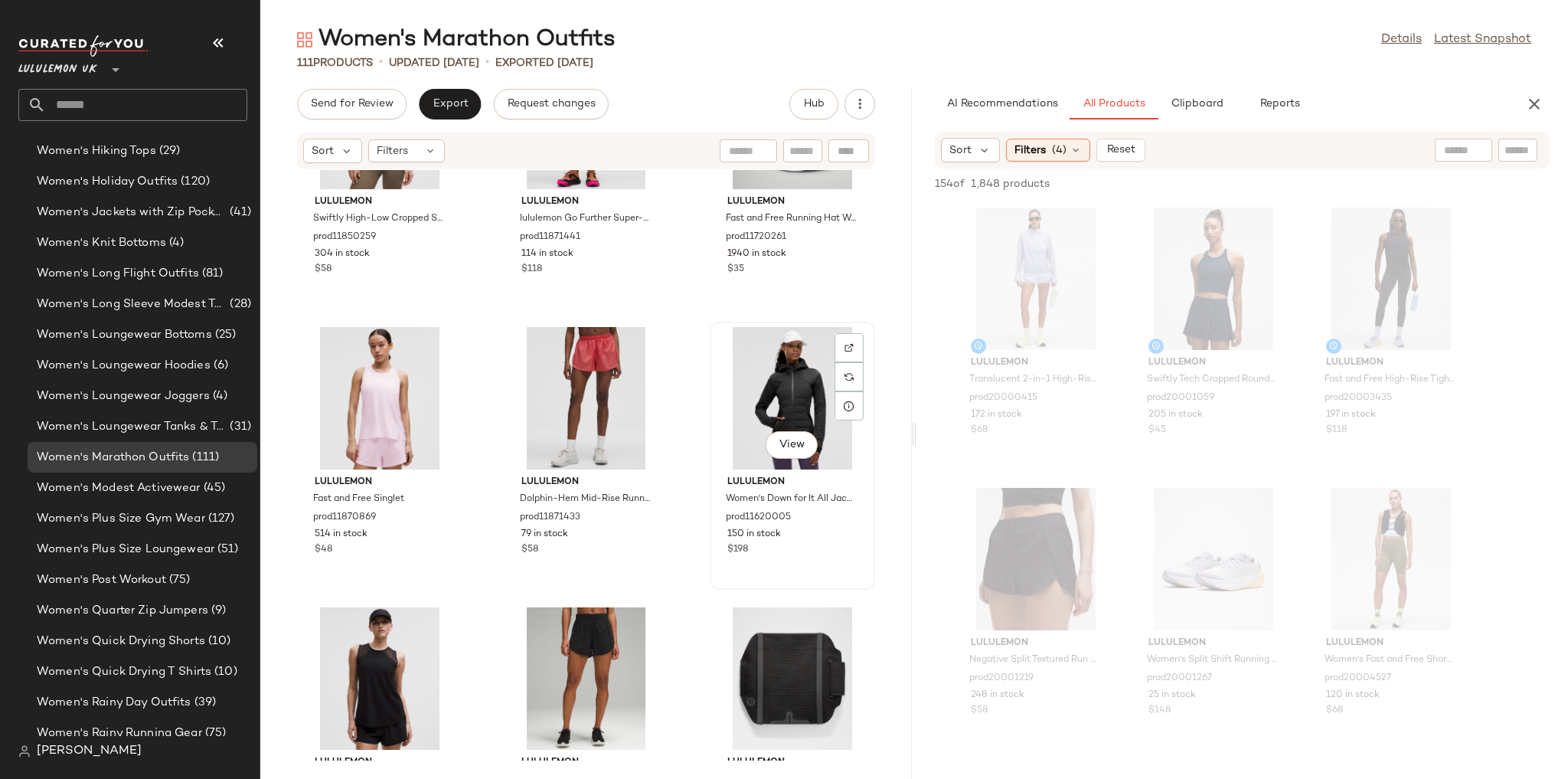
scroll to position [9785, 0]
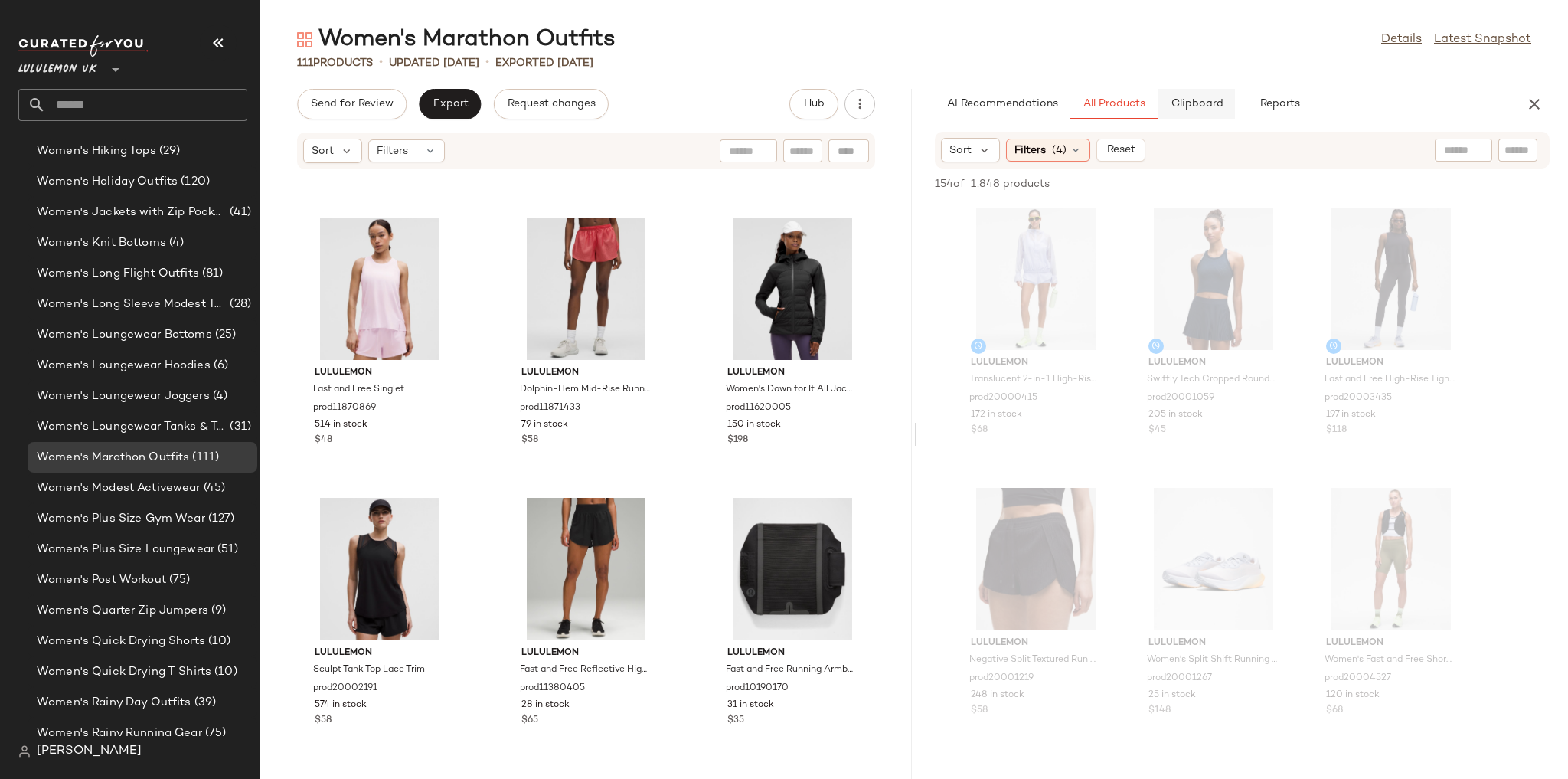
click at [1211, 103] on span "Clipboard" at bounding box center [1196, 104] width 53 height 13
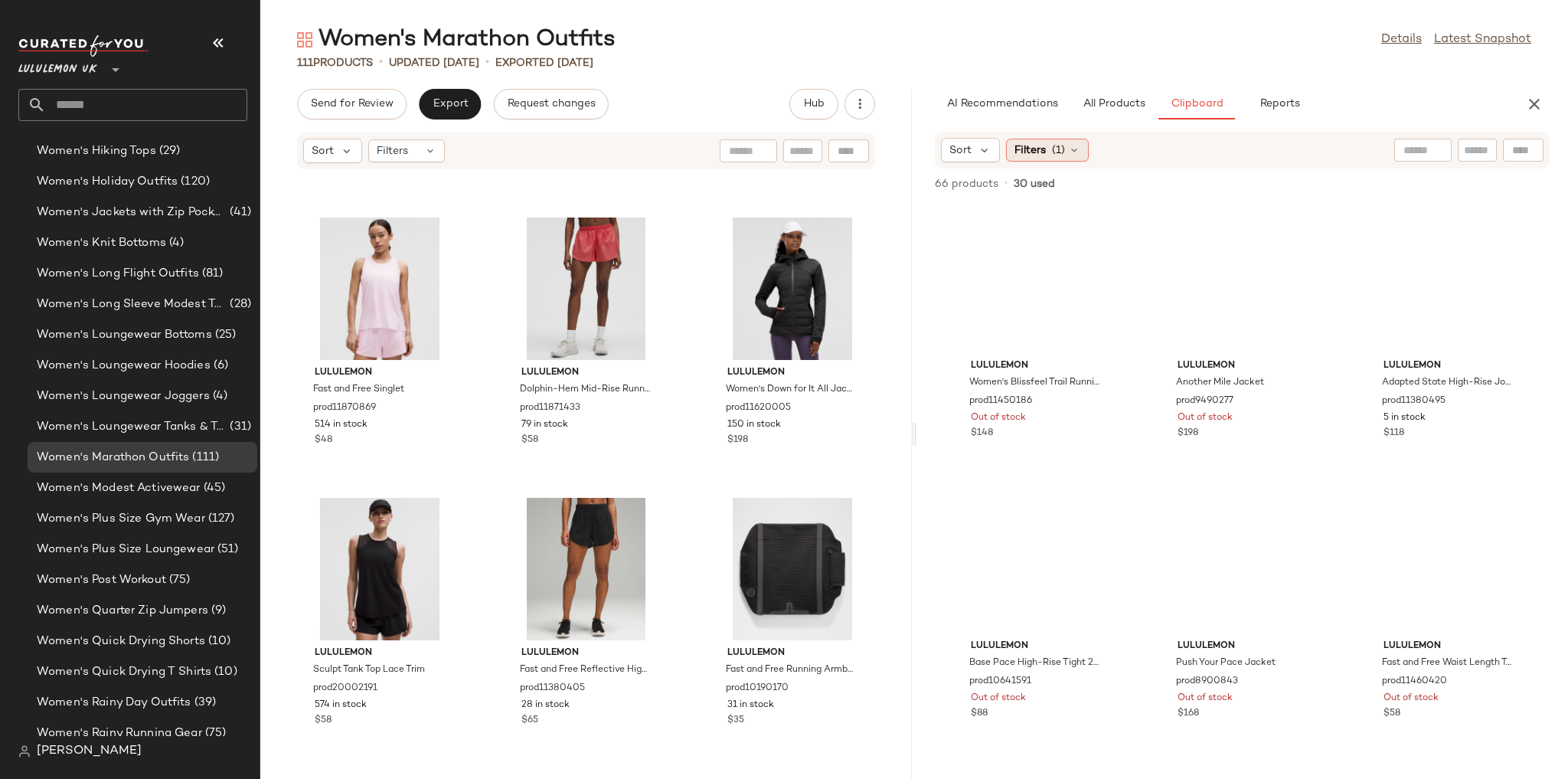
click at [1065, 152] on div "Filters (1)" at bounding box center [1047, 149] width 83 height 23
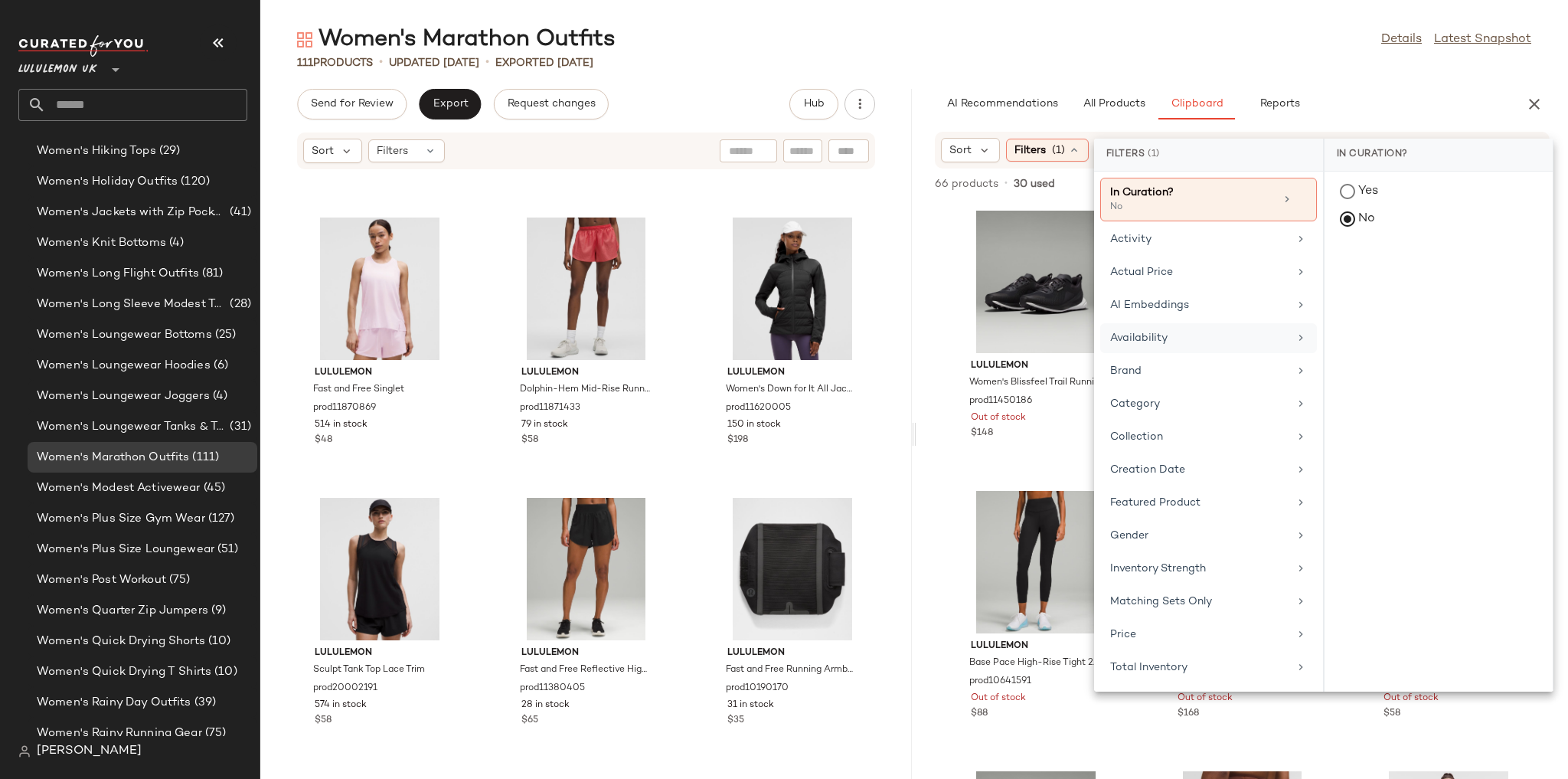
click at [1160, 341] on div "Availability" at bounding box center [1199, 337] width 179 height 16
click at [1389, 285] on div "in_stock" at bounding box center [1439, 304] width 228 height 37
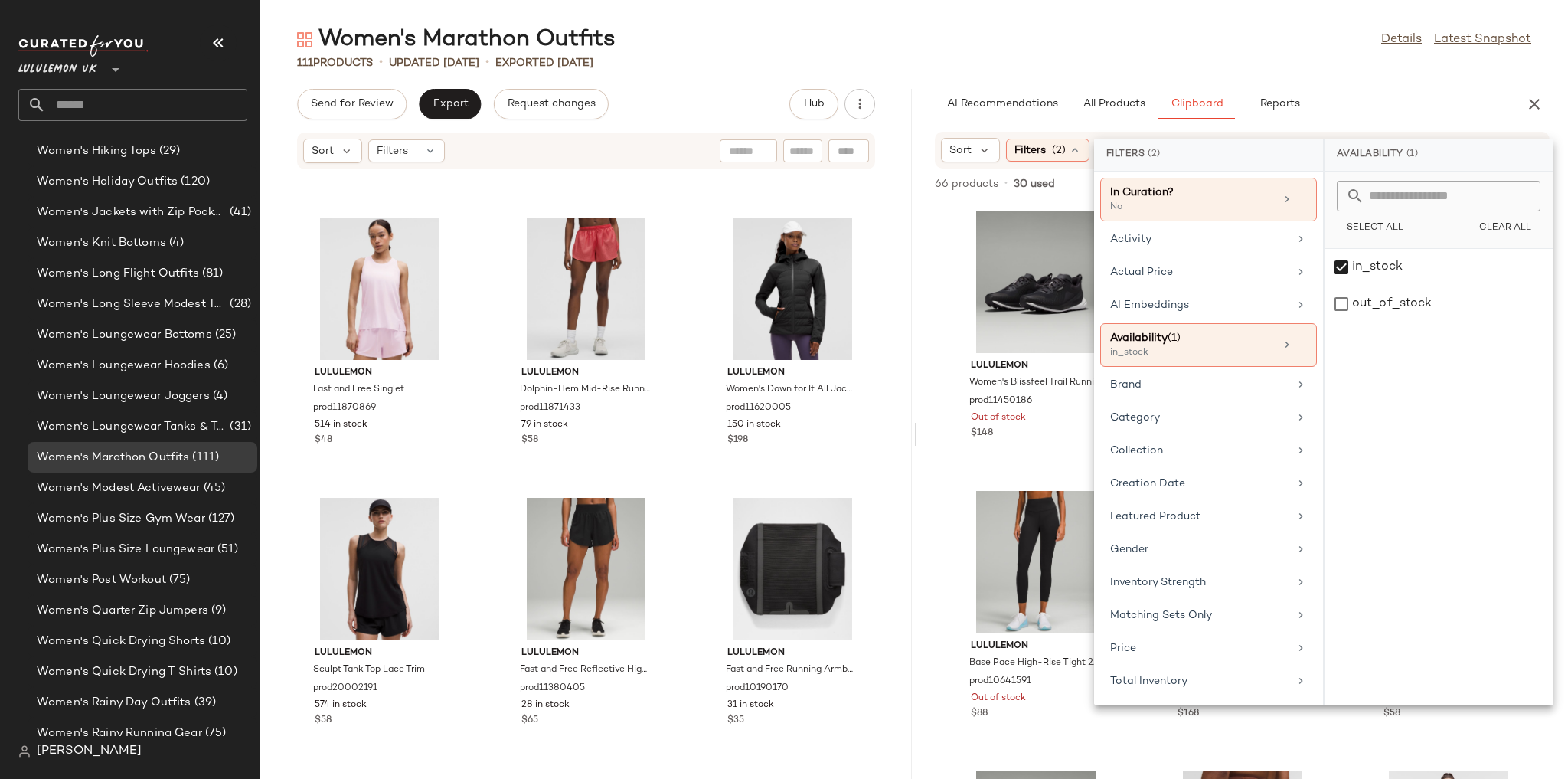
click at [1334, 71] on div "Women's Marathon Outfits Details Latest Snapshot 111 Products • updated Aug 13t…" at bounding box center [914, 401] width 1307 height 755
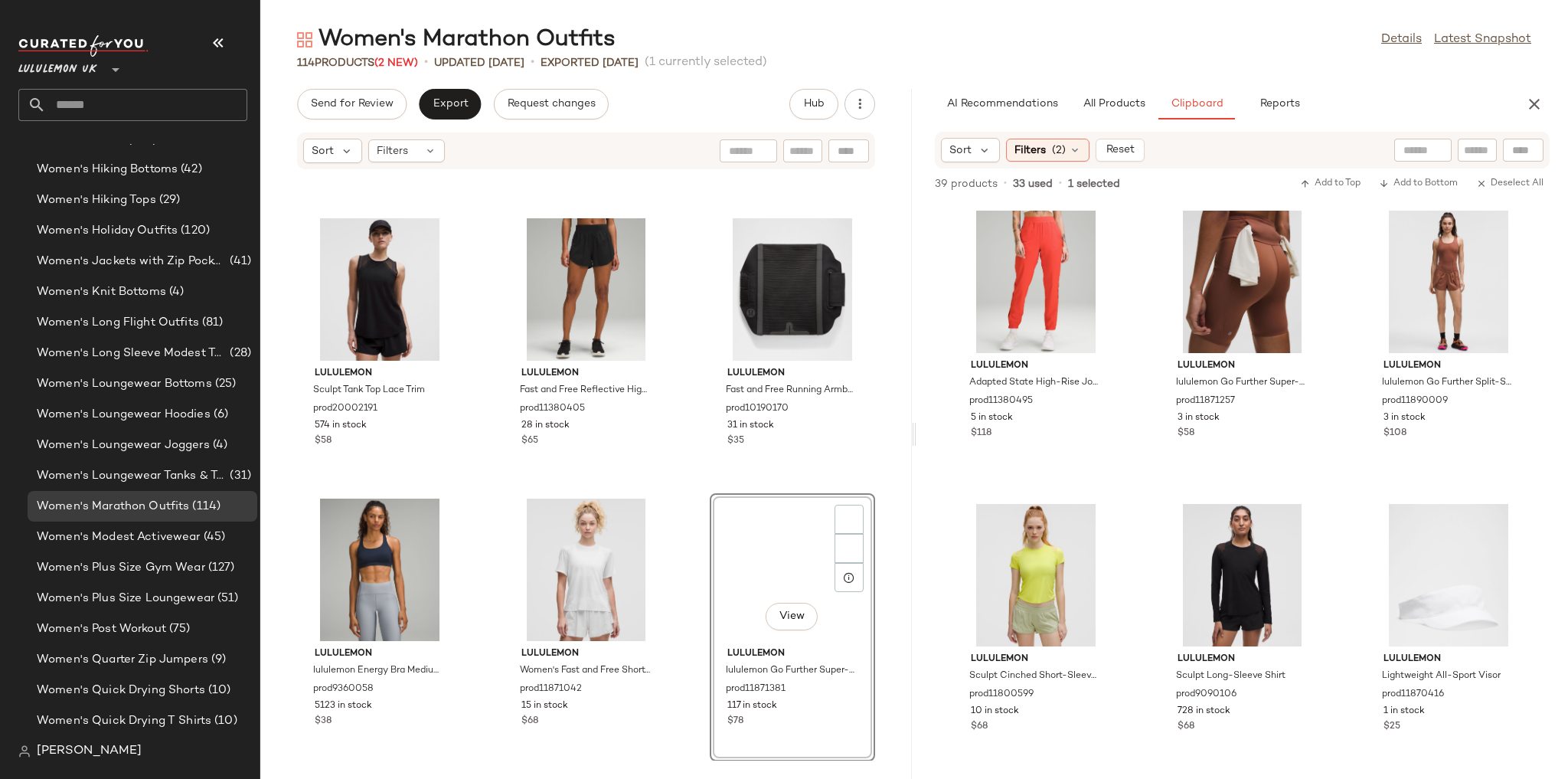
scroll to position [0, 0]
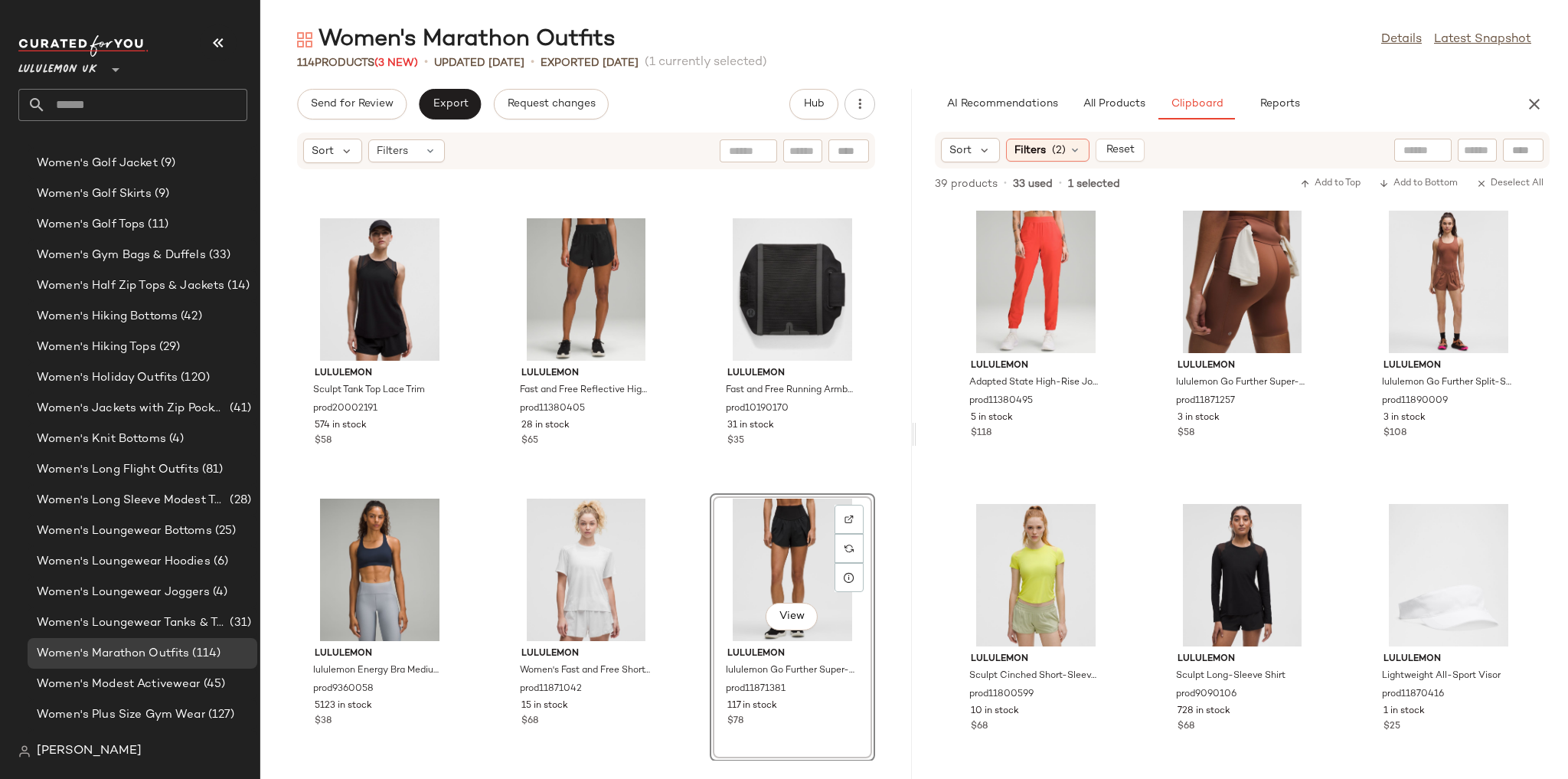
click at [886, 483] on div "lululemon Fast and Free Singlet prod11870869 514 in stock $48 lululemon Dolphin…" at bounding box center [586, 465] width 651 height 590
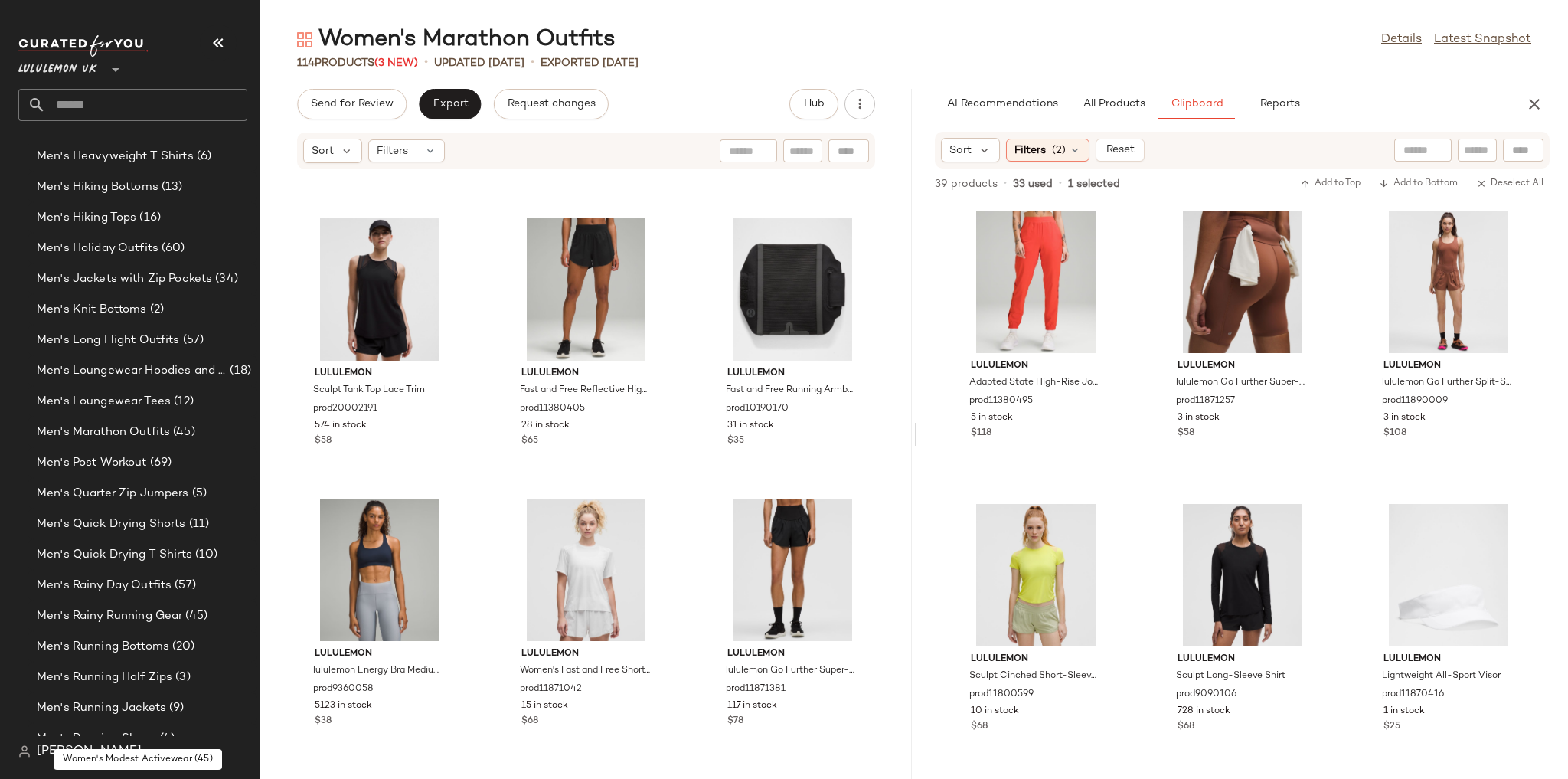
scroll to position [1357, 0]
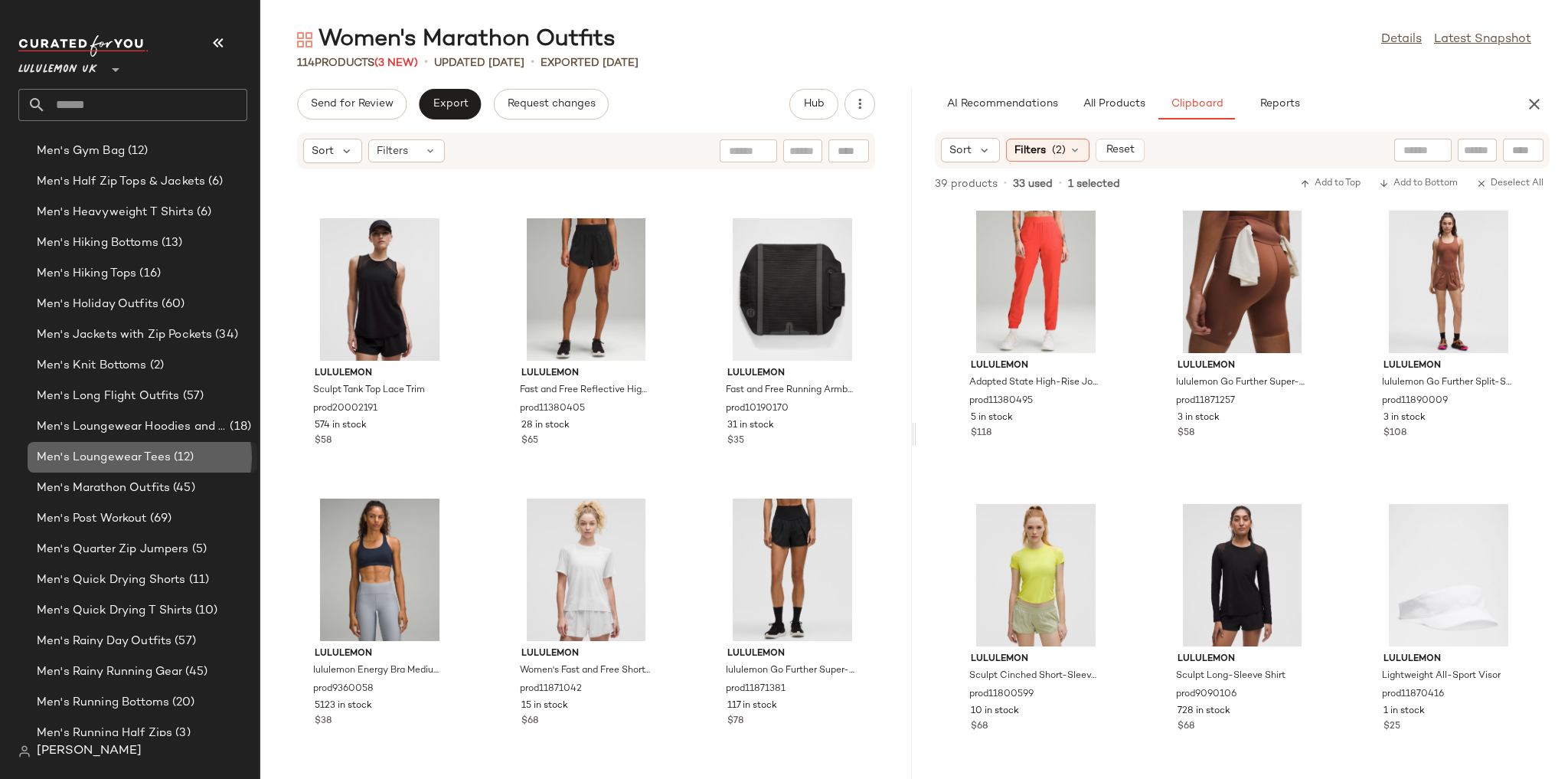
click at [214, 467] on div "Men's Loungewear Tees (12)" at bounding box center [143, 457] width 230 height 30
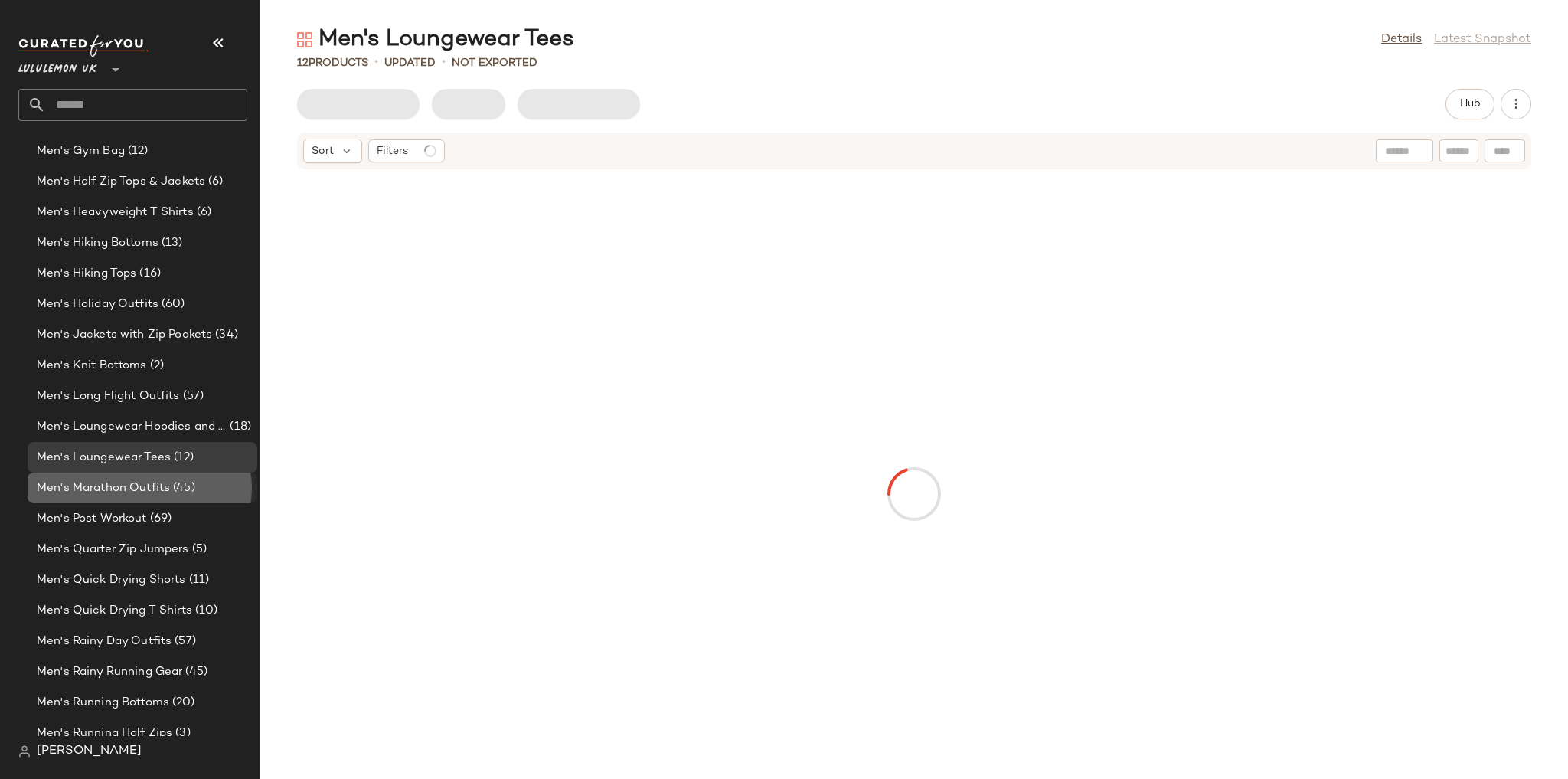
click at [204, 494] on div "Men's Marathon Outfits (45)" at bounding box center [141, 488] width 219 height 18
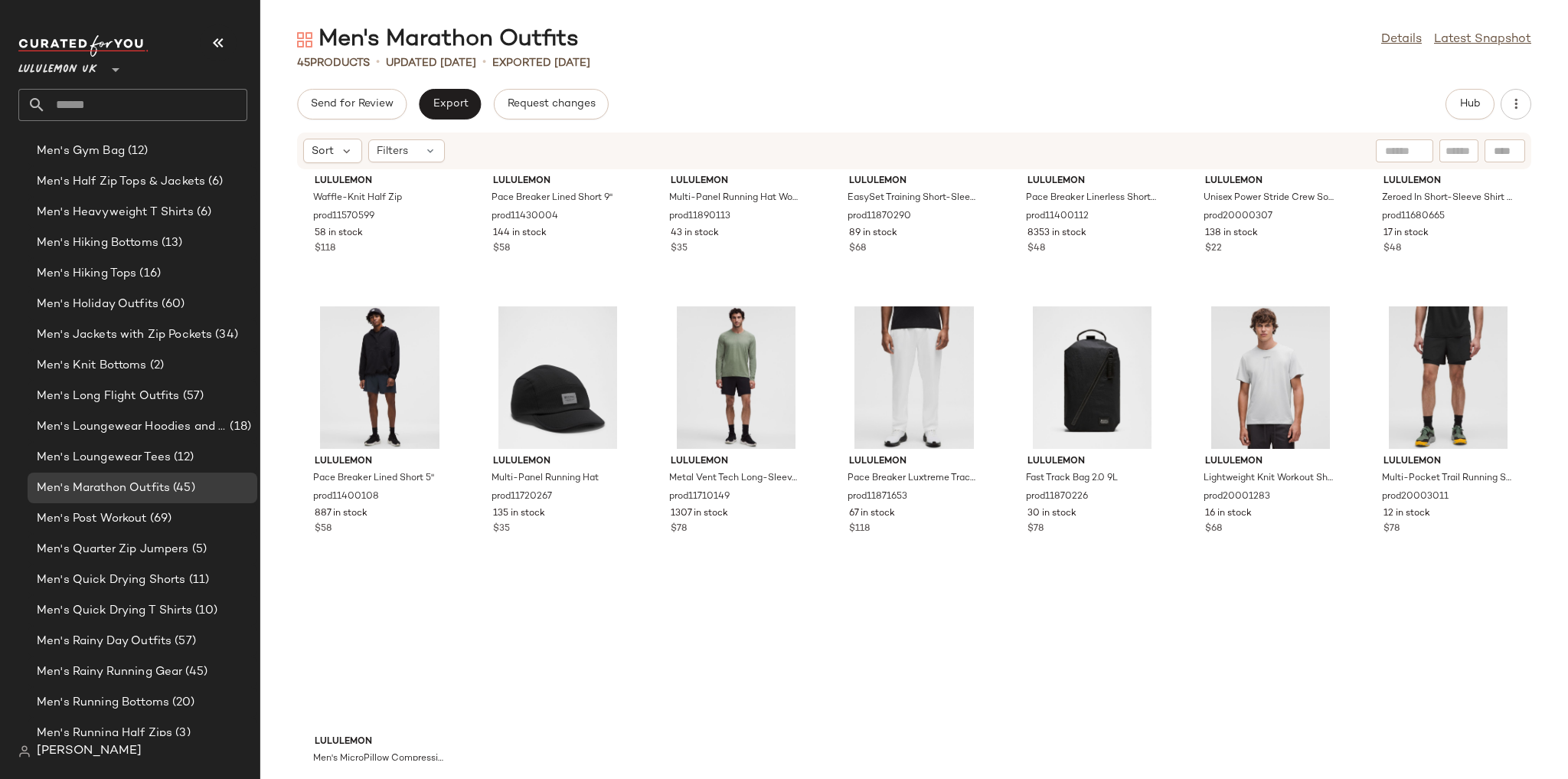
scroll to position [1655, 0]
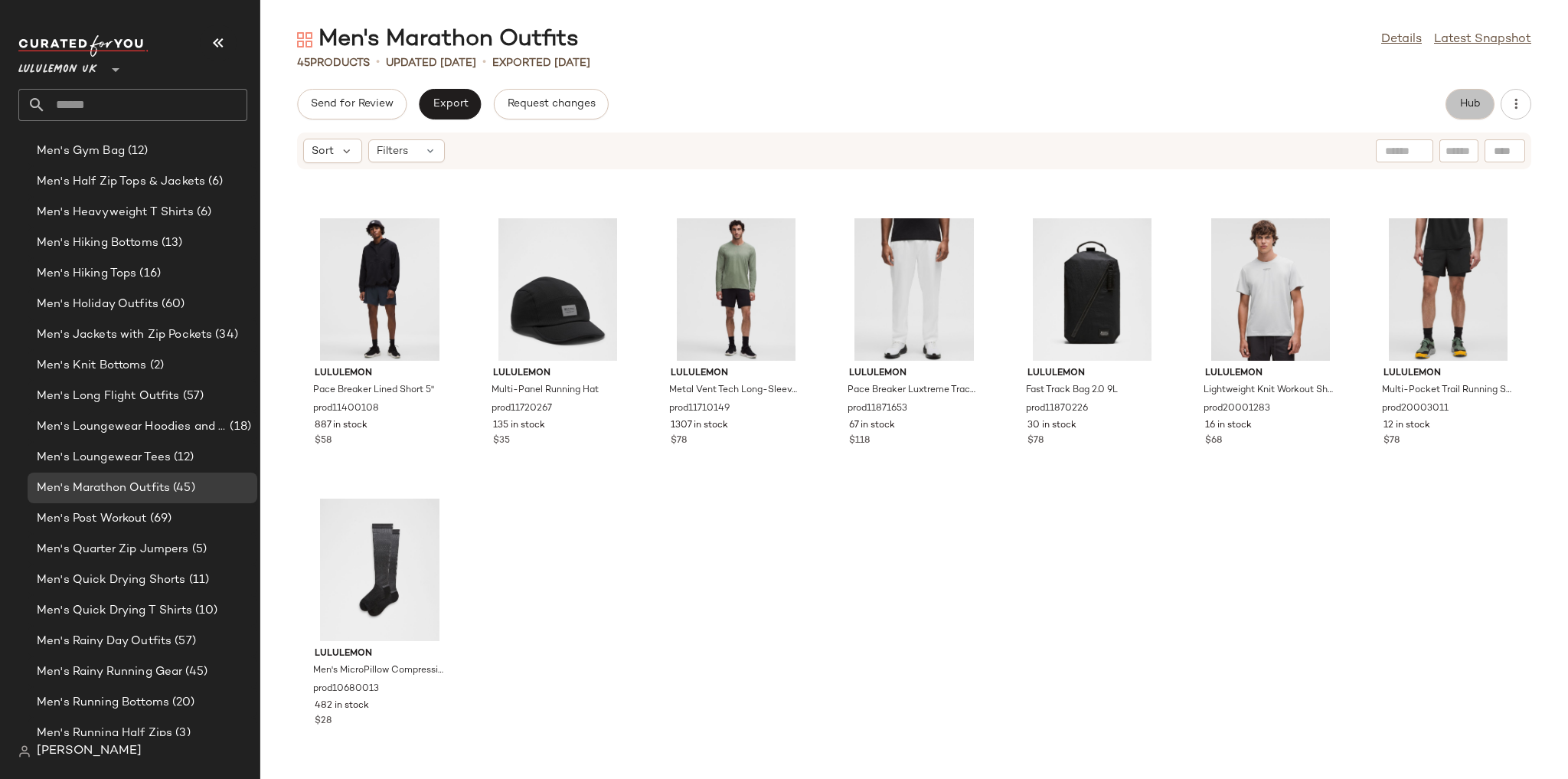
click at [1473, 99] on span "Hub" at bounding box center [1470, 104] width 22 height 13
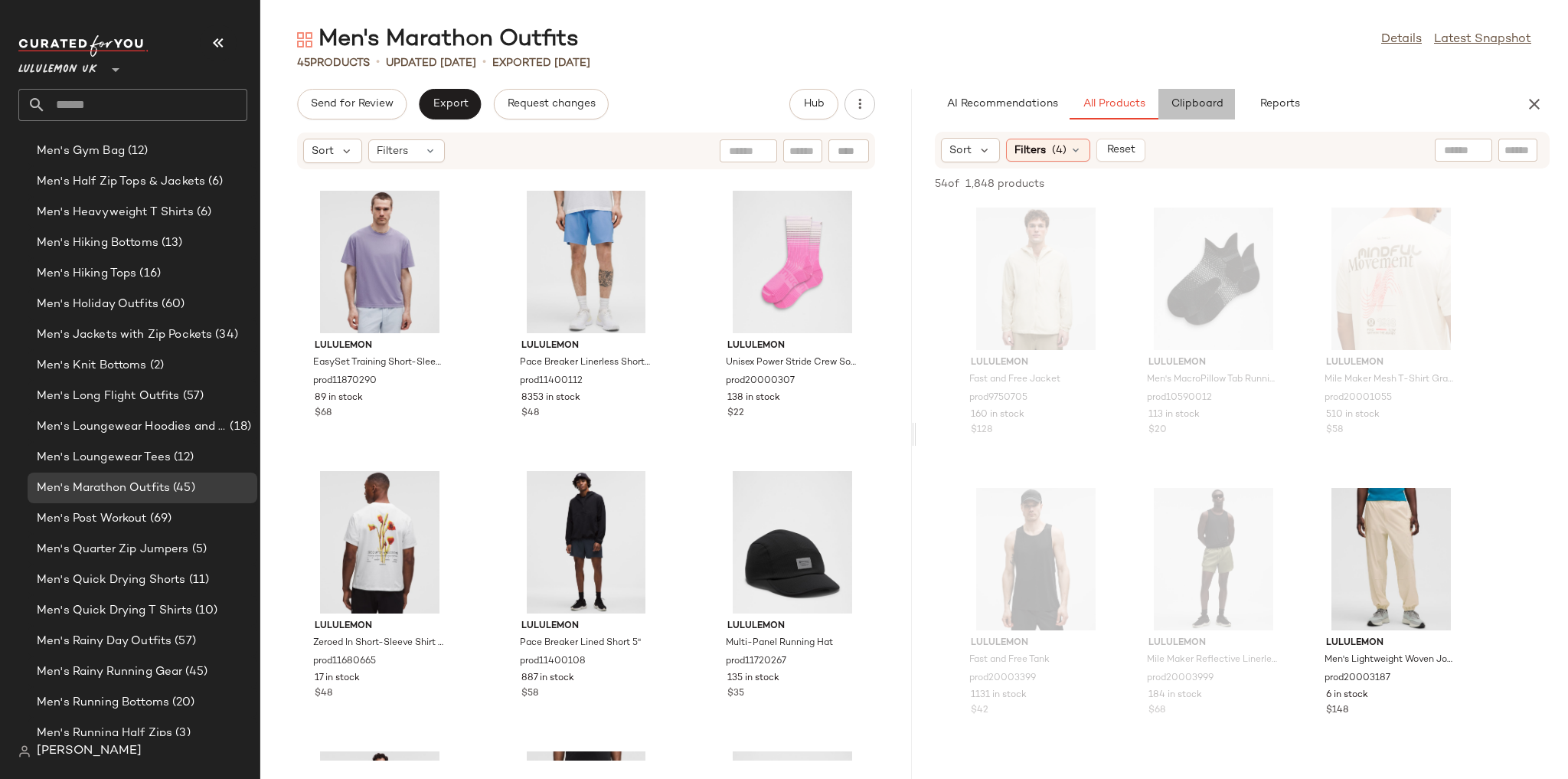
click at [1225, 103] on button "Clipboard" at bounding box center [1196, 104] width 76 height 30
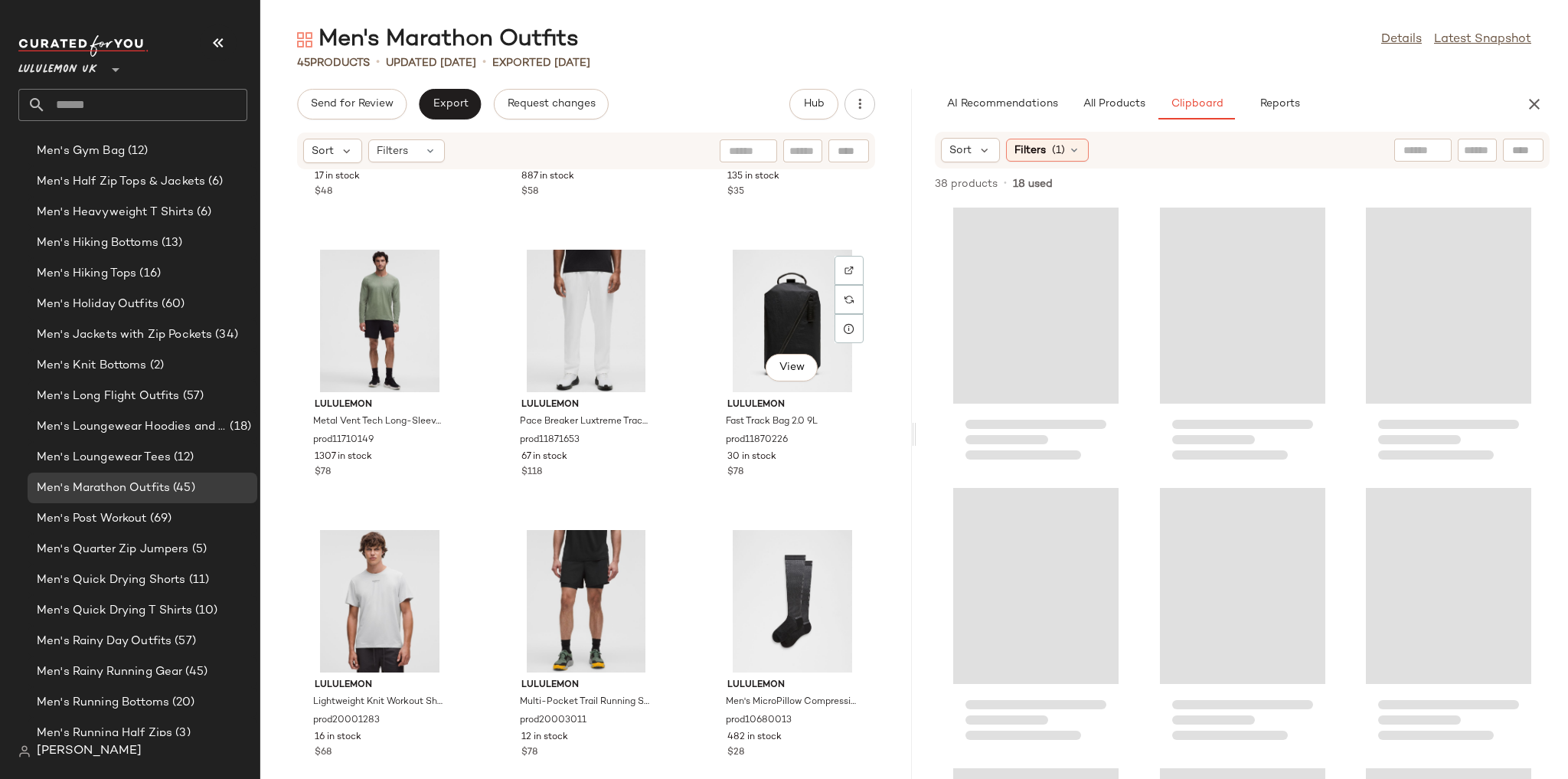
scroll to position [3617, 0]
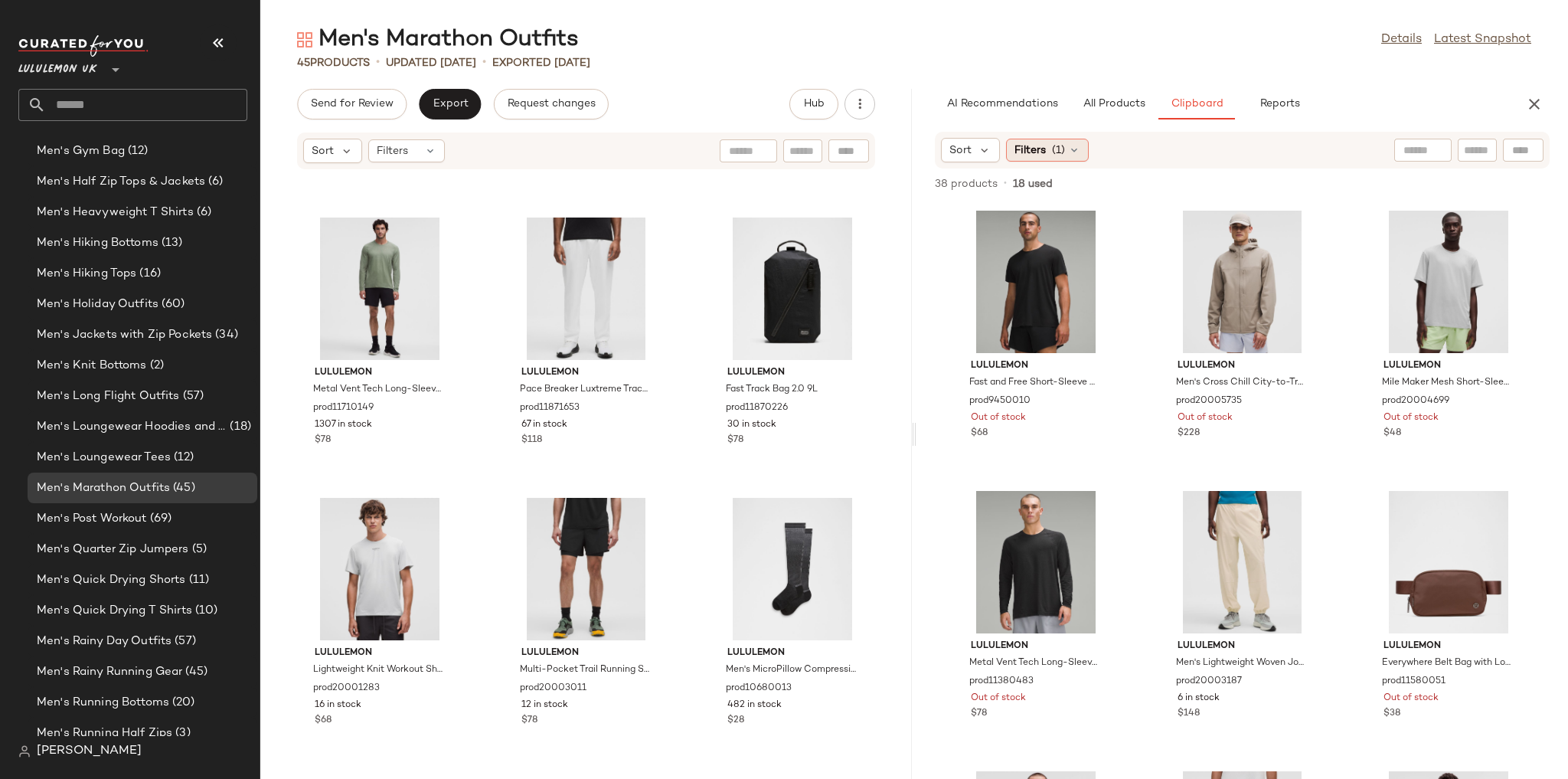
click at [1075, 159] on div "Filters (1)" at bounding box center [1047, 149] width 83 height 23
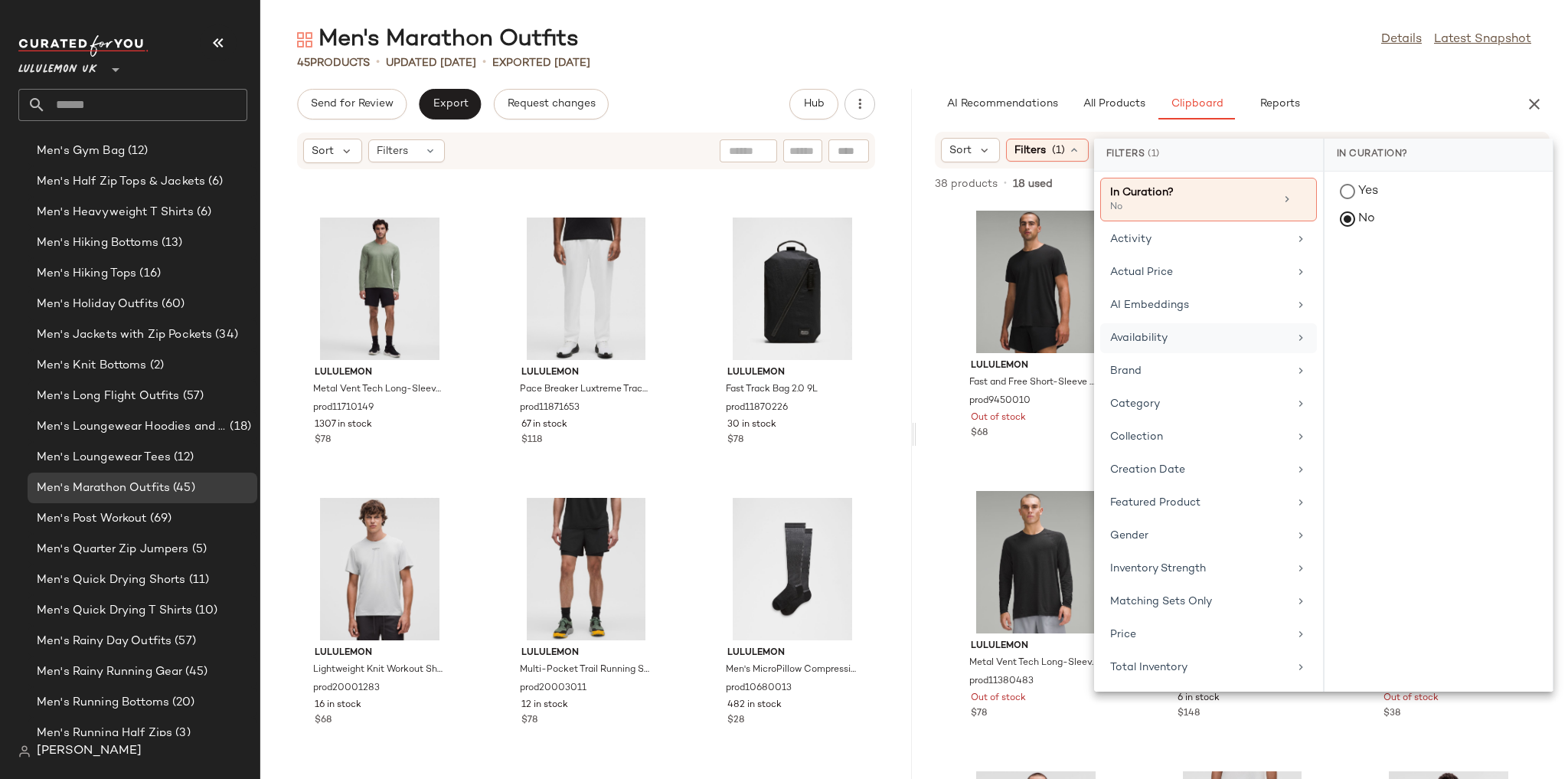
click at [1170, 331] on div "Availability" at bounding box center [1199, 337] width 179 height 16
click at [1347, 285] on div "in_stock" at bounding box center [1439, 304] width 228 height 37
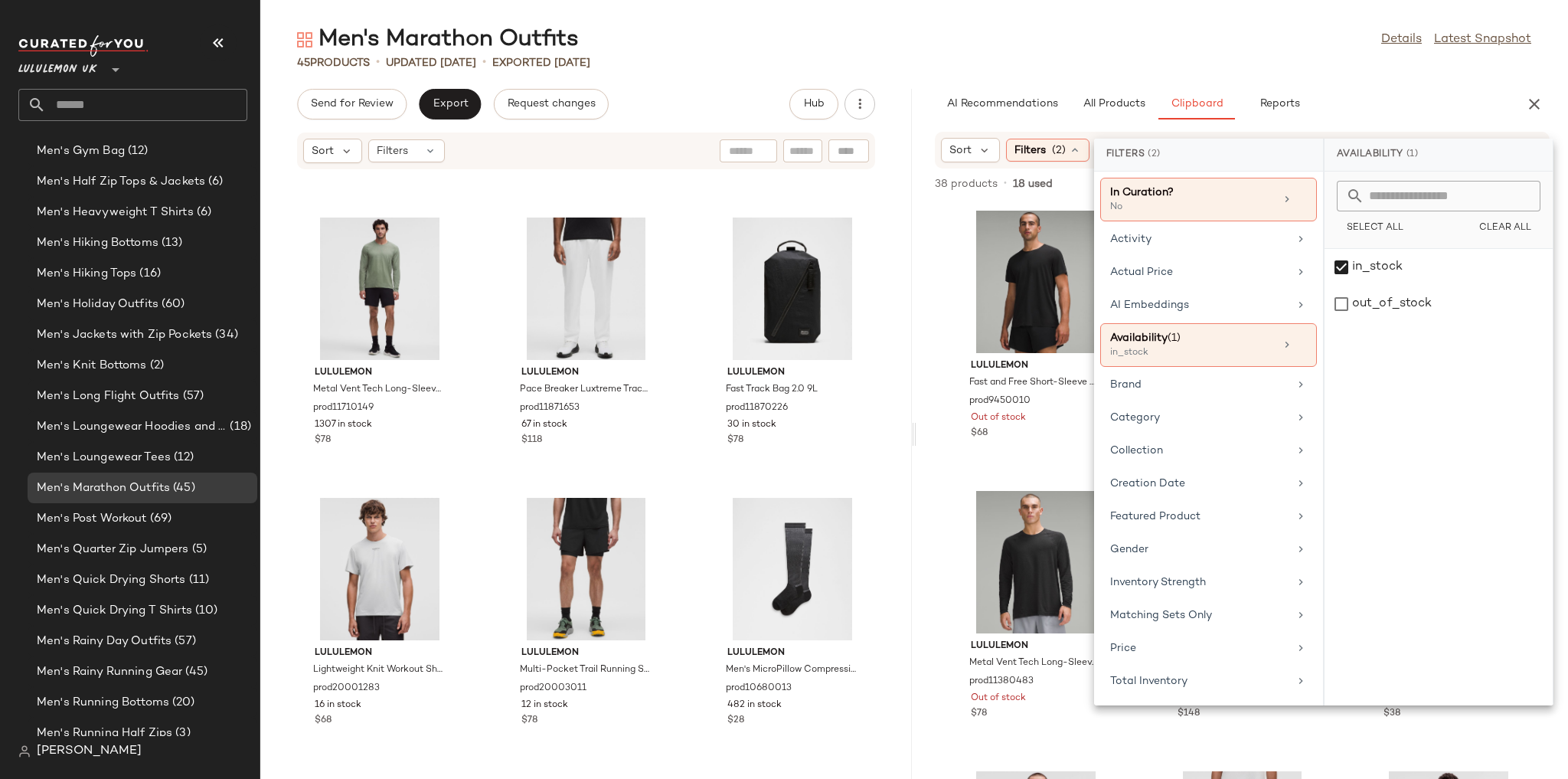
click at [1315, 60] on div "45 Products • updated Aug 13th • Exported Aug 13th" at bounding box center [914, 63] width 1307 height 15
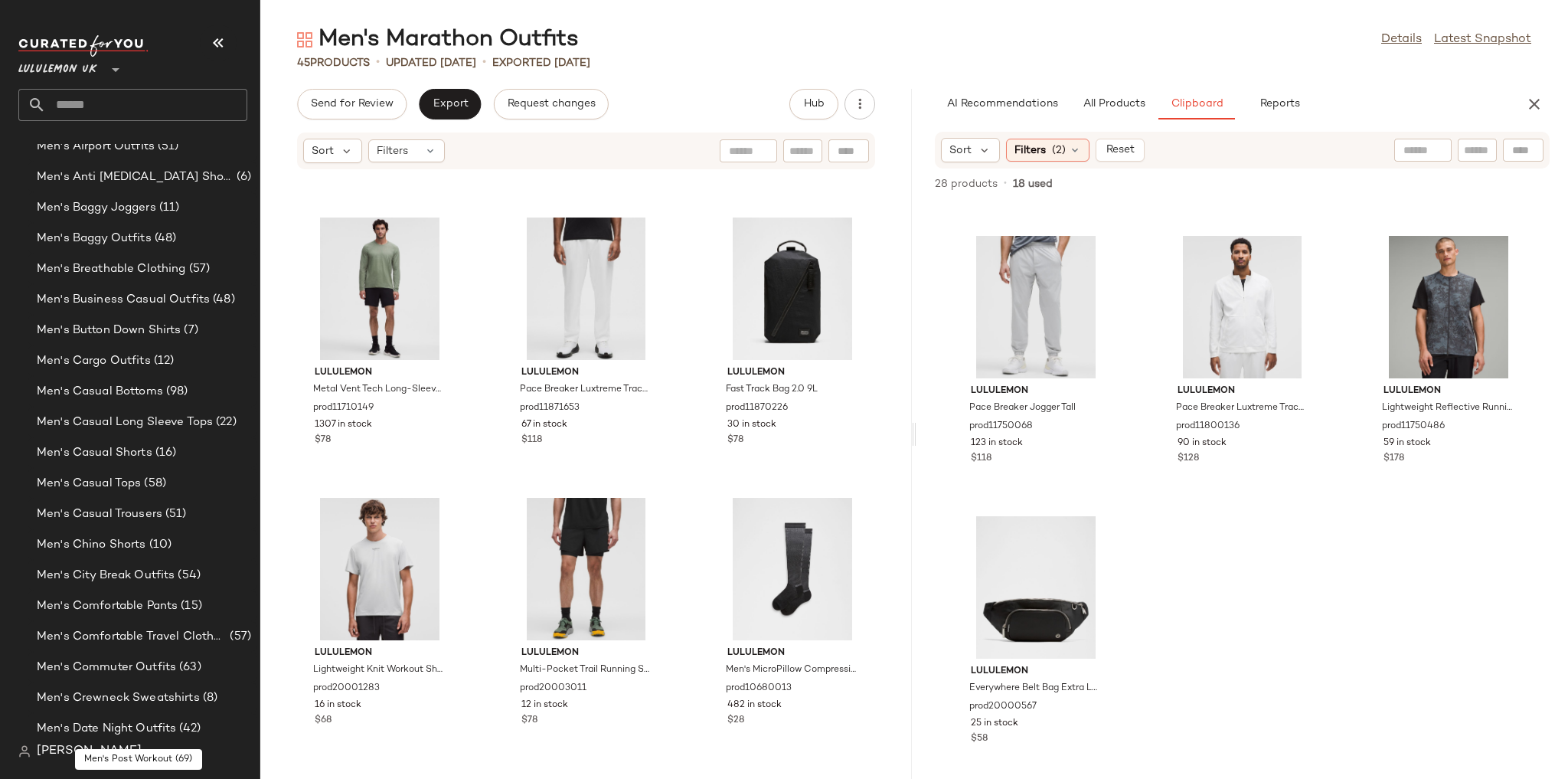
scroll to position [560, 0]
click at [174, 209] on span "(11)" at bounding box center [168, 212] width 23 height 18
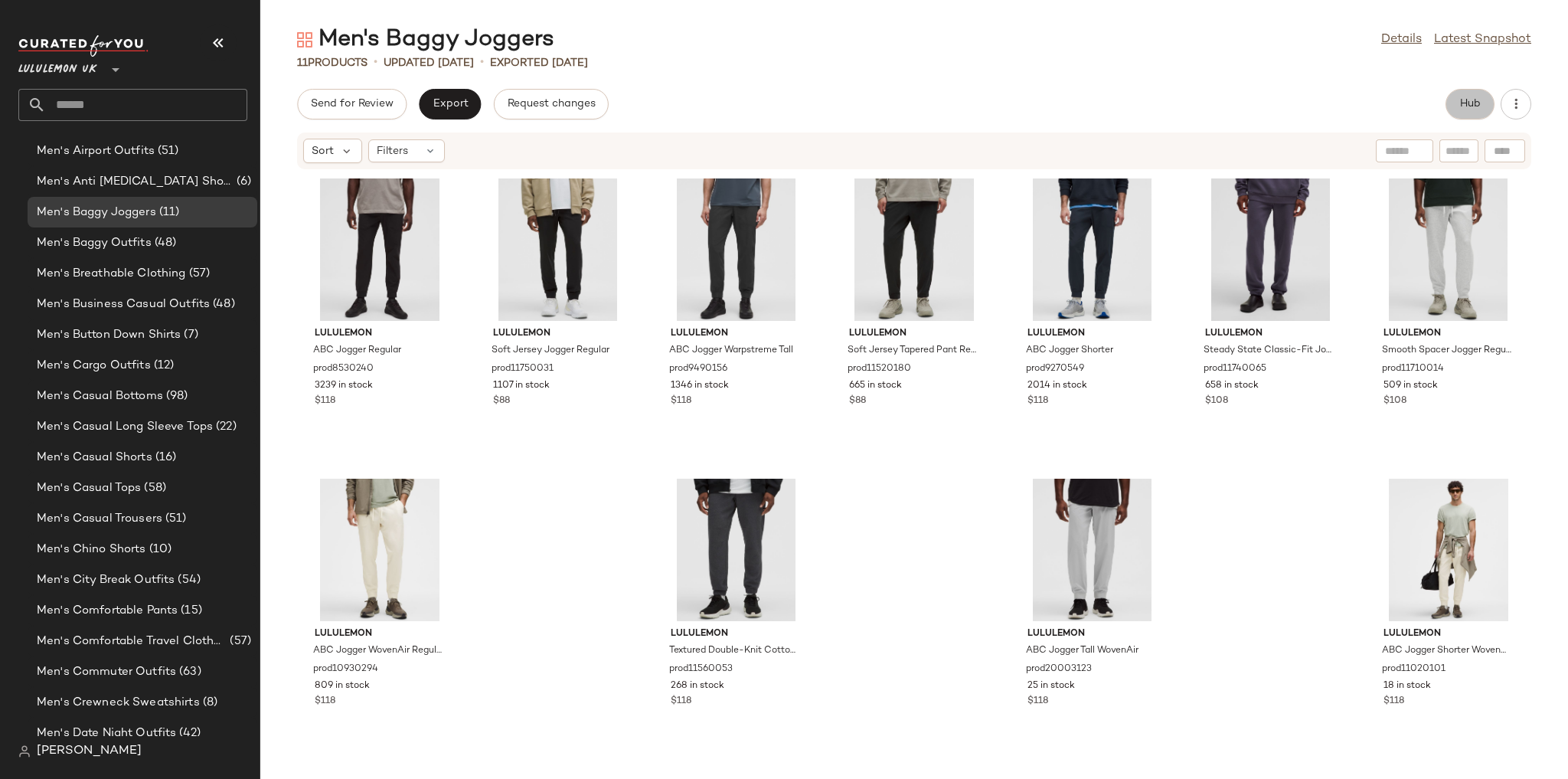
click at [1477, 102] on span "Hub" at bounding box center [1470, 104] width 22 height 13
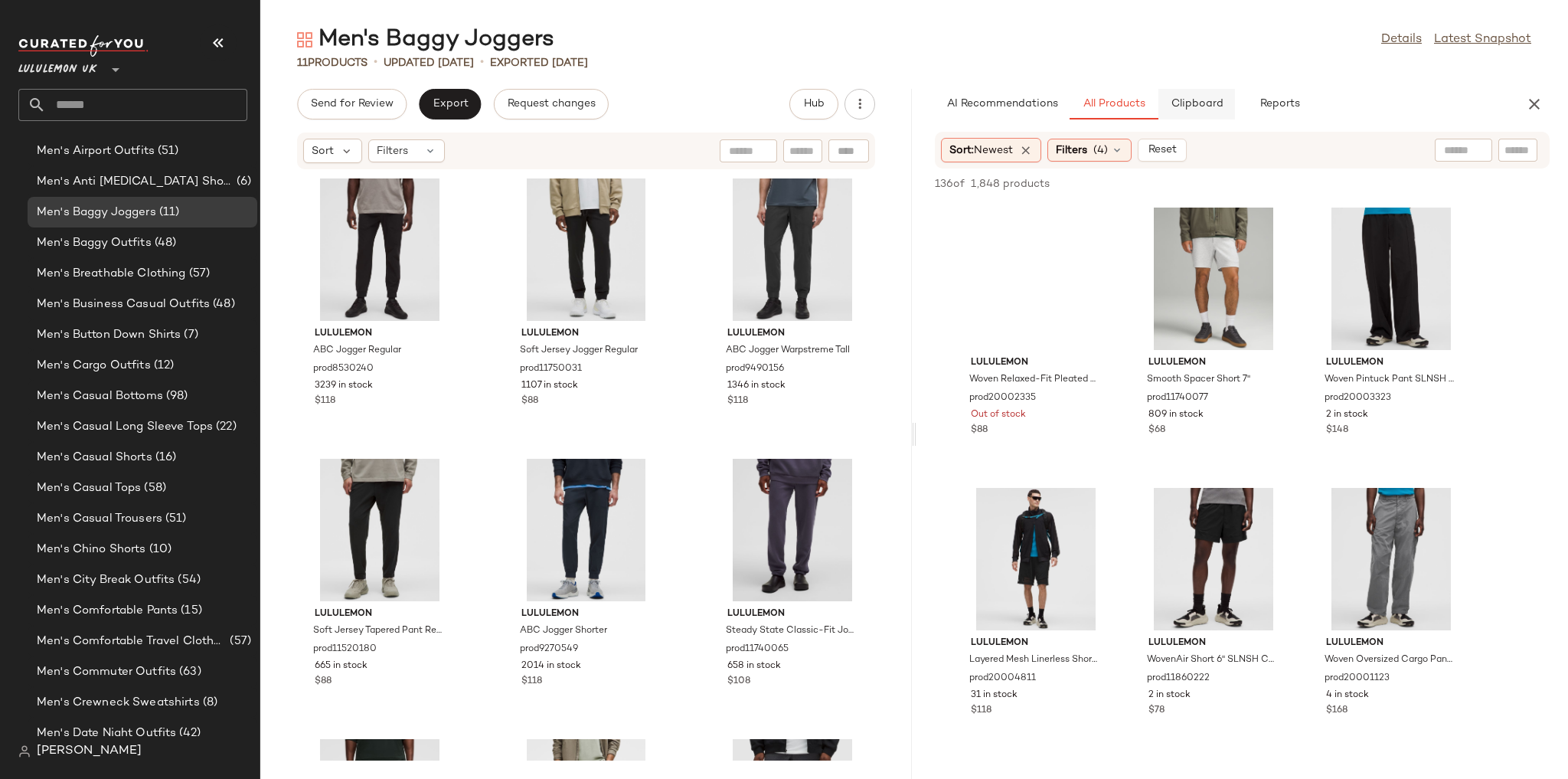
click at [1216, 102] on span "Clipboard" at bounding box center [1196, 104] width 53 height 13
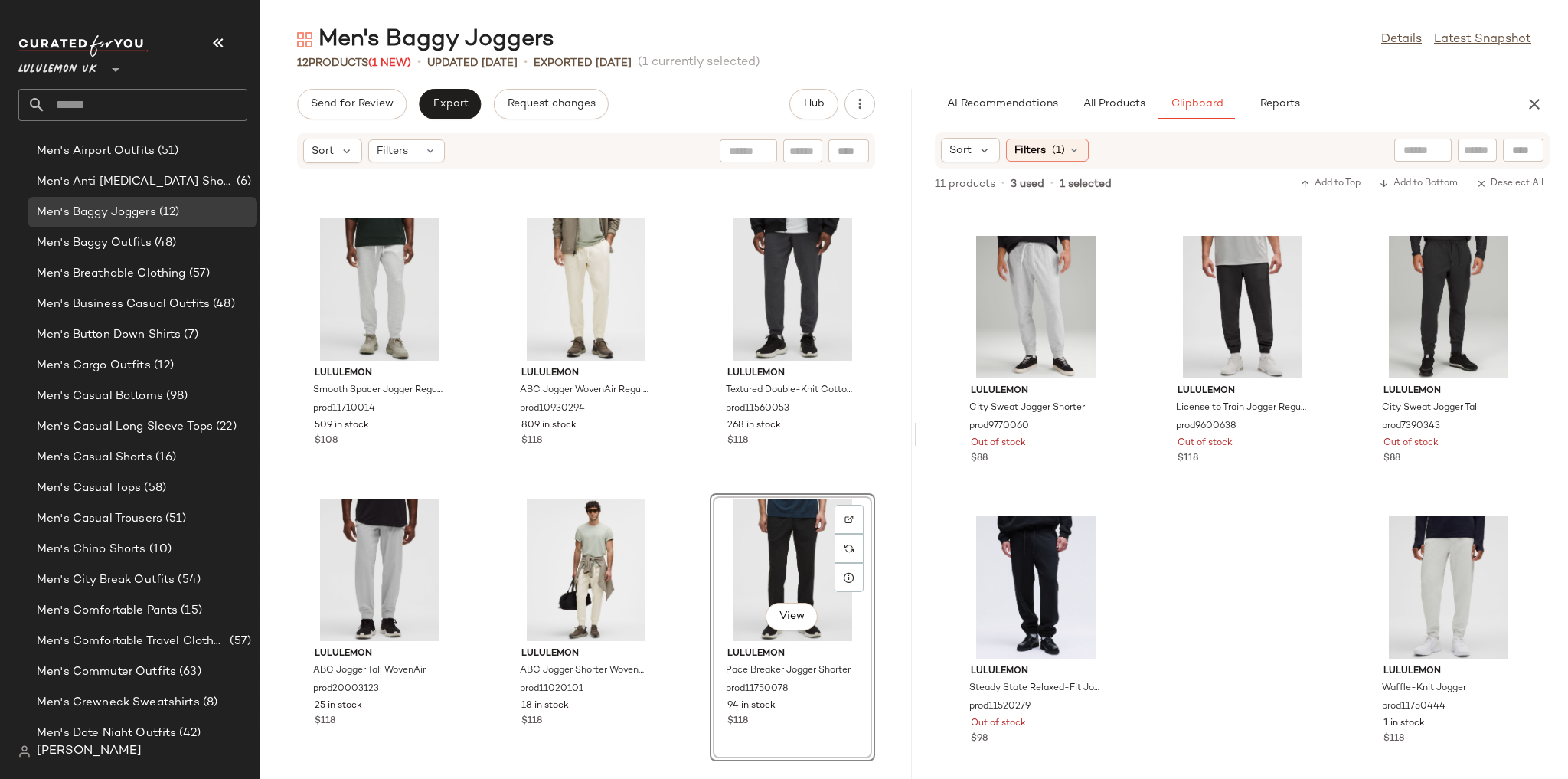
scroll to position [560, 0]
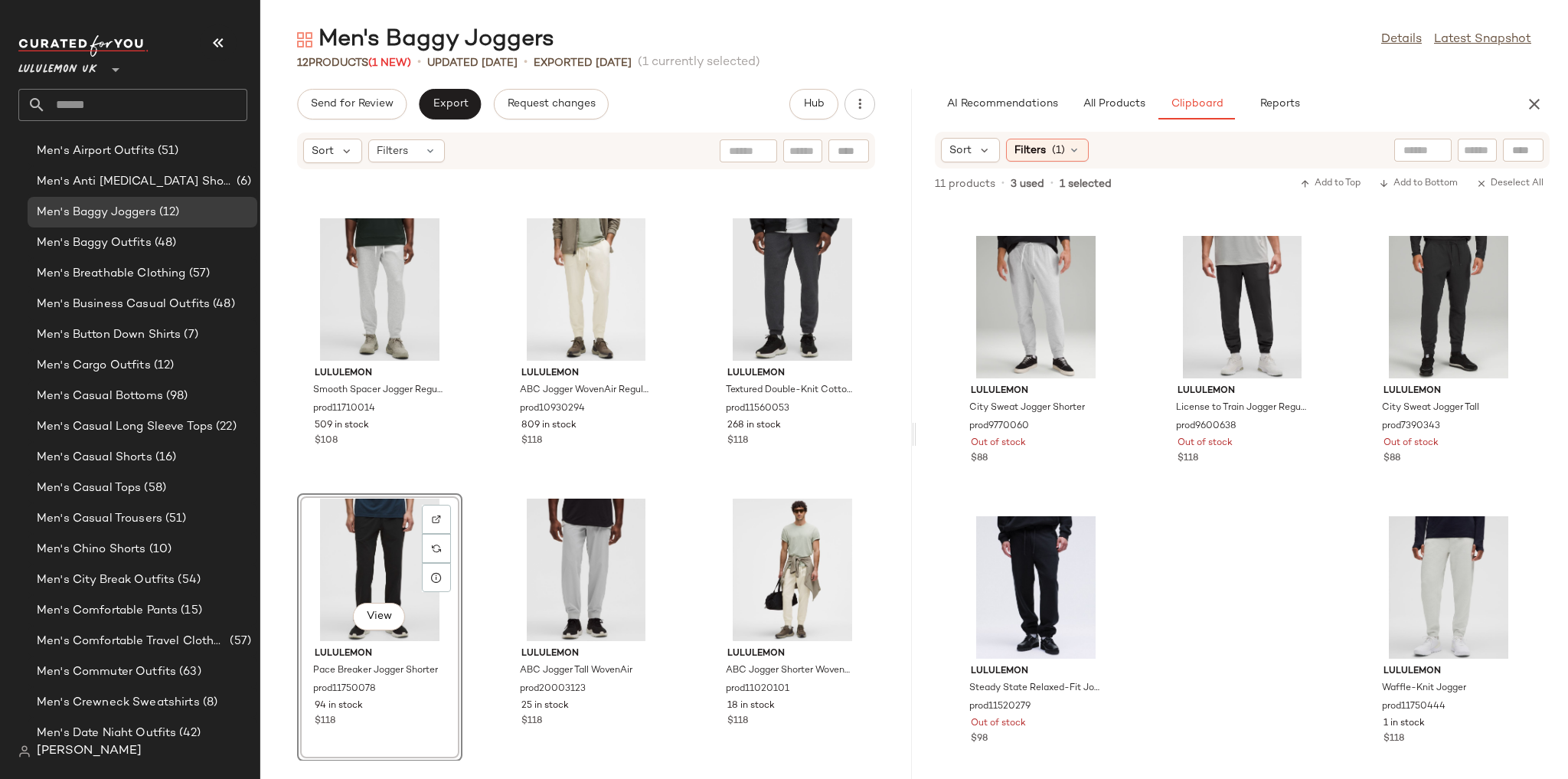
click at [680, 494] on div "lululemon Soft Jersey Tapered Pant Regular prod11520180 665 in stock $88 lulule…" at bounding box center [586, 465] width 651 height 590
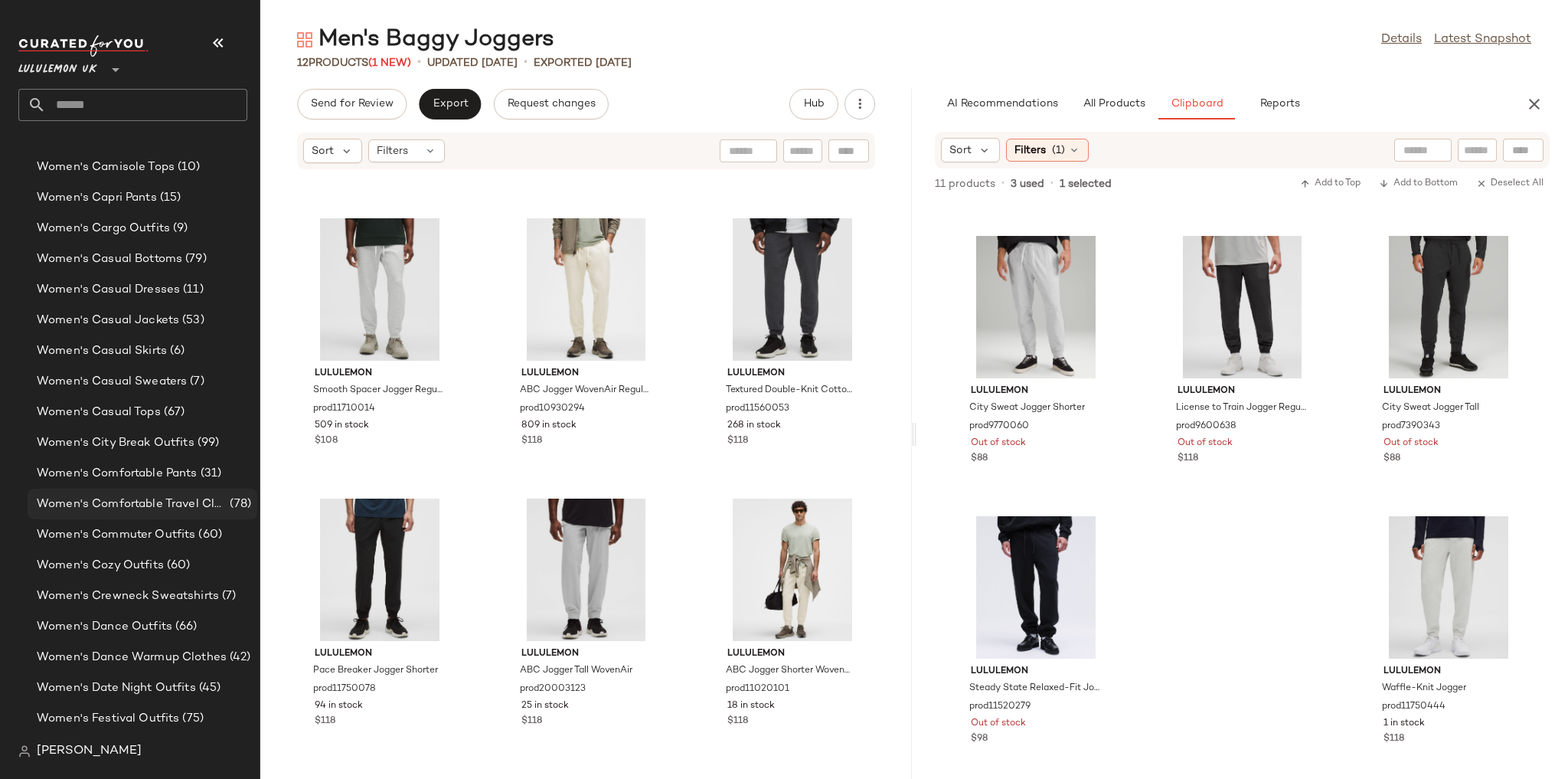
scroll to position [3547, 0]
click at [164, 473] on span "Women's Comfortable Pants" at bounding box center [117, 473] width 161 height 18
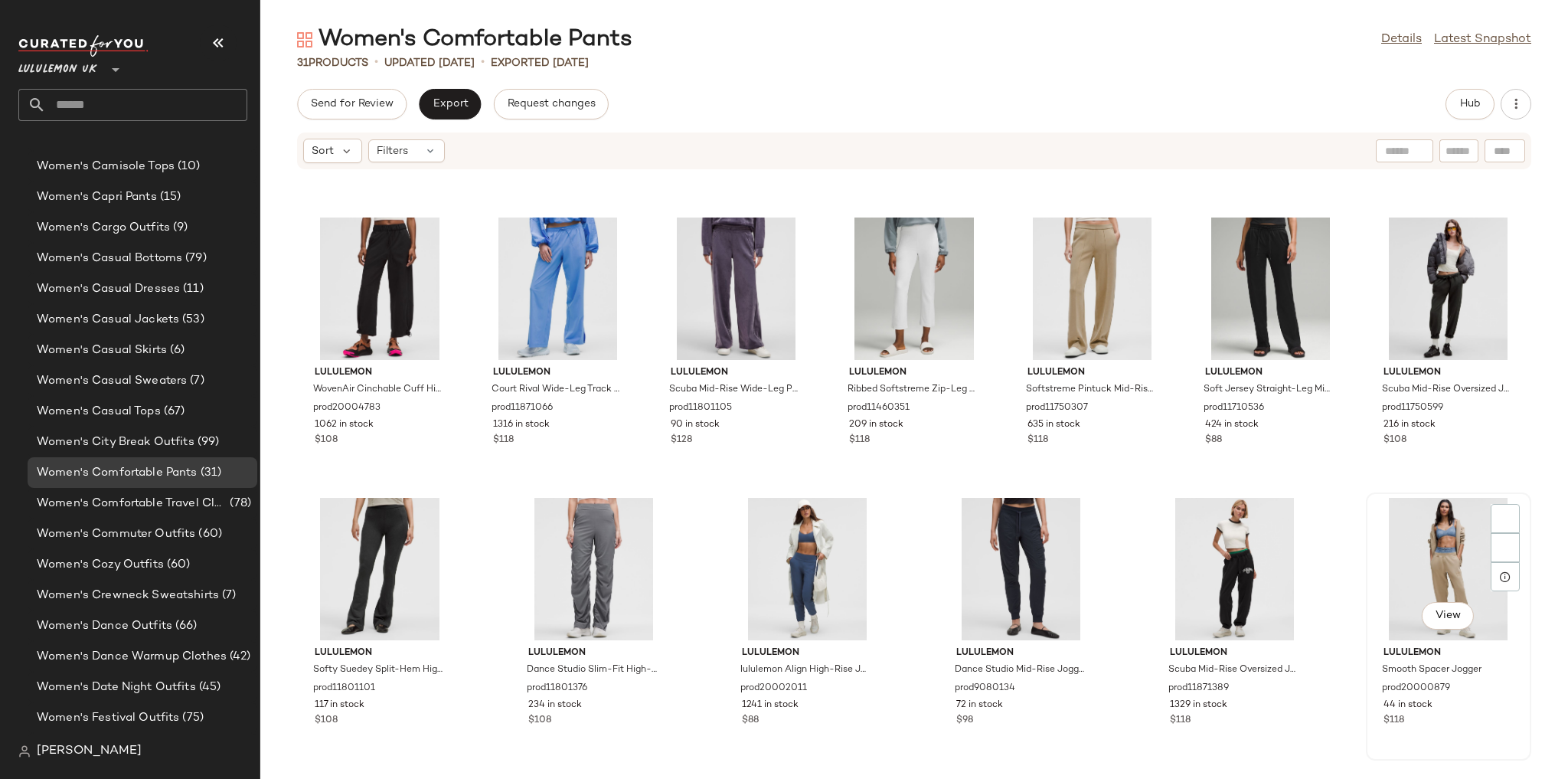
scroll to position [1094, 0]
click at [1479, 104] on span "Hub" at bounding box center [1470, 104] width 22 height 13
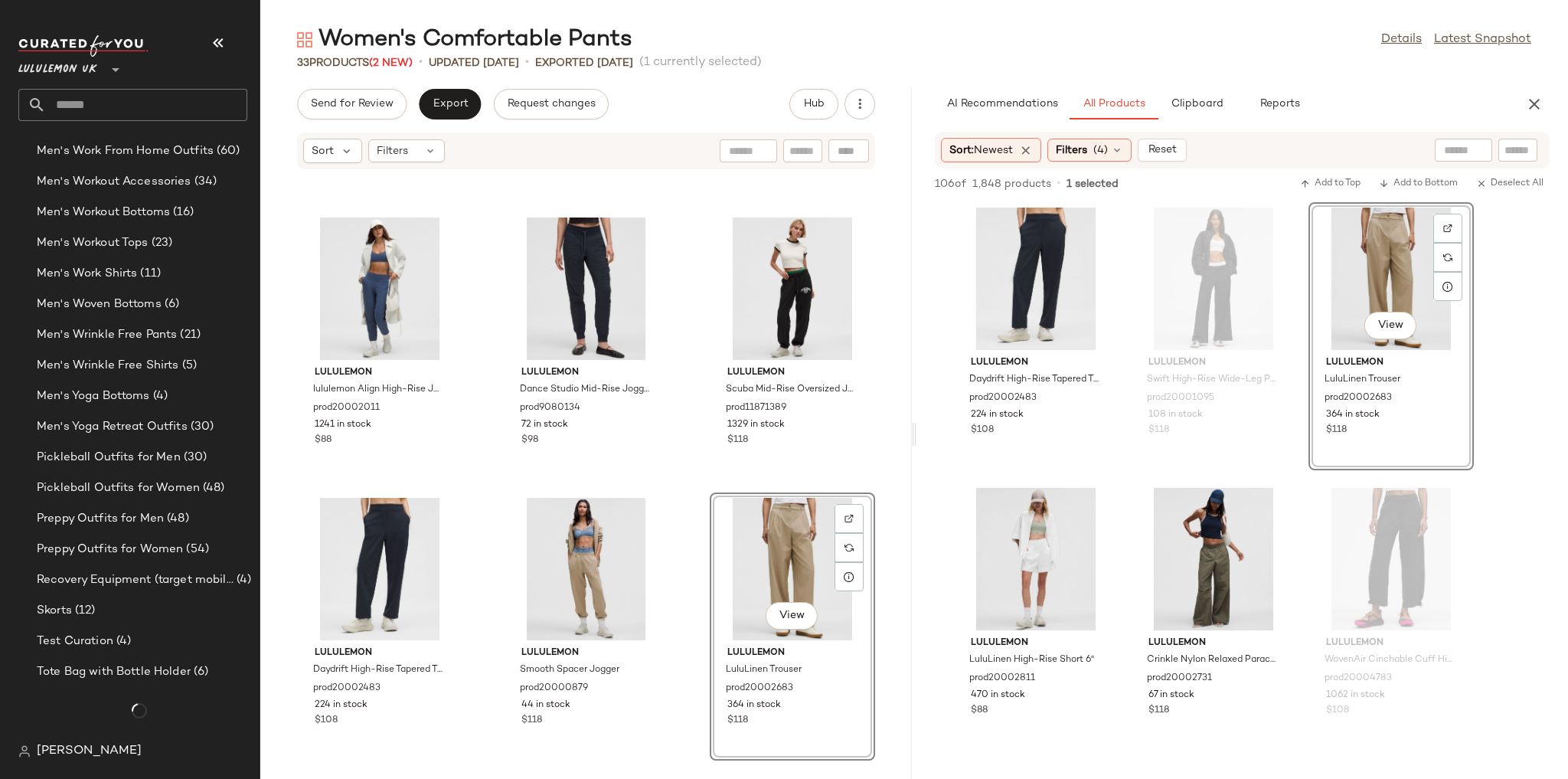
scroll to position [3547, 0]
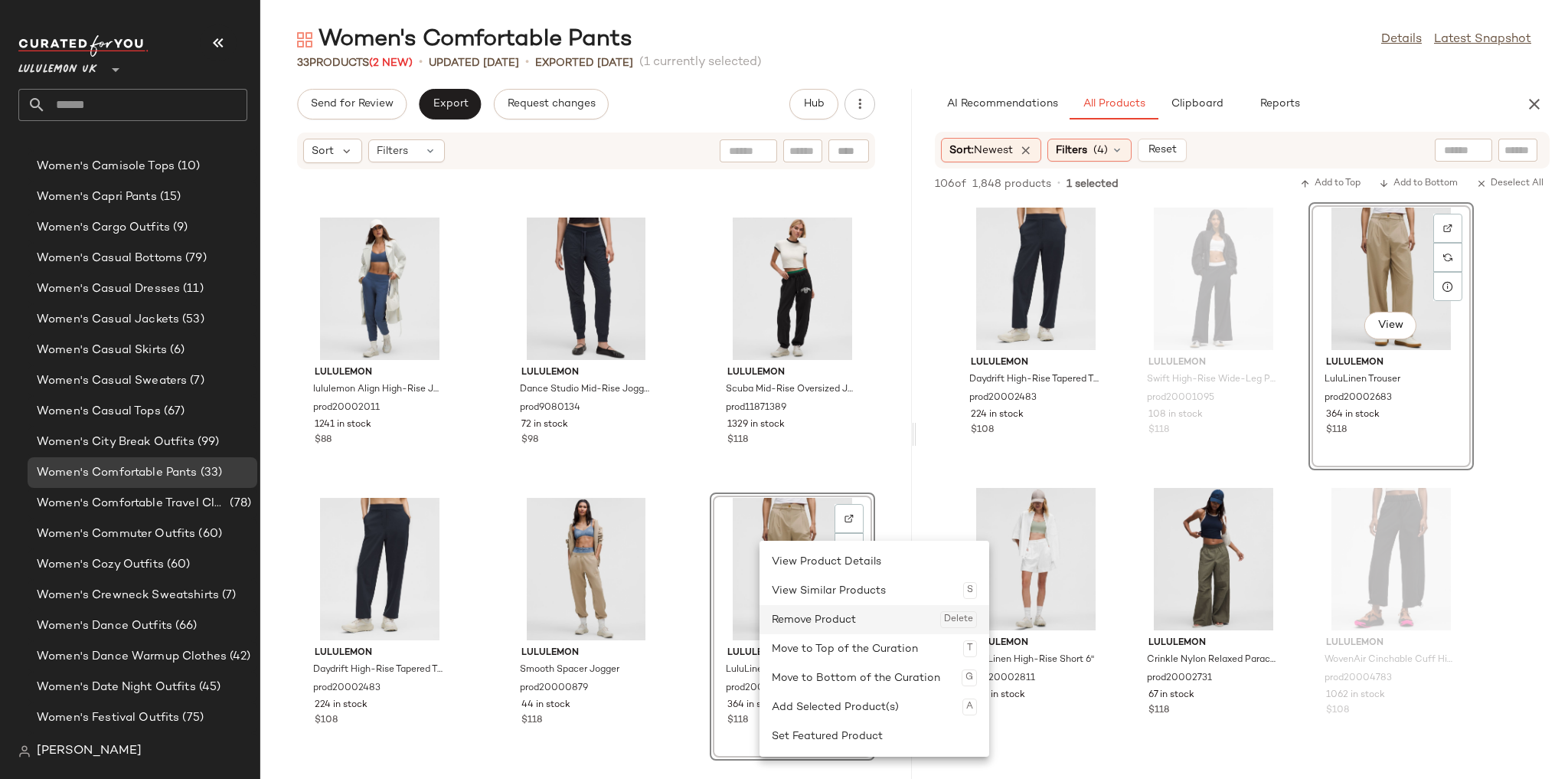
click at [817, 605] on div "Remove Product Delete" at bounding box center [874, 620] width 206 height 29
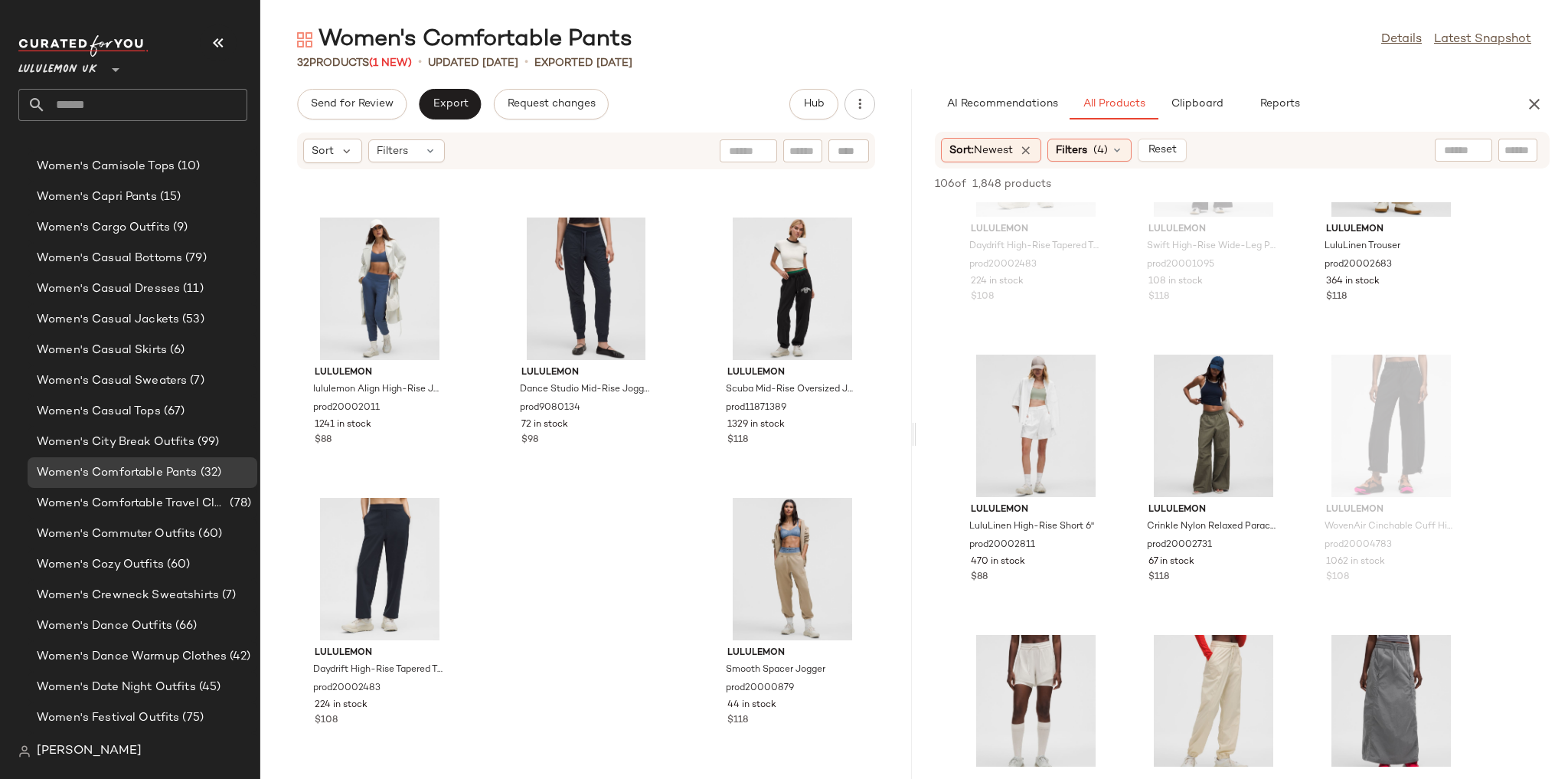
scroll to position [245, 0]
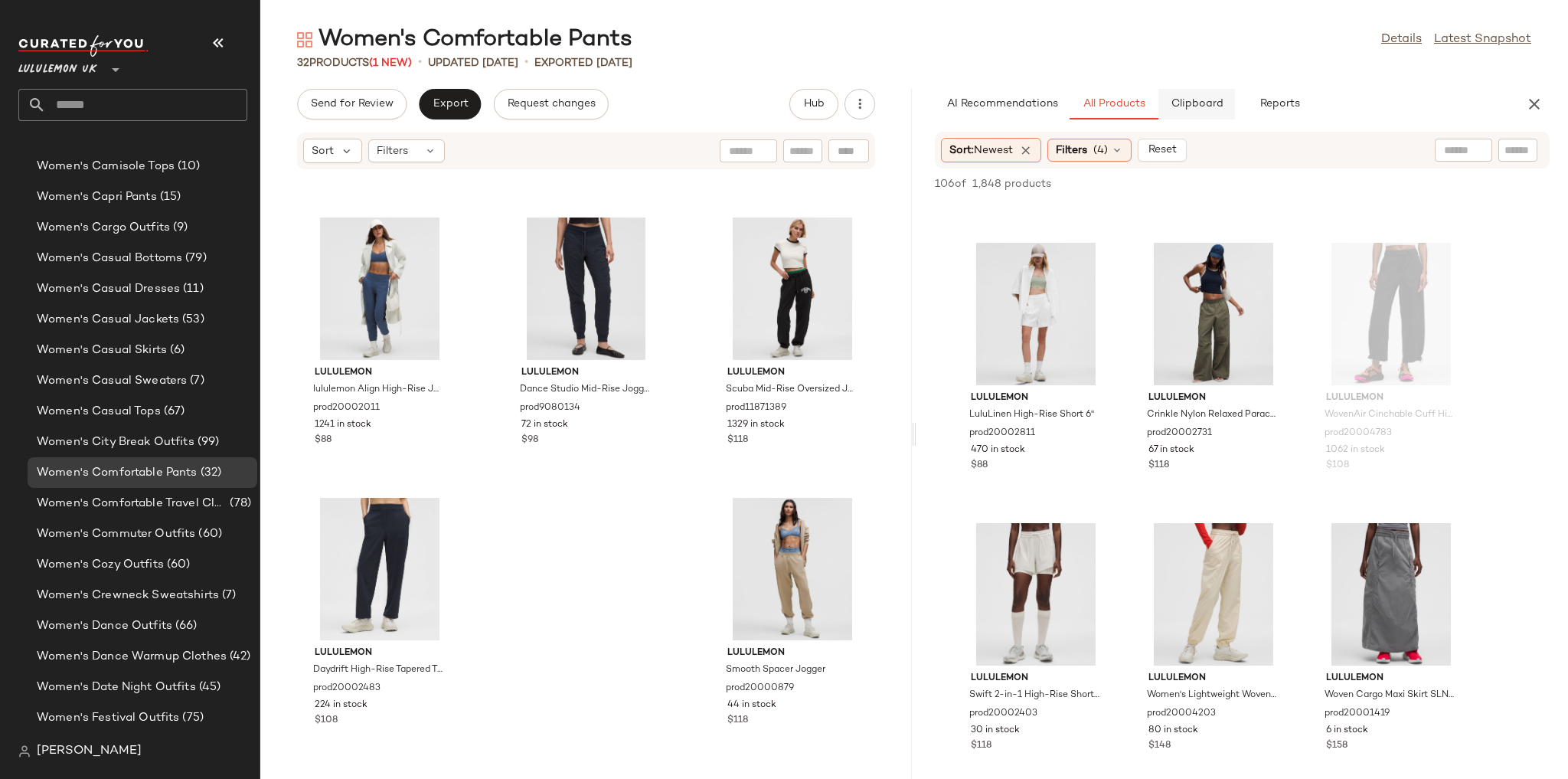
click at [1185, 101] on span "Clipboard" at bounding box center [1196, 104] width 53 height 13
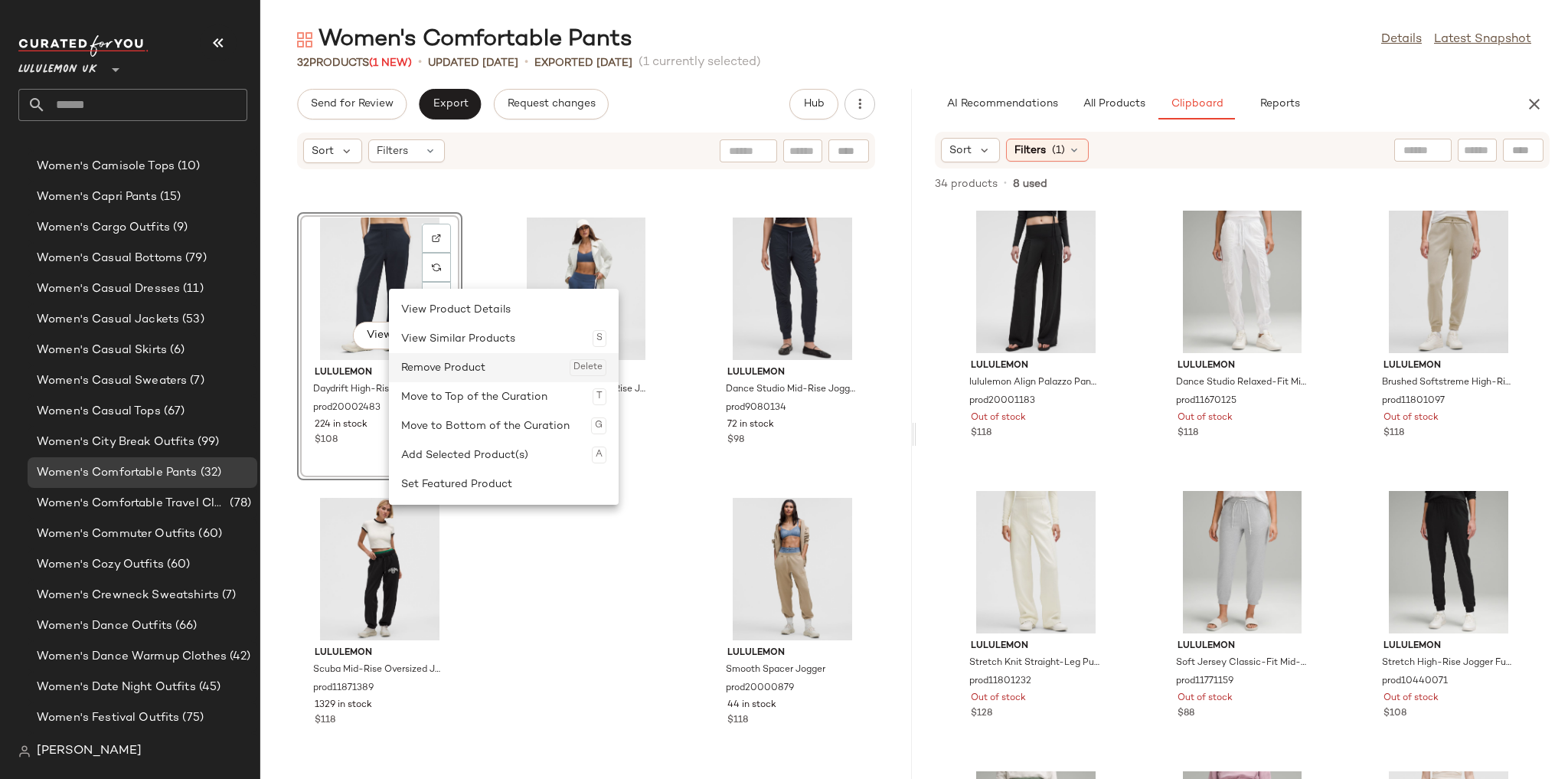
click at [414, 359] on div "Remove Product Delete" at bounding box center [503, 368] width 206 height 29
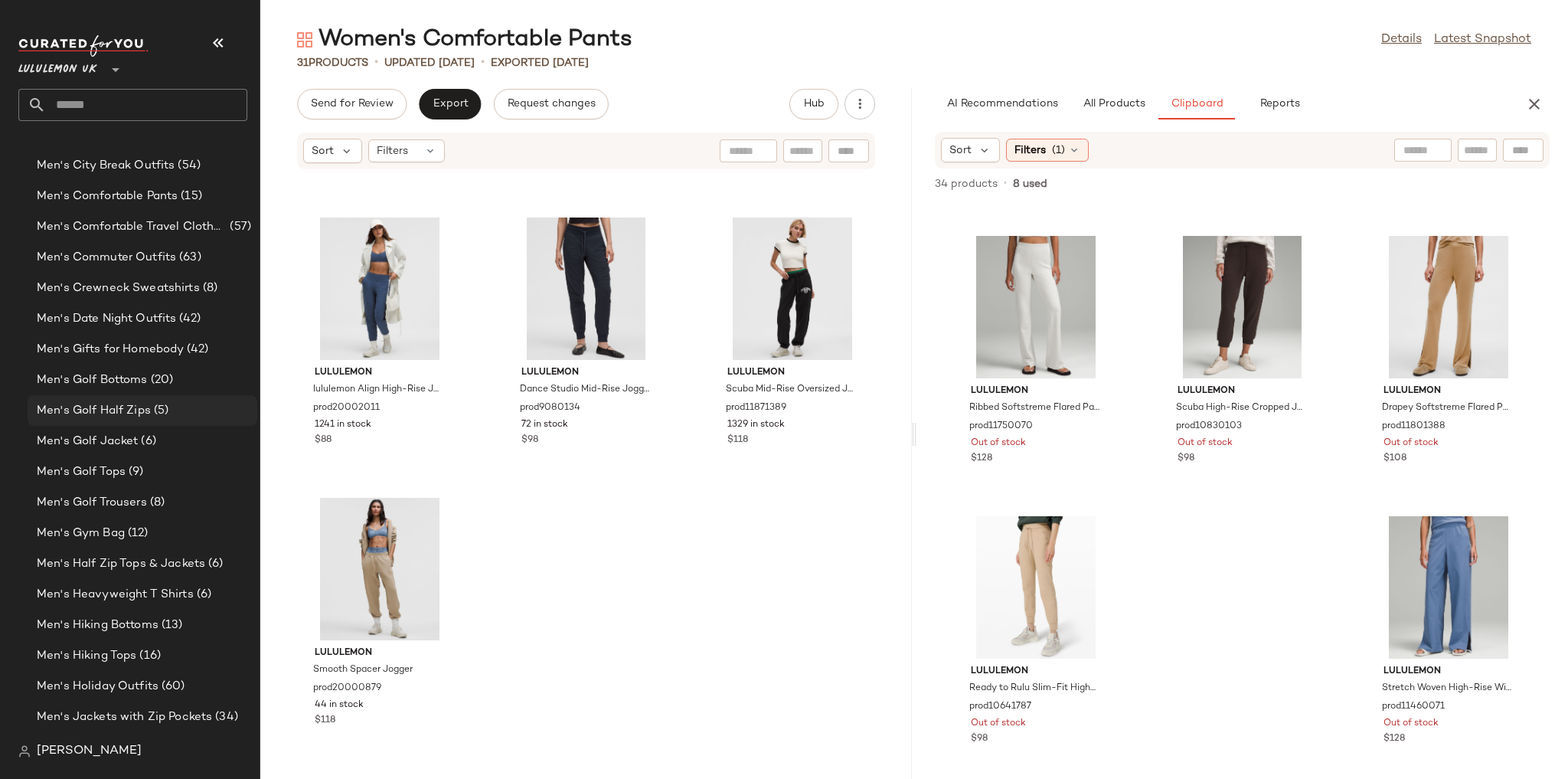
scroll to position [974, 0]
click at [159, 200] on span "Men's Comfortable Pants" at bounding box center [107, 196] width 141 height 18
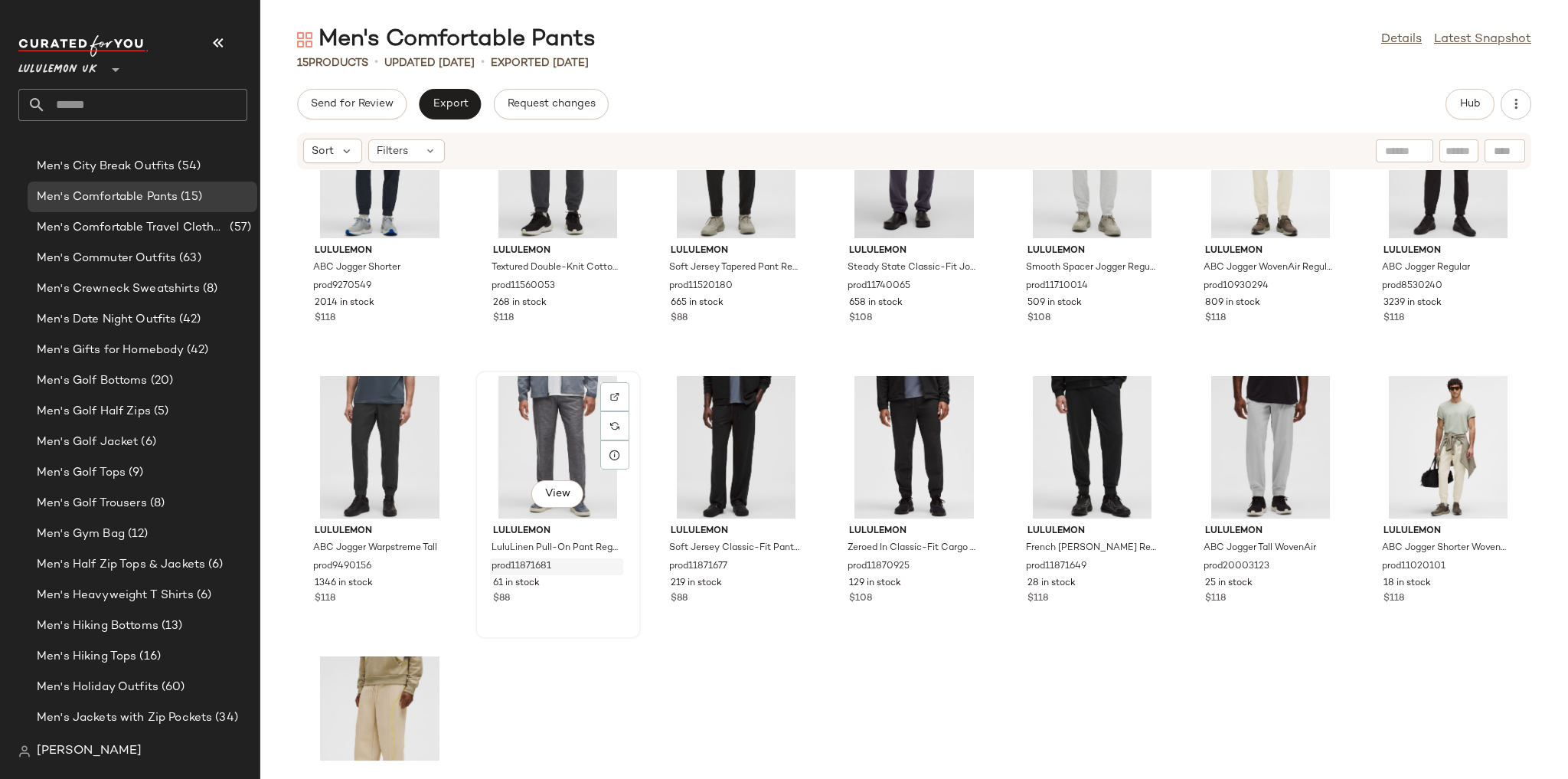
scroll to position [241, 0]
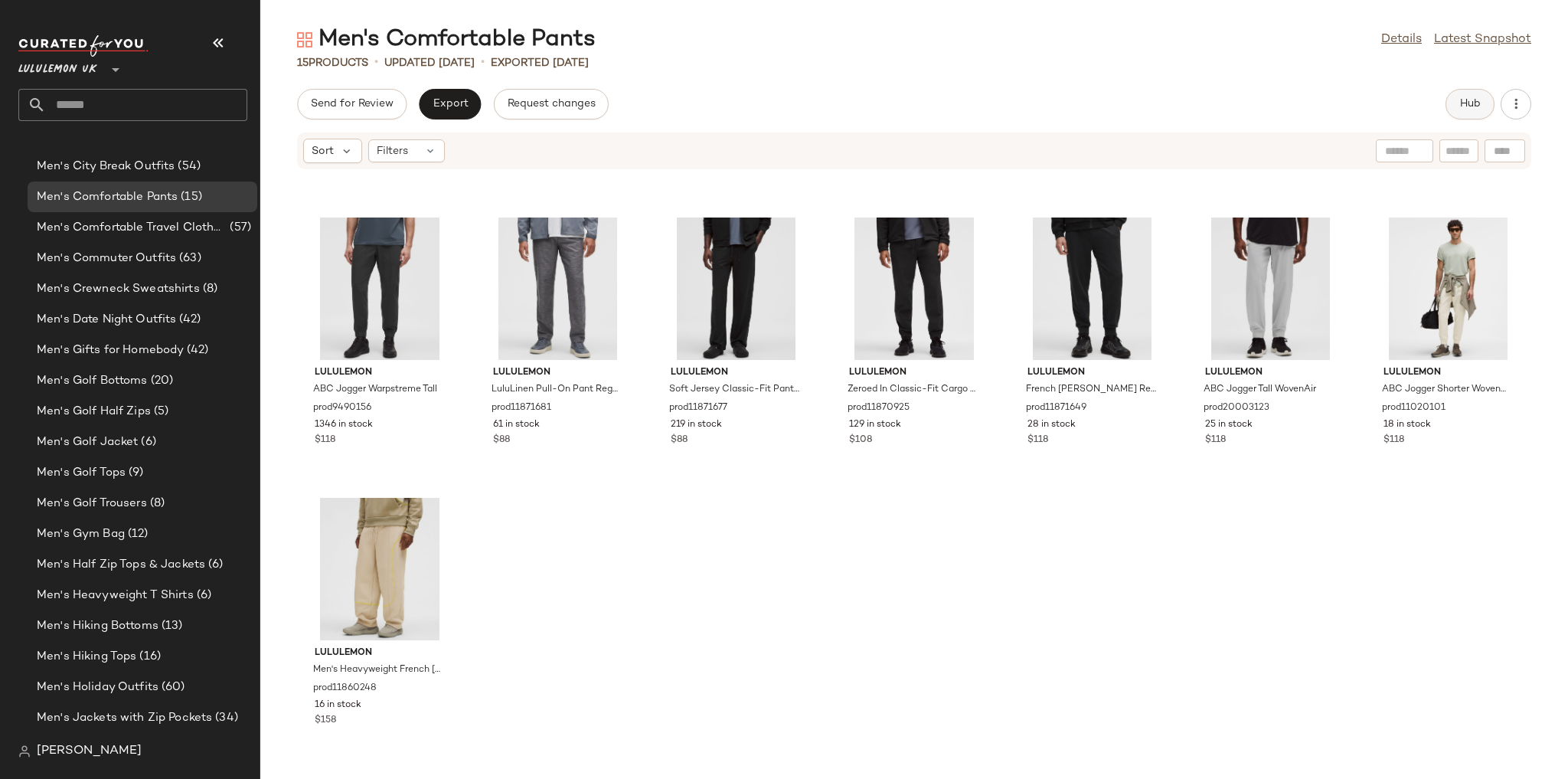
click at [1473, 99] on span "Hub" at bounding box center [1470, 104] width 22 height 13
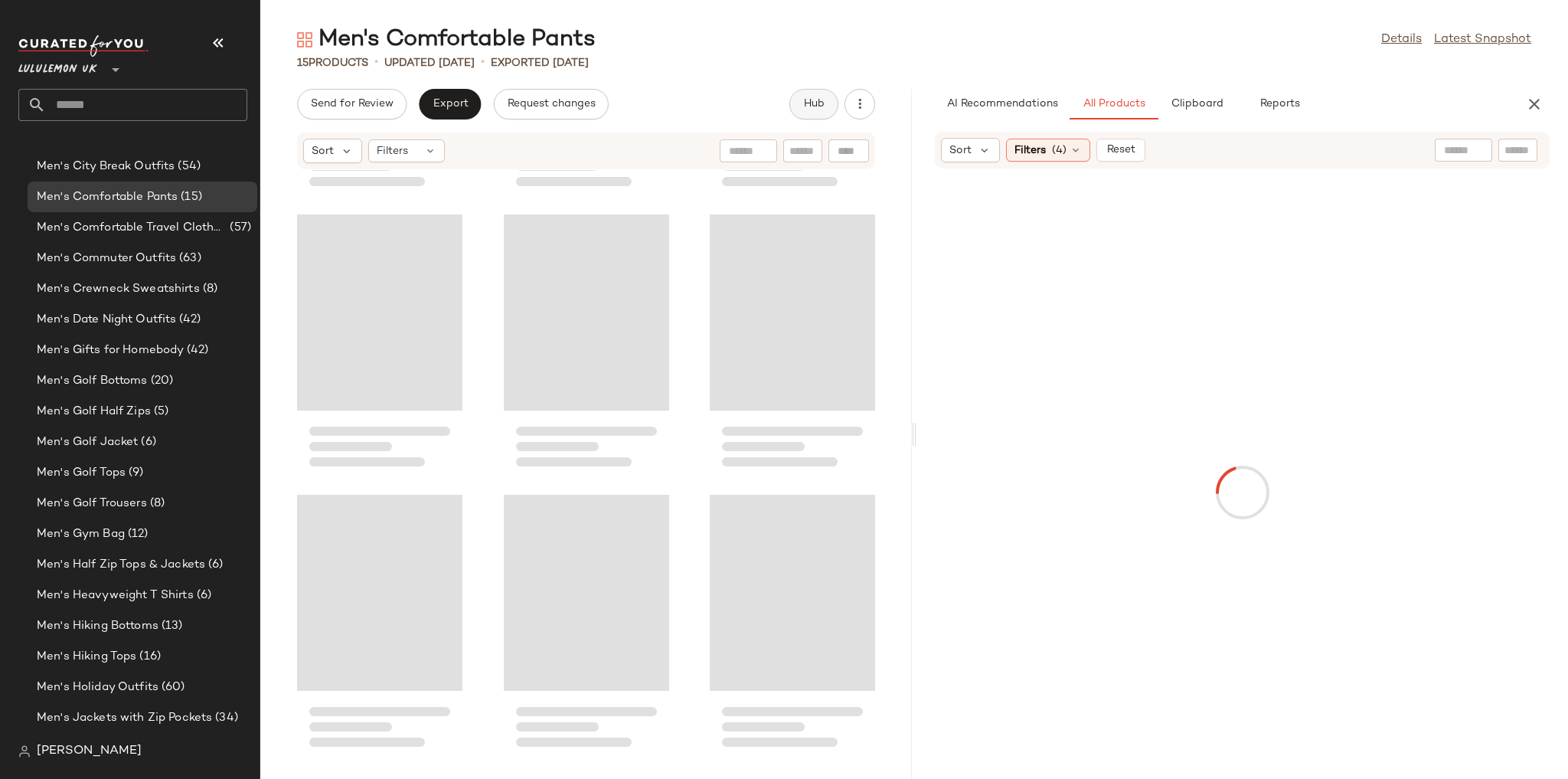
scroll to position [293, 0]
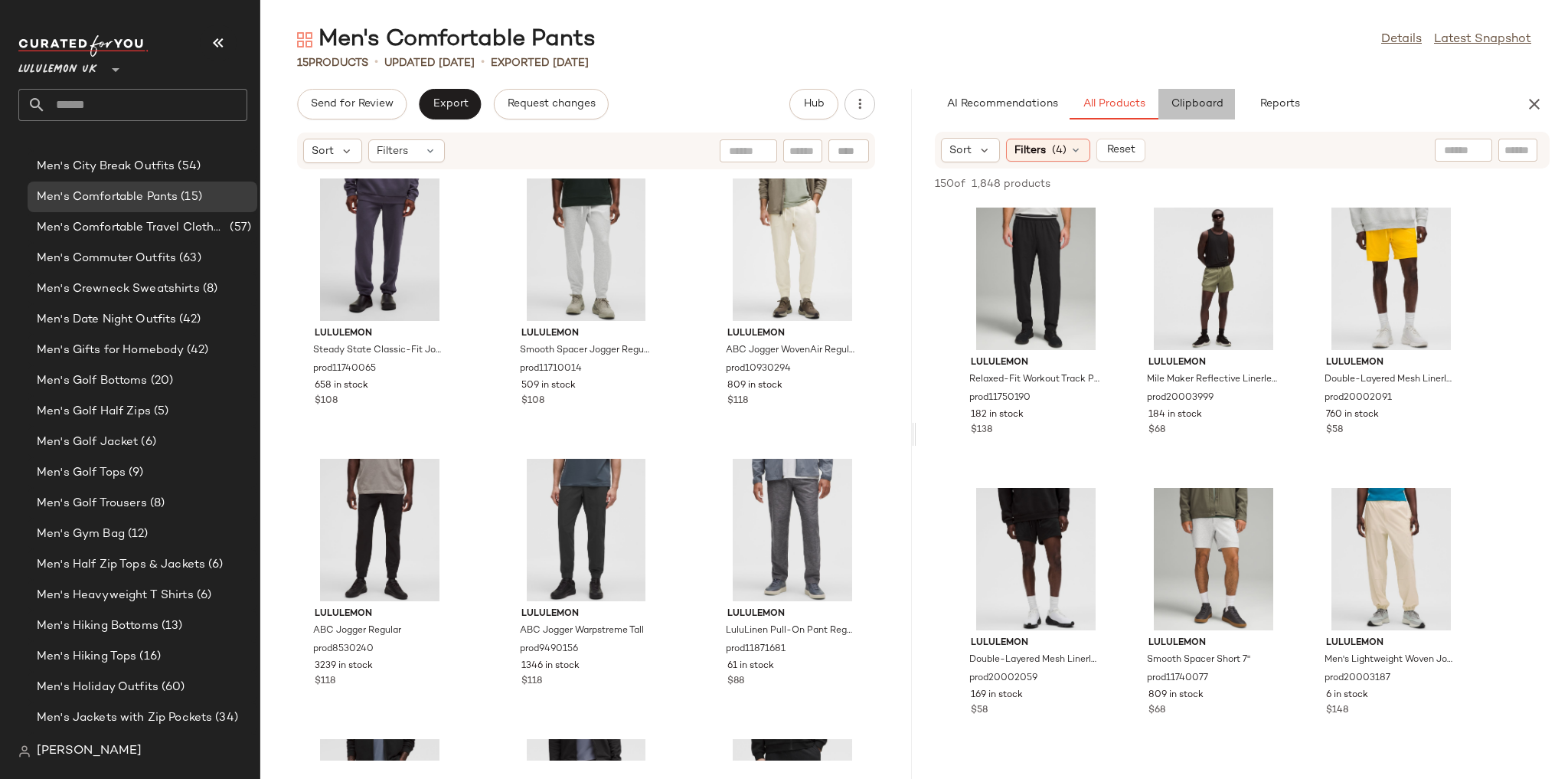
click at [1187, 109] on span "Clipboard" at bounding box center [1196, 104] width 53 height 13
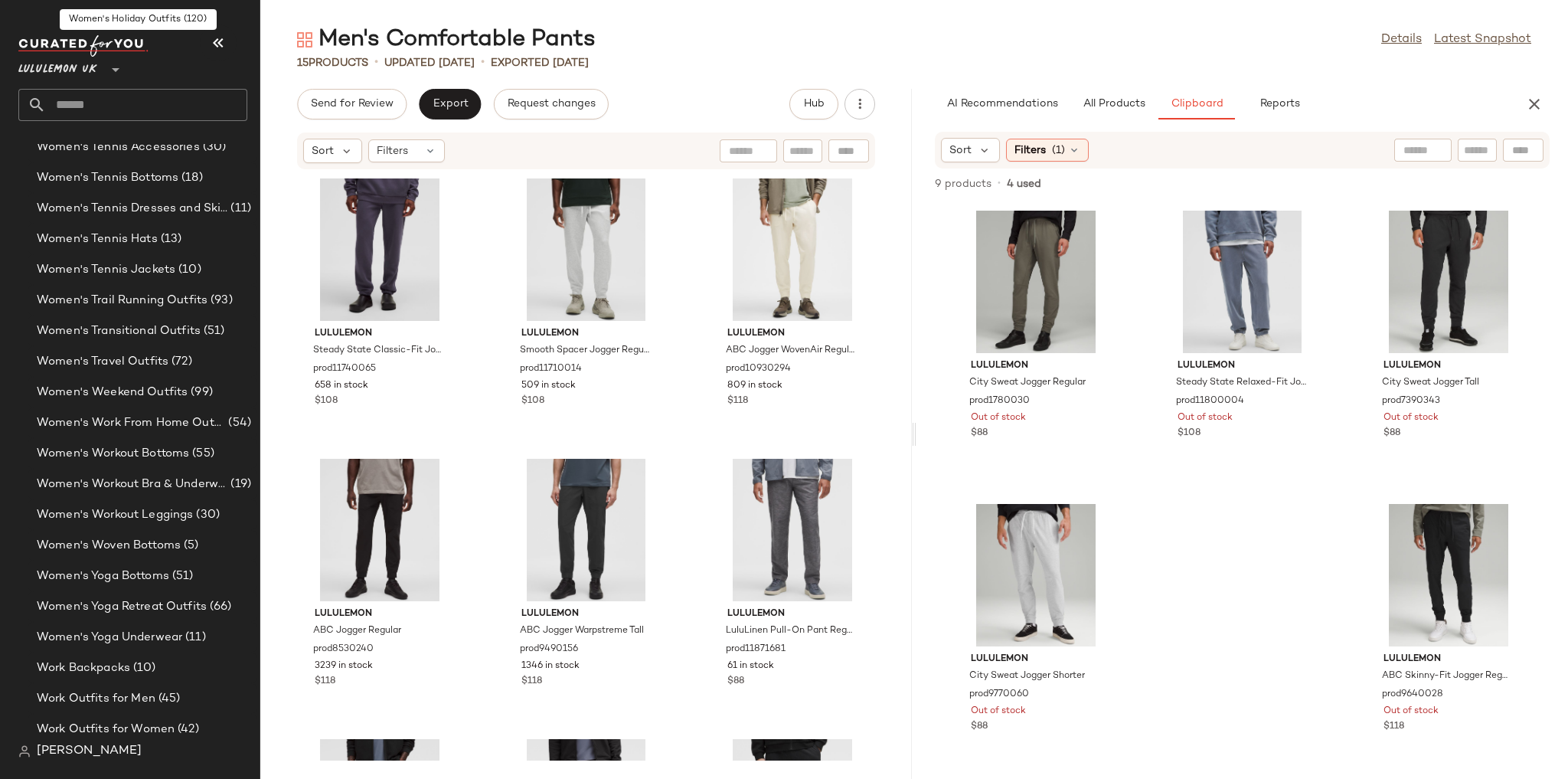
scroll to position [5597, 0]
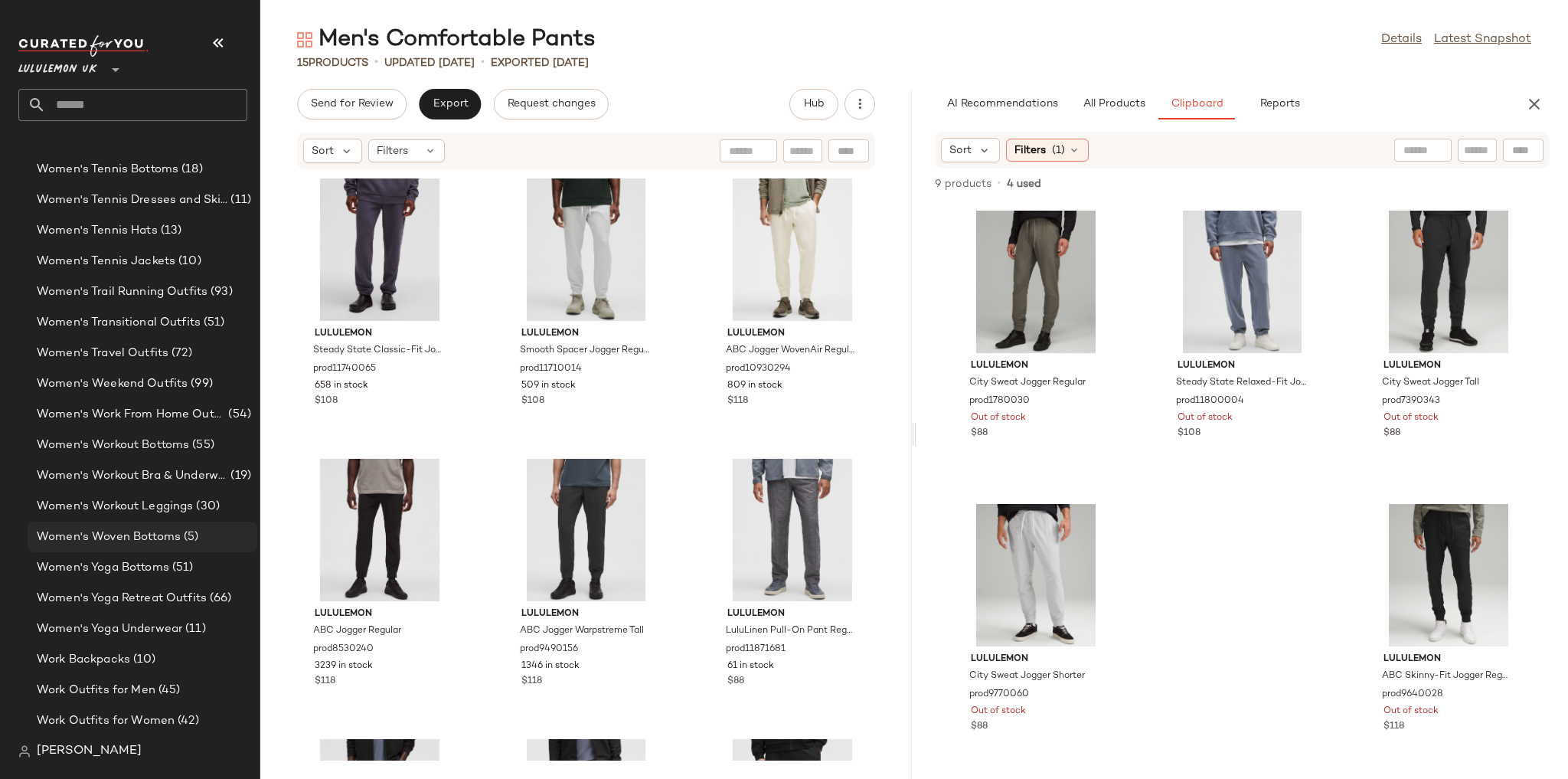
click at [154, 532] on span "Women's Woven Bottoms" at bounding box center [109, 537] width 144 height 18
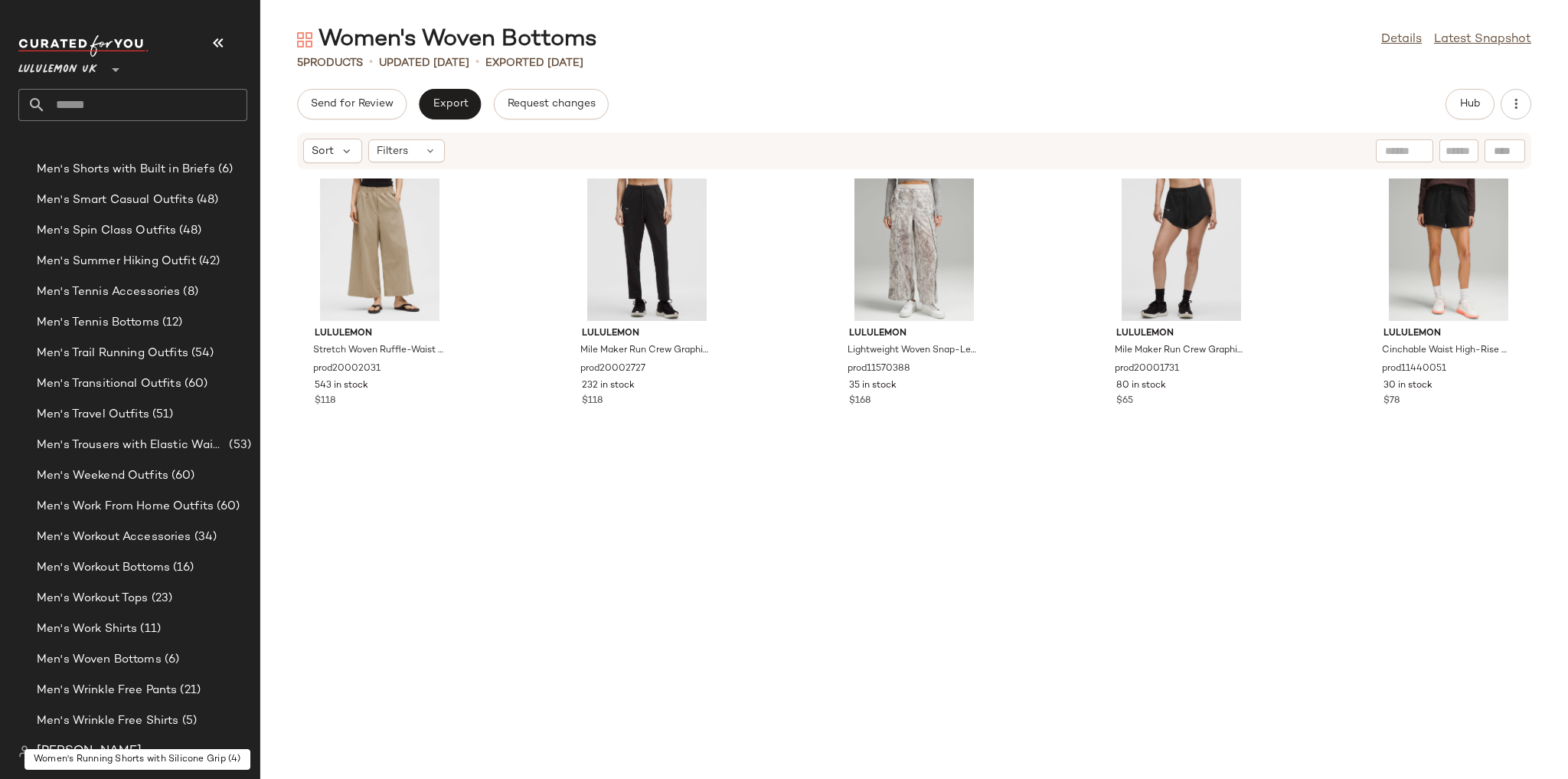
scroll to position [2349, 0]
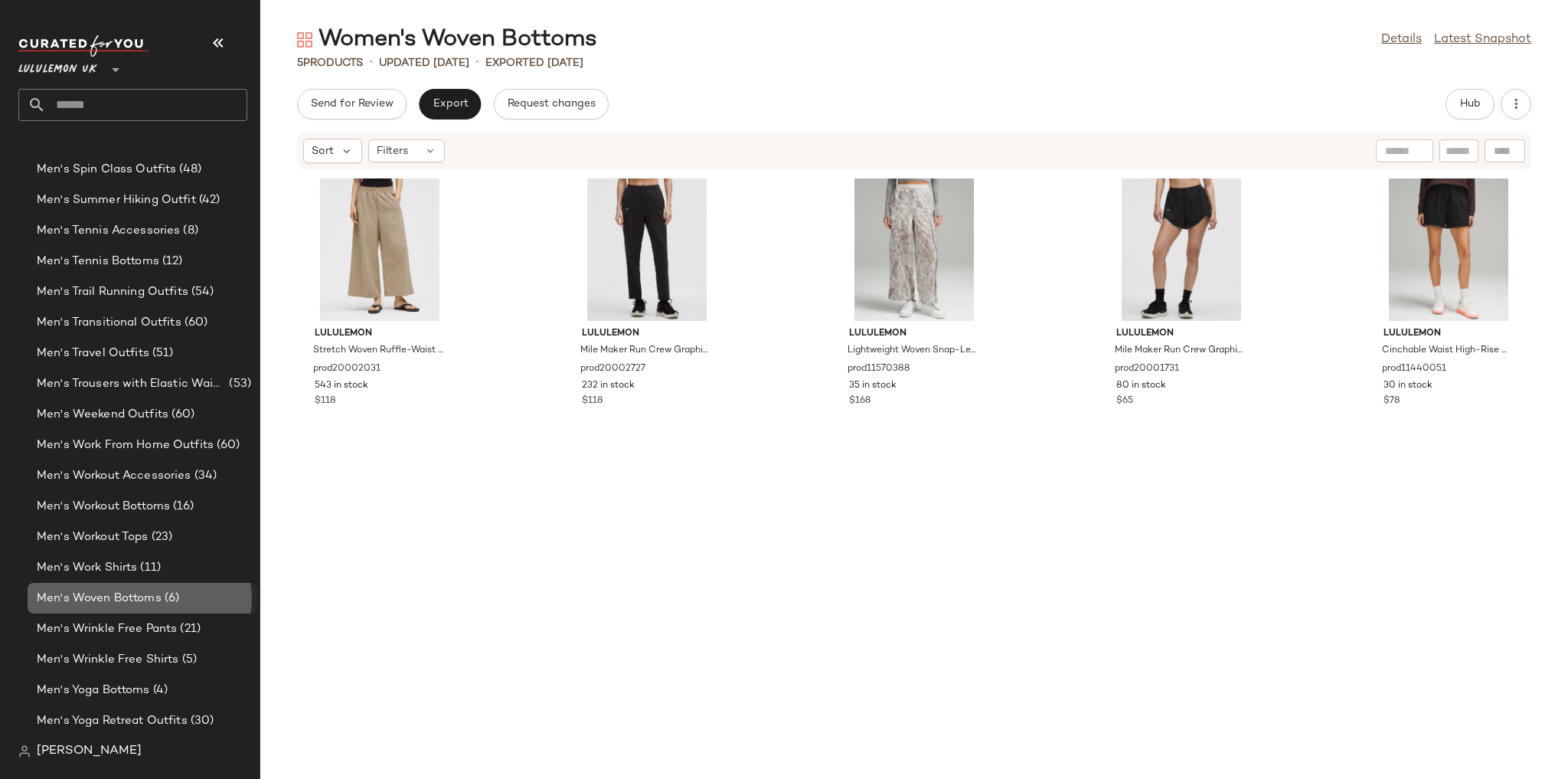
click at [155, 599] on span "Men's Woven Bottoms" at bounding box center [99, 599] width 125 height 18
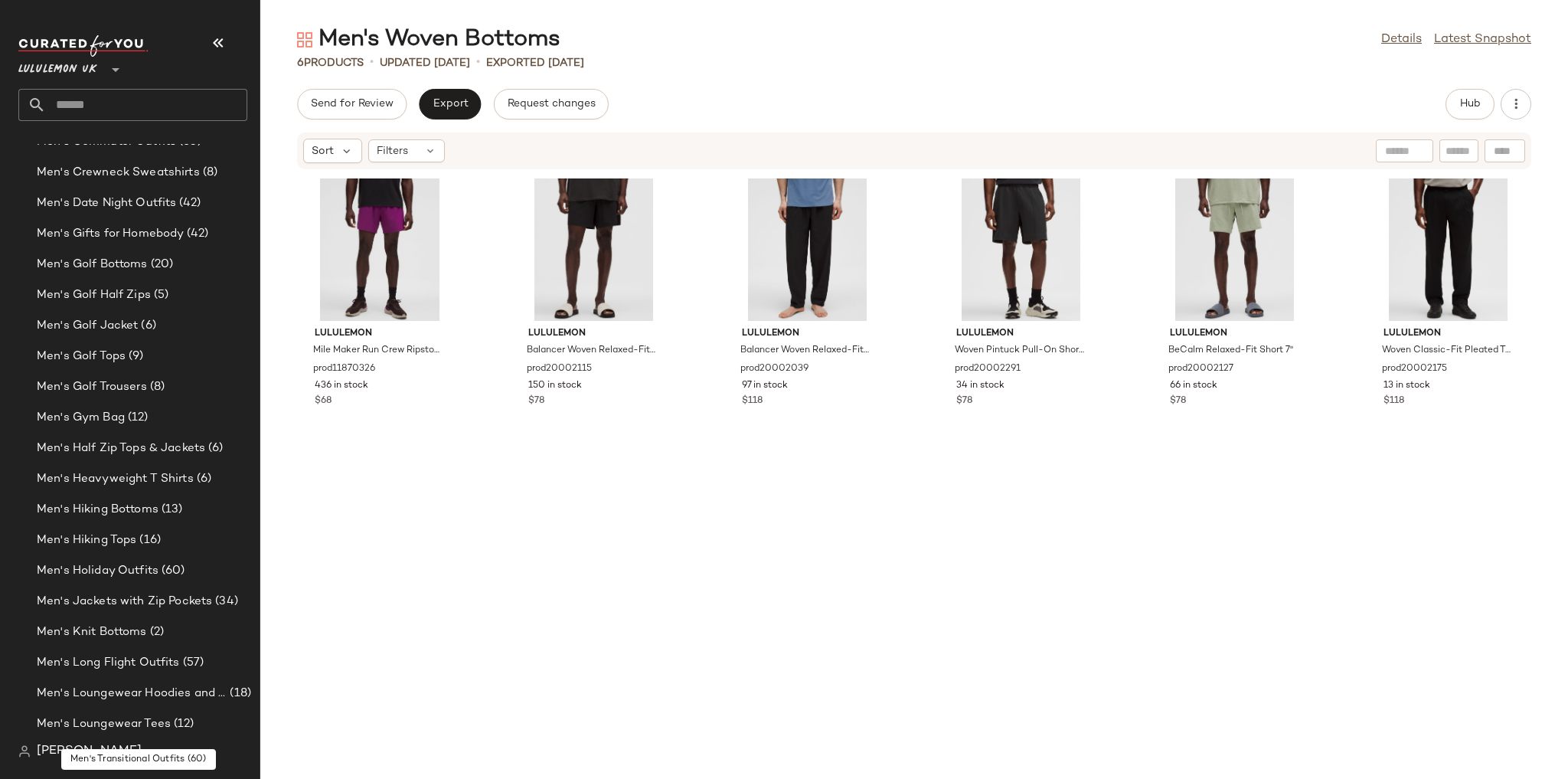
scroll to position [1063, 0]
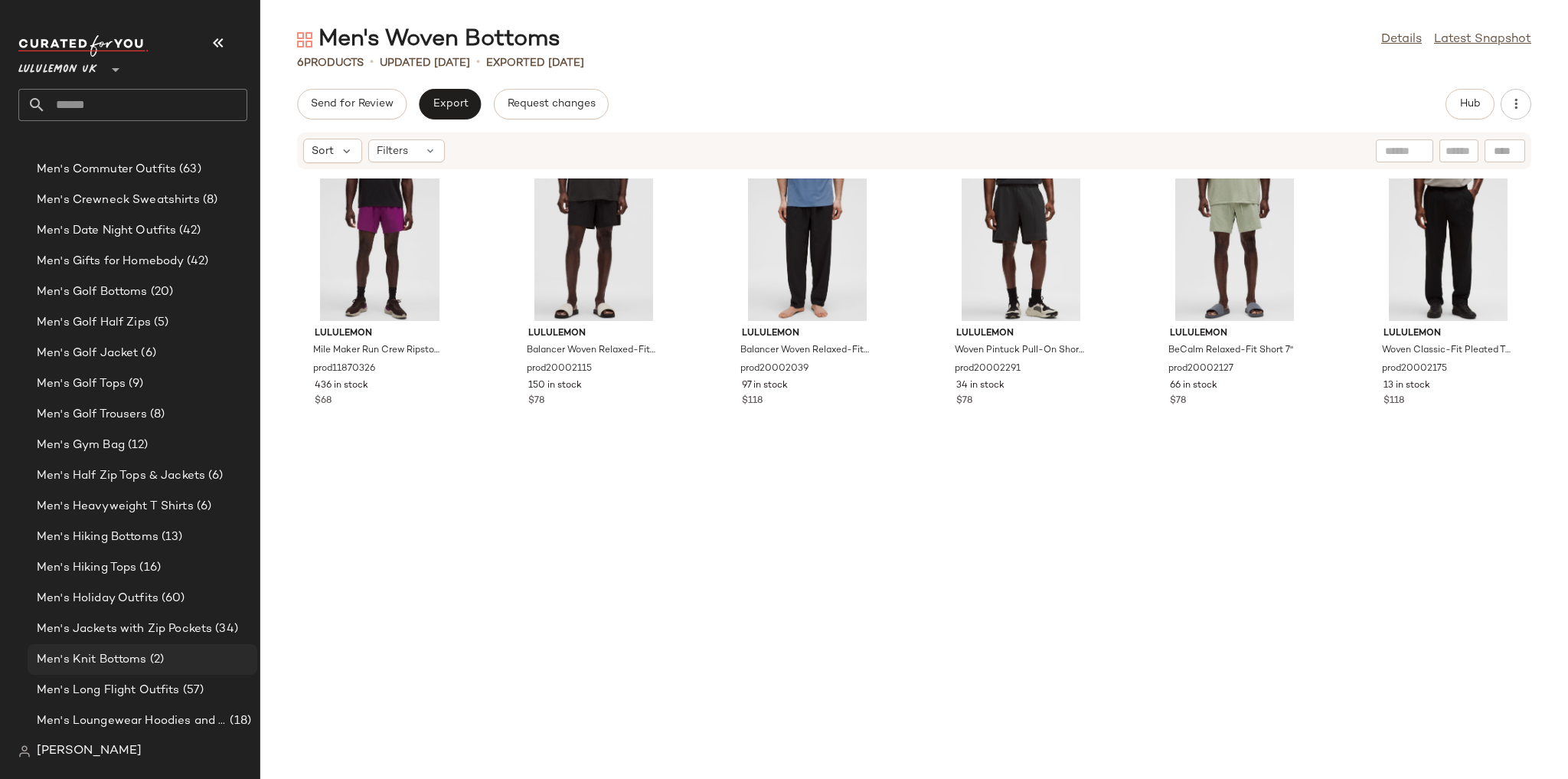
click at [160, 657] on span "(2)" at bounding box center [155, 660] width 17 height 18
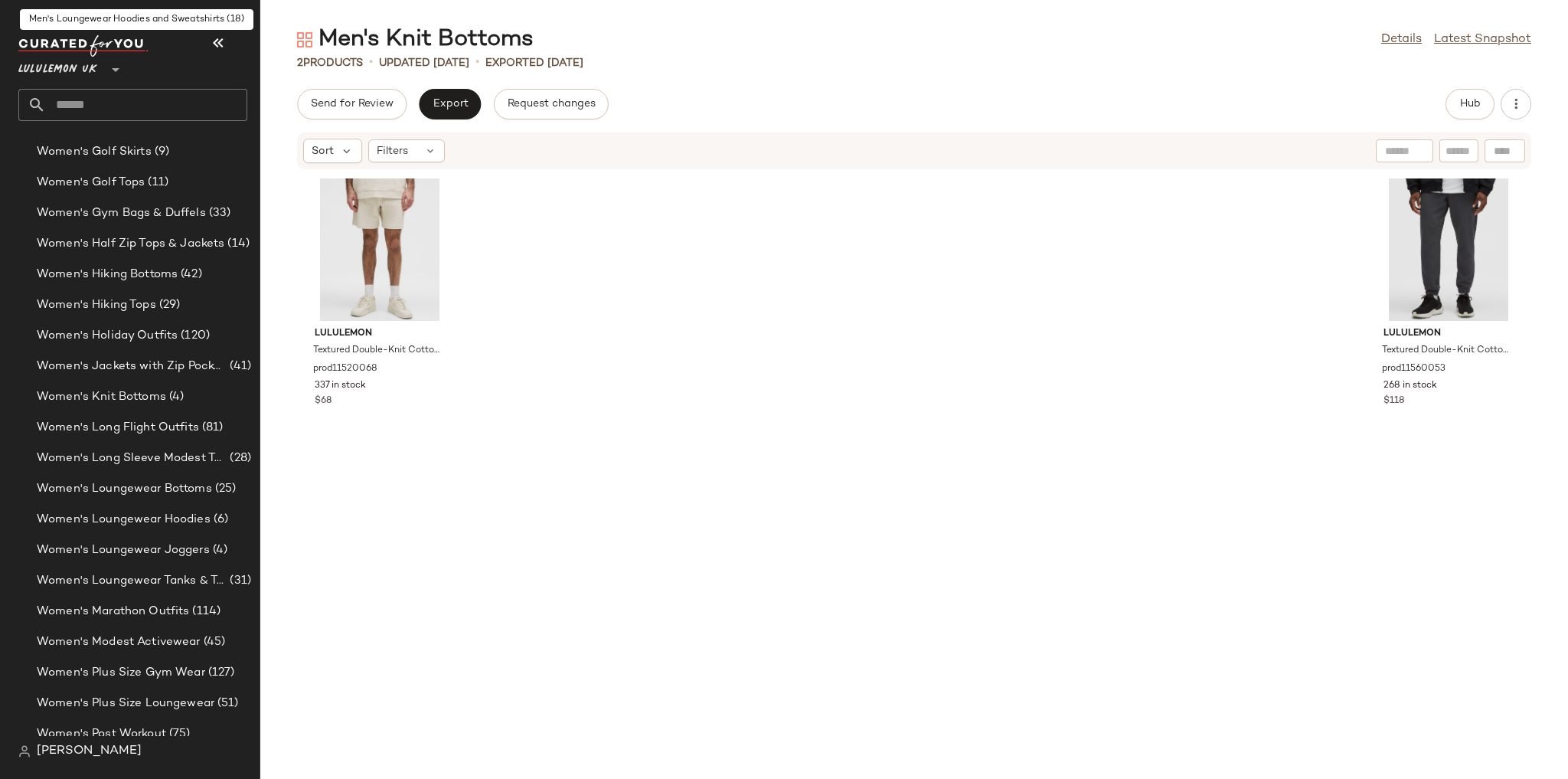
scroll to position [4248, 0]
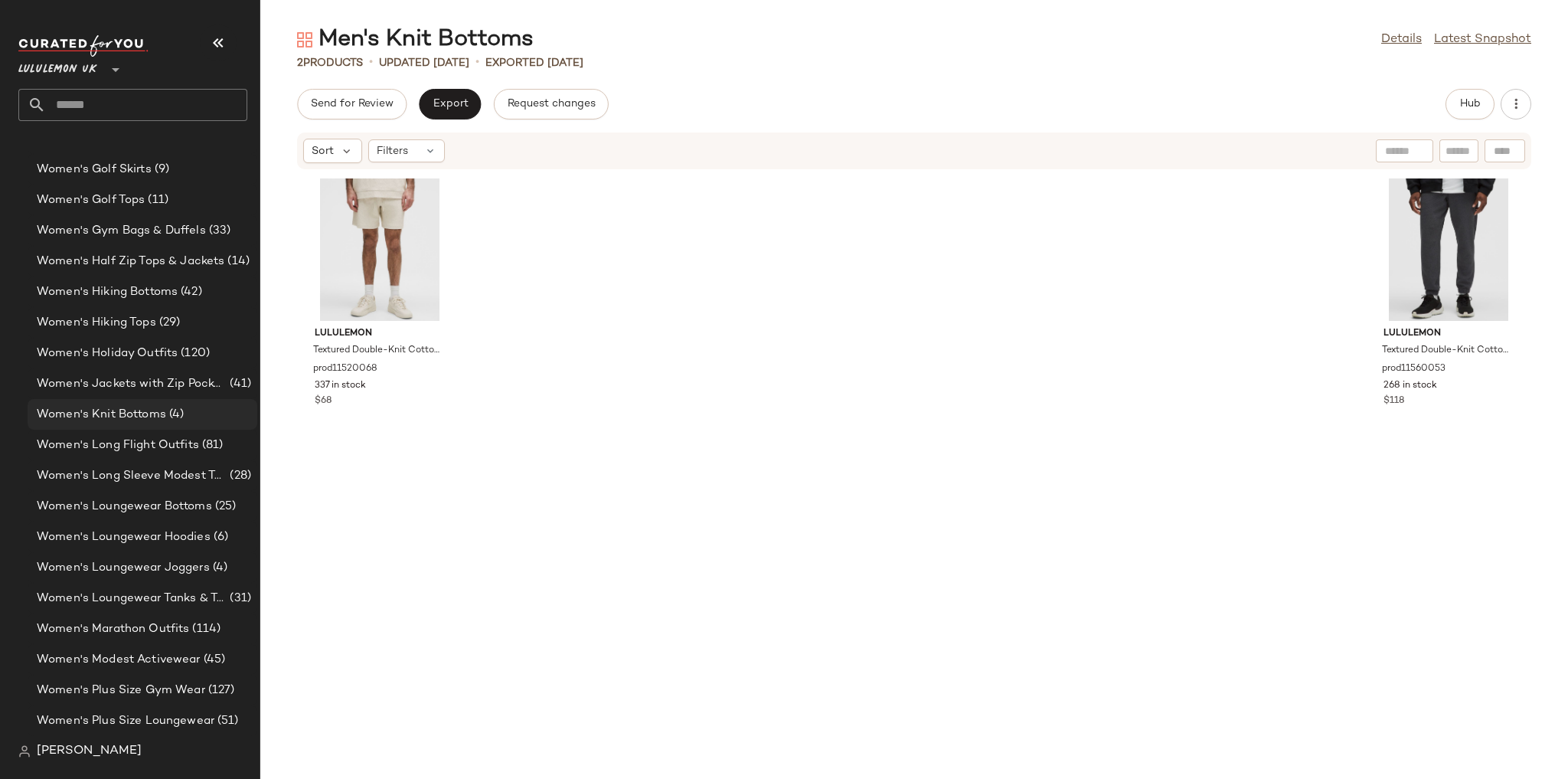
click at [136, 413] on span "Women's Knit Bottoms" at bounding box center [102, 415] width 129 height 18
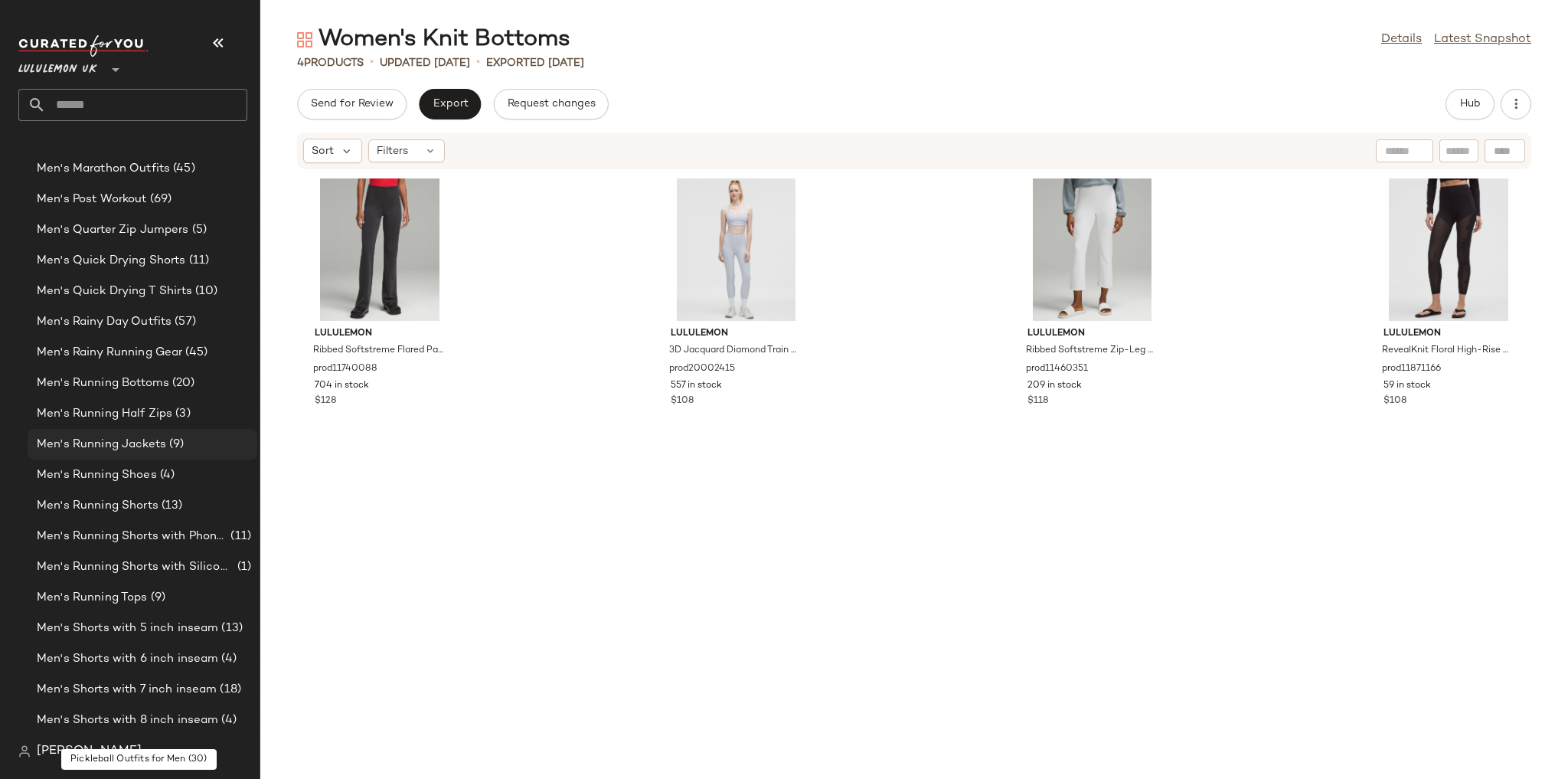
scroll to position [1613, 0]
click at [214, 447] on div "Men's Running Bottoms (20)" at bounding box center [141, 445] width 219 height 18
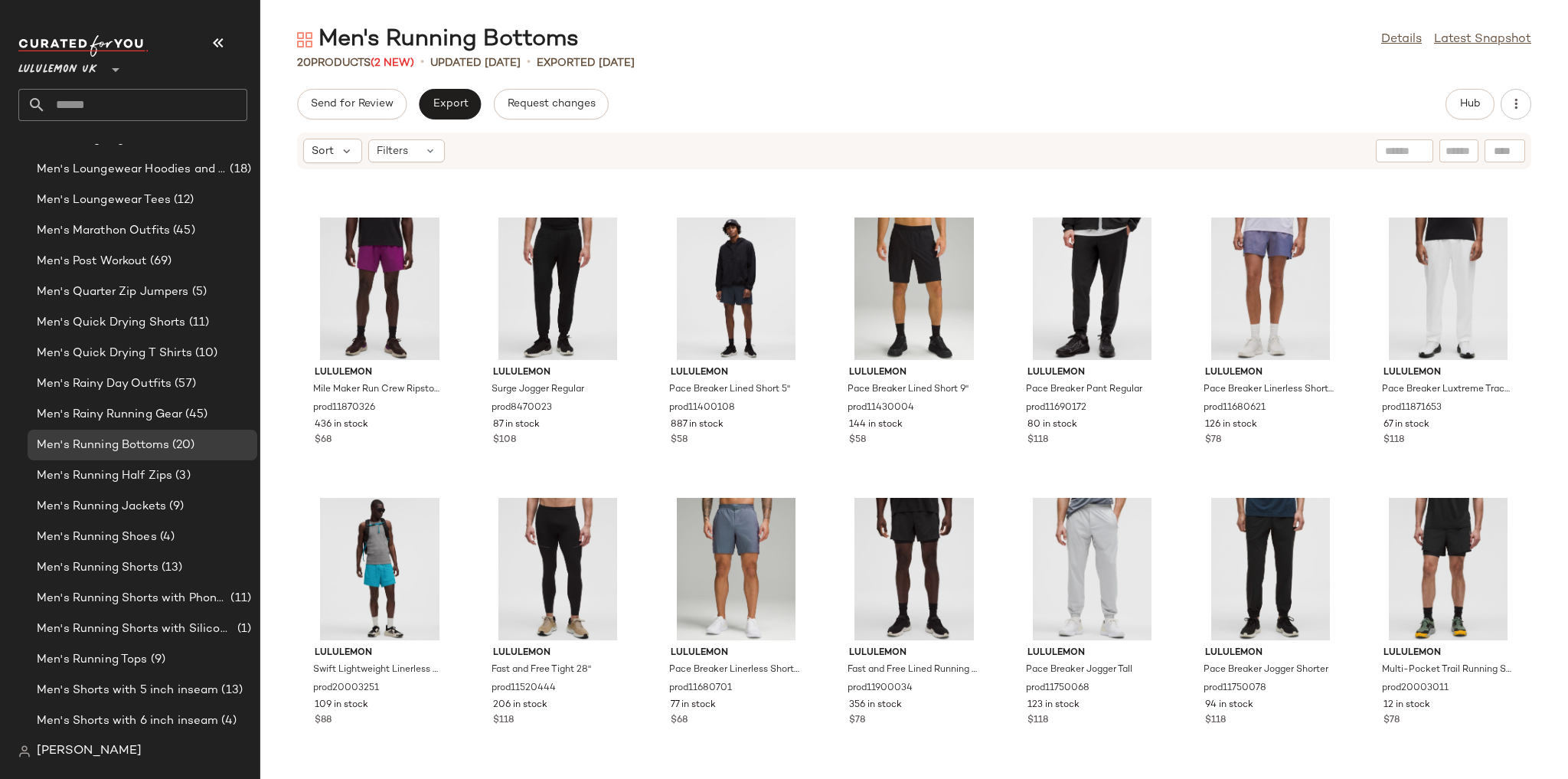
scroll to position [533, 0]
click at [1460, 95] on button "Hub" at bounding box center [1470, 104] width 49 height 30
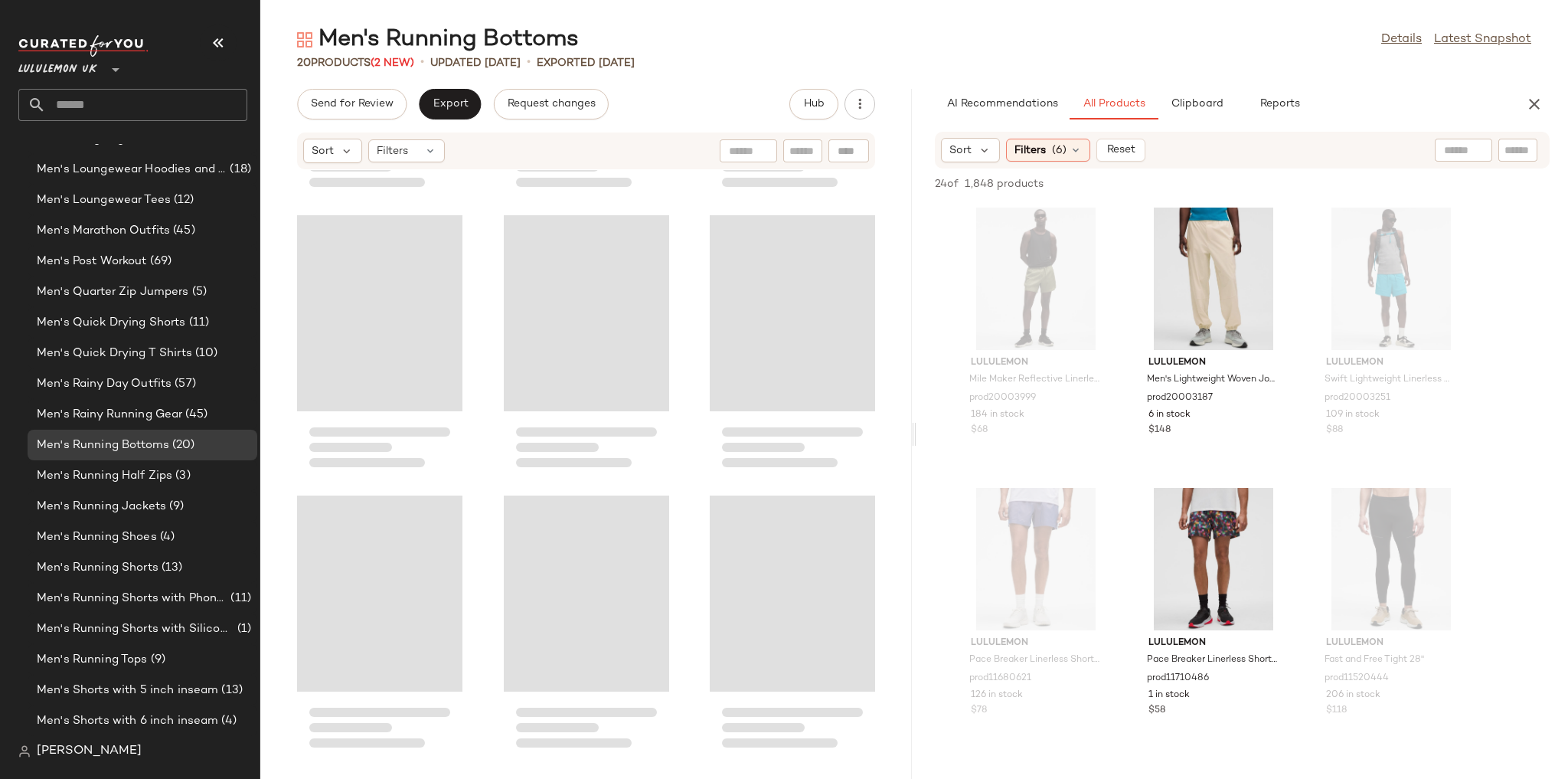
click at [1209, 107] on span "Clipboard" at bounding box center [1196, 104] width 53 height 13
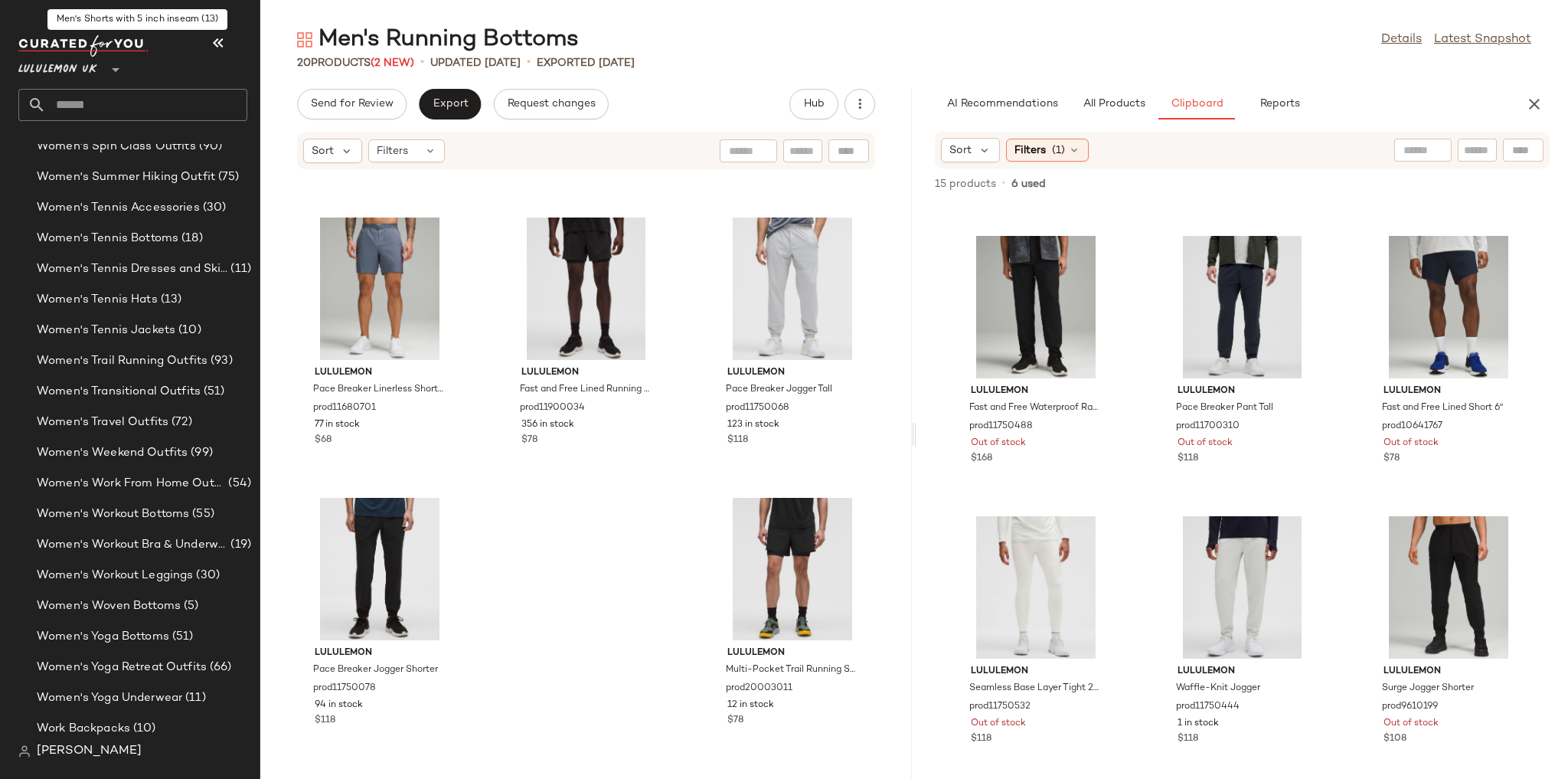
scroll to position [5597, 0]
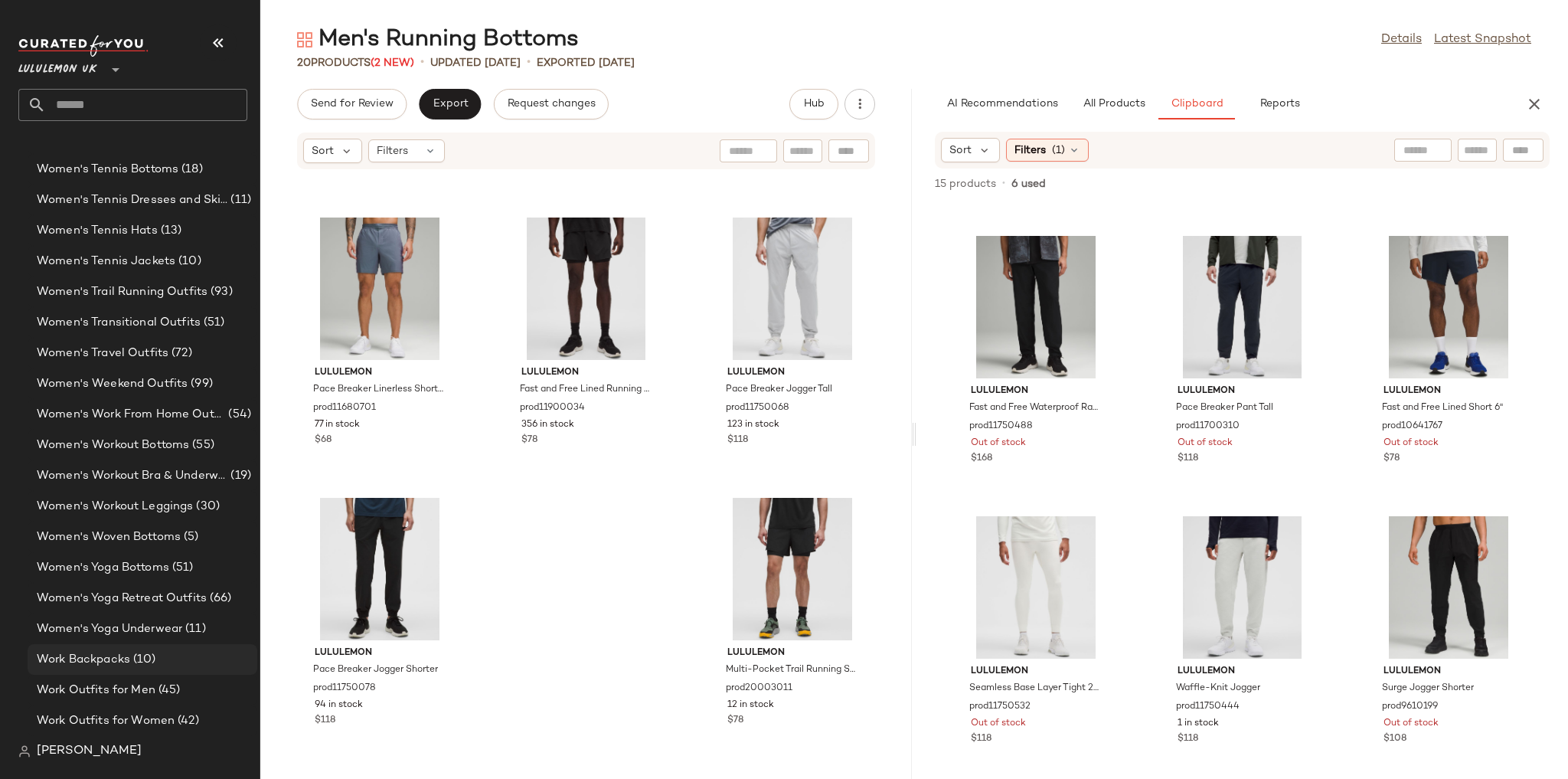
click at [194, 657] on div "Work Backpacks (10)" at bounding box center [141, 660] width 219 height 18
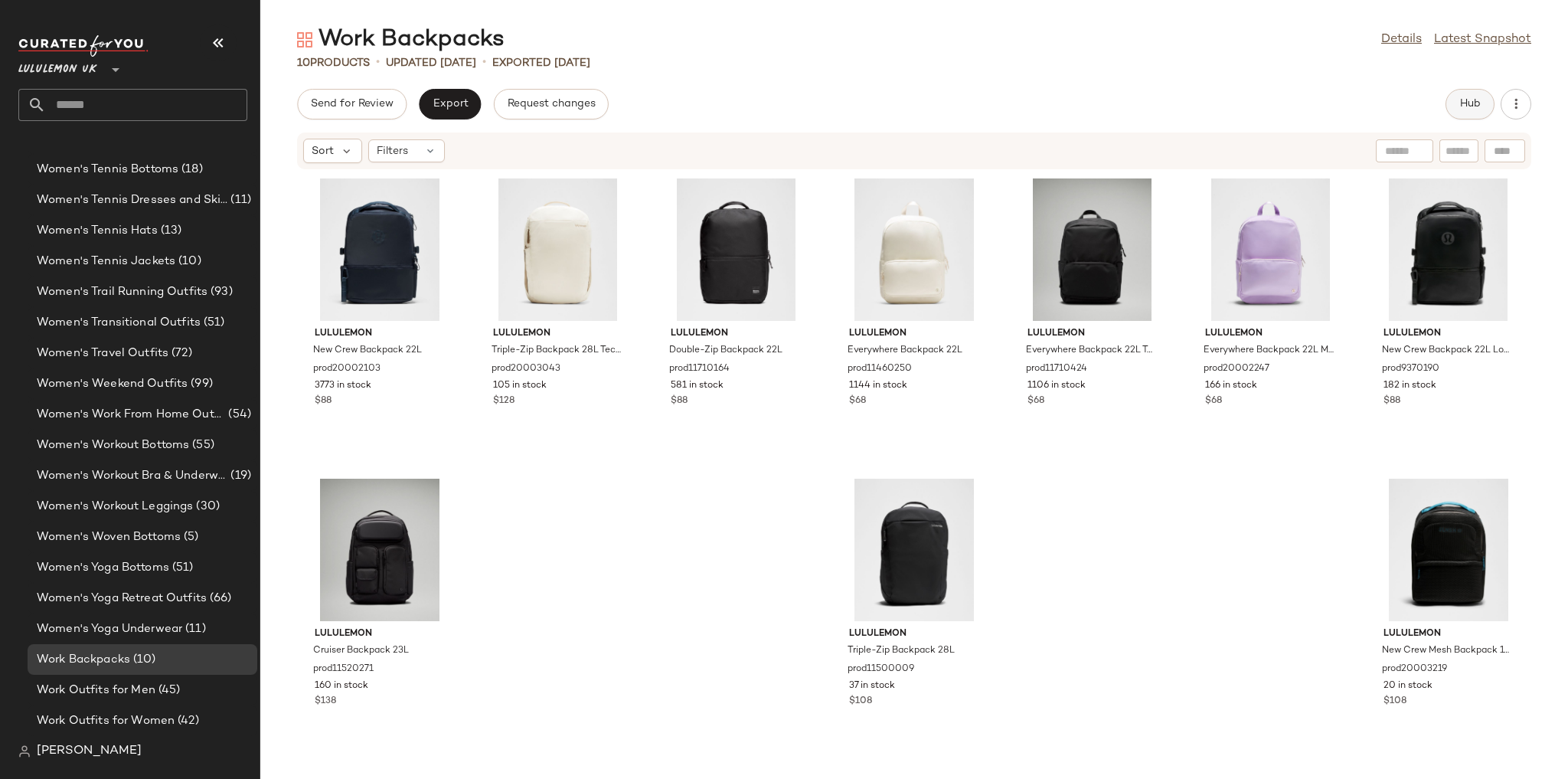
click at [1454, 117] on button "Hub" at bounding box center [1470, 104] width 49 height 30
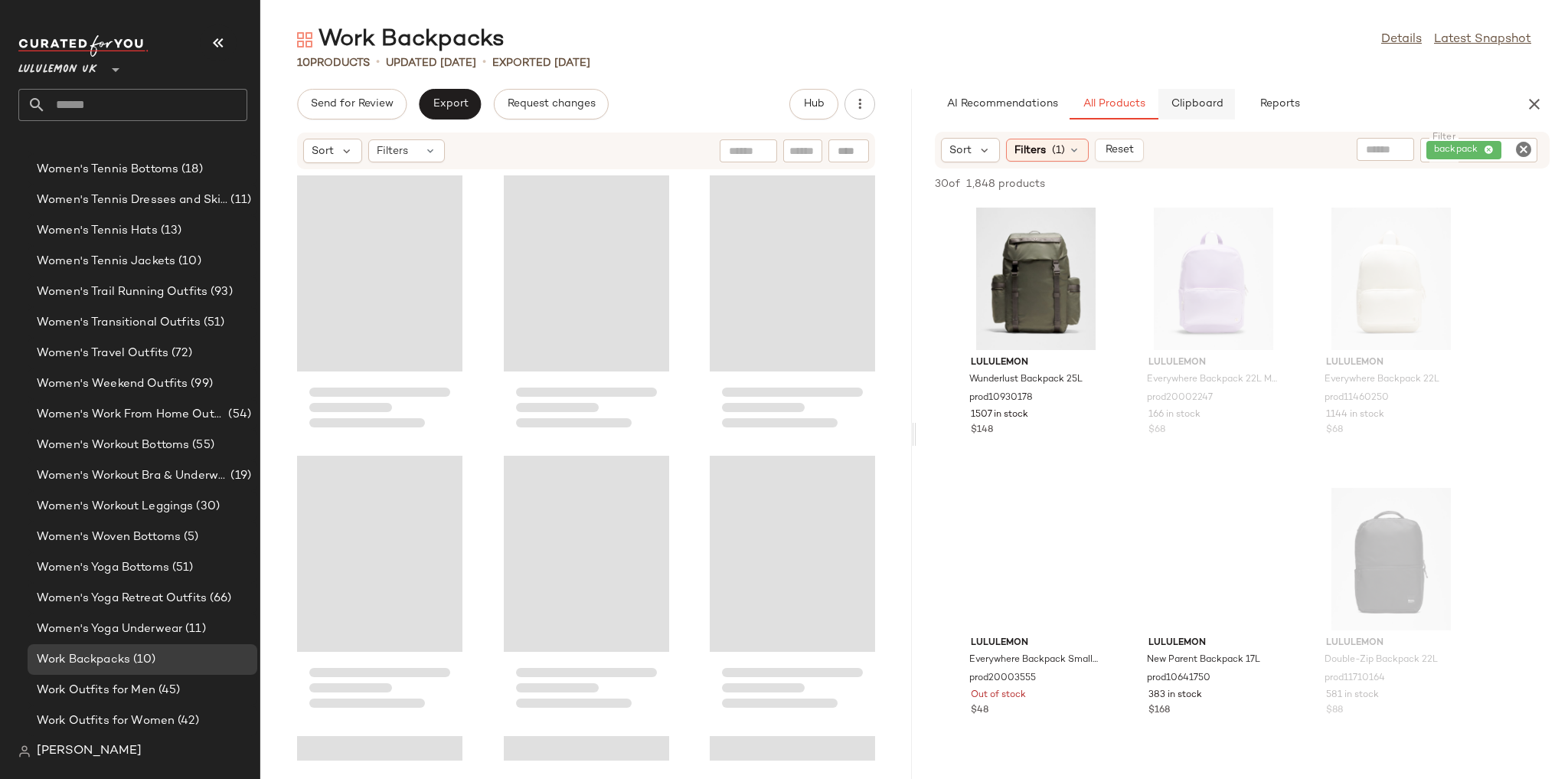
click at [1194, 110] on button "Clipboard" at bounding box center [1196, 104] width 76 height 30
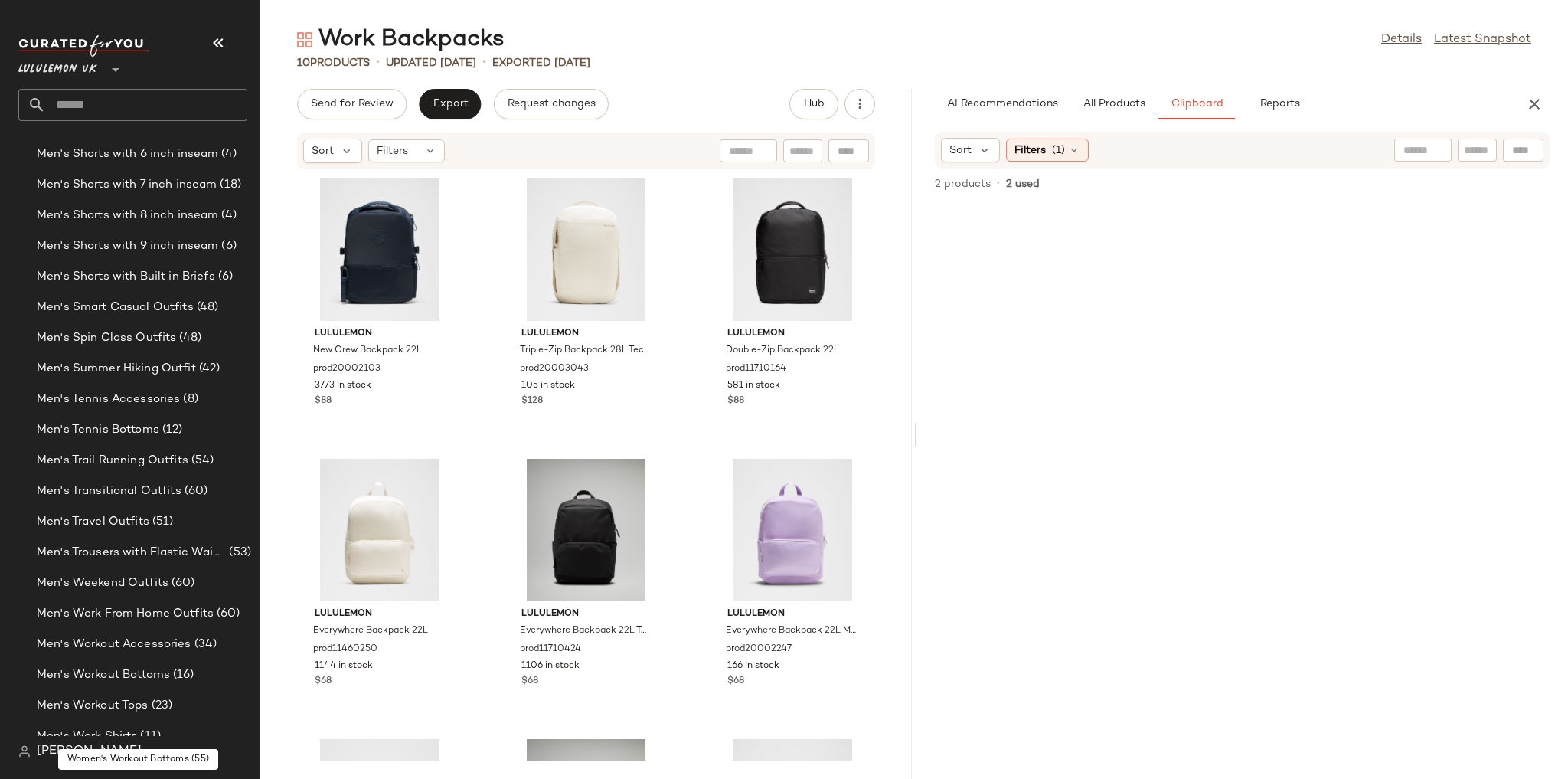
scroll to position [2104, 0]
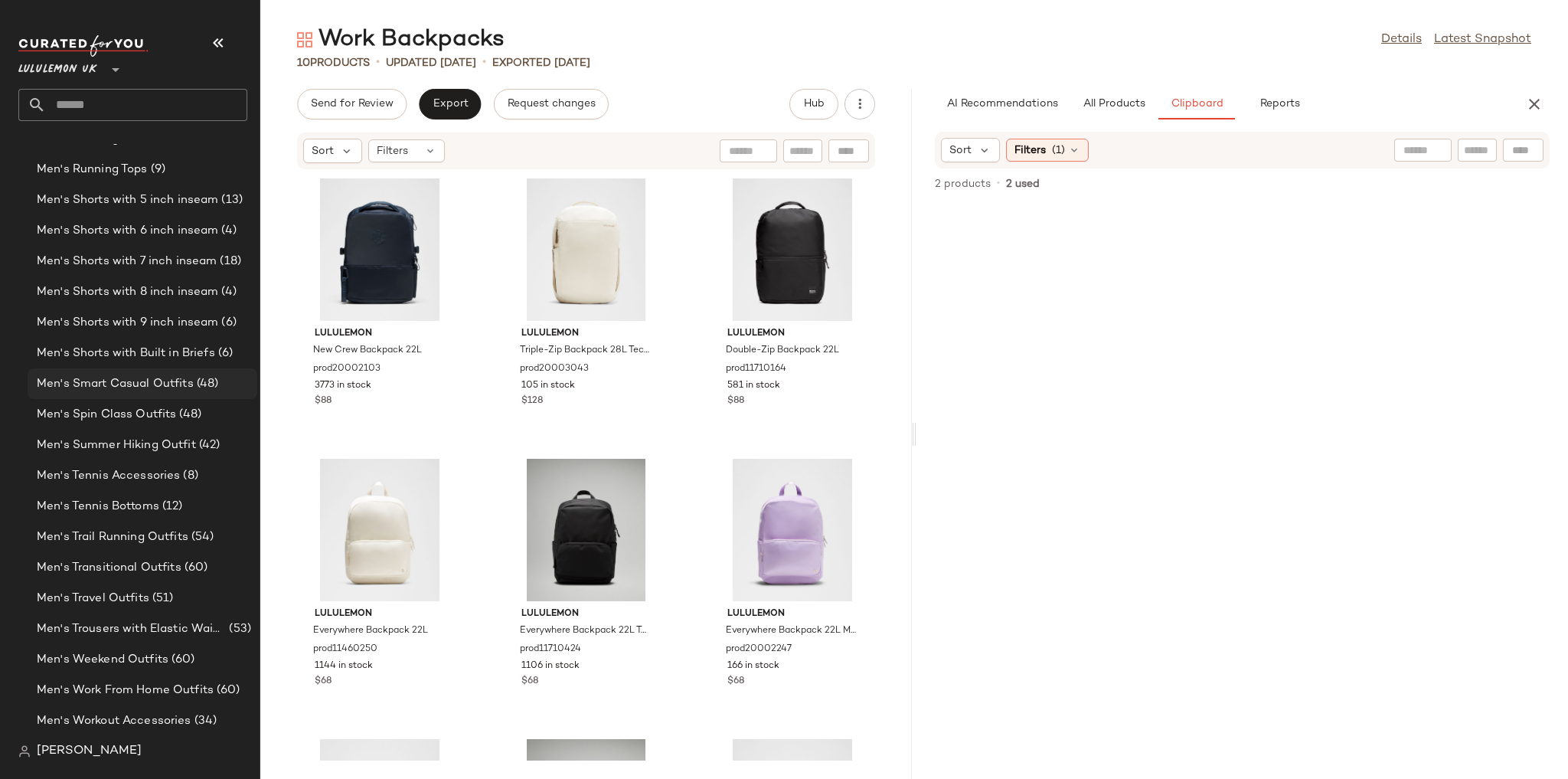
click at [199, 390] on span "(48)" at bounding box center [206, 384] width 25 height 18
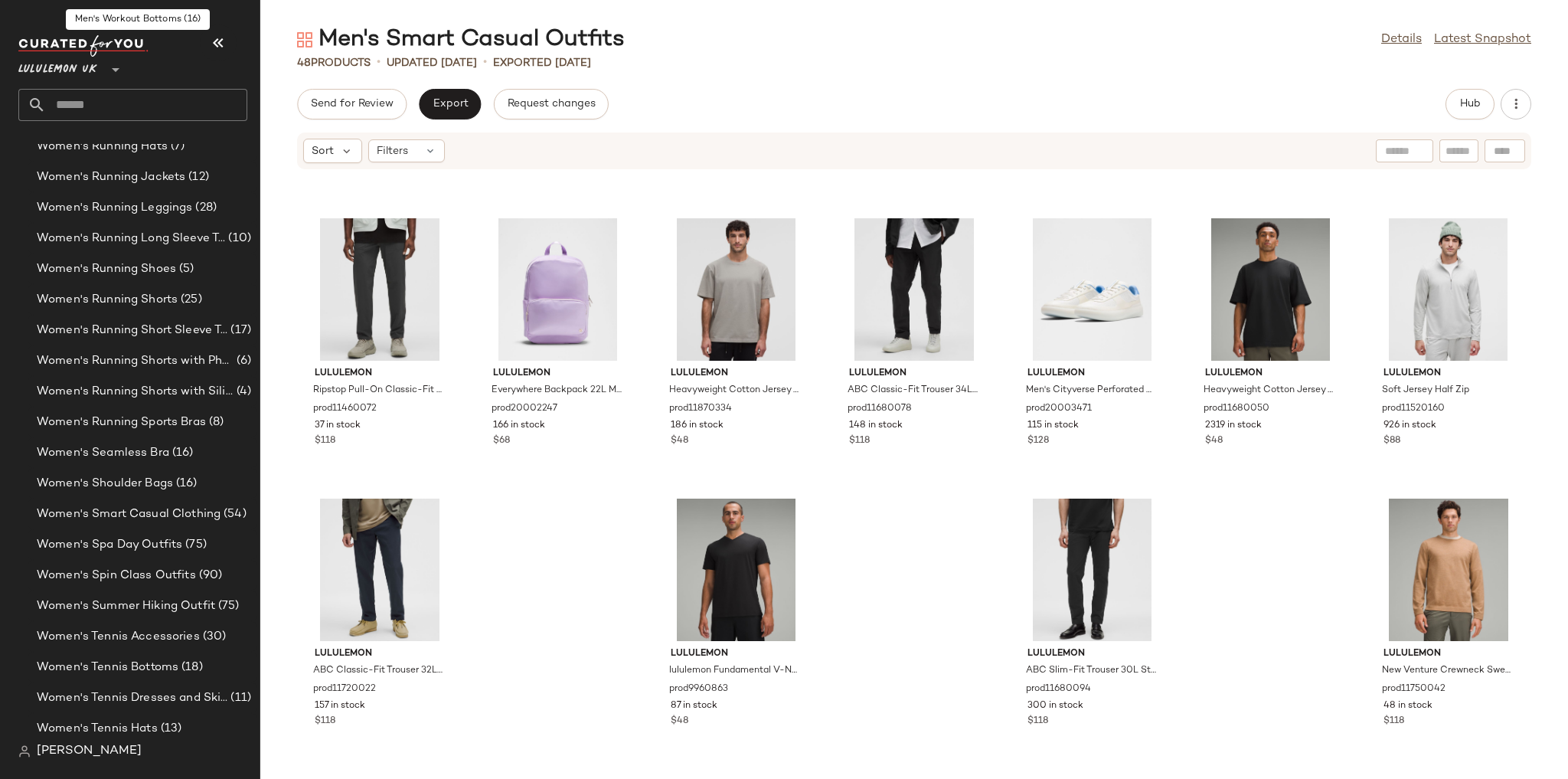
scroll to position [5106, 0]
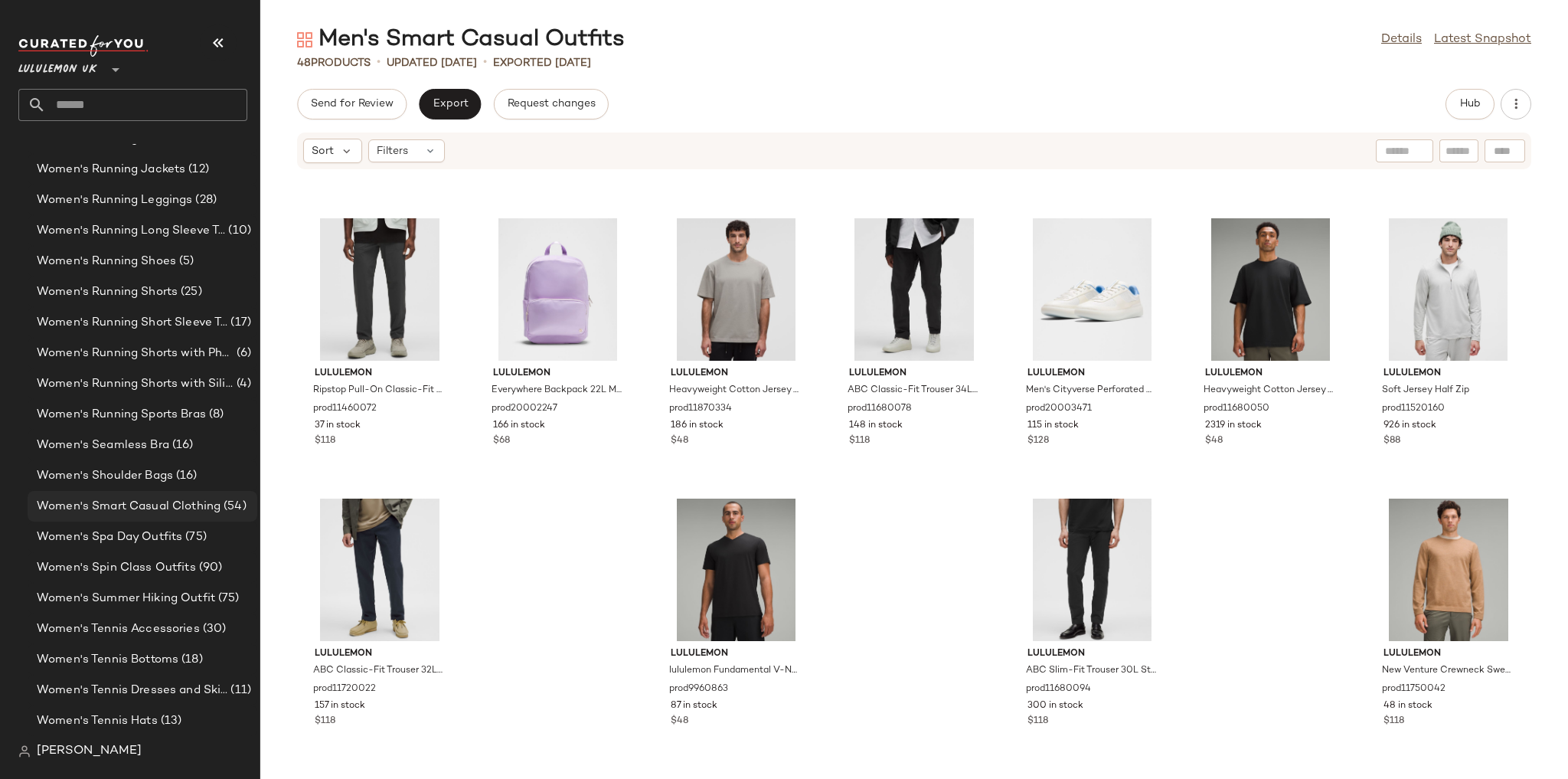
click at [155, 505] on span "Women's Smart Casual Clothing" at bounding box center [128, 506] width 184 height 18
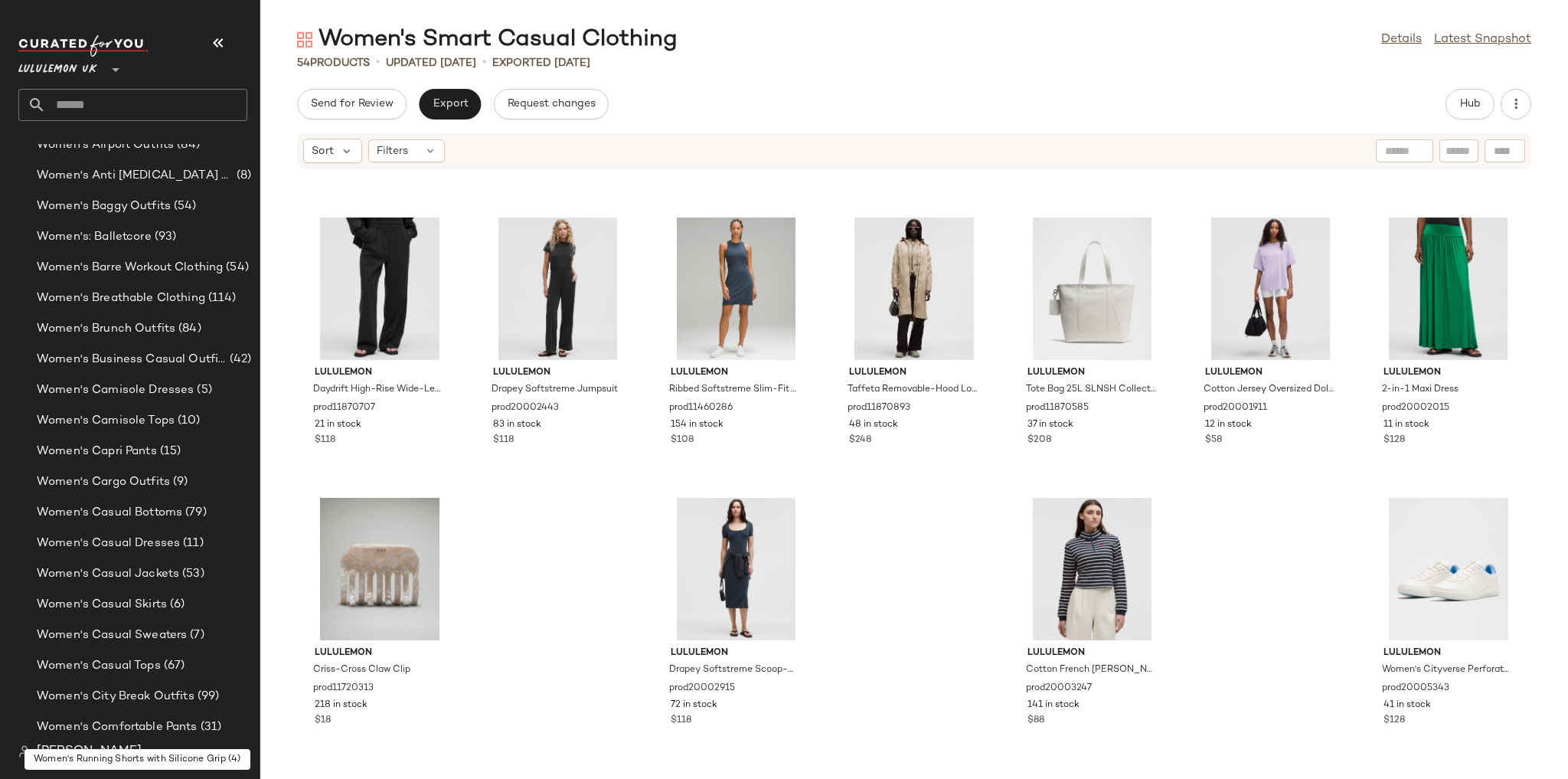
scroll to position [3268, 0]
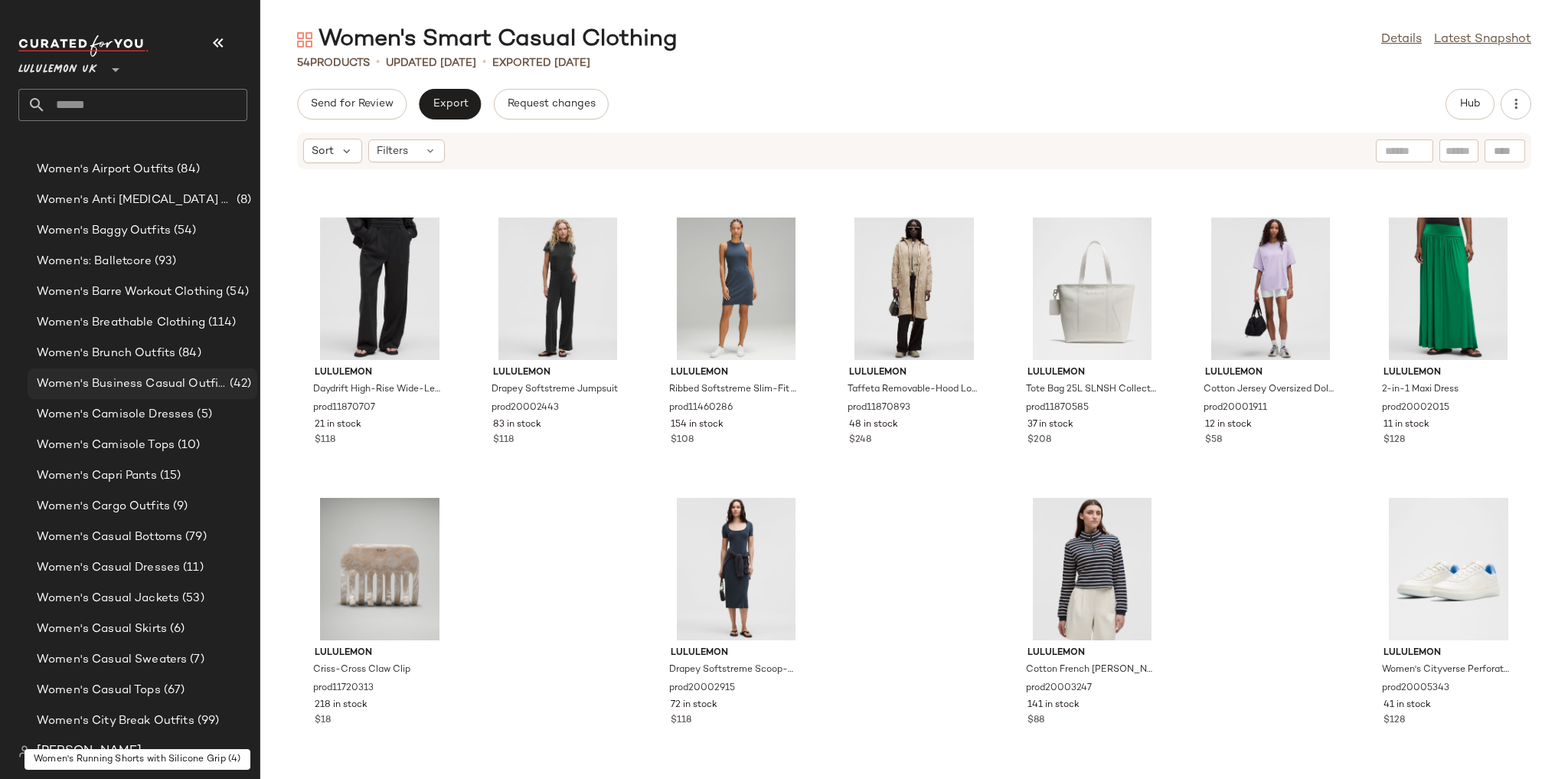
click at [167, 390] on span "Women's Business Casual Outfits" at bounding box center [132, 384] width 190 height 18
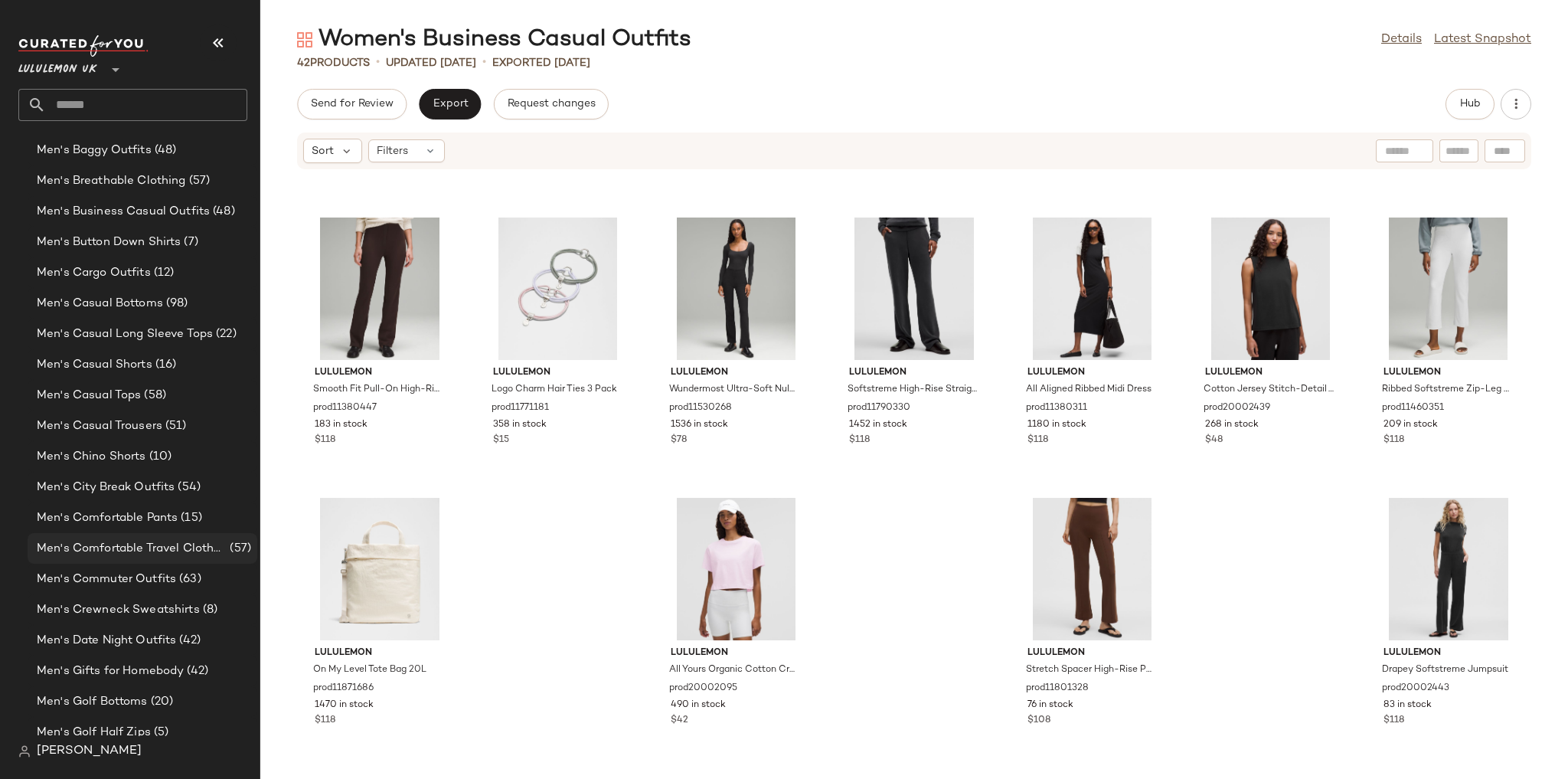
scroll to position [572, 0]
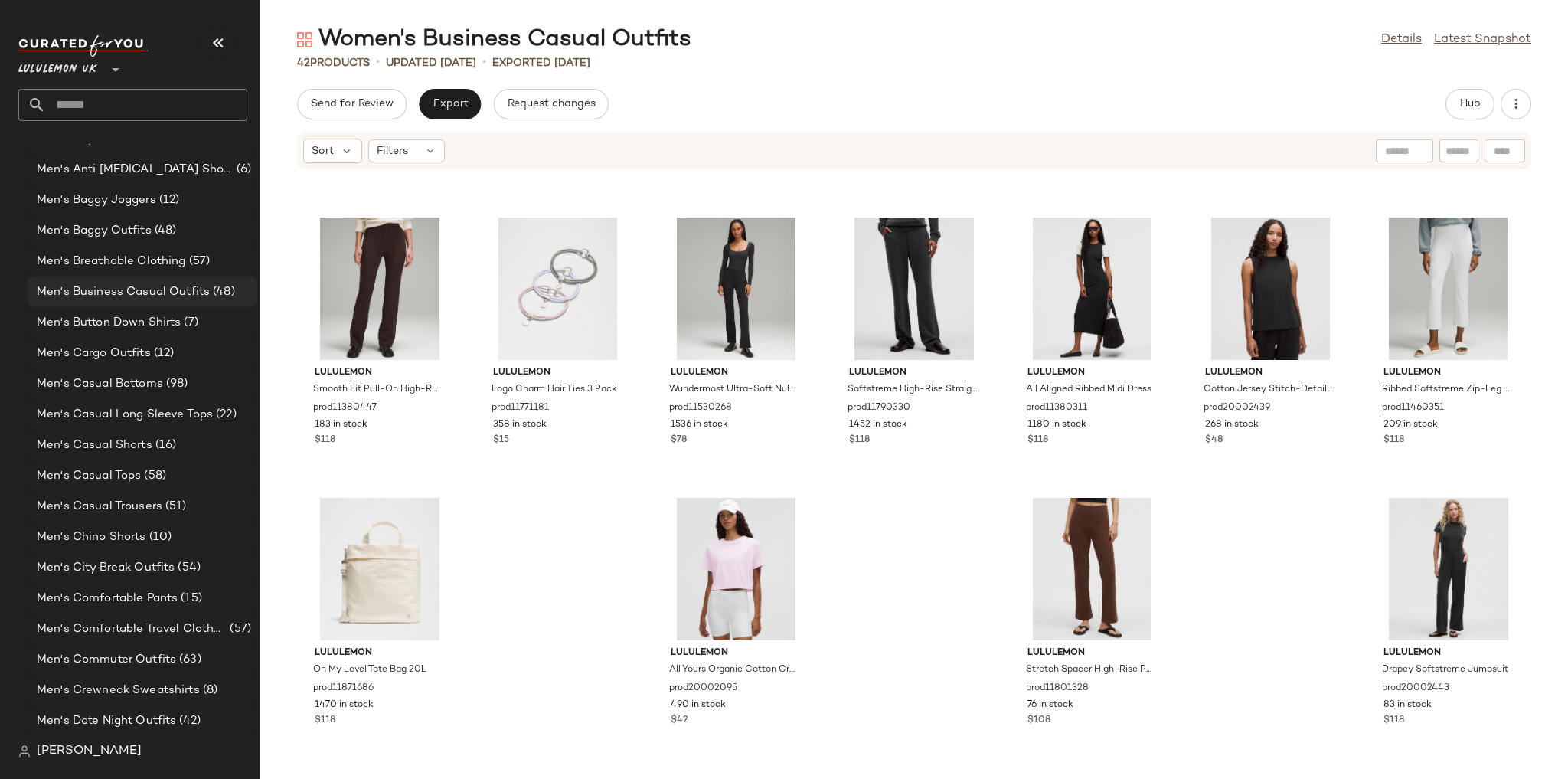
click at [122, 293] on span "Men's Business Casual Outfits" at bounding box center [123, 292] width 173 height 18
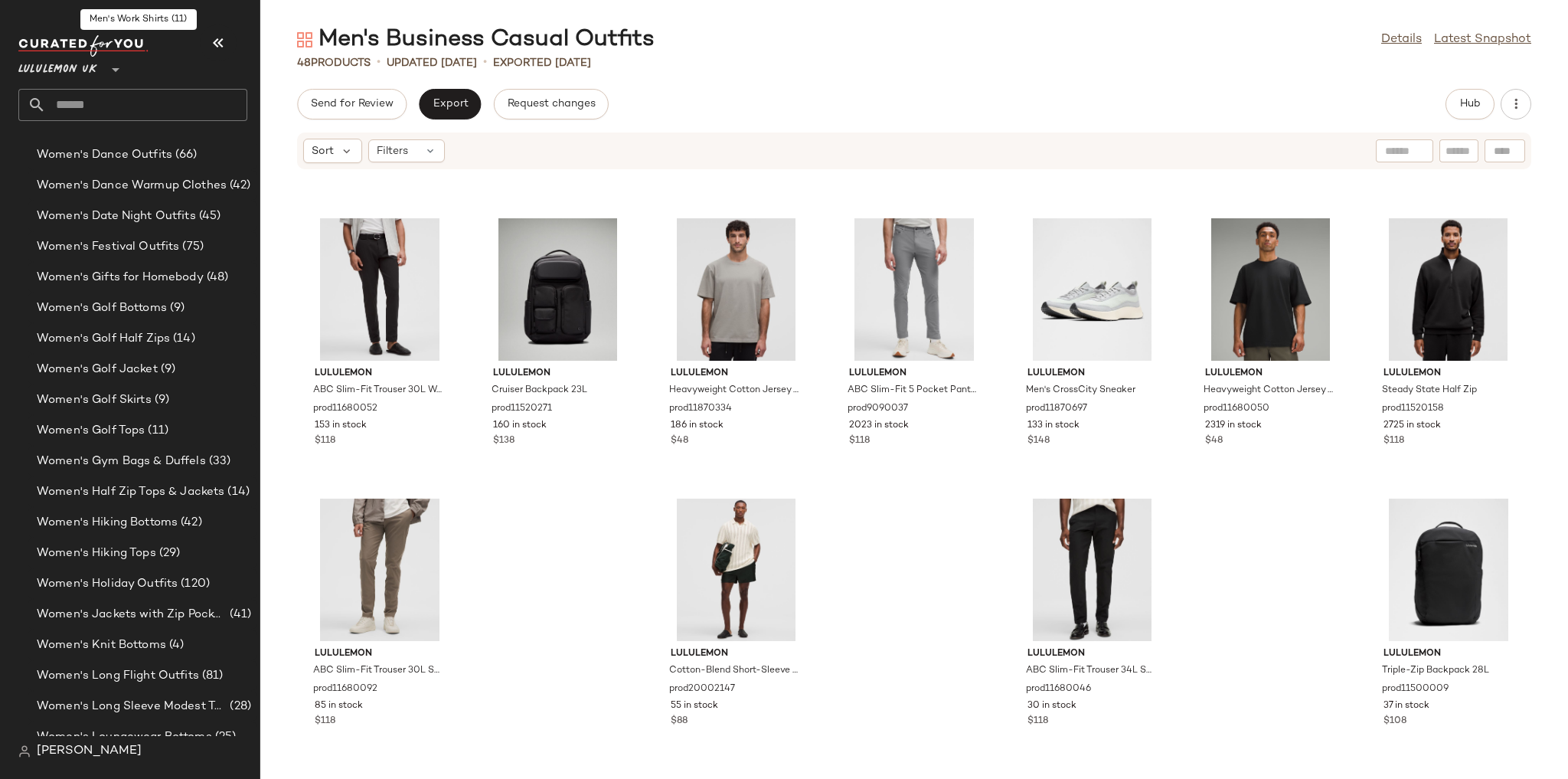
scroll to position [4065, 0]
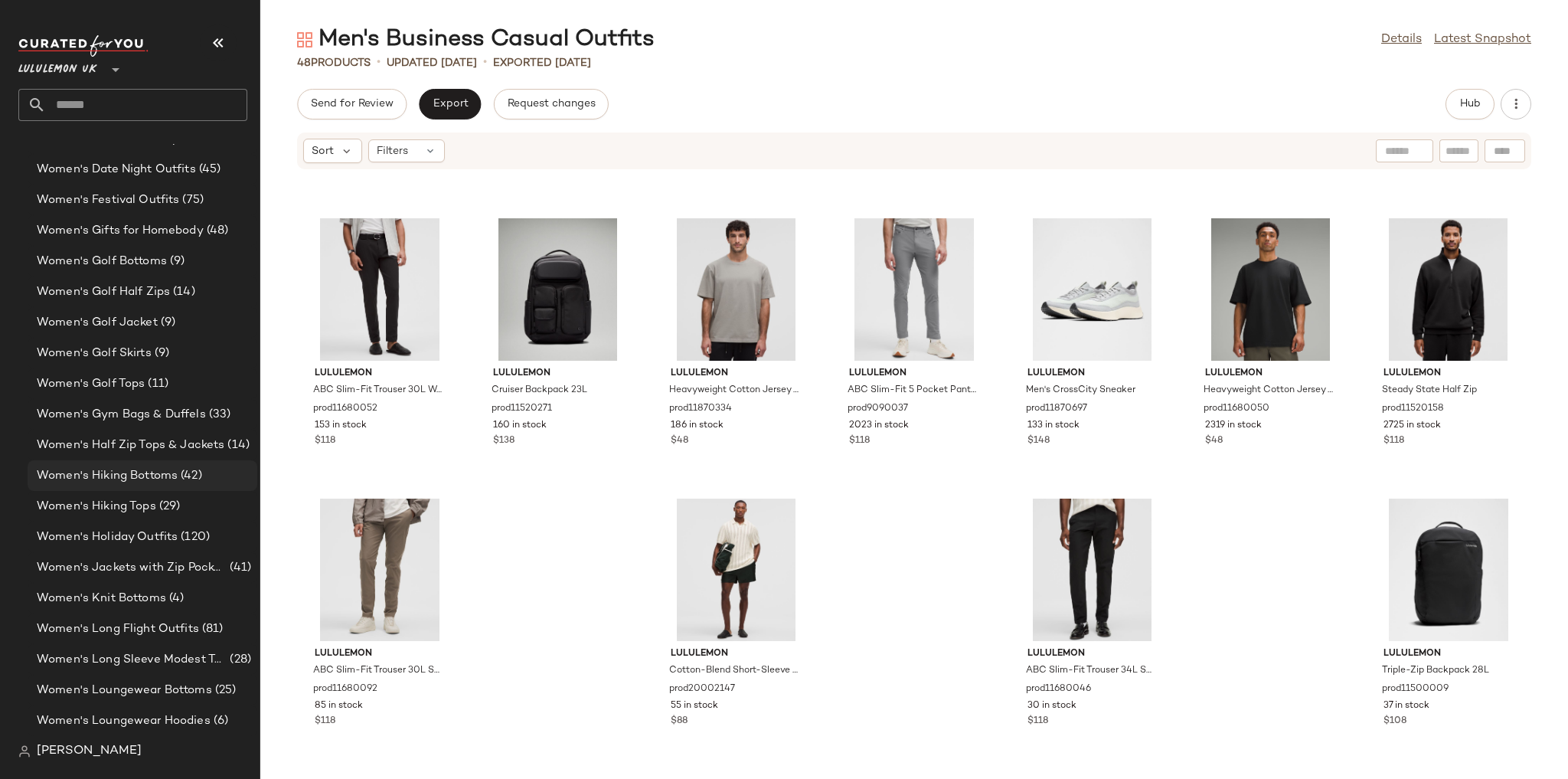
click at [185, 483] on span "(42)" at bounding box center [190, 476] width 24 height 18
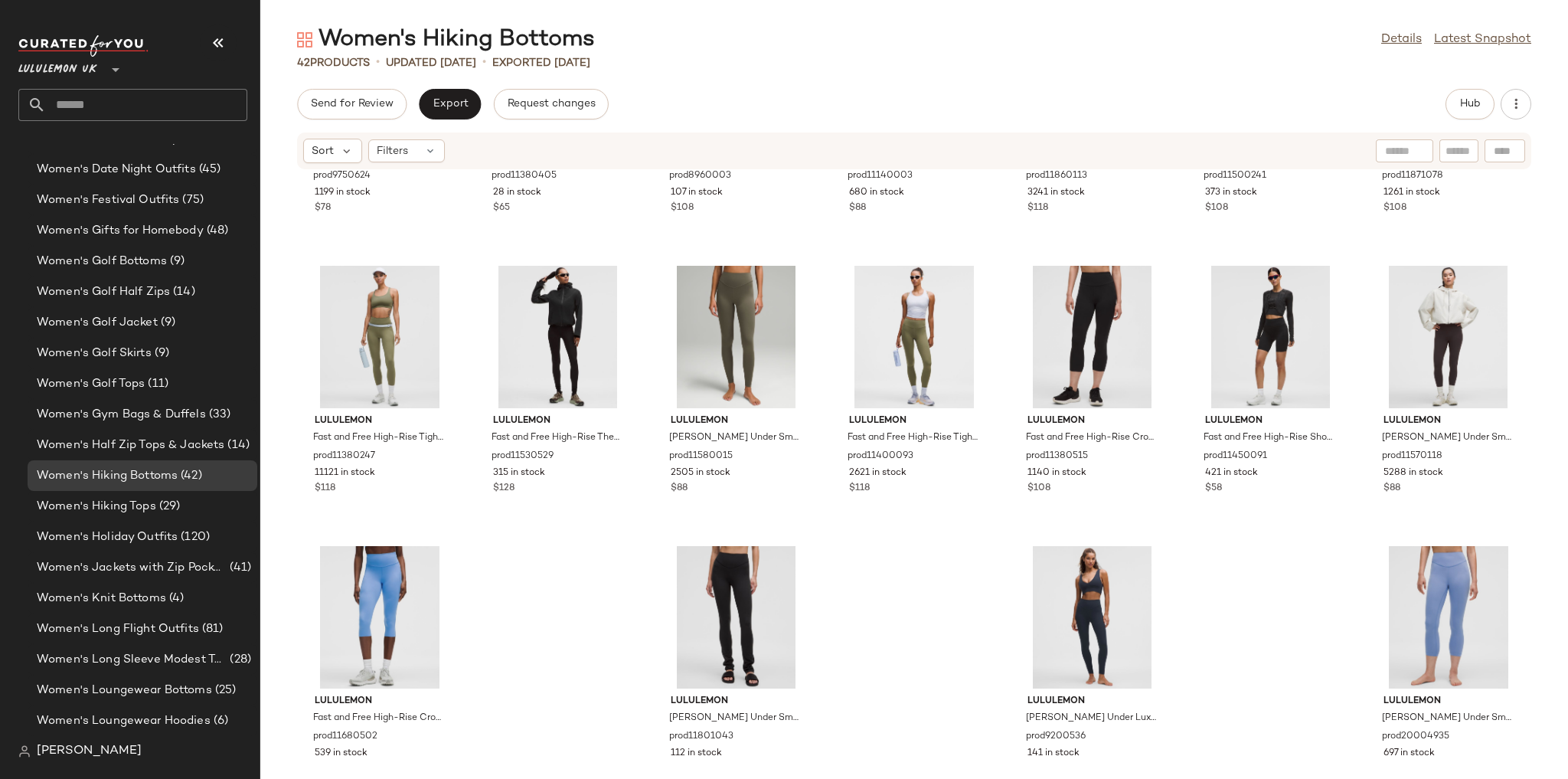
scroll to position [1375, 0]
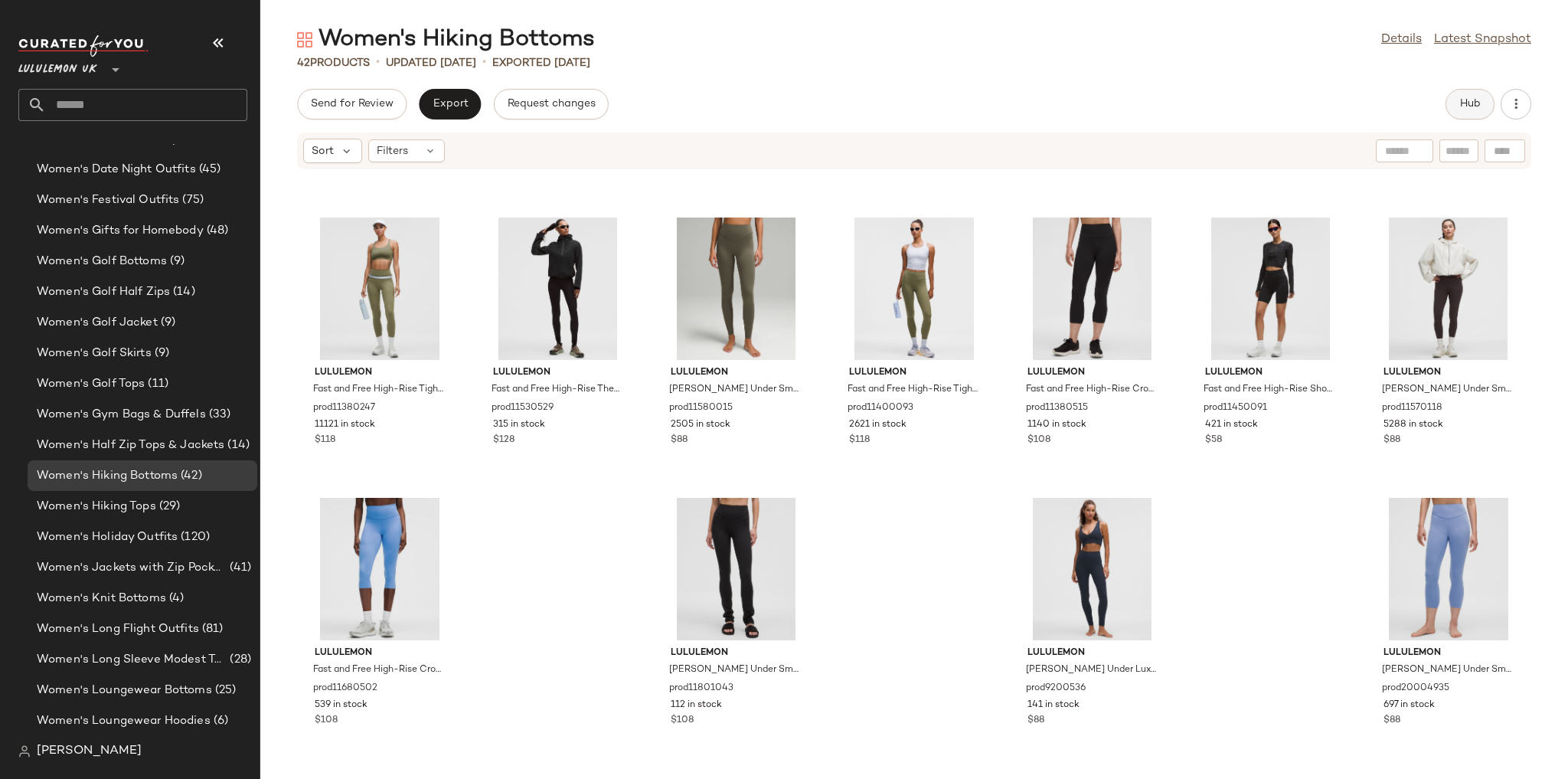
click at [1488, 97] on button "Hub" at bounding box center [1470, 104] width 49 height 30
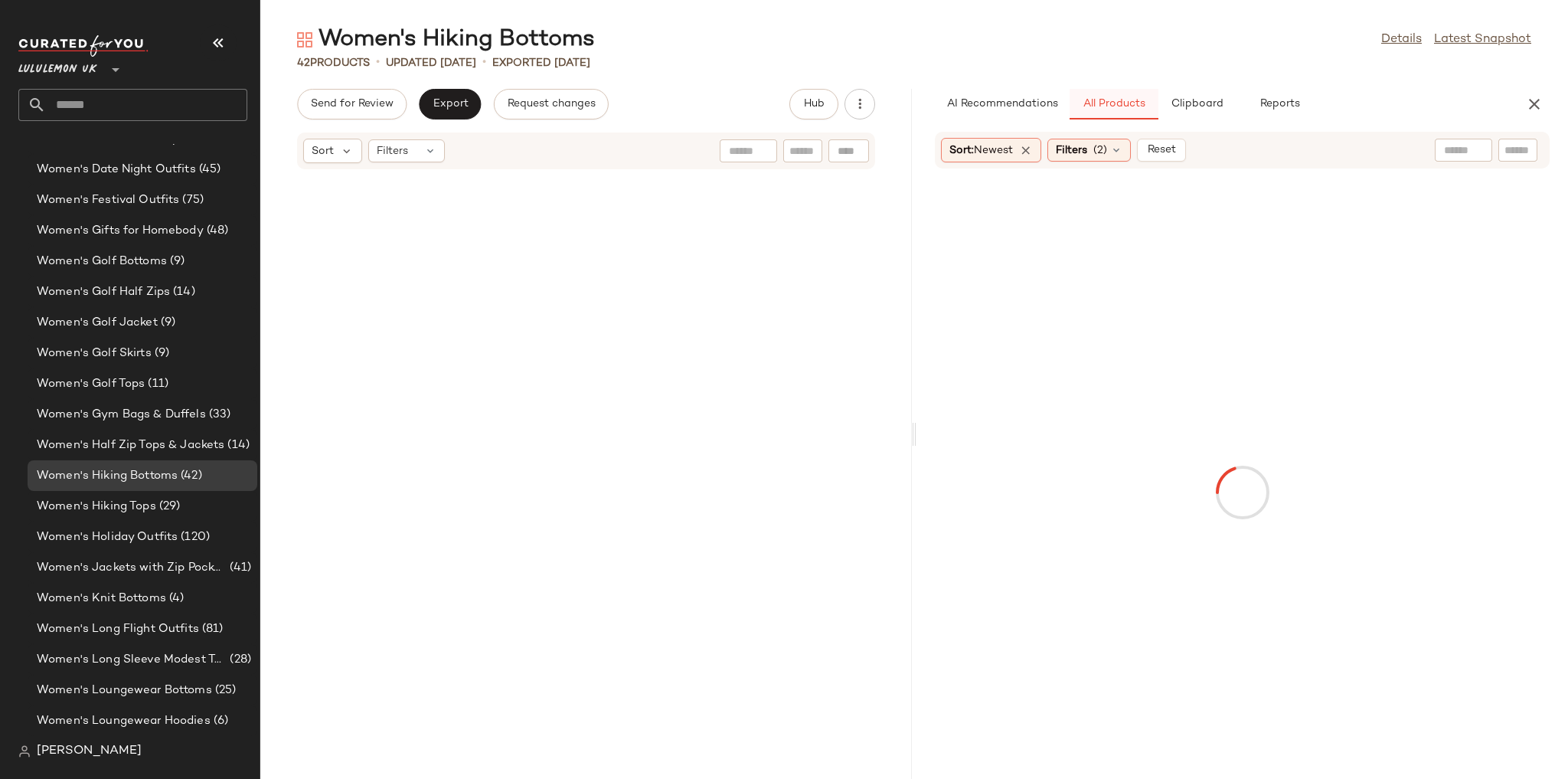
scroll to position [2523, 0]
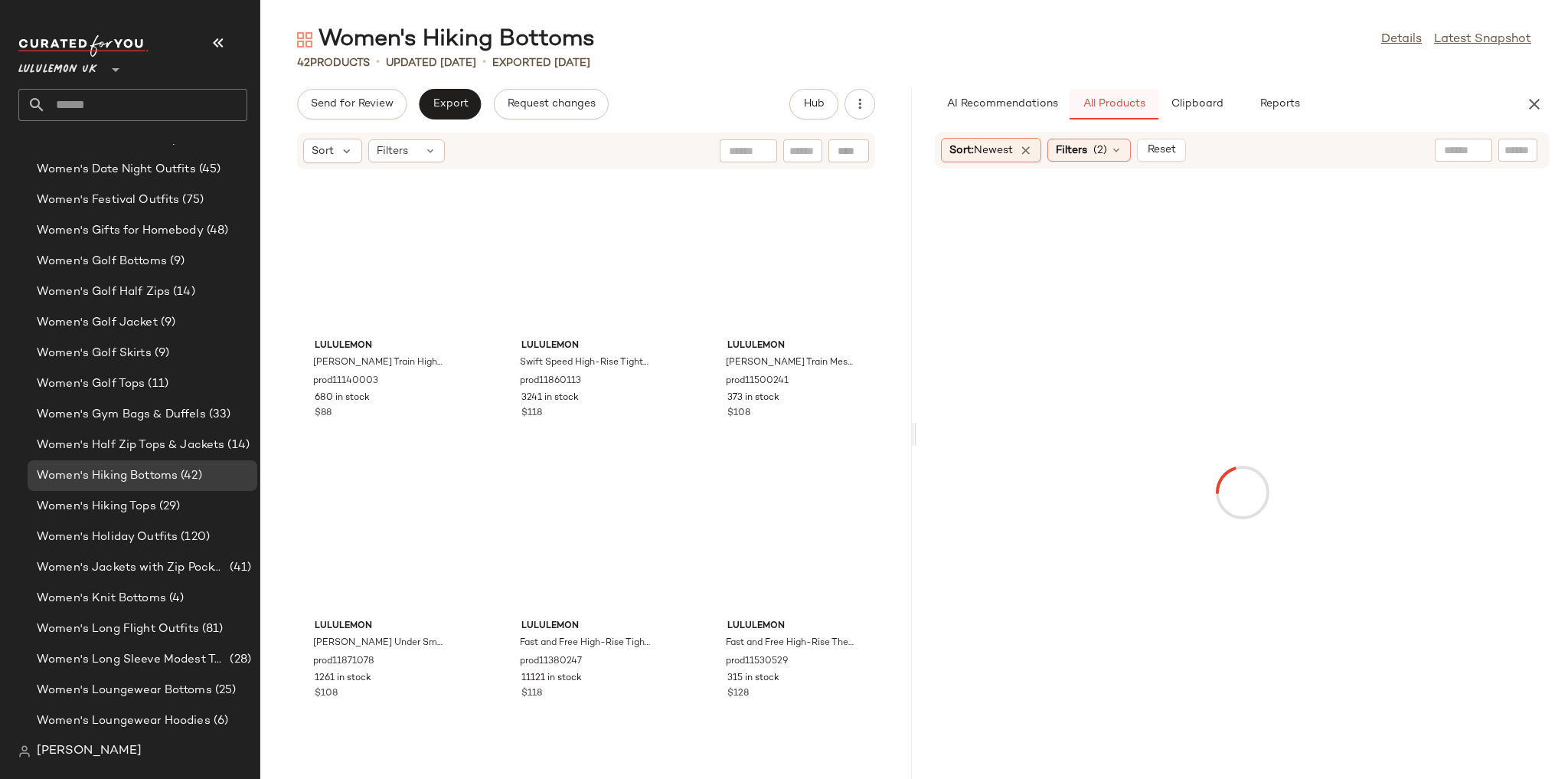
click at [1147, 112] on button "All Products" at bounding box center [1114, 104] width 89 height 30
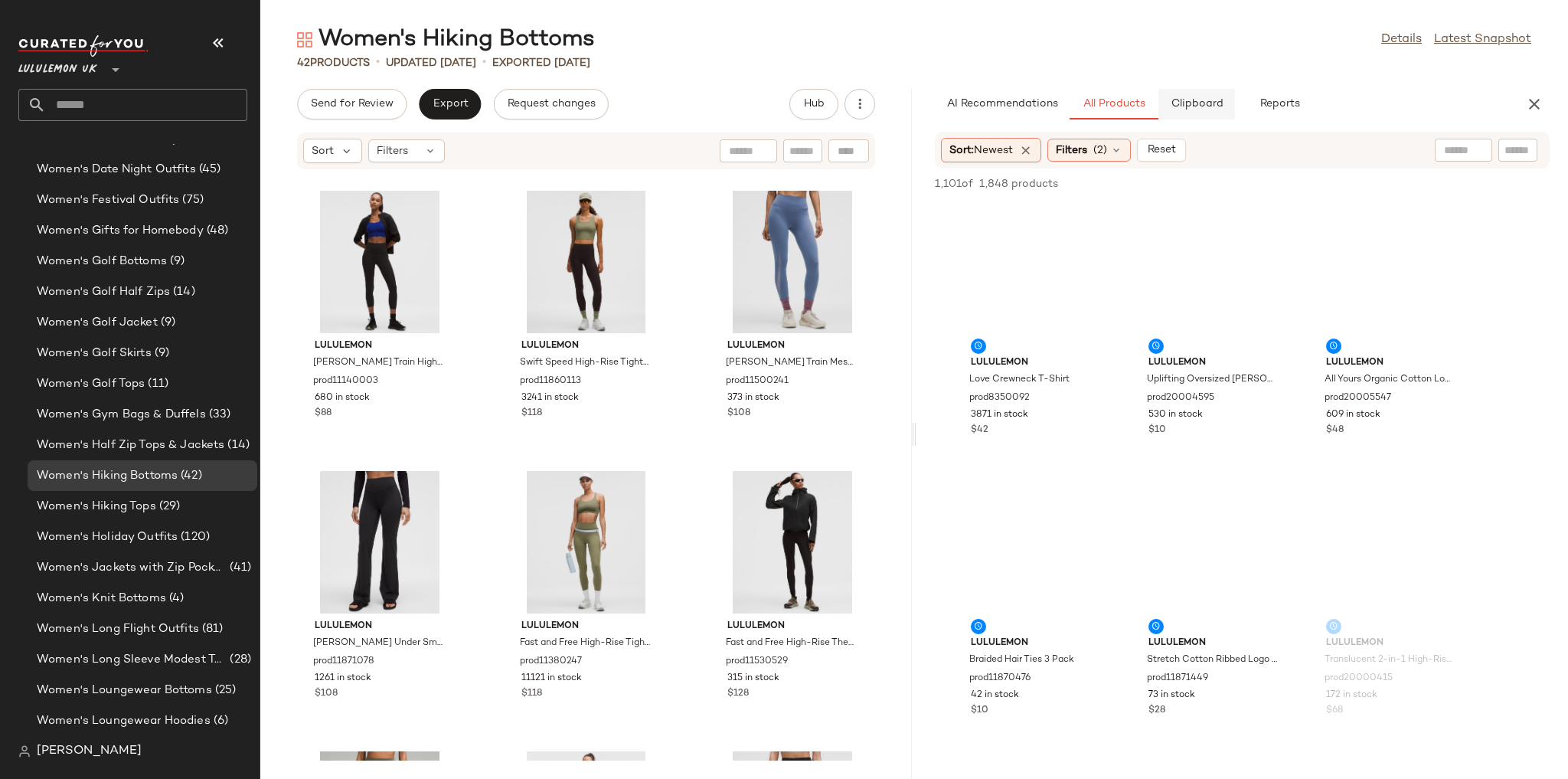
click at [1169, 107] on button "Clipboard" at bounding box center [1196, 104] width 76 height 30
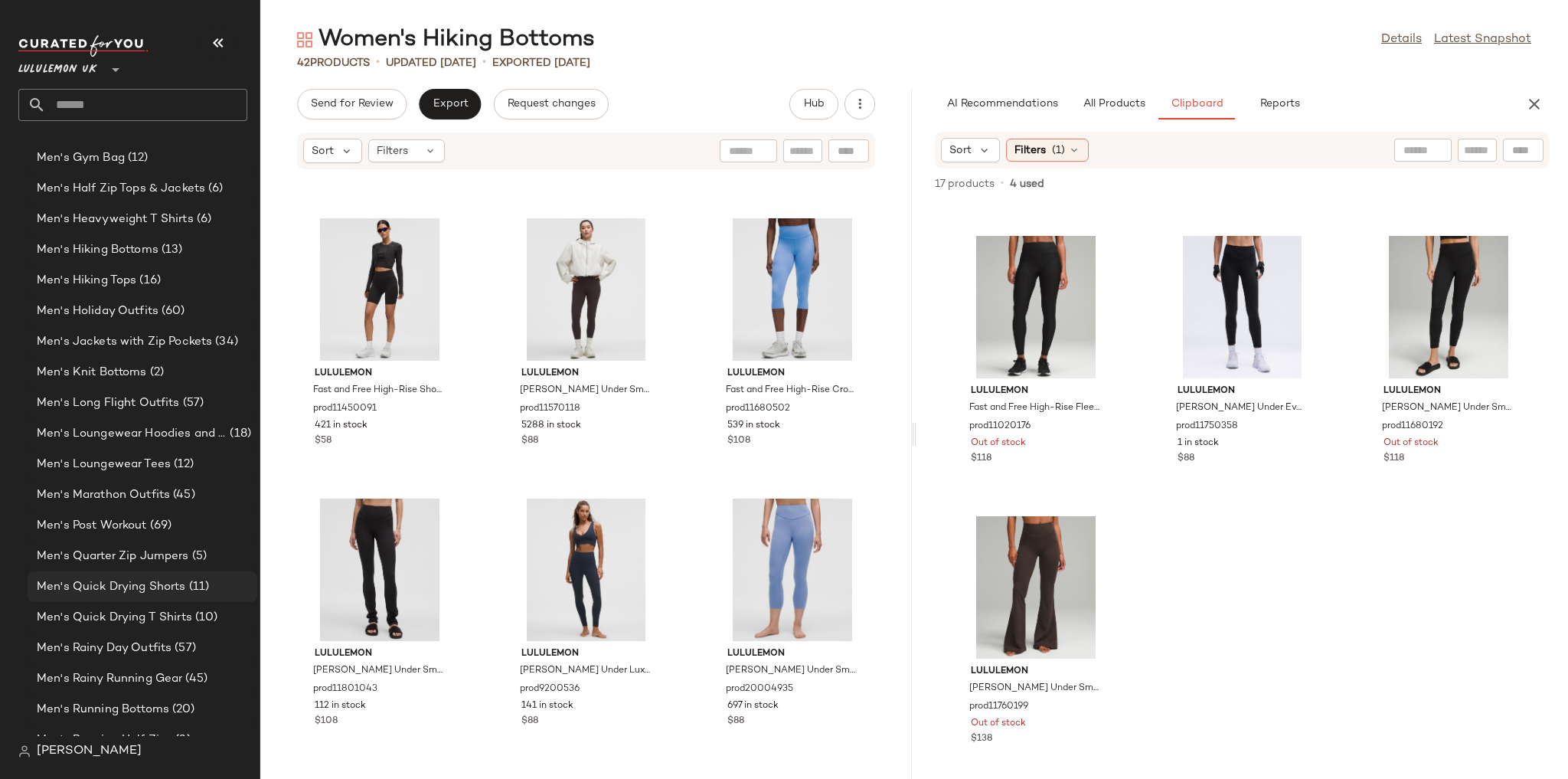
scroll to position [1247, 0]
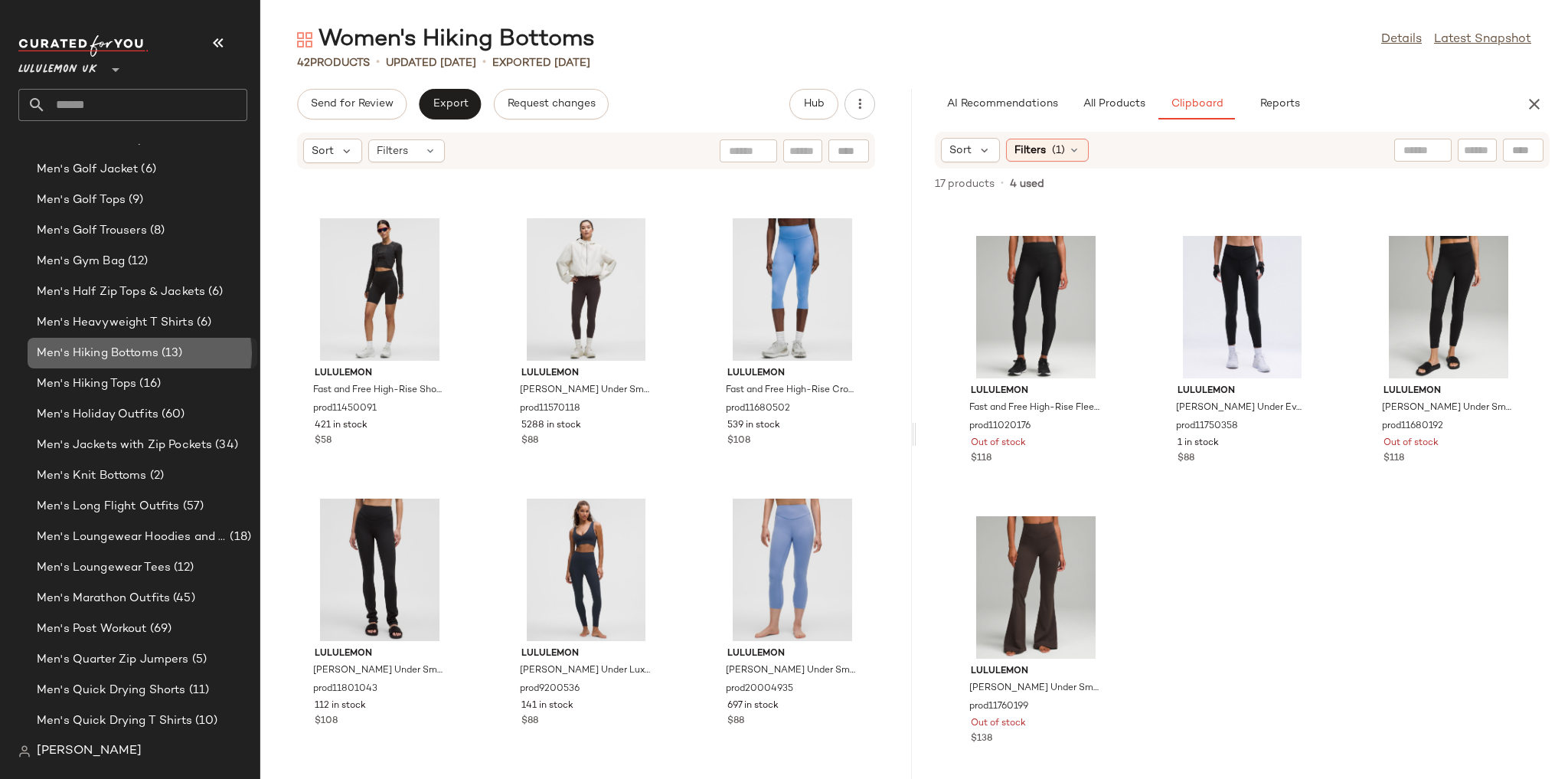
click at [146, 355] on span "Men's Hiking Bottoms" at bounding box center [97, 353] width 122 height 18
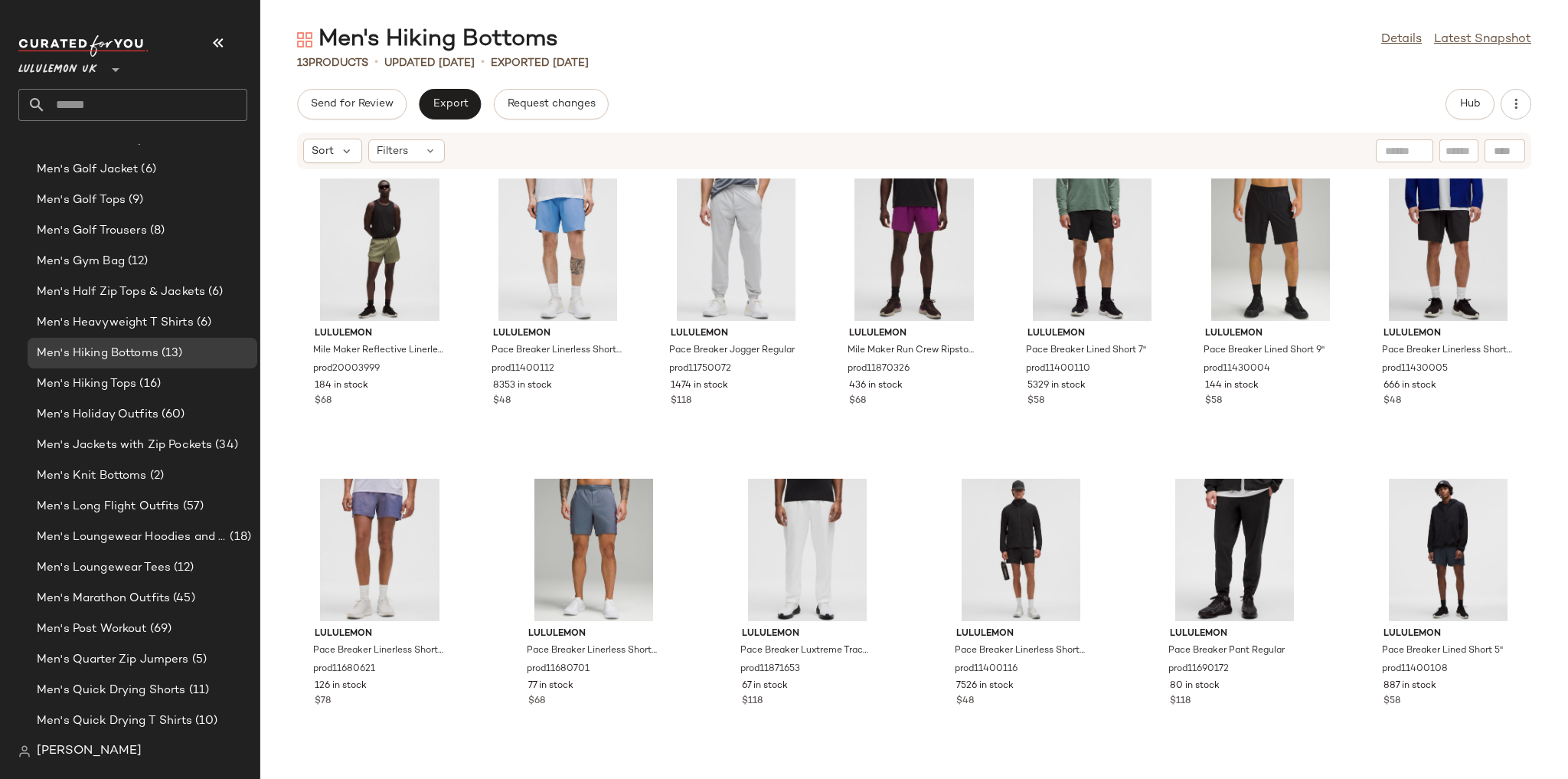
scroll to position [241, 0]
click at [1462, 99] on span "Hub" at bounding box center [1470, 104] width 22 height 13
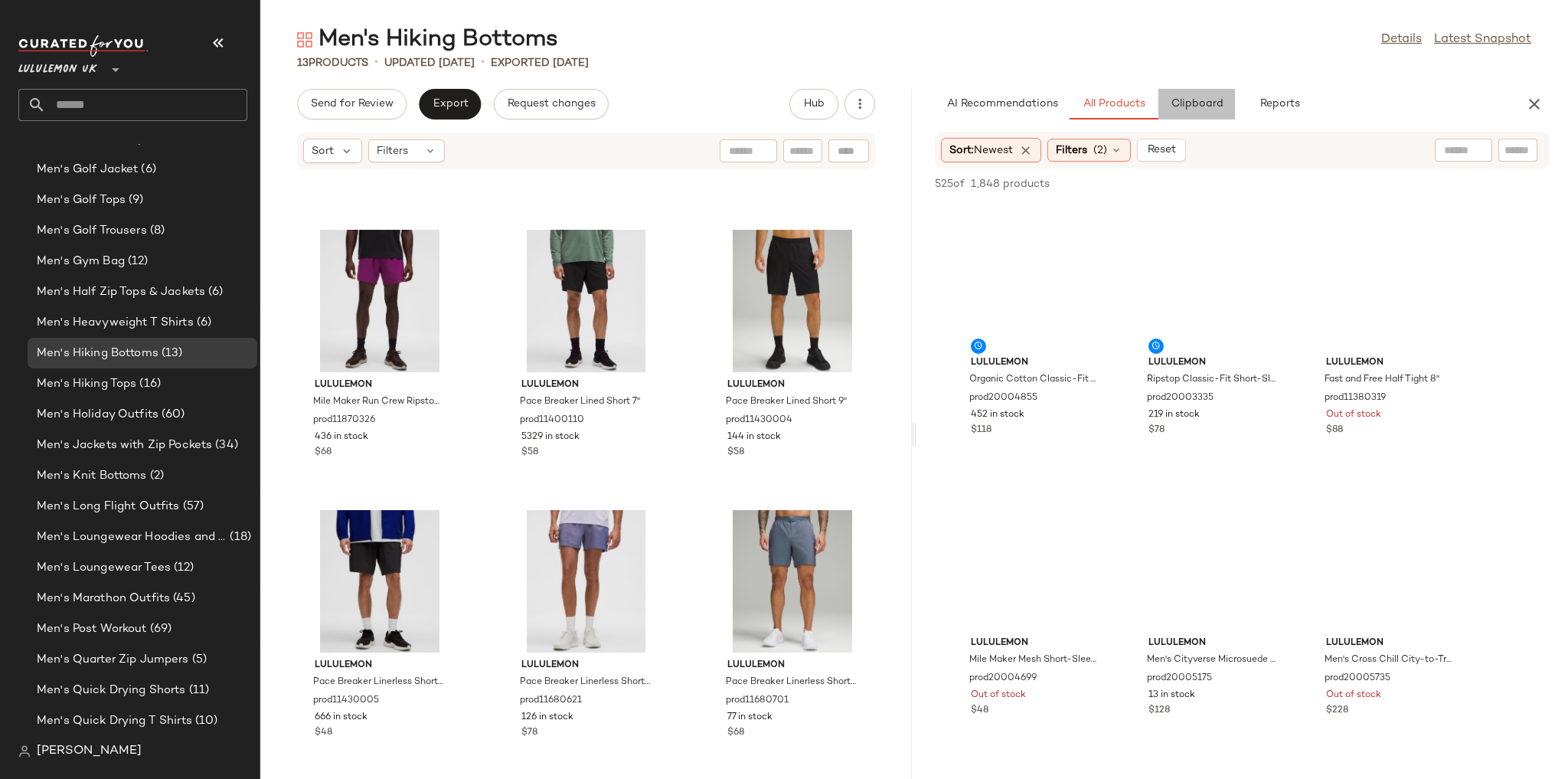
click at [1200, 105] on span "Clipboard" at bounding box center [1196, 104] width 53 height 13
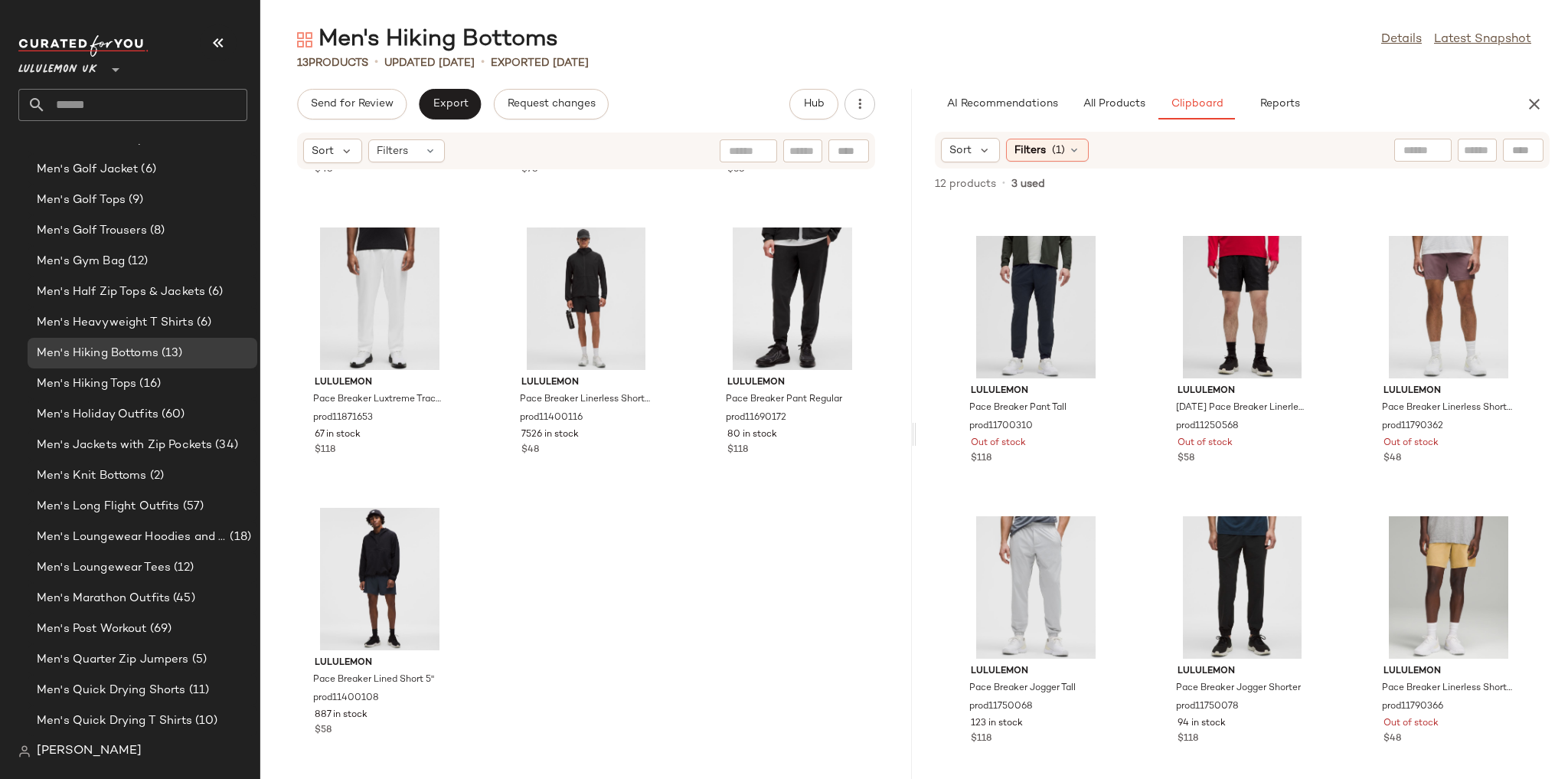
scroll to position [814, 0]
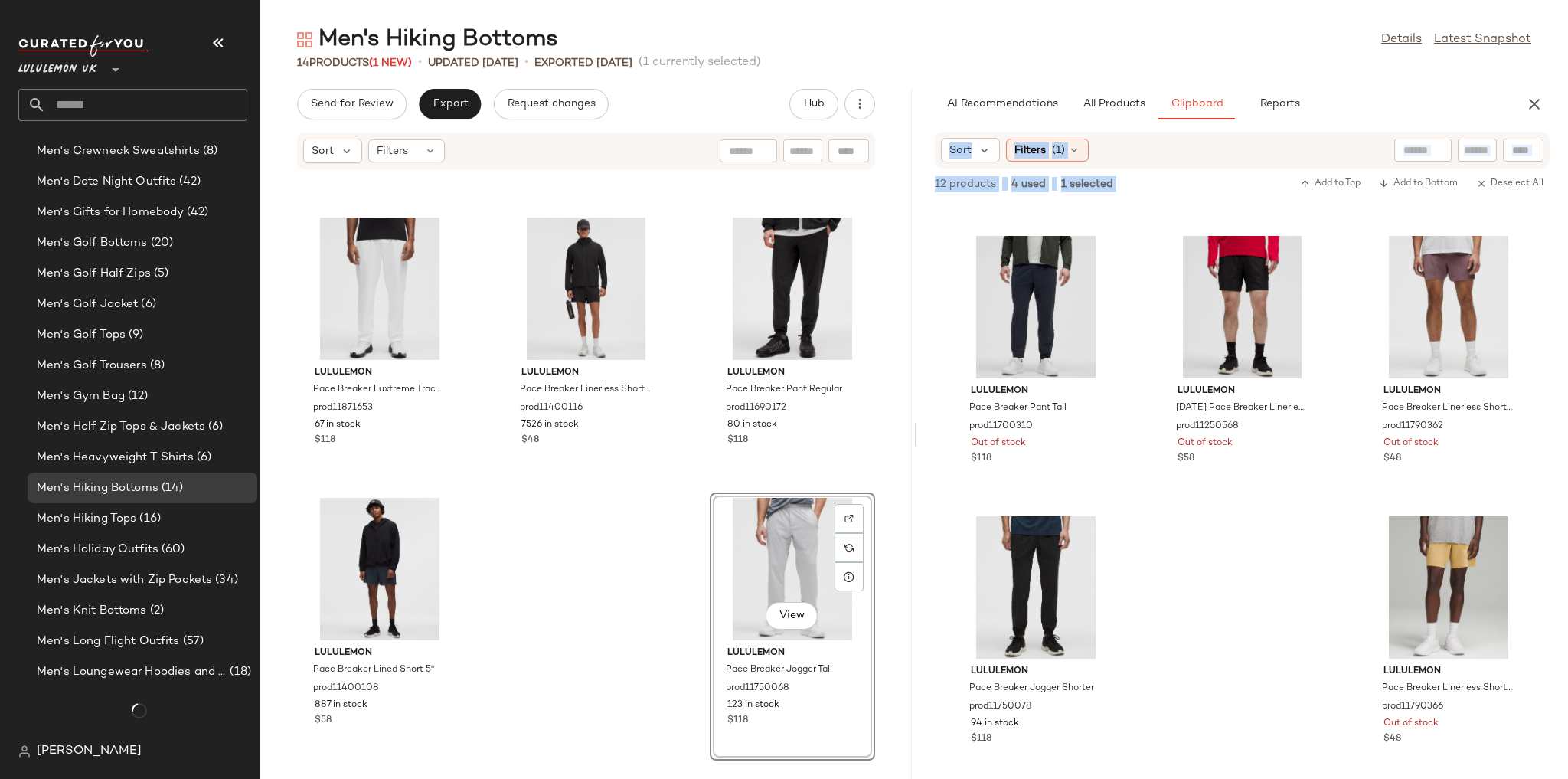
drag, startPoint x: 1216, startPoint y: 549, endPoint x: 708, endPoint y: 637, distance: 515.6
click at [708, 637] on div "Send for Review Export Request changes Hub Sort Filters lululemon Pace Breaker …" at bounding box center [914, 434] width 1307 height 690
click at [1114, 533] on div "View lululemon Pace Breaker Jogger Shorter prod11750078 94 in stock $118" at bounding box center [1035, 645] width 162 height 265
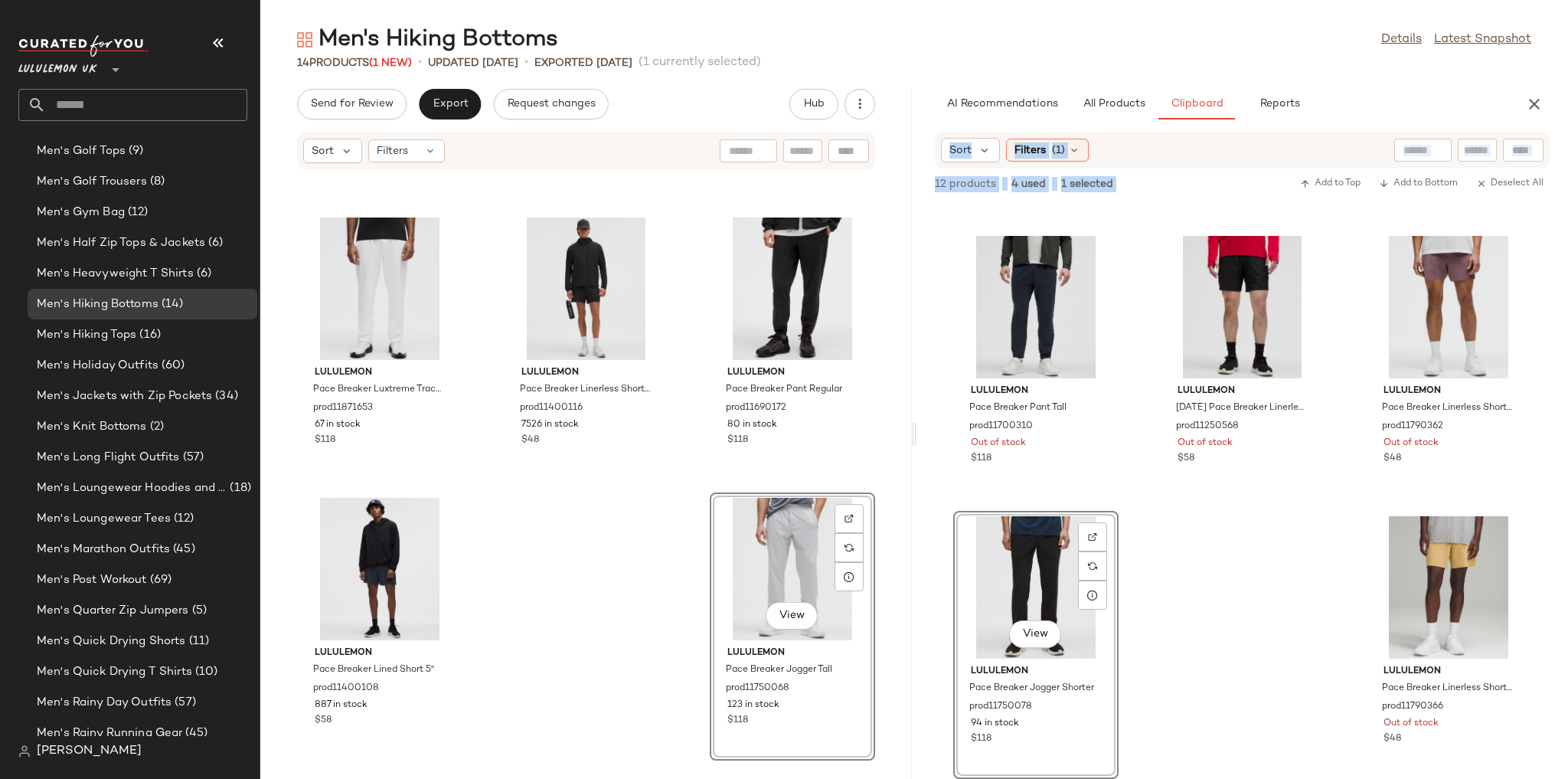
scroll to position [1247, 0]
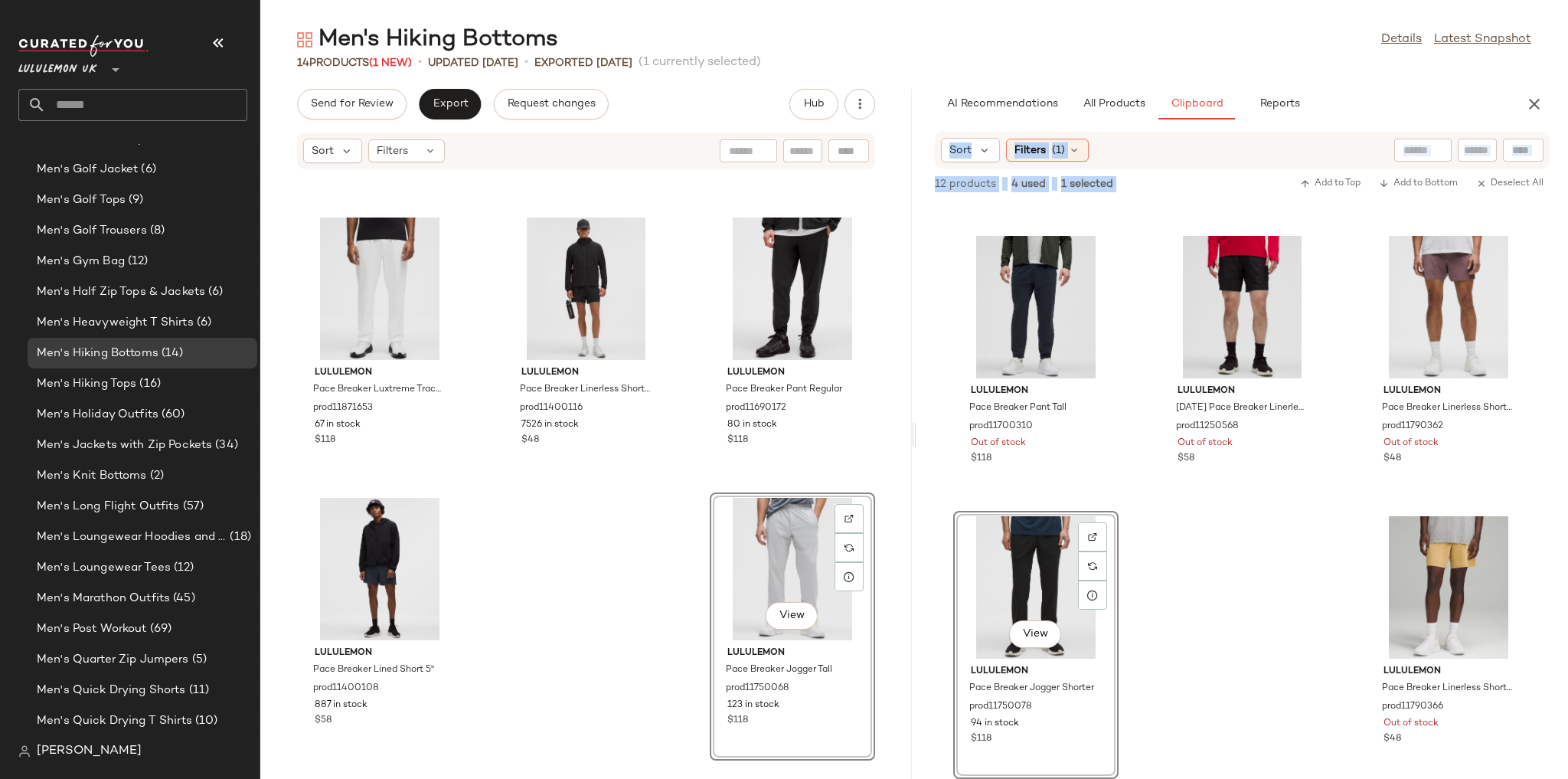
click at [1210, 510] on div "lululemon Pace Breaker Linerless Short 5" Pride prod11710486 1 in stock $58 lul…" at bounding box center [1242, 490] width 651 height 577
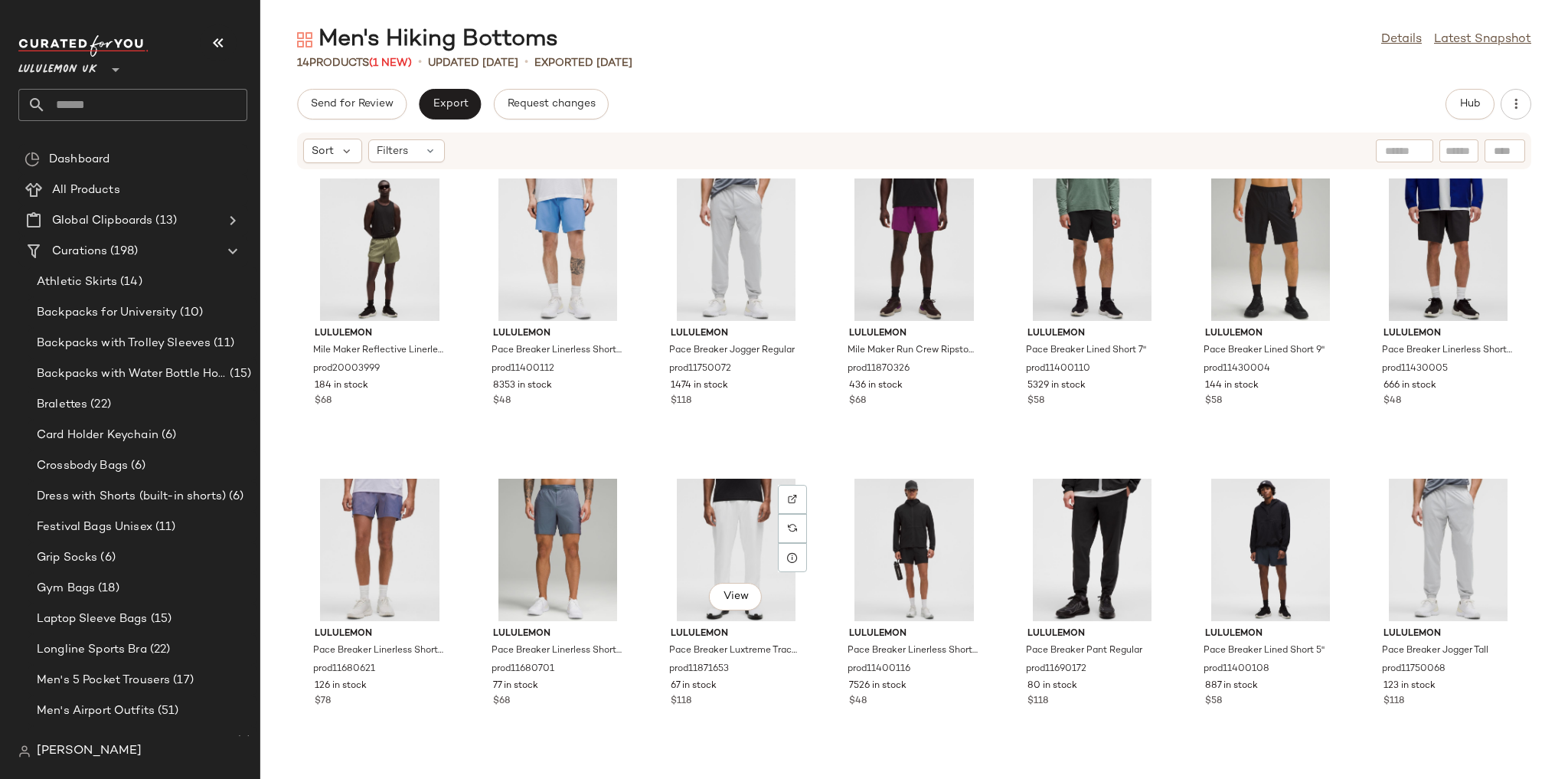
scroll to position [241, 0]
click at [1477, 98] on span "Hub" at bounding box center [1470, 104] width 22 height 13
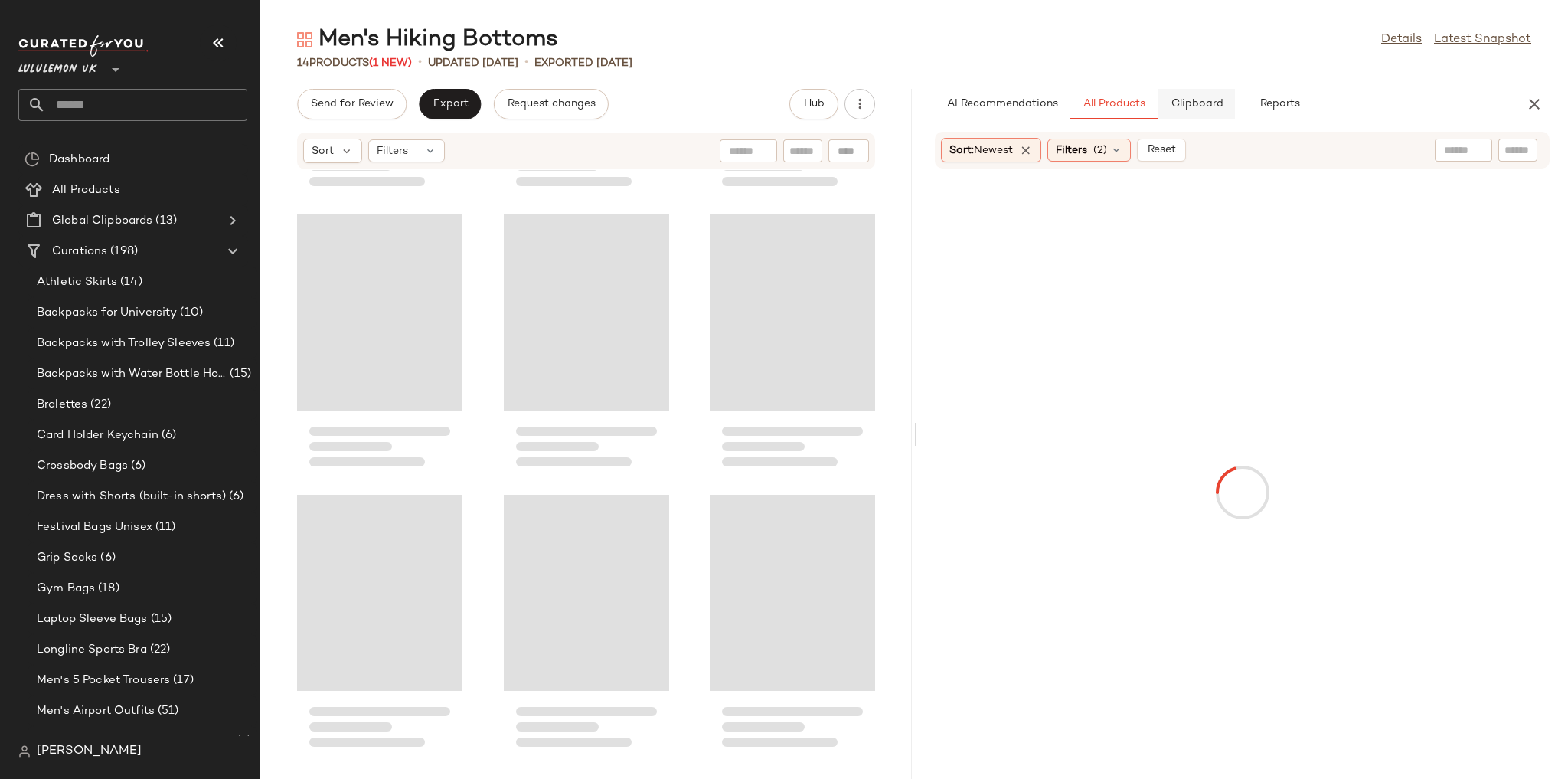
click at [1187, 112] on button "Clipboard" at bounding box center [1196, 104] width 76 height 30
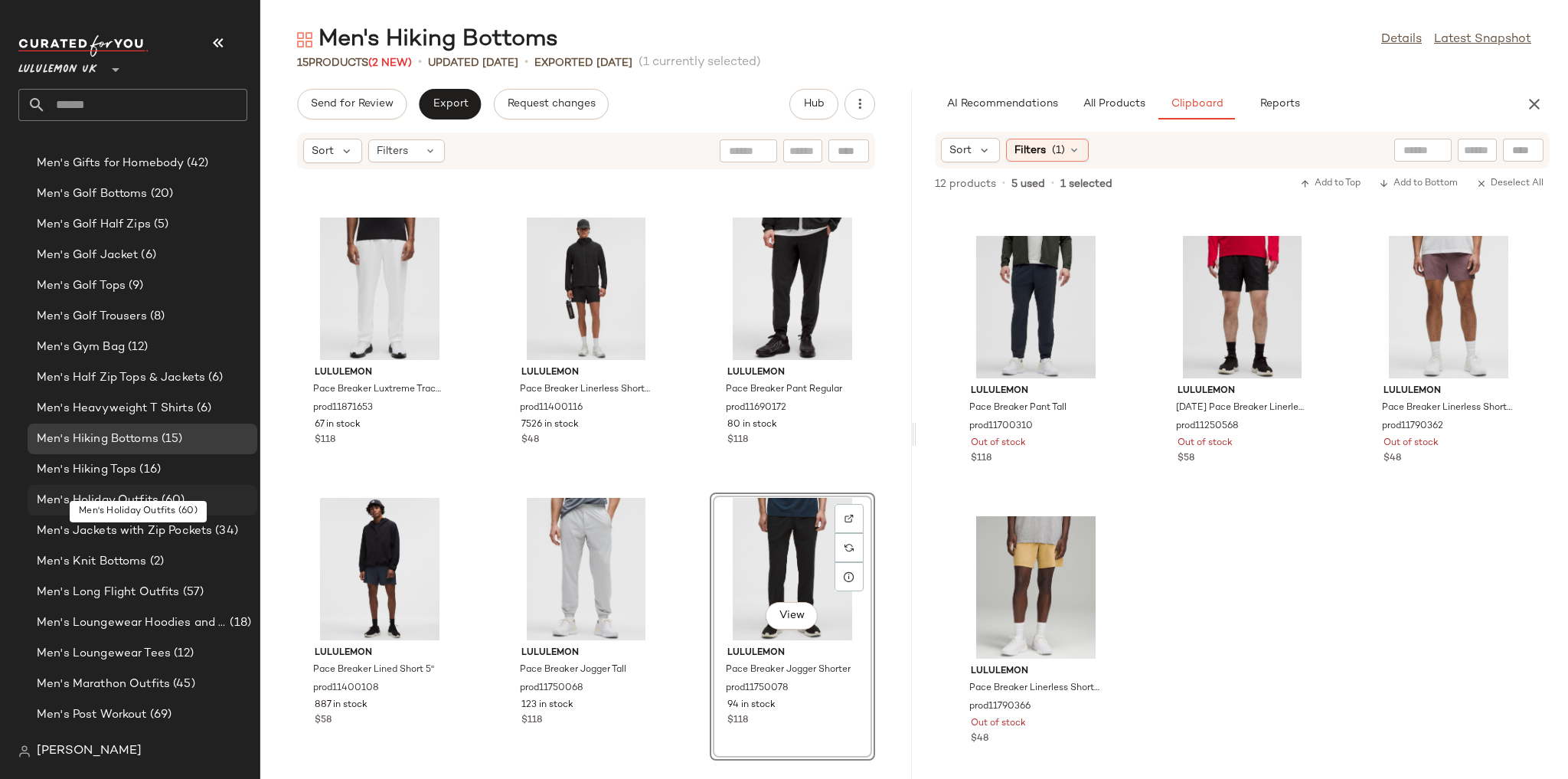
scroll to position [1296, 0]
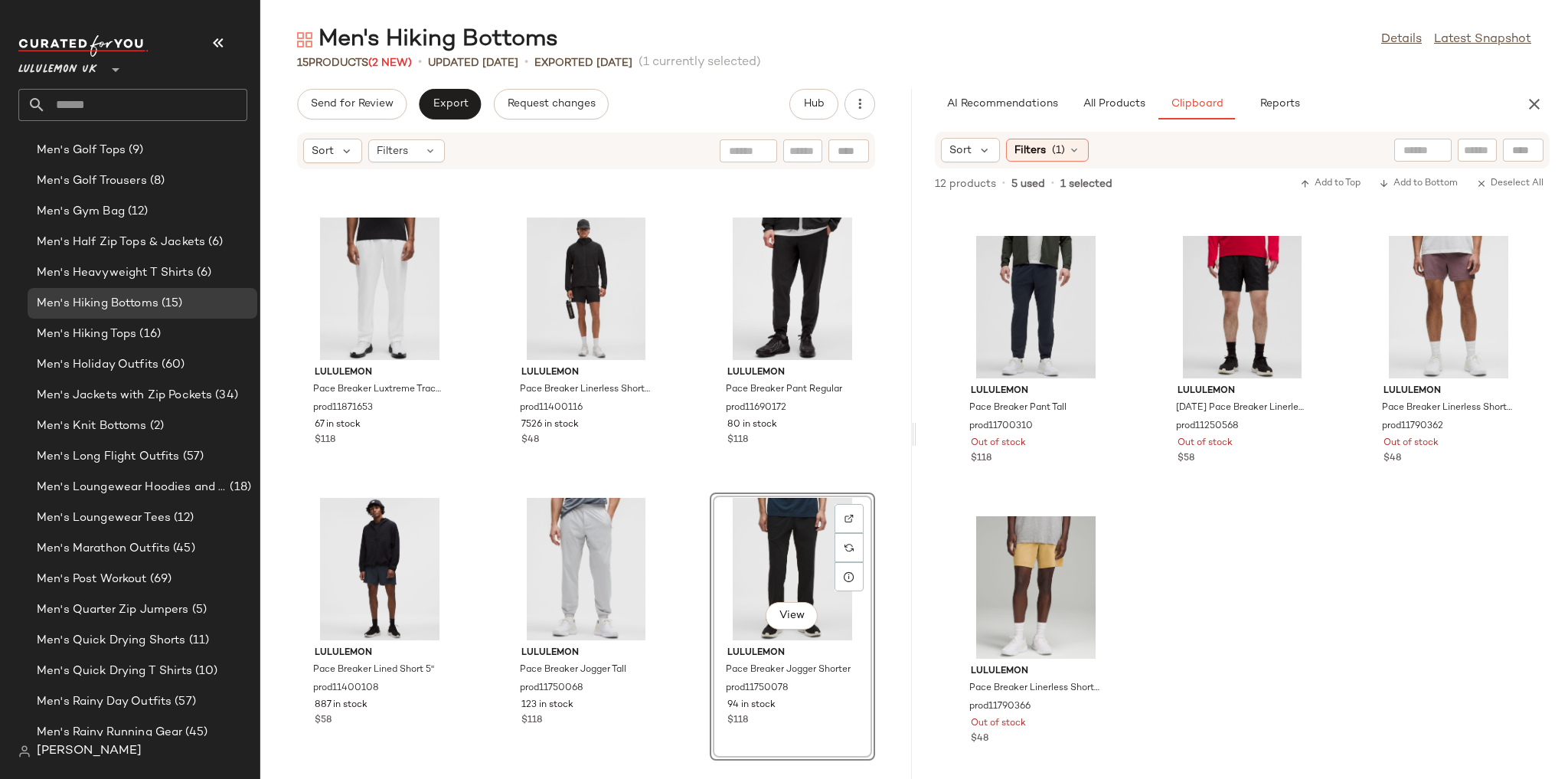
click at [689, 475] on div "lululemon Pace Breaker Linerless Short 9" prod11430005 666 in stock $48 lululem…" at bounding box center [586, 465] width 651 height 590
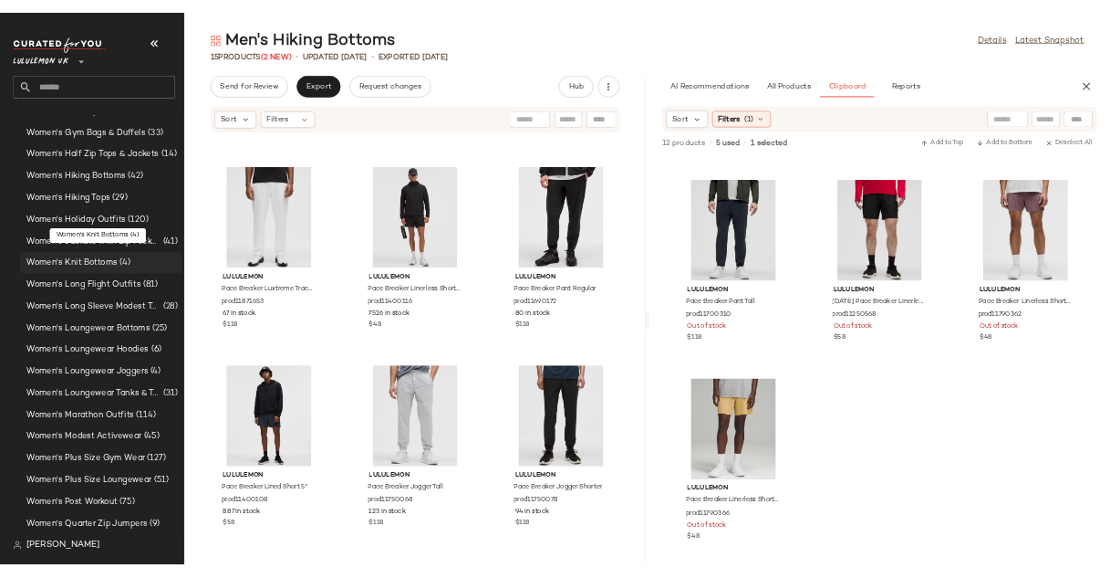
scroll to position [5120, 0]
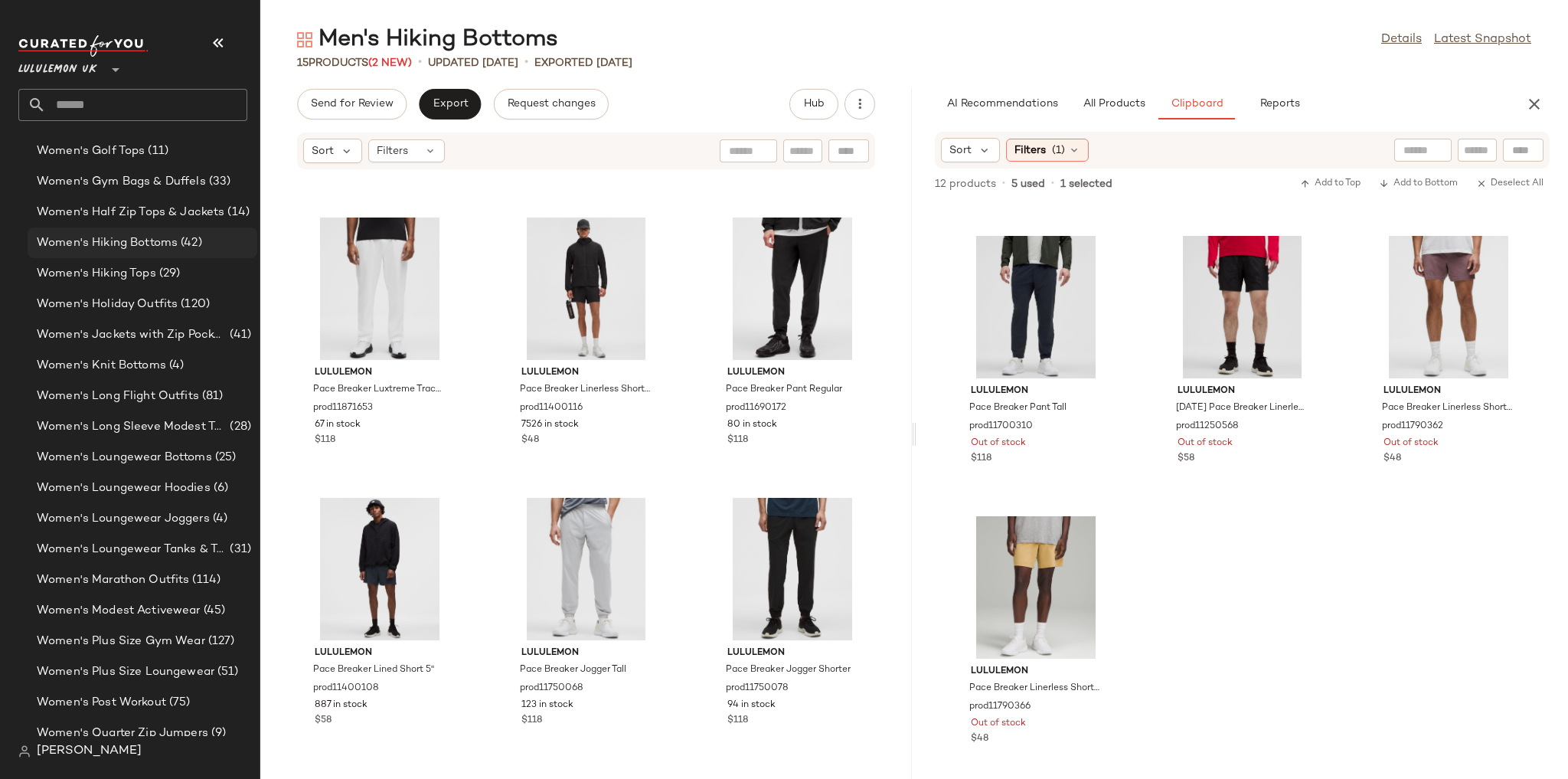
click at [181, 243] on span "(42)" at bounding box center [190, 243] width 24 height 18
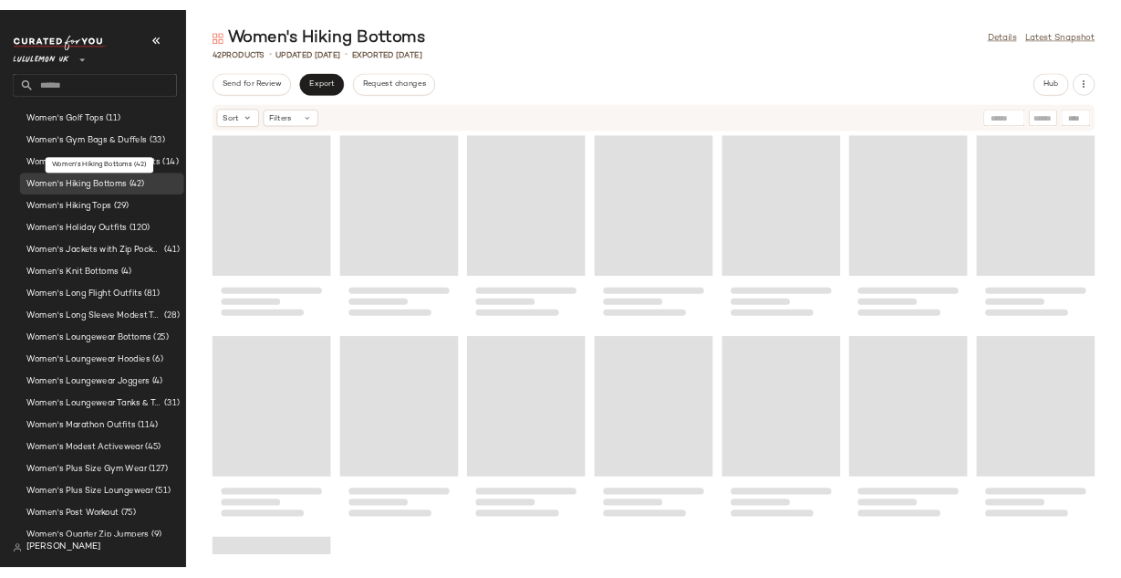
scroll to position [5120, 0]
